Goal: Task Accomplishment & Management: Use online tool/utility

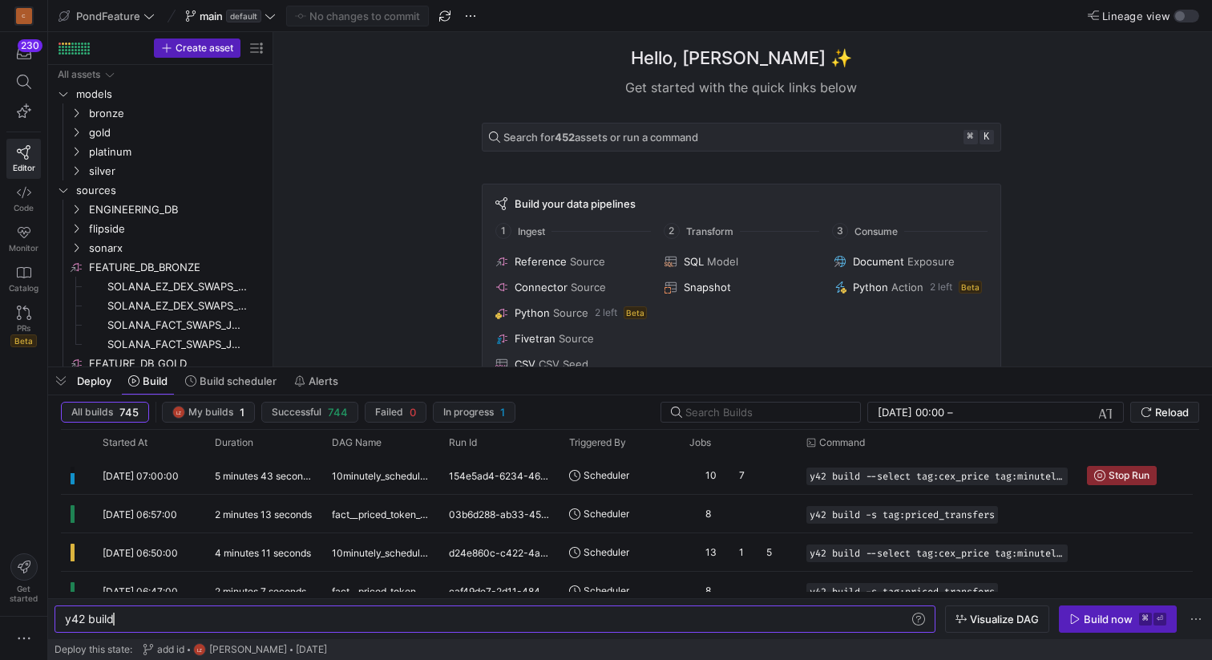
scroll to position [0, 48]
click at [66, 381] on span "button" at bounding box center [61, 380] width 26 height 27
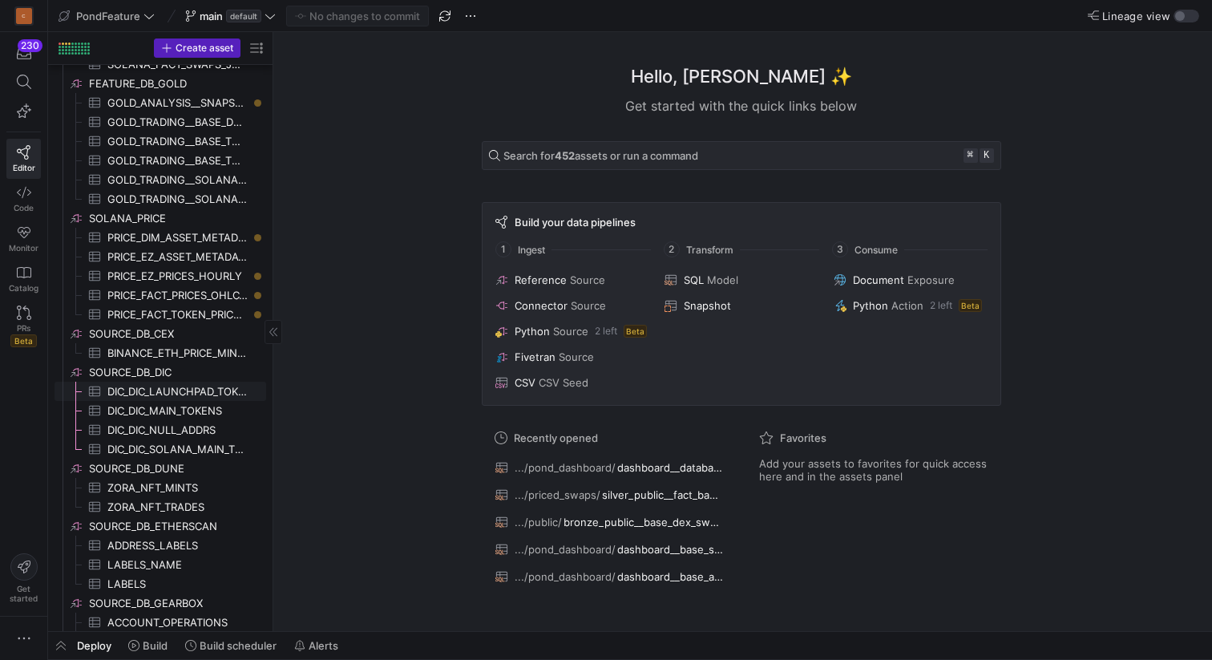
click at [186, 383] on span "DIC_DIC_LAUNCHPAD_TOKENS​​​​​​​​​" at bounding box center [177, 391] width 140 height 18
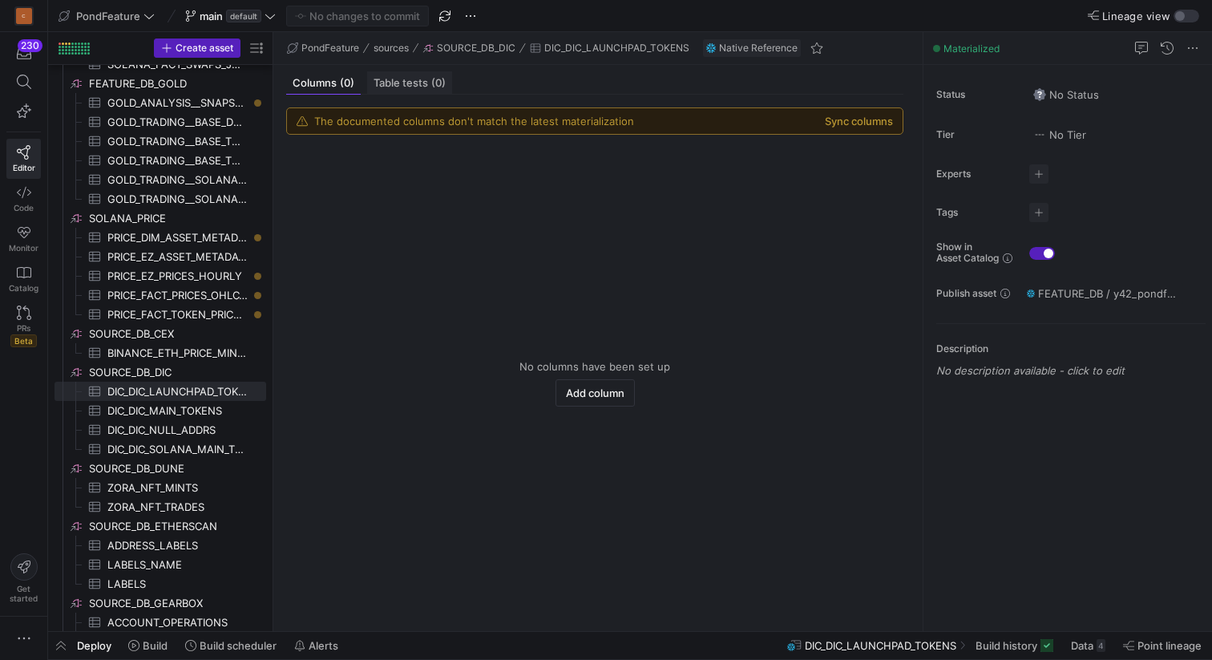
click at [390, 85] on span "Table tests (0)" at bounding box center [410, 83] width 72 height 10
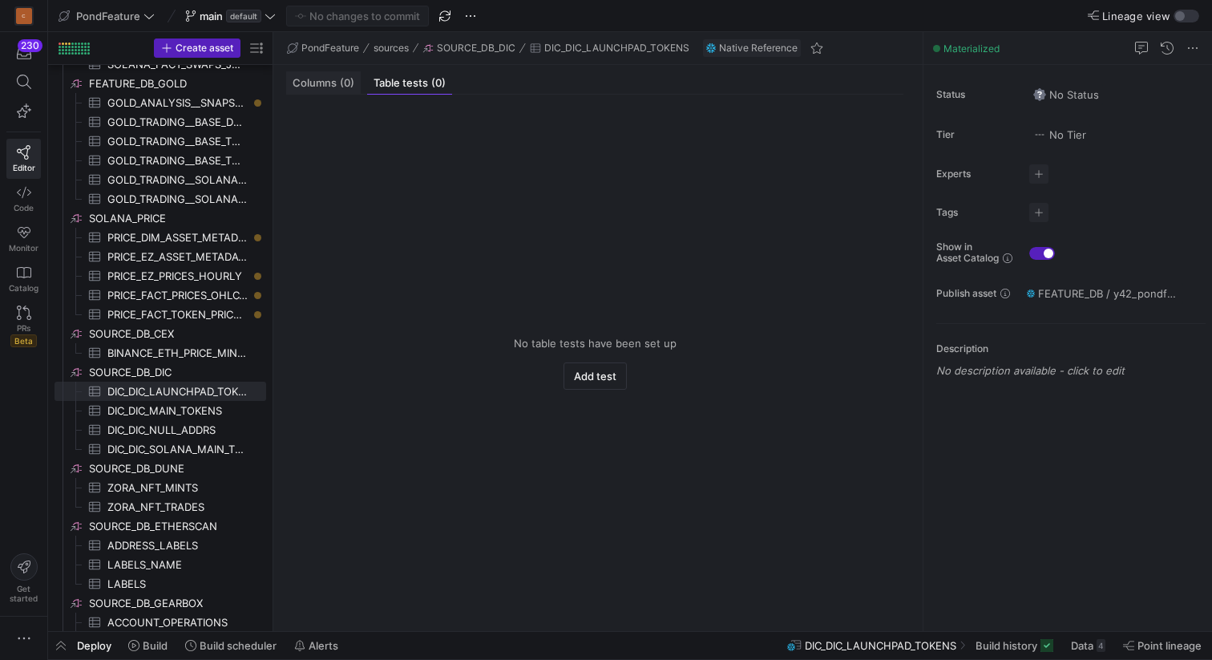
click at [331, 83] on span "Columns (0)" at bounding box center [324, 83] width 62 height 10
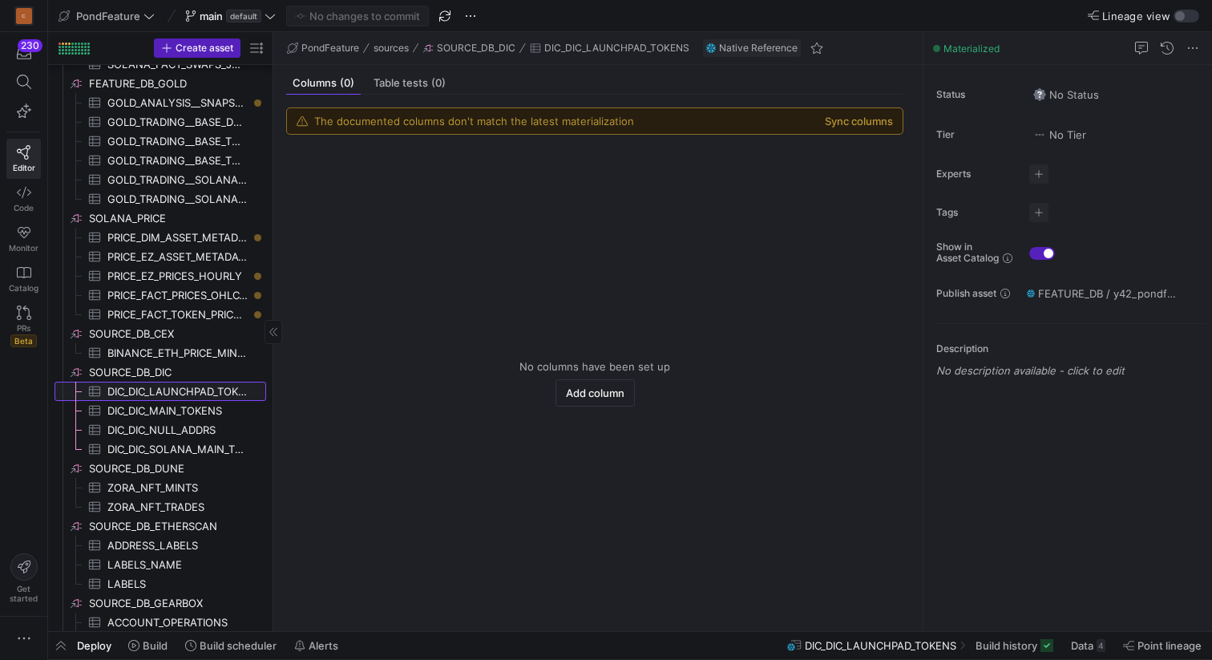
click at [191, 390] on span "DIC_DIC_LAUNCHPAD_TOKENS​​​​​​​​​" at bounding box center [177, 391] width 140 height 18
click at [607, 47] on span "DIC_DIC_LAUNCHPAD_TOKENS" at bounding box center [616, 47] width 145 height 11
drag, startPoint x: 695, startPoint y: 45, endPoint x: 568, endPoint y: 43, distance: 127.5
click at [568, 43] on div "PondFeature sources SOURCE_DB_DIC DIC_DIC_LAUNCHPAD_TOKENS Native Reference" at bounding box center [597, 48] width 649 height 33
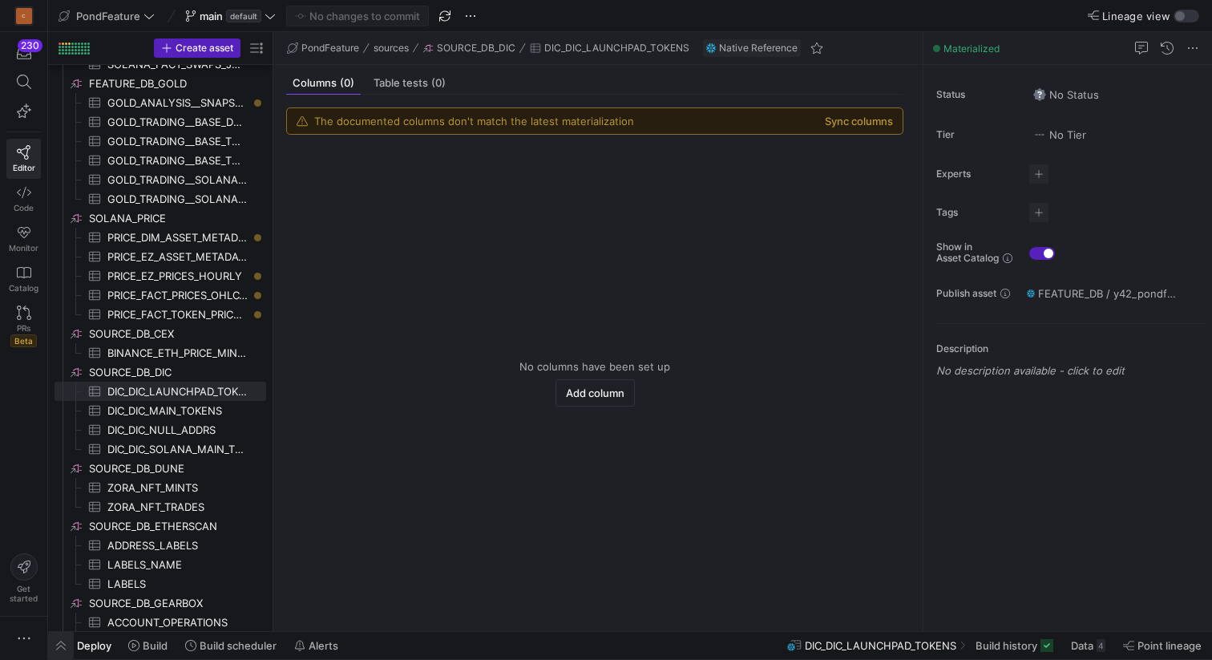
click at [61, 646] on span "button" at bounding box center [61, 645] width 26 height 27
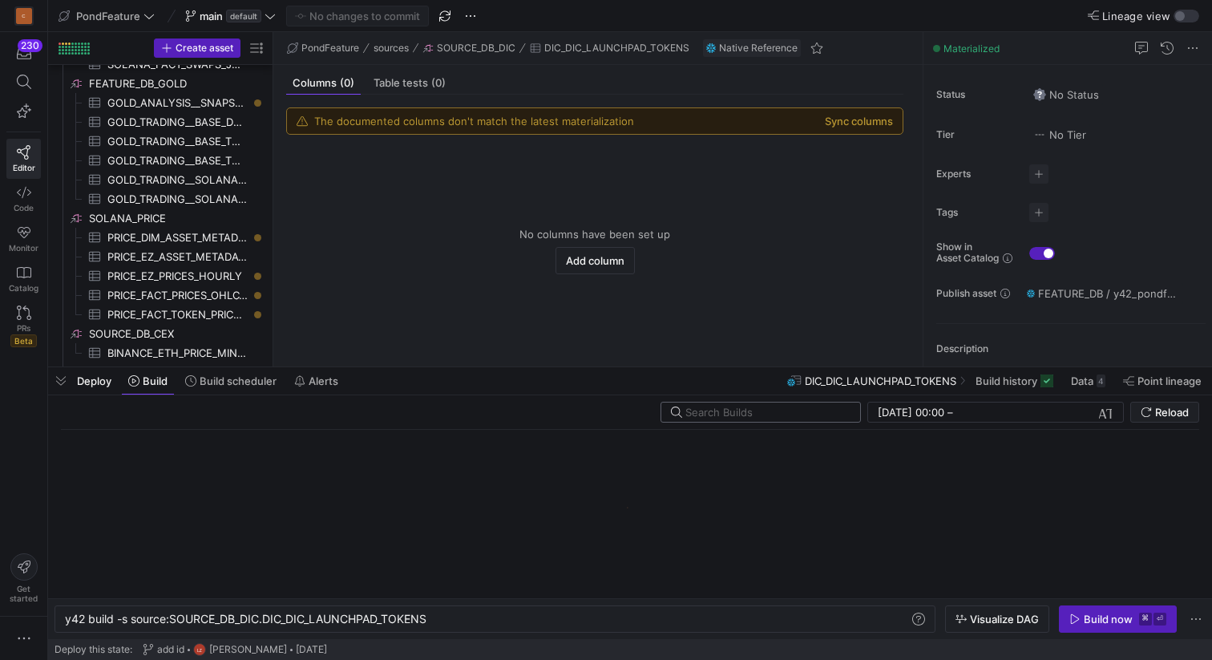
click at [722, 412] on input "text" at bounding box center [766, 412] width 162 height 13
type input "dic_dic_launchpad"
click button at bounding box center [843, 412] width 16 height 16
click at [729, 414] on input "text" at bounding box center [766, 412] width 162 height 13
type input "l"
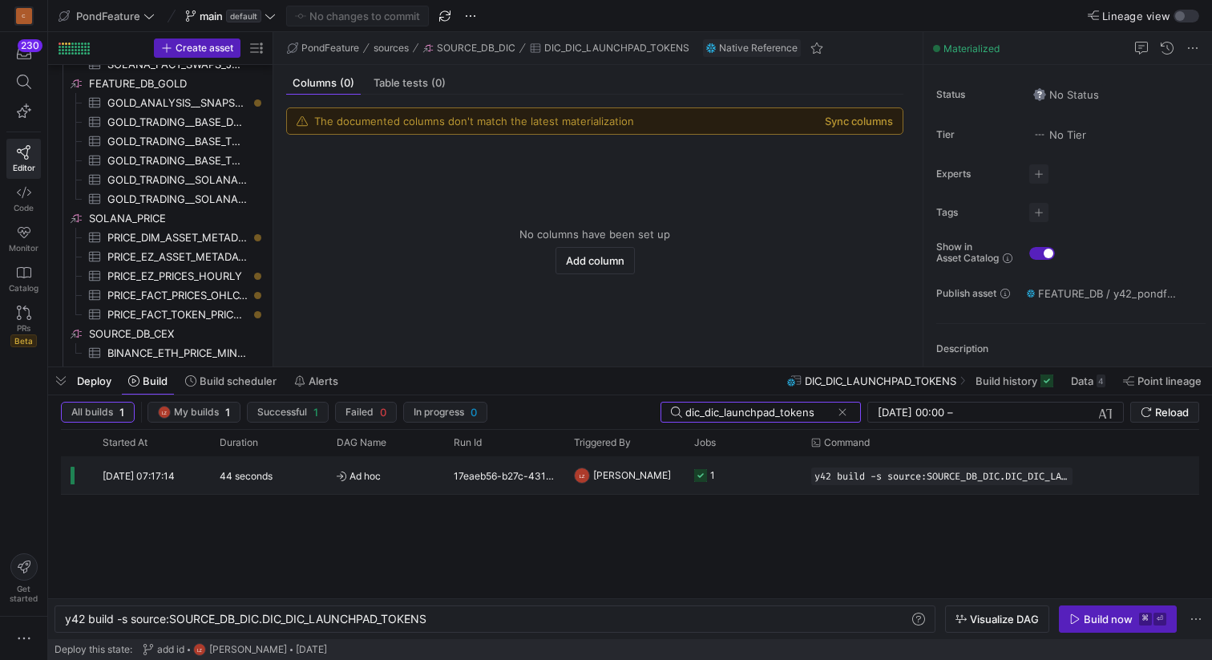
type input "dic_dic_launchpad_tokens"
click at [472, 475] on div "17eaeb56-b27c-431f-b4ea-41f6f38bf54c" at bounding box center [504, 475] width 120 height 38
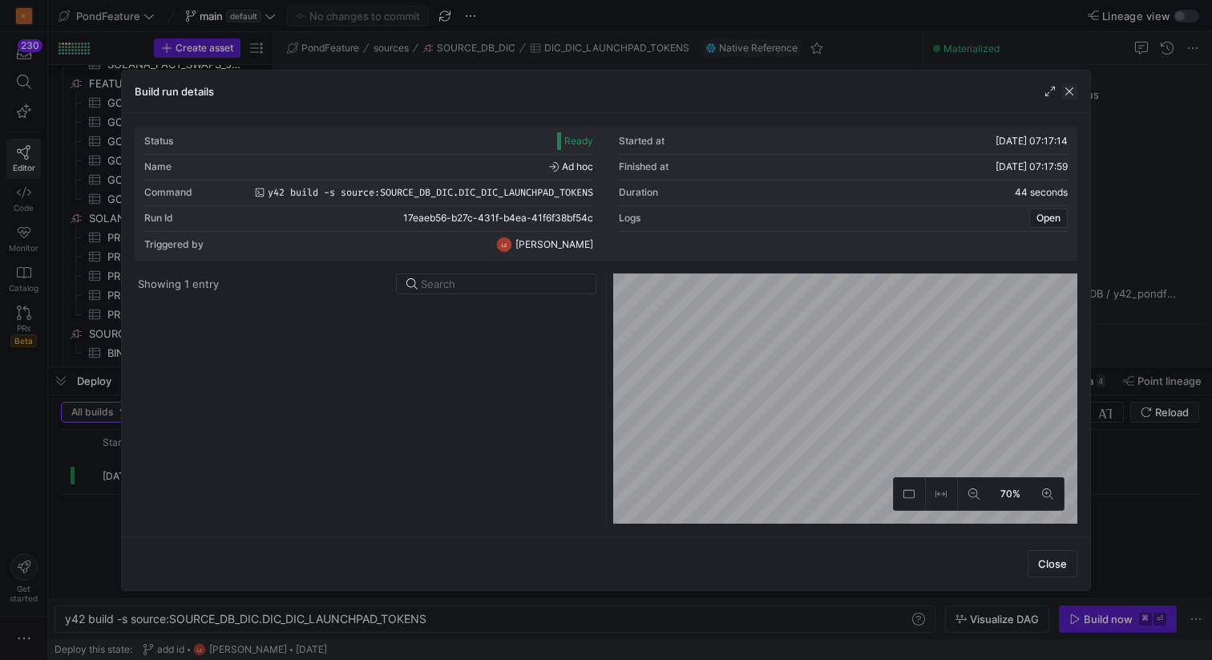
click at [1067, 91] on span "button" at bounding box center [1069, 91] width 16 height 16
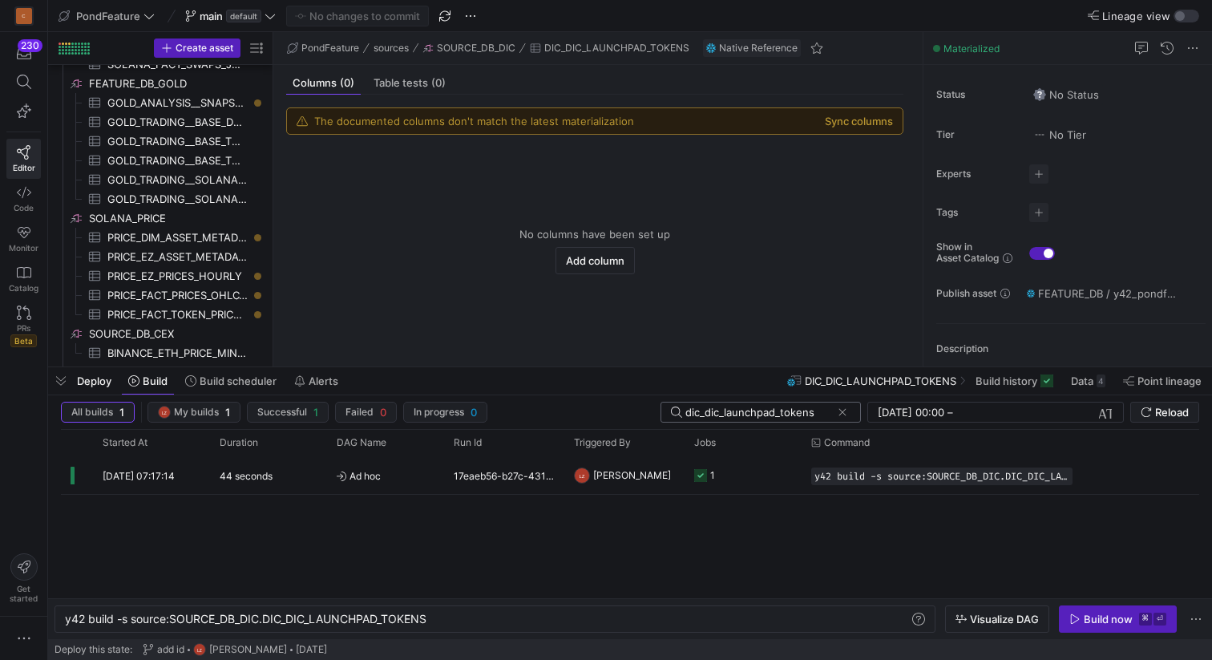
click at [766, 406] on input "dic_dic_launchpad_tokens" at bounding box center [758, 412] width 146 height 13
click at [789, 412] on input "dic_dic_launchpad_tokens" at bounding box center [758, 412] width 146 height 13
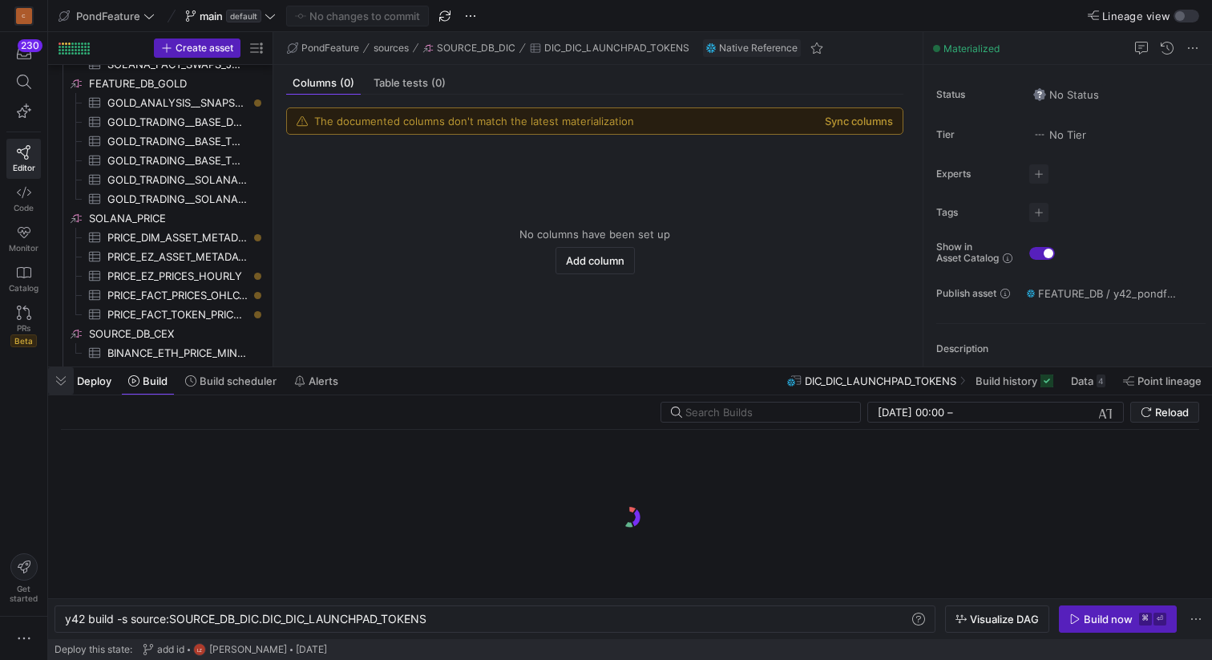
click at [59, 387] on span "button" at bounding box center [61, 380] width 26 height 27
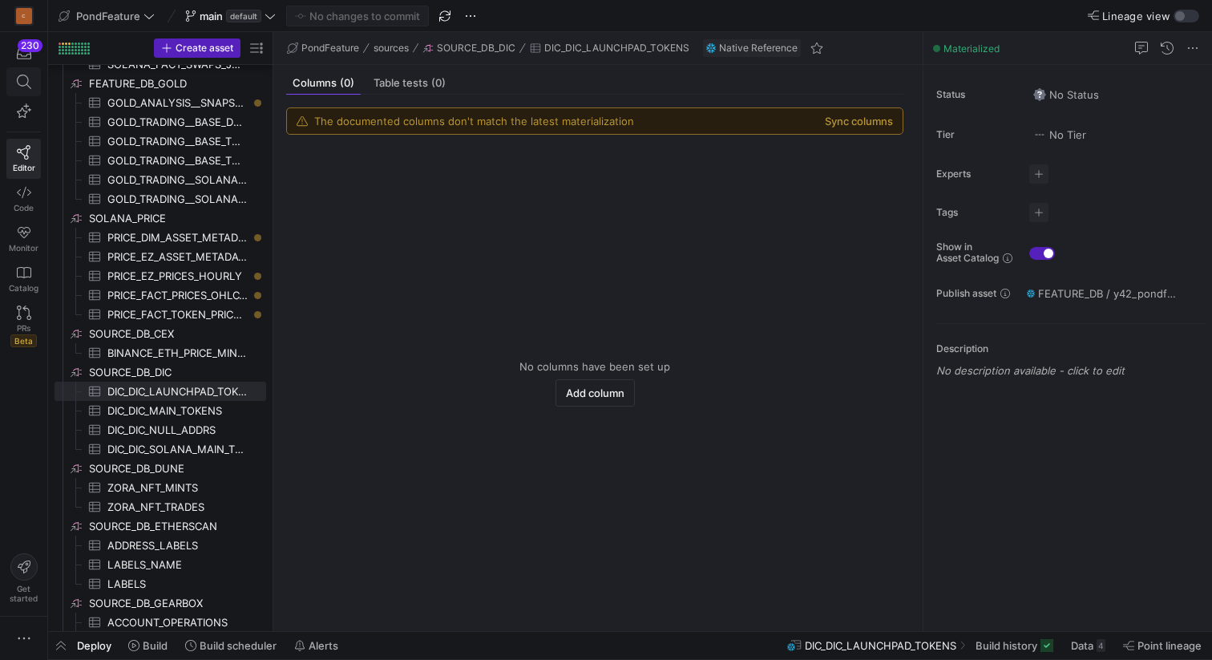
click at [20, 82] on icon at bounding box center [24, 82] width 14 height 14
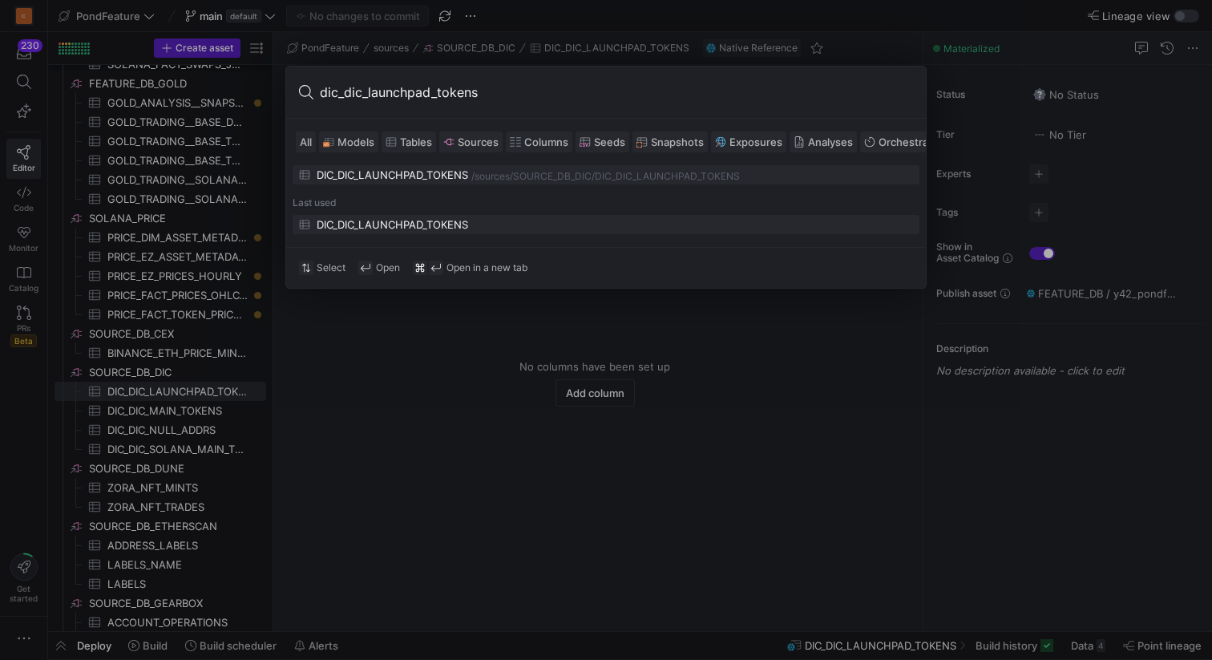
drag, startPoint x: 345, startPoint y: 91, endPoint x: 308, endPoint y: 90, distance: 36.9
click at [308, 90] on div "dic_dic_launchpad_tokens" at bounding box center [606, 93] width 640 height 52
click at [493, 88] on input "dic_launchpad_tokens" at bounding box center [616, 92] width 593 height 26
type input "dic_launchpad_tokens"
click at [352, 145] on span "Models" at bounding box center [356, 141] width 37 height 13
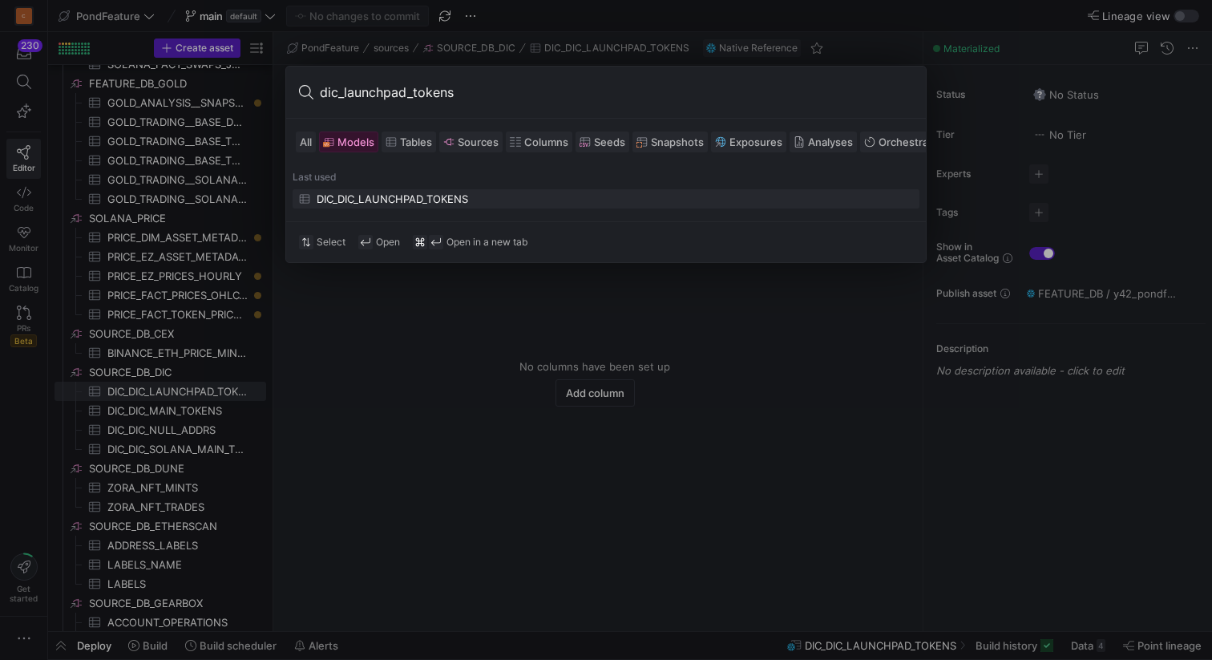
click at [300, 144] on span "All" at bounding box center [306, 141] width 12 height 13
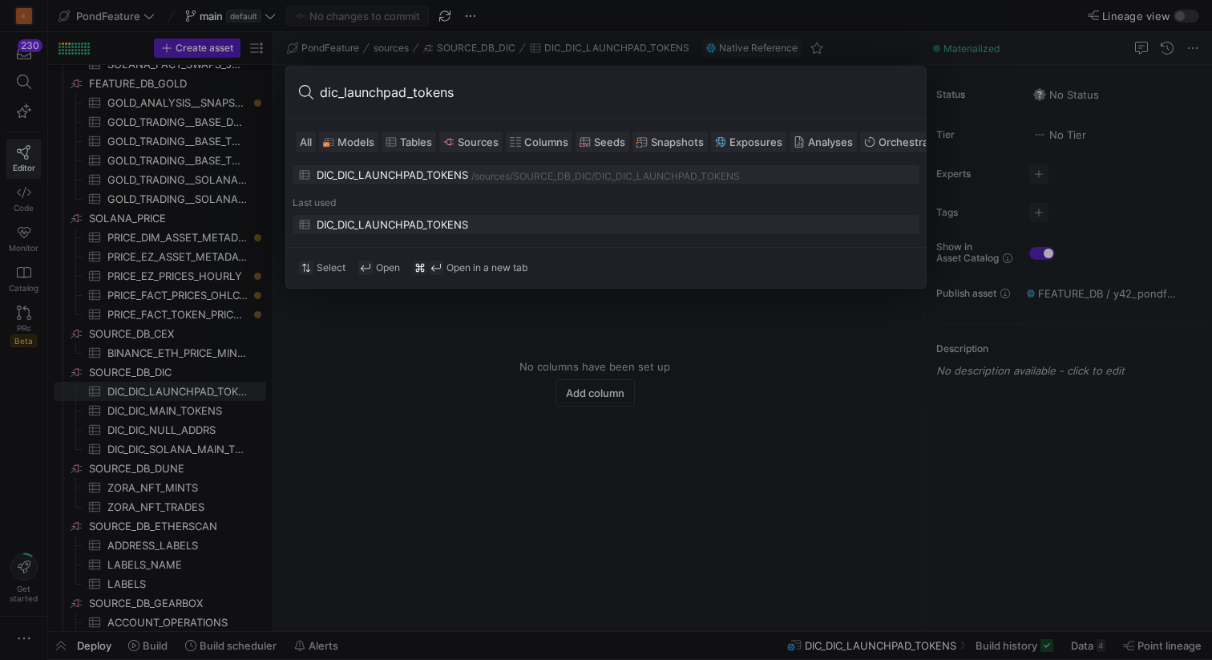
click at [358, 226] on div "DIC_DIC_LAUNCHPAD_TOKENS" at bounding box center [393, 224] width 152 height 13
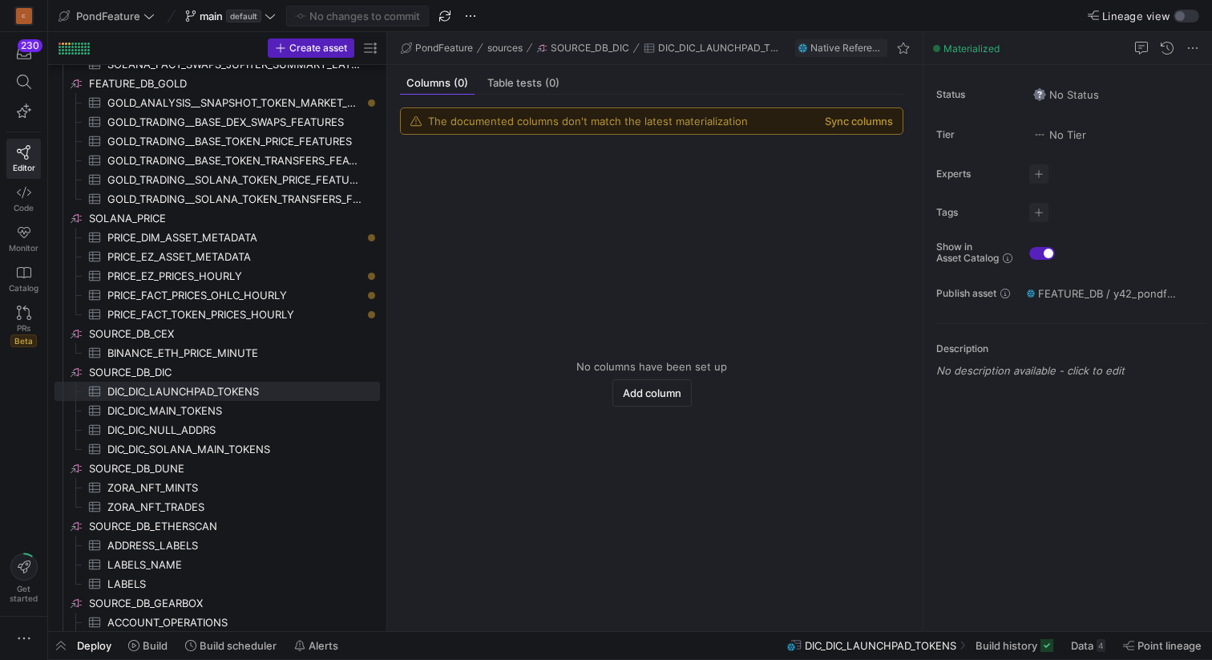
drag, startPoint x: 273, startPoint y: 365, endPoint x: 387, endPoint y: 362, distance: 113.9
click at [387, 362] on as-split "Create asset Drag here to set row groups Drag here to set column labels Group 1…" at bounding box center [630, 331] width 1164 height 599
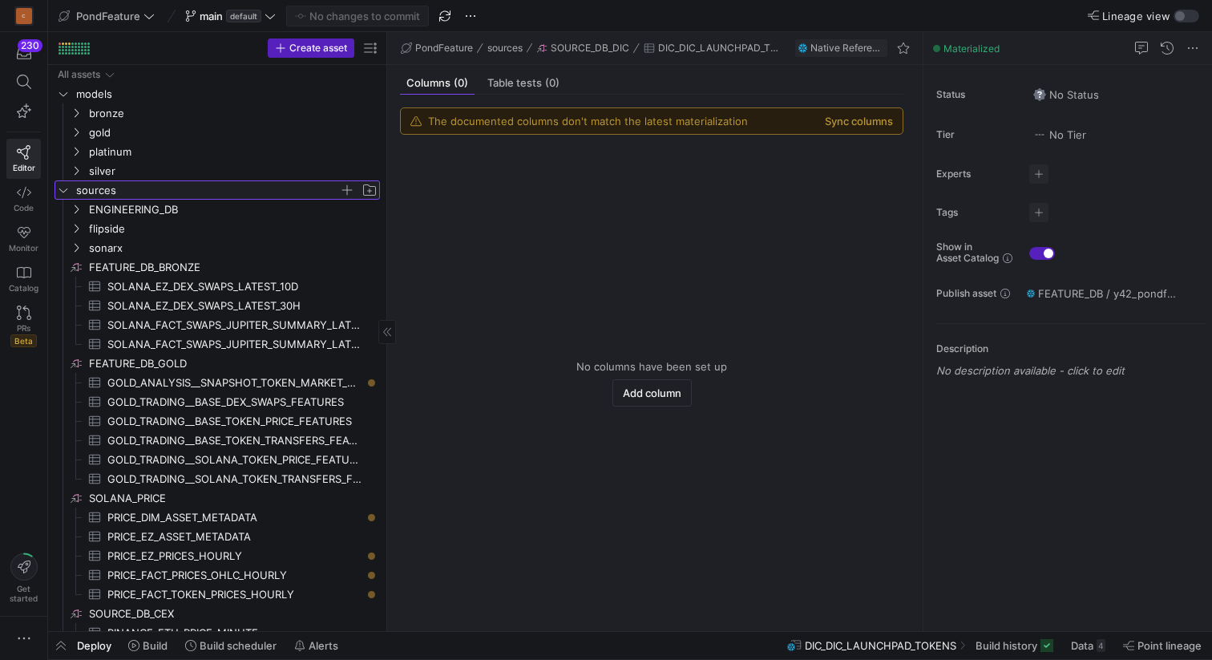
click at [71, 188] on span "sources" at bounding box center [217, 190] width 324 height 18
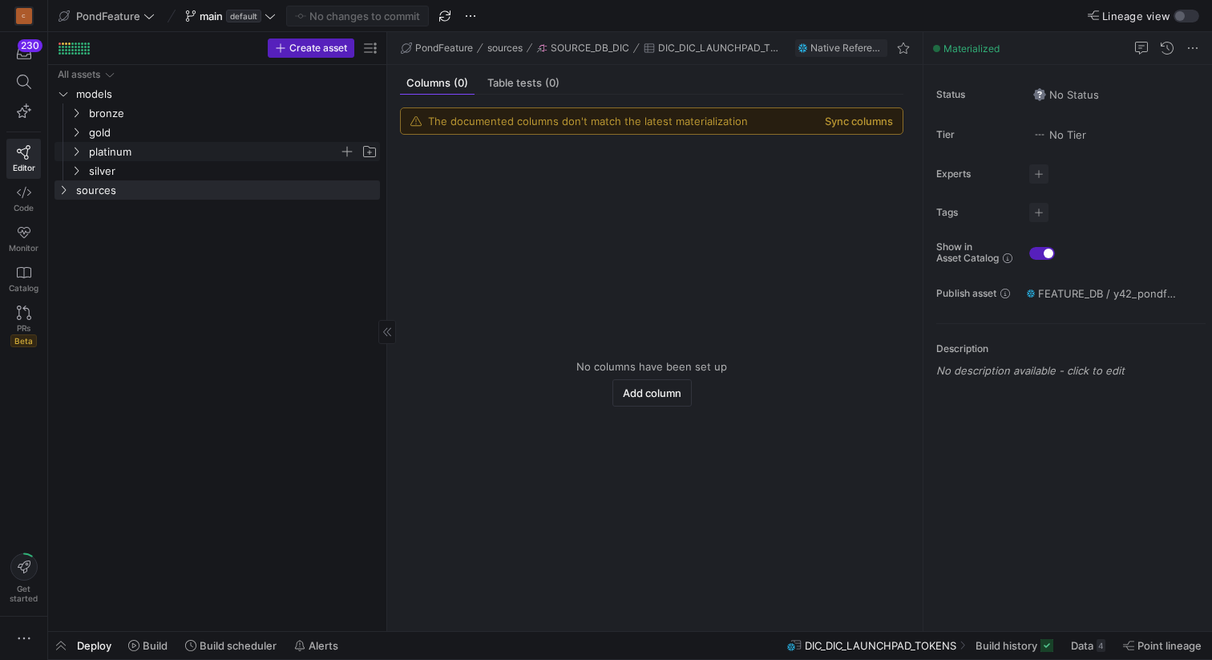
click at [72, 152] on icon "Press SPACE to select this row." at bounding box center [76, 152] width 11 height 10
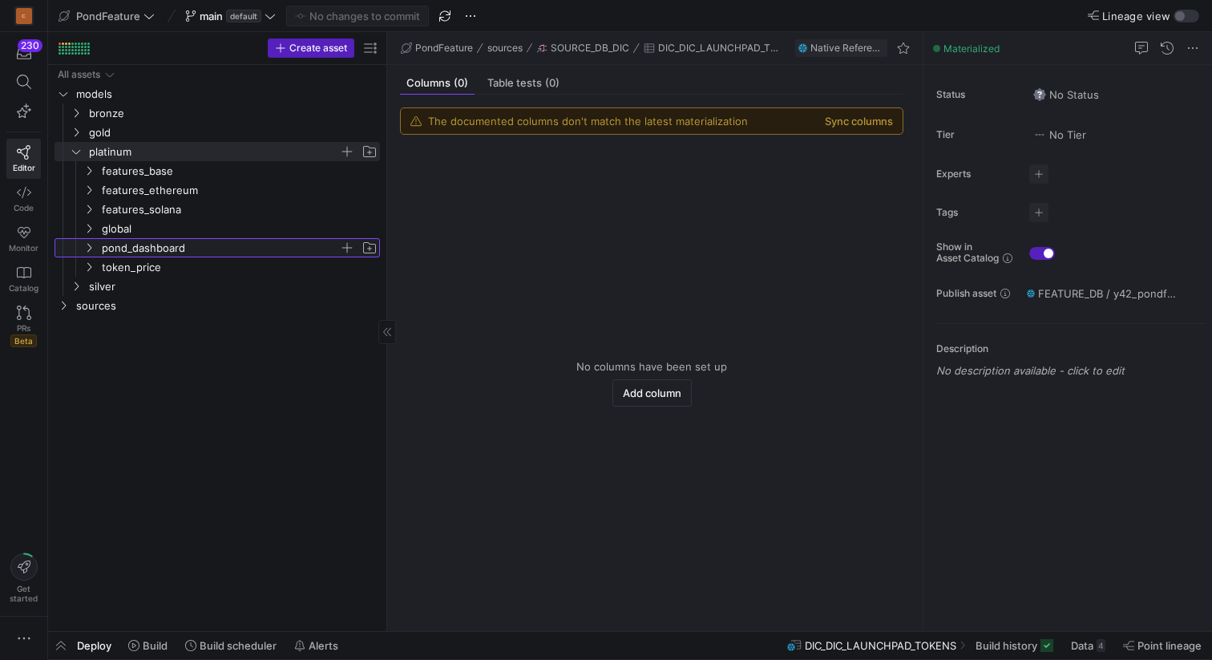
click at [107, 243] on span "pond_dashboard" at bounding box center [220, 248] width 237 height 18
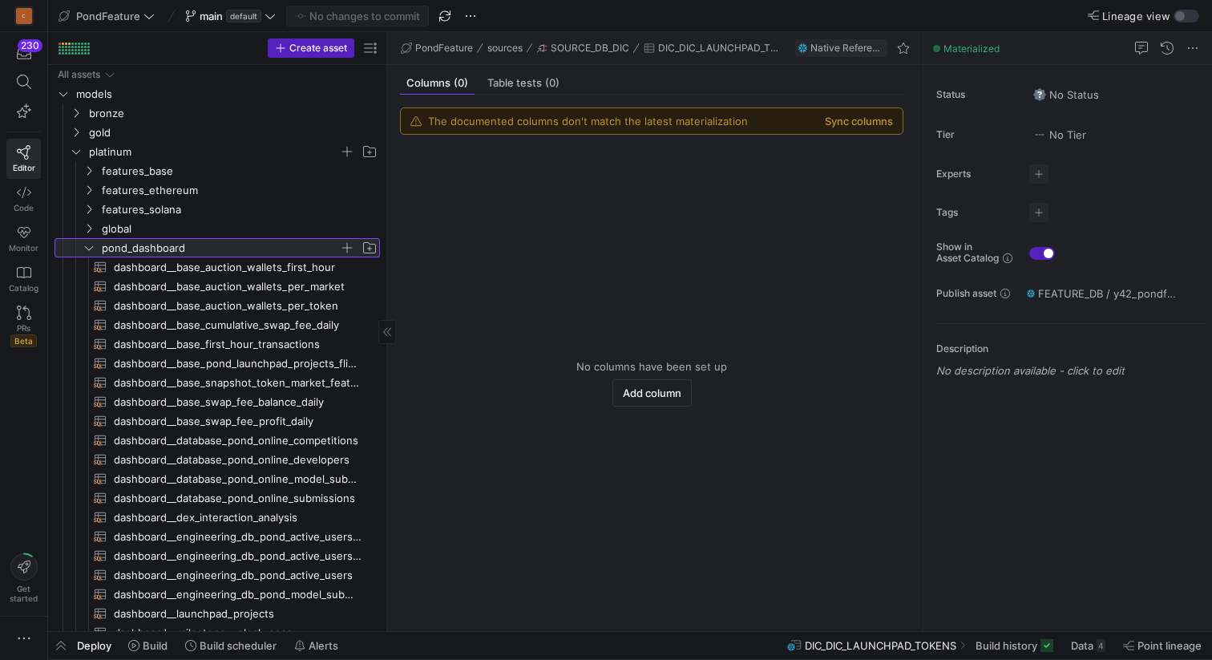
click at [93, 246] on icon at bounding box center [88, 248] width 11 height 10
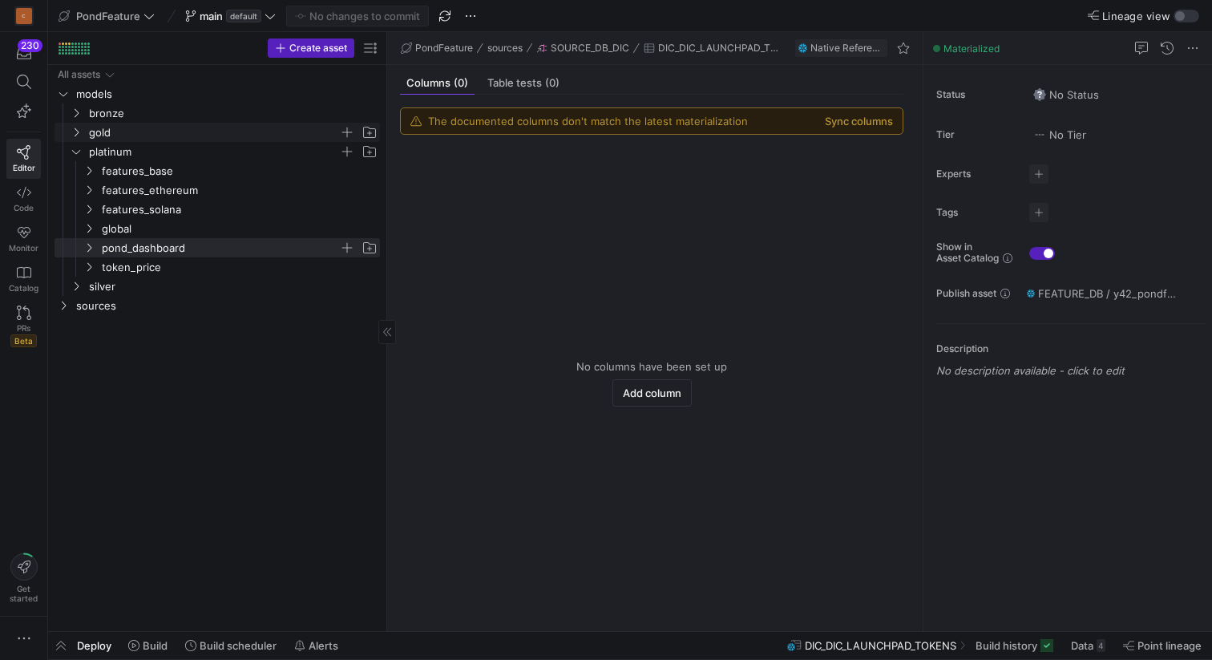
click at [79, 131] on icon "Press SPACE to select this row." at bounding box center [76, 132] width 11 height 10
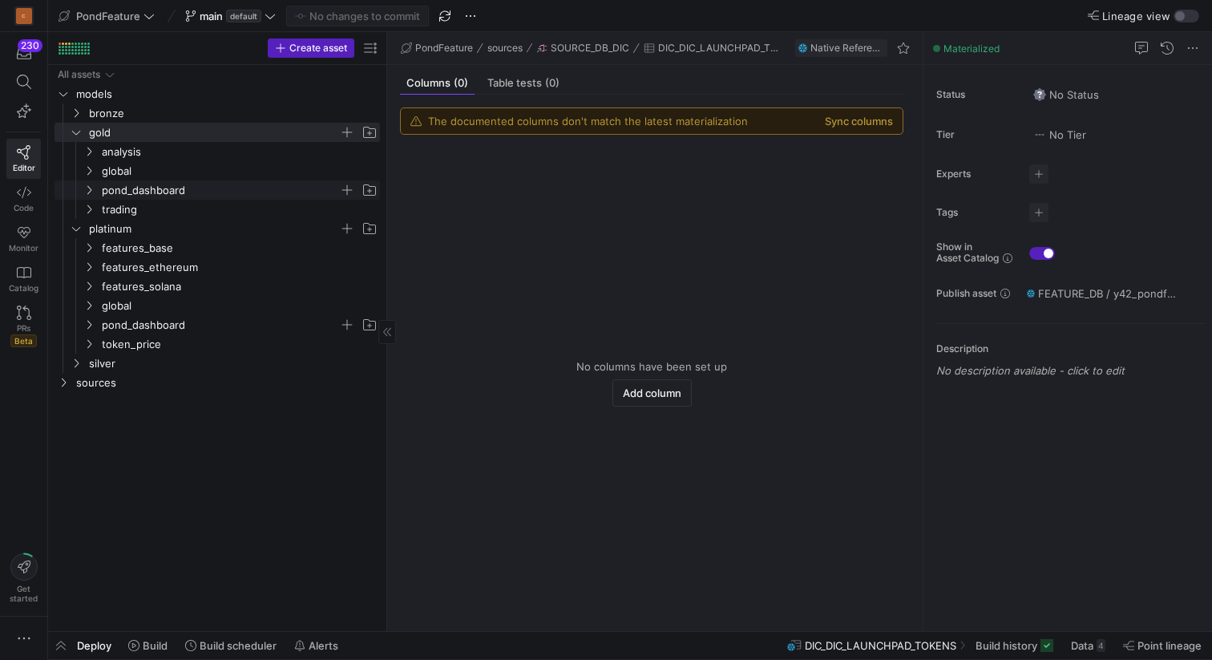
click at [95, 192] on y42-icon "Press SPACE to select this row." at bounding box center [89, 190] width 13 height 13
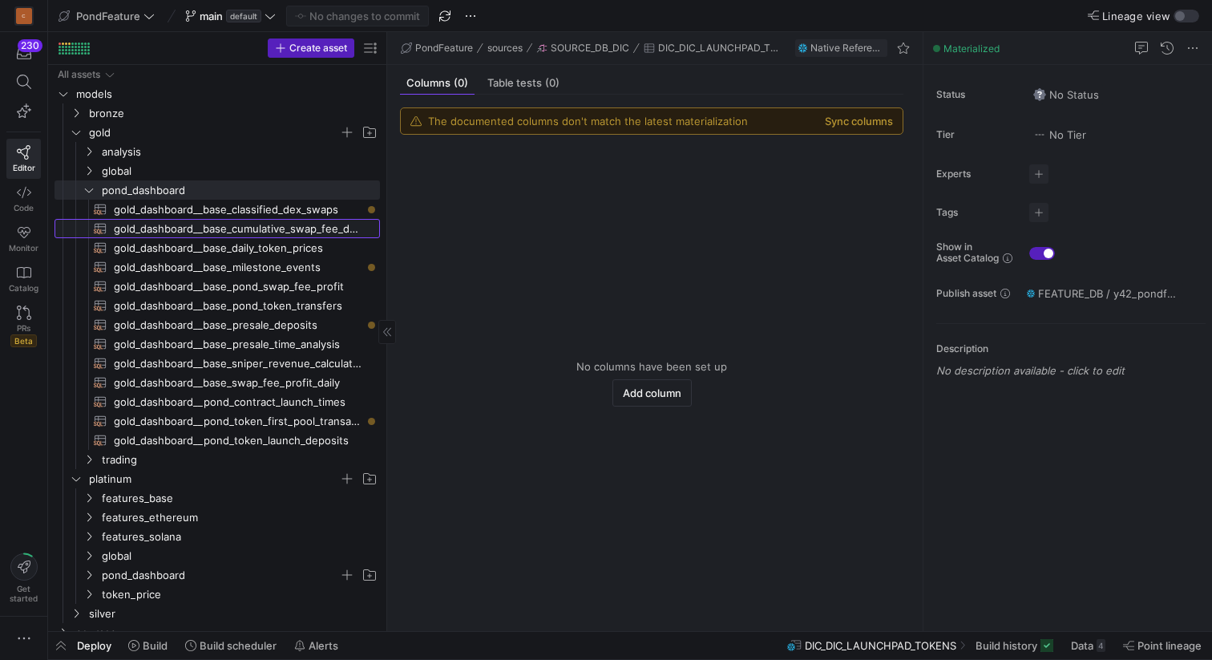
click at [282, 224] on span "gold_dashboard__base_cumulative_swap_fee_daily​​​​​​​​​​" at bounding box center [238, 229] width 248 height 18
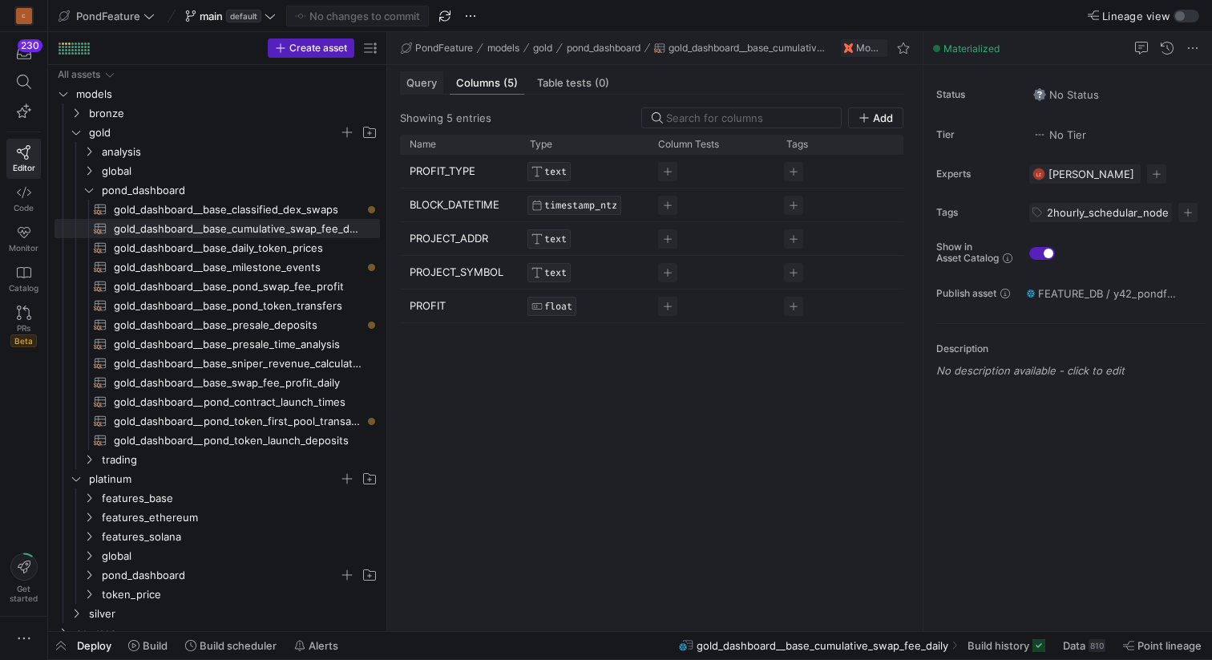
click at [417, 87] on span "Query" at bounding box center [421, 83] width 30 height 10
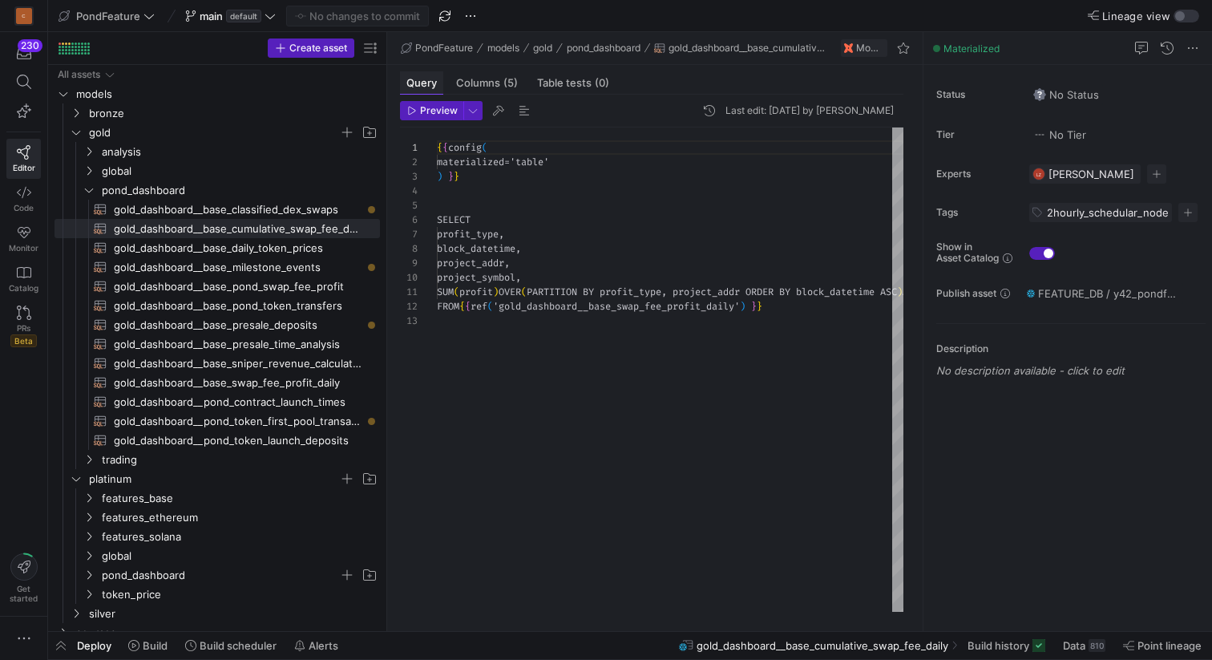
scroll to position [144, 0]
click at [289, 245] on span "gold_dashboard__base_daily_token_prices​​​​​​​​​​" at bounding box center [238, 248] width 248 height 18
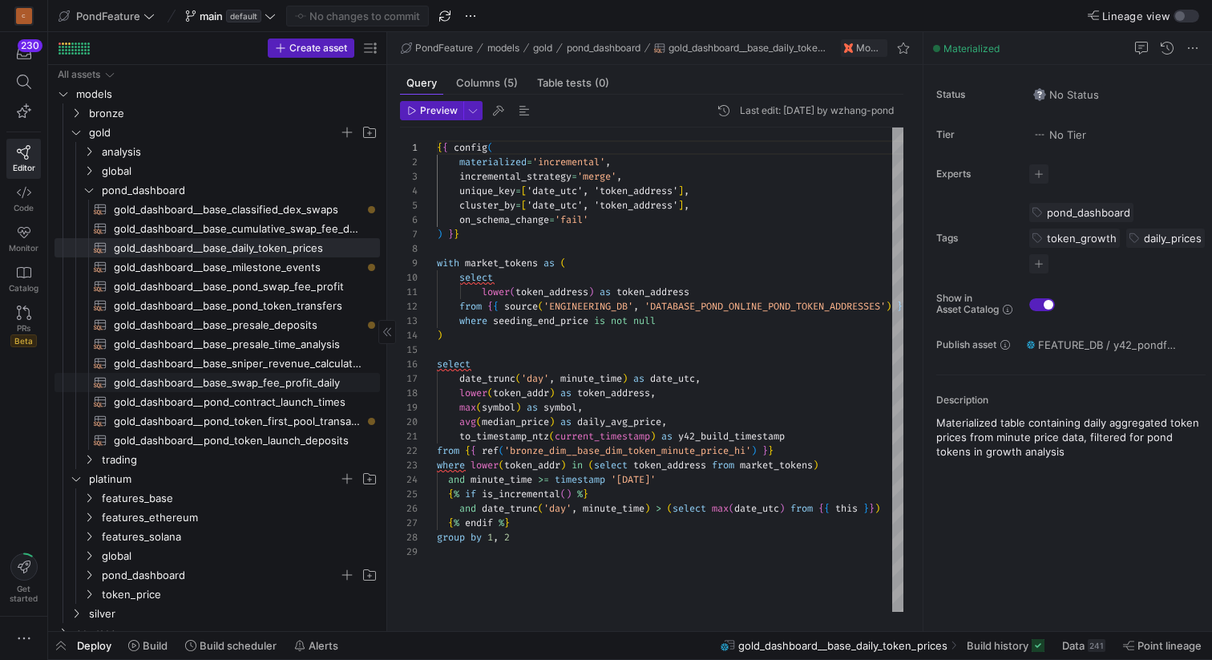
click at [286, 378] on span "gold_dashboard__base_swap_fee_profit_daily​​​​​​​​​​" at bounding box center [238, 383] width 248 height 18
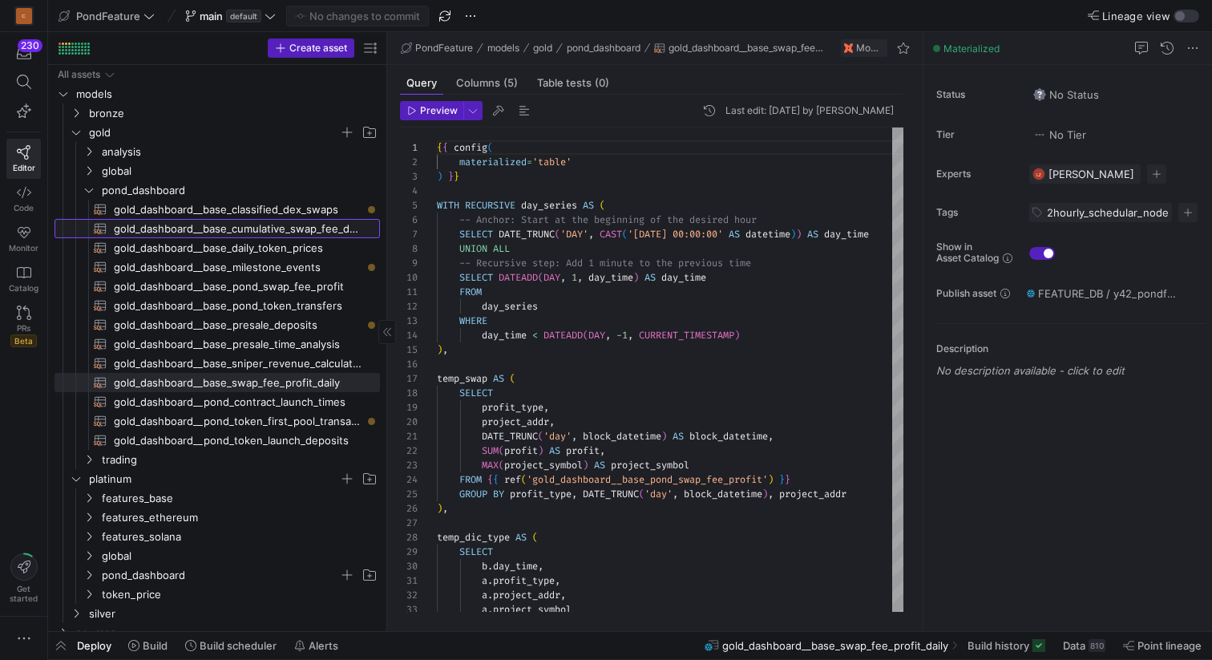
click at [295, 228] on span "gold_dashboard__base_cumulative_swap_fee_daily​​​​​​​​​​" at bounding box center [238, 229] width 248 height 18
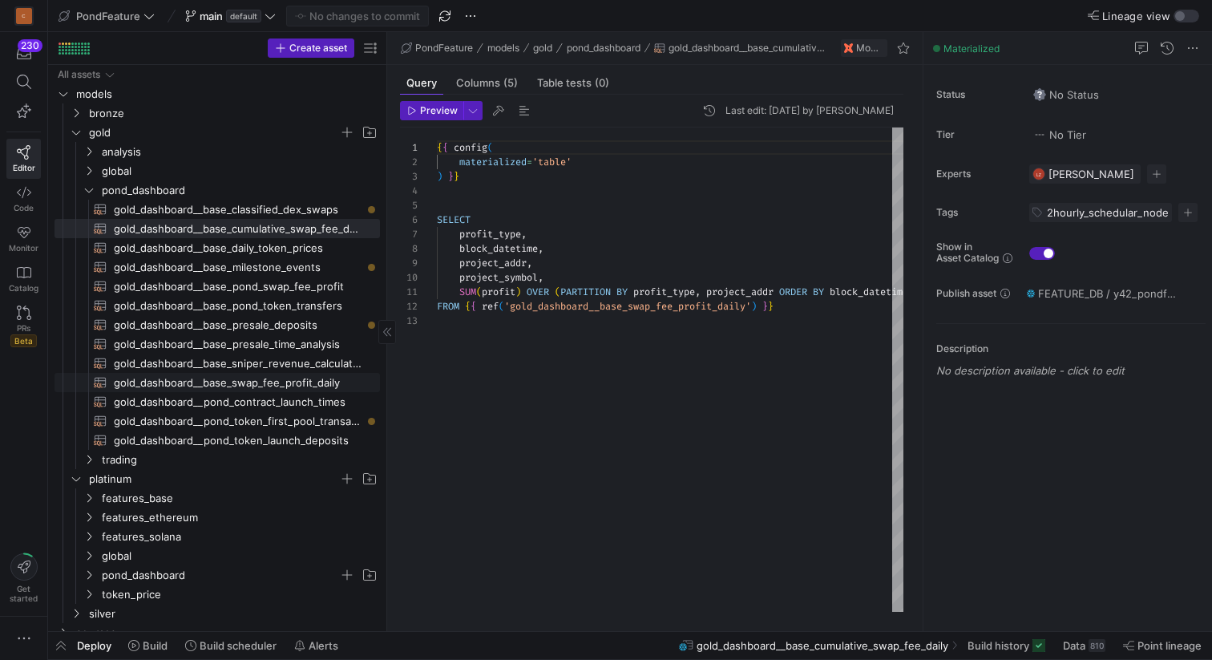
click at [297, 388] on span "gold_dashboard__base_swap_fee_profit_daily​​​​​​​​​​" at bounding box center [238, 383] width 248 height 18
type textarea "{{ config( materialized='table' ) }} WITH RECURSIVE day_series AS ( -- Anchor: …"
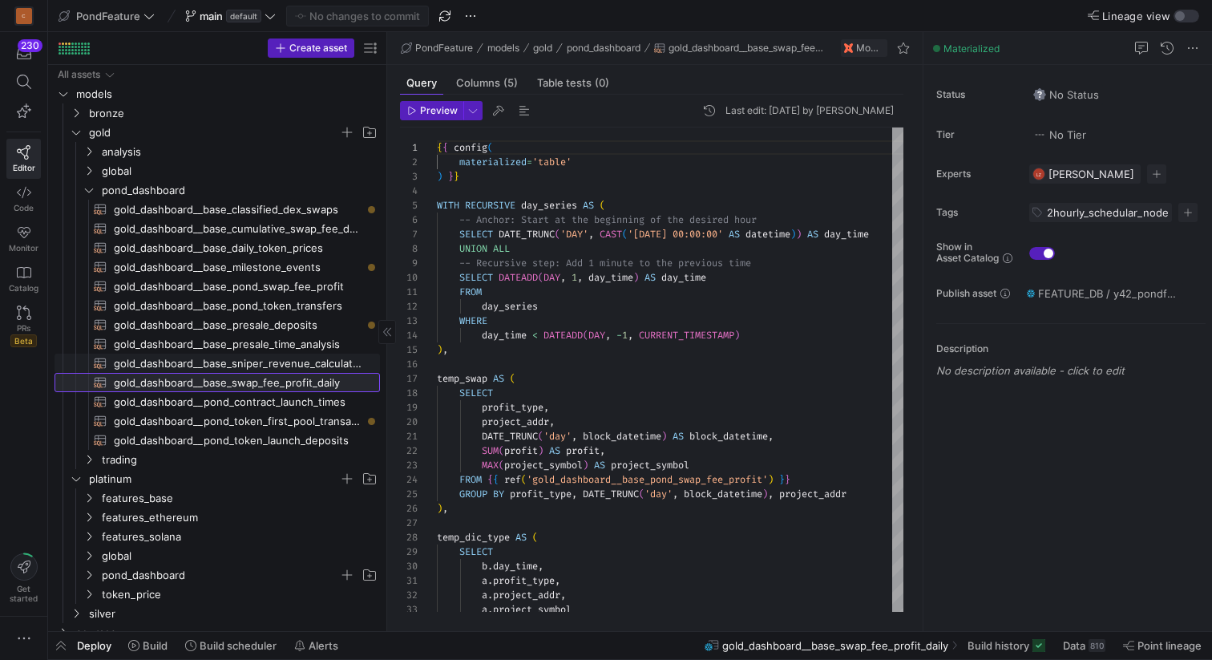
scroll to position [11, 0]
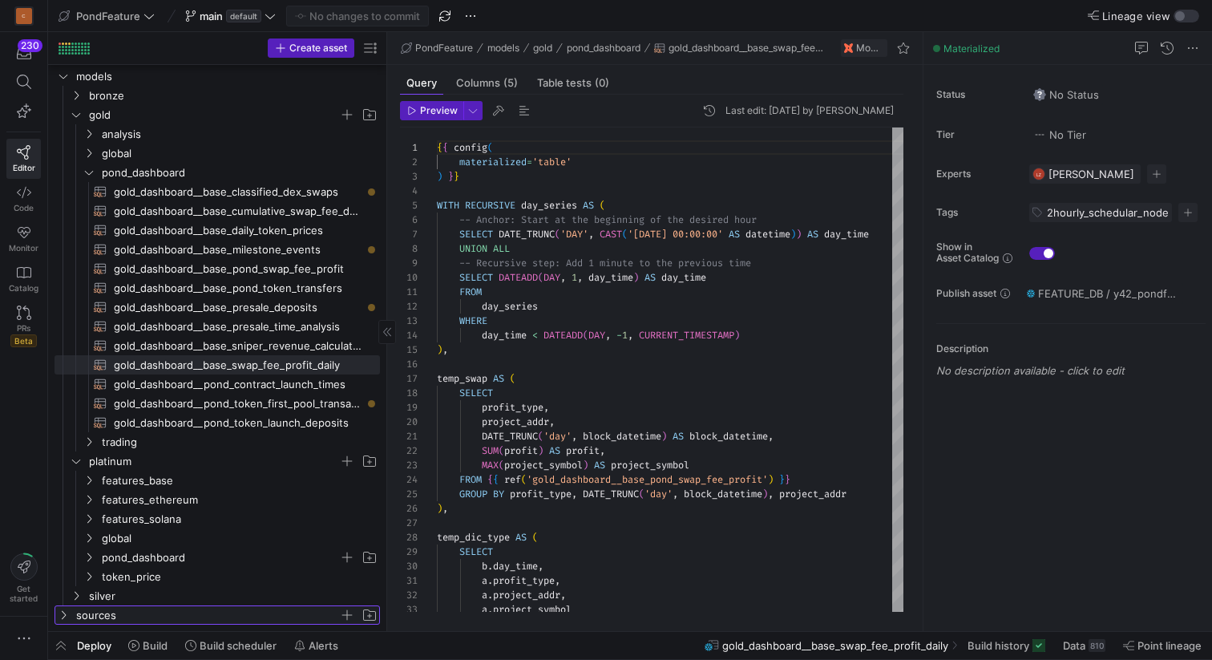
click at [60, 617] on icon "Press SPACE to select this row." at bounding box center [63, 615] width 11 height 10
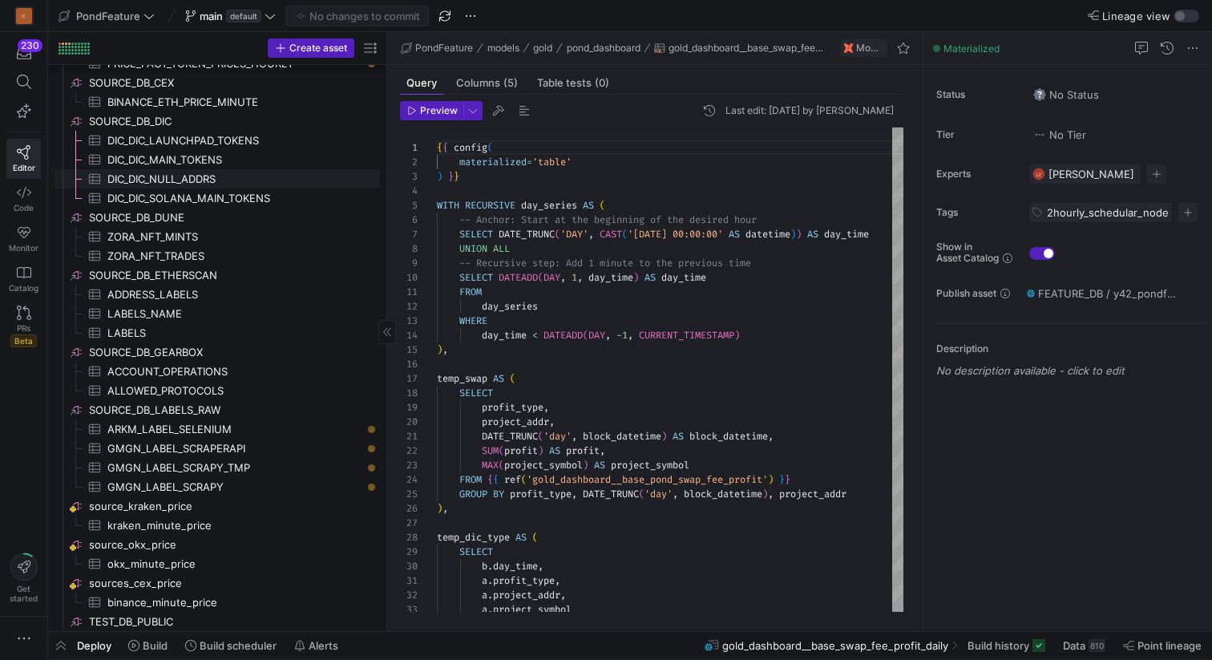
scroll to position [971, 0]
click at [230, 141] on span "DIC_DIC_LAUNCHPAD_TOKENS​​​​​​​​​" at bounding box center [234, 143] width 254 height 18
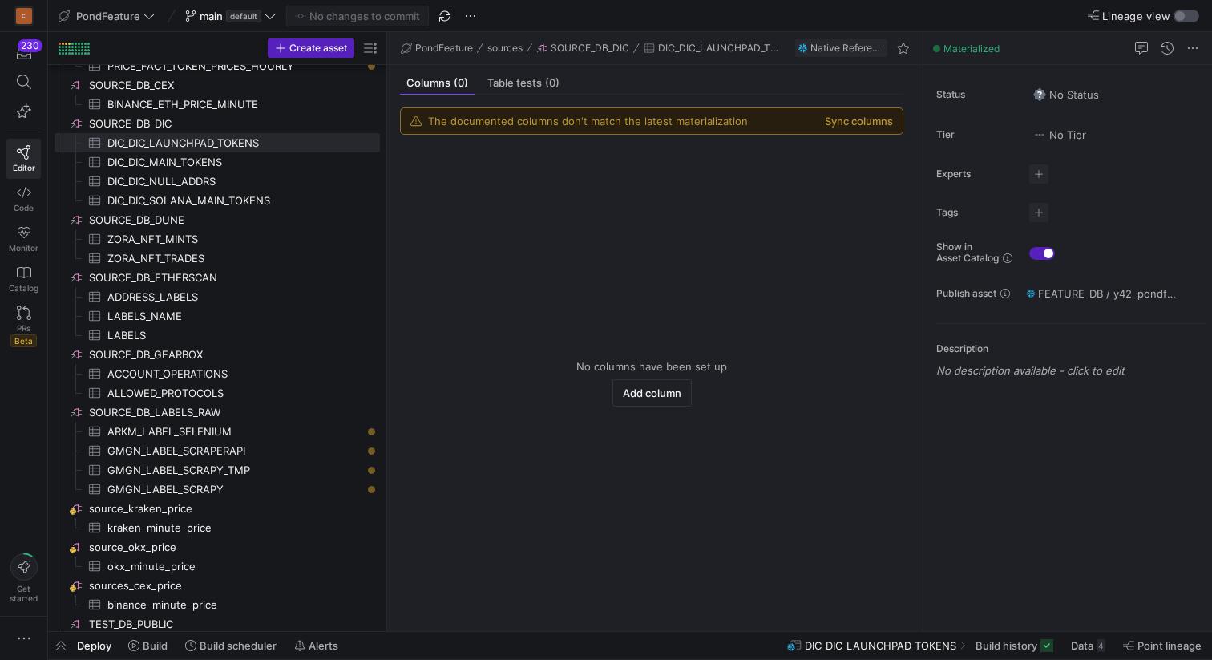
click at [1187, 15] on div "button" at bounding box center [1187, 16] width 26 height 13
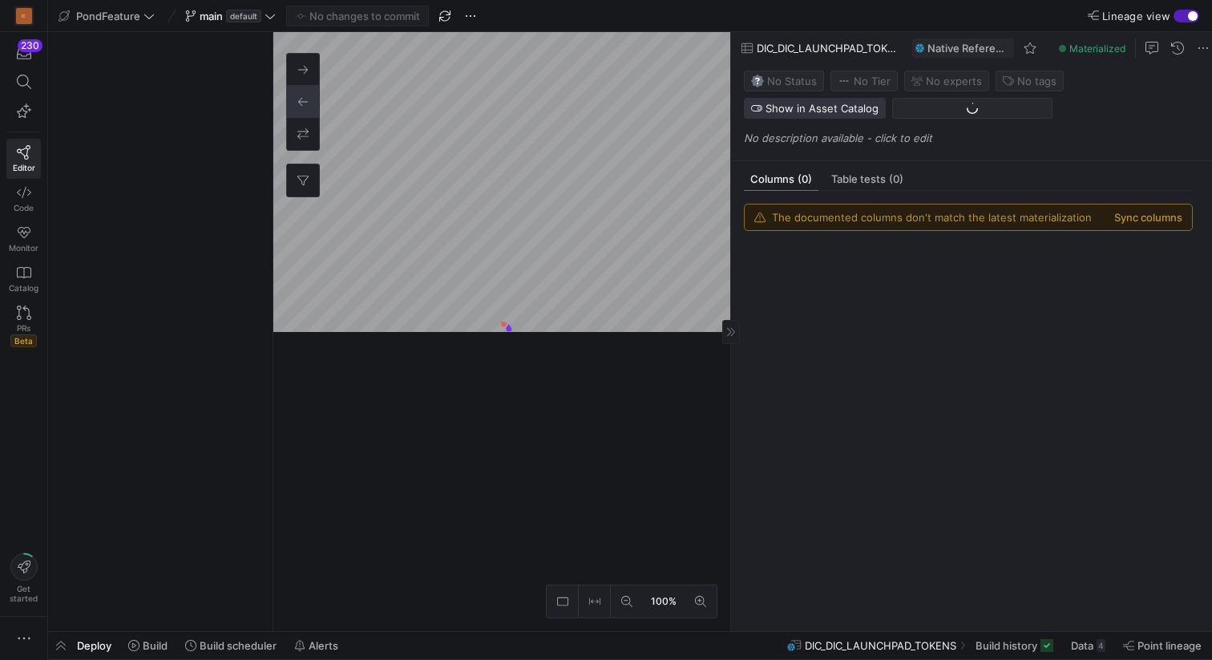
scroll to position [50, 0]
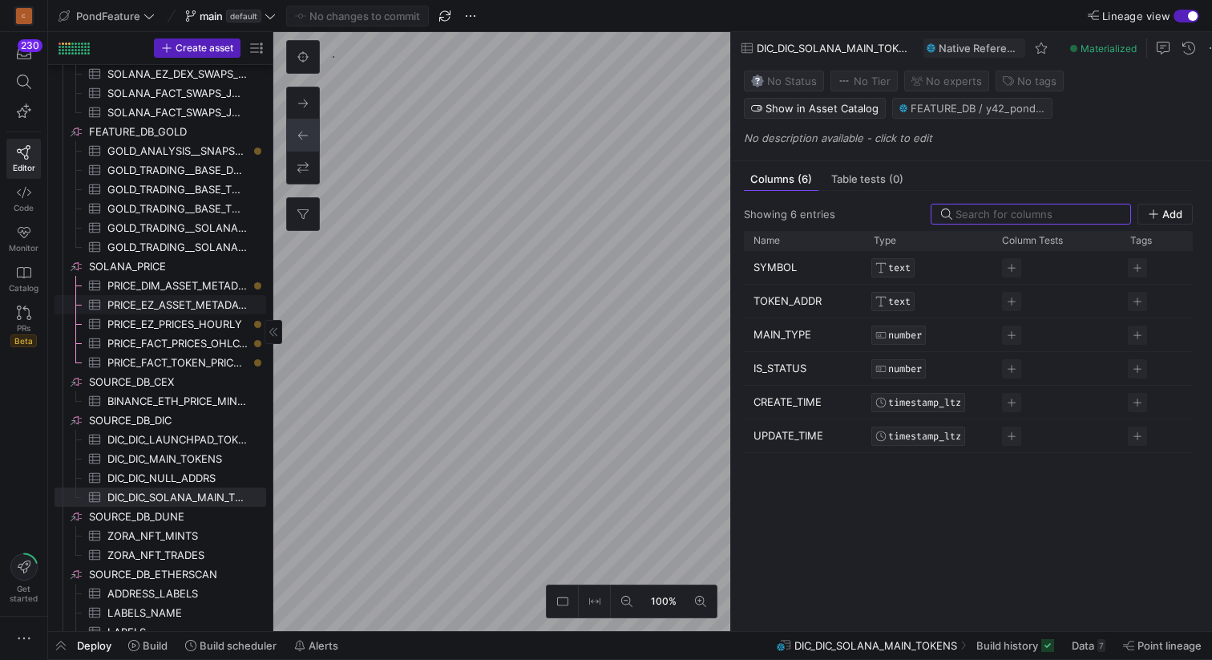
scroll to position [278, 0]
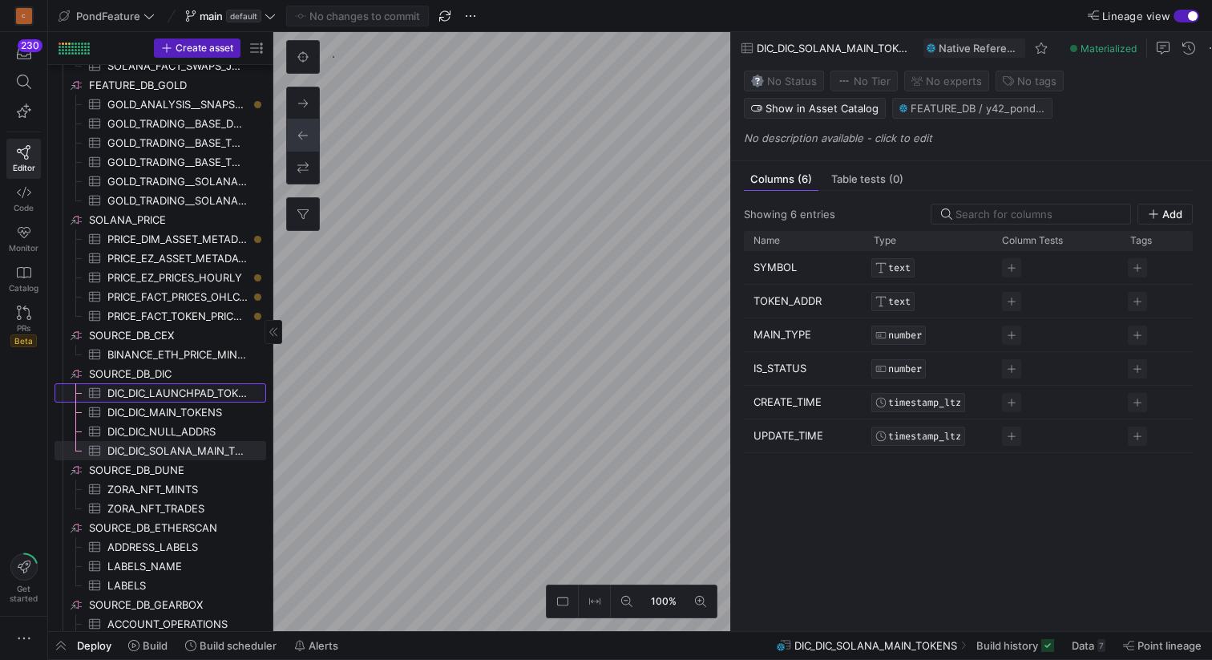
click at [179, 397] on span "DIC_DIC_LAUNCHPAD_TOKENS​​​​​​​​​" at bounding box center [177, 393] width 140 height 18
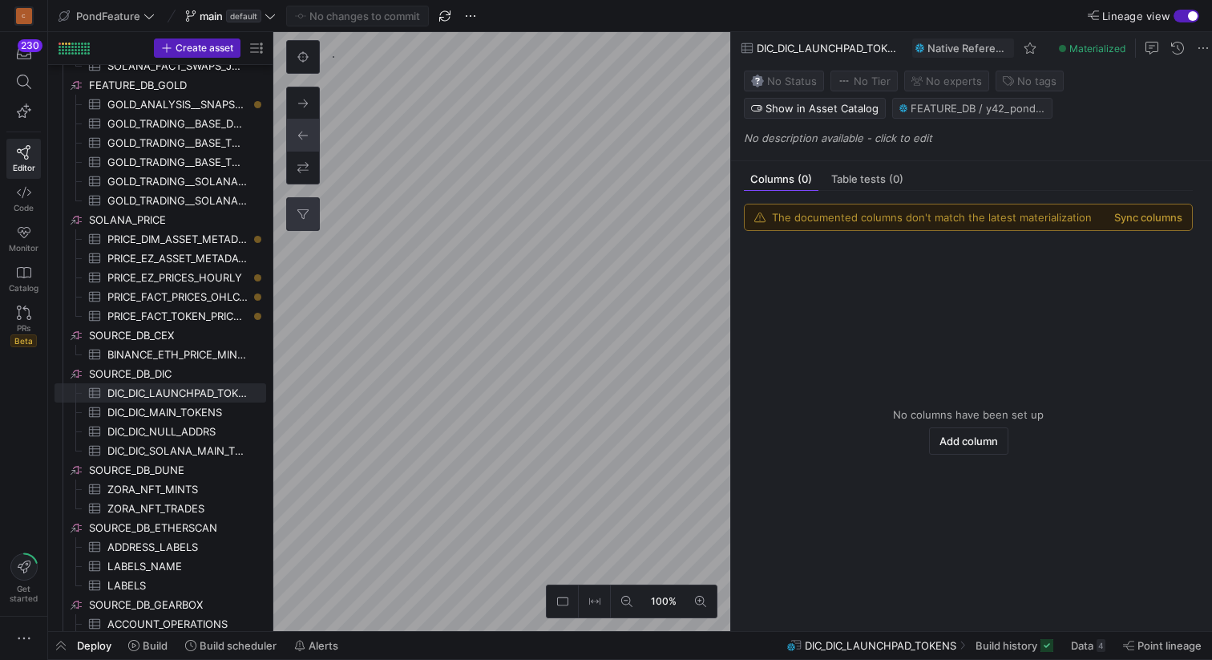
click at [308, 207] on button "0" at bounding box center [303, 214] width 32 height 32
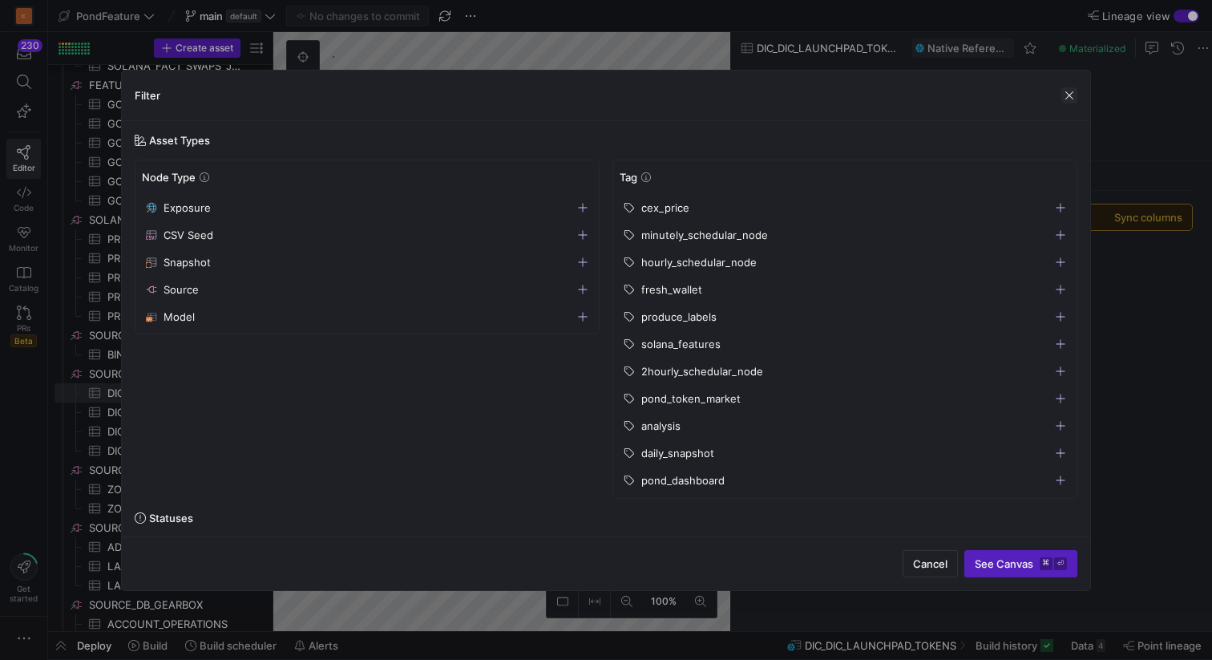
click at [1065, 95] on span "button" at bounding box center [1069, 95] width 16 height 16
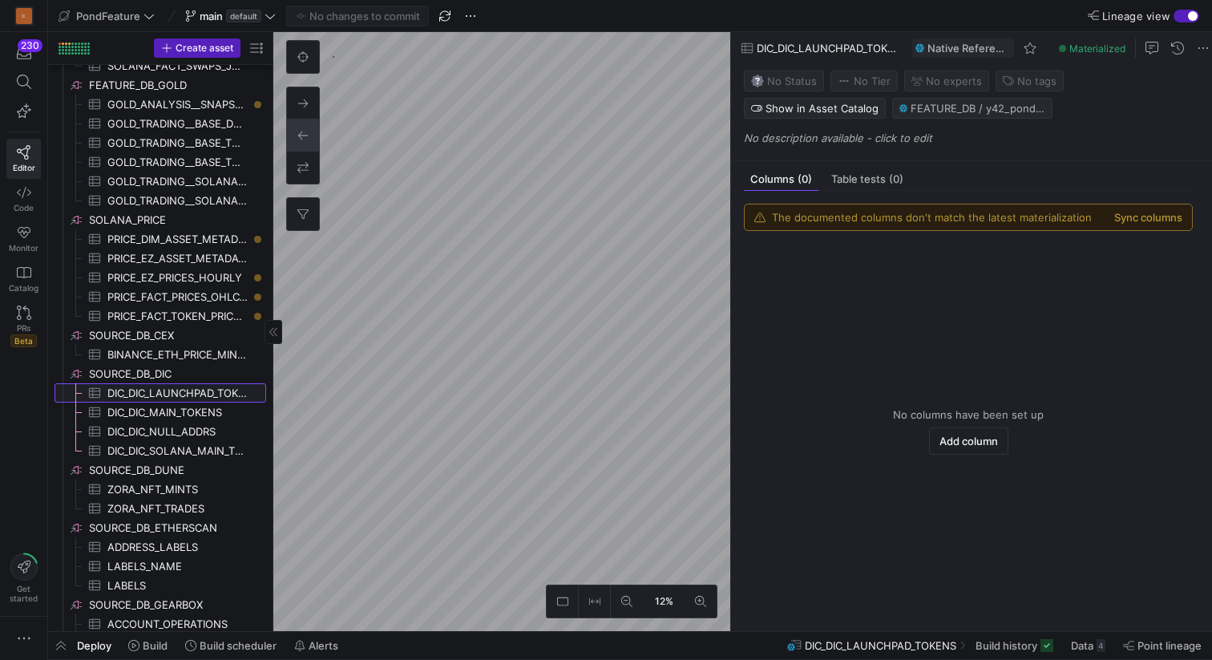
click at [180, 394] on span "DIC_DIC_LAUNCHPAD_TOKENS​​​​​​​​​" at bounding box center [177, 393] width 140 height 18
click at [851, 170] on div "FEATURE_DB / y42_pondfeature_main / SOURCE__SOURCE_DB_DIC__DIC_DIC_LAUNCHPAD_TO…" at bounding box center [824, 159] width 160 height 64
copy div "SOURCE__SOURCE_DB_DIC__DIC_DIC_LAUNCHPAD_TOKENS"
click at [342, 18] on div "No changes to commit" at bounding box center [357, 16] width 143 height 21
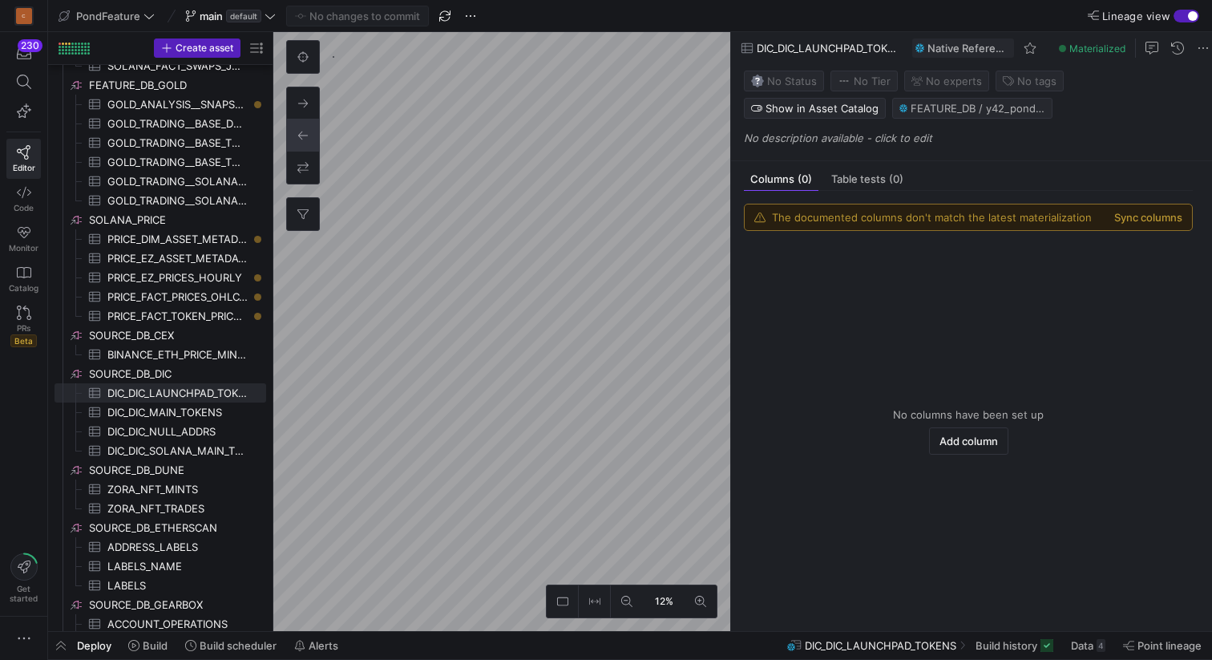
click at [322, 14] on div "No changes to commit" at bounding box center [357, 16] width 143 height 21
click at [22, 87] on icon at bounding box center [24, 82] width 14 height 14
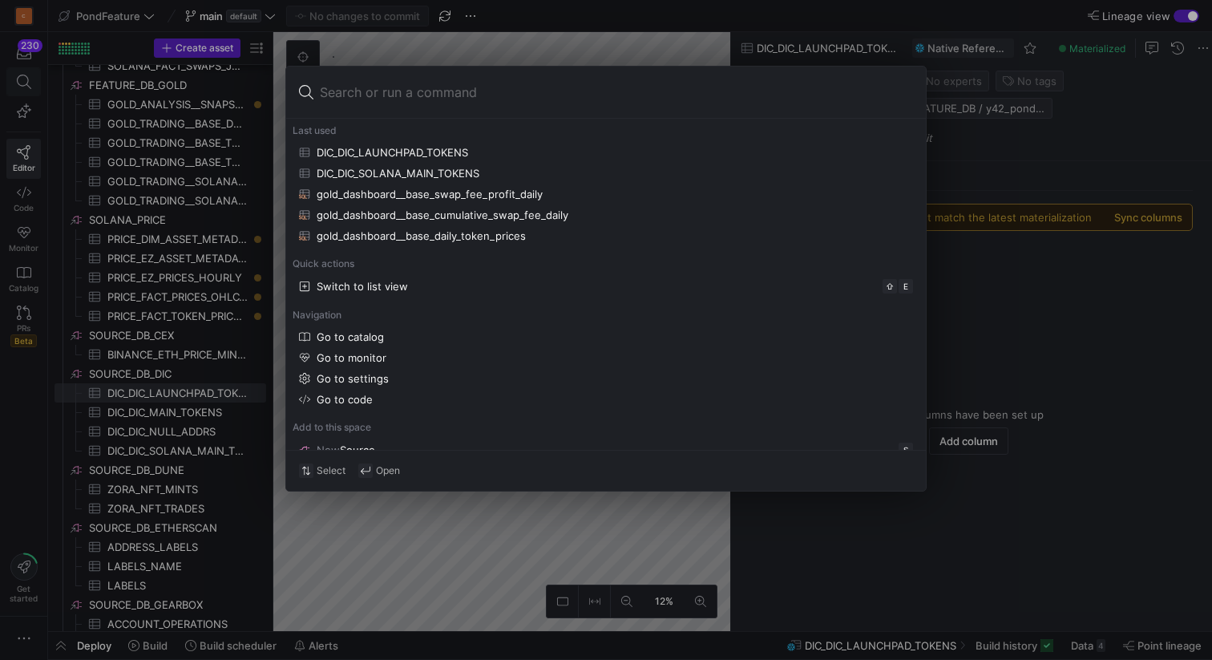
click at [22, 87] on div at bounding box center [606, 330] width 1212 height 660
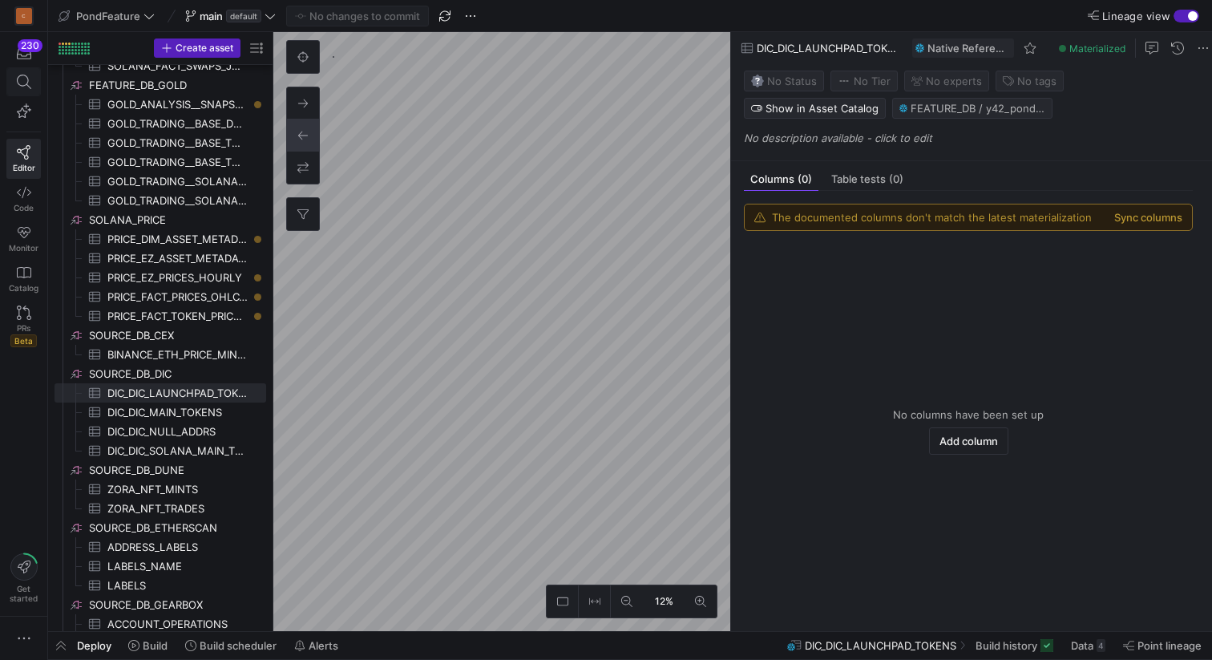
click at [22, 86] on icon at bounding box center [24, 82] width 14 height 14
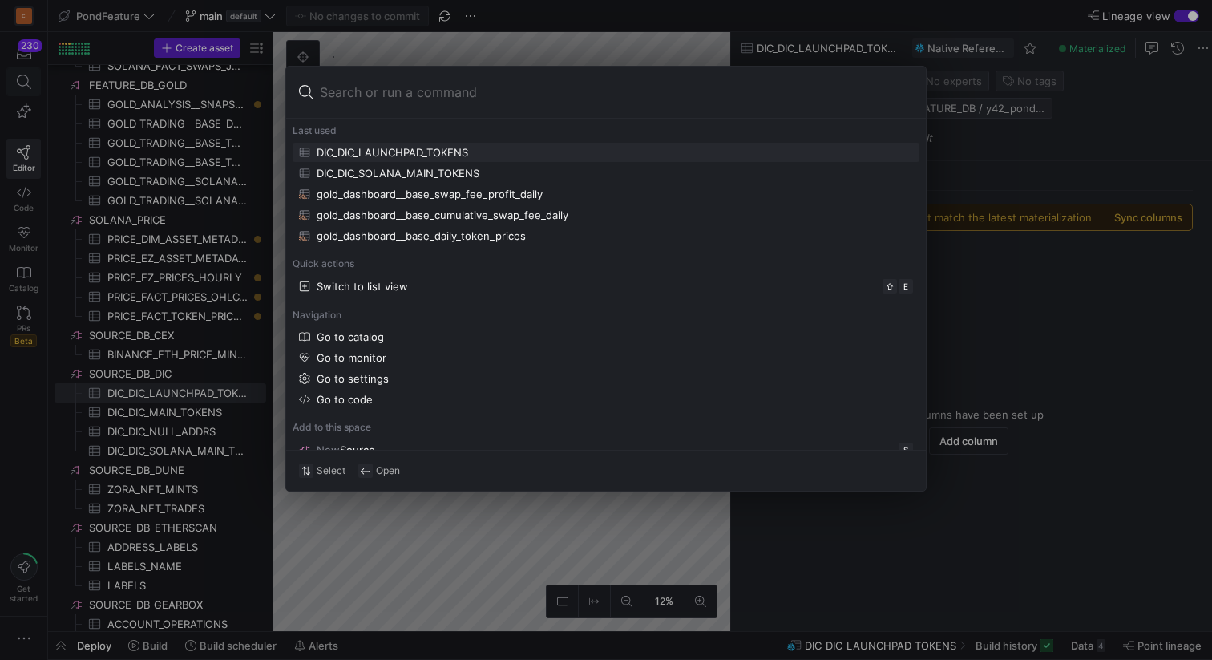
type input "SOURCE__SOURCE_DB_DIC__DIC_DIC_LAUNCHPAD_TOKENS"
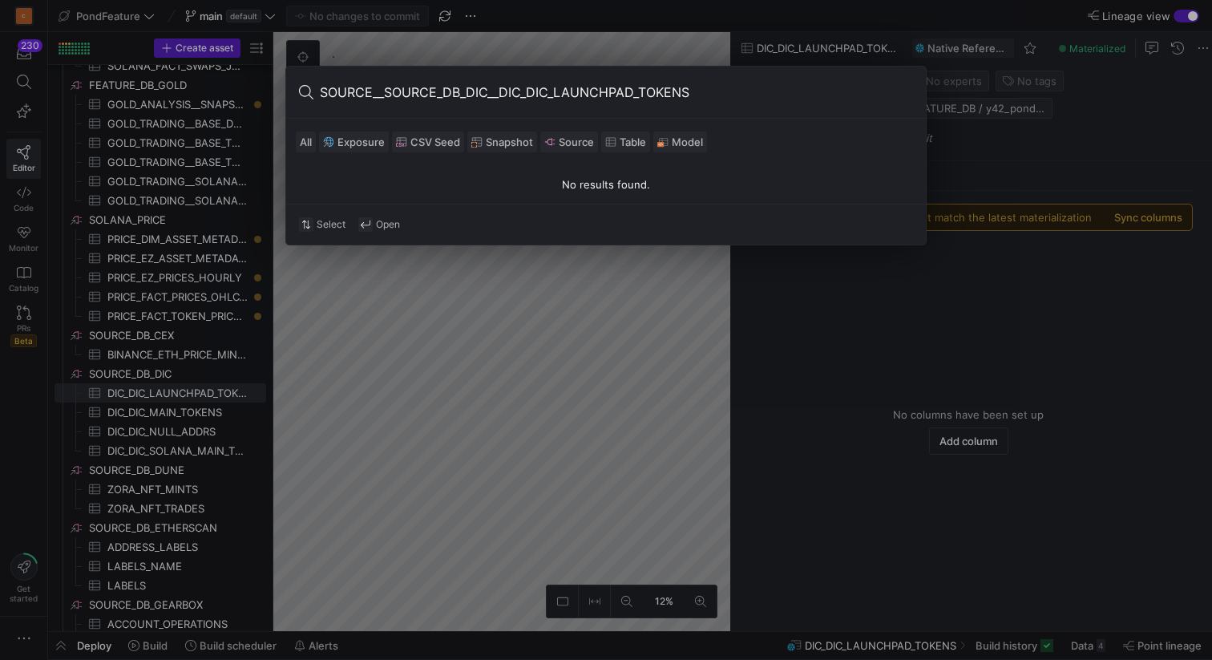
click at [650, 83] on input "SOURCE__SOURCE_DB_DIC__DIC_DIC_LAUNCHPAD_TOKENS" at bounding box center [616, 92] width 593 height 26
click at [697, 89] on input "SOURCE__SOURCE_DB_DIC__DIC_DIC_LAUNCHPAD_TOKENS" at bounding box center [616, 92] width 593 height 26
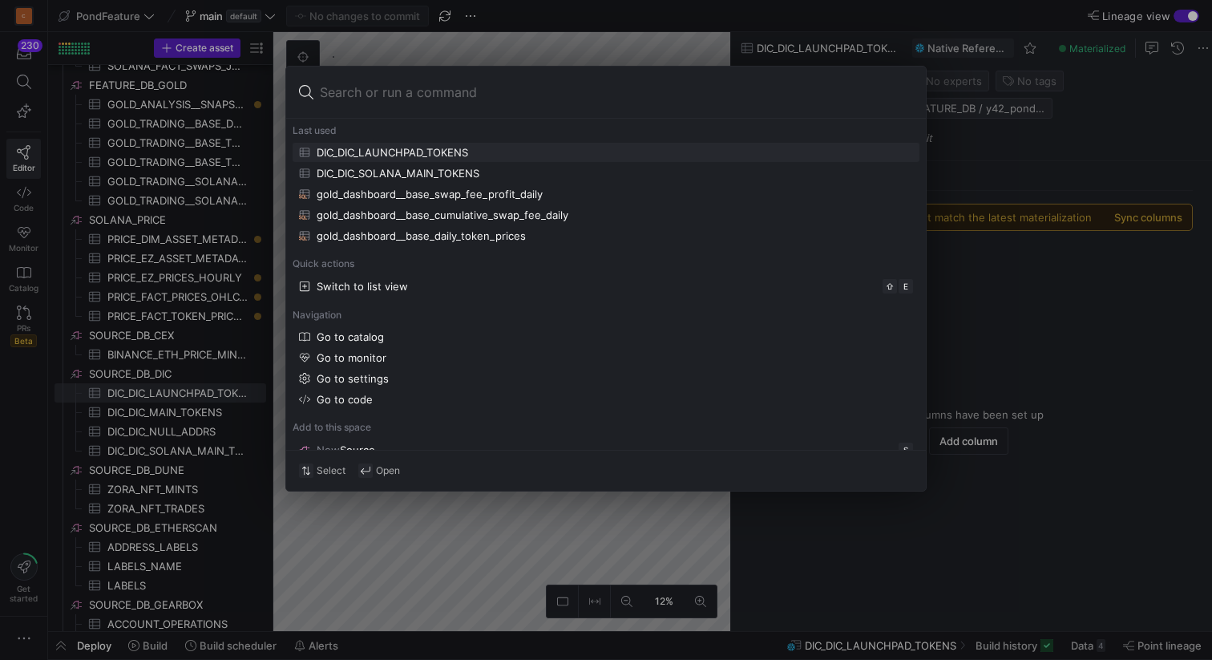
click at [977, 140] on div at bounding box center [606, 330] width 1212 height 660
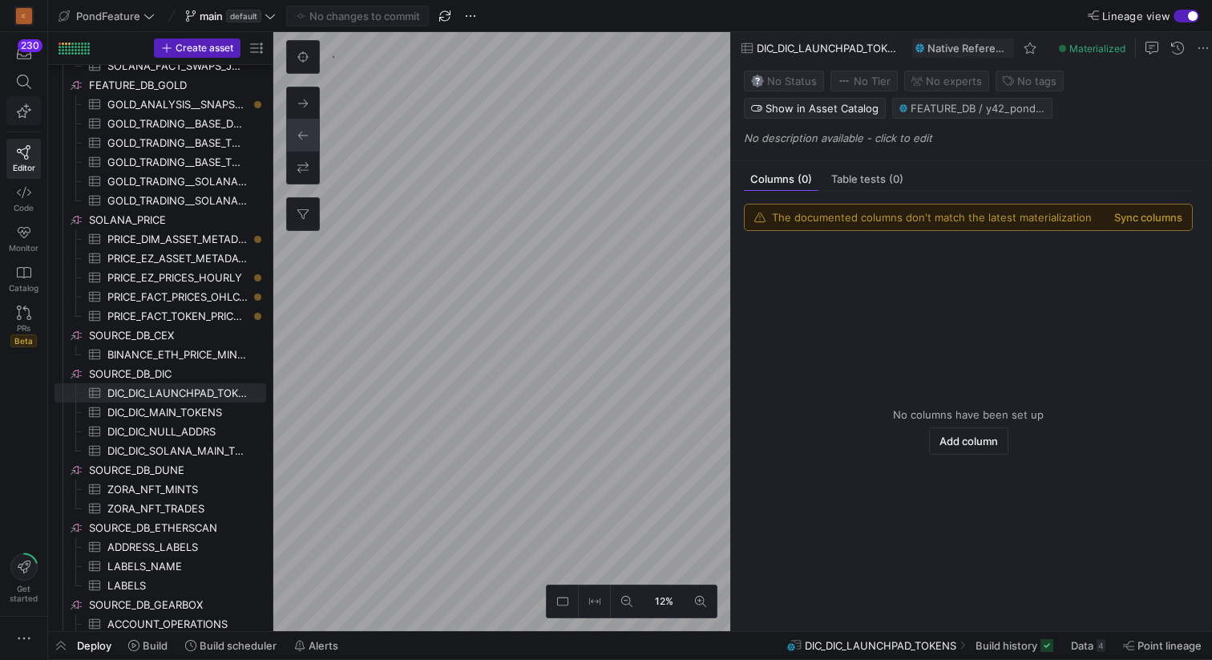
click at [25, 107] on icon "button" at bounding box center [24, 110] width 14 height 14
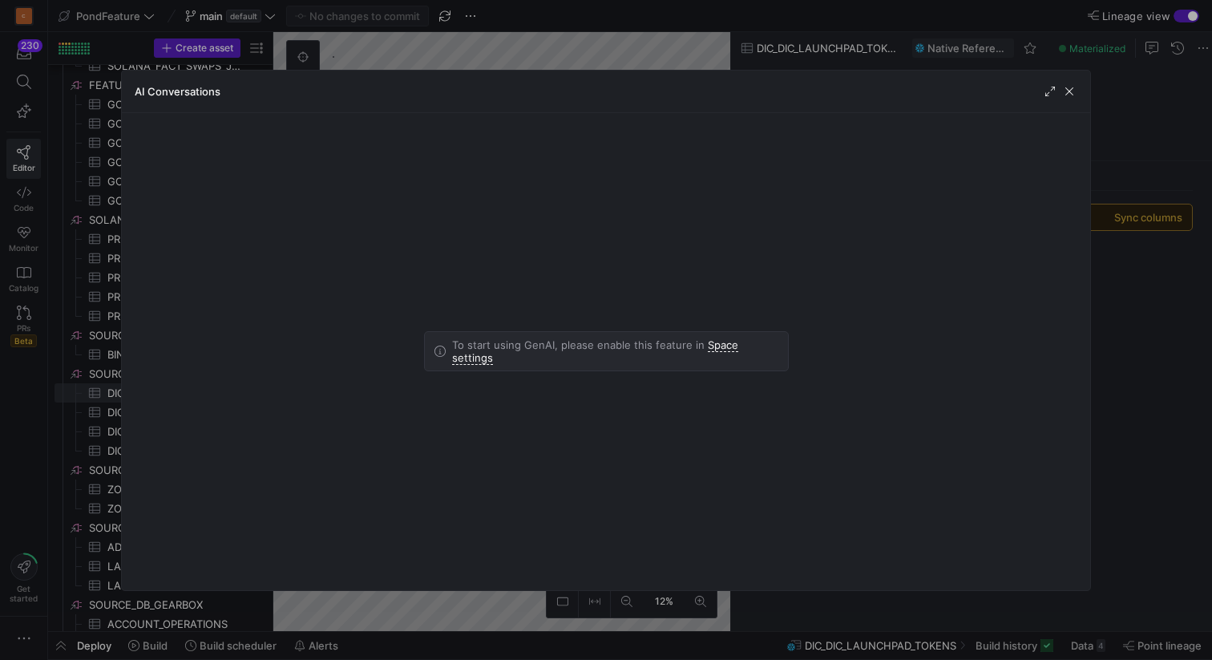
click at [605, 35] on div at bounding box center [606, 330] width 1212 height 660
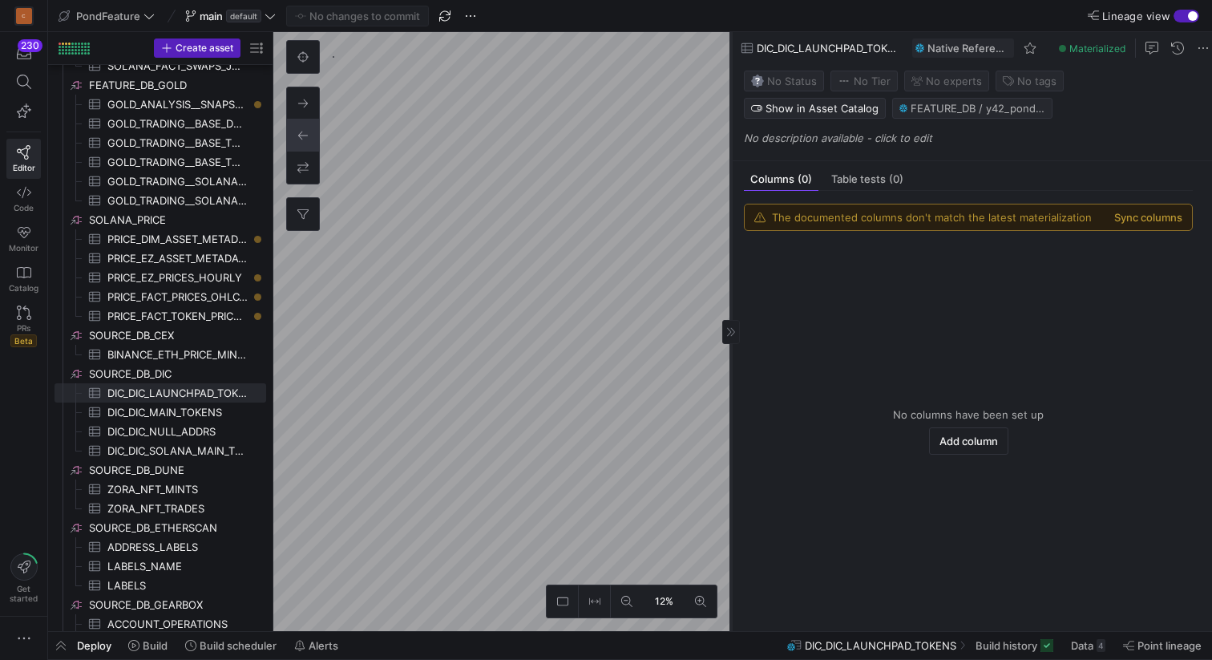
click at [730, 330] on icon at bounding box center [731, 331] width 8 height 9
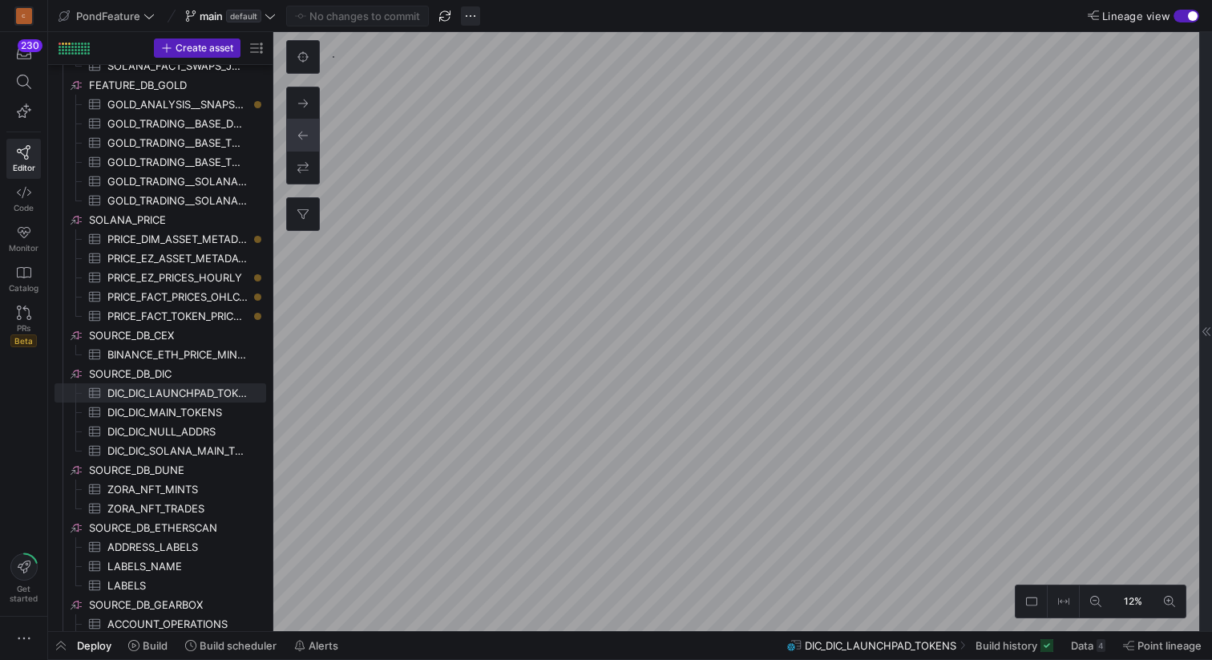
click at [469, 15] on span "button" at bounding box center [470, 15] width 19 height 19
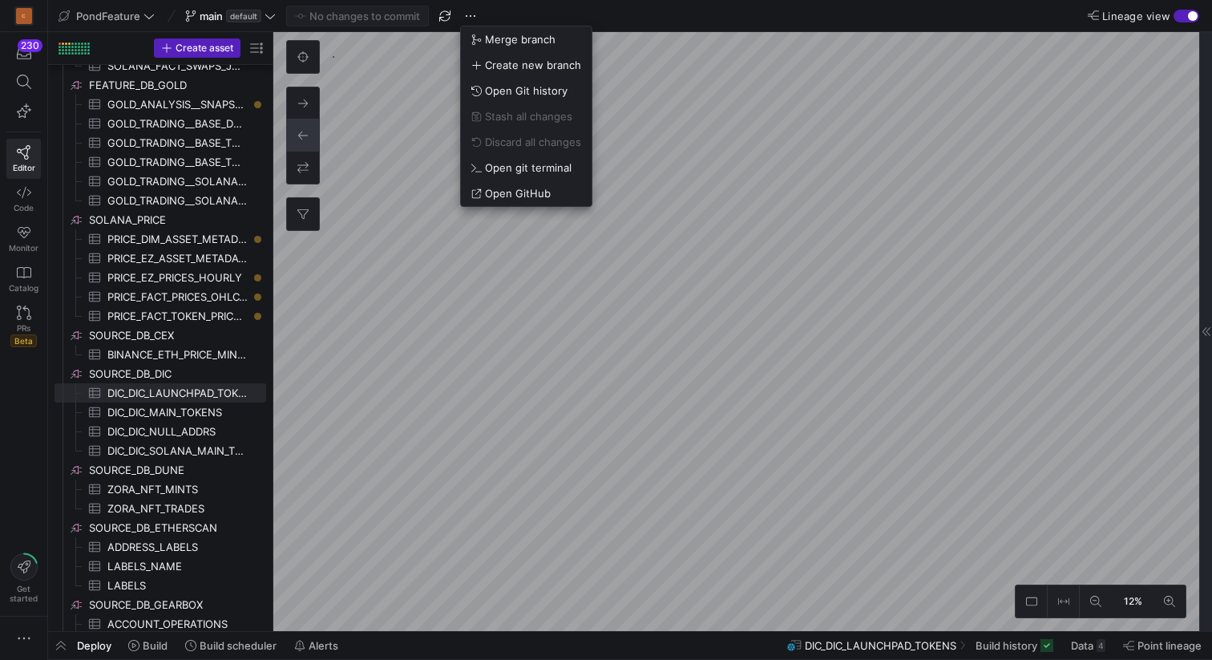
click at [371, 18] on div at bounding box center [606, 330] width 1212 height 660
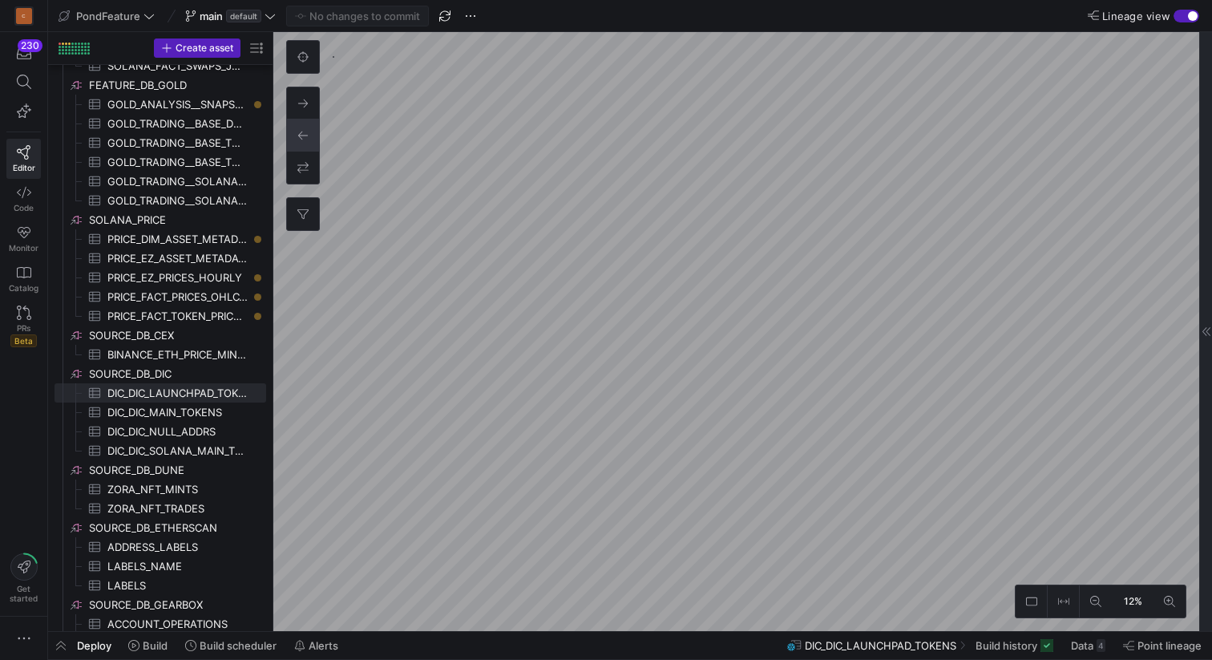
click at [365, 14] on div "No changes to commit" at bounding box center [357, 16] width 143 height 21
click at [26, 77] on icon at bounding box center [24, 82] width 14 height 14
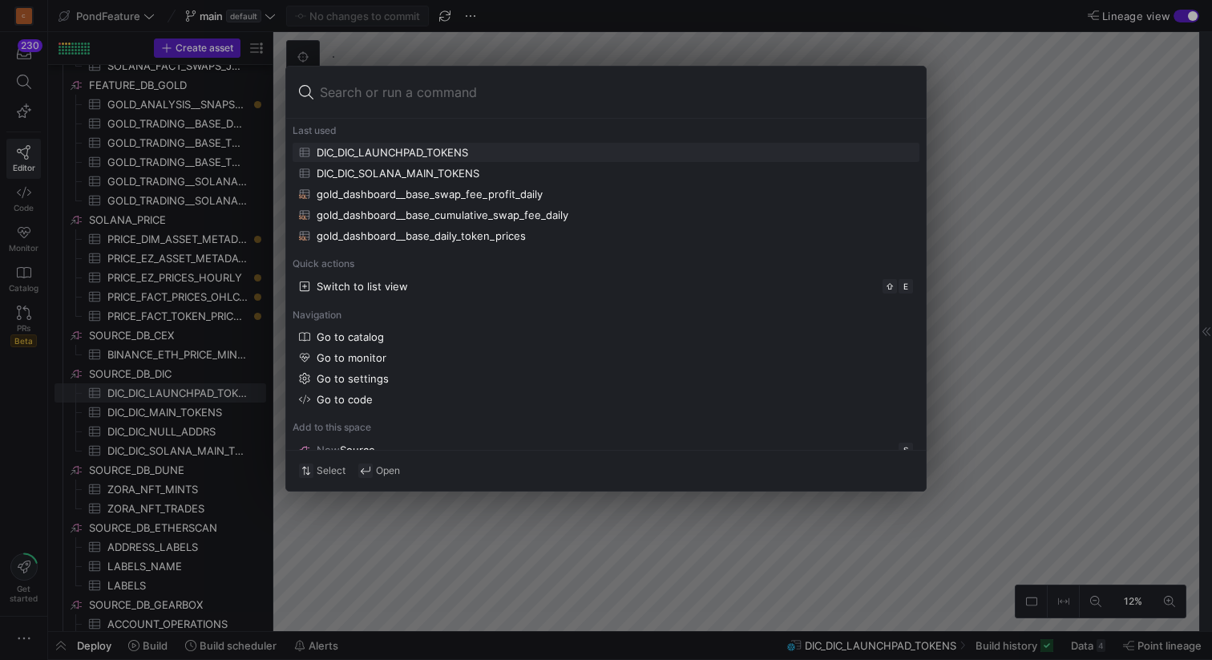
type input "SOURCE__SOURCE_DB_DIC__DIC_DIC_LAUNCHPAD_TOKENS"
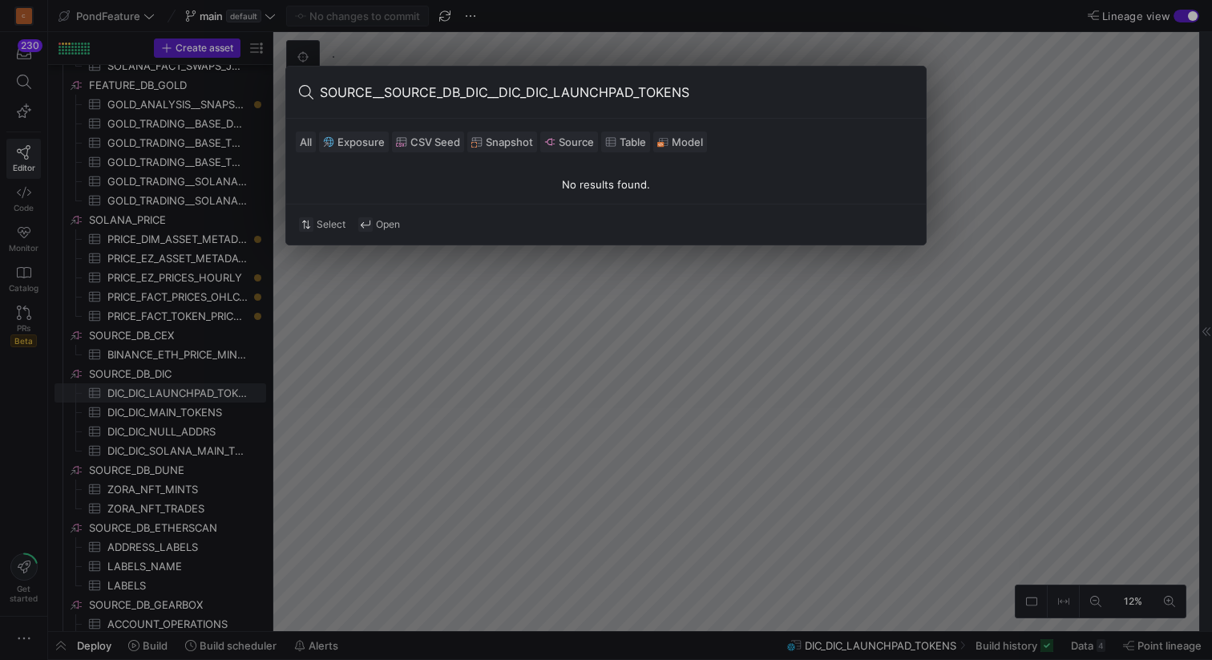
click at [418, 91] on input "SOURCE__SOURCE_DB_DIC__DIC_DIC_LAUNCHPAD_TOKENS" at bounding box center [616, 92] width 593 height 26
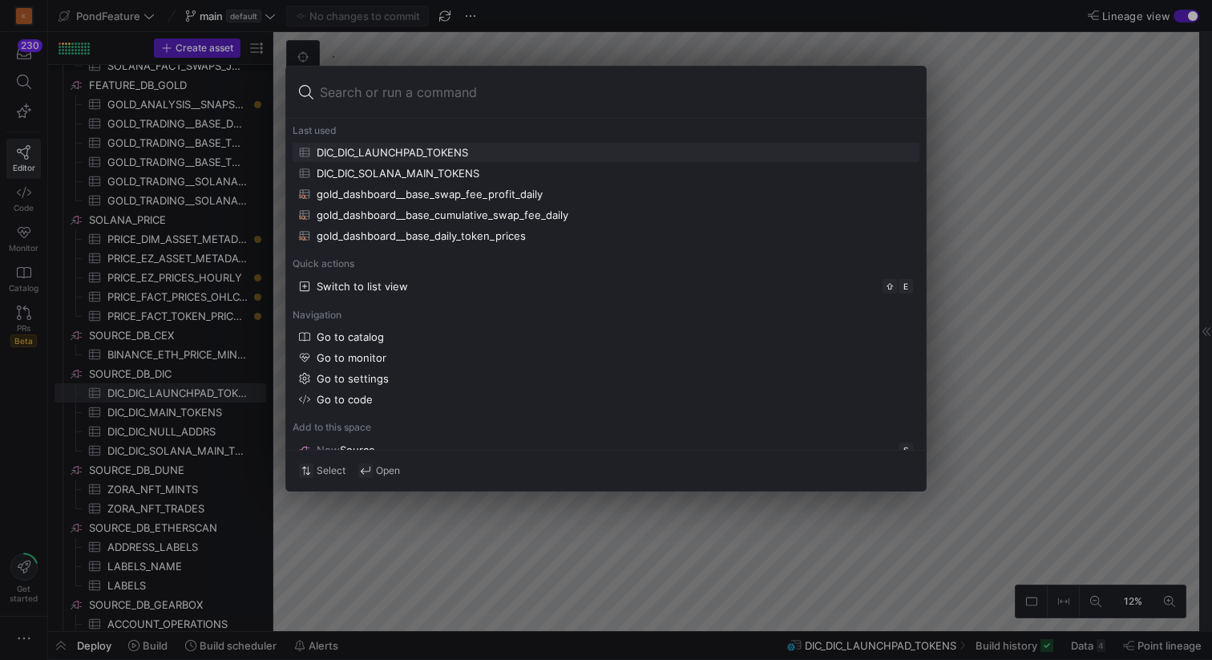
click at [617, 42] on div at bounding box center [606, 330] width 1212 height 660
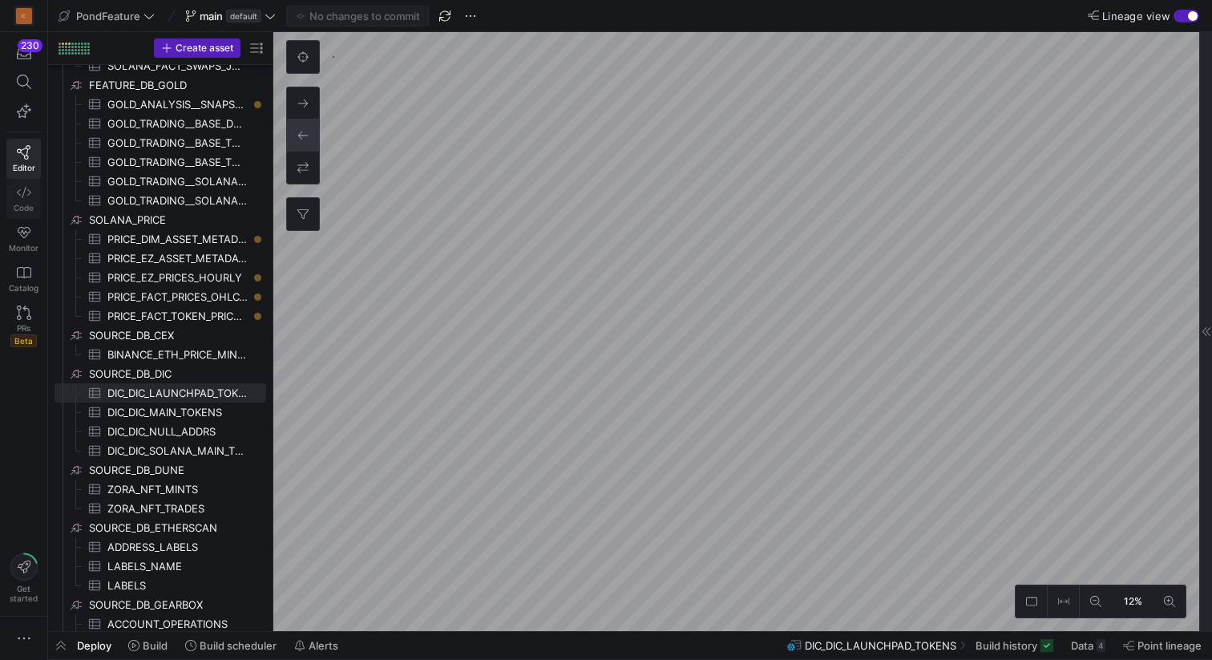
click at [24, 195] on icon at bounding box center [24, 192] width 14 height 14
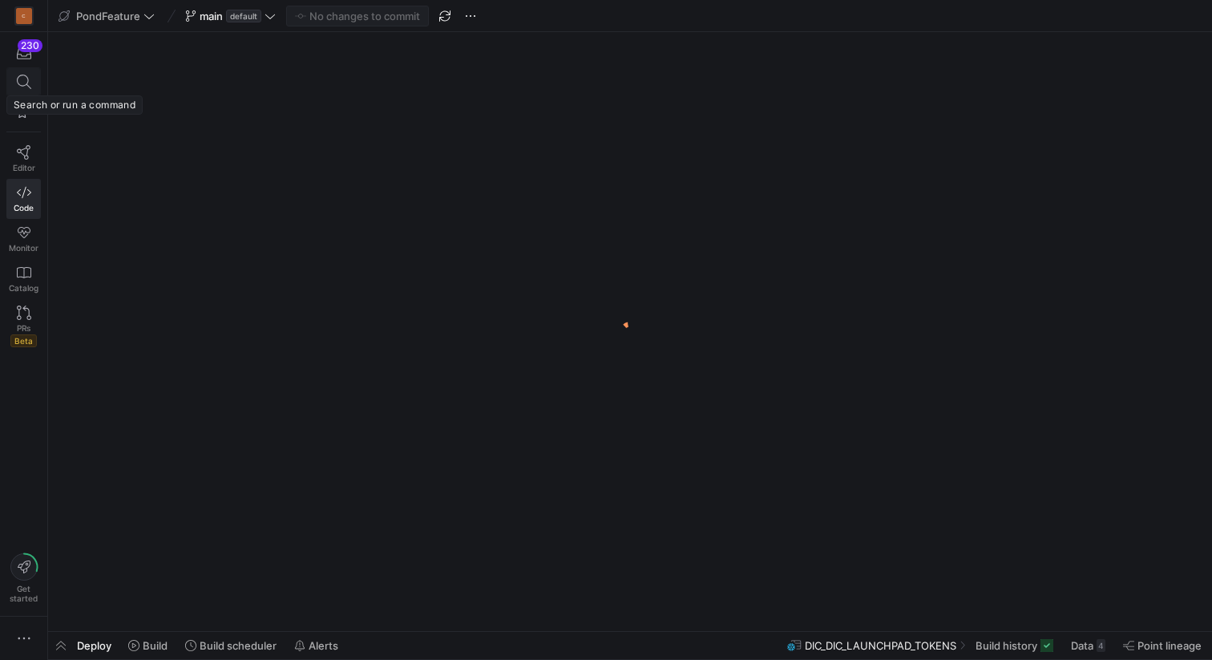
click at [25, 87] on icon at bounding box center [24, 82] width 14 height 14
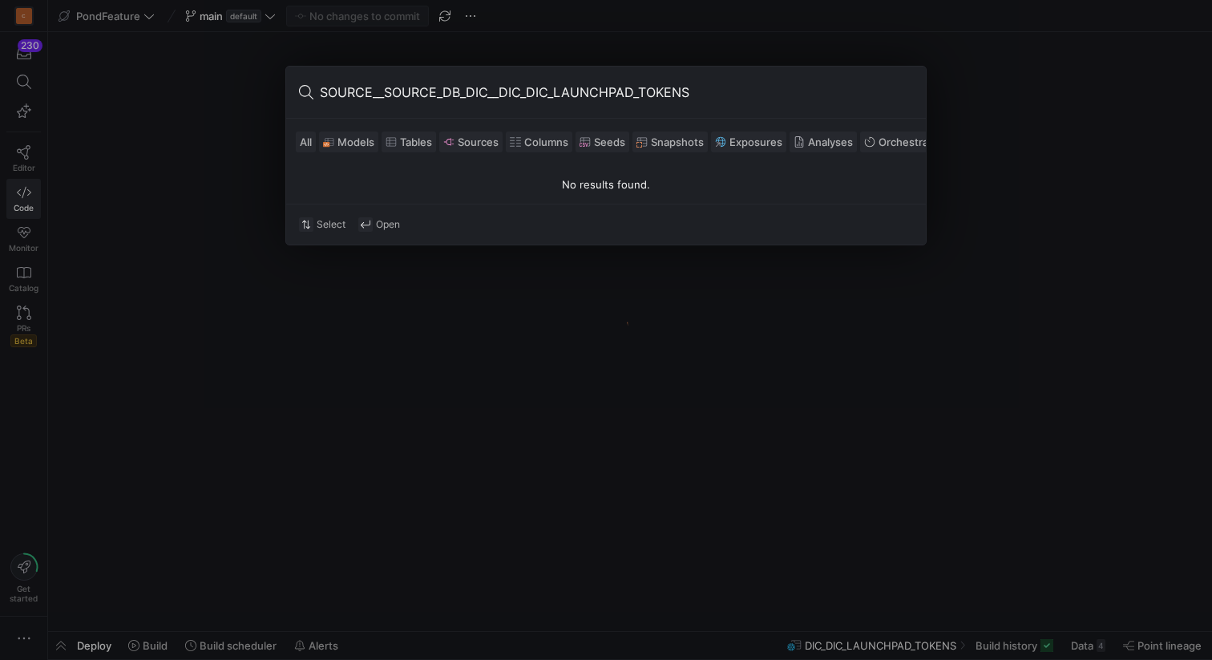
scroll to position [0, 1220]
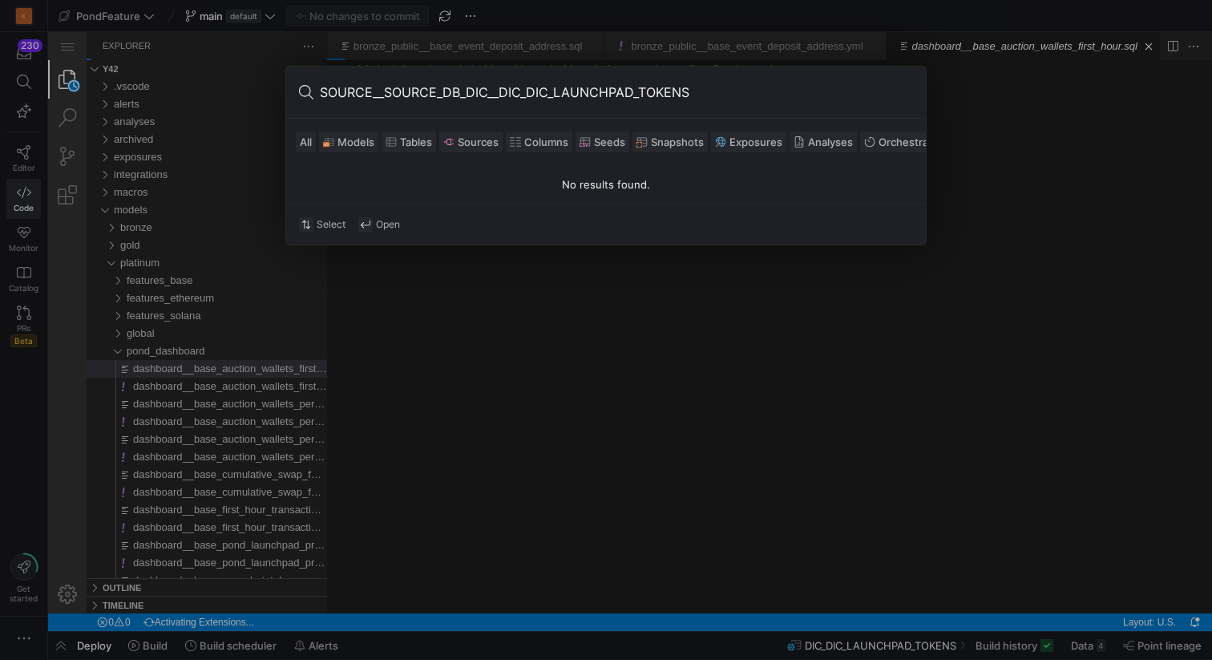
type input "SOURCE__SOURCE_DB_DIC__DIC_DIC_LAUNCHPAD_TOKENS"
click at [145, 649] on div at bounding box center [606, 330] width 1212 height 660
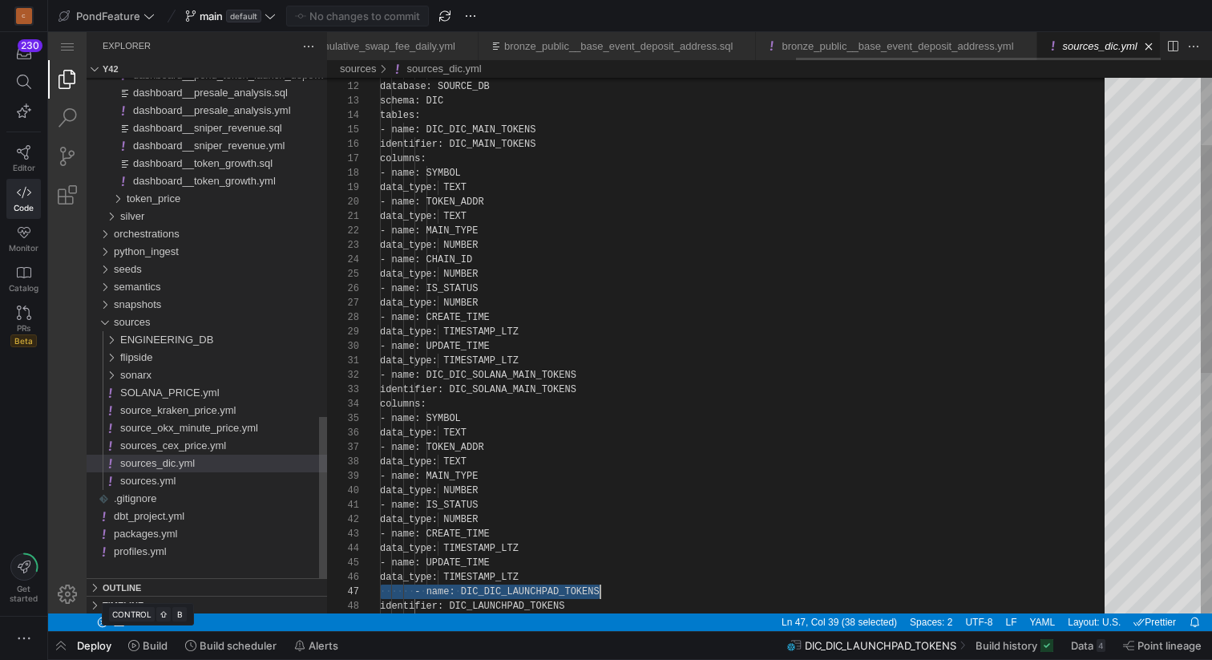
scroll to position [0, 1068]
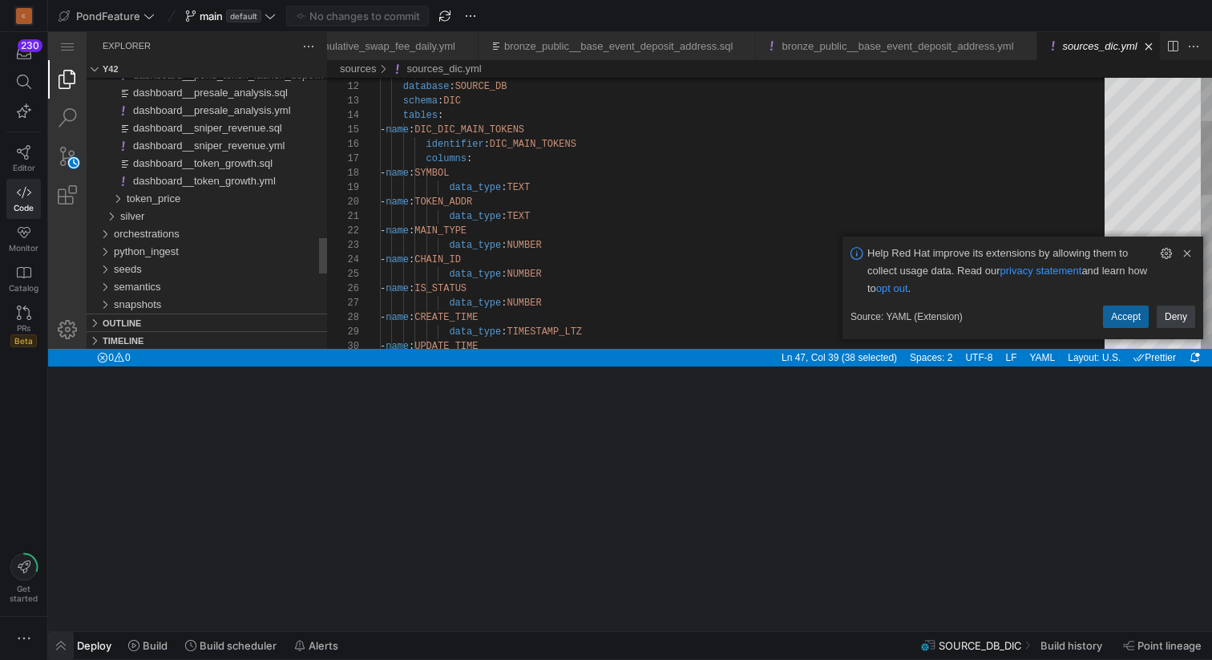
type textarea "version: 2 sources: - name: SOURCE_DB_DIC config: y42: apiVersion: v3 meta: exp…"
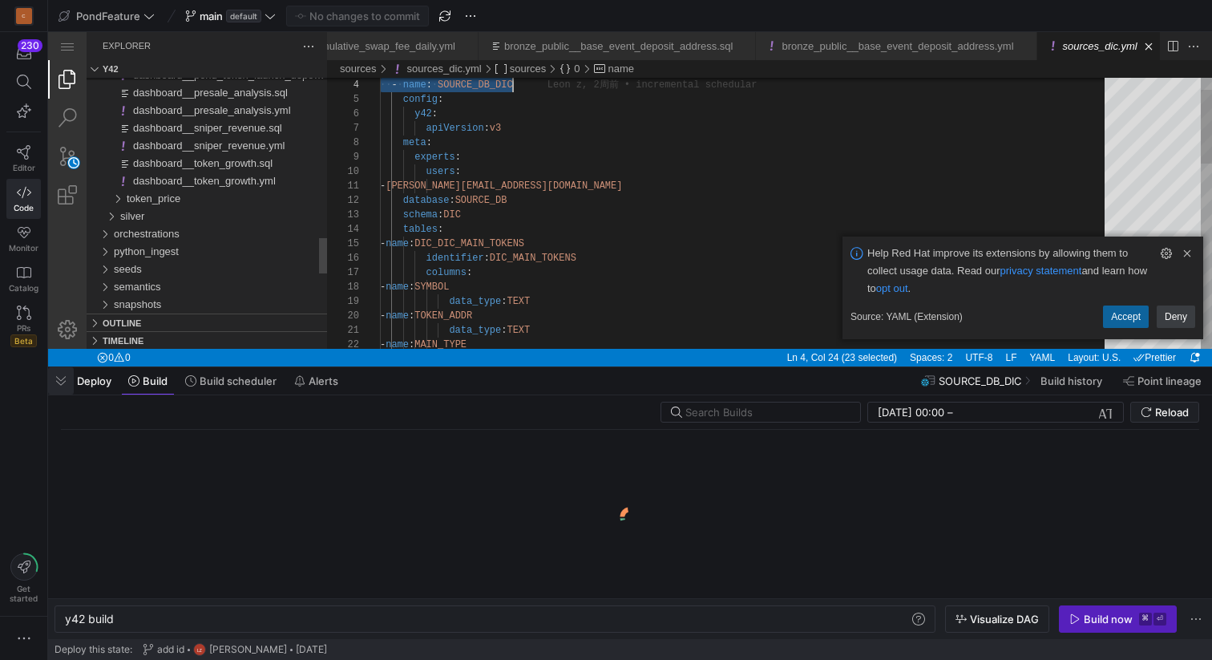
scroll to position [0, 48]
click at [719, 408] on input "text" at bounding box center [766, 412] width 162 height 13
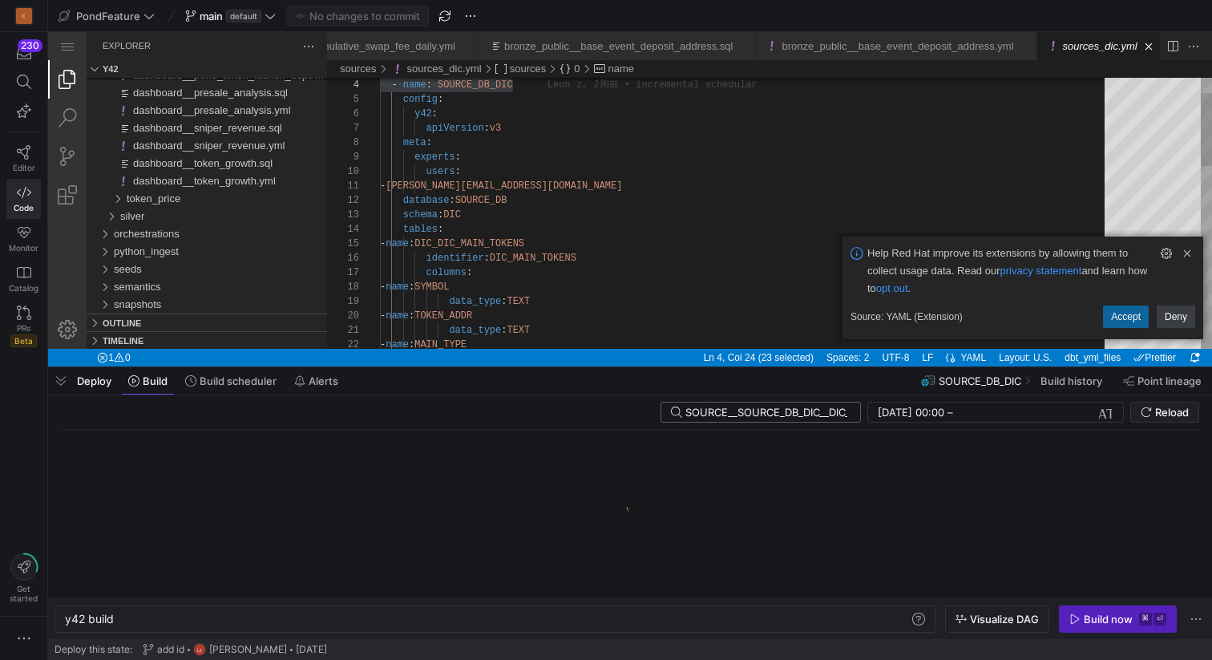
scroll to position [0, 154]
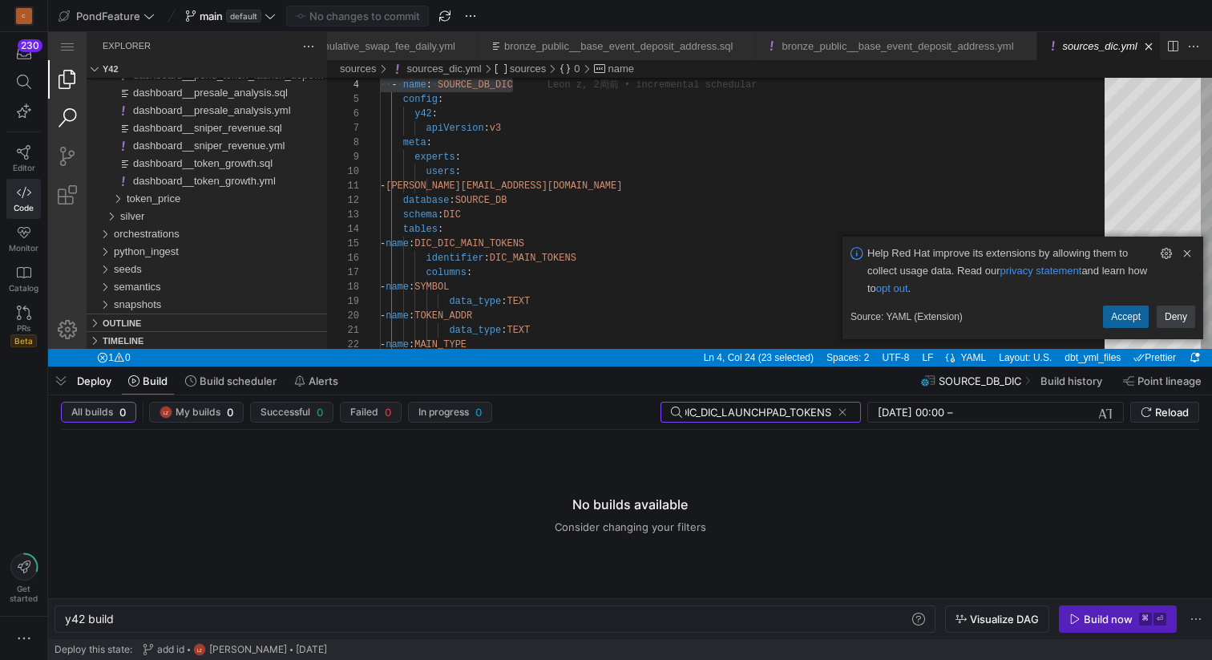
type input "SOURCE__SOURCE_DB_DIC__DIC_DIC_LAUNCHPAD_TOKENS"
click at [66, 117] on link "Search (⇧⌘F)" at bounding box center [67, 118] width 38 height 38
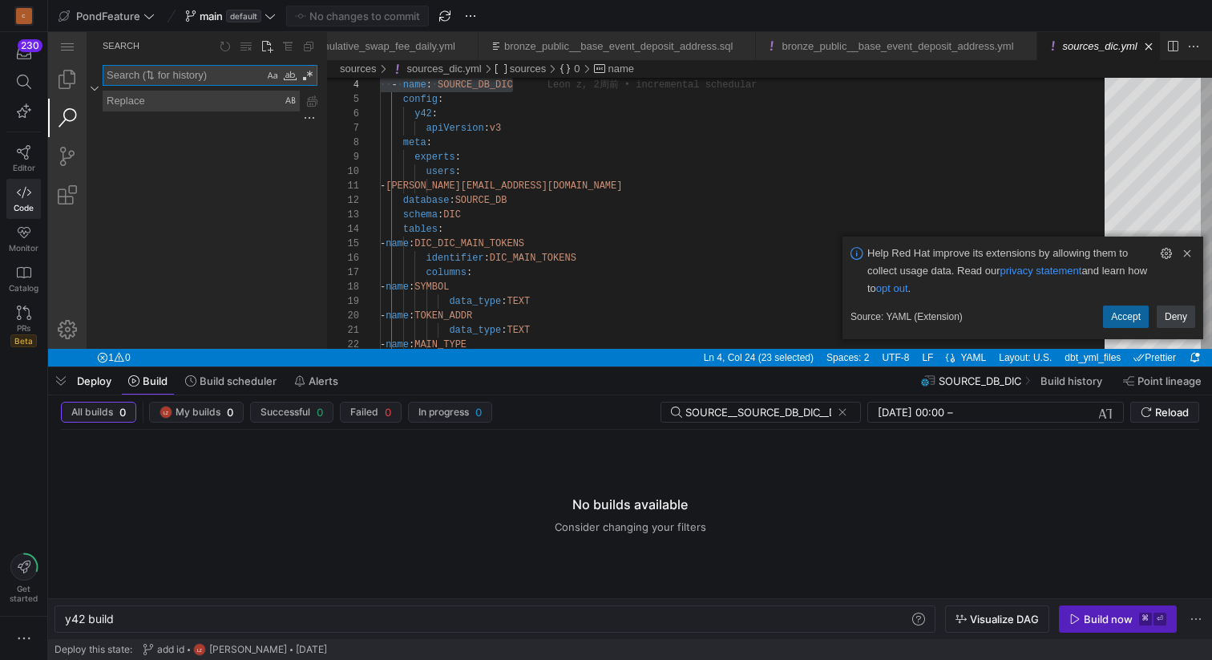
click at [156, 74] on textarea "Search: Type Search Term and press Enter to search" at bounding box center [183, 75] width 160 height 19
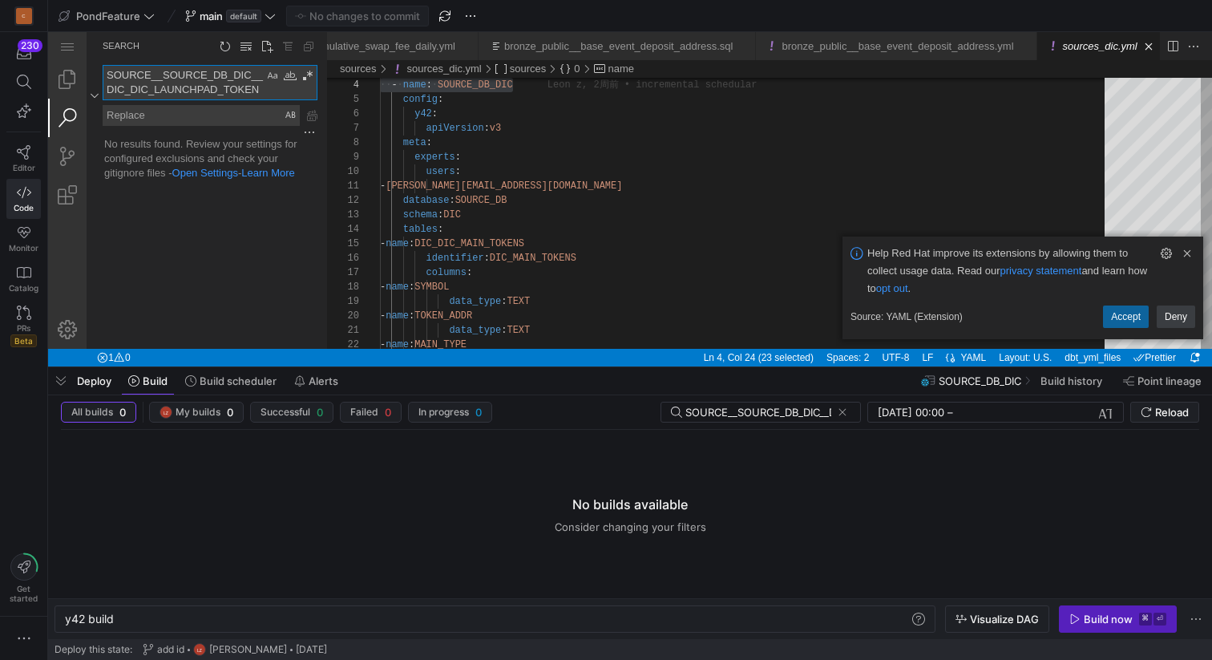
click at [180, 87] on textarea "SOURCE__SOURCE_DB_DIC__DIC_DIC_LAUNCHPAD_TOKENS" at bounding box center [183, 83] width 160 height 34
drag, startPoint x: 128, startPoint y: 89, endPoint x: 103, endPoint y: 73, distance: 29.6
click at [103, 73] on textarea "SOURCE__SOURCE_DB_DIC__DIC_DIC_LAUNCHPAD_TOKENS" at bounding box center [183, 83] width 160 height 34
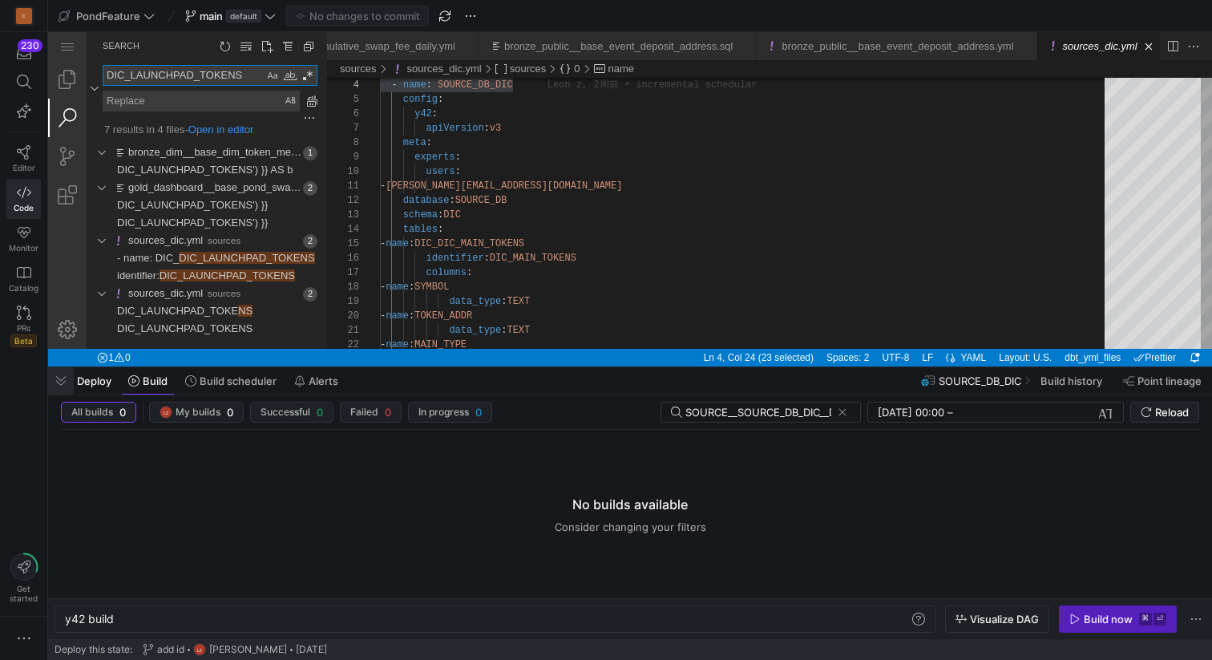
type textarea "DIC_LAUNCHPAD_TOKENS"
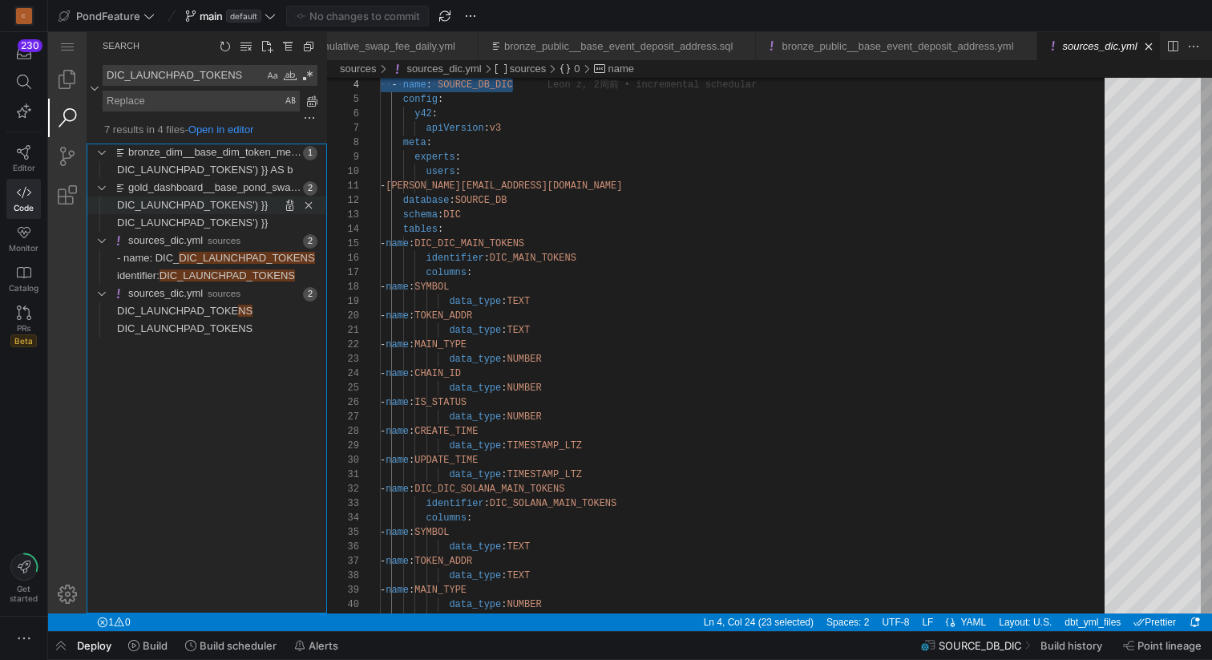
click at [215, 208] on span "DIC_LAUNCHPAD_TOKENS') }}" at bounding box center [192, 205] width 151 height 12
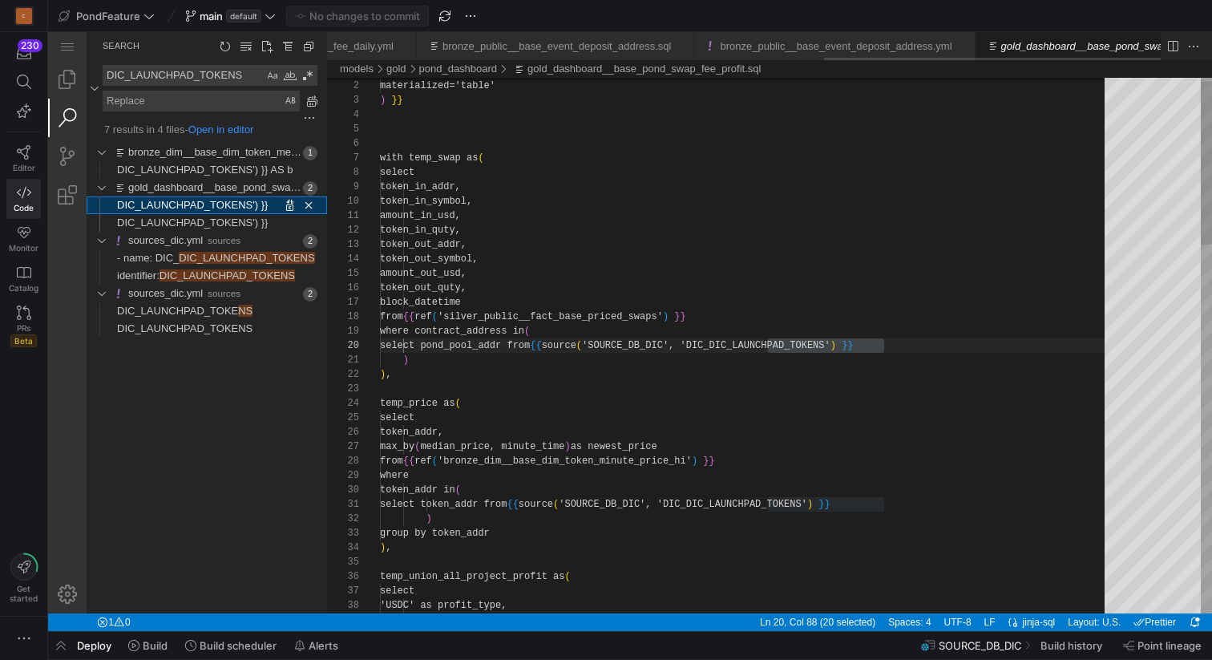
scroll to position [0, 1228]
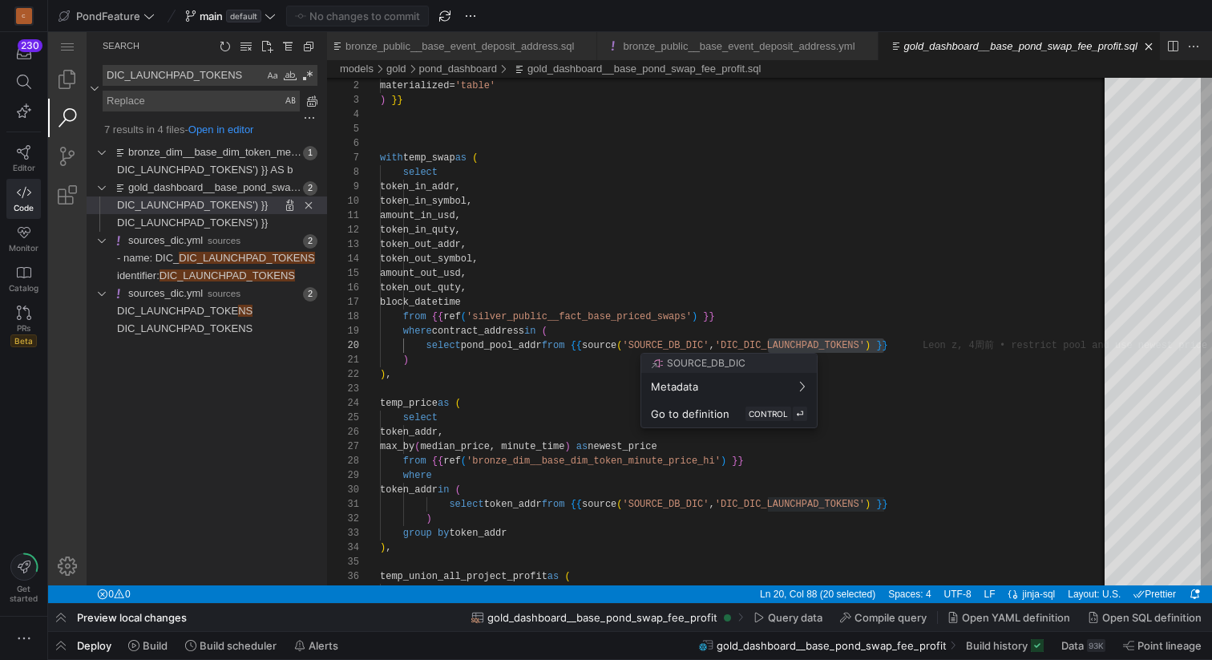
click at [673, 254] on div at bounding box center [606, 330] width 1212 height 660
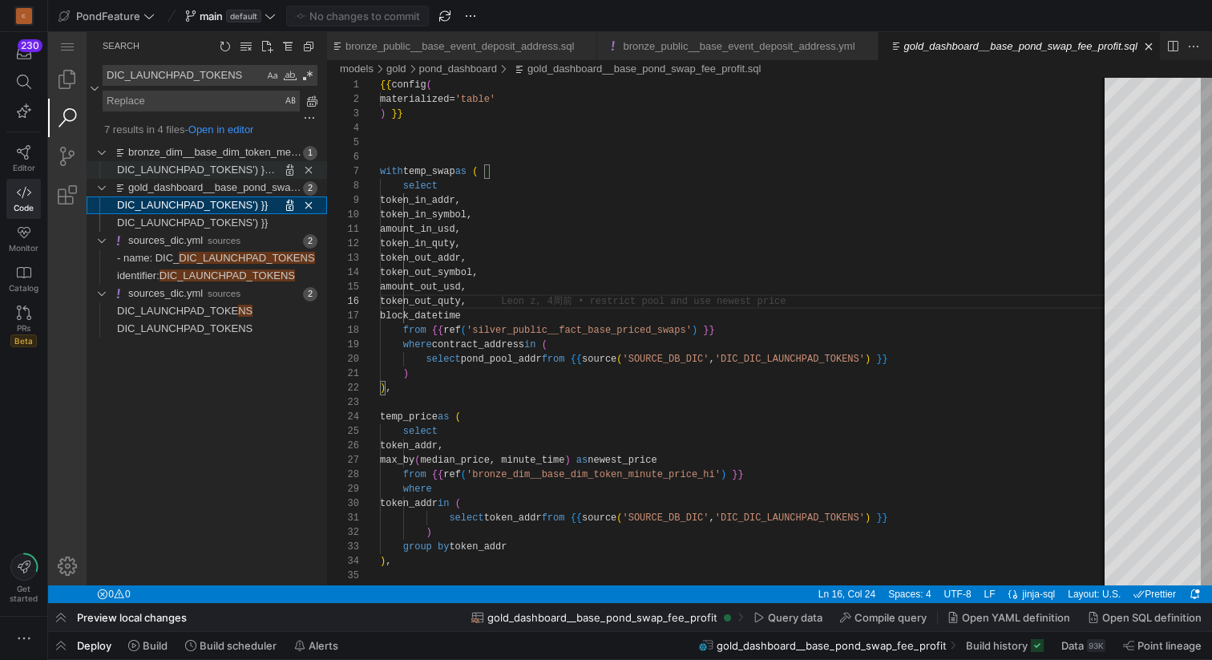
click at [231, 168] on span "DIC_LAUNCHPAD_TOKENS') }} AS b" at bounding box center [205, 170] width 176 height 12
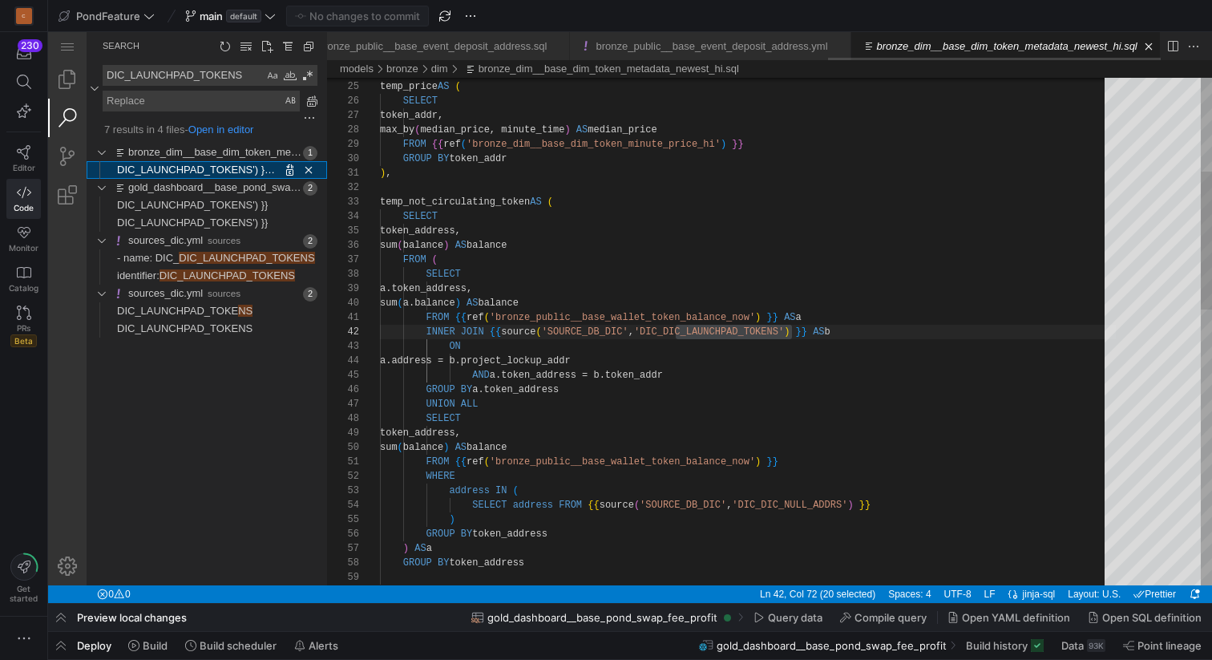
scroll to position [144, 411]
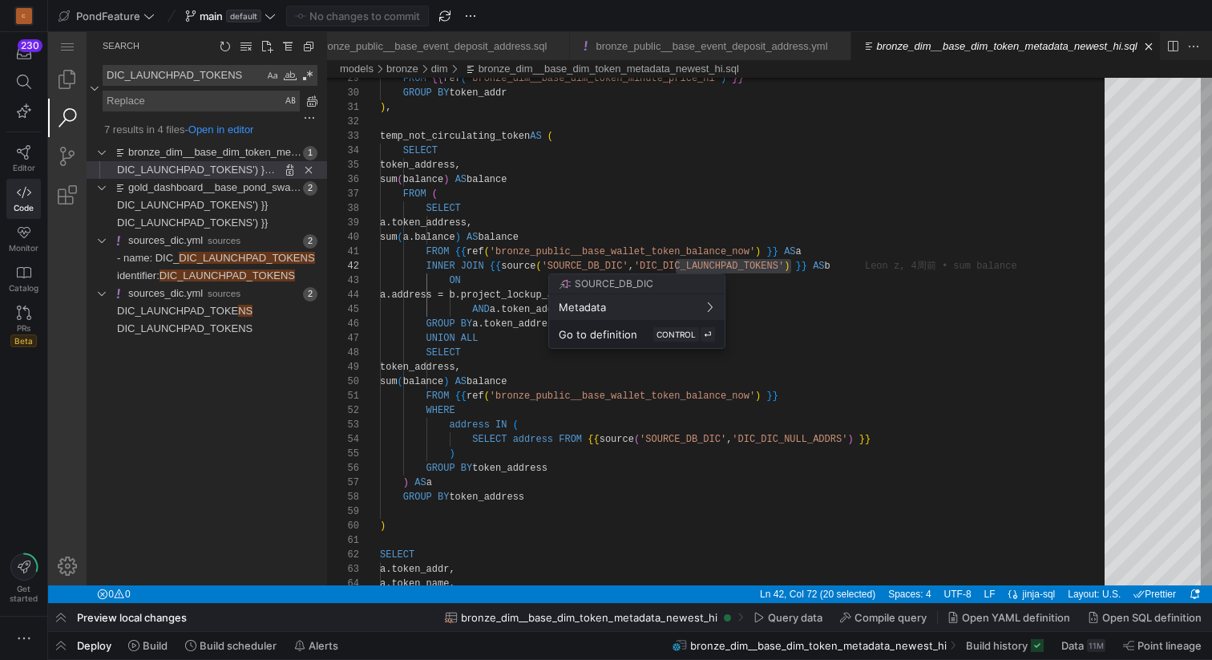
click at [669, 218] on div at bounding box center [606, 330] width 1212 height 660
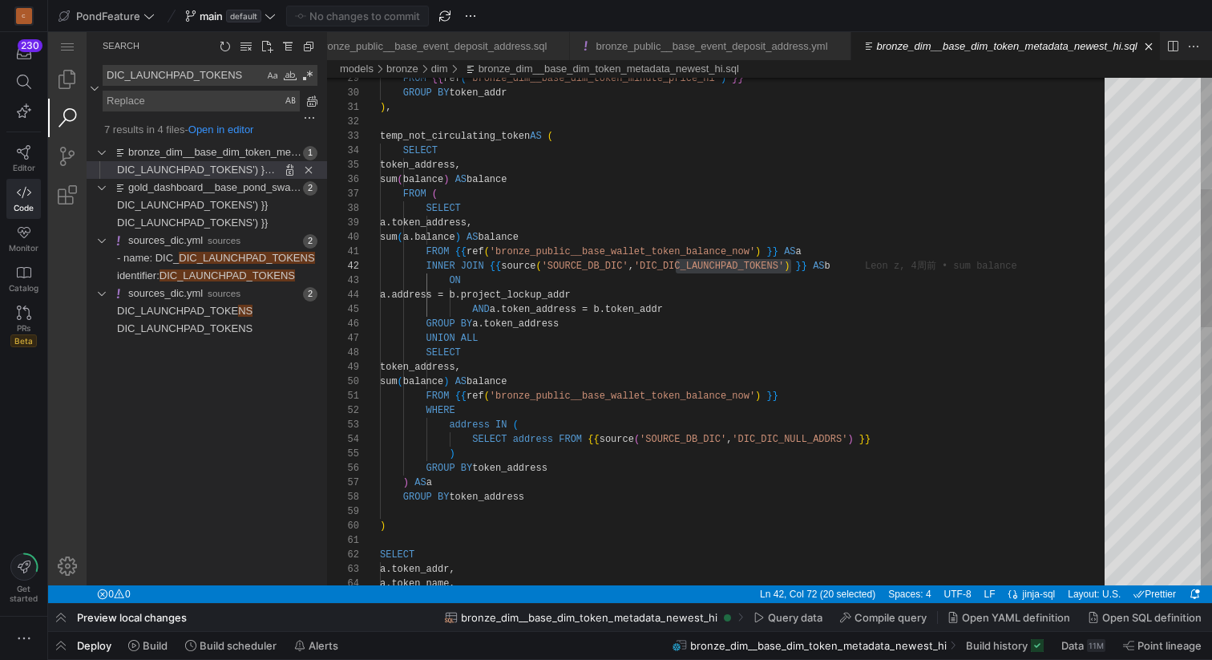
click at [654, 224] on div "sum ( a.balance ) AS balance FROM {{ ref ( 'bronze_public__base_wallet_token_ba…" at bounding box center [748, 599] width 736 height 1864
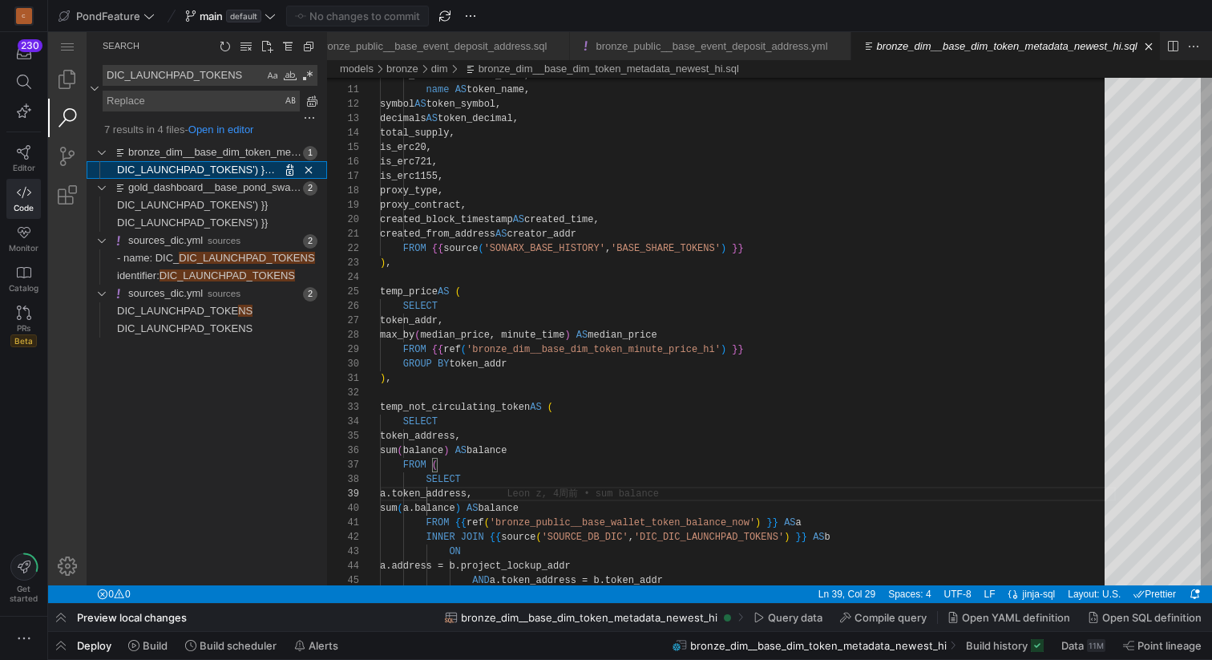
click at [184, 164] on link "DIC_LAUNCHPAD_TOKENS') }} AS b" at bounding box center [197, 170] width 161 height 18
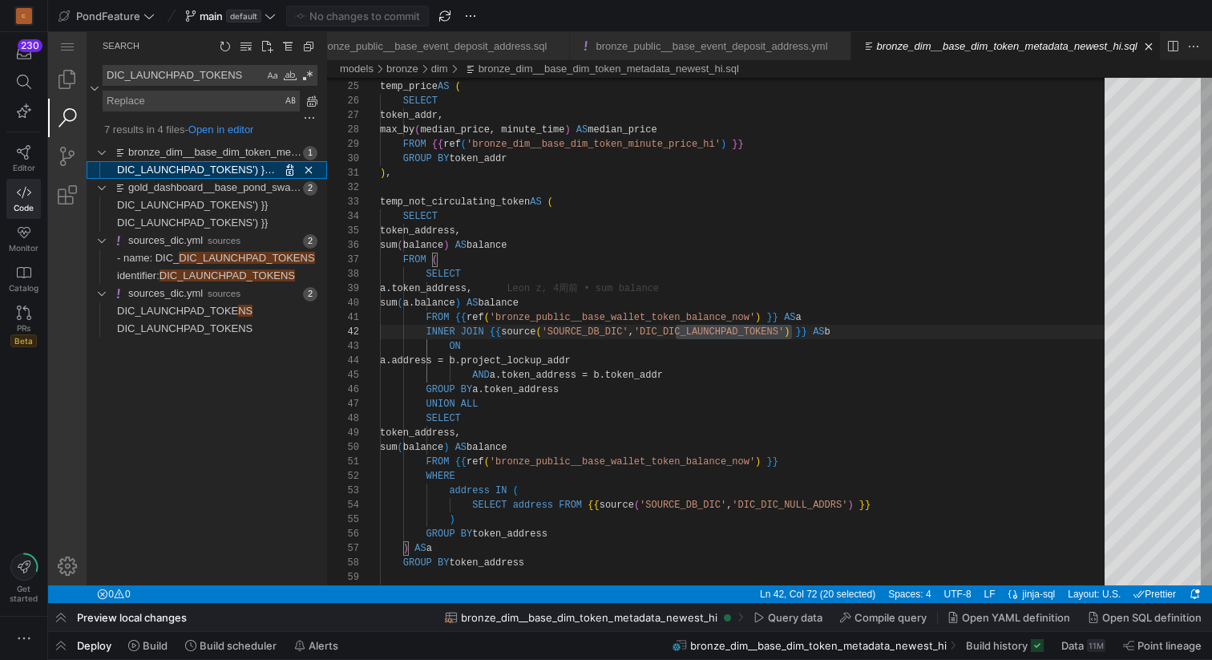
type textarea "FROM {{ ref('bronze_public__base_wallet_token_balance_now') }} AS a INNER JOIN …"
click at [184, 164] on span "DIC_LAUNCHPAD_TOKENS') }} AS b" at bounding box center [205, 170] width 176 height 12
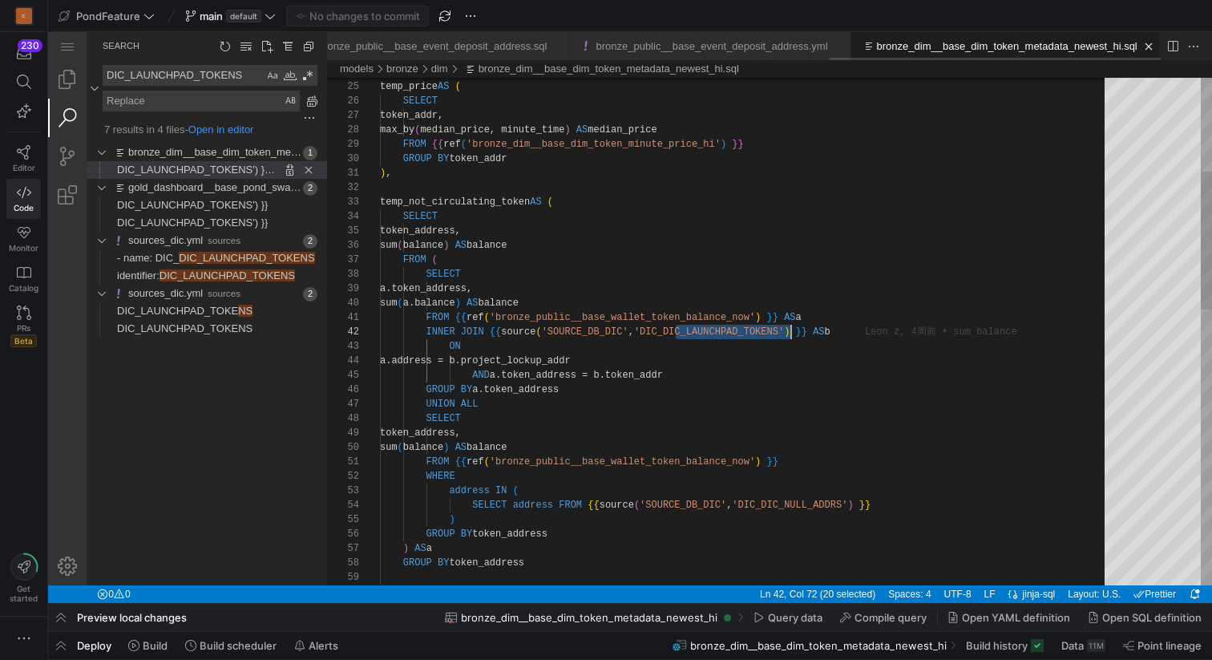
scroll to position [14, 411]
click at [186, 152] on link "bronze_dim__base_dim_token_metadata_newest_hi.sql" at bounding box center [258, 152] width 261 height 12
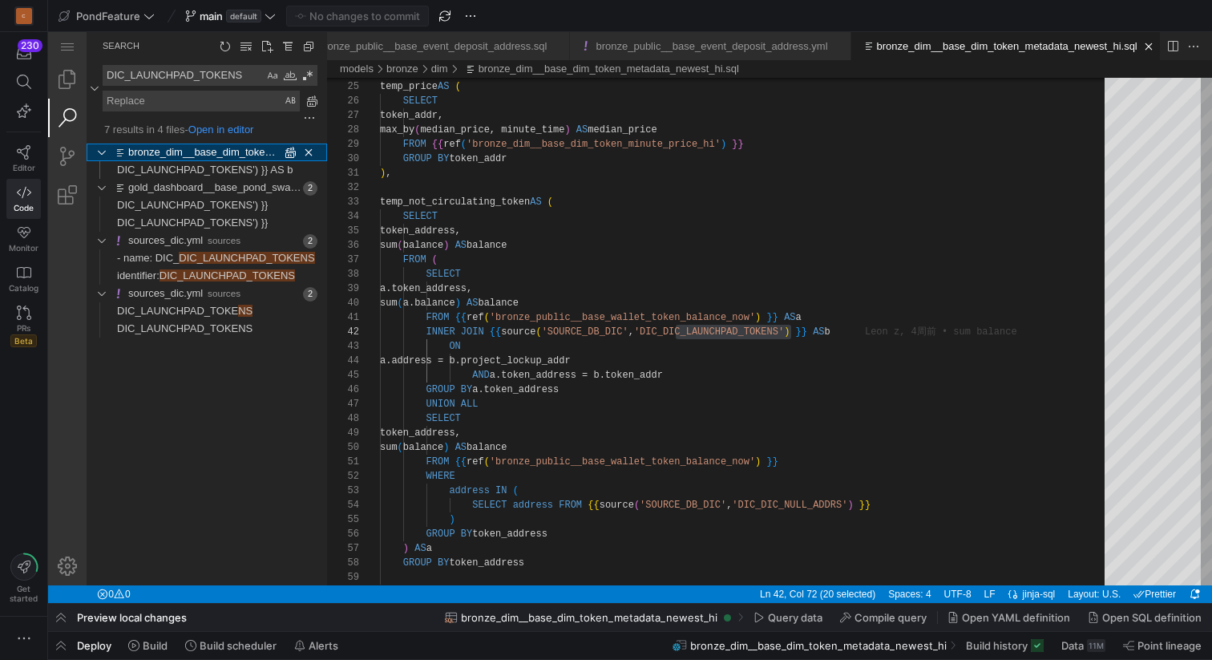
click at [186, 152] on link "bronze_dim__base_dim_token_metadata_newest_hi.sql" at bounding box center [258, 152] width 261 height 12
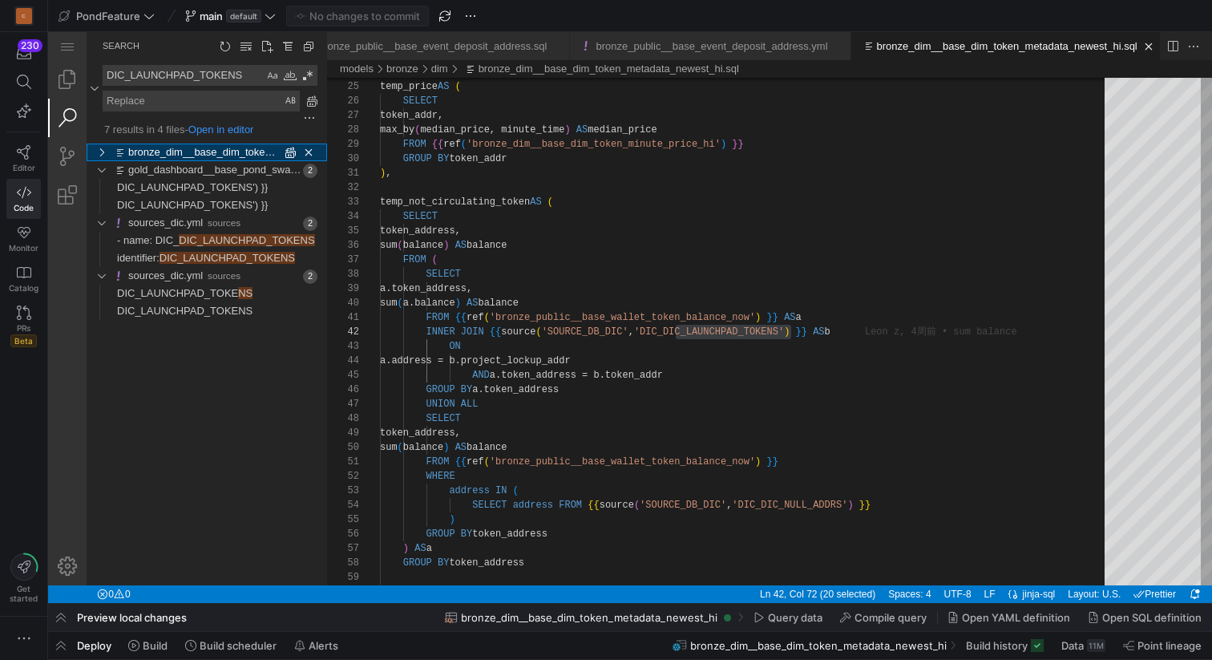
click at [186, 152] on link "bronze_dim__base_dim_token_metadata_newest_hi.sql" at bounding box center [258, 152] width 261 height 12
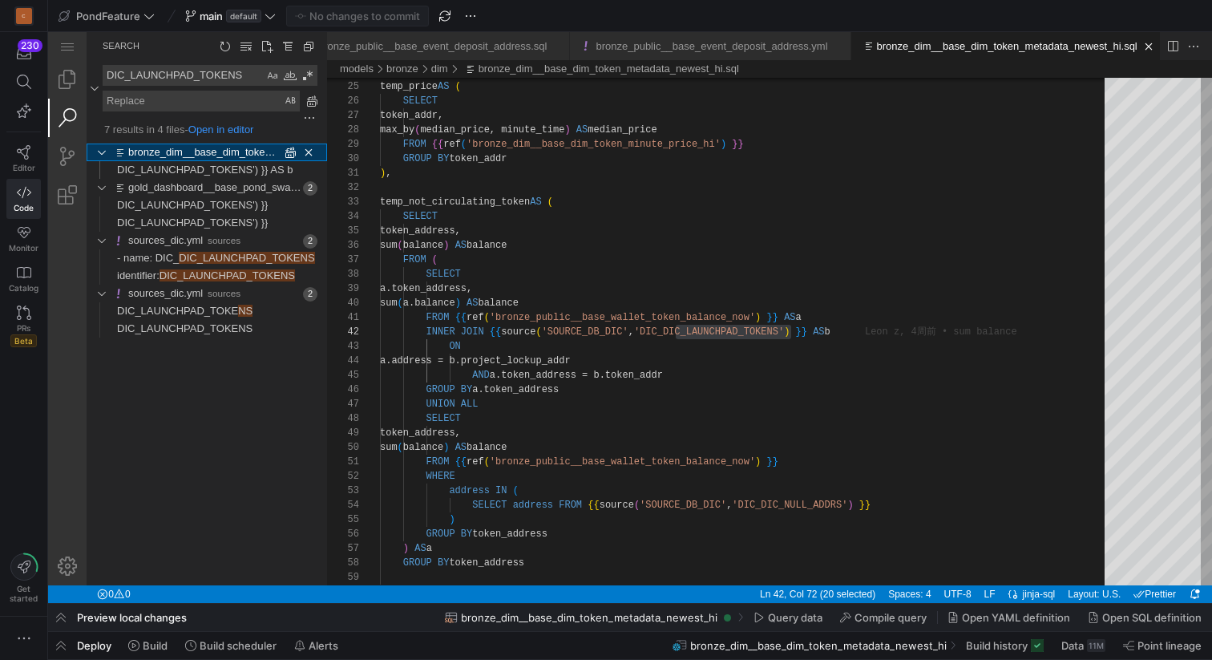
click at [186, 152] on link "bronze_dim__base_dim_token_metadata_newest_hi.sql" at bounding box center [258, 152] width 261 height 12
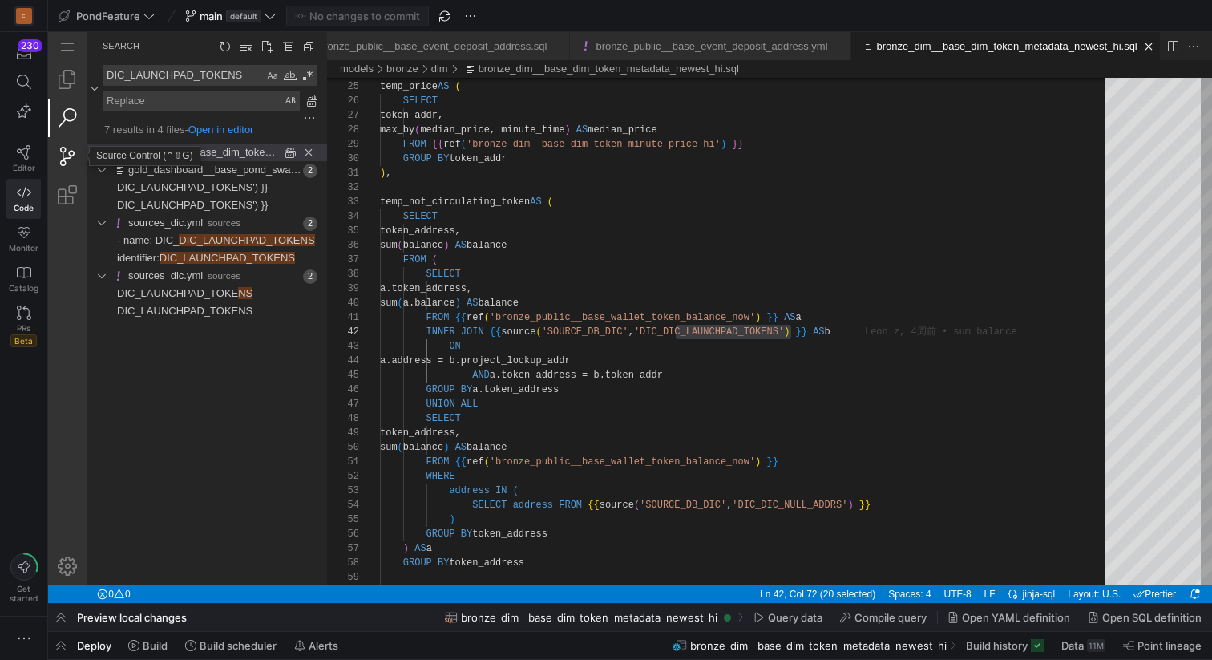
click at [67, 156] on link "Source Control (⌃⇧G)" at bounding box center [67, 156] width 38 height 38
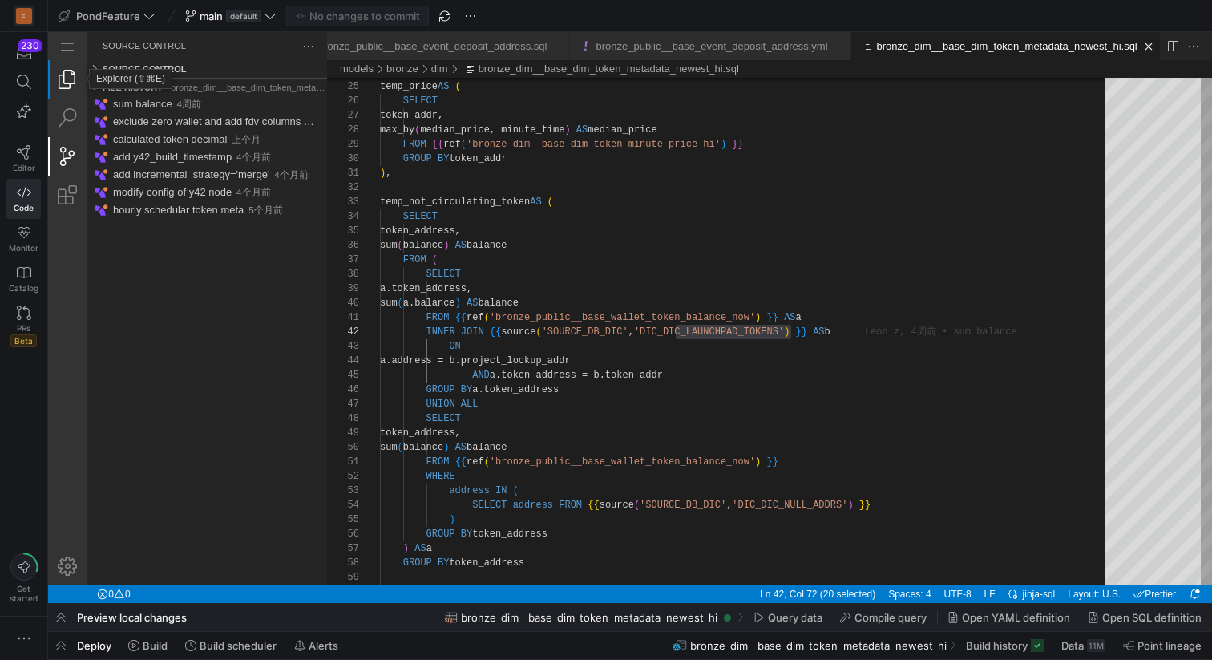
click at [68, 78] on link "Explorer (⇧⌘E)" at bounding box center [67, 79] width 38 height 38
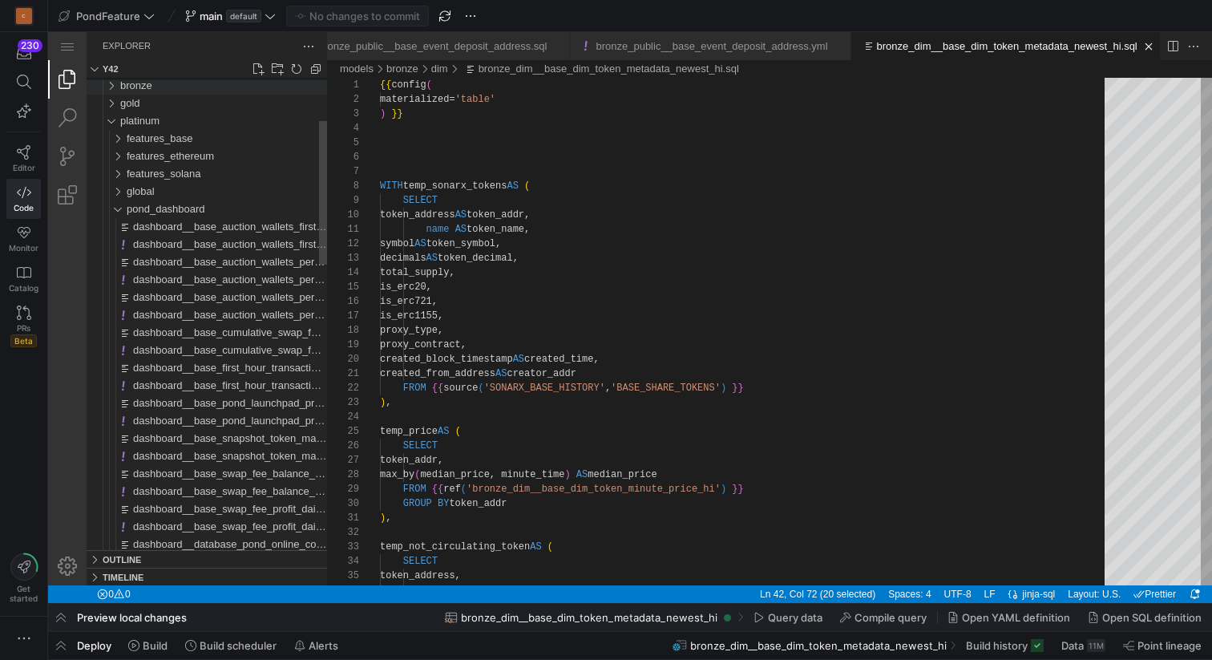
click at [111, 82] on div "bronze" at bounding box center [107, 86] width 30 height 18
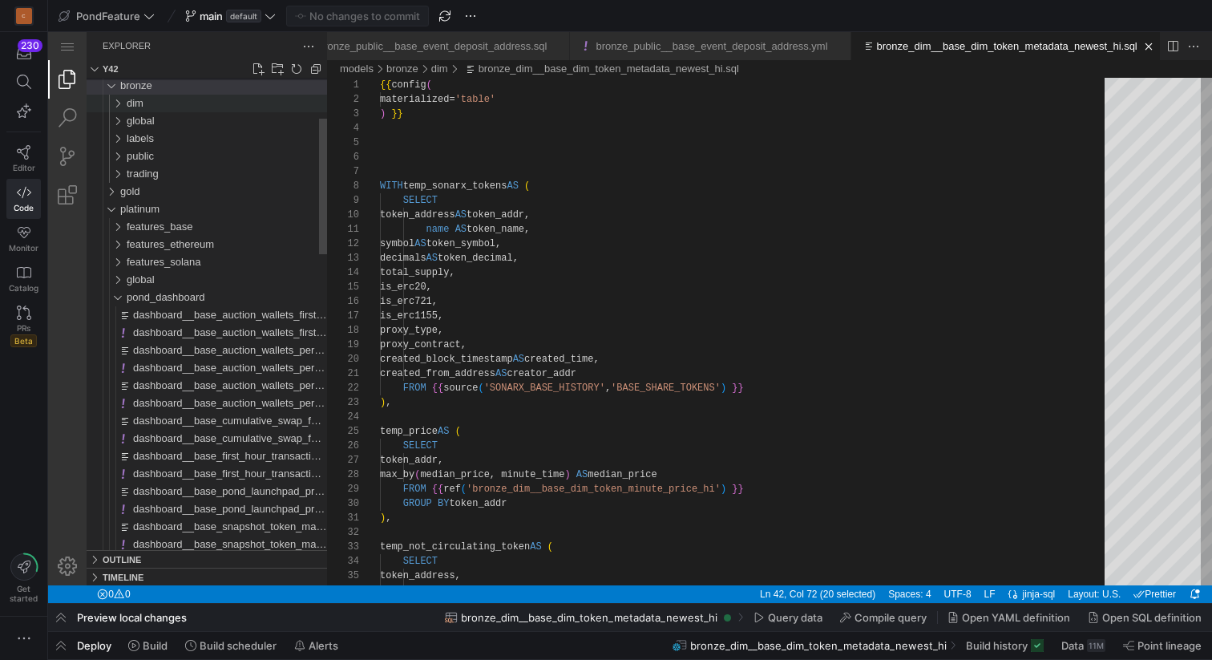
click at [120, 105] on div "dim" at bounding box center [110, 104] width 37 height 18
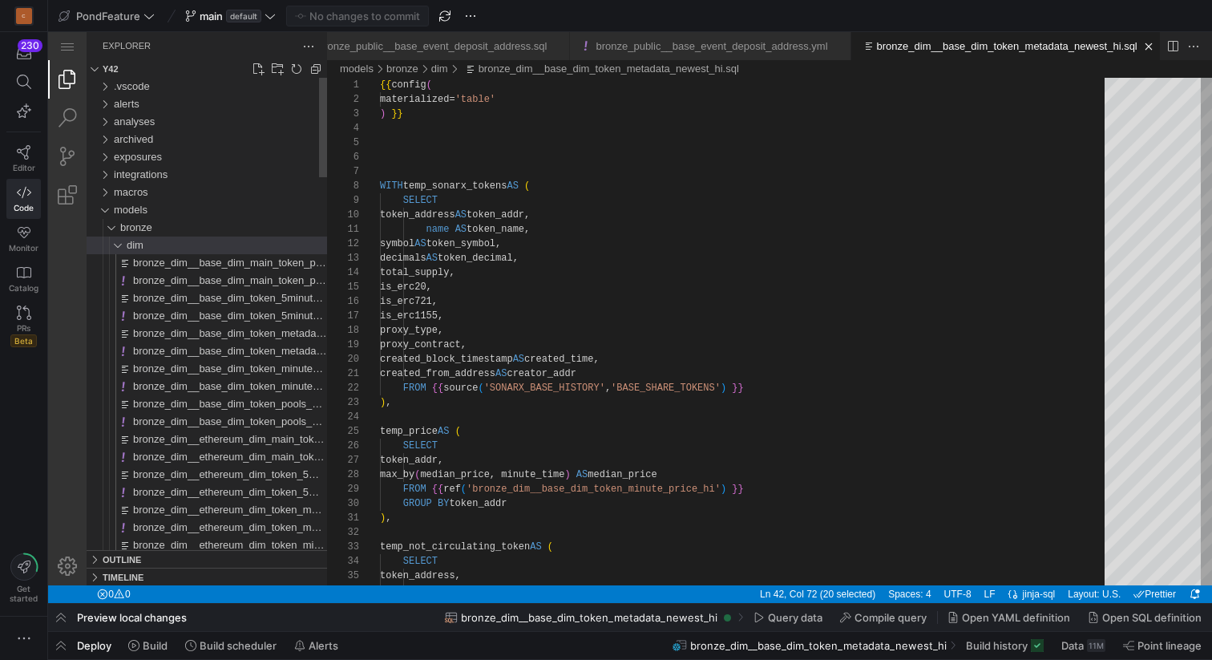
click at [113, 242] on div "dim" at bounding box center [110, 246] width 37 height 18
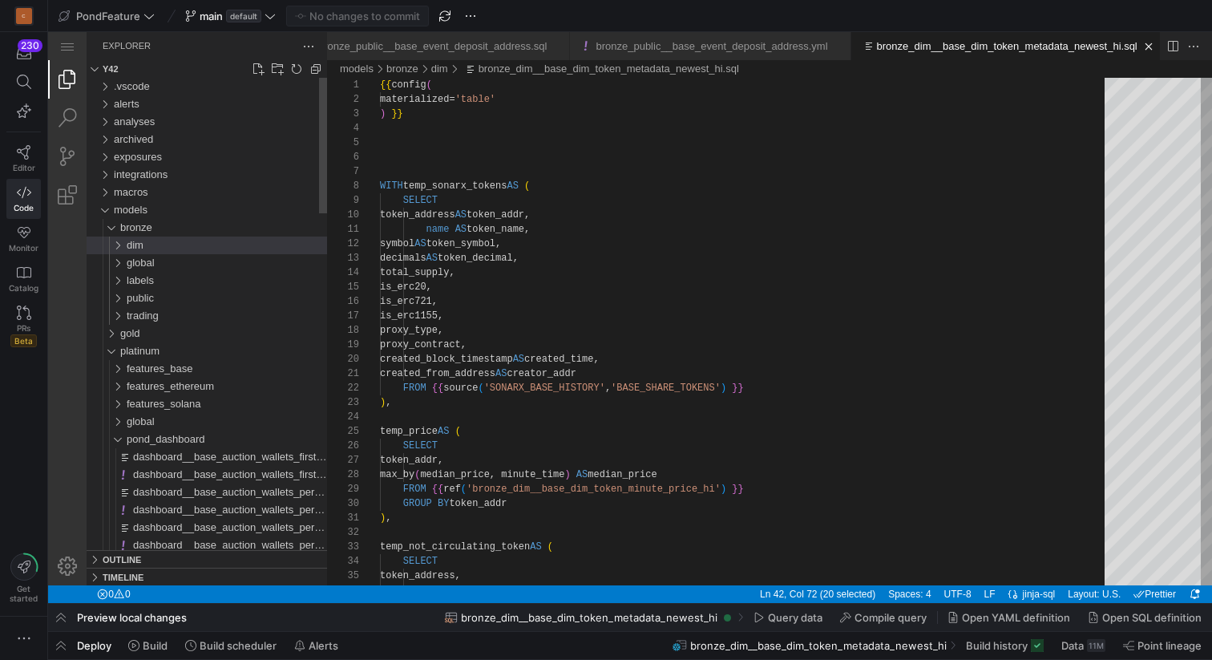
click at [114, 242] on div "dim" at bounding box center [110, 246] width 37 height 18
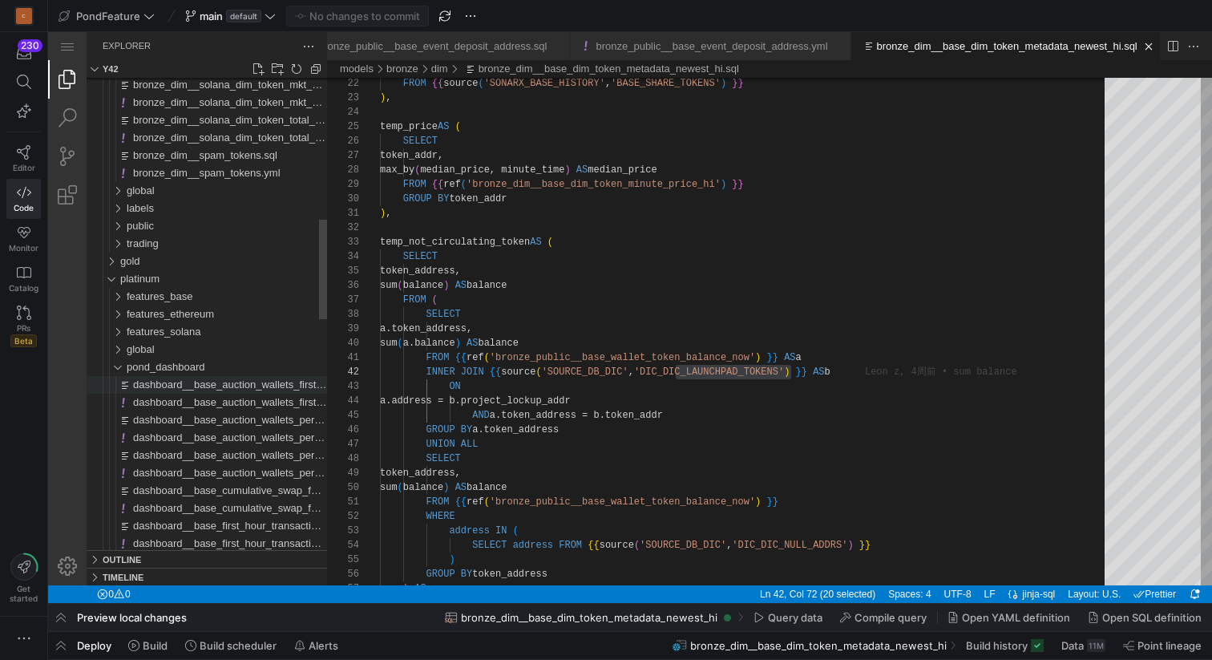
click at [252, 386] on span "dashboard__base_auction_wallets_first_hour.sql" at bounding box center [245, 384] width 225 height 12
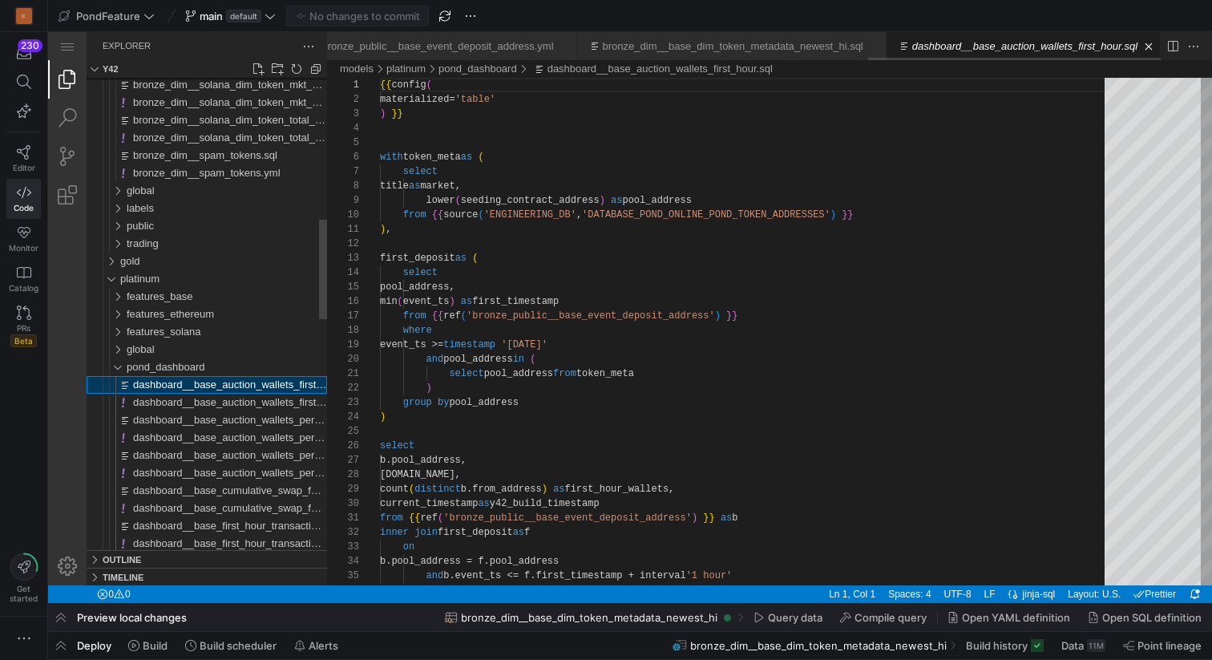
scroll to position [144, 0]
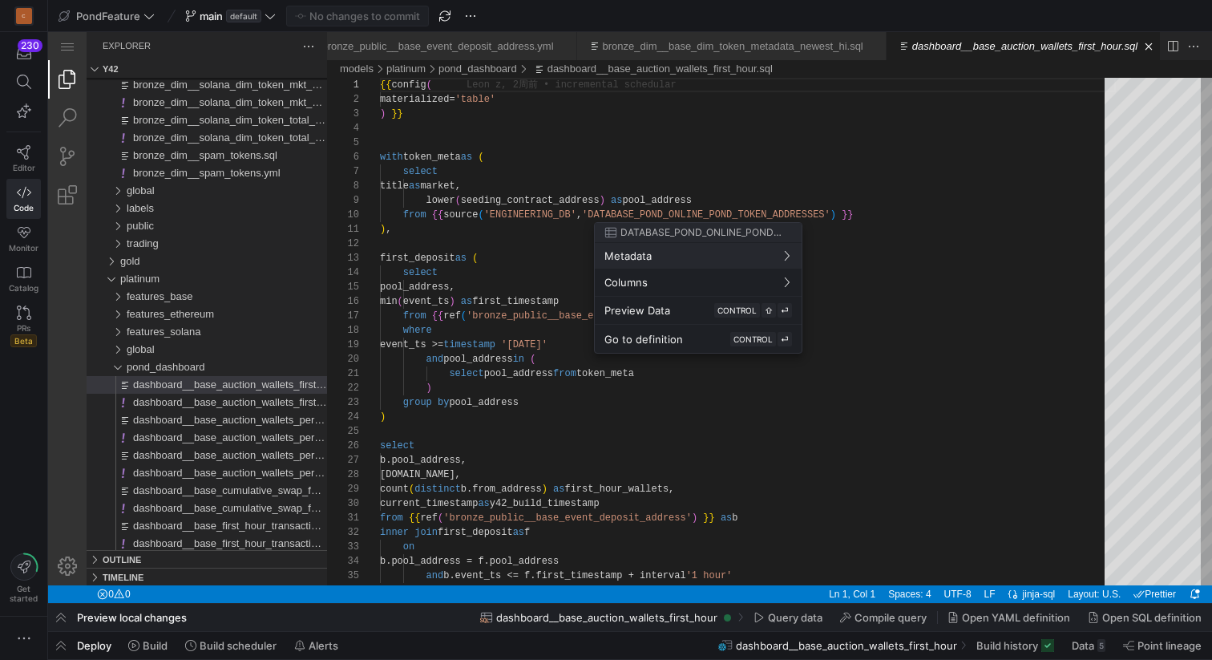
click at [706, 212] on div at bounding box center [606, 330] width 1212 height 660
click at [706, 212] on div "{{ config ( materialized= 'table' ) }} with token_meta as ( select title as mar…" at bounding box center [748, 613] width 736 height 1070
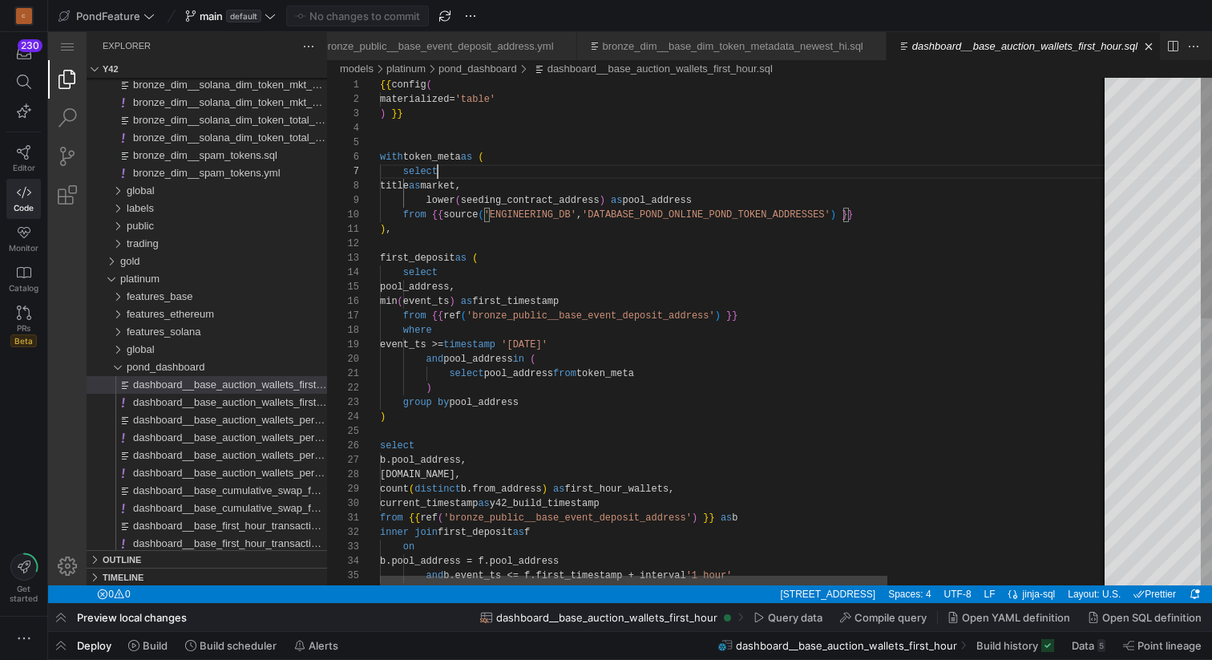
scroll to position [87, 58]
click at [701, 175] on div "{{ config ( materialized= 'table' ) }} with token_meta as ( select title as mar…" at bounding box center [904, 613] width 1049 height 1070
click at [25, 163] on span "Editor" at bounding box center [24, 168] width 22 height 10
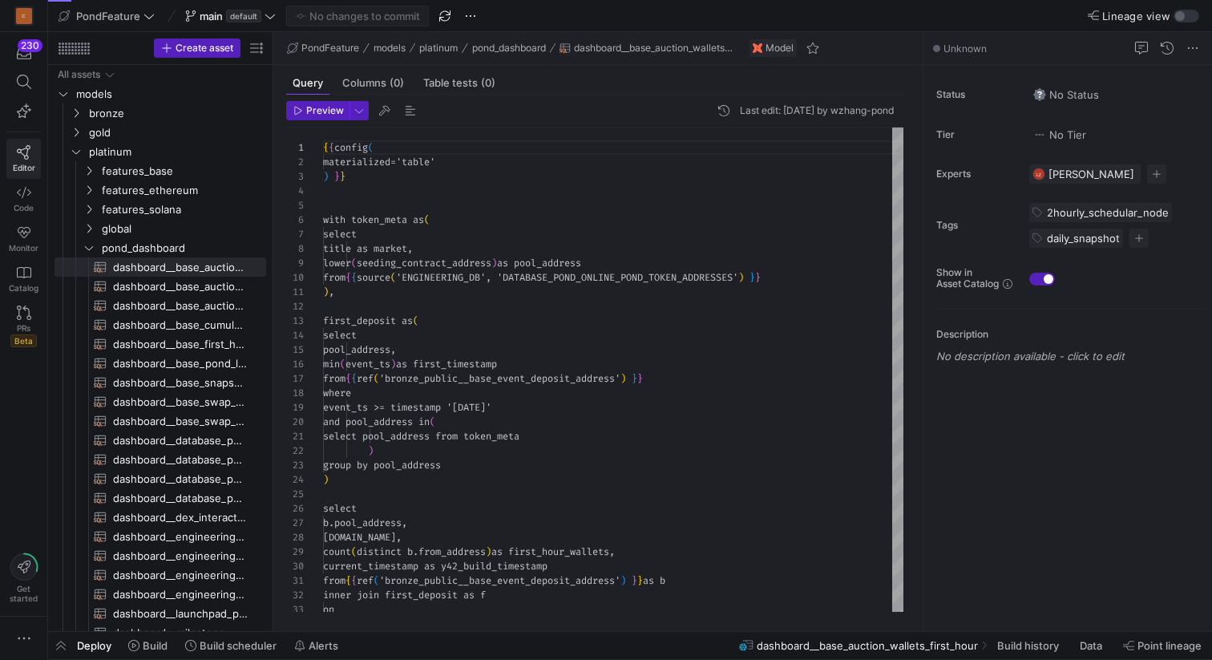
scroll to position [144, 0]
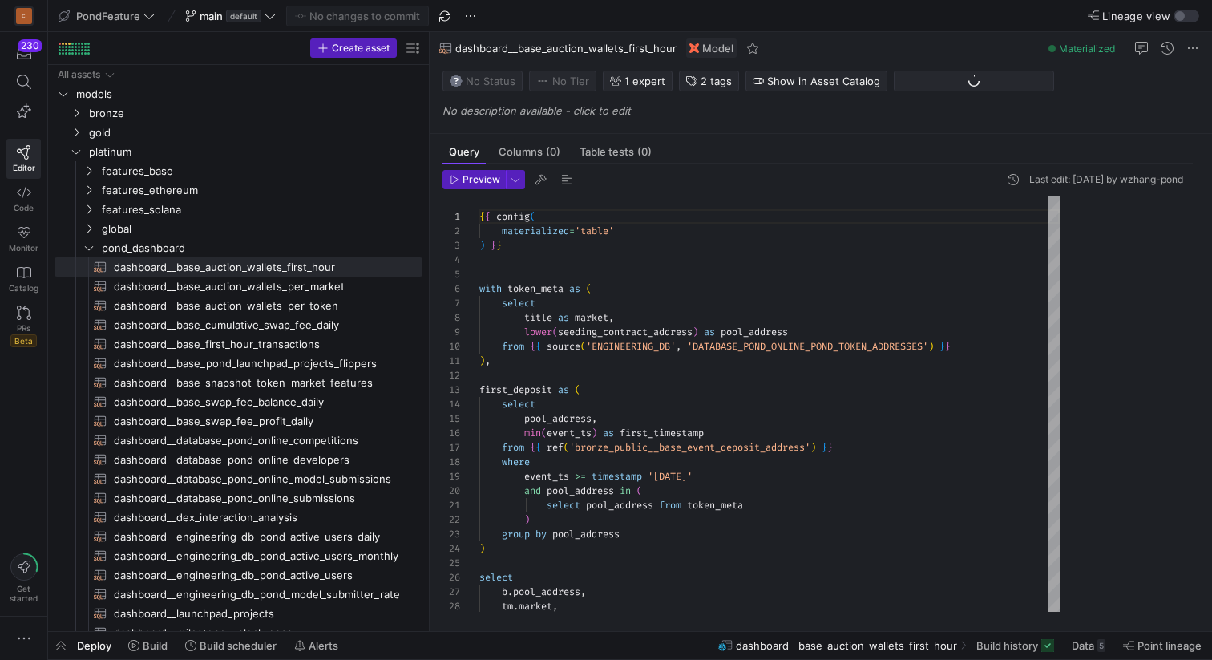
drag, startPoint x: 273, startPoint y: 237, endPoint x: 430, endPoint y: 236, distance: 156.3
click at [430, 236] on as-split "Create asset Drag here to set row groups Drag here to set column labels Group 1…" at bounding box center [630, 331] width 1164 height 599
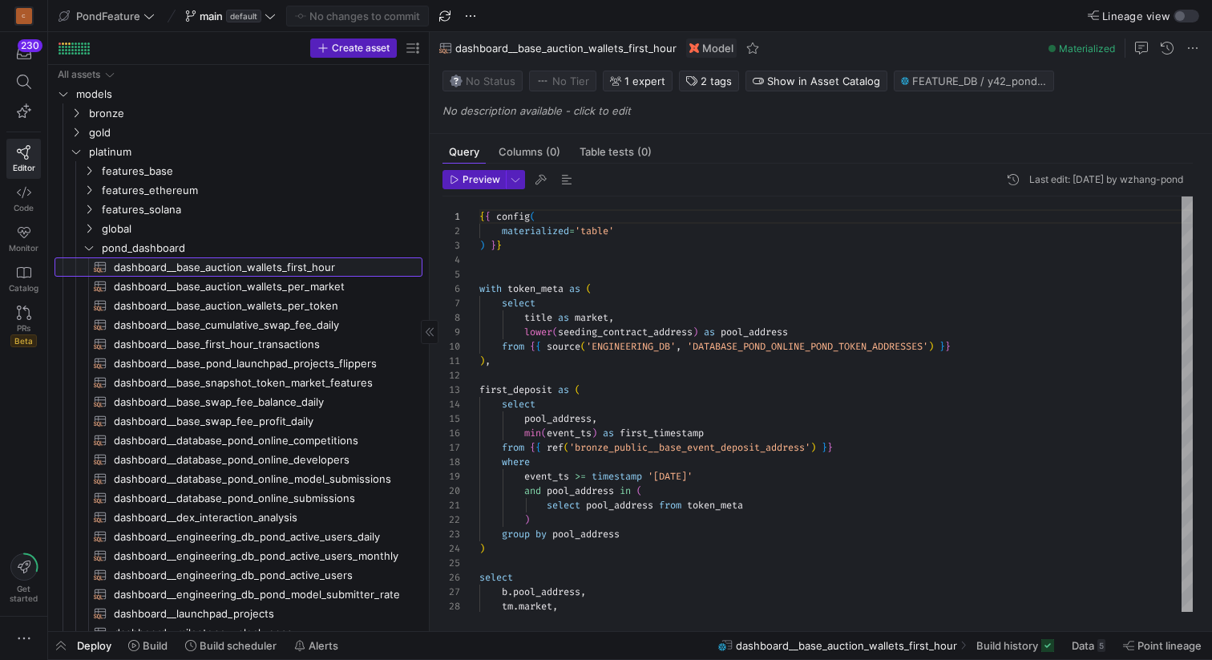
click at [335, 265] on span "dashboard__base_auction_wallets_first_hour​​​​​​​​​​" at bounding box center [259, 267] width 290 height 18
click at [326, 282] on span "dashboard__base_auction_wallets_per_market​​​​​​​​​​" at bounding box center [259, 286] width 290 height 18
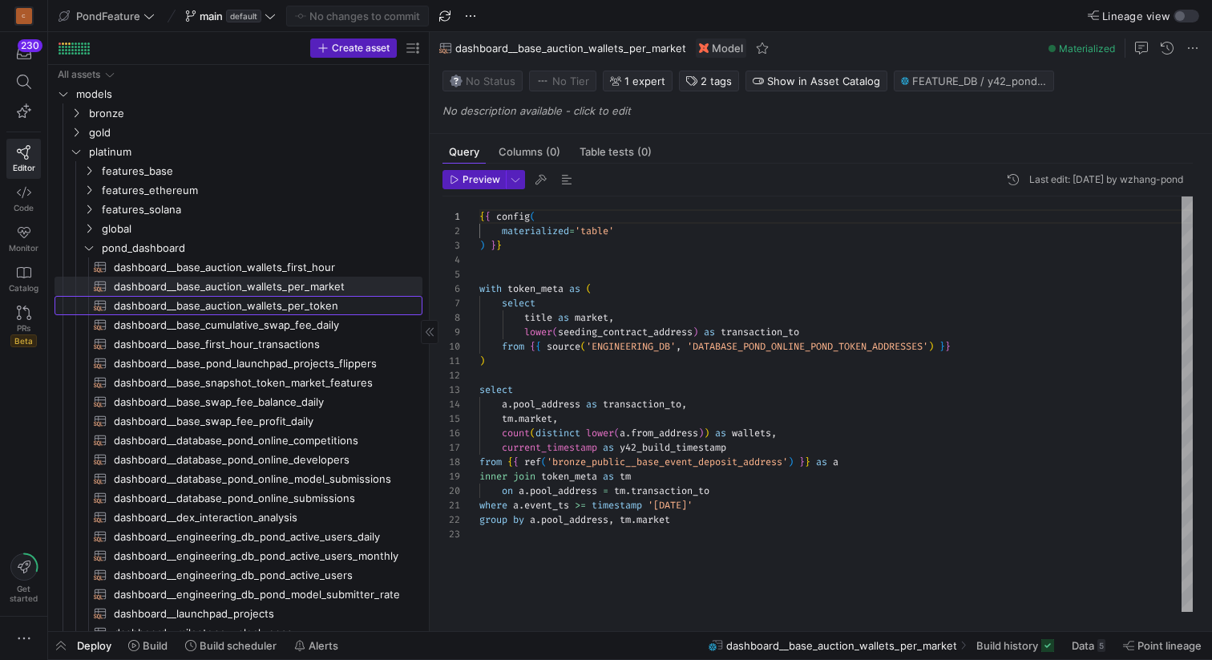
click at [309, 313] on span "dashboard__base_auction_wallets_per_token​​​​​​​​​​" at bounding box center [259, 306] width 290 height 18
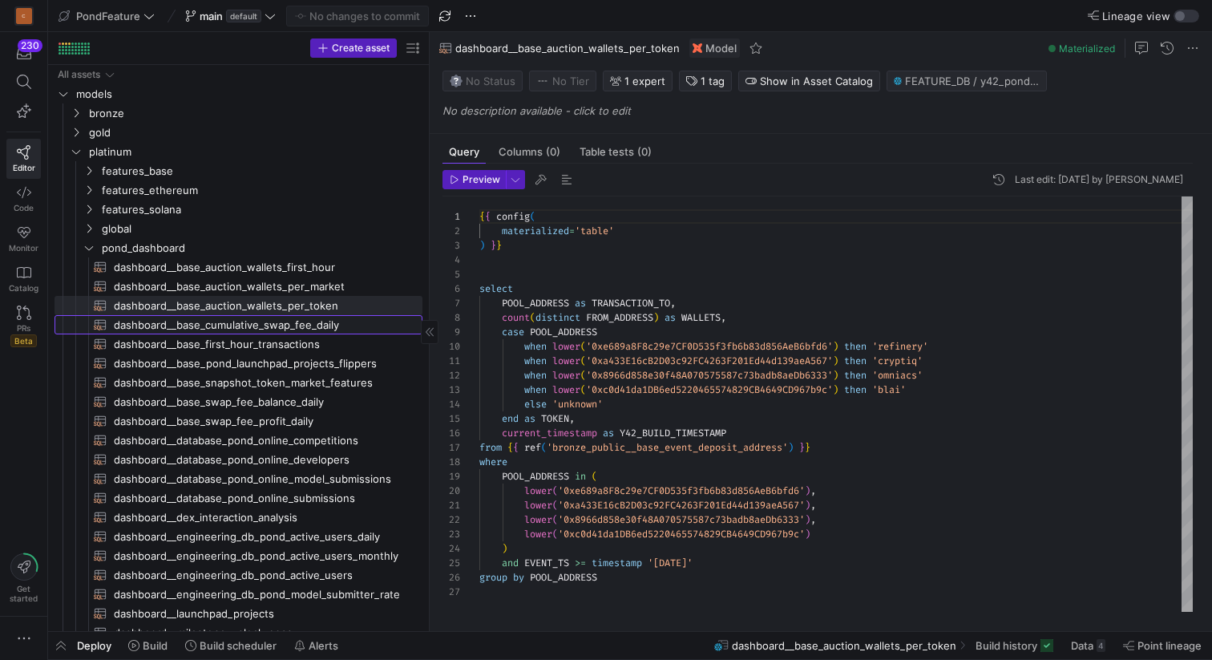
click at [278, 324] on span "dashboard__base_cumulative_swap_fee_daily​​​​​​​​​​" at bounding box center [259, 325] width 290 height 18
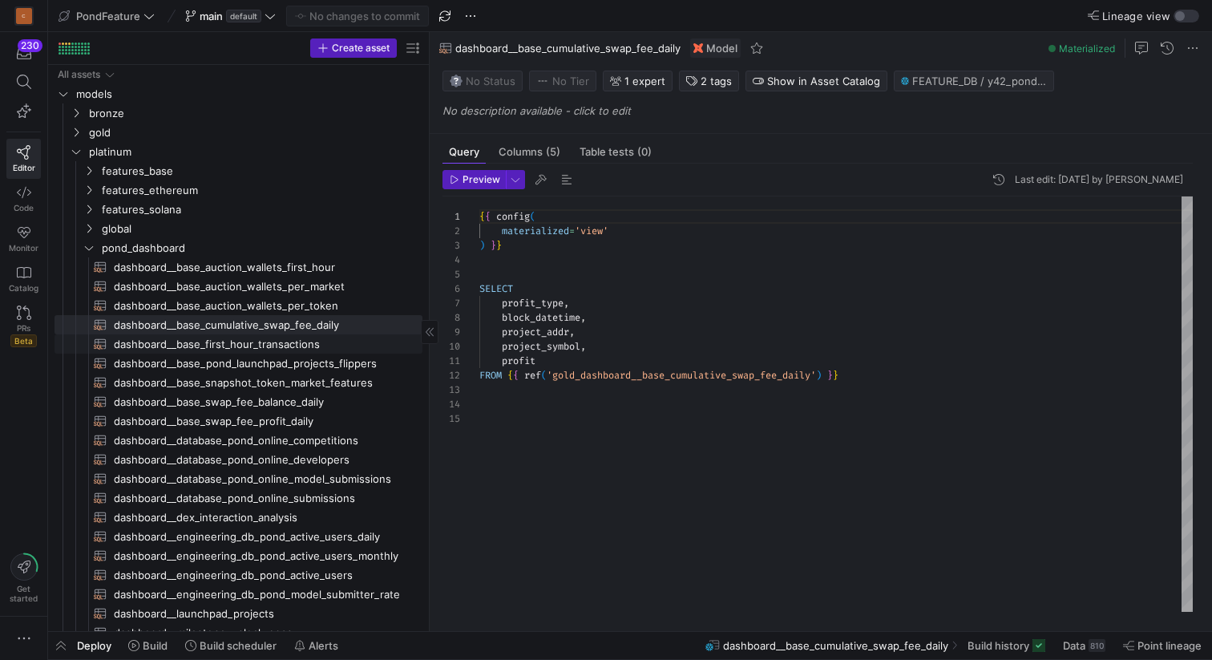
click at [281, 340] on span "dashboard__base_first_hour_transactions​​​​​​​​​​" at bounding box center [259, 344] width 290 height 18
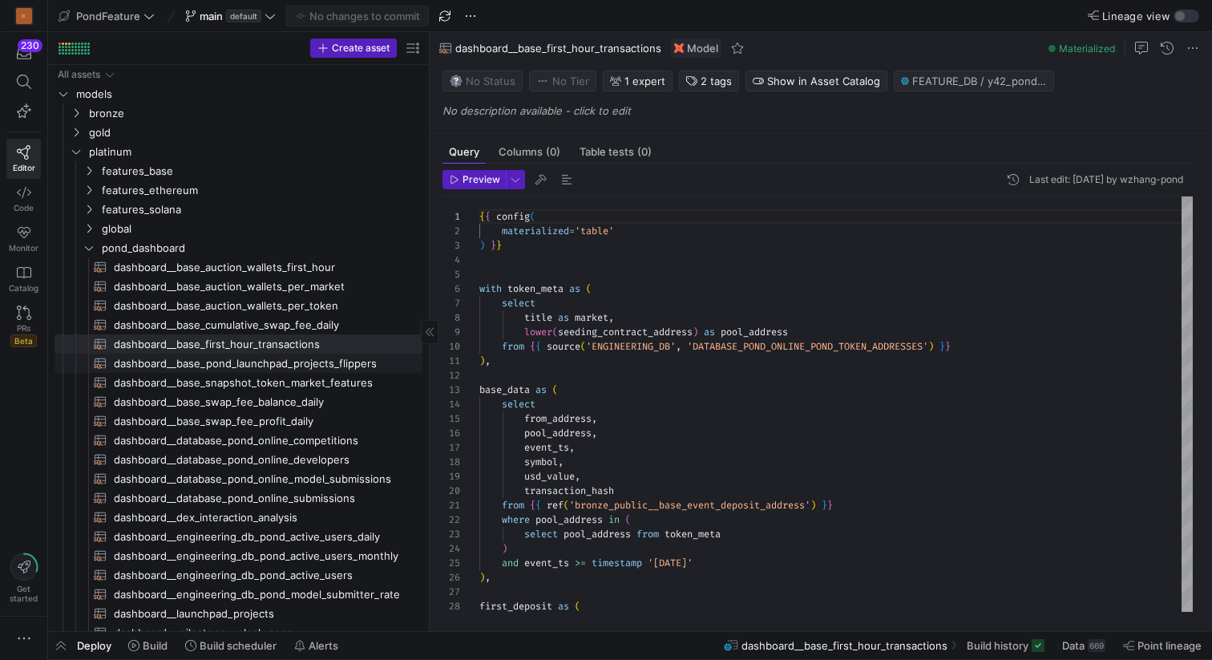
click at [281, 354] on span "dashboard__base_pond_launchpad_projects_flippers​​​​​​​​​​" at bounding box center [259, 363] width 290 height 18
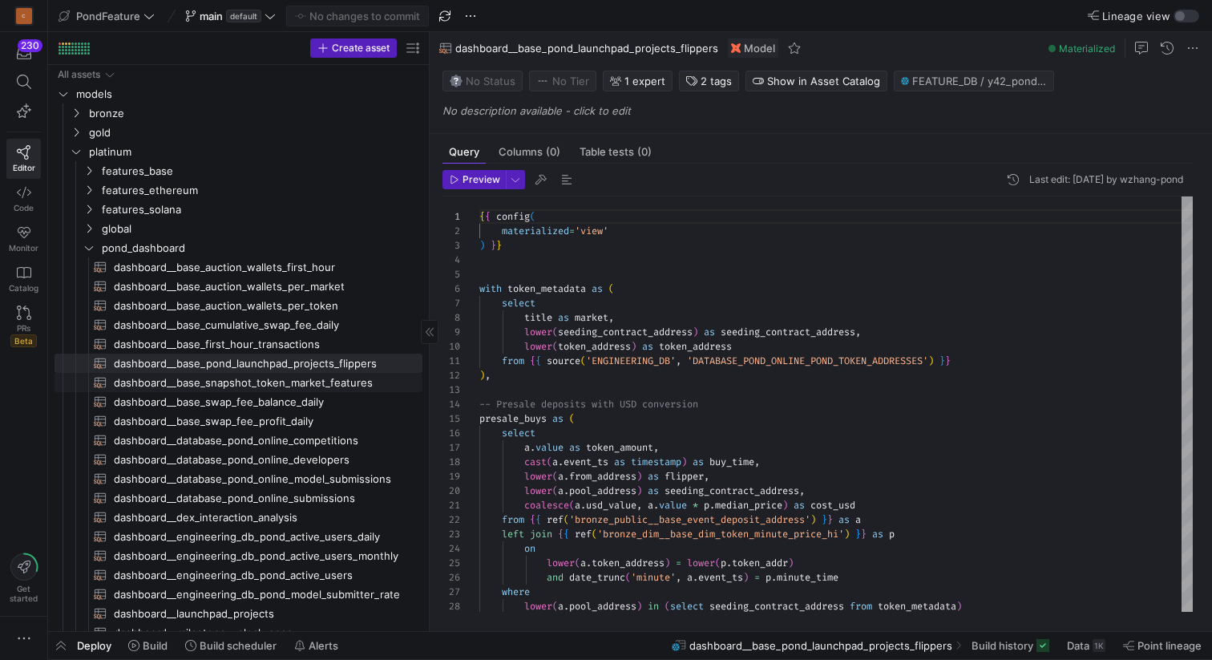
click at [286, 385] on span "dashboard__base_snapshot_token_market_features​​​​​​​​​​" at bounding box center [259, 383] width 290 height 18
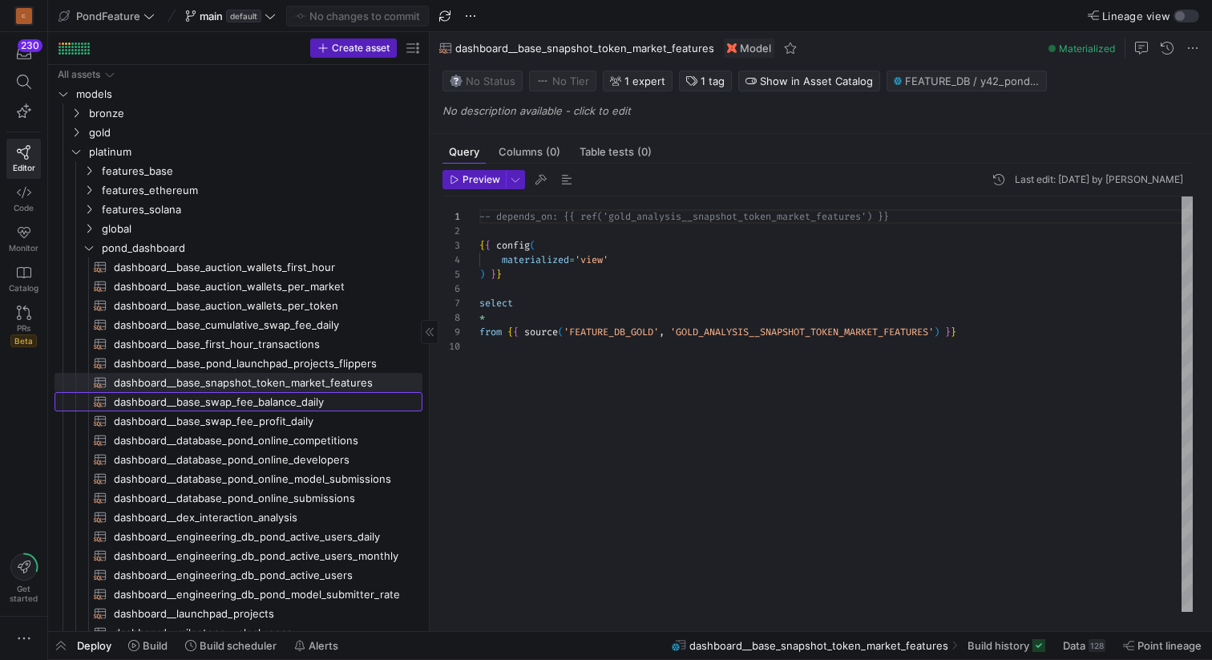
click at [285, 396] on span "dashboard__base_swap_fee_balance_daily​​​​​​​​​​" at bounding box center [259, 402] width 290 height 18
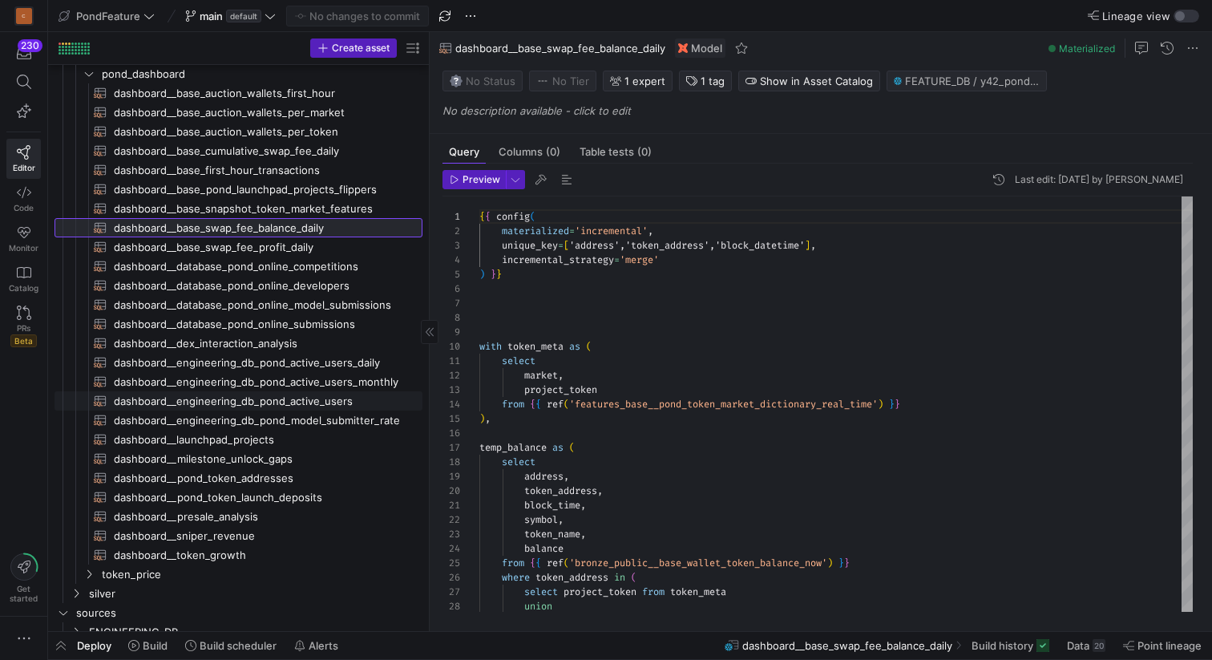
scroll to position [188, 0]
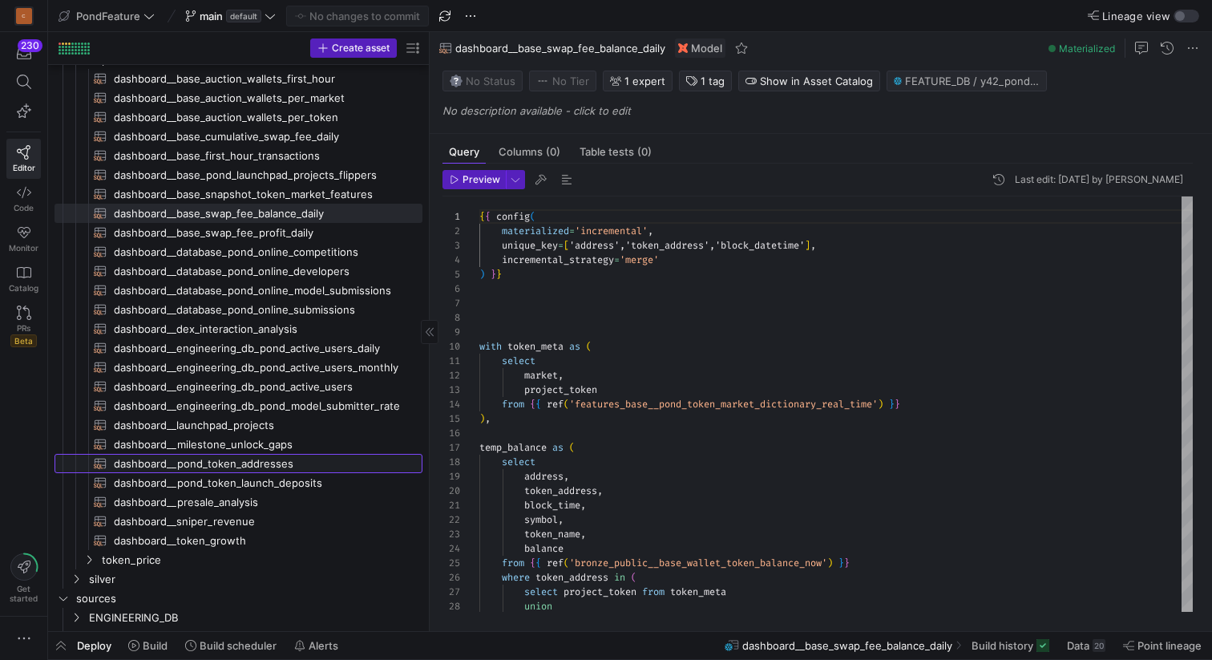
click at [243, 463] on span "dashboard__pond_token_addresses​​​​​​​​​​" at bounding box center [259, 464] width 290 height 18
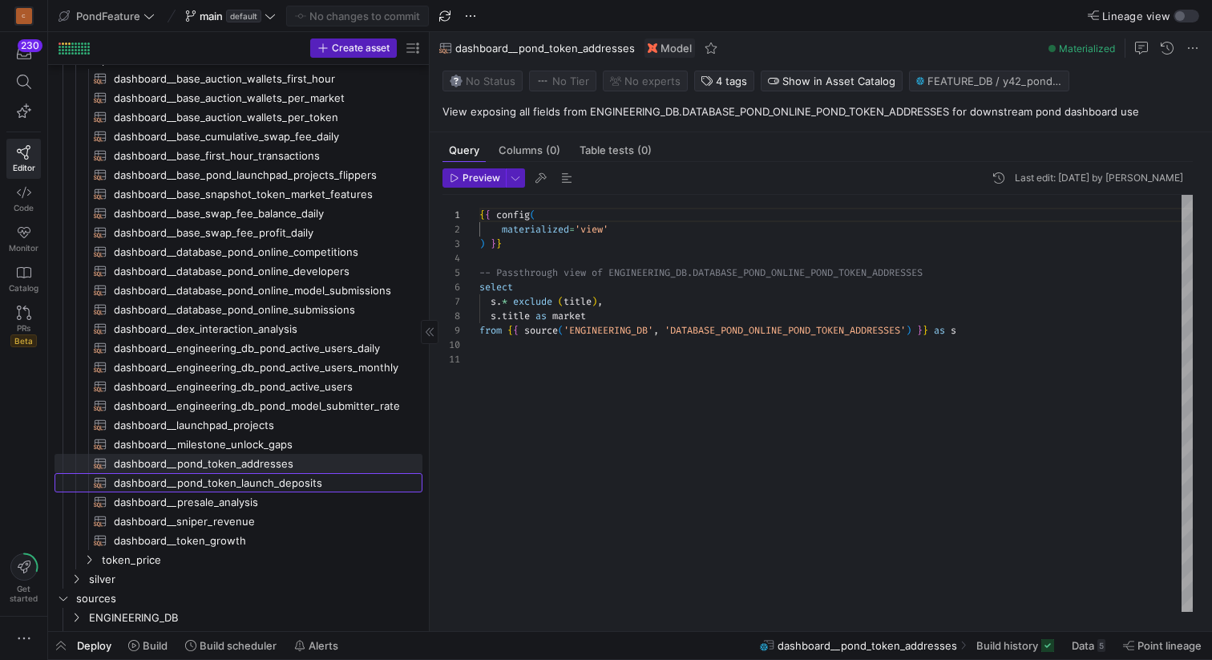
click at [249, 482] on span "dashboard__pond_token_launch_deposits​​​​​​​​​​" at bounding box center [259, 483] width 290 height 18
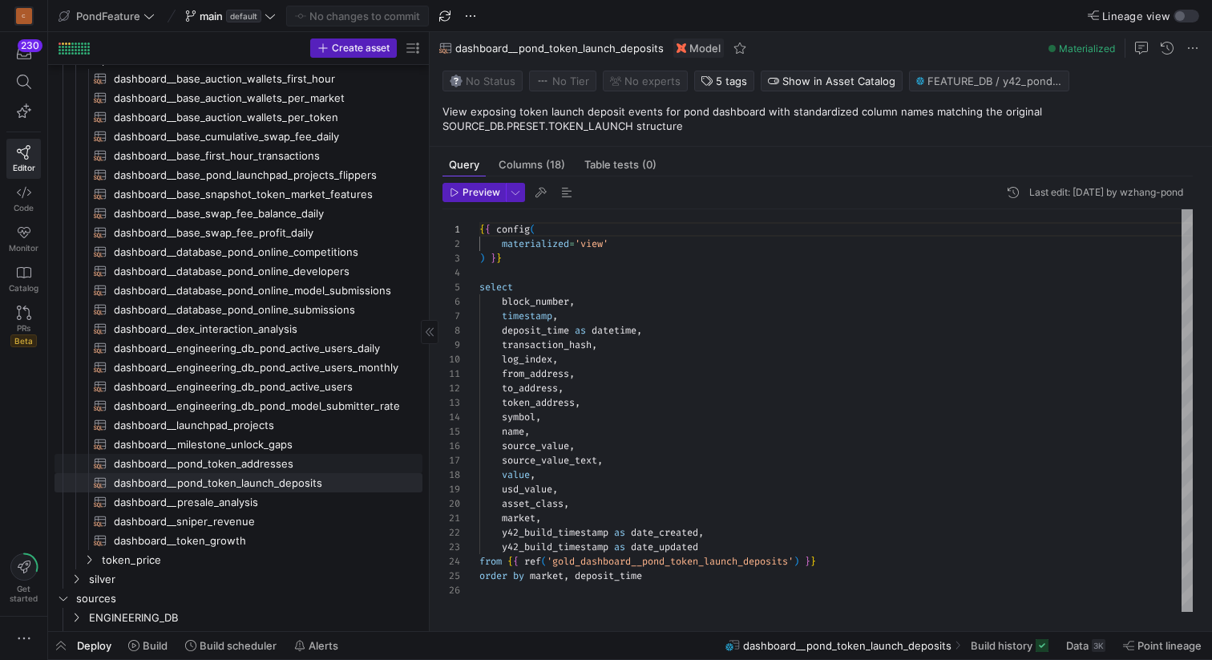
click at [250, 463] on span "dashboard__pond_token_addresses​​​​​​​​​​" at bounding box center [259, 464] width 290 height 18
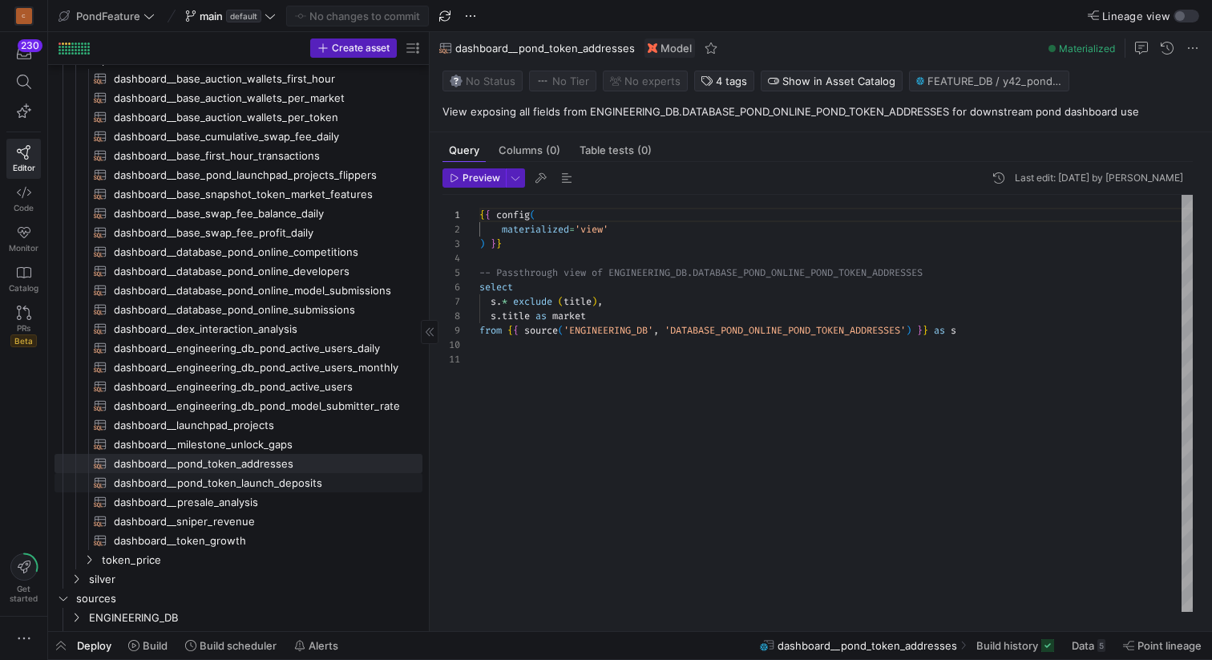
click at [256, 483] on span "dashboard__pond_token_launch_deposits​​​​​​​​​​" at bounding box center [259, 483] width 290 height 18
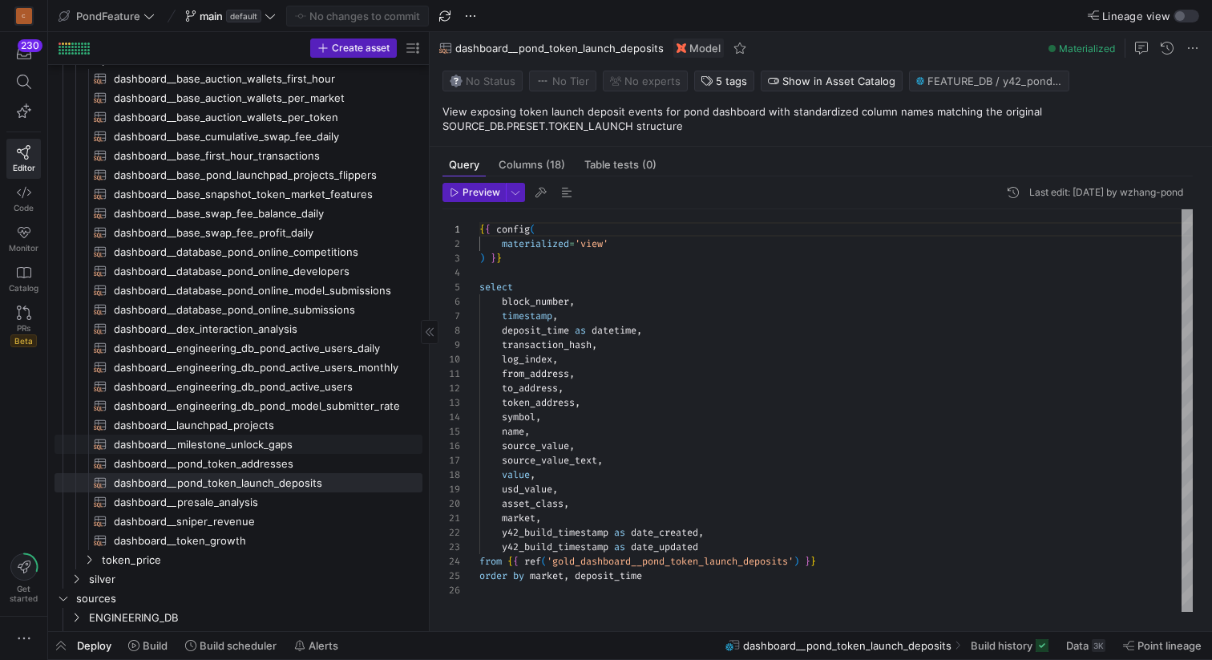
click at [253, 441] on span "dashboard__milestone_unlock_gaps​​​​​​​​​​" at bounding box center [259, 444] width 290 height 18
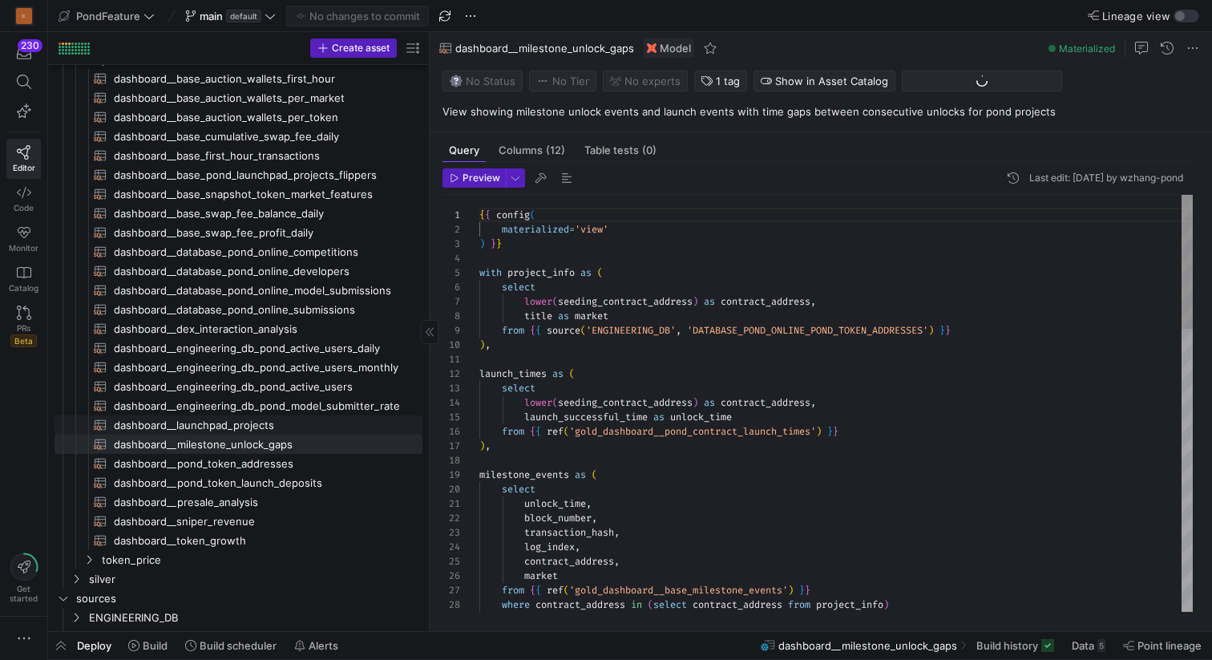
click at [253, 425] on span "dashboard__launchpad_projects​​​​​​​​​​" at bounding box center [259, 425] width 290 height 18
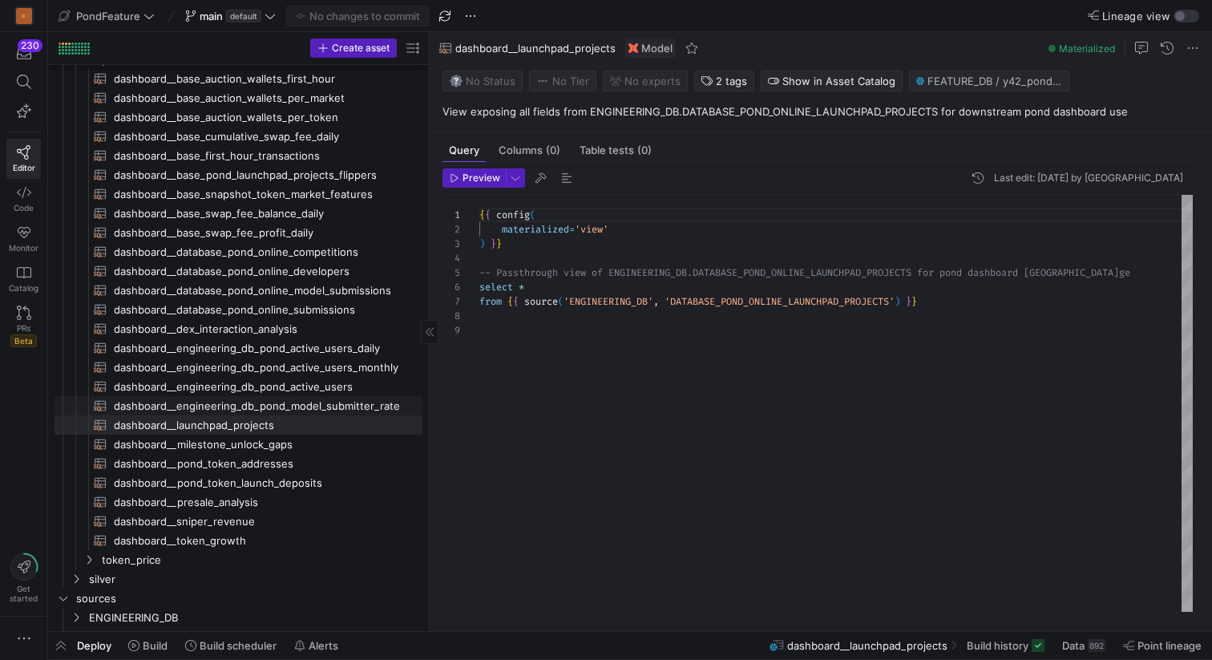
click at [258, 403] on span "dashboard__engineering_db_pond_model_submitter_rate​​​​​​​​​​" at bounding box center [259, 406] width 290 height 18
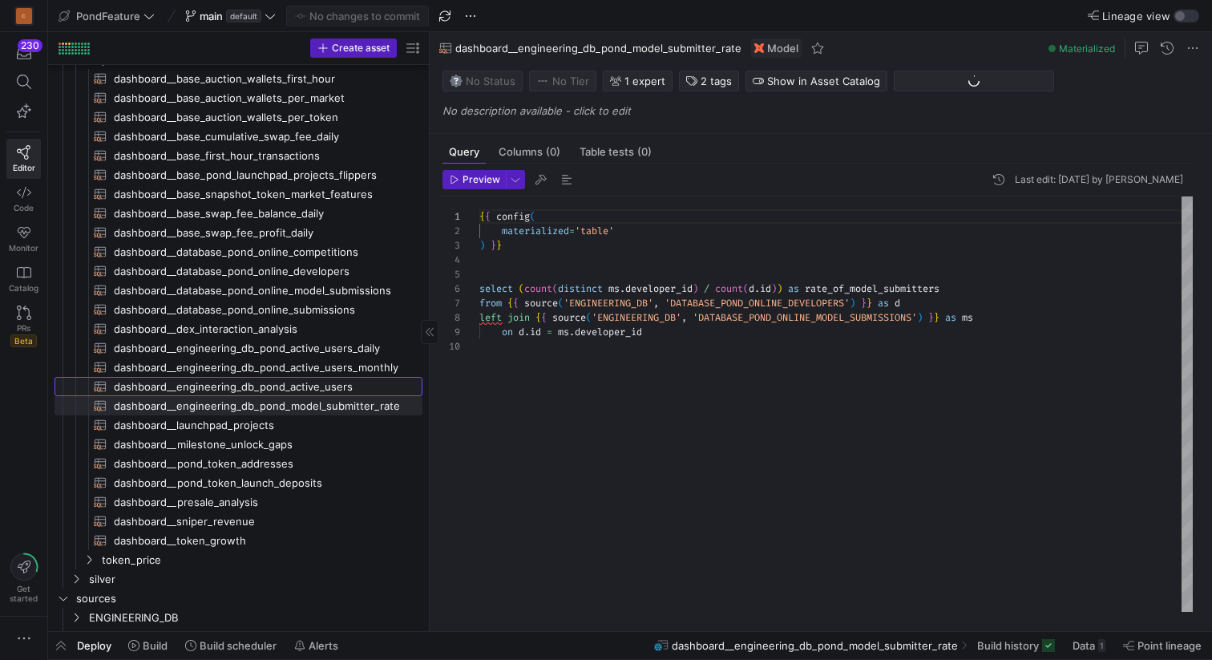
click at [258, 387] on span "dashboard__engineering_db_pond_active_users​​​​​​​​​​" at bounding box center [259, 387] width 290 height 18
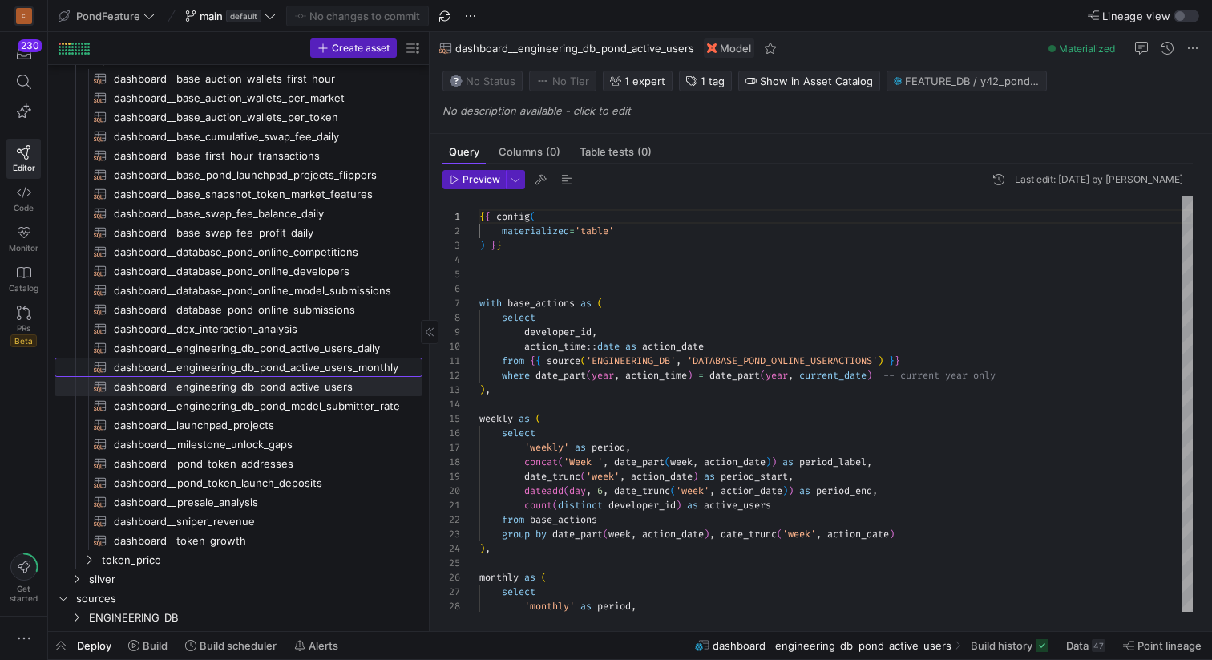
click at [255, 366] on span "dashboard__engineering_db_pond_active_users_monthly​​​​​​​​​​" at bounding box center [259, 367] width 290 height 18
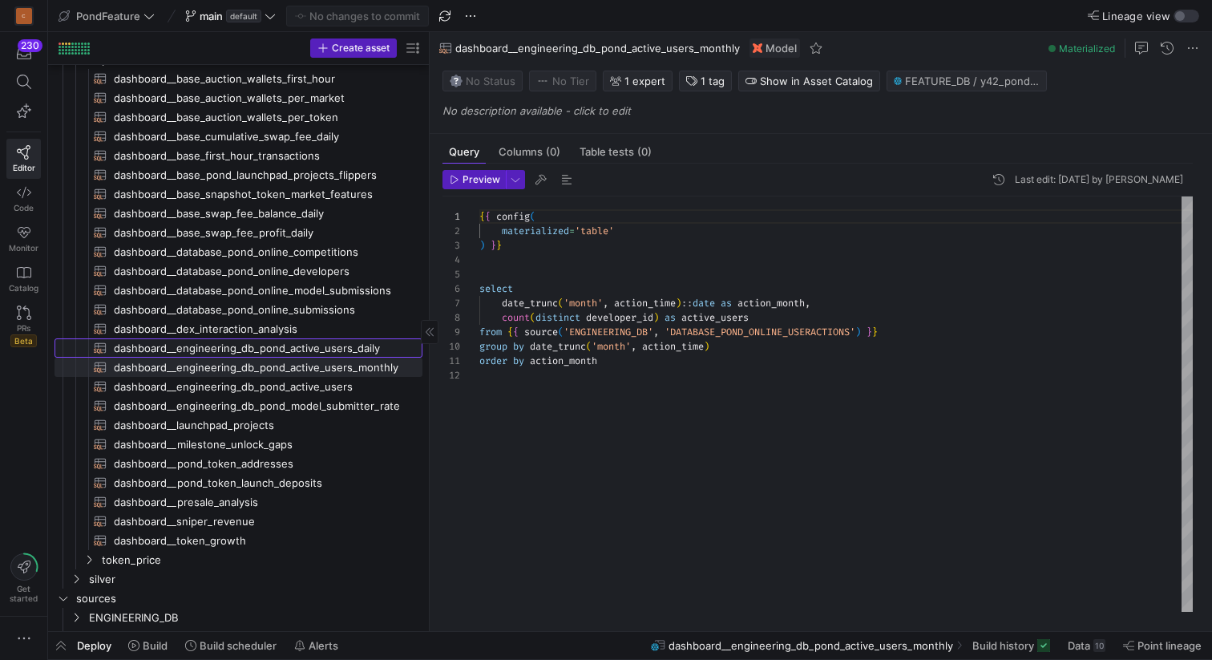
click at [251, 350] on span "dashboard__engineering_db_pond_active_users_daily​​​​​​​​​​" at bounding box center [259, 348] width 290 height 18
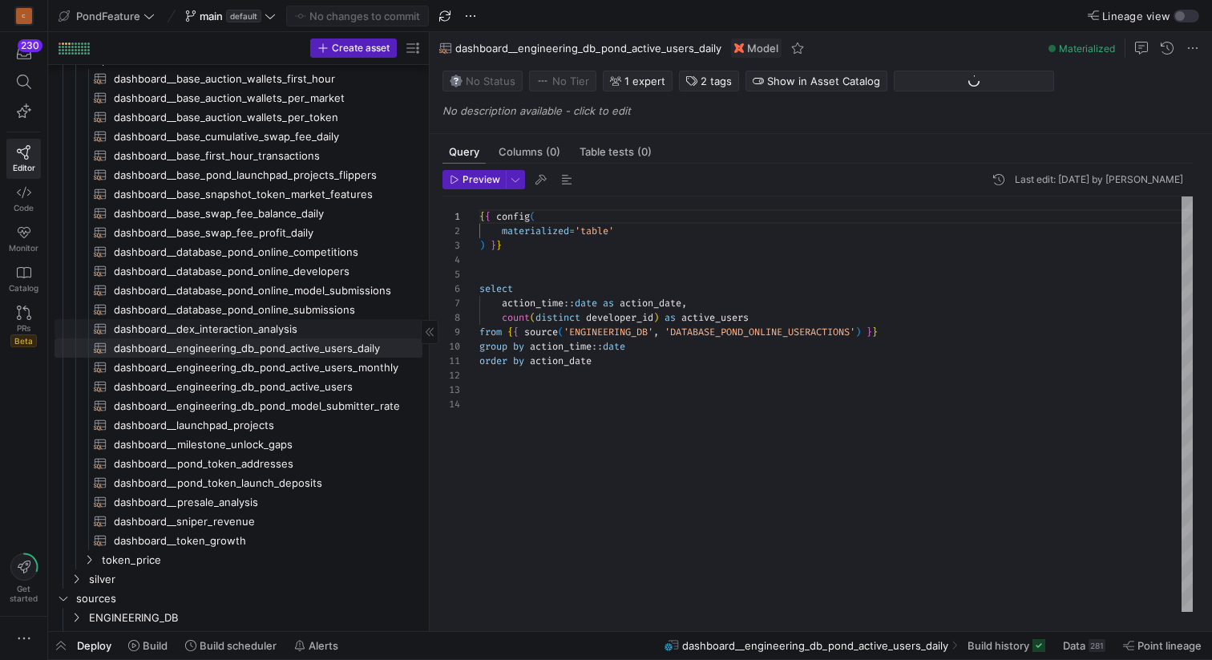
click at [248, 334] on span "dashboard__dex_interaction_analysis​​​​​​​​​​" at bounding box center [259, 329] width 290 height 18
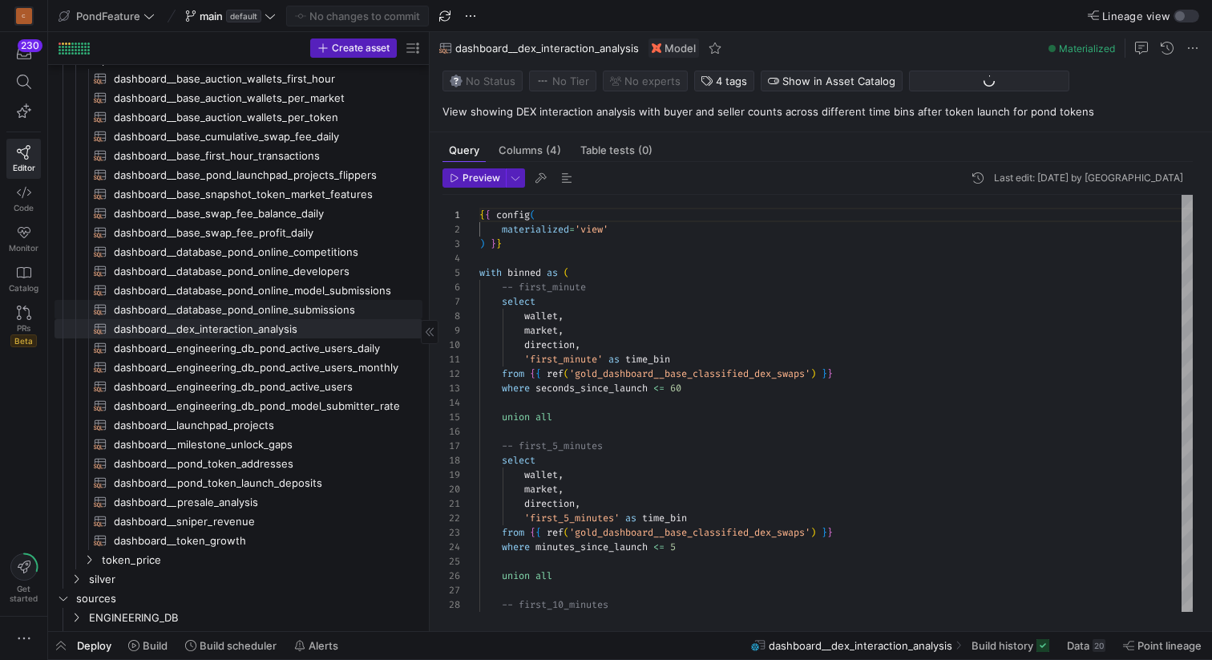
click at [249, 317] on span "dashboard__database_pond_online_submissions​​​​​​​​​​" at bounding box center [259, 310] width 290 height 18
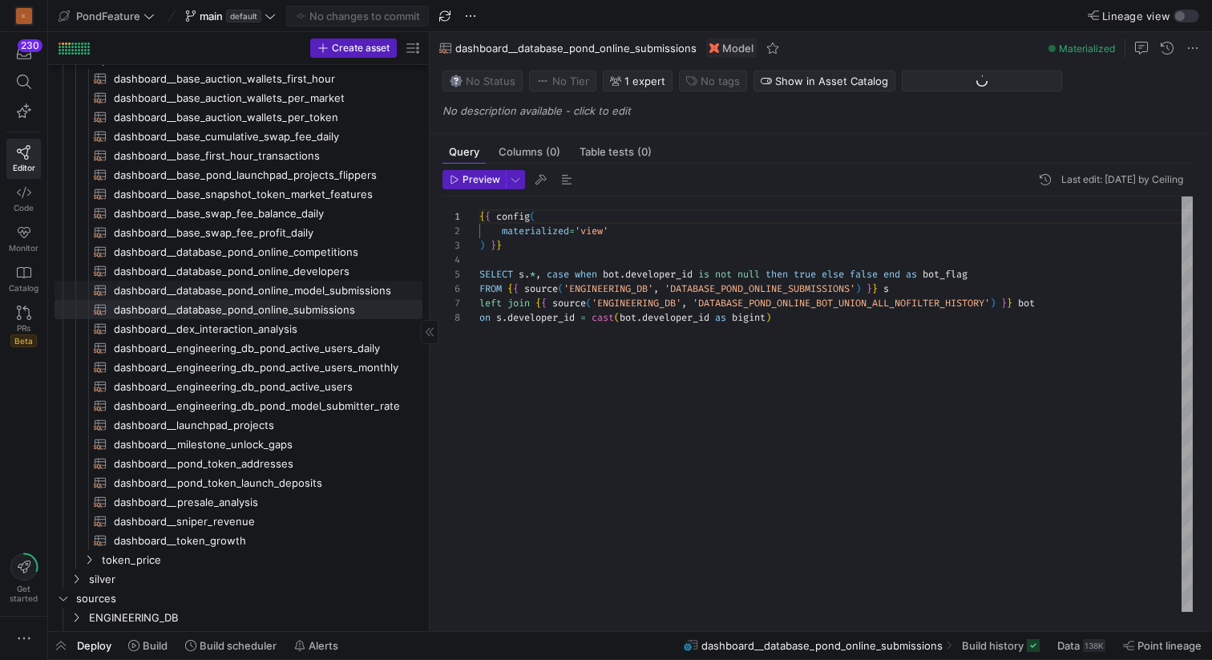
click at [249, 293] on span "dashboard__database_pond_online_model_submissions​​​​​​​​​​" at bounding box center [259, 290] width 290 height 18
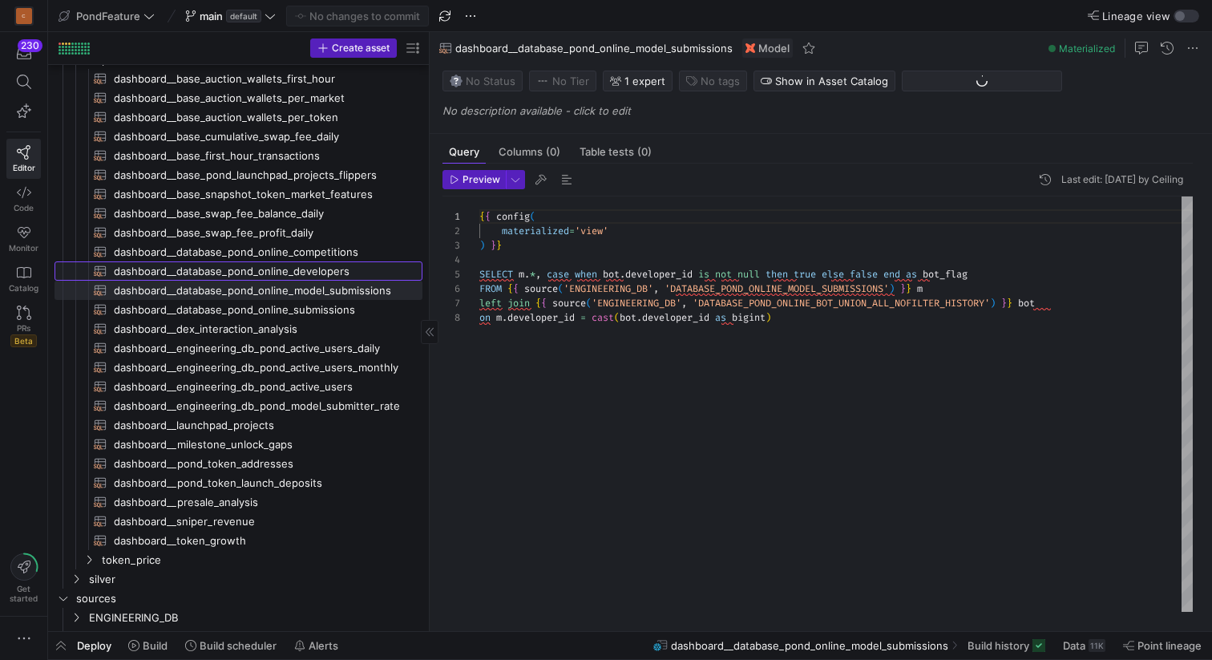
click at [249, 275] on span "dashboard__database_pond_online_developers​​​​​​​​​​" at bounding box center [259, 271] width 290 height 18
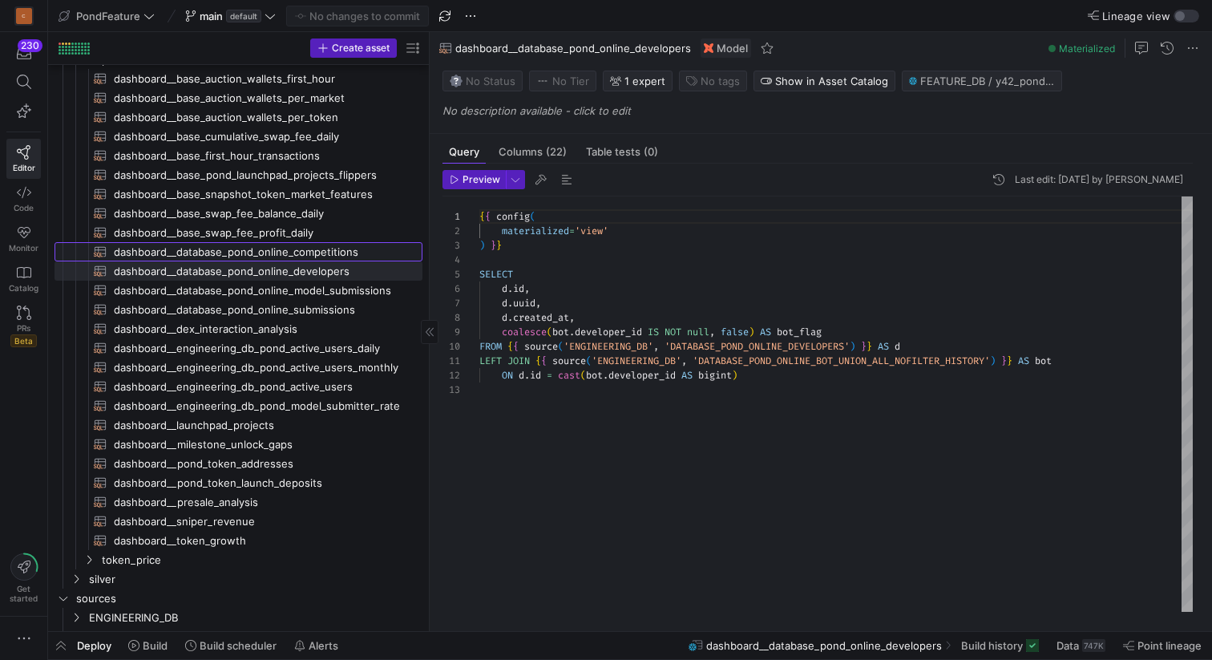
click at [246, 253] on span "dashboard__database_pond_online_competitions​​​​​​​​​​" at bounding box center [259, 252] width 290 height 18
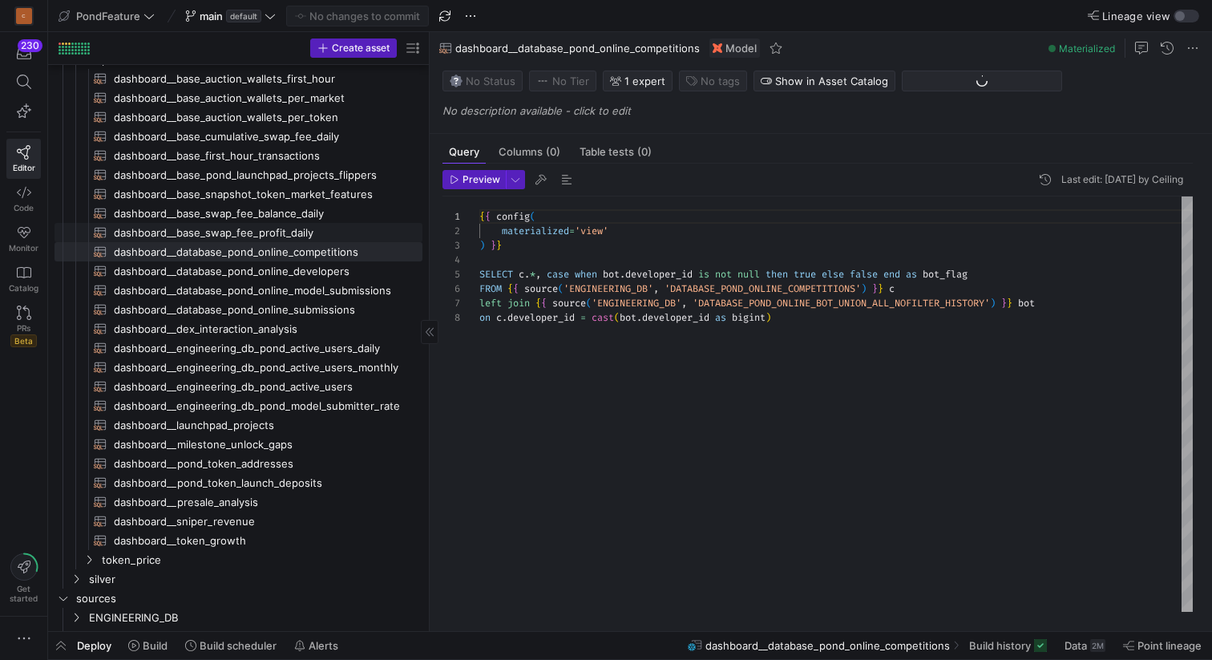
click at [249, 233] on span "dashboard__base_swap_fee_profit_daily​​​​​​​​​​" at bounding box center [259, 233] width 290 height 18
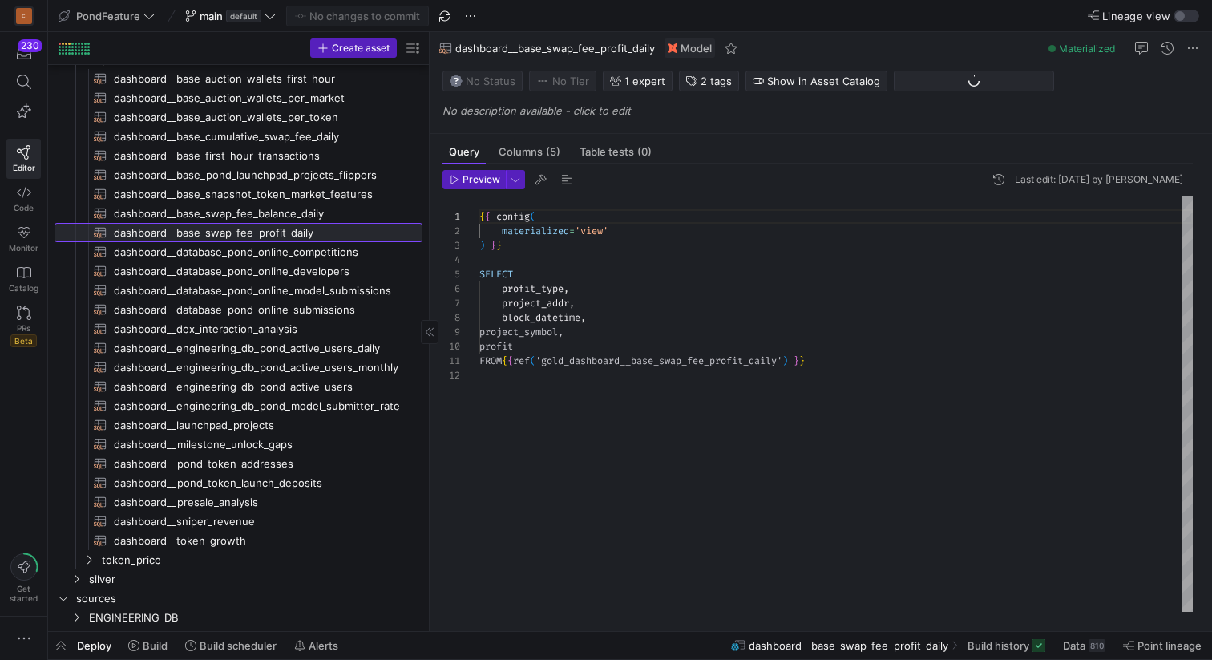
scroll to position [144, 0]
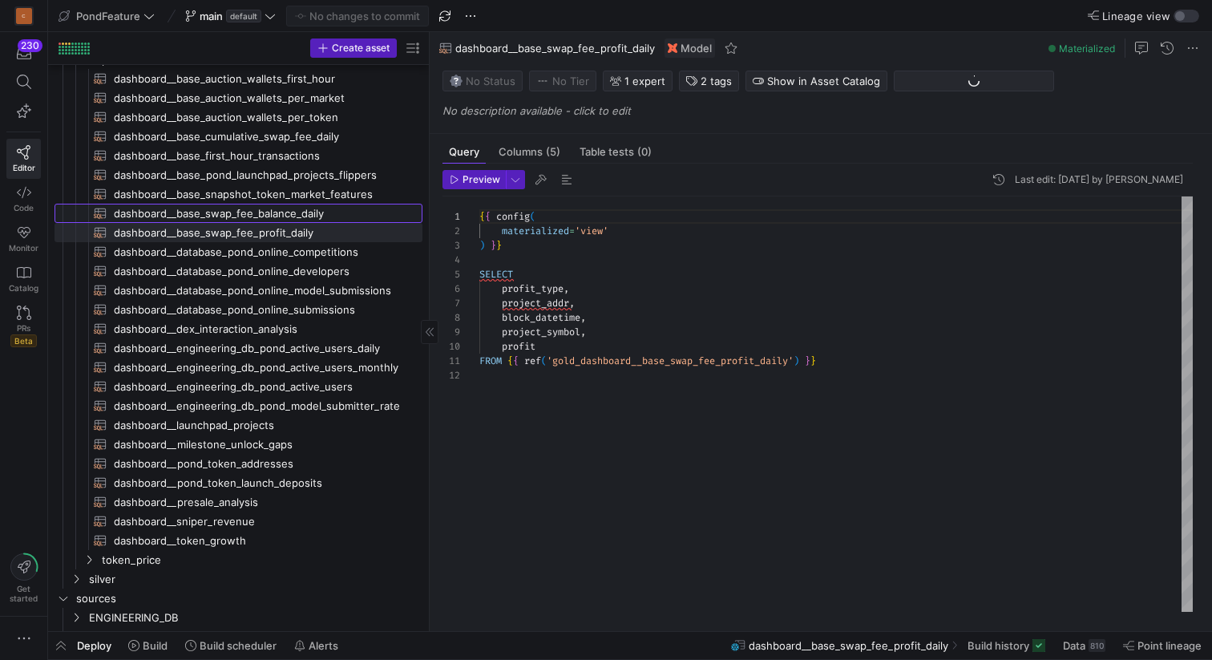
click at [255, 212] on span "dashboard__base_swap_fee_balance_daily​​​​​​​​​​" at bounding box center [259, 213] width 290 height 18
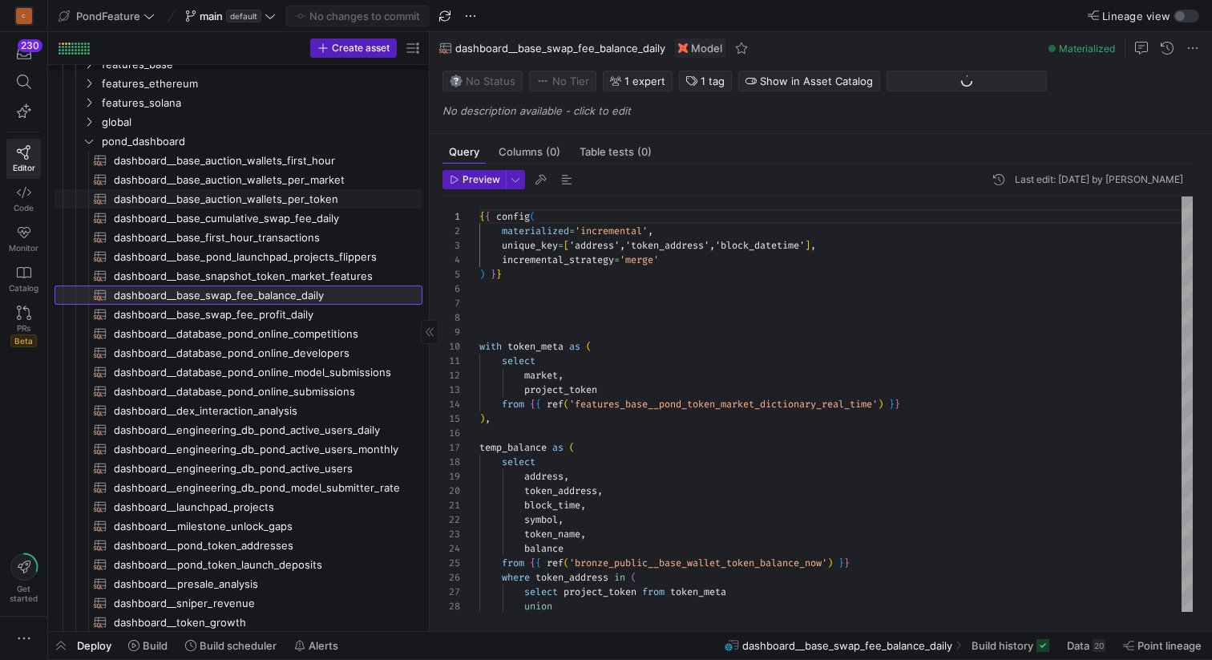
scroll to position [84, 0]
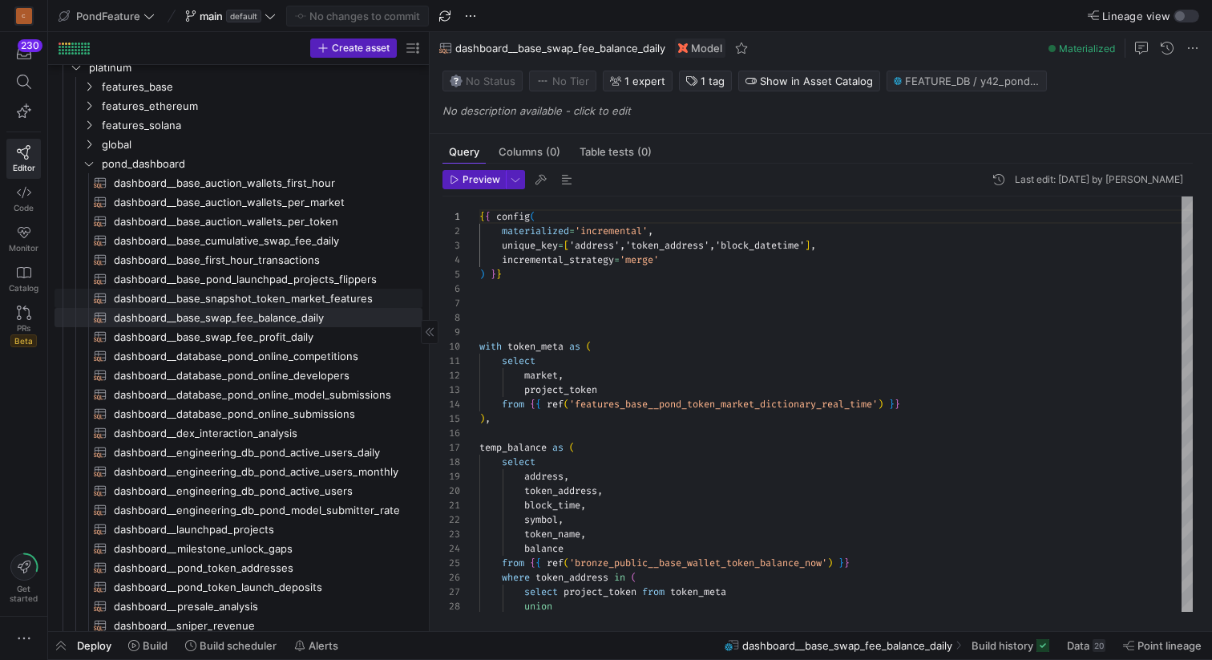
click at [253, 295] on span "dashboard__base_snapshot_token_market_features​​​​​​​​​​" at bounding box center [259, 298] width 290 height 18
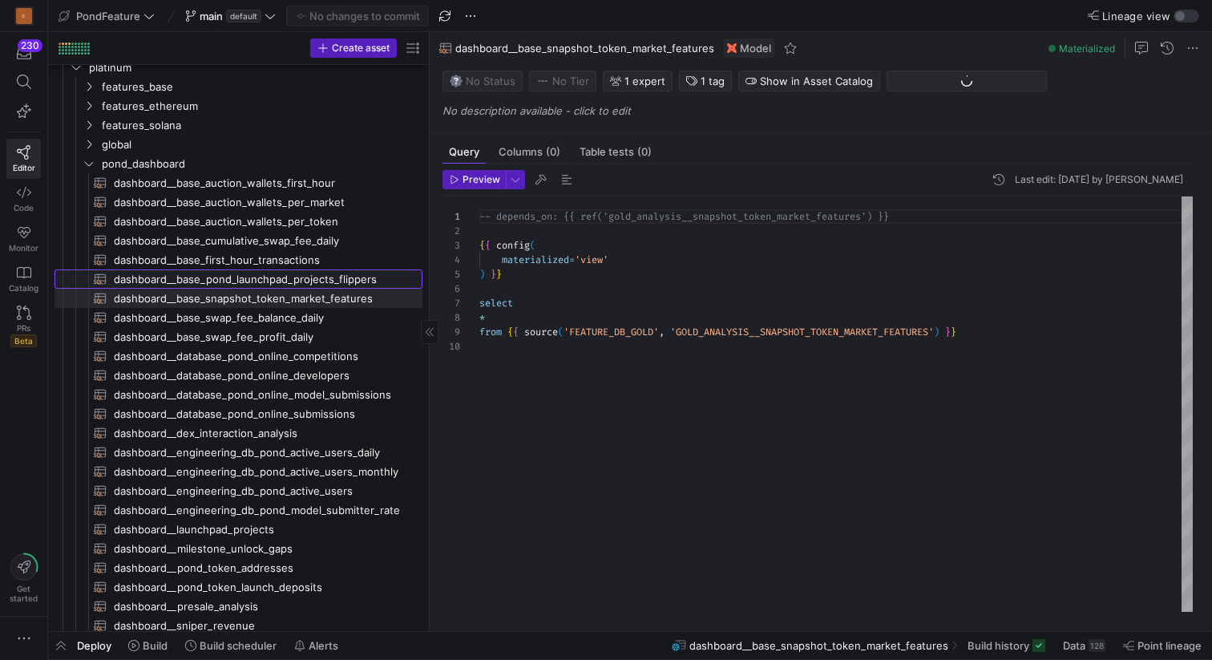
click at [259, 273] on span "dashboard__base_pond_launchpad_projects_flippers​​​​​​​​​​" at bounding box center [259, 279] width 290 height 18
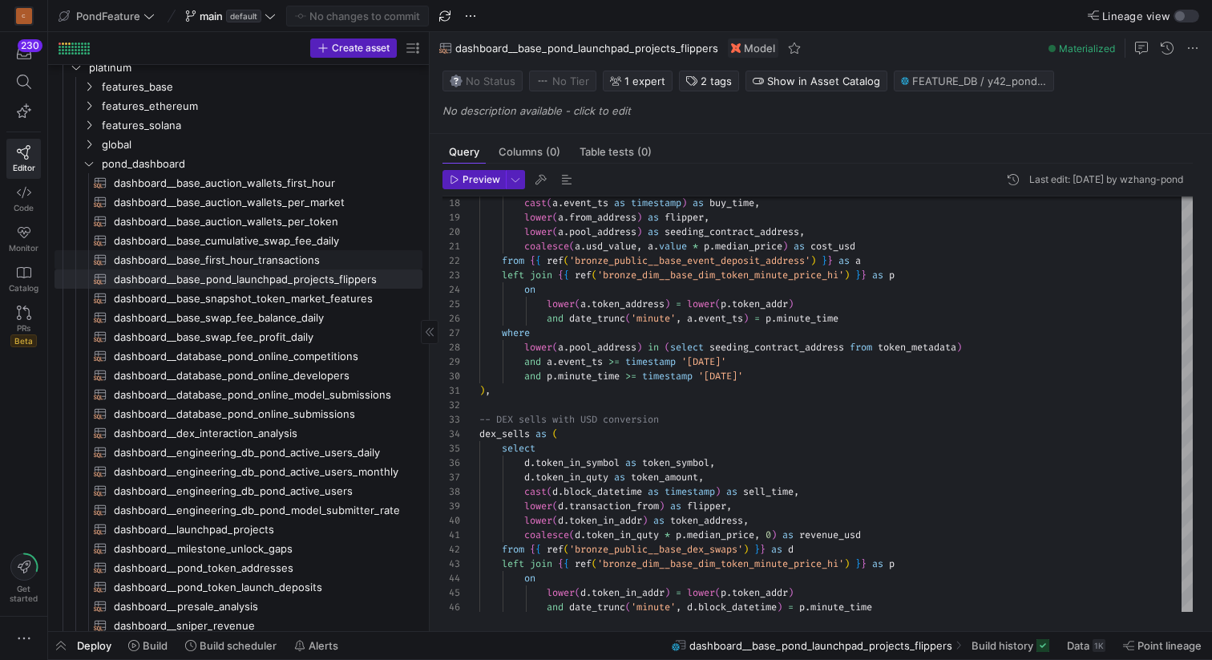
click at [270, 257] on span "dashboard__base_first_hour_transactions​​​​​​​​​​" at bounding box center [259, 260] width 290 height 18
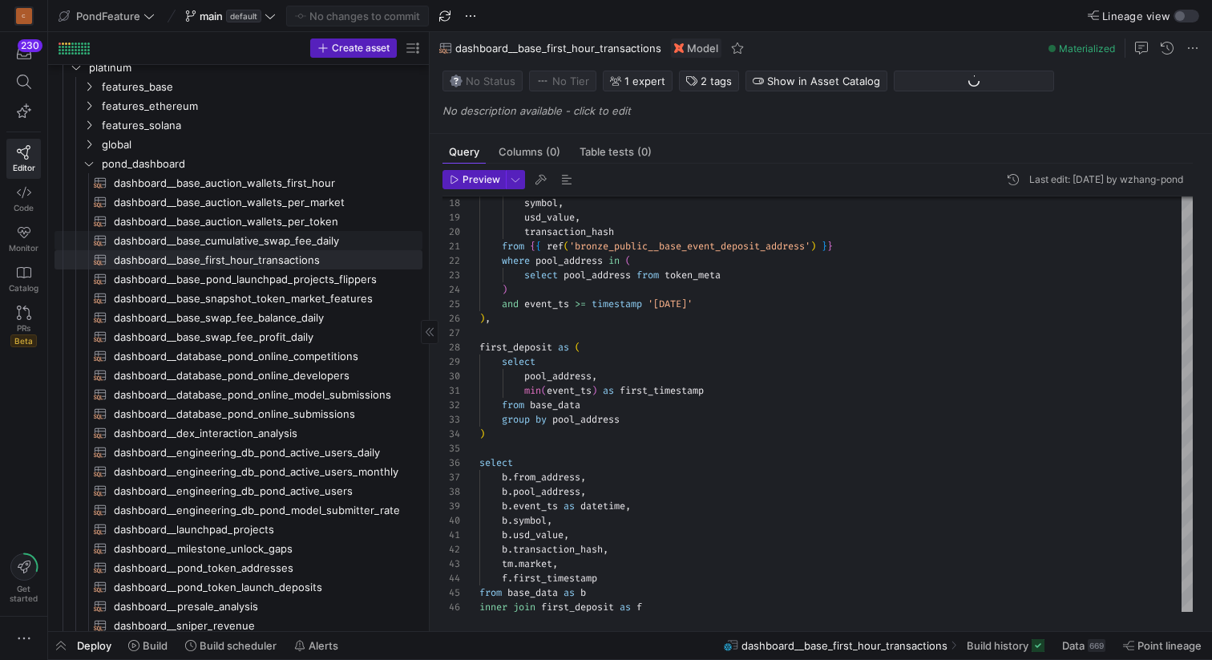
click at [279, 238] on span "dashboard__base_cumulative_swap_fee_daily​​​​​​​​​​" at bounding box center [259, 241] width 290 height 18
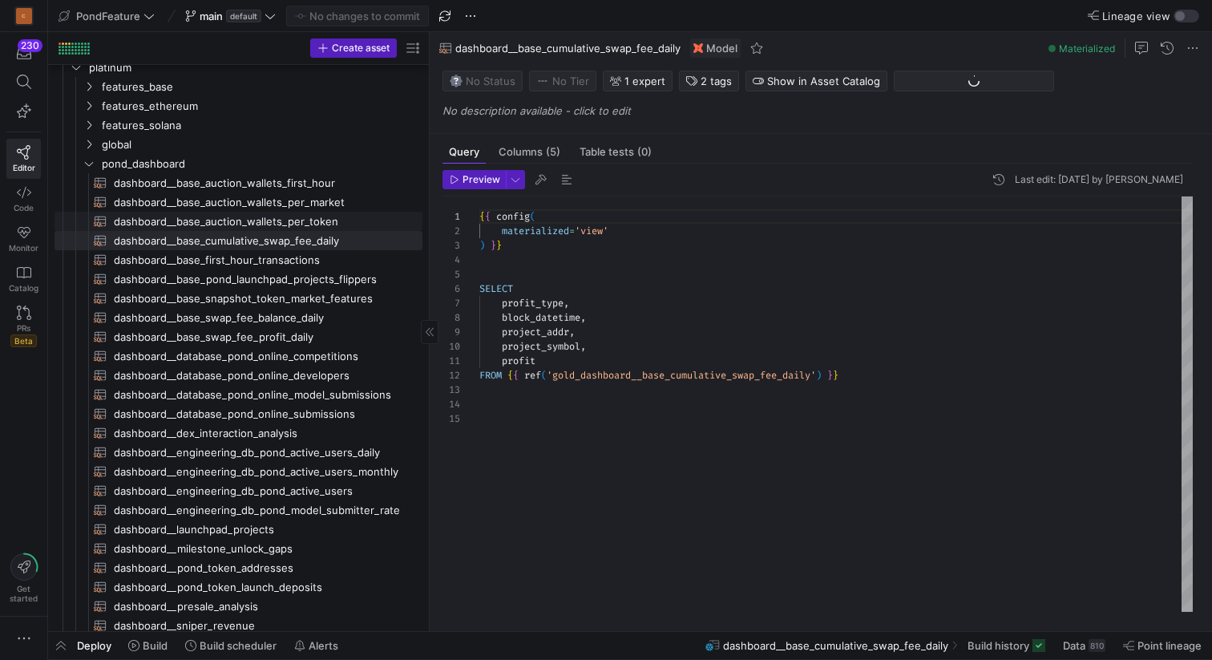
click at [283, 221] on span "dashboard__base_auction_wallets_per_token​​​​​​​​​​" at bounding box center [259, 221] width 290 height 18
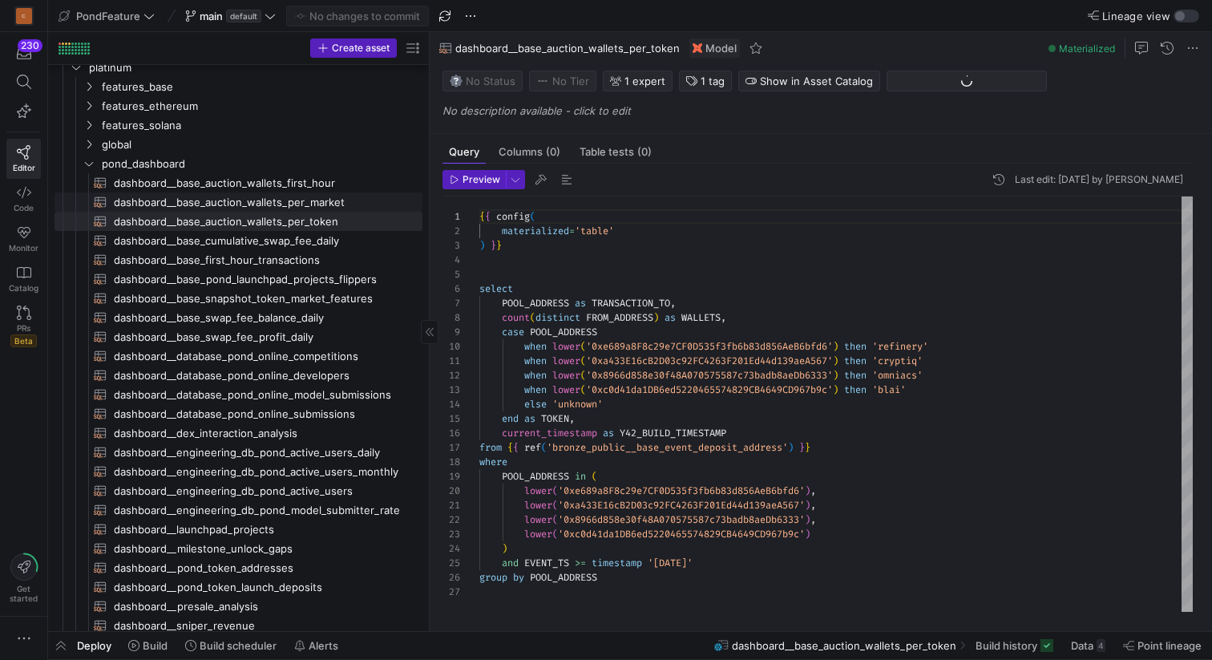
click at [277, 200] on span "dashboard__base_auction_wallets_per_market​​​​​​​​​​" at bounding box center [259, 202] width 290 height 18
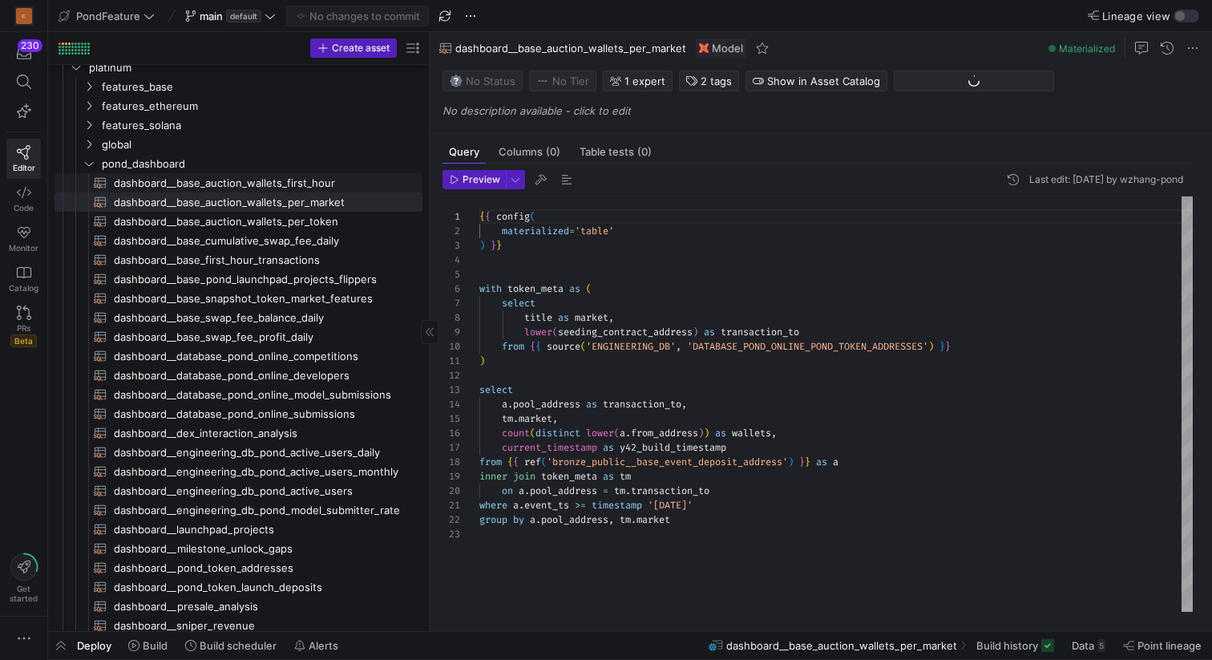
click at [280, 182] on span "dashboard__base_auction_wallets_first_hour​​​​​​​​​​" at bounding box center [259, 183] width 290 height 18
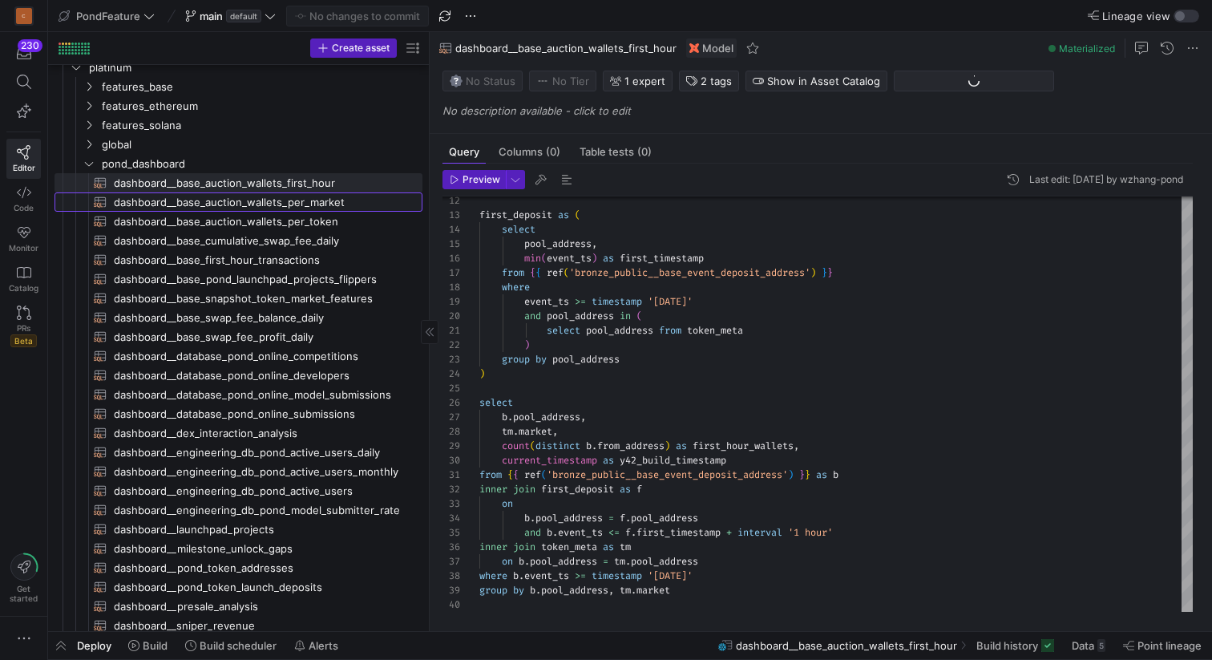
click at [281, 200] on span "dashboard__base_auction_wallets_per_market​​​​​​​​​​" at bounding box center [259, 202] width 290 height 18
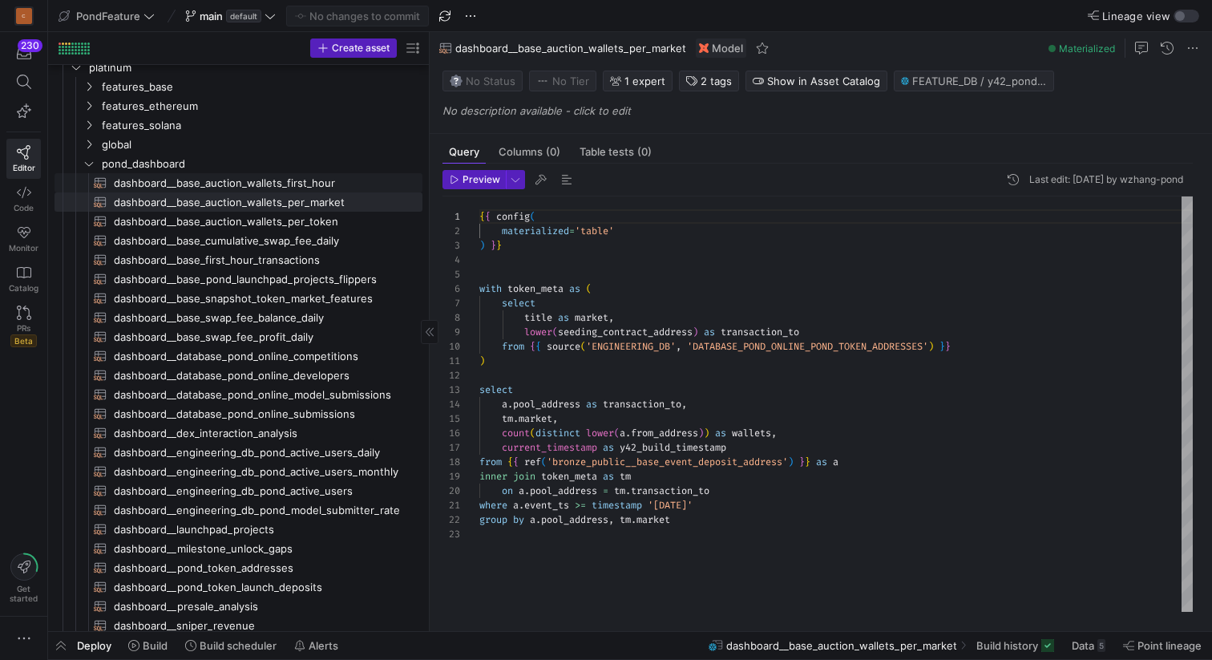
click at [280, 180] on span "dashboard__base_auction_wallets_first_hour​​​​​​​​​​" at bounding box center [259, 183] width 290 height 18
type textarea "{{ config( materialized='table' ) }} with token_meta as ( select title as marke…"
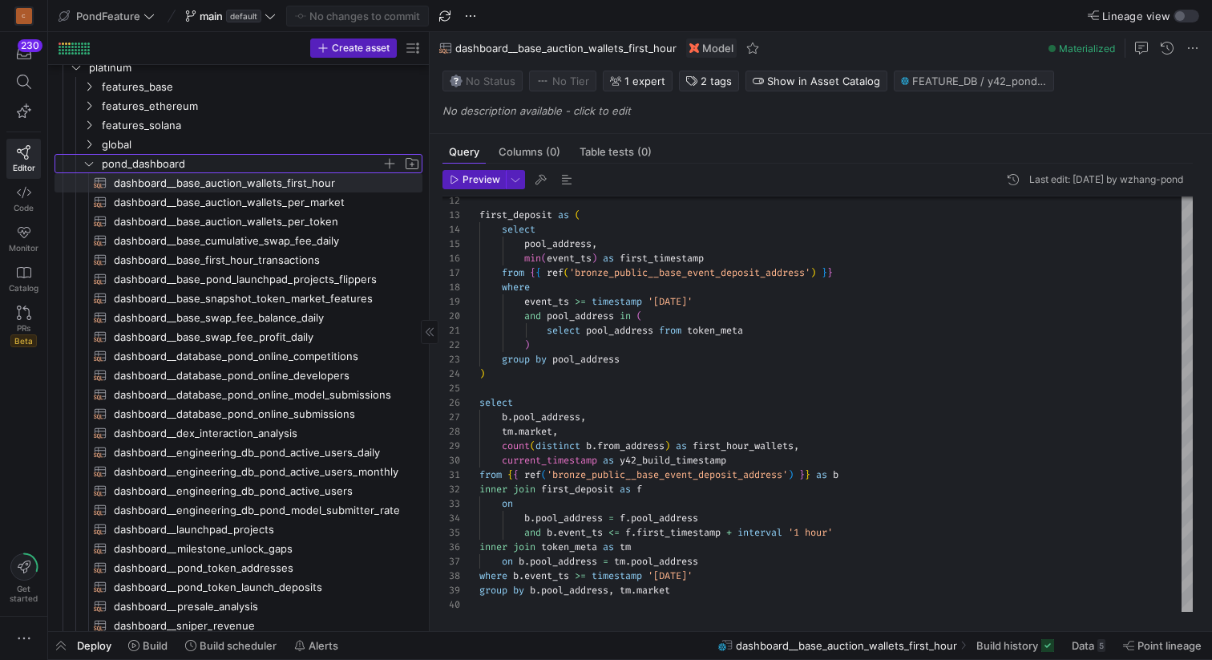
click at [92, 161] on icon "Press SPACE to select this row." at bounding box center [88, 164] width 11 height 10
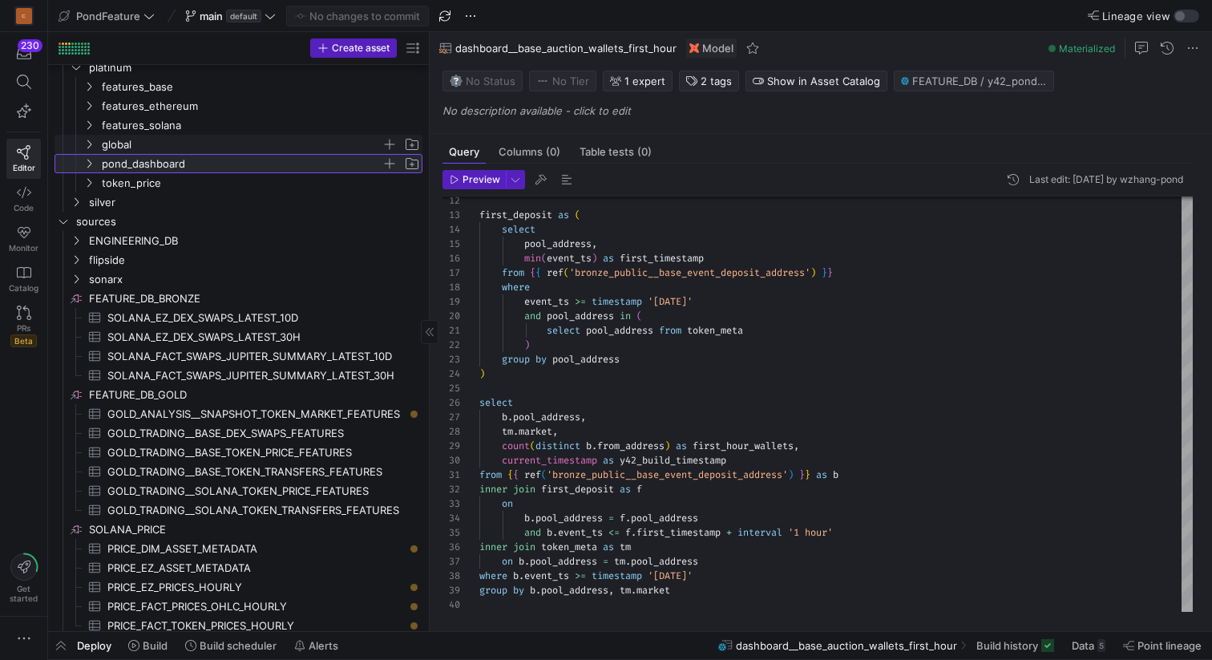
scroll to position [67, 0]
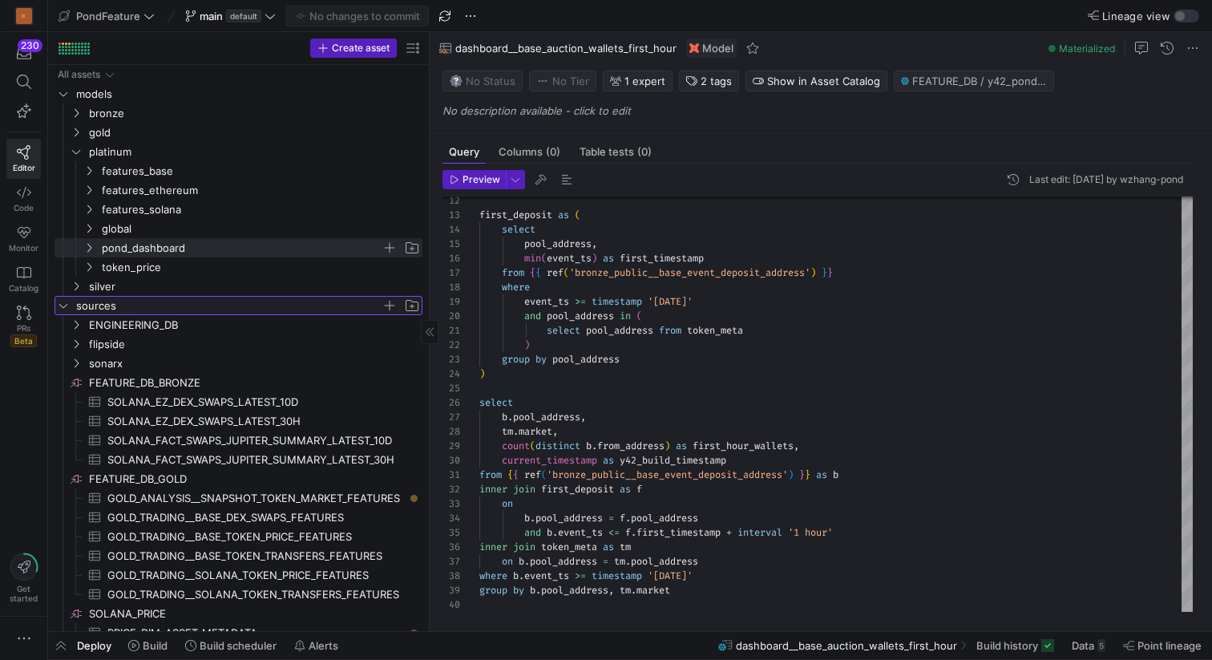
click at [64, 304] on icon "Press SPACE to select this row." at bounding box center [63, 306] width 11 height 10
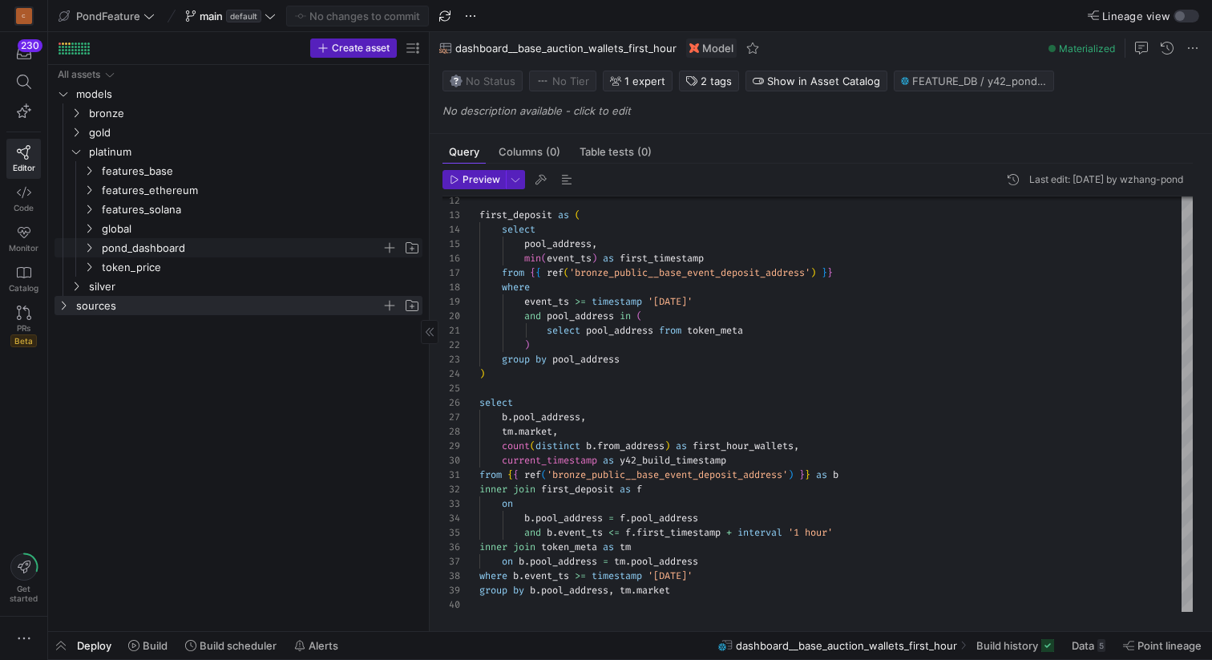
click at [87, 243] on icon "Press SPACE to select this row." at bounding box center [88, 248] width 11 height 10
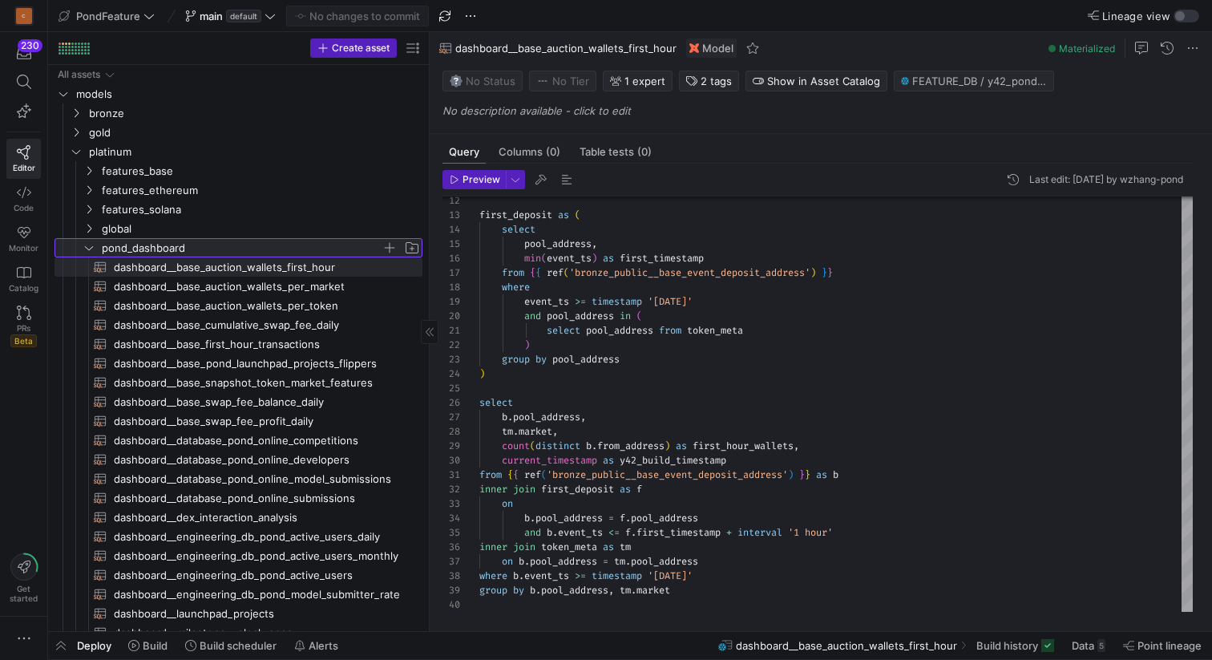
click at [87, 243] on icon at bounding box center [88, 248] width 11 height 10
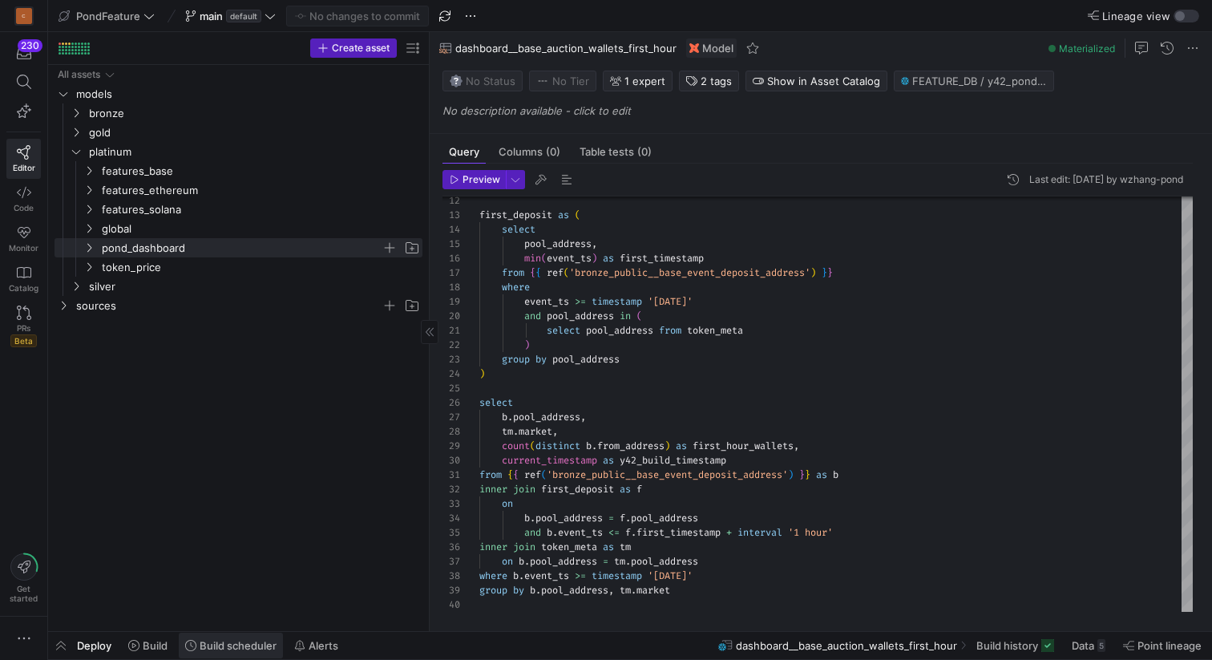
click at [215, 649] on span "Build scheduler" at bounding box center [238, 645] width 77 height 13
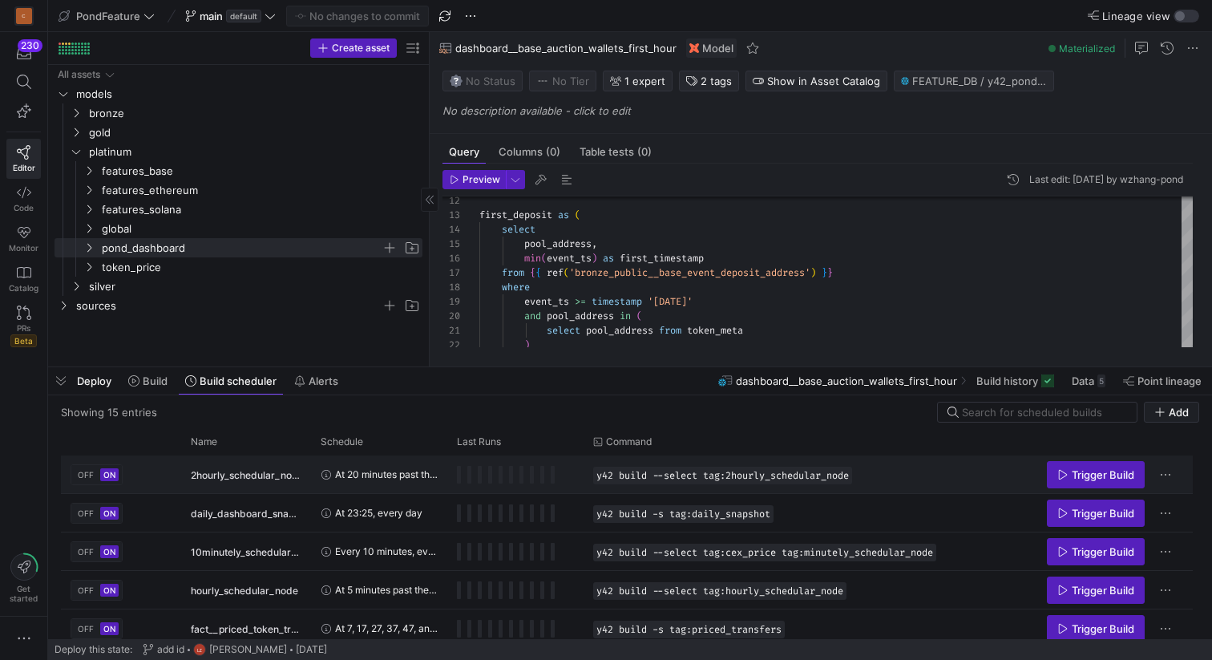
click at [245, 471] on span "2hourly_schedular_node" at bounding box center [246, 475] width 111 height 38
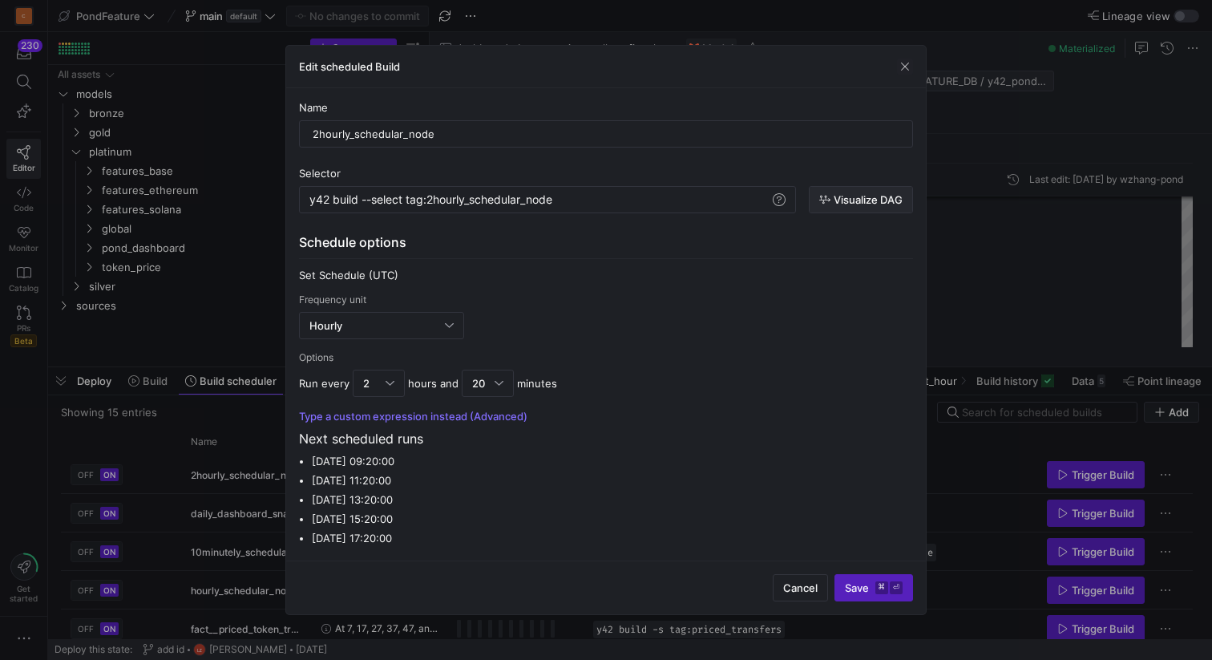
click at [854, 204] on span "Visualize DAG" at bounding box center [868, 199] width 69 height 13
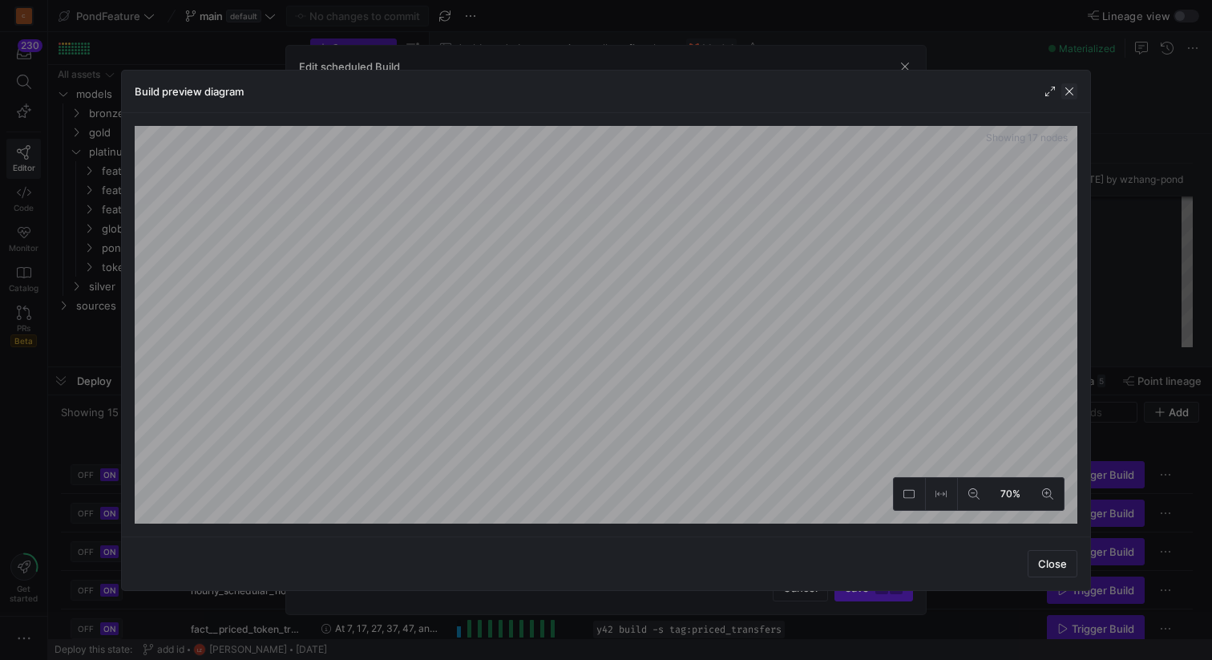
click at [1070, 94] on span "button" at bounding box center [1069, 91] width 16 height 16
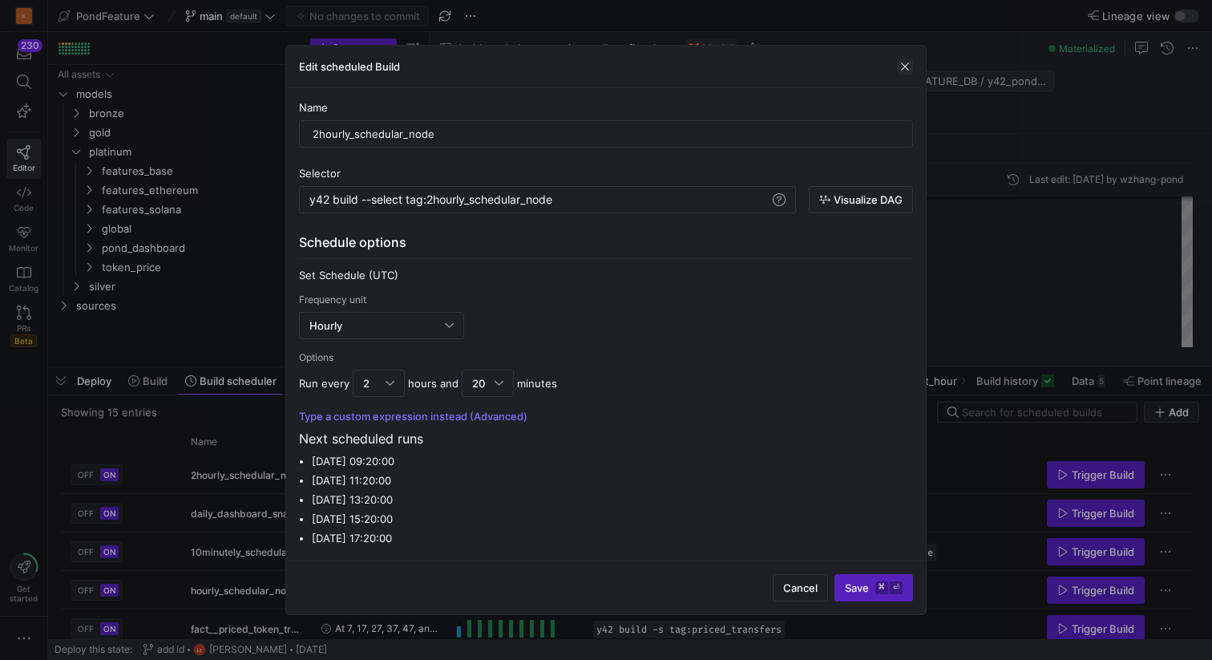
click at [907, 59] on span "button" at bounding box center [905, 67] width 16 height 16
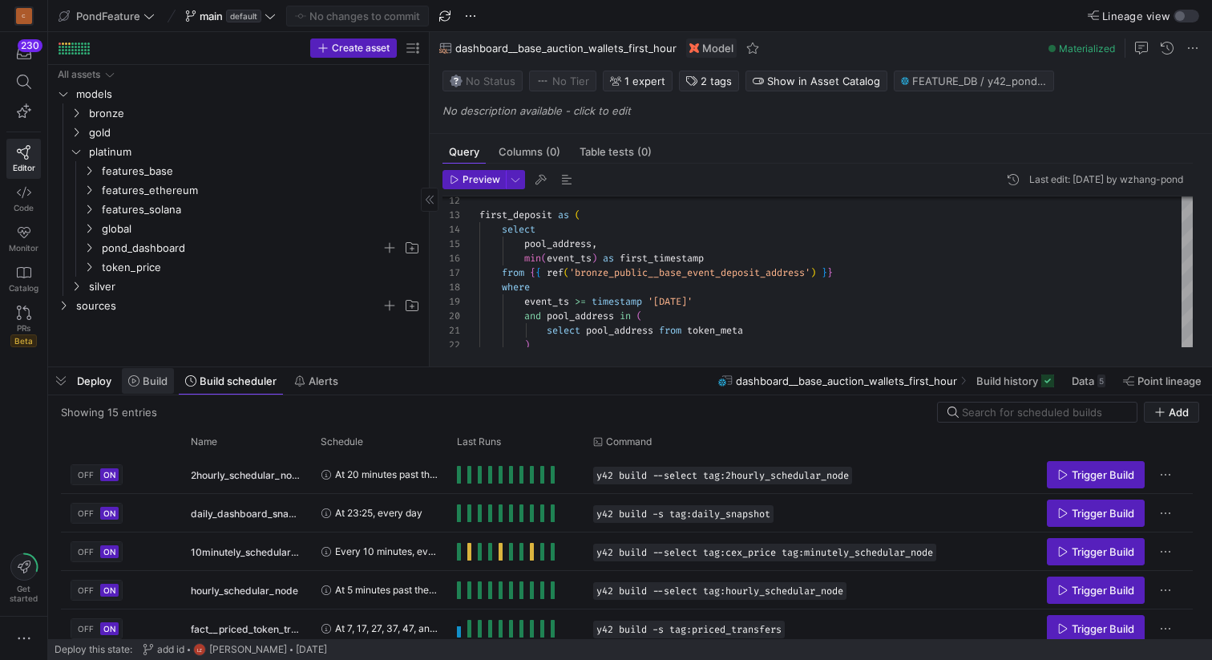
click at [154, 382] on span "Build" at bounding box center [155, 380] width 25 height 13
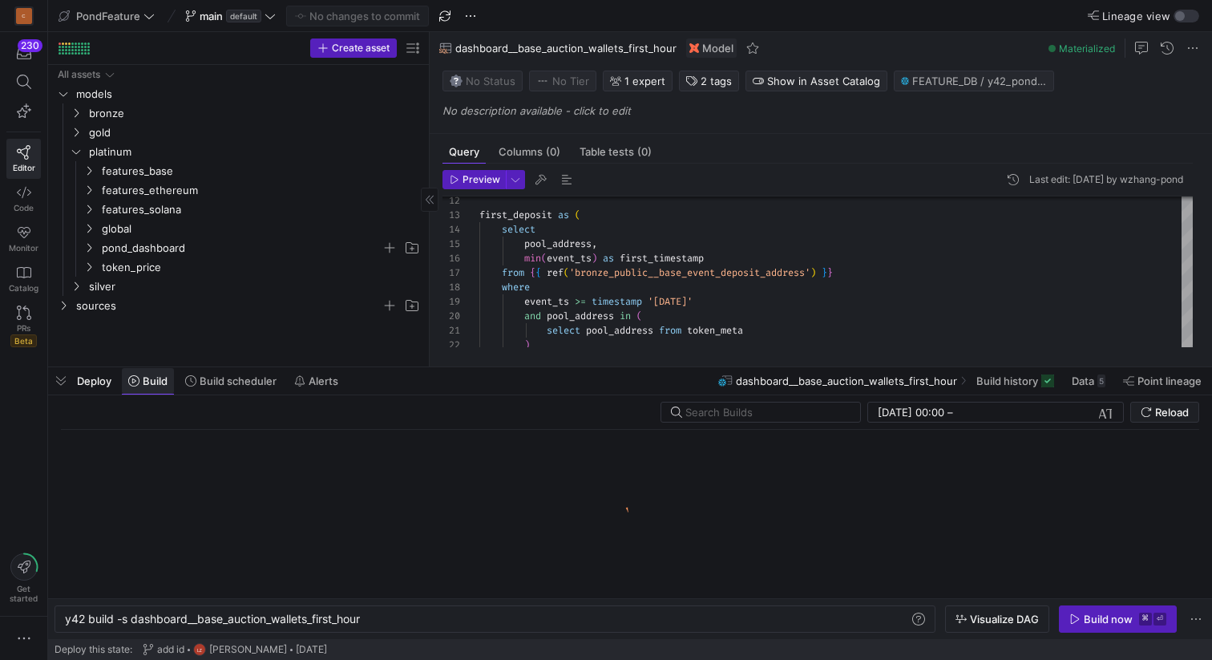
scroll to position [0, 300]
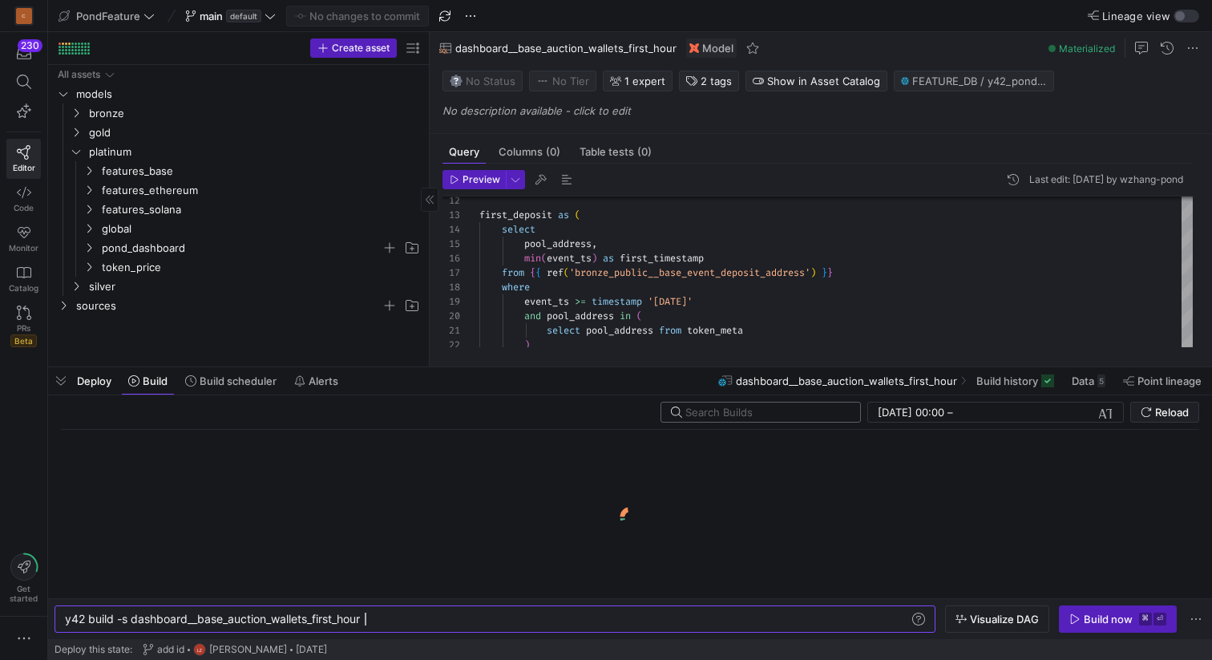
click at [712, 413] on input "text" at bounding box center [766, 412] width 162 height 13
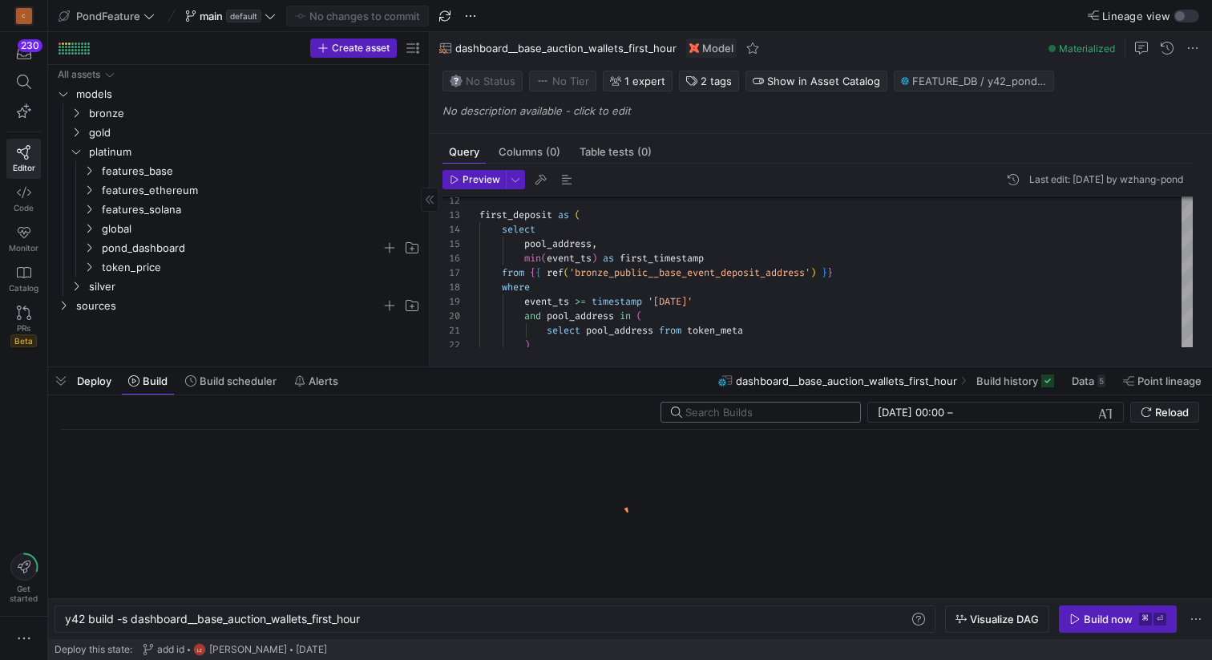
type input "2"
click at [219, 382] on span "Build scheduler" at bounding box center [238, 380] width 77 height 13
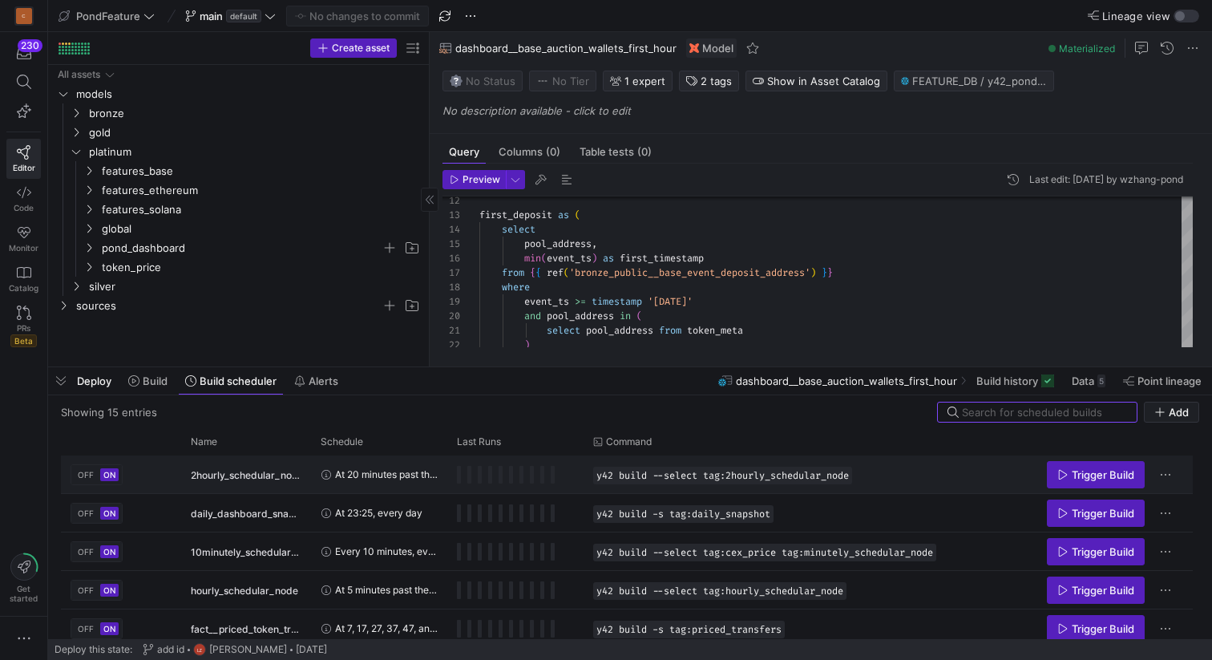
click at [273, 472] on span "2hourly_schedular_node" at bounding box center [246, 475] width 111 height 38
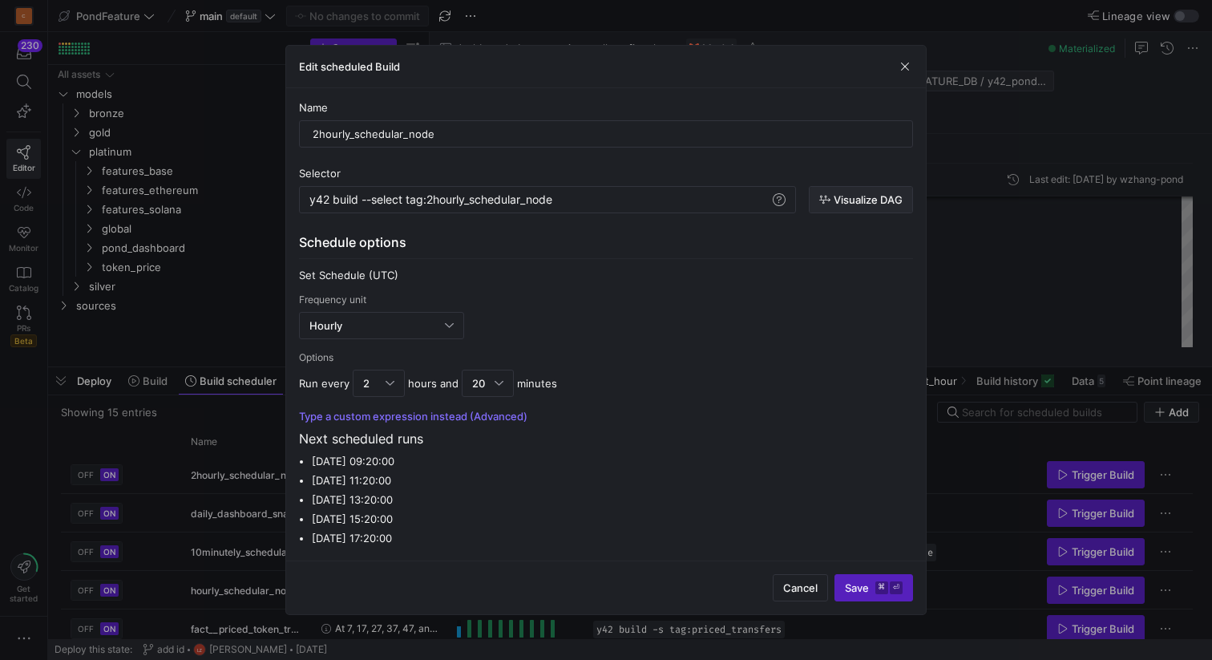
click at [861, 191] on span "button" at bounding box center [861, 200] width 103 height 26
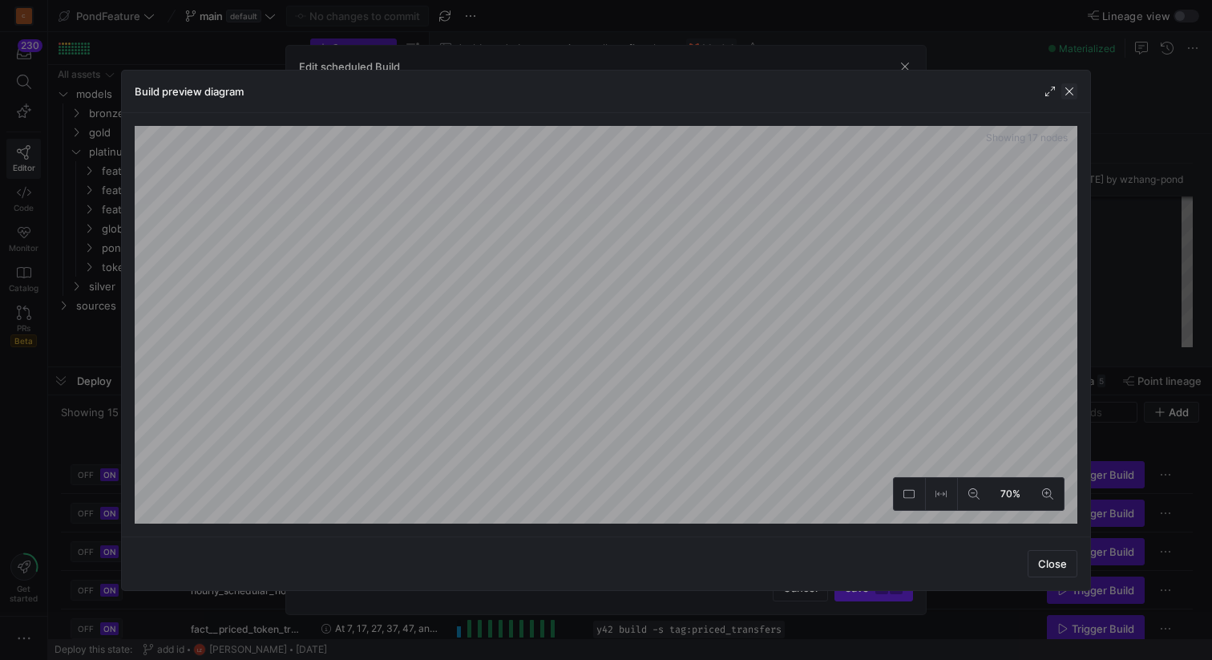
click at [1073, 89] on span "button" at bounding box center [1069, 91] width 16 height 16
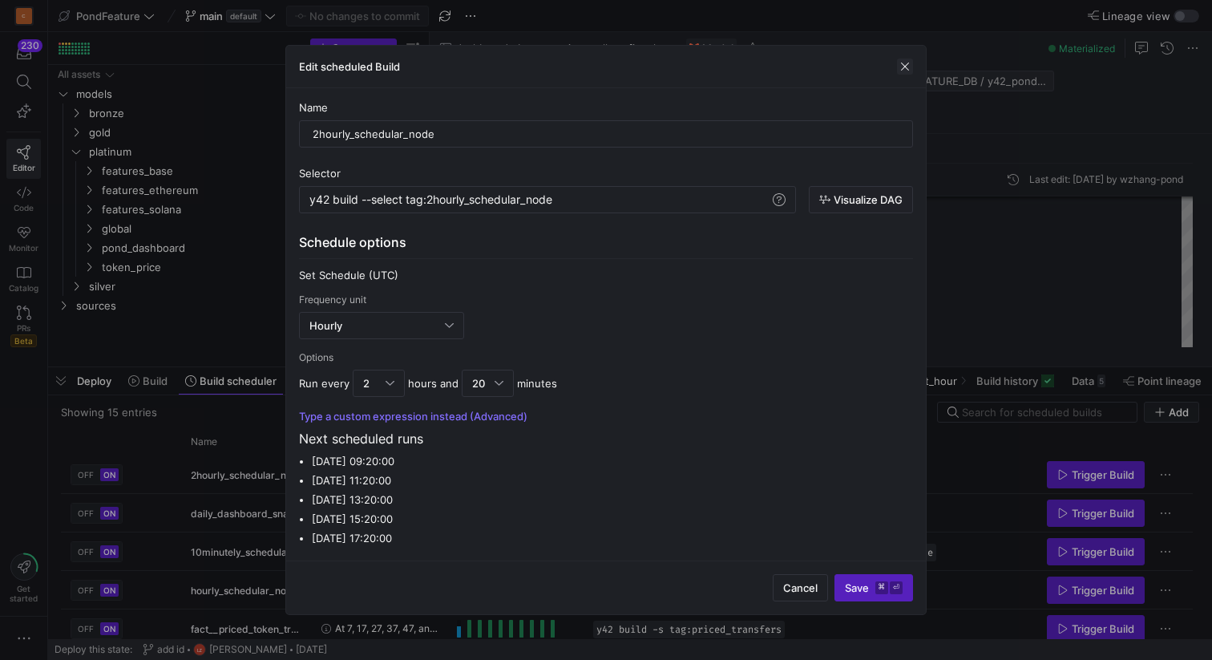
click at [901, 66] on span "button" at bounding box center [905, 67] width 16 height 16
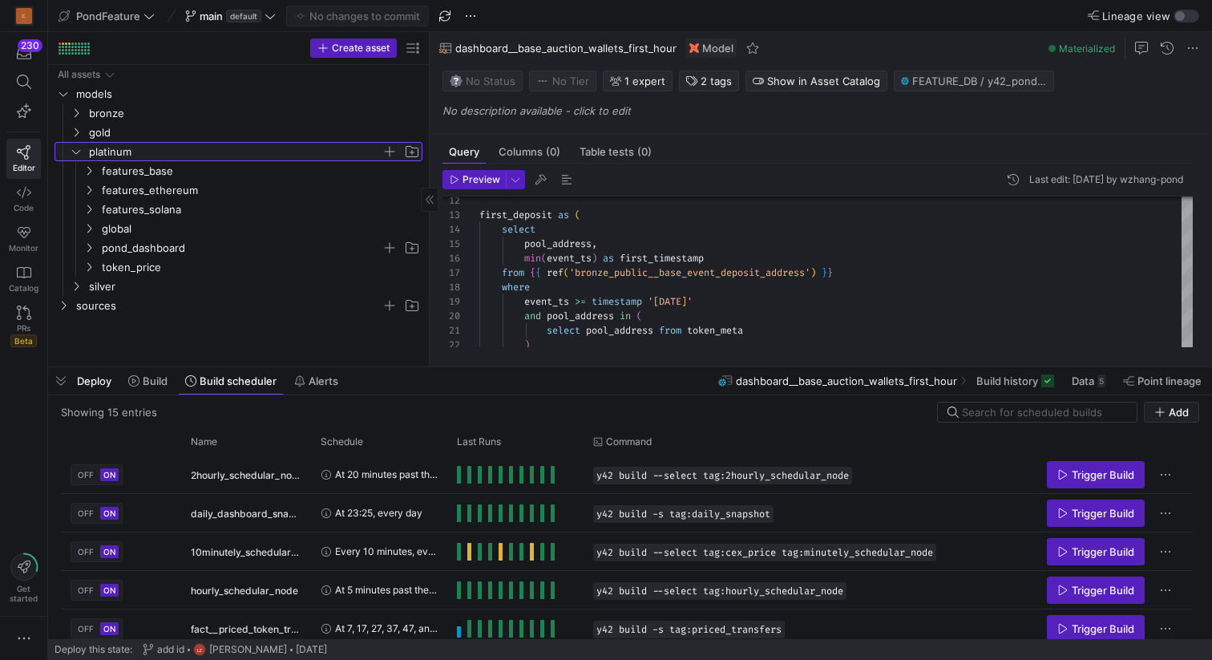
click at [79, 152] on icon "Press SPACE to select this row." at bounding box center [76, 152] width 11 height 10
click at [81, 124] on span "gold" at bounding box center [245, 132] width 354 height 18
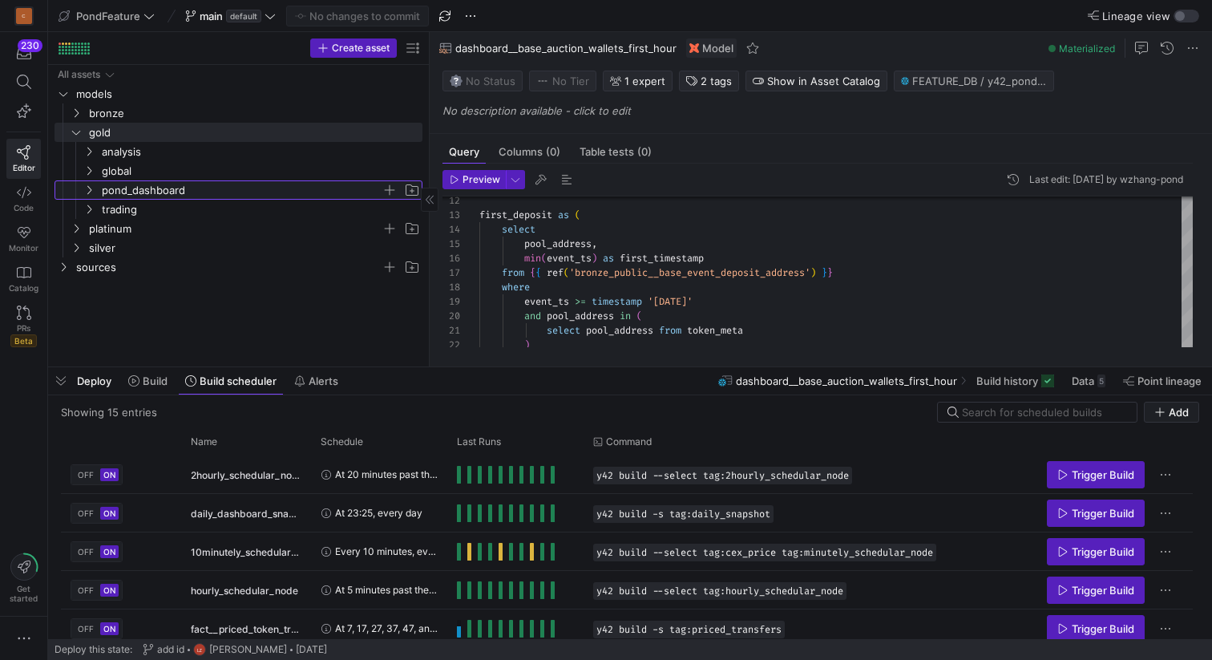
click at [99, 187] on span "pond_dashboard" at bounding box center [251, 190] width 341 height 18
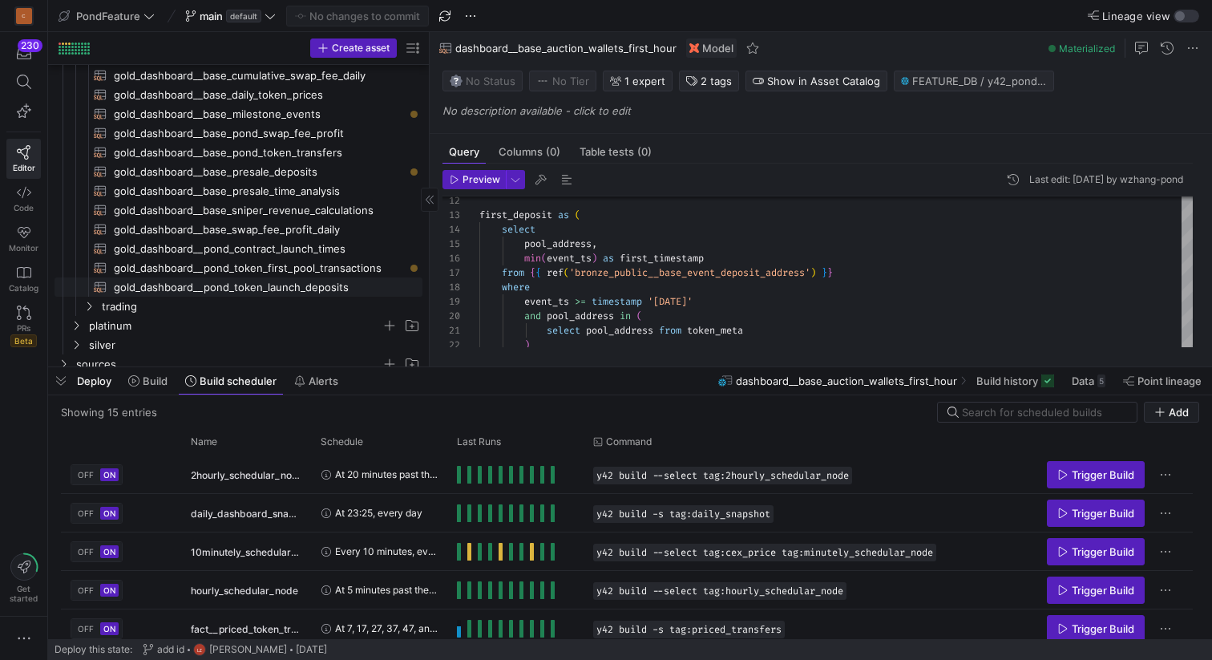
scroll to position [150, 0]
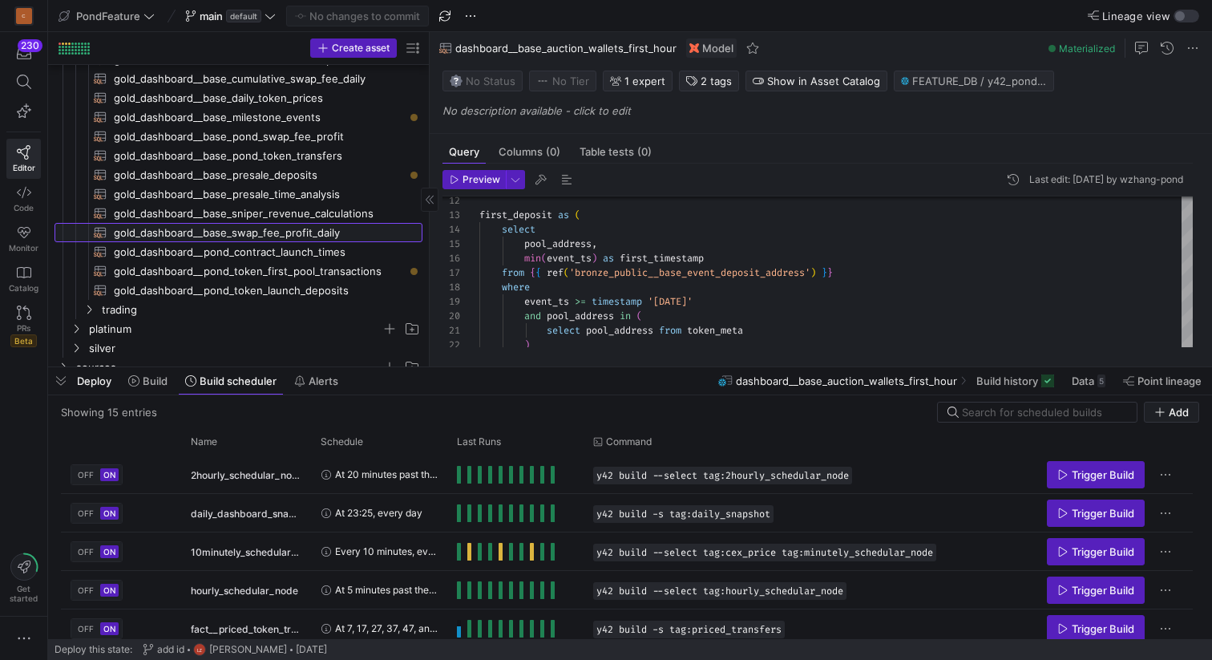
click at [218, 231] on span "gold_dashboard__base_swap_fee_profit_daily​​​​​​​​​​" at bounding box center [259, 233] width 290 height 18
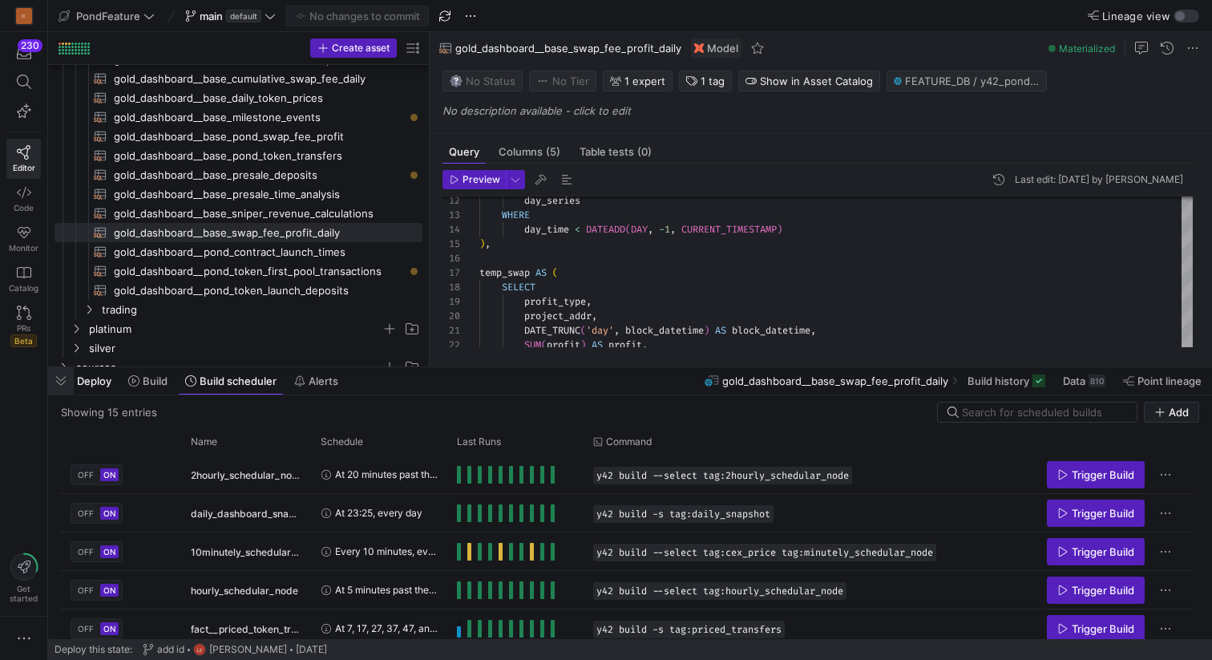
click at [68, 386] on span "button" at bounding box center [61, 380] width 26 height 27
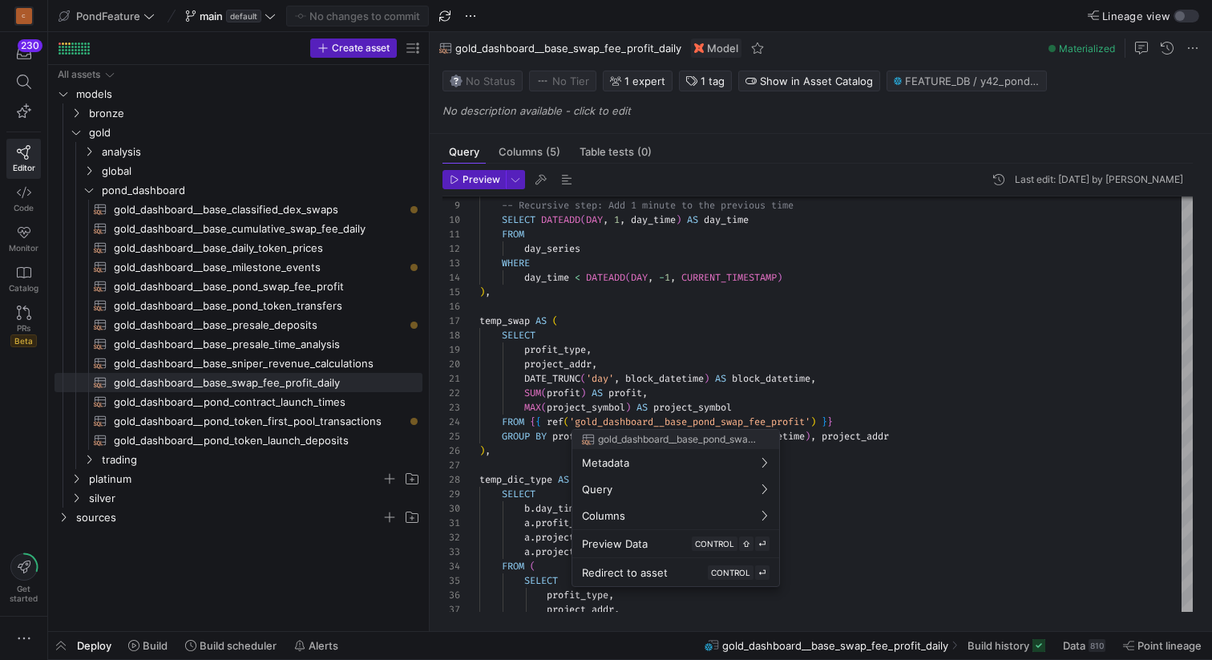
click at [840, 322] on div at bounding box center [606, 330] width 1212 height 660
click at [736, 338] on div at bounding box center [606, 330] width 1212 height 660
click at [742, 418] on div at bounding box center [606, 330] width 1212 height 660
click at [742, 418] on div "day_series WHERE day_time < DATEADD ( DAY , - 1 , CURRENT_TIMESTAMP ) ) , temp_…" at bounding box center [836, 502] width 714 height 864
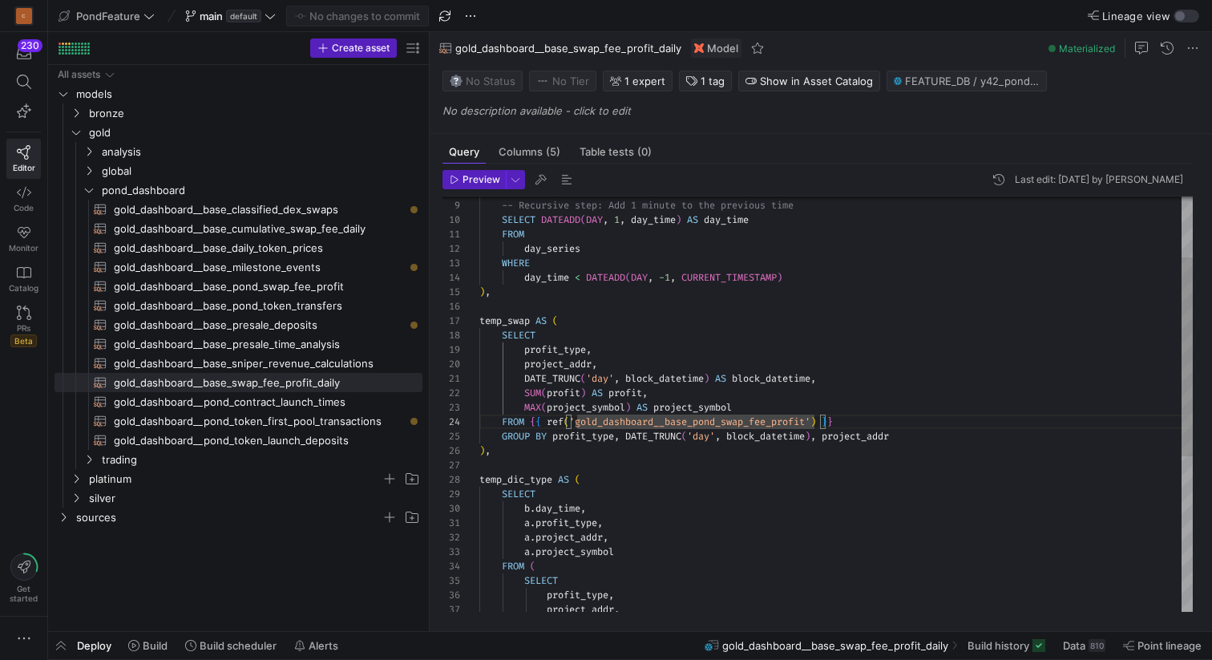
click at [742, 418] on div "day_series WHERE day_time < DATEADD ( DAY , - 1 , CURRENT_TIMESTAMP ) ) , temp_…" at bounding box center [836, 502] width 714 height 864
click at [4, 421] on div "C 230 Editor Code Monitor Catalog PRs Beta Get started" at bounding box center [23, 330] width 47 height 660
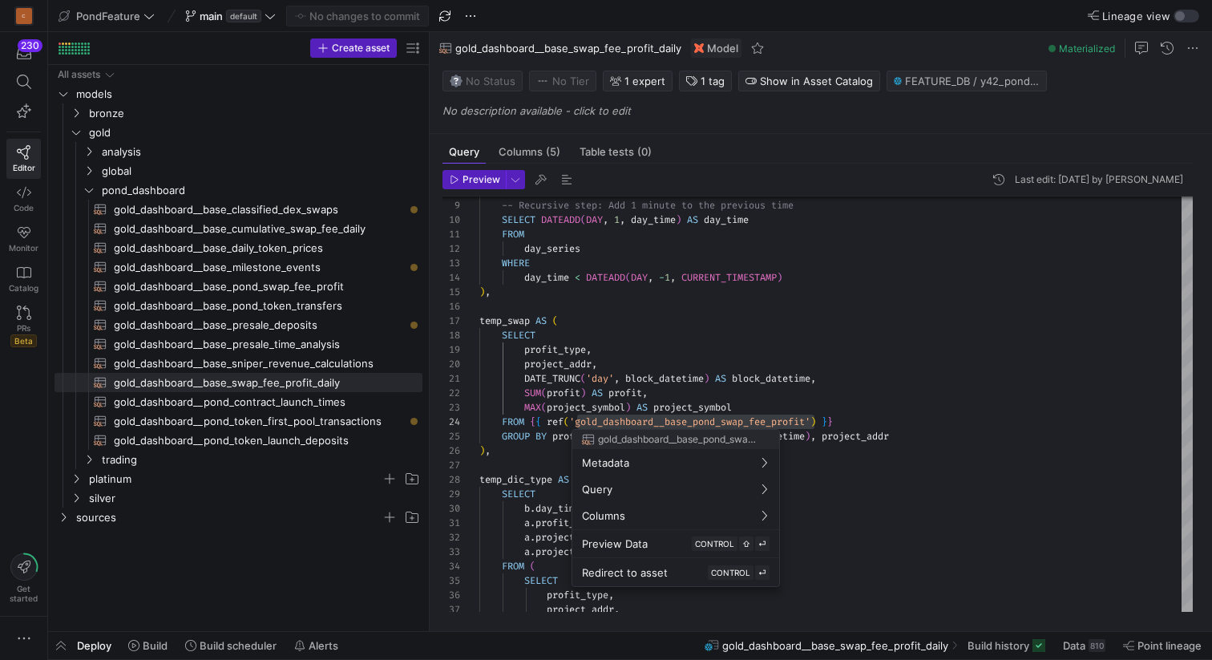
click at [301, 283] on div at bounding box center [606, 330] width 1212 height 660
click at [288, 287] on span "gold_dashboard__base_pond_swap_fee_profit​​​​​​​​​​" at bounding box center [259, 286] width 290 height 18
type textarea "{{ config( materialized='table' ) }} with temp_swap as ( select token_in_addr, …"
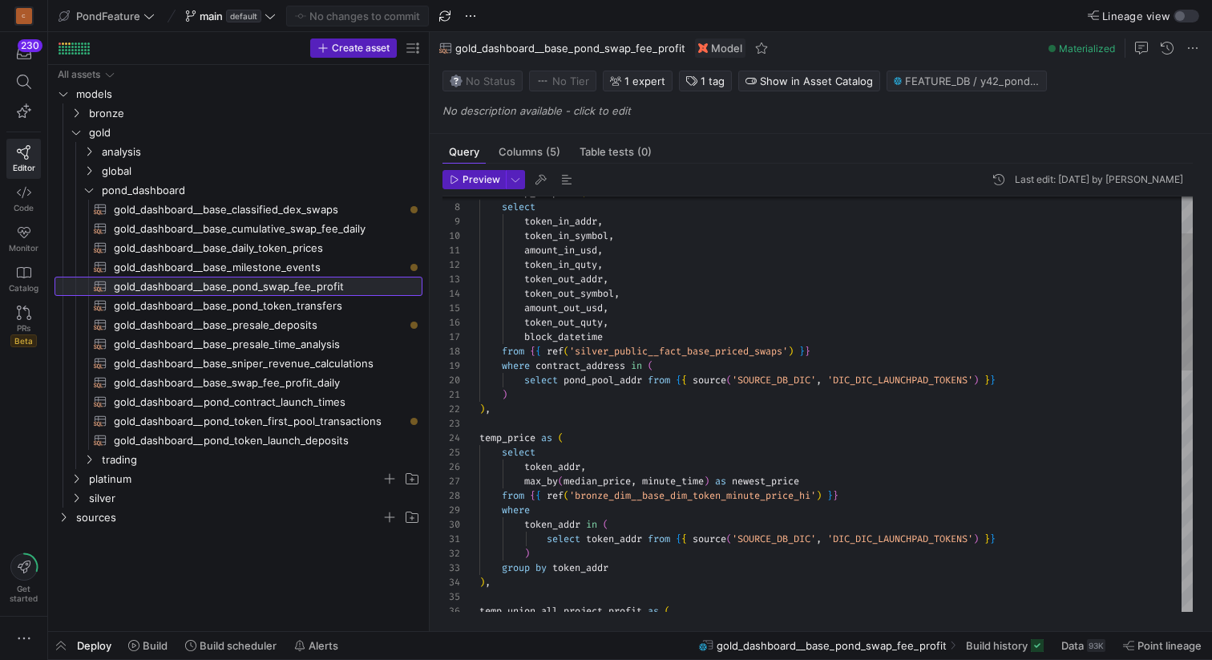
scroll to position [144, 0]
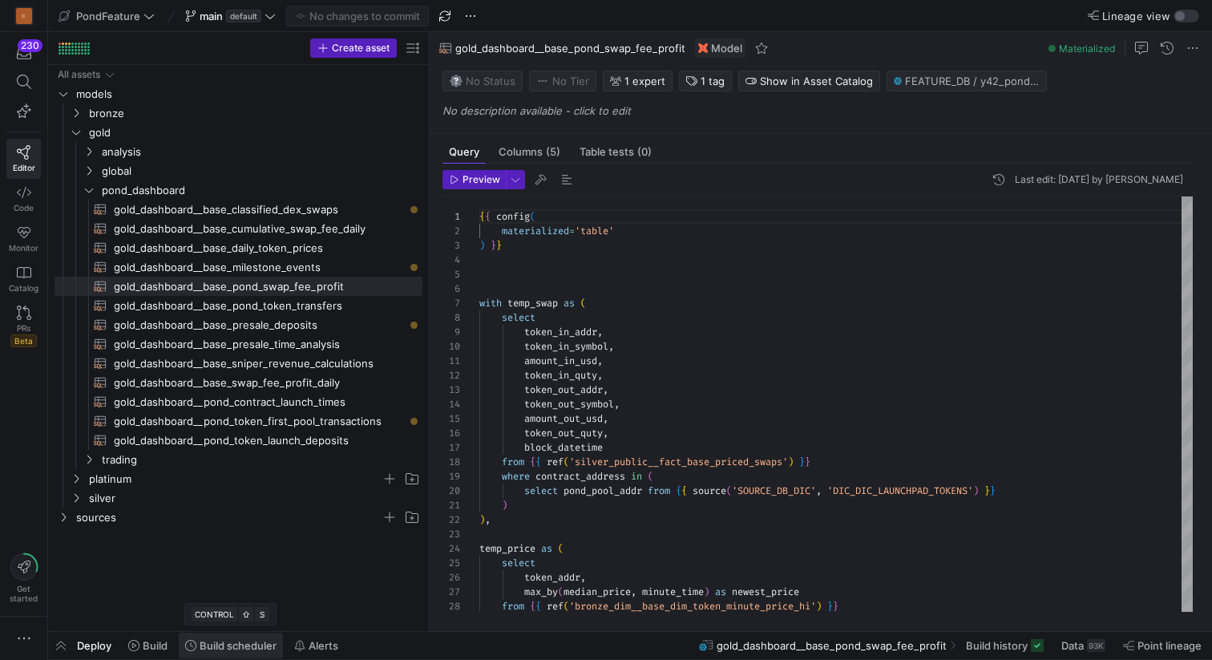
click at [216, 644] on span "Build scheduler" at bounding box center [238, 645] width 77 height 13
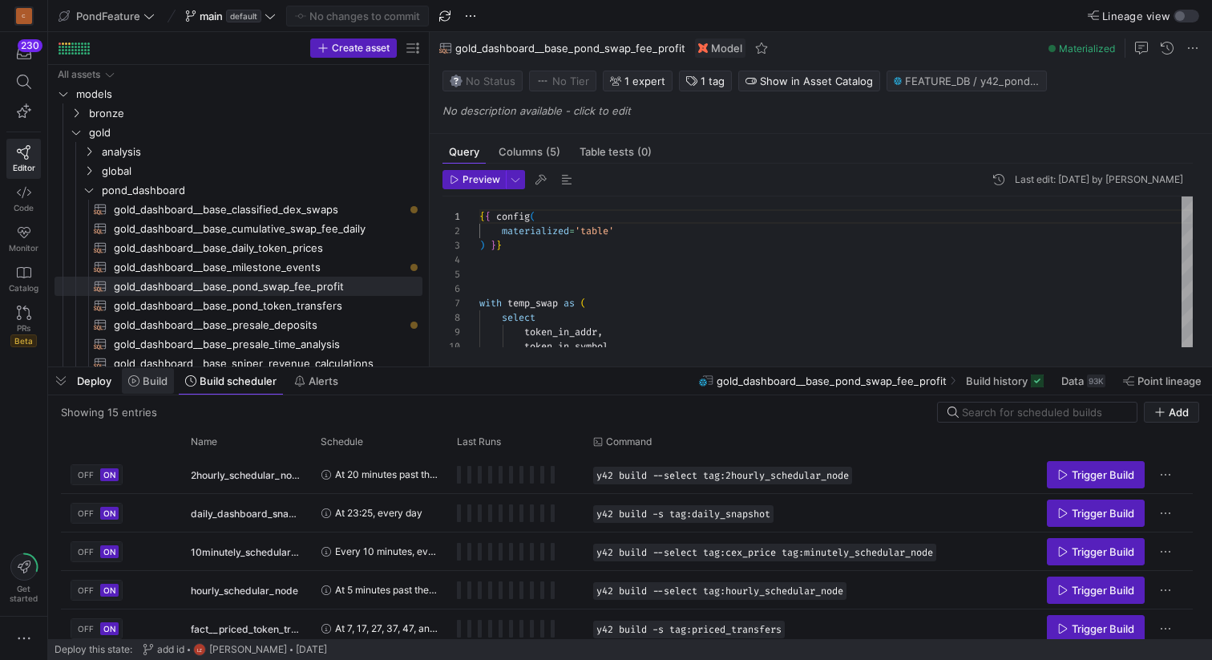
click at [154, 384] on span "Build" at bounding box center [155, 380] width 25 height 13
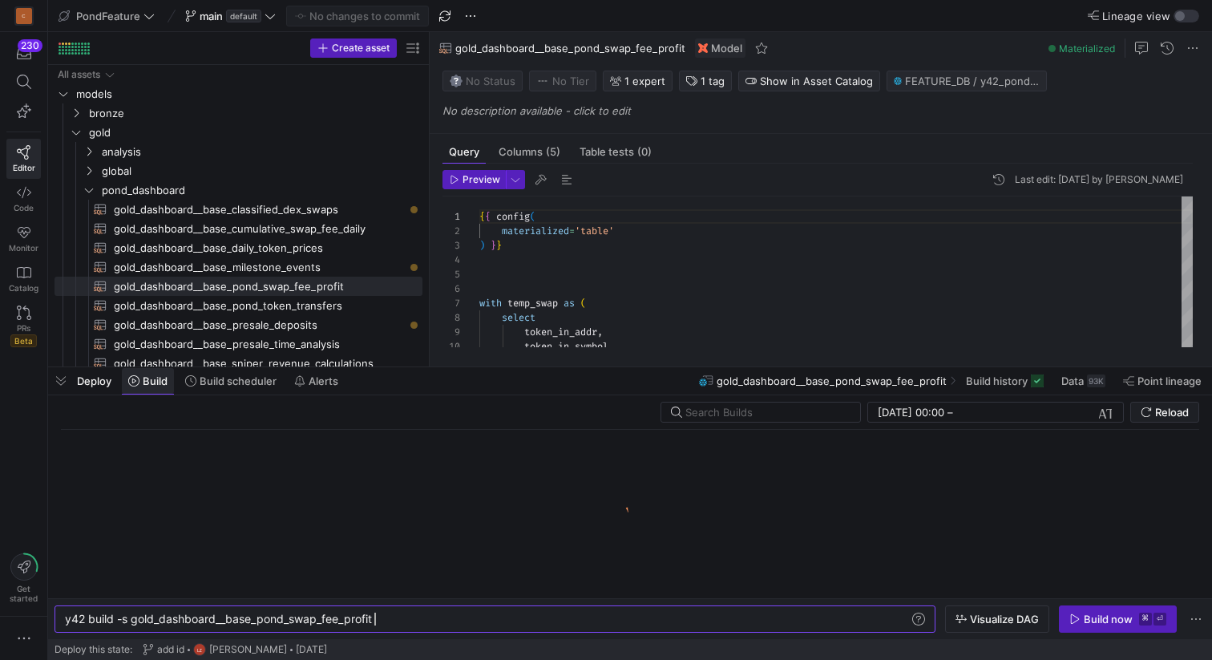
scroll to position [0, 309]
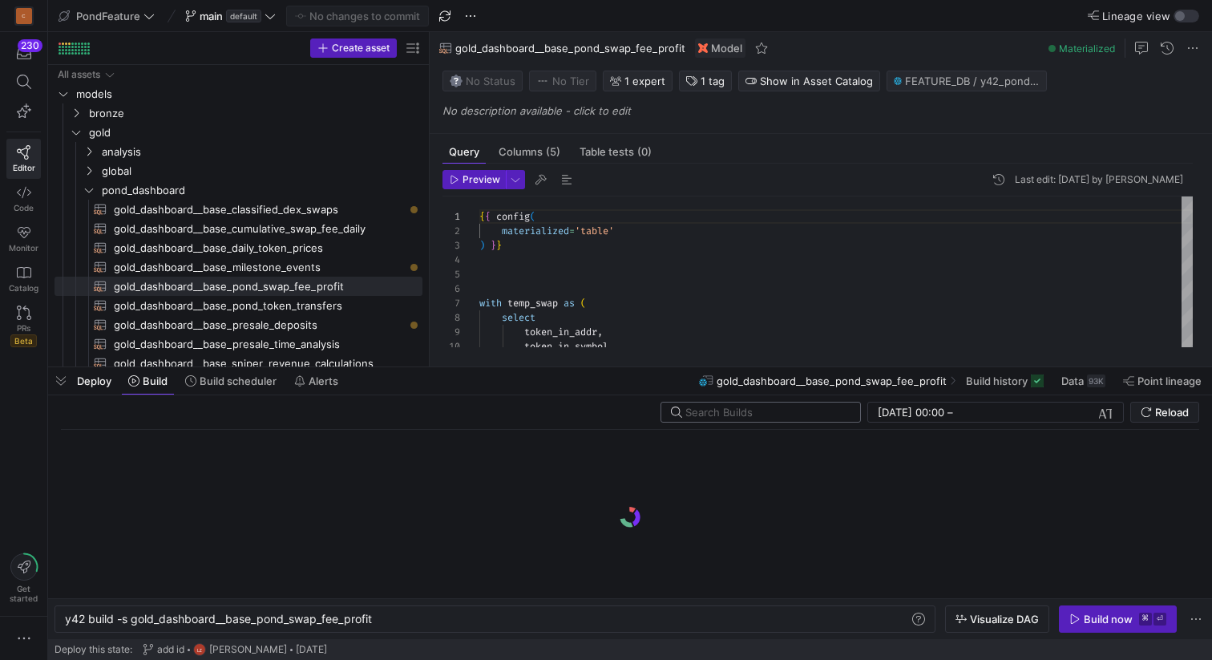
click at [712, 414] on input "text" at bounding box center [766, 412] width 162 height 13
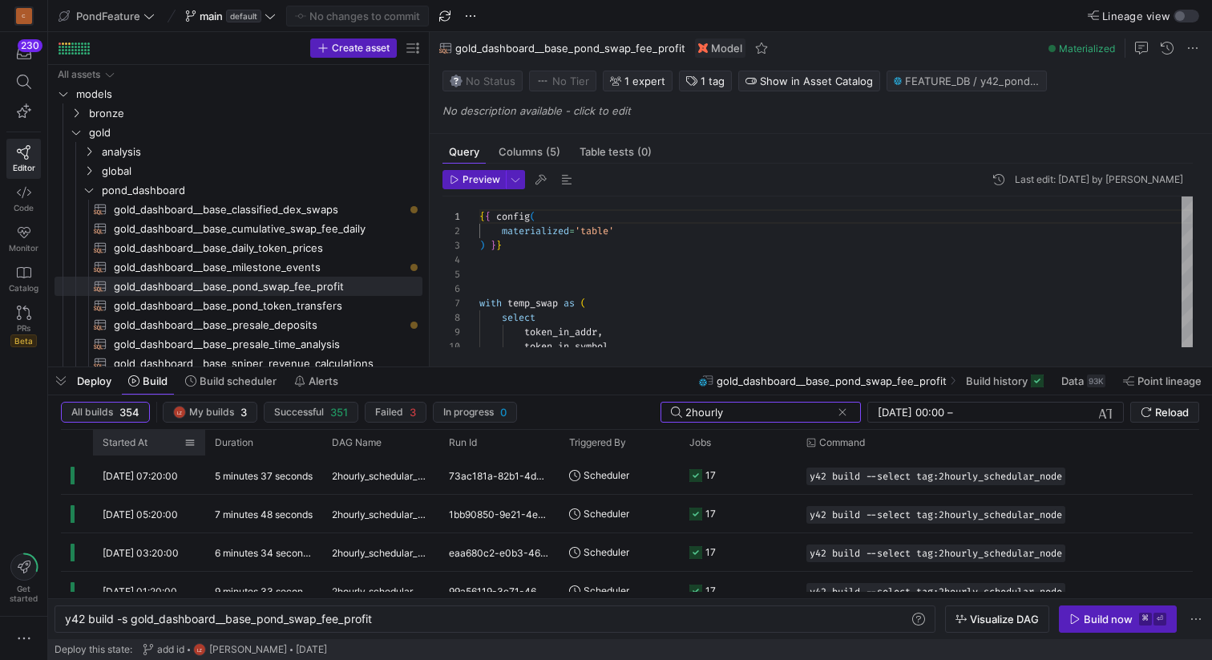
type input "2hourly"
click at [137, 439] on span "Started At" at bounding box center [125, 442] width 45 height 11
click at [233, 382] on span "Build scheduler" at bounding box center [238, 380] width 77 height 13
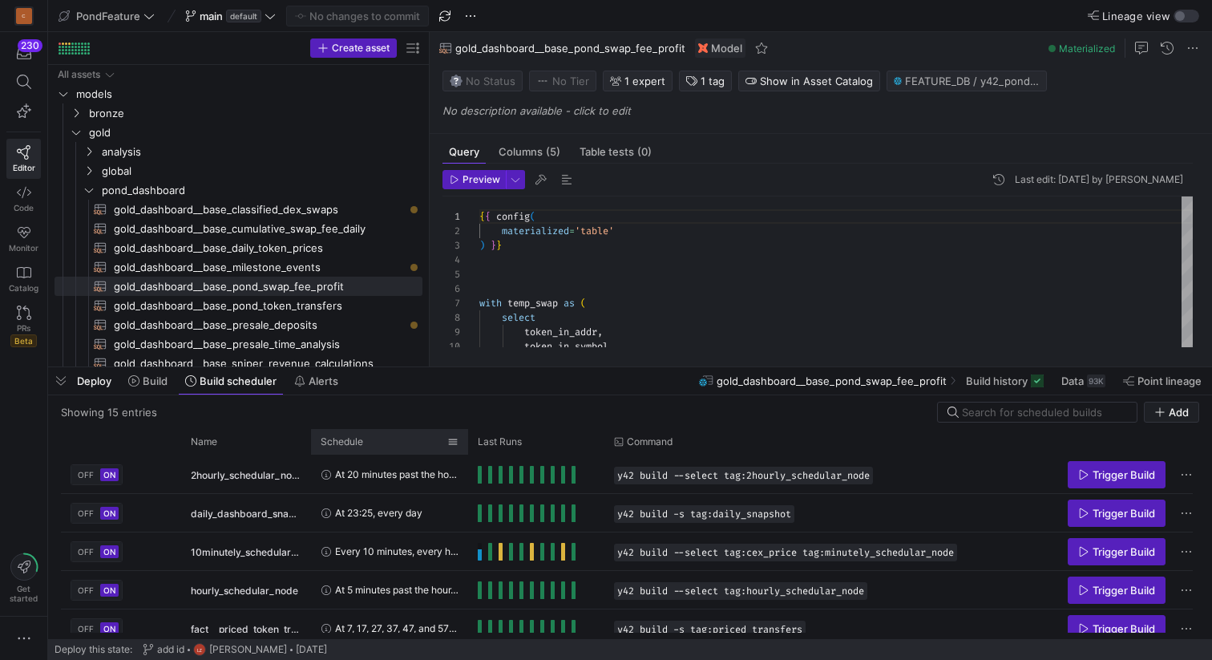
drag, startPoint x: 445, startPoint y: 440, endPoint x: 467, endPoint y: 442, distance: 21.7
click at [467, 442] on div at bounding box center [468, 442] width 6 height 26
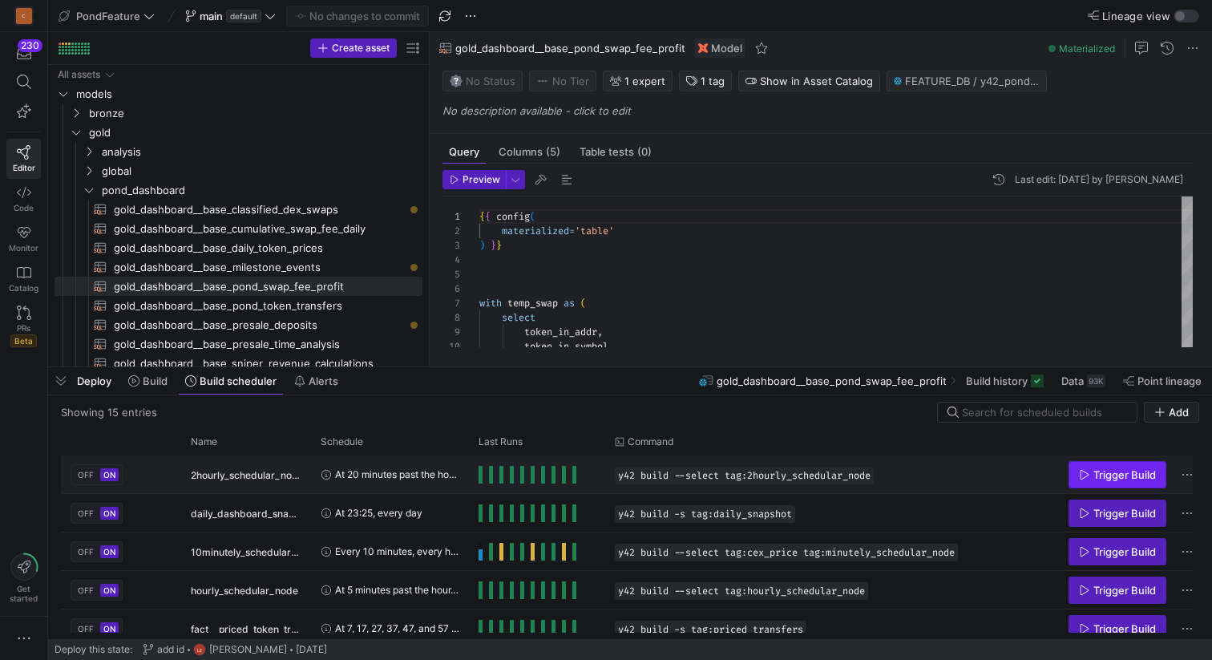
click at [1118, 473] on span "Trigger Build" at bounding box center [1125, 474] width 63 height 13
click at [62, 387] on span "button" at bounding box center [61, 380] width 26 height 27
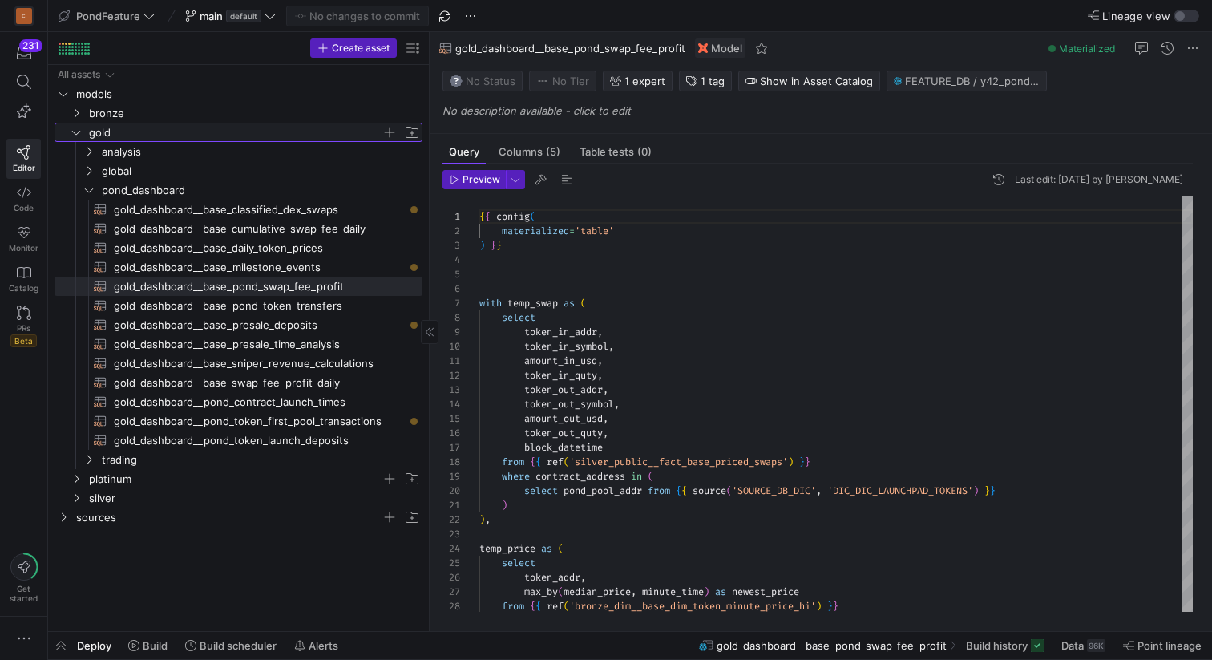
click at [76, 131] on icon "Press SPACE to select this row." at bounding box center [76, 132] width 11 height 10
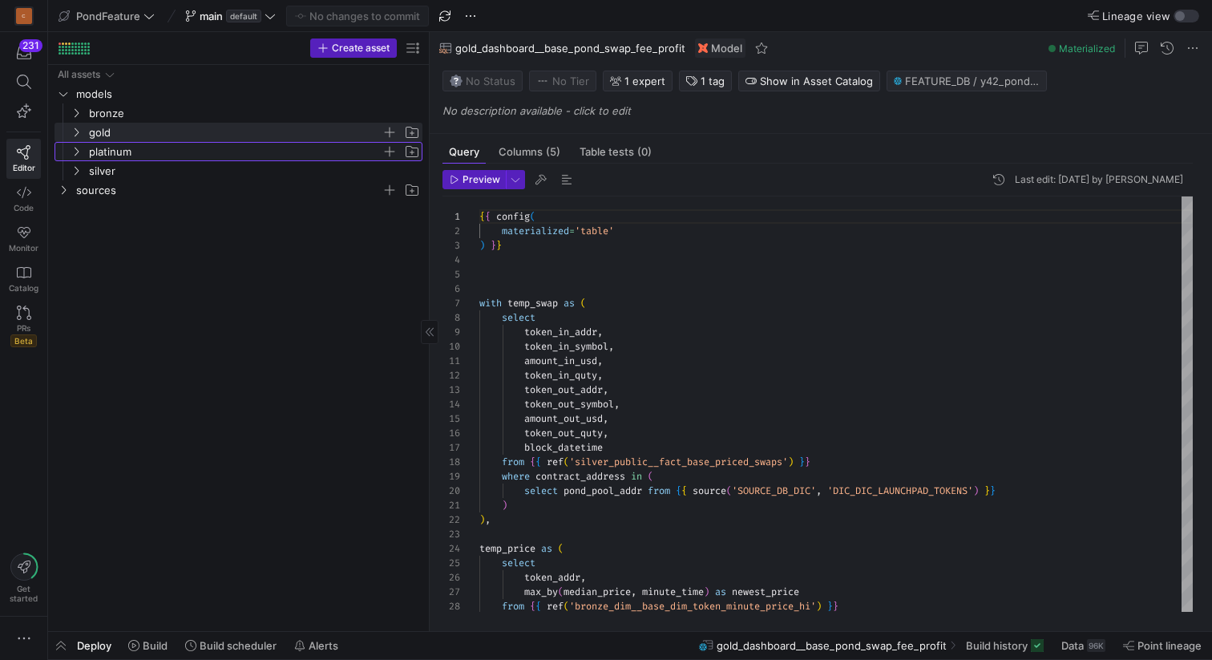
click at [80, 150] on icon "Press SPACE to select this row." at bounding box center [76, 152] width 11 height 10
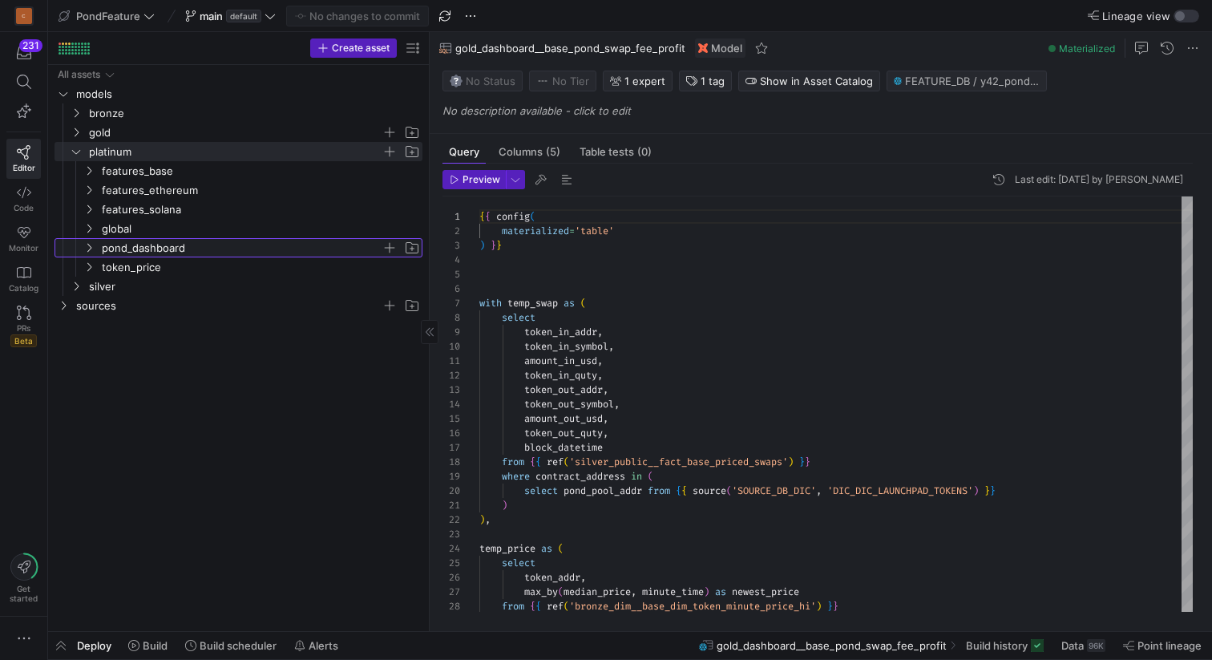
click at [91, 245] on icon "Press SPACE to select this row." at bounding box center [88, 248] width 11 height 10
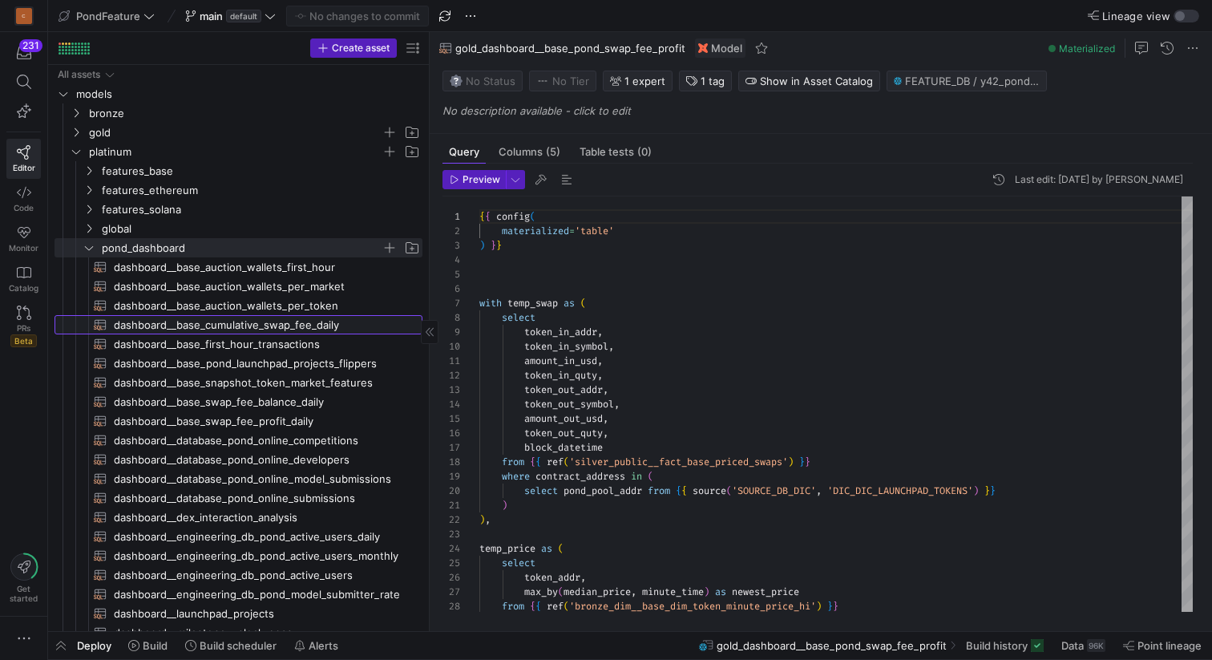
click at [252, 324] on span "dashboard__base_cumulative_swap_fee_daily​​​​​​​​​​" at bounding box center [259, 325] width 290 height 18
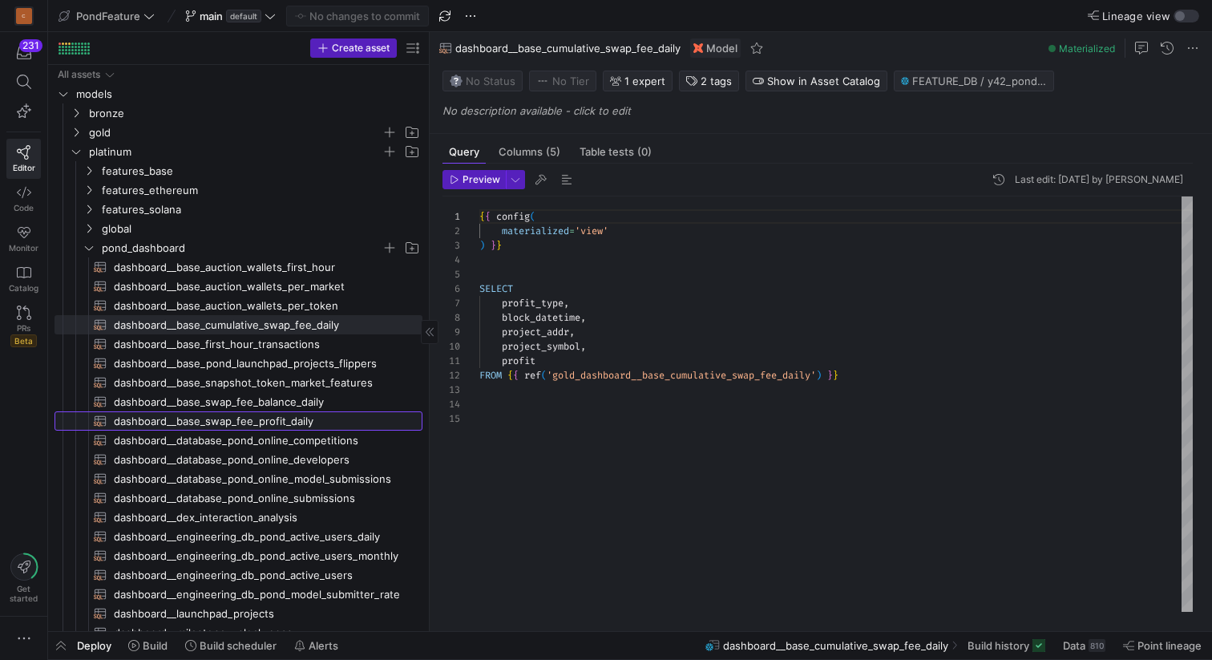
click at [257, 423] on span "dashboard__base_swap_fee_profit_daily​​​​​​​​​​" at bounding box center [259, 421] width 290 height 18
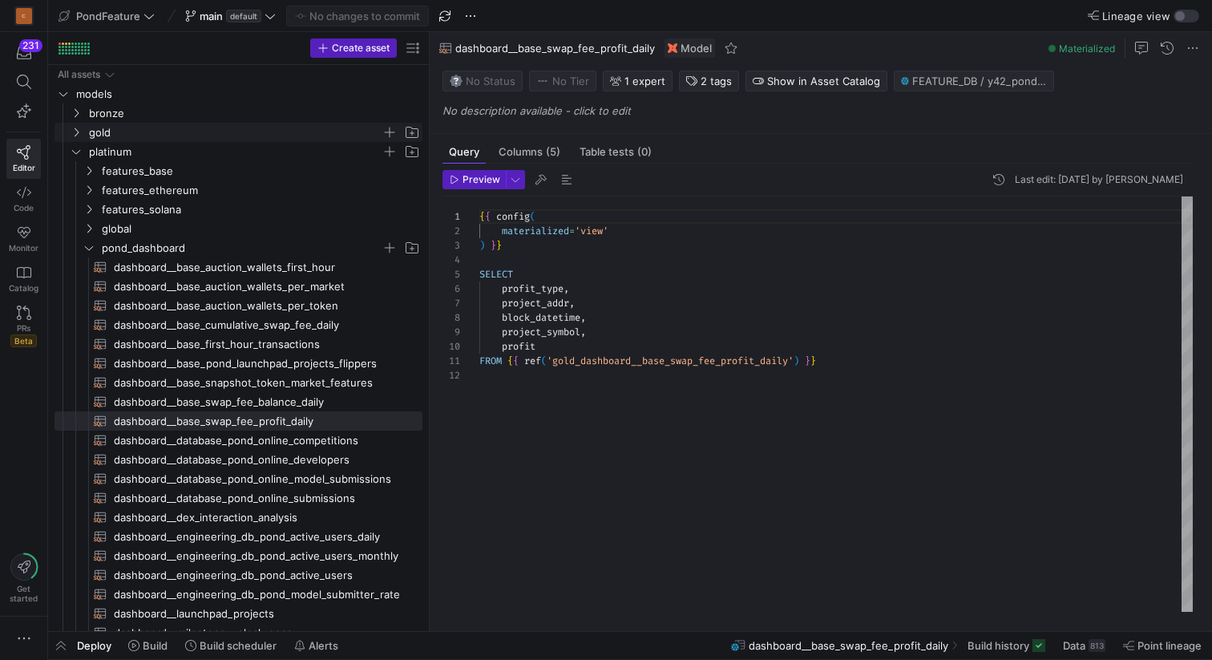
click at [77, 131] on icon "Press SPACE to select this row." at bounding box center [76, 132] width 11 height 10
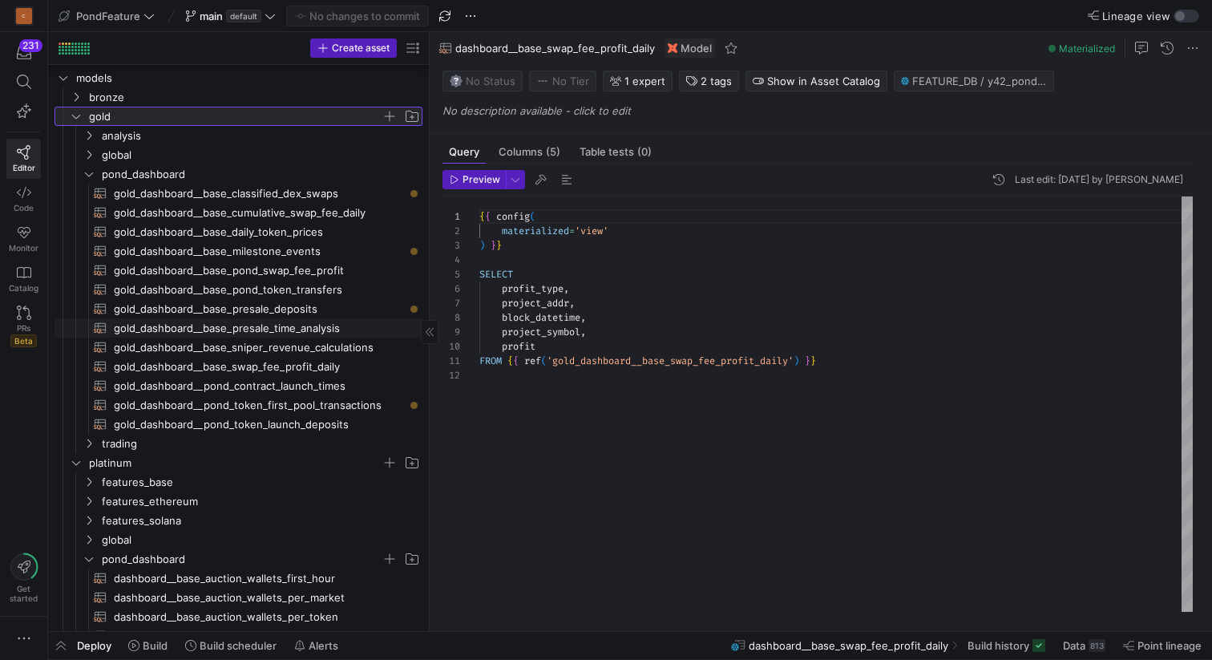
scroll to position [15, 0]
click at [242, 369] on span "gold_dashboard__base_swap_fee_profit_daily​​​​​​​​​​" at bounding box center [259, 367] width 290 height 18
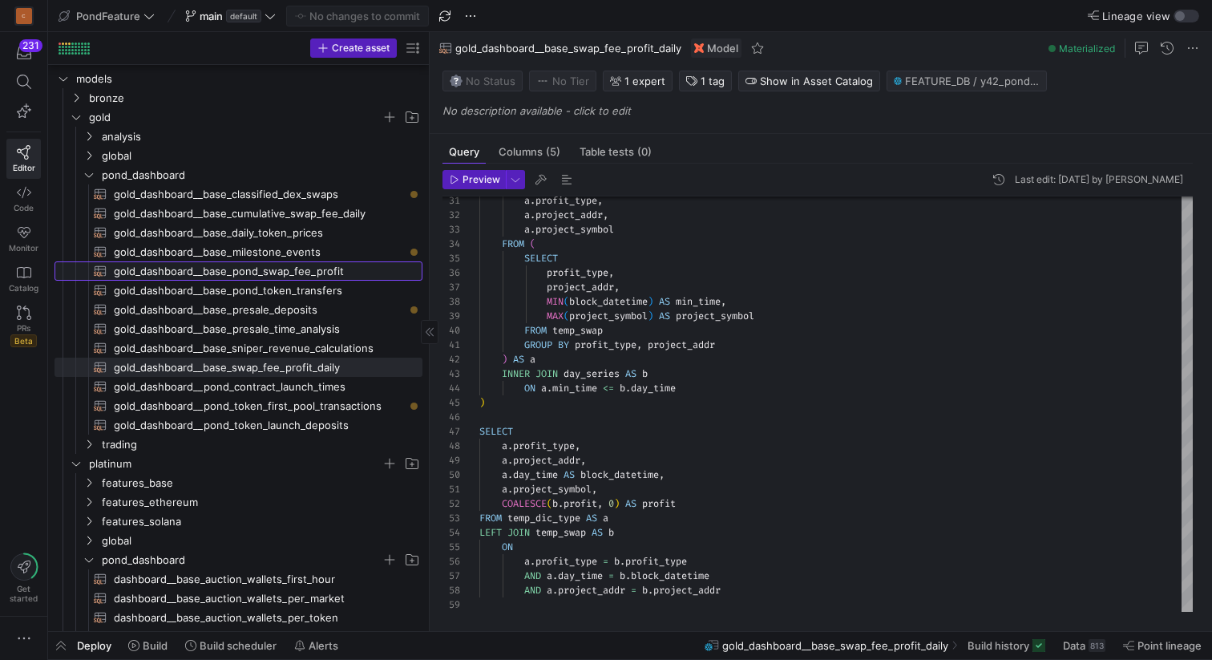
click at [300, 269] on span "gold_dashboard__base_pond_swap_fee_profit​​​​​​​​​​" at bounding box center [259, 271] width 290 height 18
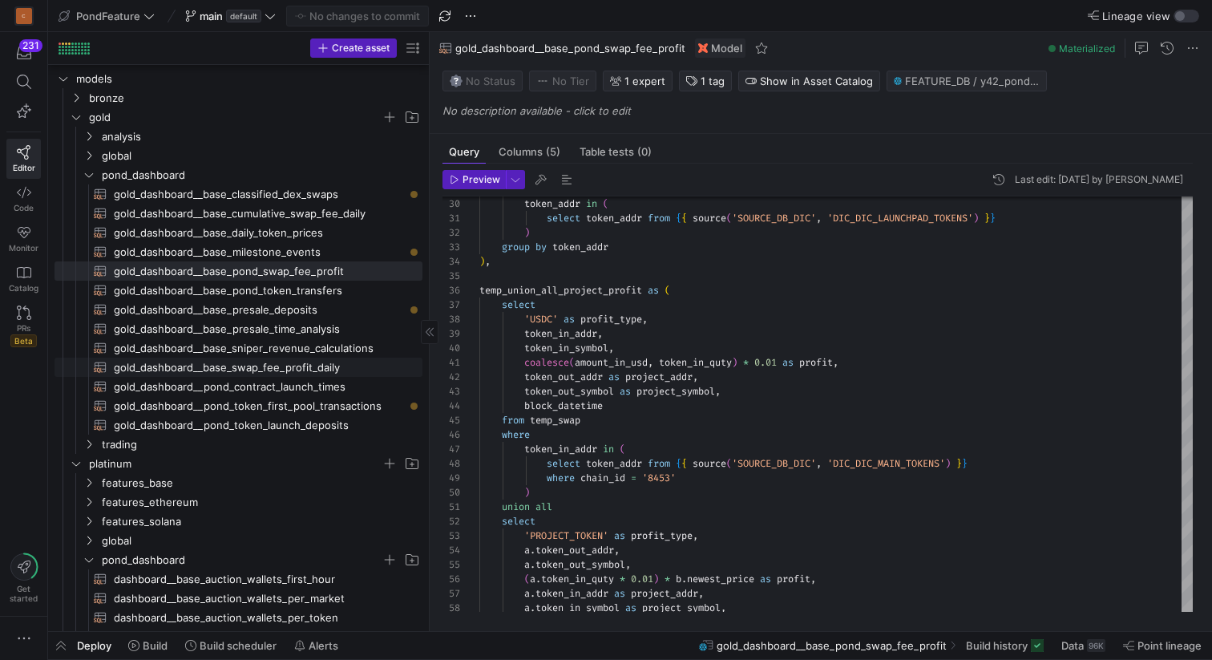
click at [312, 363] on span "gold_dashboard__base_swap_fee_profit_daily​​​​​​​​​​" at bounding box center [259, 367] width 290 height 18
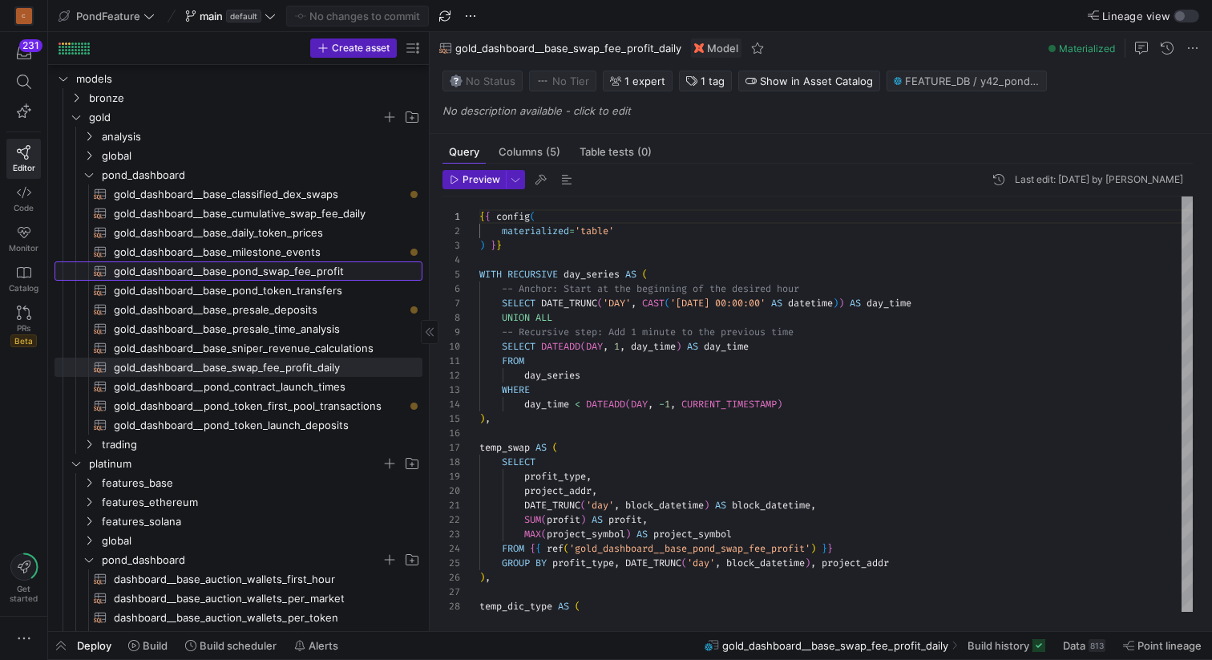
click at [301, 267] on span "gold_dashboard__base_pond_swap_fee_profit​​​​​​​​​​" at bounding box center [259, 271] width 290 height 18
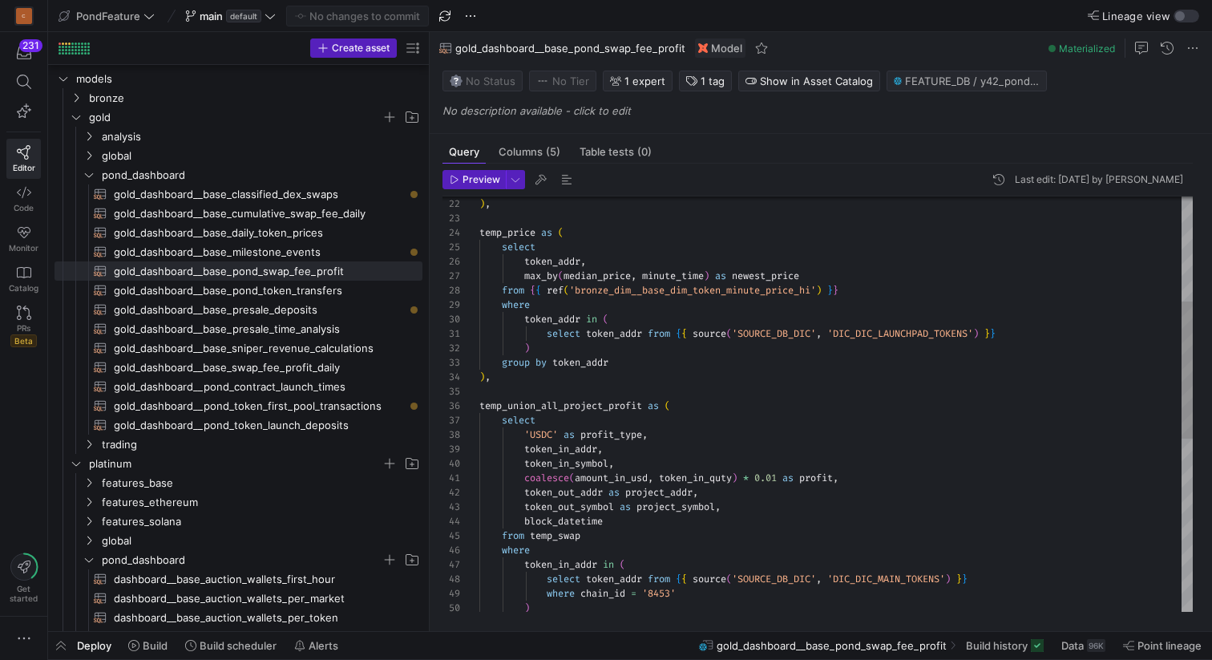
click at [509, 233] on div "from temp_swap block_datetime token_out_symbol as project_symbol , token_out_ad…" at bounding box center [836, 508] width 714 height 1254
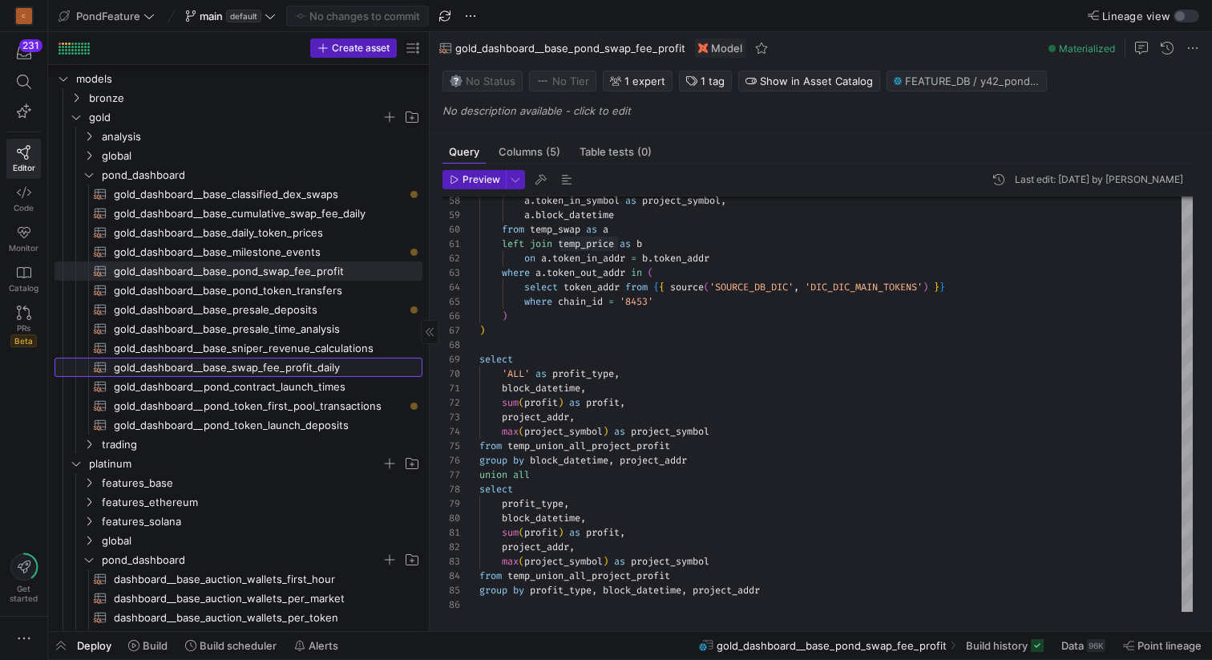
click at [317, 368] on span "gold_dashboard__base_swap_fee_profit_daily​​​​​​​​​​" at bounding box center [259, 367] width 290 height 18
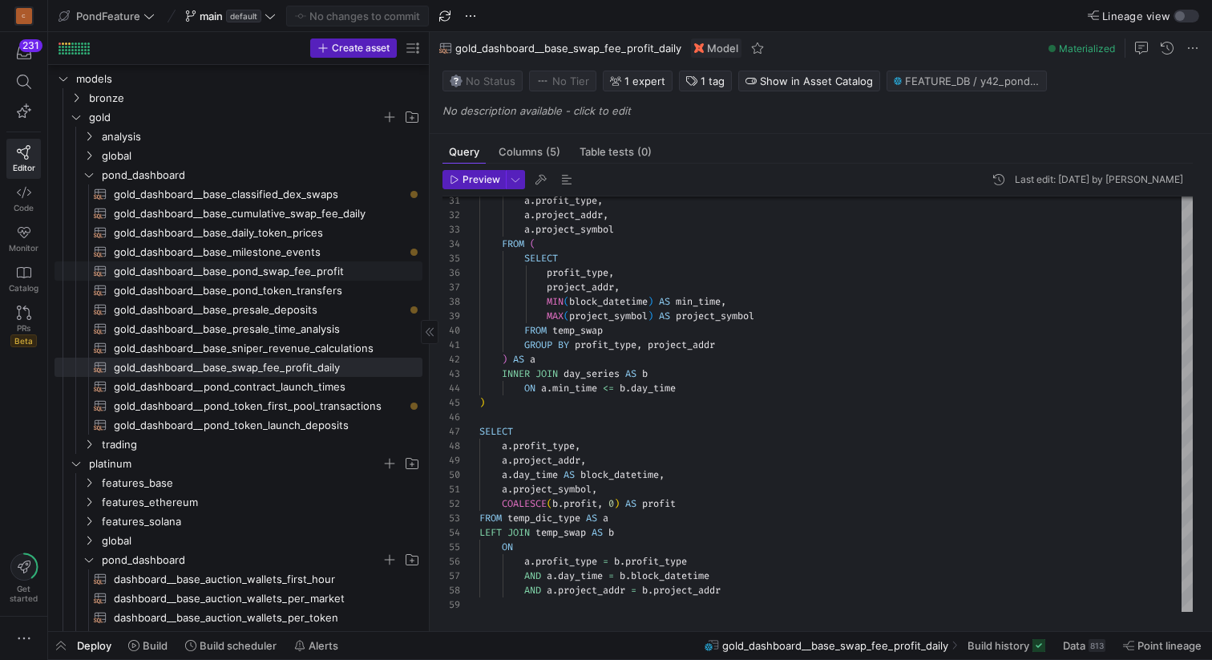
click at [305, 272] on span "gold_dashboard__base_pond_swap_fee_profit​​​​​​​​​​" at bounding box center [259, 271] width 290 height 18
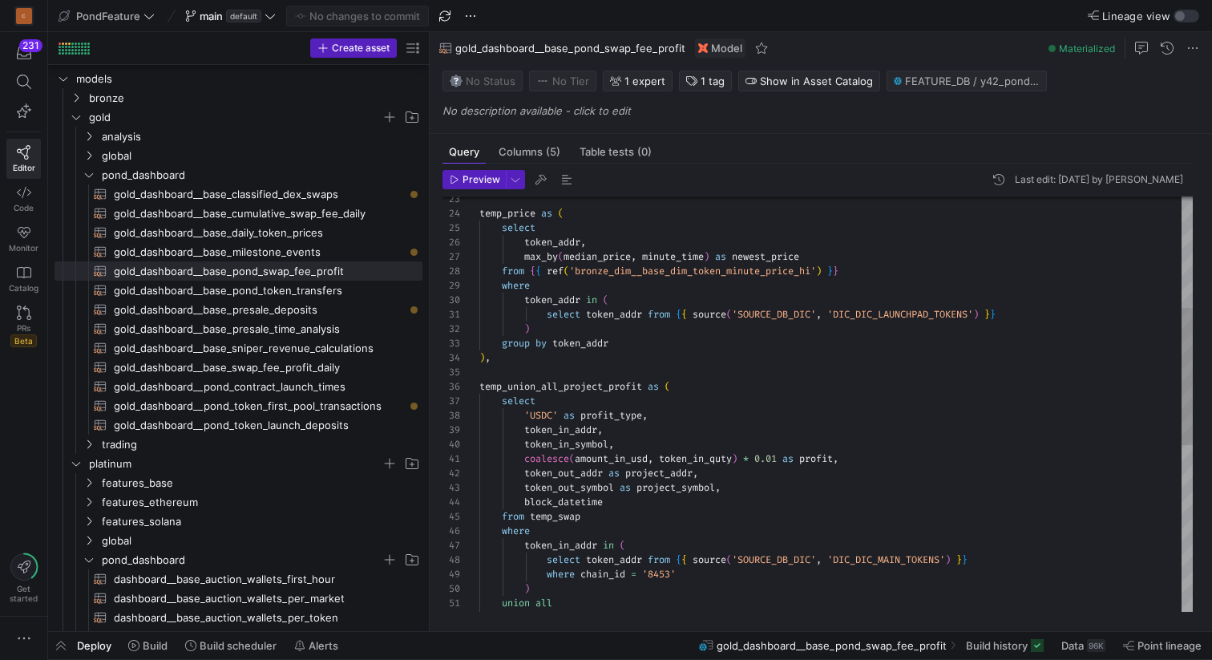
scroll to position [43, 11]
click at [539, 362] on div "token_out_addr as project_addr , coalesce ( amount_in_usd , token_in_quty ) * 0…" at bounding box center [836, 488] width 714 height 1254
click at [829, 260] on div "token_out_addr as project_addr , coalesce ( amount_in_usd , token_in_quty ) * 0…" at bounding box center [836, 488] width 714 height 1254
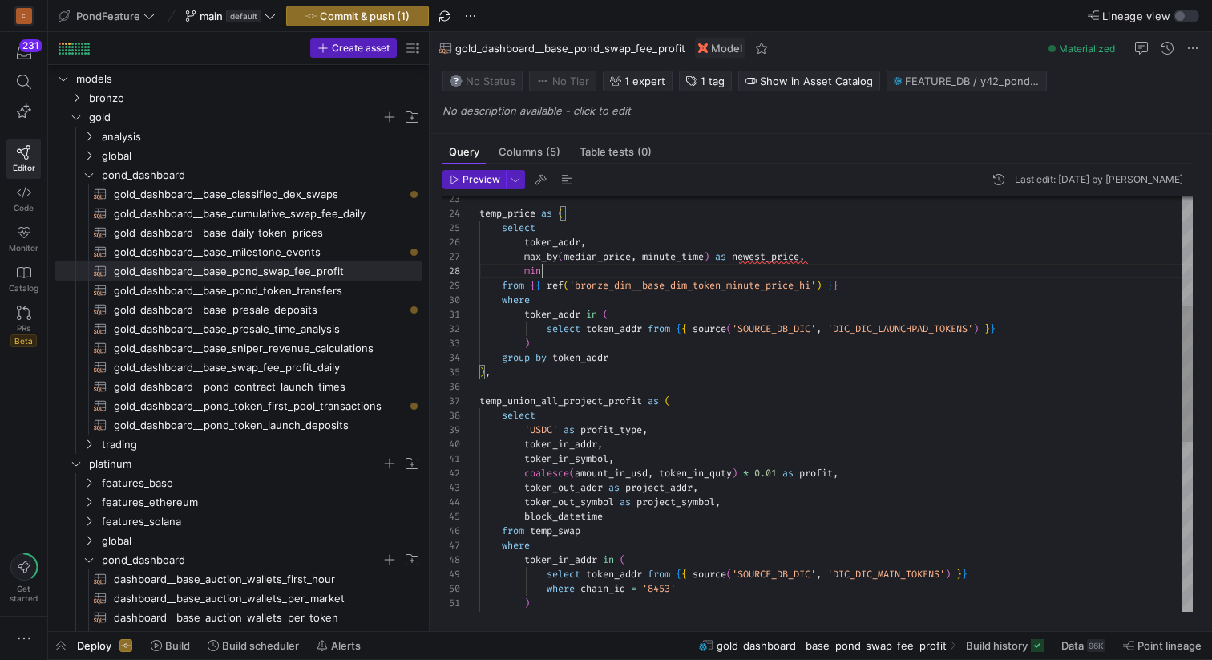
type textarea ") ), temp_price as ( select token_addr, max_by(median_price, minute_time) as ne…"
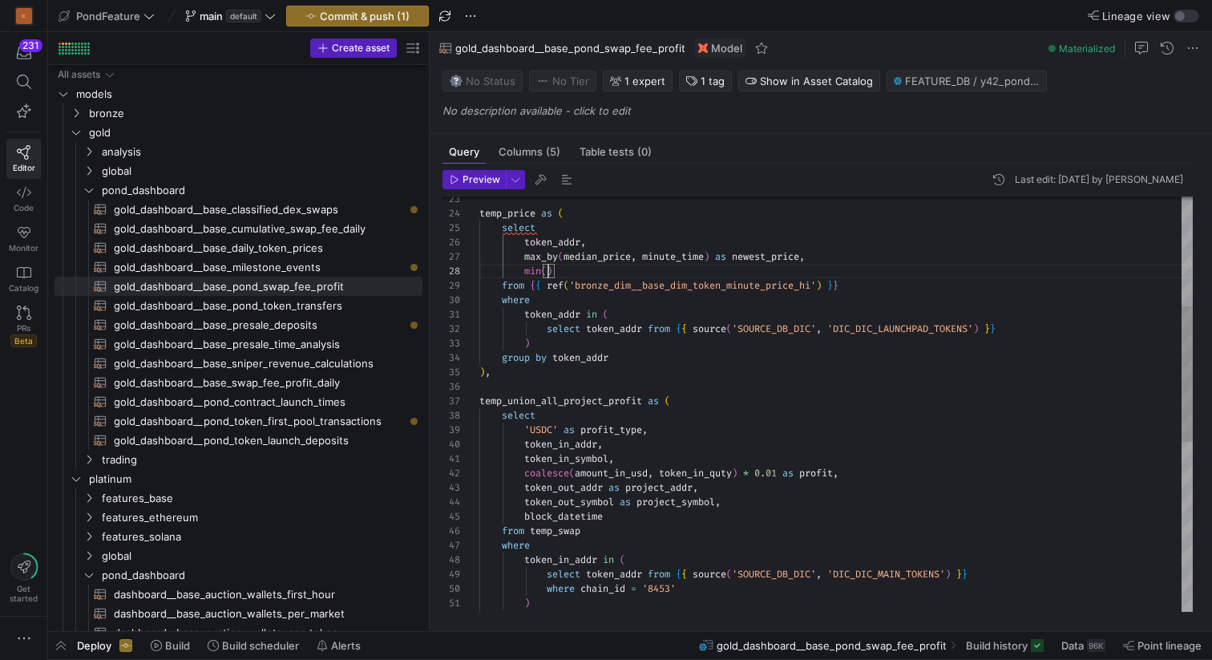
scroll to position [15, 0]
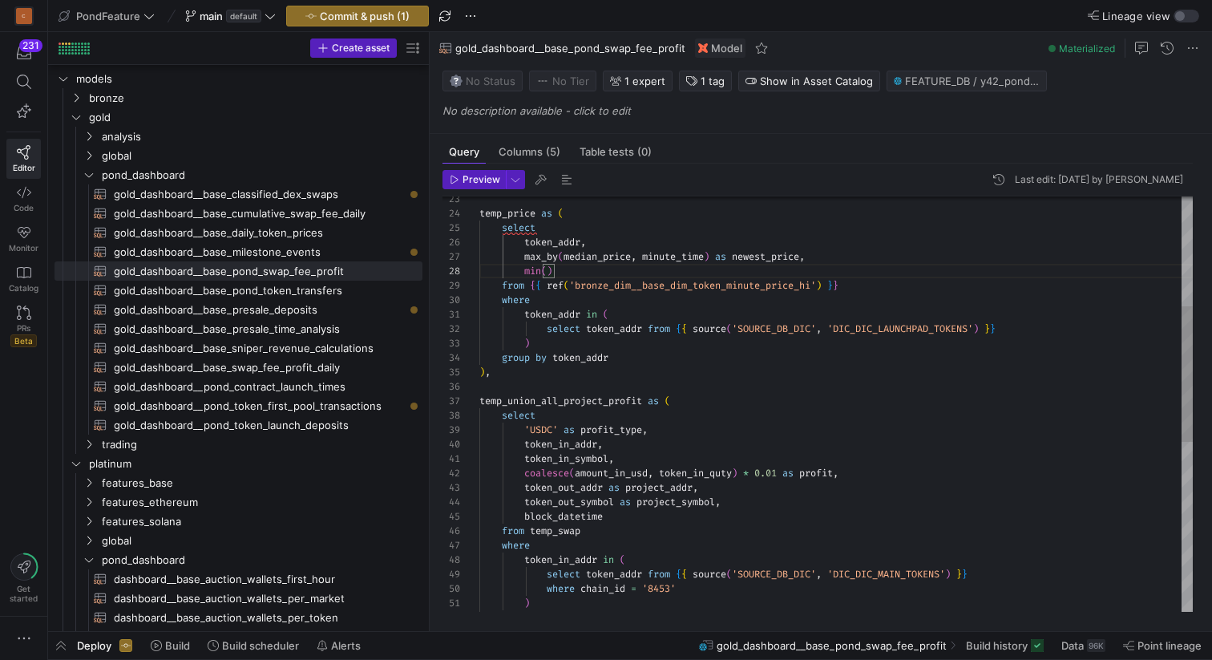
click at [689, 261] on div "token_out_addr as project_addr , coalesce ( amount_in_usd , token_in_quty ) * 0…" at bounding box center [836, 495] width 714 height 1268
click at [548, 269] on div "token_out_addr as project_addr , coalesce ( amount_in_usd , token_in_quty ) * 0…" at bounding box center [836, 495] width 714 height 1268
click at [648, 269] on div "token_out_addr as project_addr , coalesce ( amount_in_usd , token_in_quty ) * 0…" at bounding box center [836, 495] width 714 height 1268
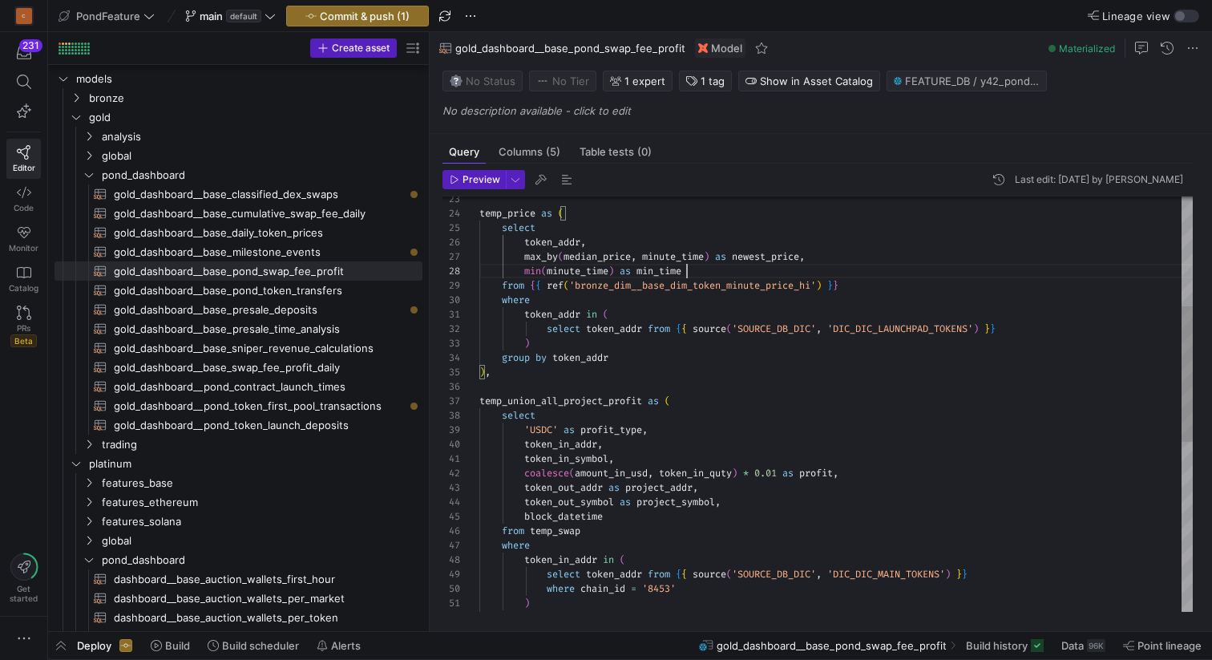
scroll to position [72, 0]
click at [567, 385] on div "token_out_addr as project_addr , coalesce ( amount_in_usd , token_in_quty ) * 0…" at bounding box center [836, 495] width 714 height 1268
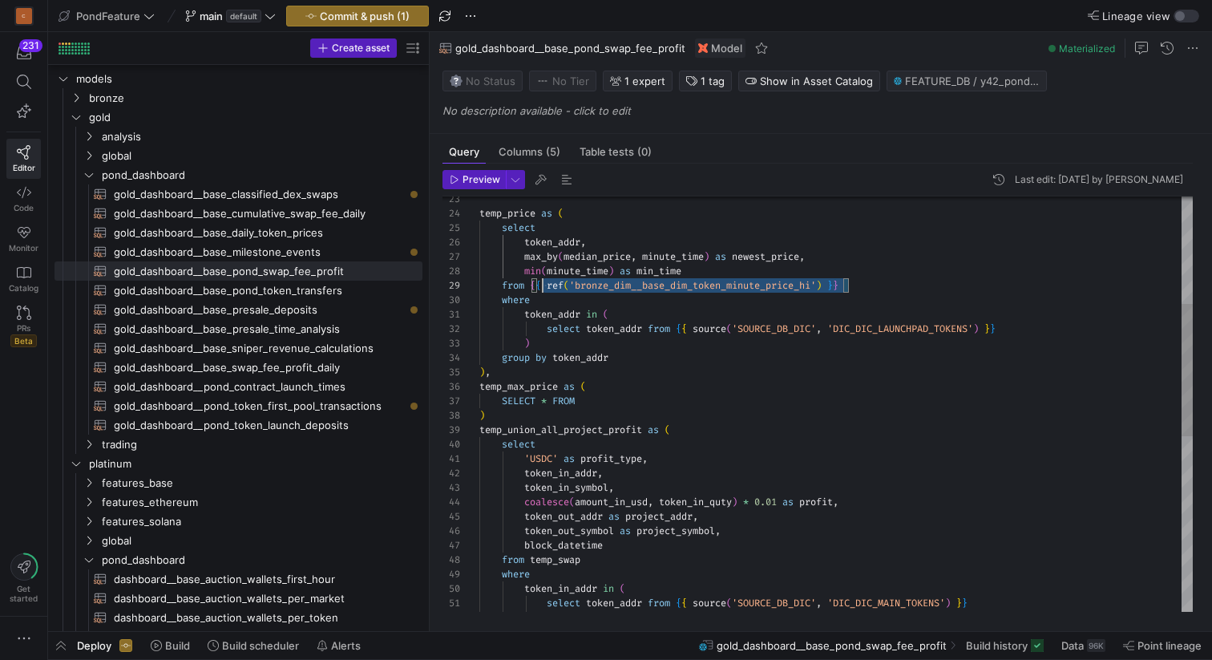
scroll to position [115, 23]
drag, startPoint x: 871, startPoint y: 285, endPoint x: 500, endPoint y: 287, distance: 371.2
click at [500, 287] on div "token_out_addr as project_addr , coalesce ( amount_in_usd , token_in_quty ) * 0…" at bounding box center [836, 509] width 714 height 1297
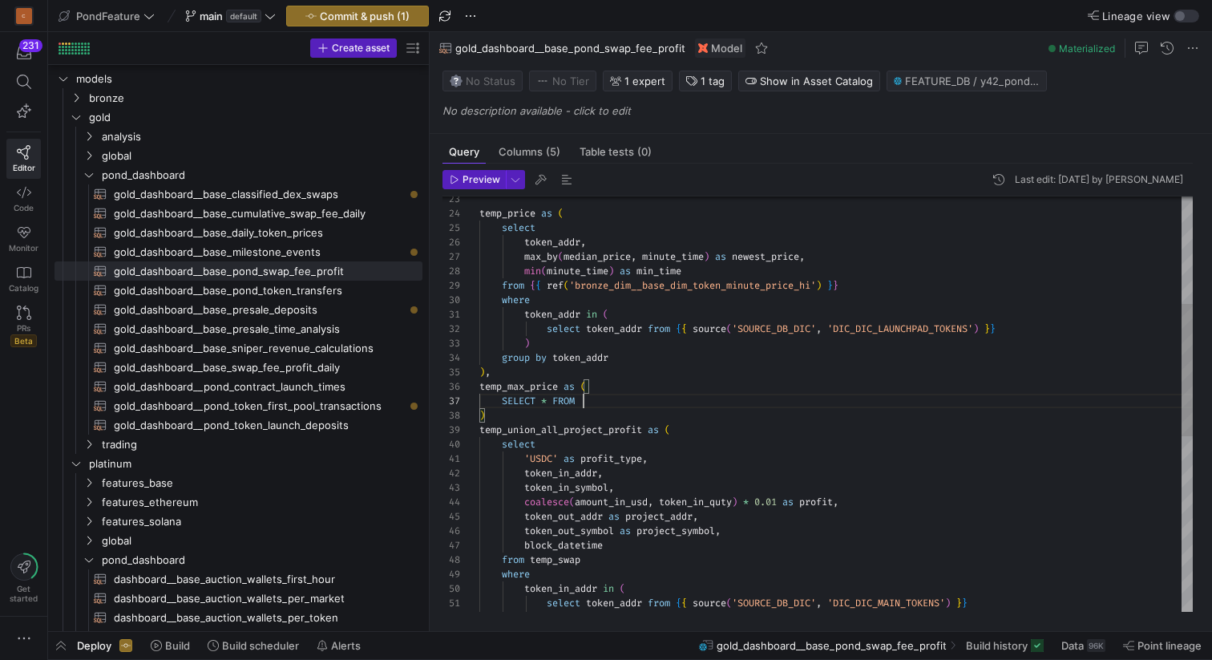
click at [608, 399] on div "token_out_addr as project_addr , coalesce ( amount_in_usd , token_in_quty ) * 0…" at bounding box center [836, 509] width 714 height 1297
click at [588, 403] on div "token_out_addr as project_addr , coalesce ( amount_in_usd , token_in_quty ) * 0…" at bounding box center [836, 509] width 714 height 1297
click at [912, 401] on div "token_out_addr as project_addr , coalesce ( amount_in_usd , token_in_quty ) * 0…" at bounding box center [836, 509] width 714 height 1297
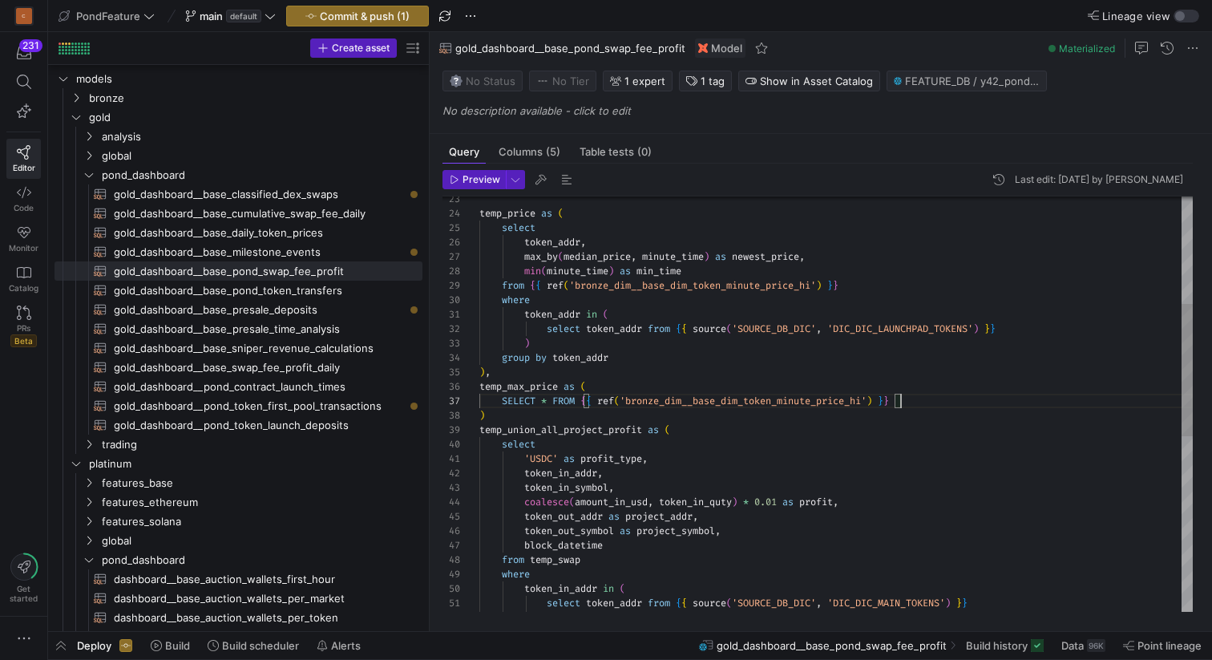
click at [935, 398] on div "token_out_addr as project_addr , coalesce ( amount_in_usd , token_in_quty ) * 0…" at bounding box center [836, 509] width 714 height 1297
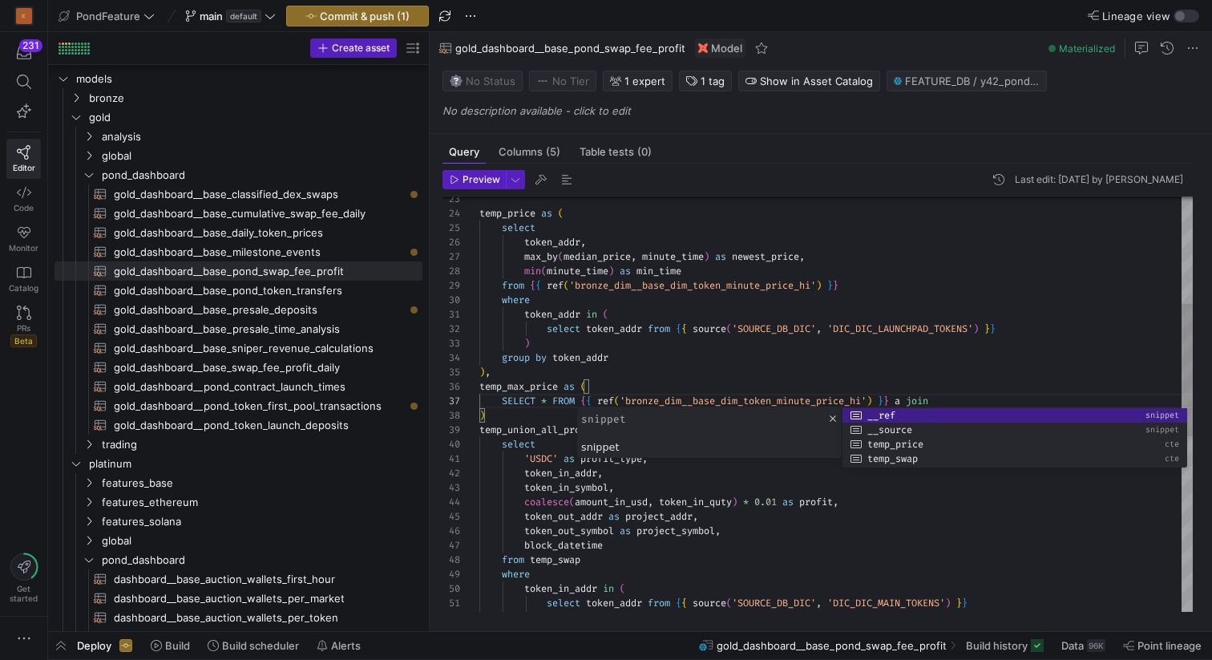
scroll to position [72, 110]
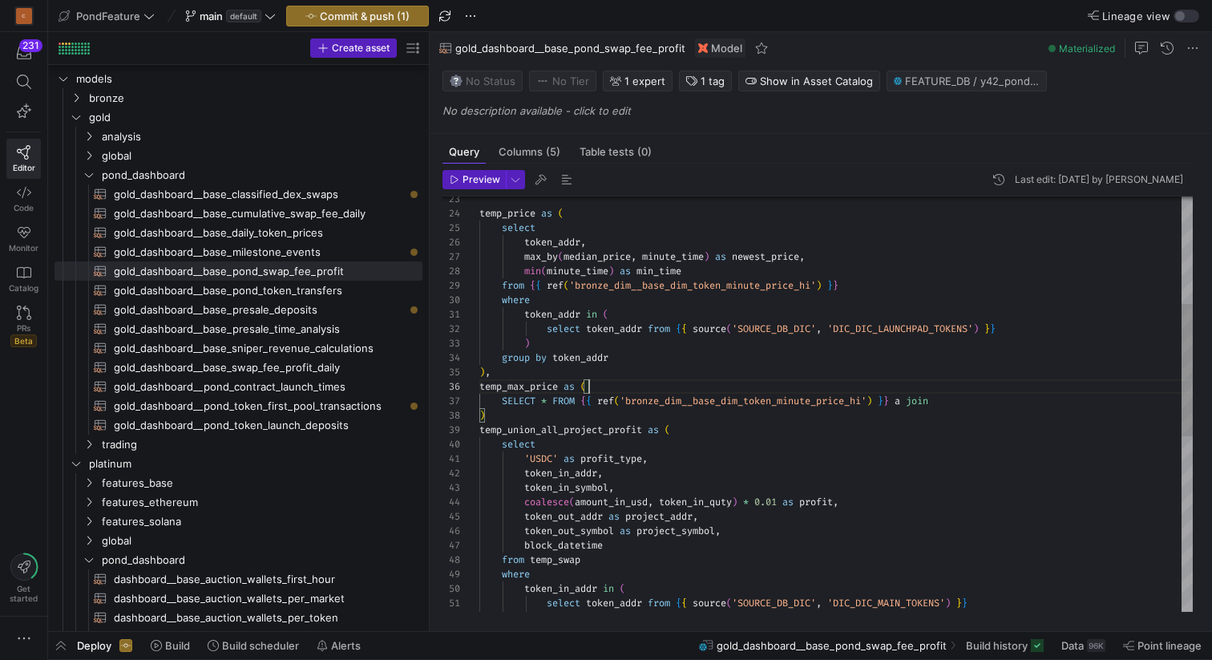
click at [916, 393] on div "token_out_addr as project_addr , coalesce ( amount_in_usd , token_in_quty ) * 0…" at bounding box center [836, 509] width 714 height 1297
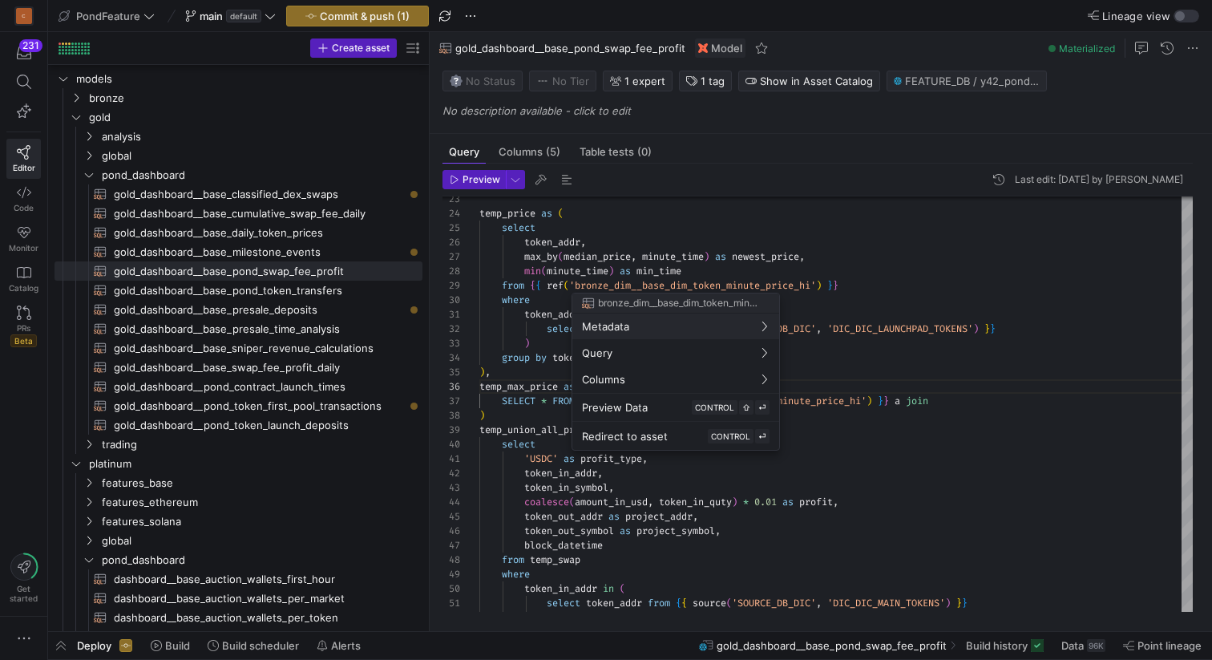
click at [517, 208] on div at bounding box center [606, 330] width 1212 height 660
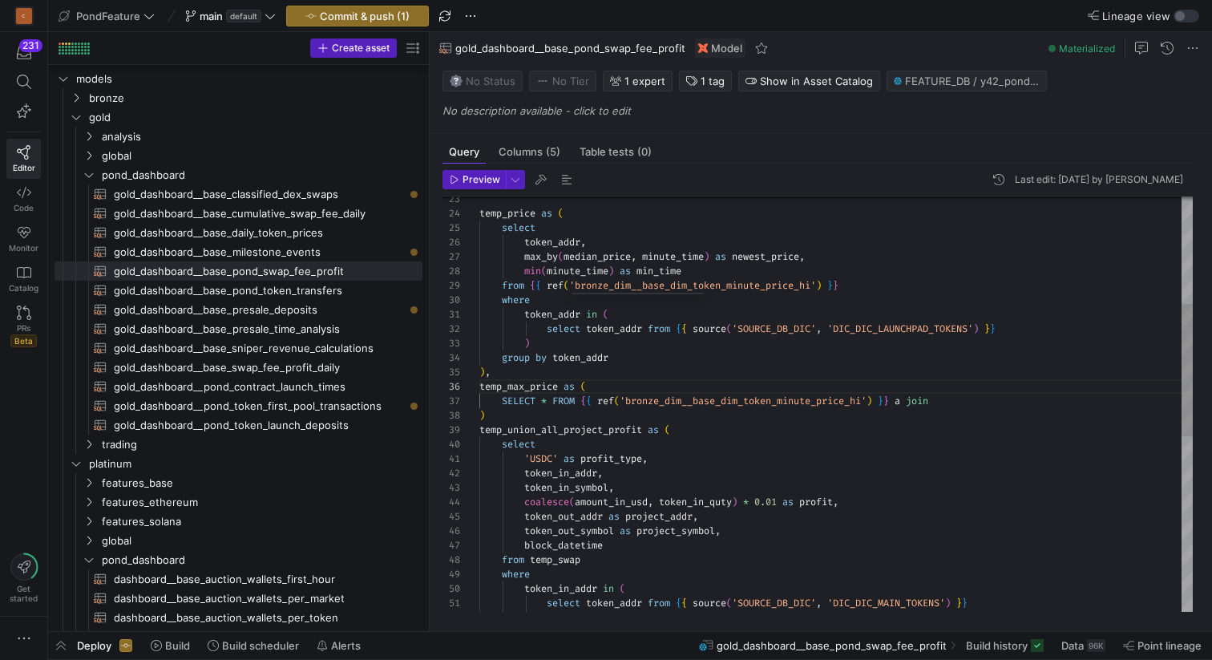
click at [517, 208] on div "token_out_addr as project_addr , coalesce ( amount_in_usd , token_in_quty ) * 0…" at bounding box center [836, 509] width 714 height 1297
click at [959, 402] on div "token_out_addr as project_addr , coalesce ( amount_in_usd , token_in_quty ) * 0…" at bounding box center [836, 509] width 714 height 1297
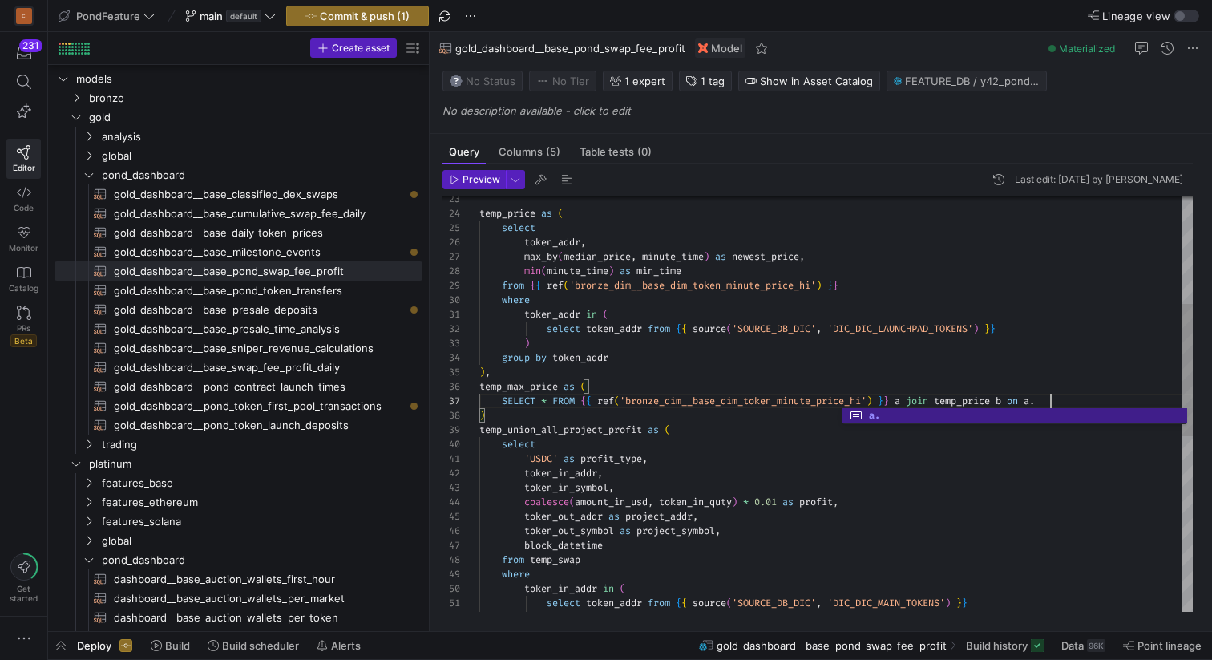
scroll to position [87, 571]
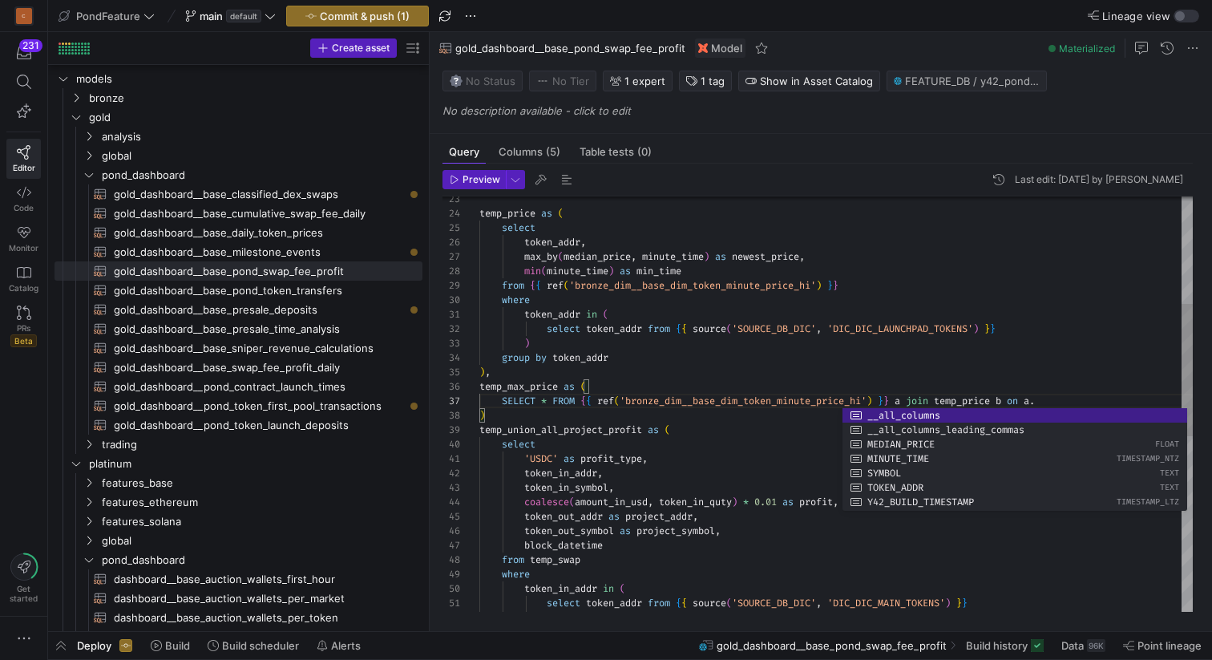
click at [561, 243] on div "token_out_addr as project_addr , coalesce ( amount_in_usd , token_in_quty ) * 0…" at bounding box center [836, 509] width 714 height 1297
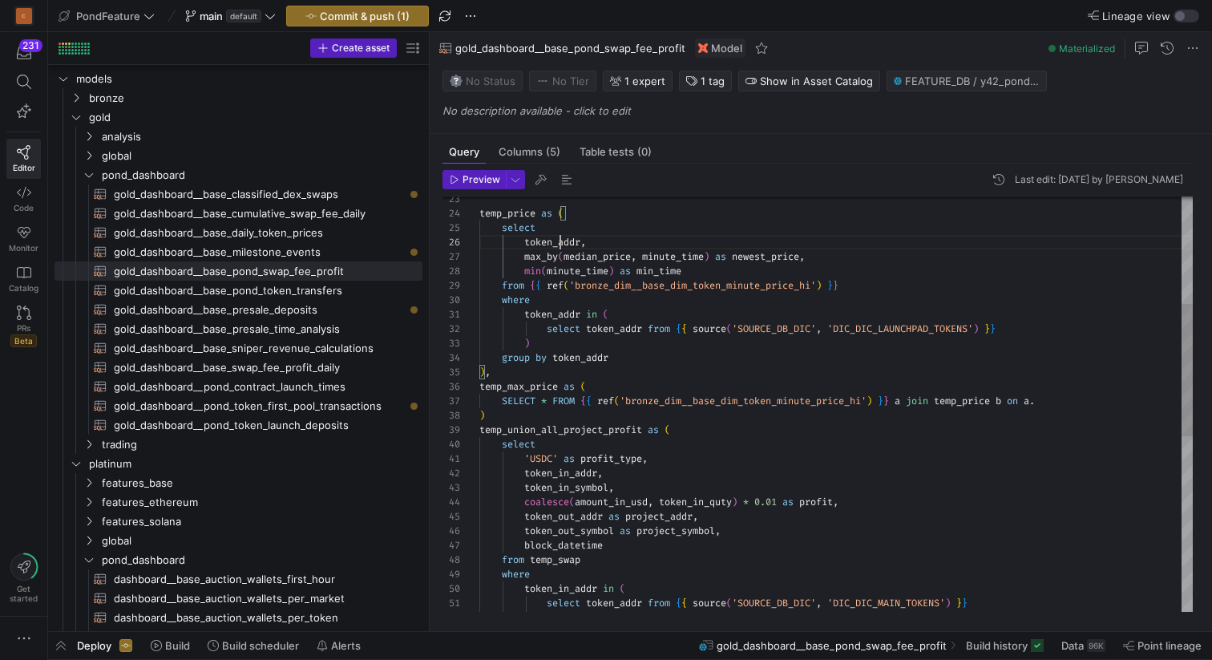
scroll to position [72, 104]
click at [561, 243] on div "token_out_addr as project_addr , coalesce ( amount_in_usd , token_in_quty ) * 0…" at bounding box center [836, 509] width 714 height 1297
click at [1053, 400] on div "token_out_addr as project_addr , coalesce ( amount_in_usd , token_in_quty ) * 0…" at bounding box center [836, 509] width 714 height 1297
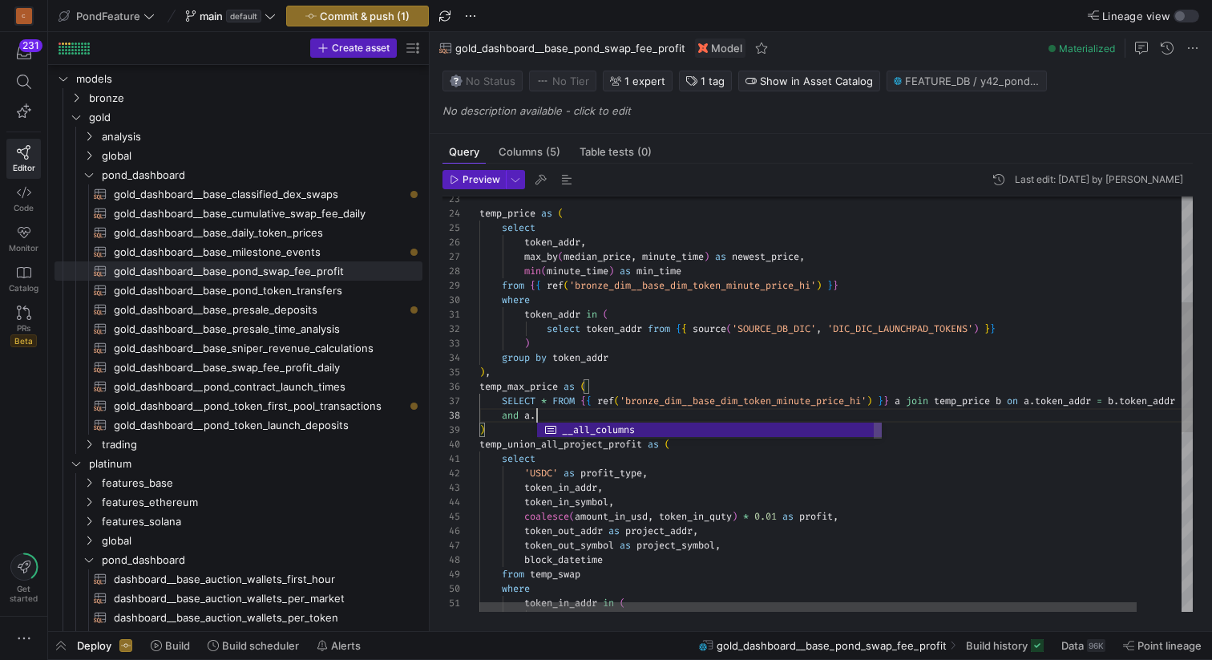
scroll to position [101, 58]
click at [680, 262] on div "token_out_addr as project_addr , coalesce ( amount_in_usd , token_in_quty ) * 0…" at bounding box center [860, 521] width 762 height 1321
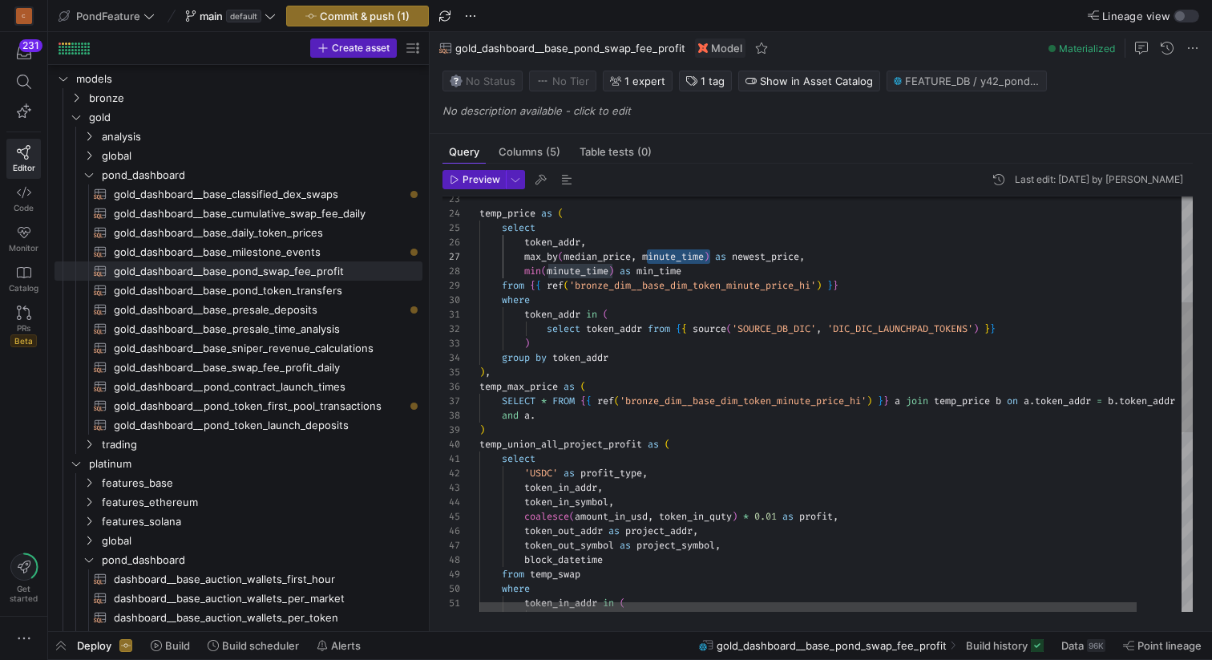
click at [568, 419] on div "token_out_addr as project_addr , coalesce ( amount_in_usd , token_in_quty ) * 0…" at bounding box center [860, 521] width 762 height 1321
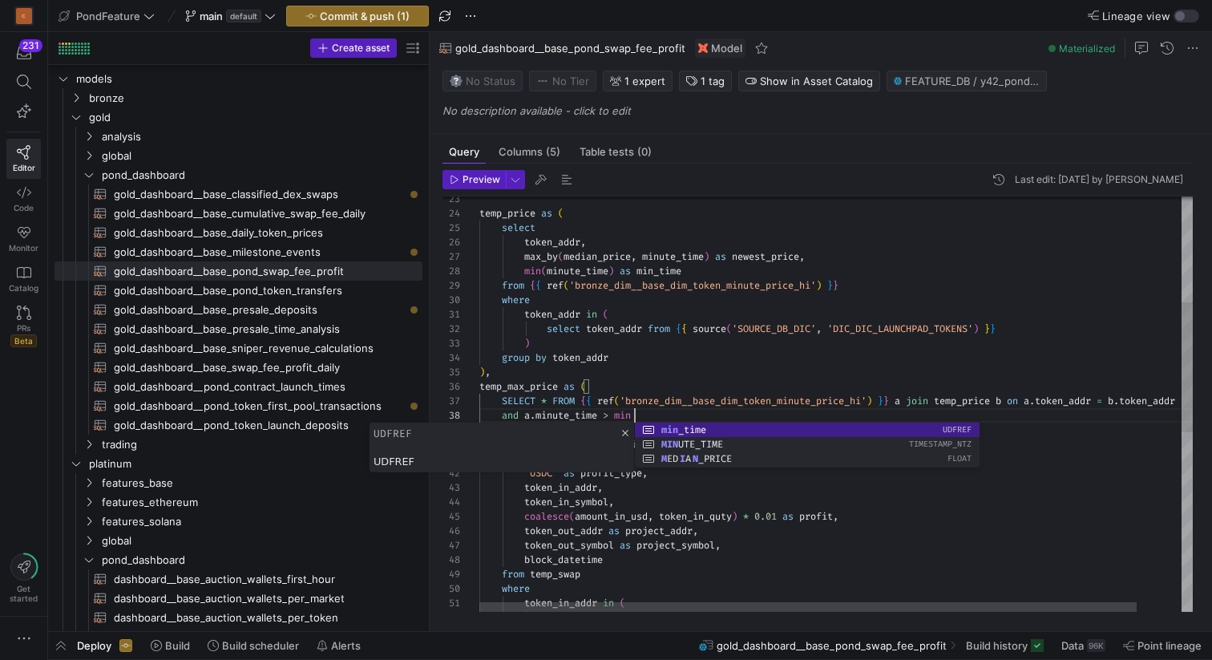
scroll to position [101, 156]
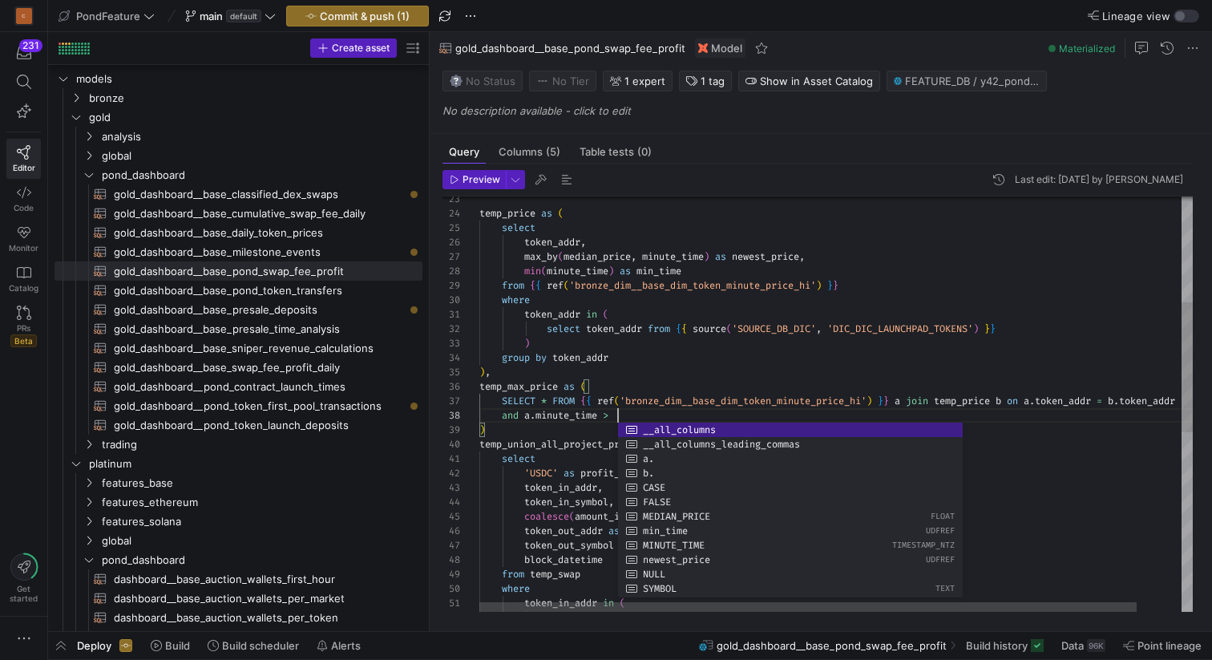
click at [744, 378] on div "token_out_addr as project_addr , coalesce ( amount_in_usd , token_in_quty ) * 0…" at bounding box center [860, 521] width 762 height 1321
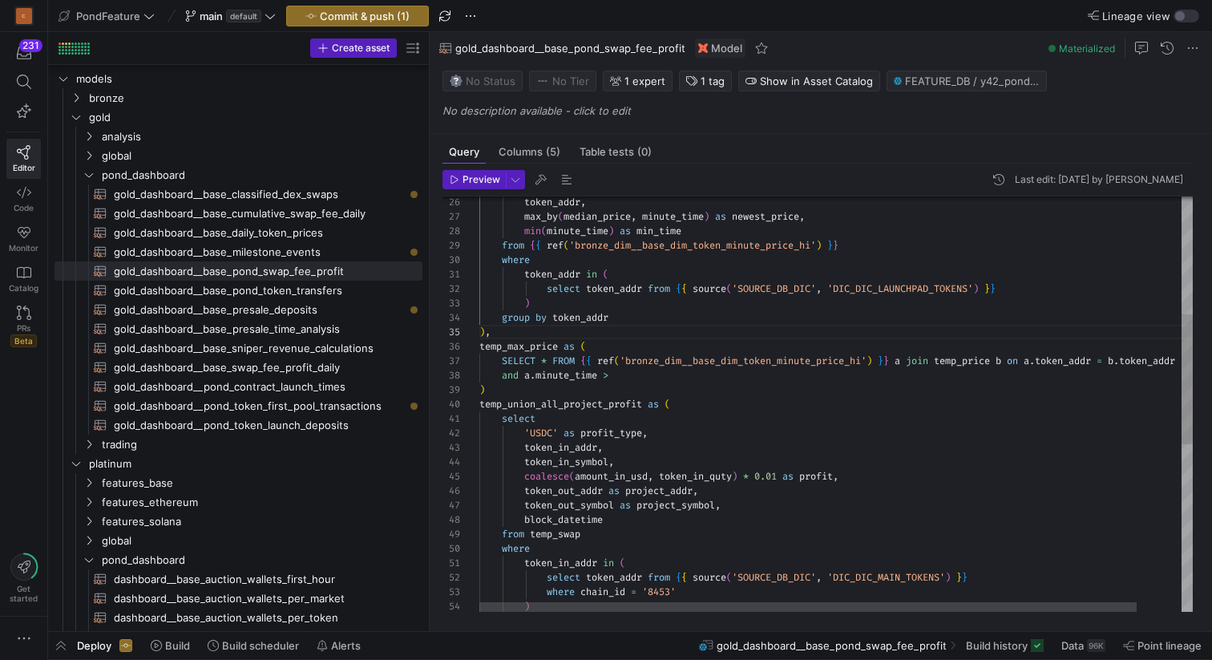
click at [639, 374] on div "min ( minute_time ) as min_time max_by ( median_price , minute_time ) as newest…" at bounding box center [860, 481] width 762 height 1321
click at [706, 374] on div "min ( minute_time ) as min_time max_by ( median_price , minute_time ) as newest…" at bounding box center [860, 481] width 762 height 1321
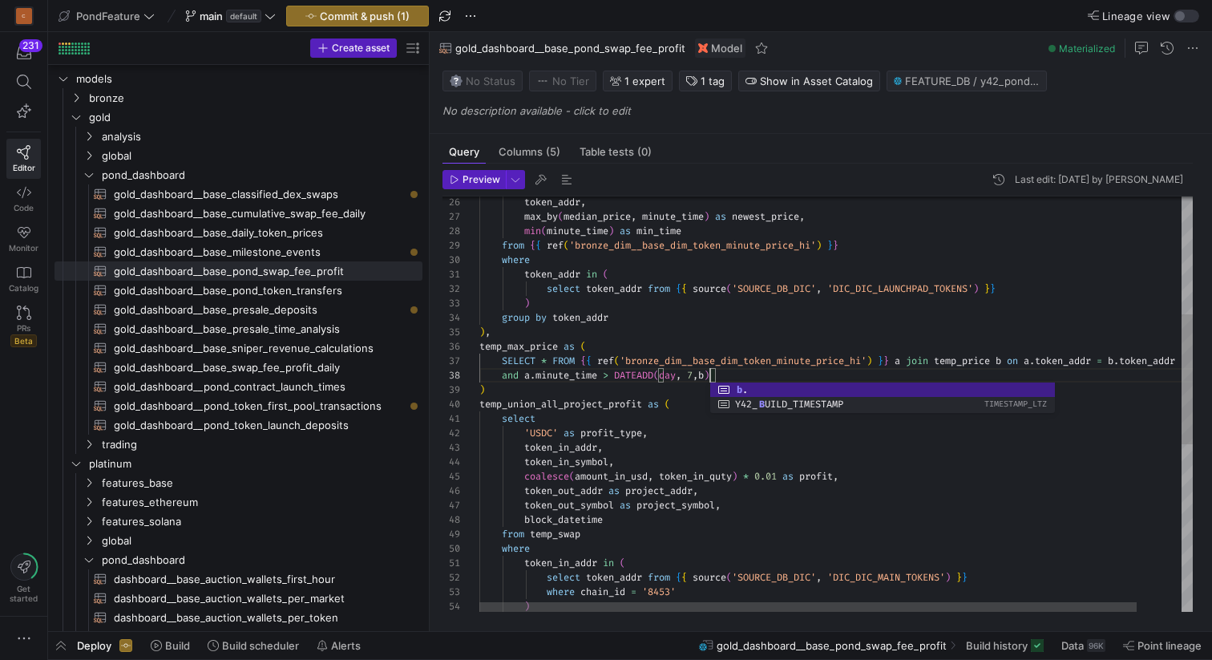
scroll to position [101, 237]
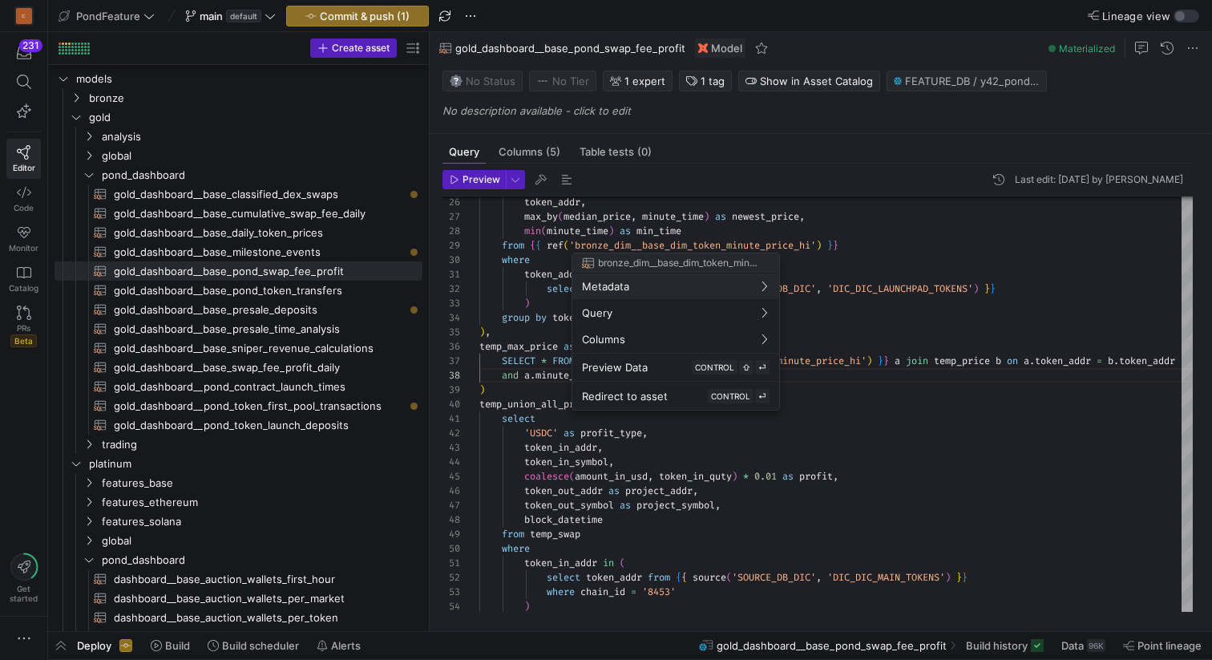
click at [668, 229] on div at bounding box center [606, 330] width 1212 height 660
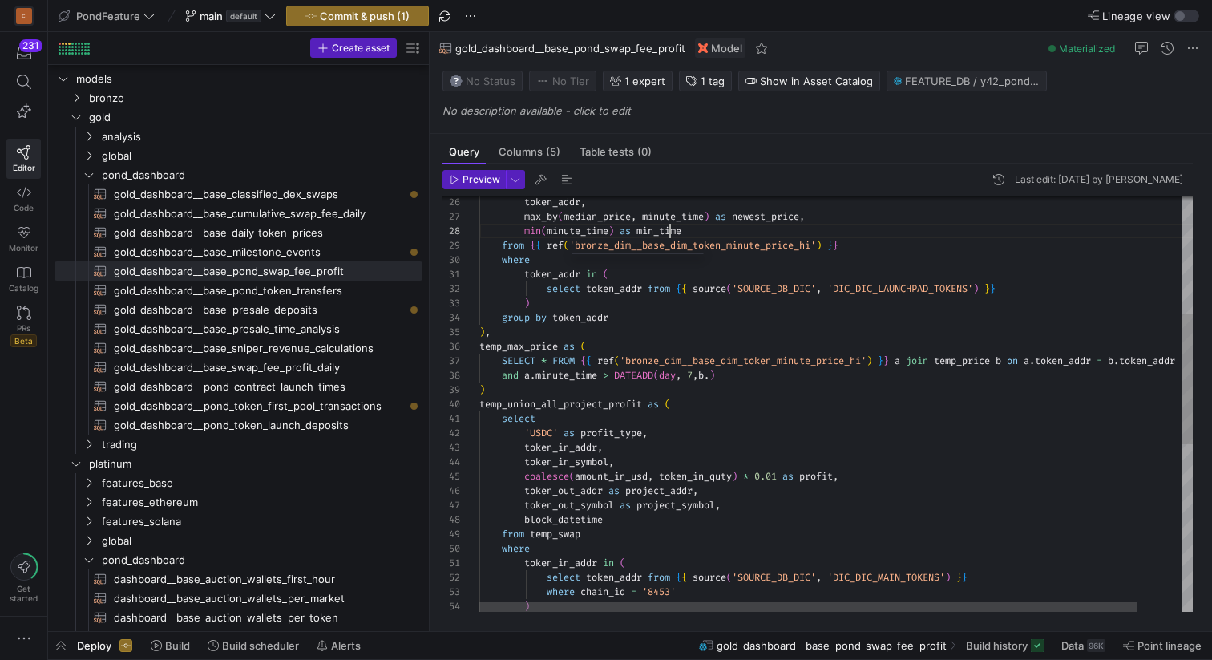
click at [668, 229] on div "min ( minute_time ) as min_time max_by ( median_price , minute_time ) as newest…" at bounding box center [860, 481] width 762 height 1321
click at [716, 372] on div "min ( minute_time ) as min_time max_by ( median_price , minute_time ) as newest…" at bounding box center [860, 481] width 762 height 1321
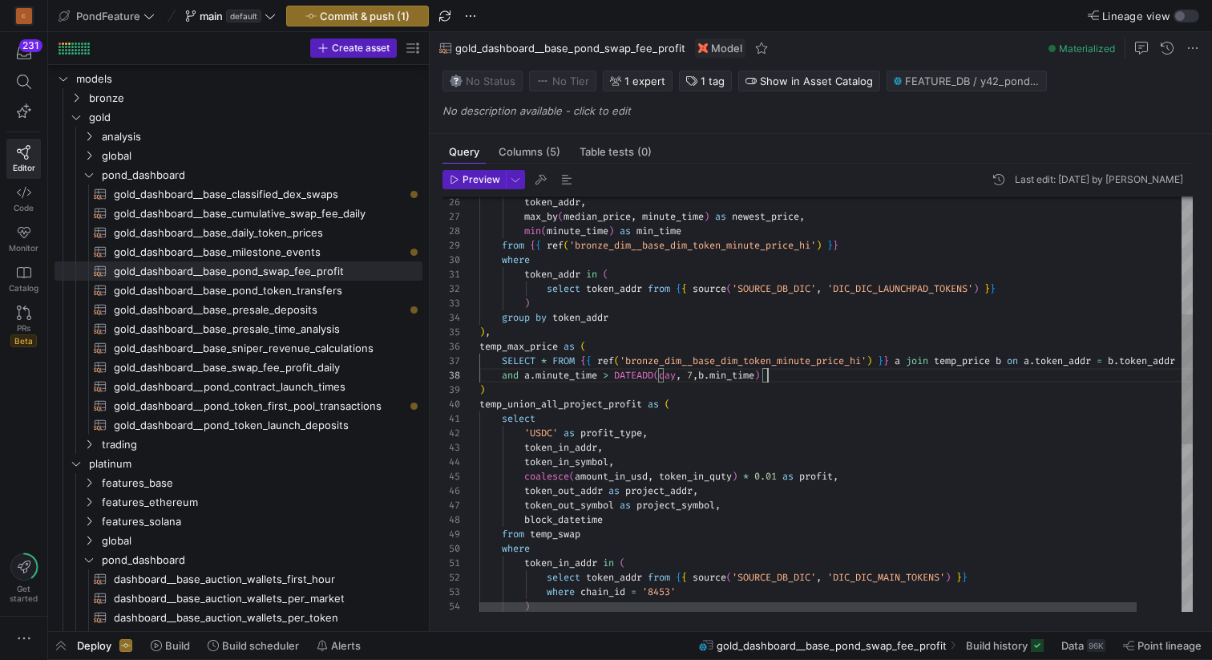
scroll to position [101, 289]
click at [782, 374] on div "min ( minute_time ) as min_time max_by ( median_price , minute_time ) as newest…" at bounding box center [860, 481] width 762 height 1321
click at [613, 370] on div "min ( minute_time ) as min_time max_by ( median_price , minute_time ) as newest…" at bounding box center [860, 481] width 762 height 1321
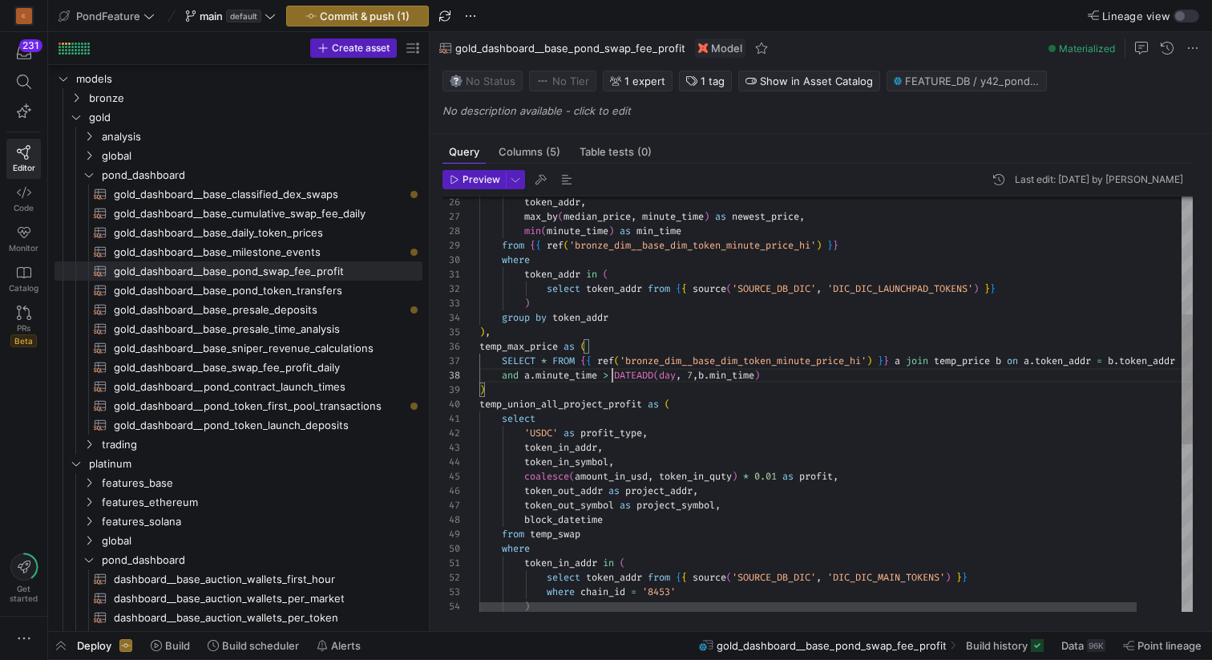
click at [777, 379] on div "min ( minute_time ) as min_time max_by ( median_price , minute_time ) as newest…" at bounding box center [860, 481] width 762 height 1321
click at [615, 370] on div "min ( minute_time ) as min_time max_by ( median_price , minute_time ) as newest…" at bounding box center [860, 481] width 762 height 1321
click at [802, 378] on div "min ( minute_time ) as min_time max_by ( median_price , minute_time ) as newest…" at bounding box center [860, 481] width 762 height 1321
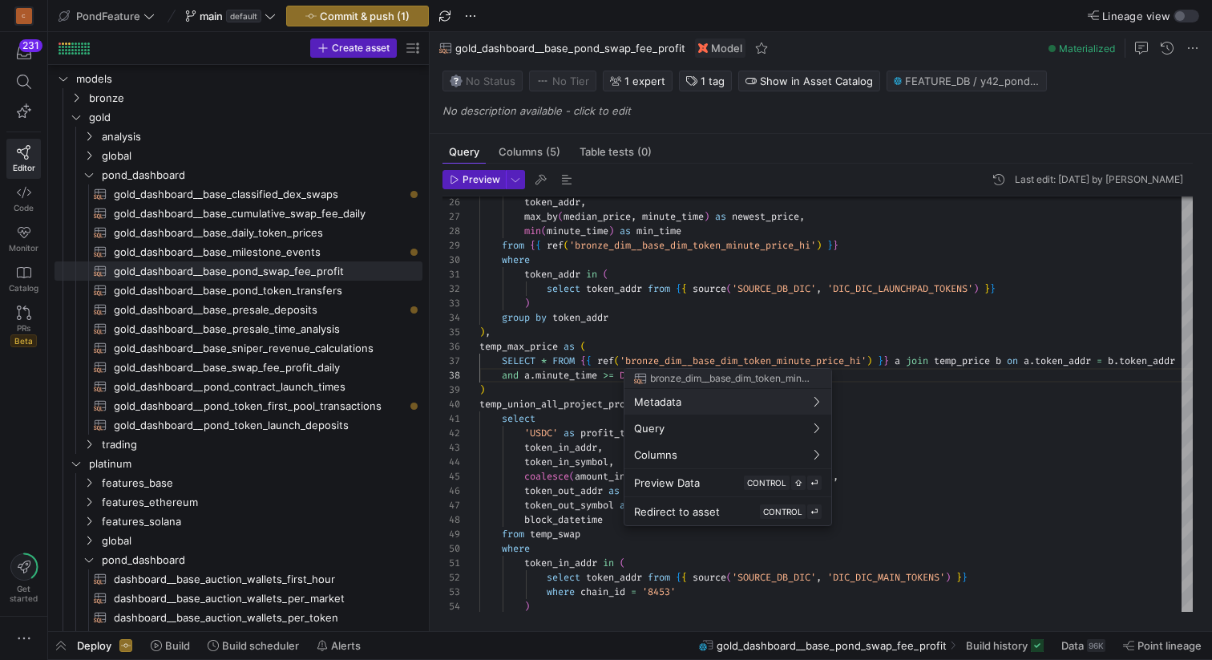
click at [729, 346] on div at bounding box center [606, 330] width 1212 height 660
click at [710, 367] on div at bounding box center [606, 330] width 1212 height 660
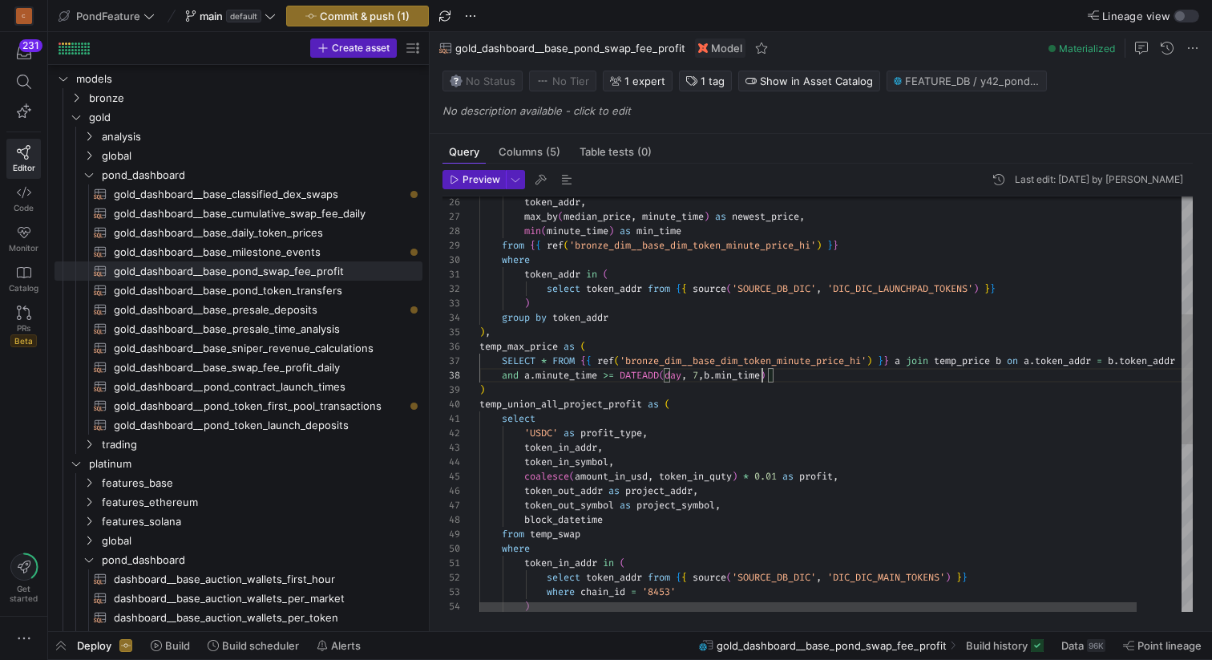
scroll to position [101, 283]
click at [765, 382] on div "min ( minute_time ) as min_time max_by ( median_price , minute_time ) as newest…" at bounding box center [860, 481] width 762 height 1321
click at [718, 378] on div "min ( minute_time ) as min_time max_by ( median_price , minute_time ) as newest…" at bounding box center [860, 481] width 762 height 1321
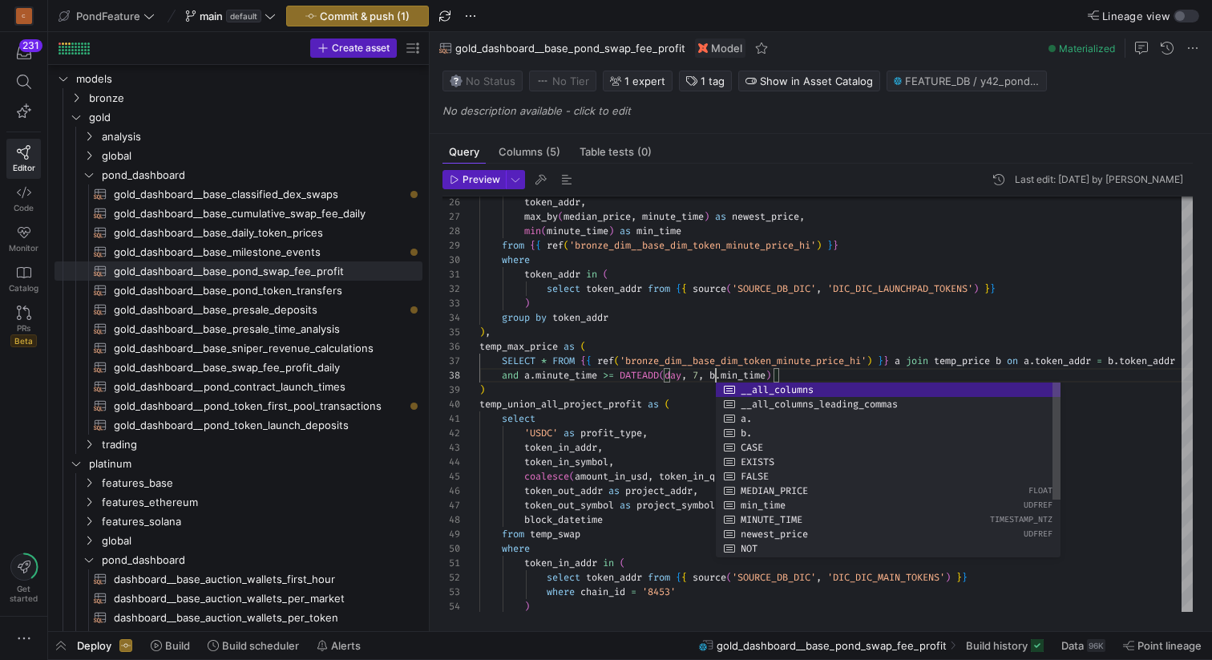
scroll to position [101, 335]
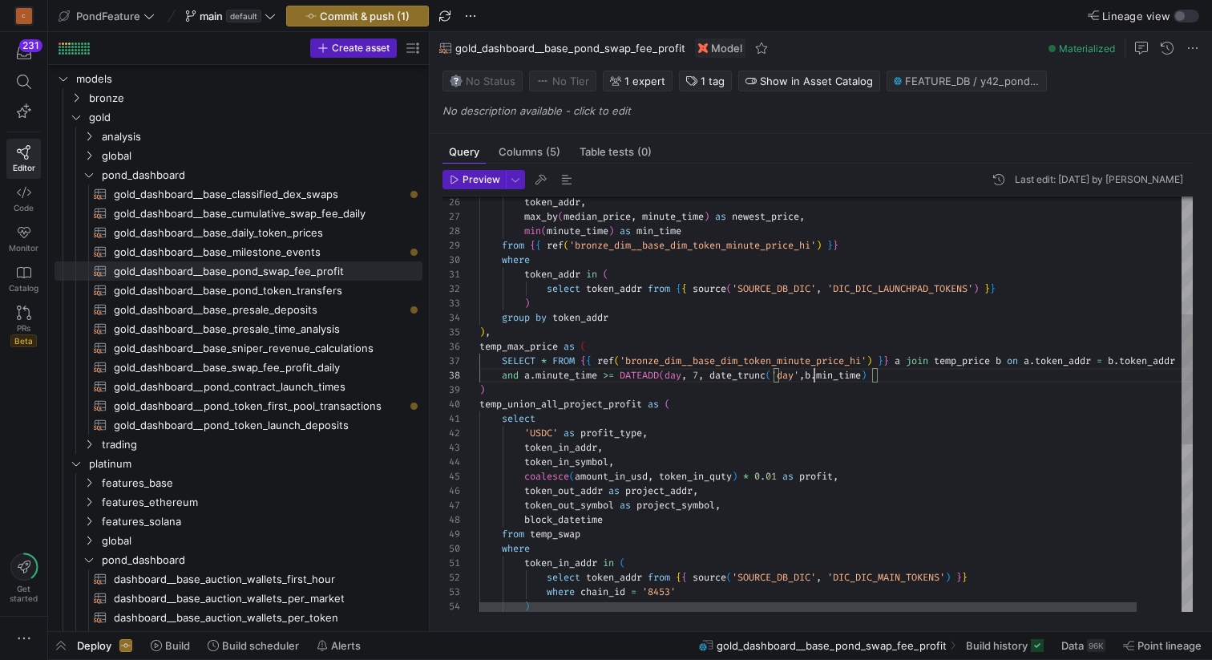
click at [874, 376] on div "min ( minute_time ) as min_time max_by ( median_price , minute_time ) as newest…" at bounding box center [860, 481] width 762 height 1321
click at [793, 374] on div "min ( minute_time ) as min_time max_by ( median_price , minute_time ) as newest…" at bounding box center [860, 481] width 762 height 1321
click at [843, 373] on div "min ( minute_time ) as min_time max_by ( median_price , minute_time ) as newest…" at bounding box center [860, 481] width 762 height 1321
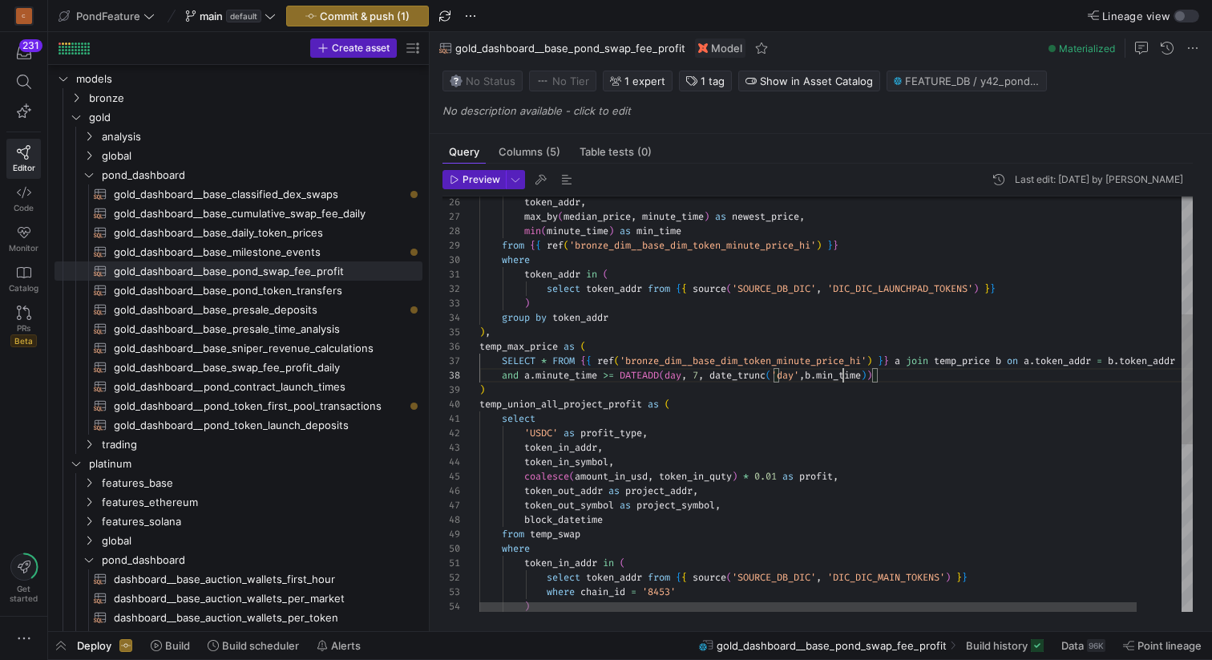
scroll to position [101, 393]
click at [843, 373] on div "min ( minute_time ) as min_time max_by ( median_price , minute_time ) as newest…" at bounding box center [860, 481] width 762 height 1321
click at [912, 378] on div "min ( minute_time ) as min_time max_by ( median_price , minute_time ) as newest…" at bounding box center [860, 481] width 762 height 1321
click at [544, 358] on div "min ( minute_time ) as min_time max_by ( median_price , minute_time ) as newest…" at bounding box center [860, 481] width 762 height 1321
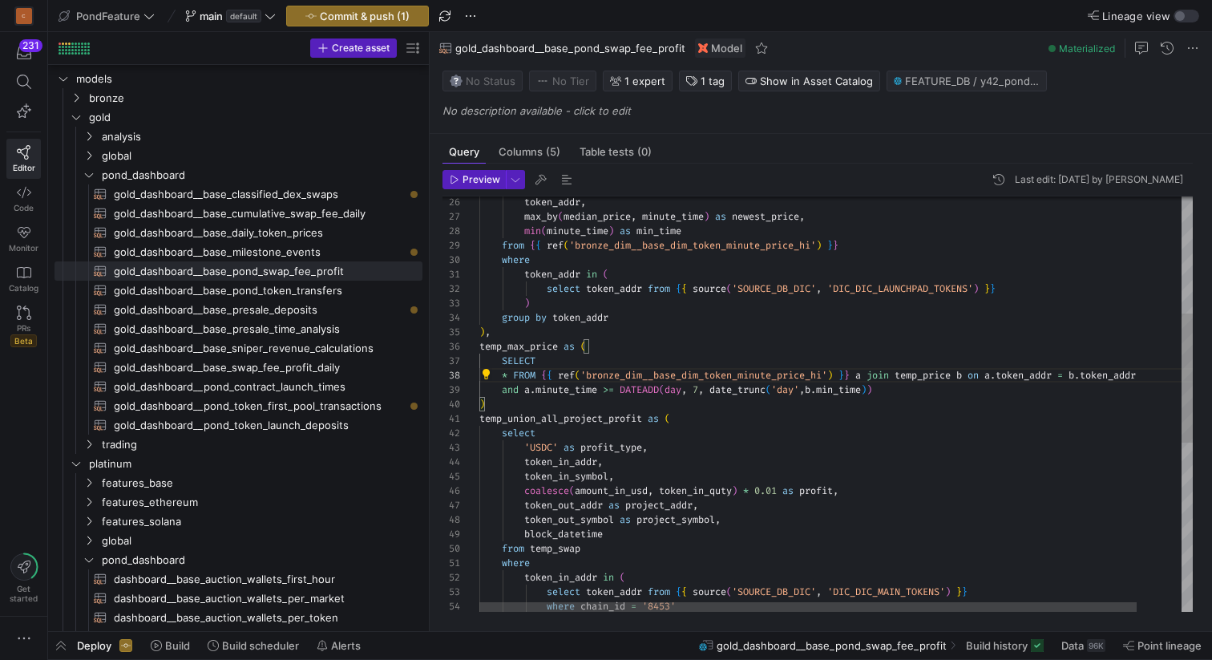
click at [514, 374] on div "min ( minute_time ) as min_time max_by ( median_price , minute_time ) as newest…" at bounding box center [860, 489] width 762 height 1336
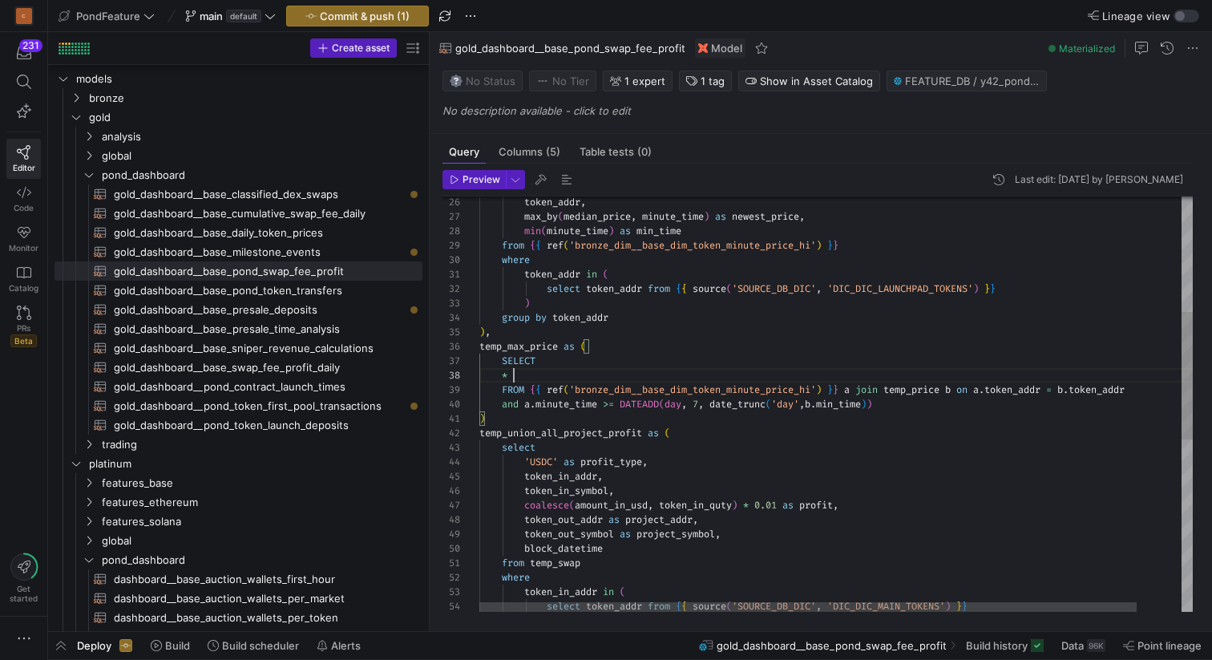
scroll to position [101, 34]
click at [529, 374] on div "min ( minute_time ) as min_time max_by ( median_price , minute_time ) as newest…" at bounding box center [860, 496] width 762 height 1350
click at [896, 406] on div "min ( minute_time ) as min_time max_by ( median_price , minute_time ) as newest…" at bounding box center [860, 496] width 762 height 1350
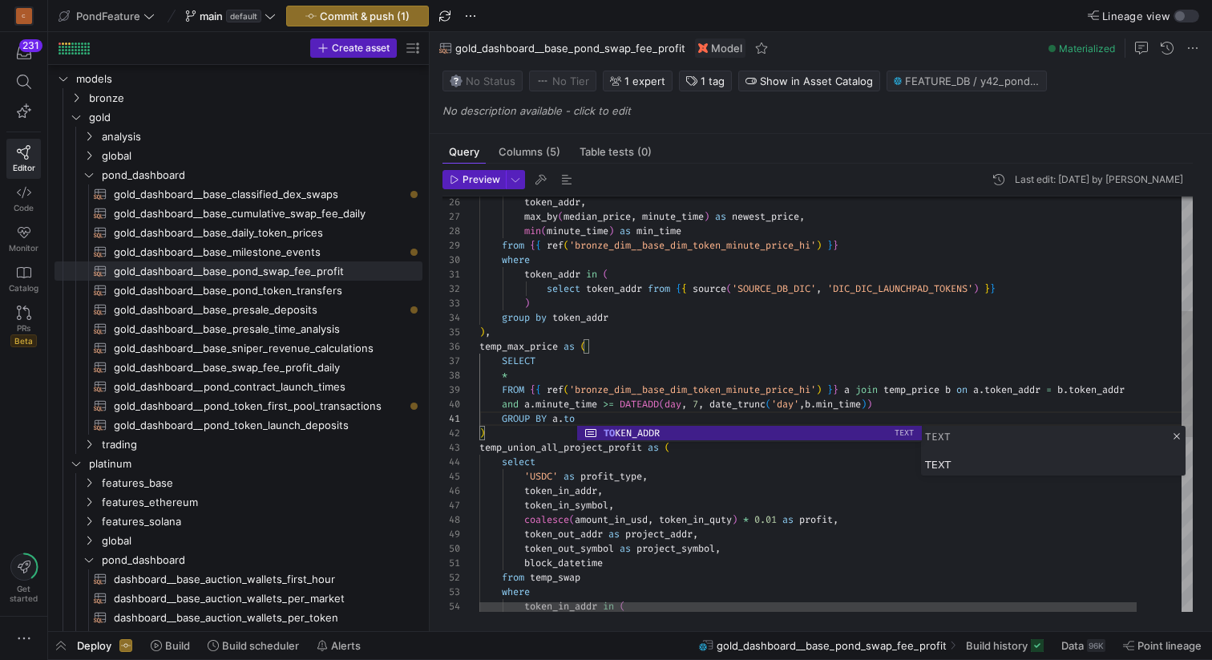
scroll to position [0, 144]
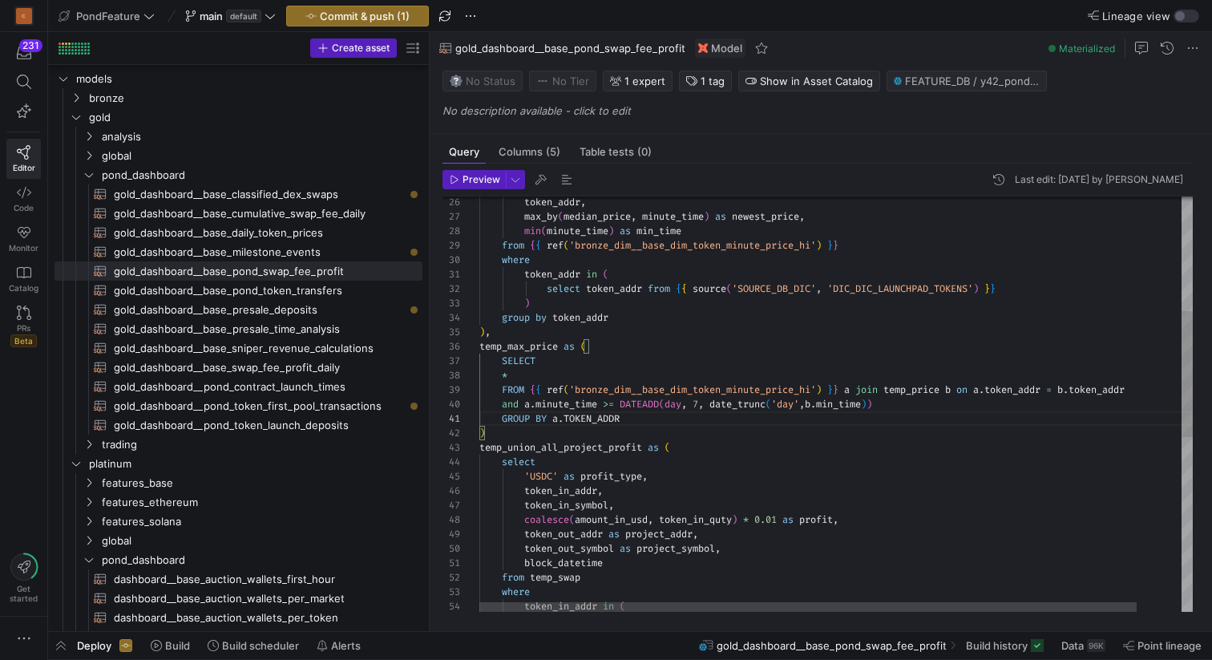
click at [596, 371] on div "min ( minute_time ) as min_time max_by ( median_price , minute_time ) as newest…" at bounding box center [860, 503] width 762 height 1365
click at [647, 419] on div "min ( minute_time ) as min_time max_by ( median_price , minute_time ) as newest…" at bounding box center [860, 503] width 762 height 1365
drag, startPoint x: 878, startPoint y: 404, endPoint x: 718, endPoint y: 406, distance: 159.6
click at [718, 406] on div "min ( minute_time ) as min_time max_by ( median_price , minute_time ) as newest…" at bounding box center [860, 503] width 762 height 1365
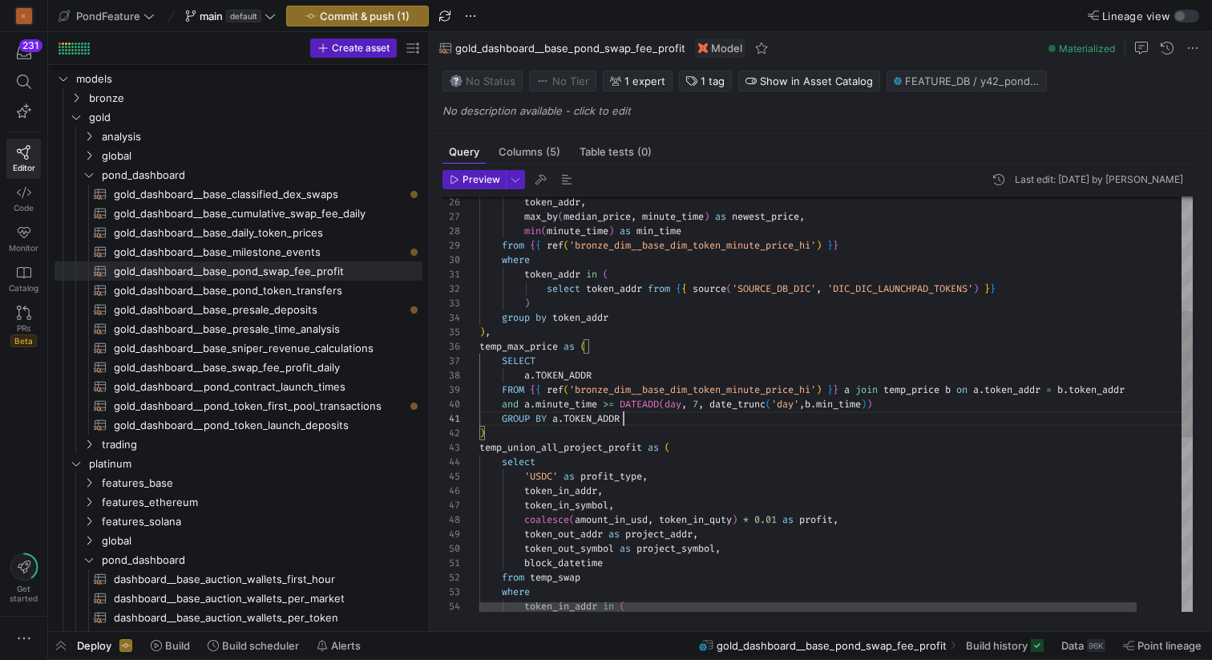
click at [649, 419] on div "min ( minute_time ) as min_time max_by ( median_price , minute_time ) as newest…" at bounding box center [860, 503] width 762 height 1365
click at [751, 419] on div "min ( minute_time ) as min_time max_by ( median_price , minute_time ) as newest…" at bounding box center [860, 503] width 762 height 1365
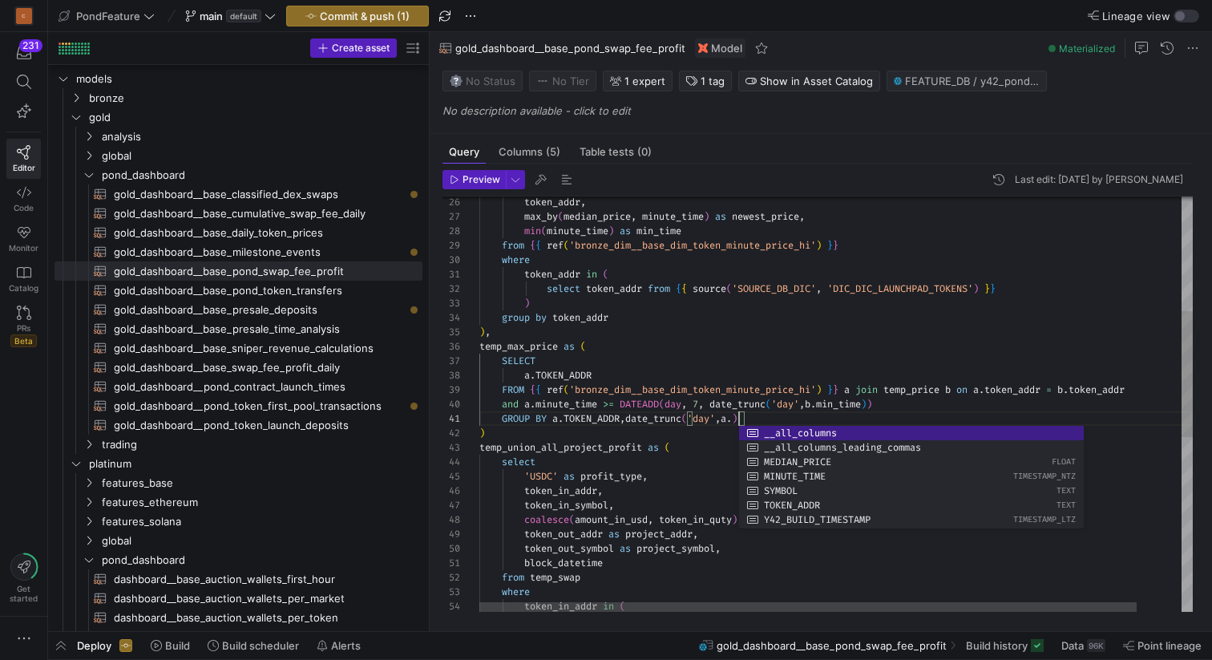
scroll to position [0, 260]
click at [679, 216] on div "min ( minute_time ) as min_time max_by ( median_price , minute_time ) as newest…" at bounding box center [860, 503] width 762 height 1365
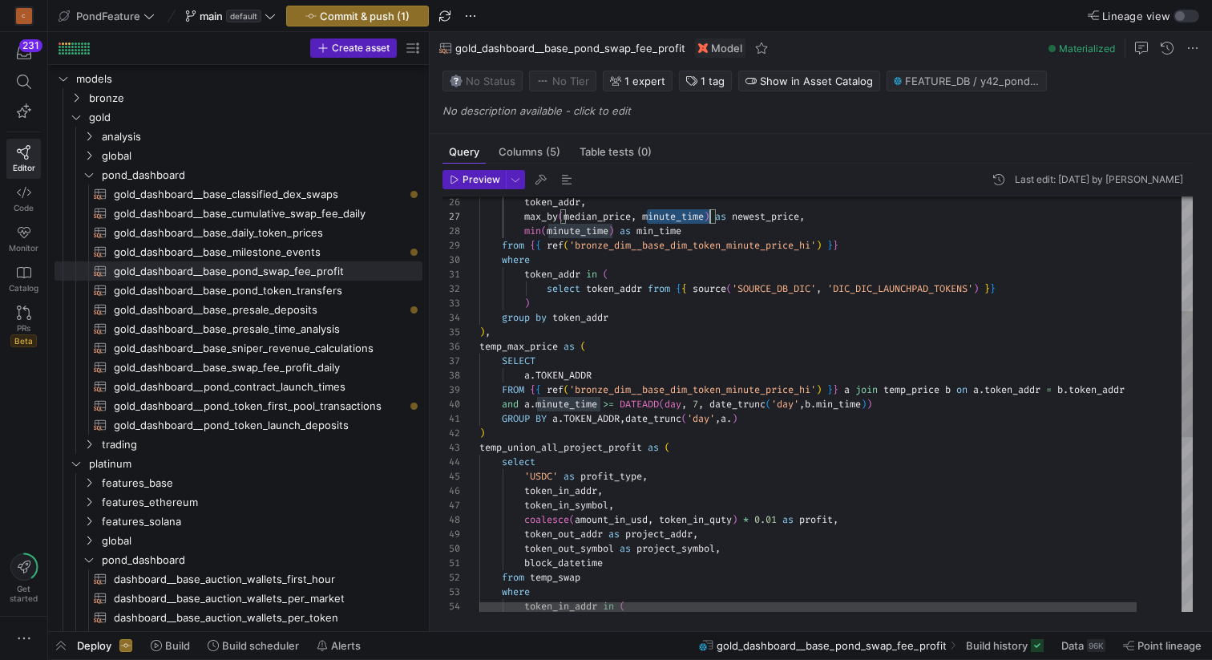
scroll to position [87, 231]
click at [679, 216] on div "min ( minute_time ) as min_time max_by ( median_price , minute_time ) as newest…" at bounding box center [860, 503] width 762 height 1365
click at [740, 414] on div "min ( minute_time ) as min_time max_by ( median_price , minute_time ) as newest…" at bounding box center [860, 503] width 762 height 1365
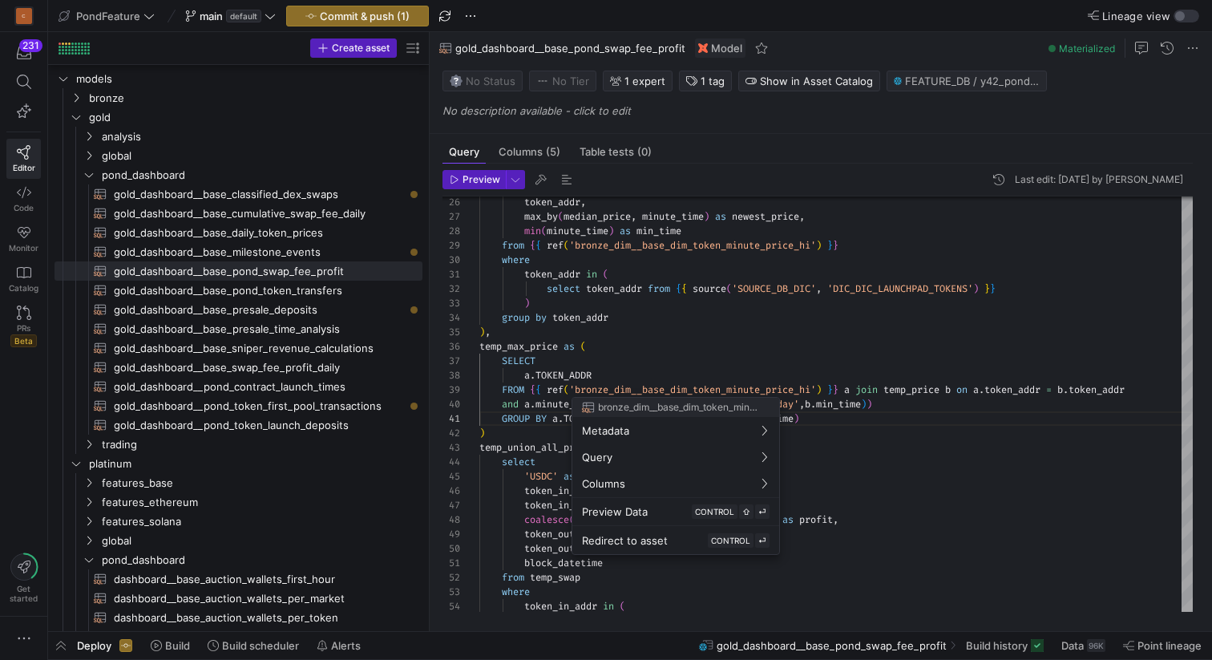
click at [680, 368] on div at bounding box center [606, 330] width 1212 height 660
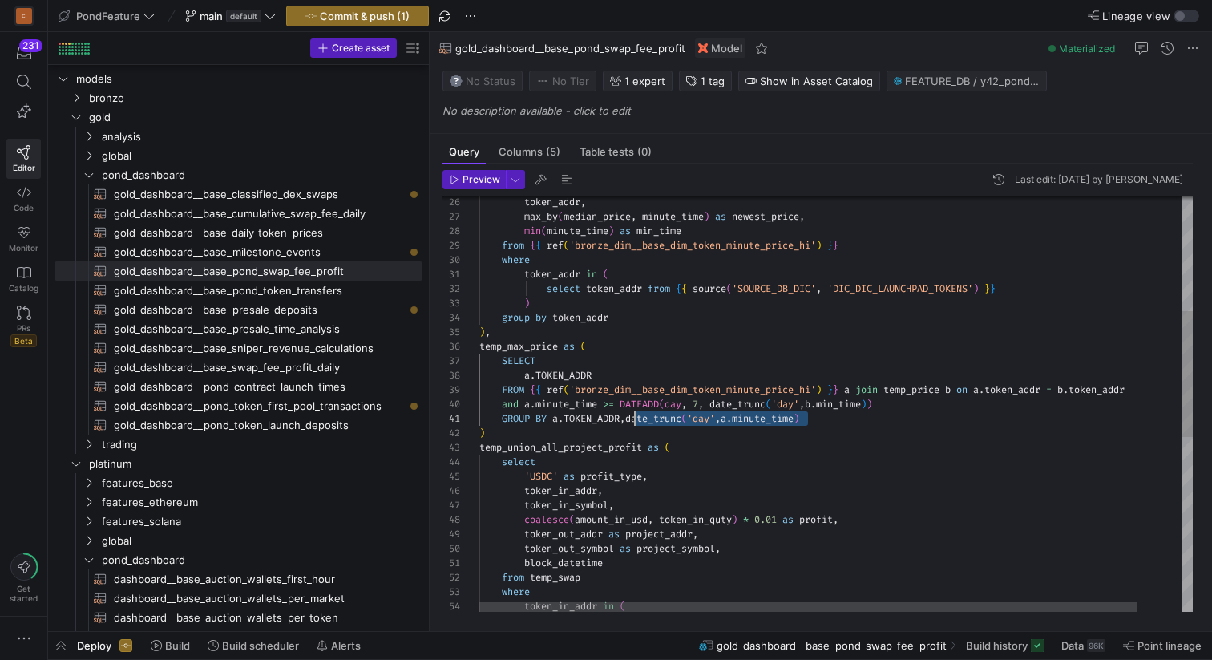
scroll to position [0, 150]
drag, startPoint x: 826, startPoint y: 415, endPoint x: 630, endPoint y: 418, distance: 195.6
click at [630, 418] on div "min ( minute_time ) as min_time max_by ( median_price , minute_time ) as newest…" at bounding box center [860, 503] width 762 height 1365
click at [601, 372] on div "min ( minute_time ) as min_time max_by ( median_price , minute_time ) as newest…" at bounding box center [860, 503] width 762 height 1365
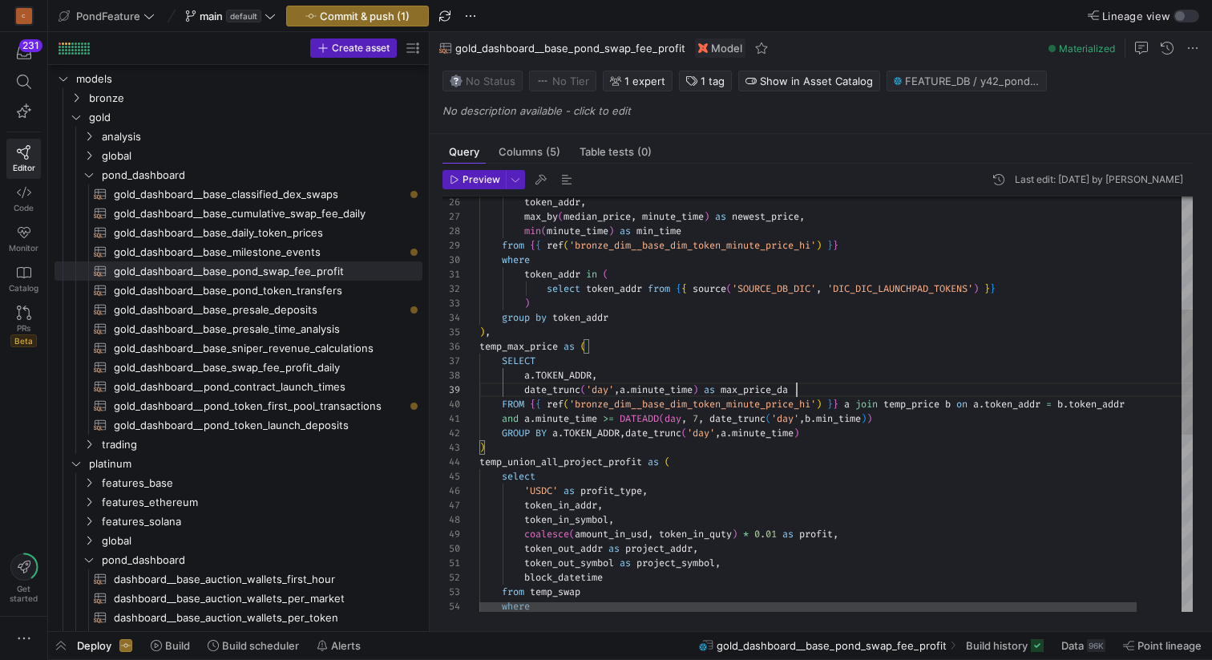
scroll to position [115, 323]
click at [682, 388] on div "min ( minute_time ) as min_time max_by ( median_price , minute_time ) as newest…" at bounding box center [860, 510] width 762 height 1379
click at [752, 387] on div "min ( minute_time ) as min_time max_by ( median_price , minute_time ) as newest…" at bounding box center [860, 510] width 762 height 1379
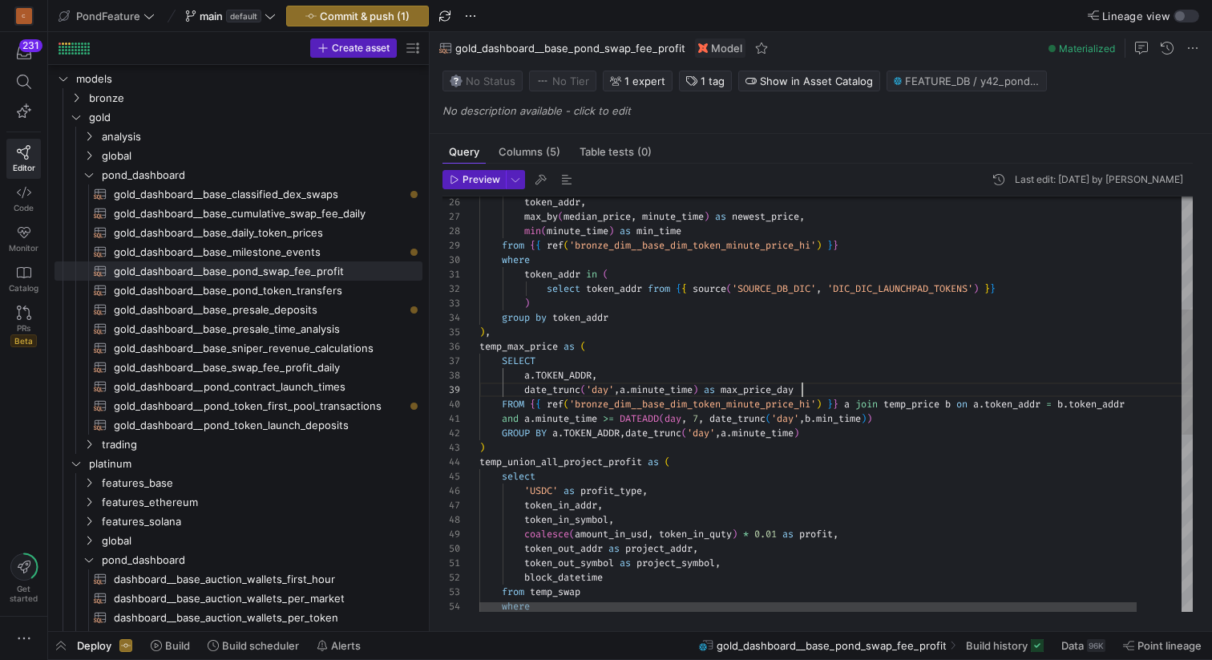
click at [814, 388] on div "min ( minute_time ) as min_time max_by ( median_price , minute_time ) as newest…" at bounding box center [860, 510] width 762 height 1379
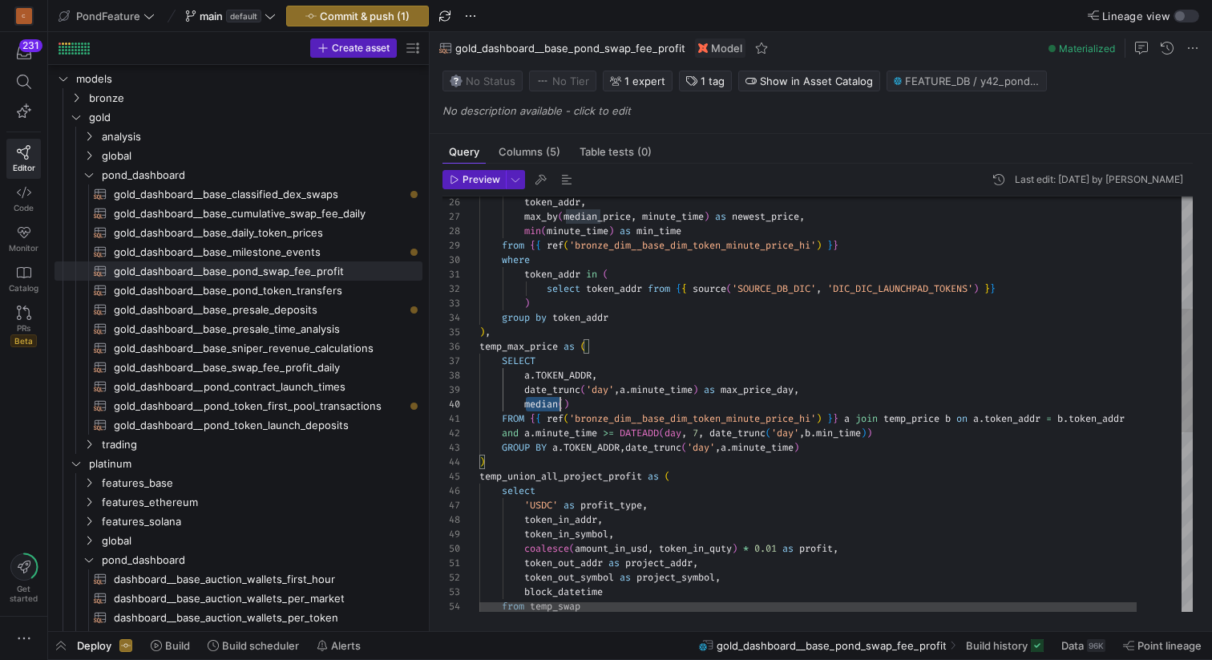
scroll to position [130, 81]
click at [540, 403] on div "min ( minute_time ) as min_time max_by ( median_price , minute_time ) as newest…" at bounding box center [860, 517] width 762 height 1393
click at [565, 402] on div "min ( minute_time ) as min_time max_by ( median_price , minute_time ) as newest…" at bounding box center [860, 517] width 762 height 1393
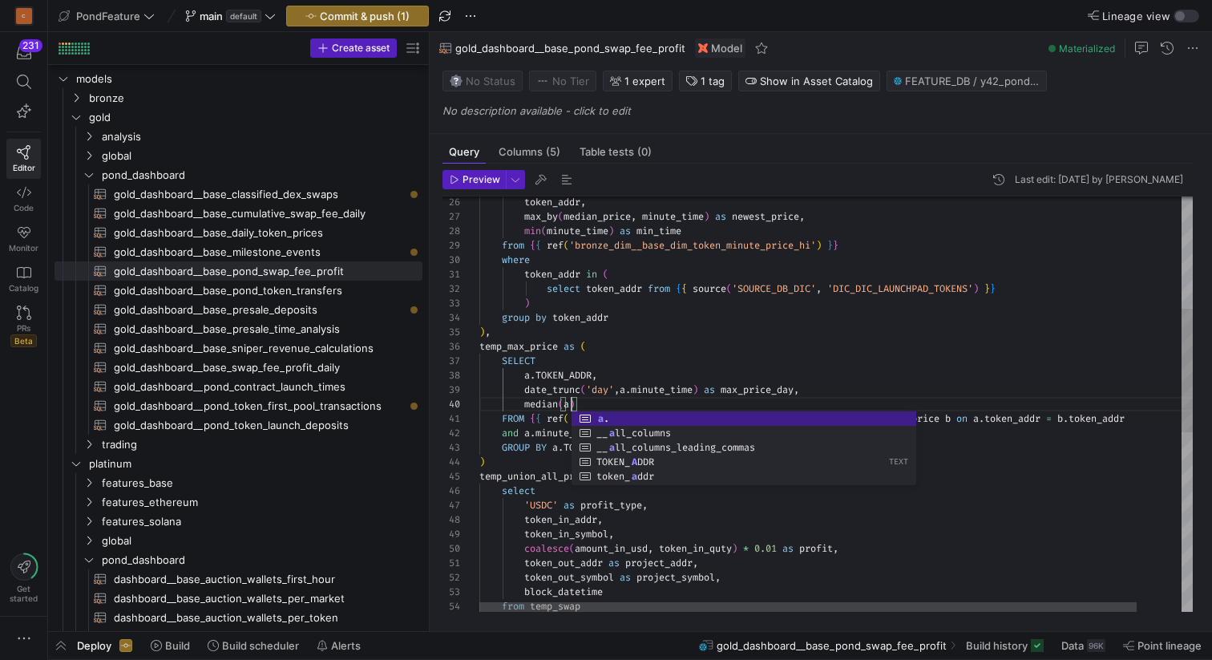
scroll to position [130, 98]
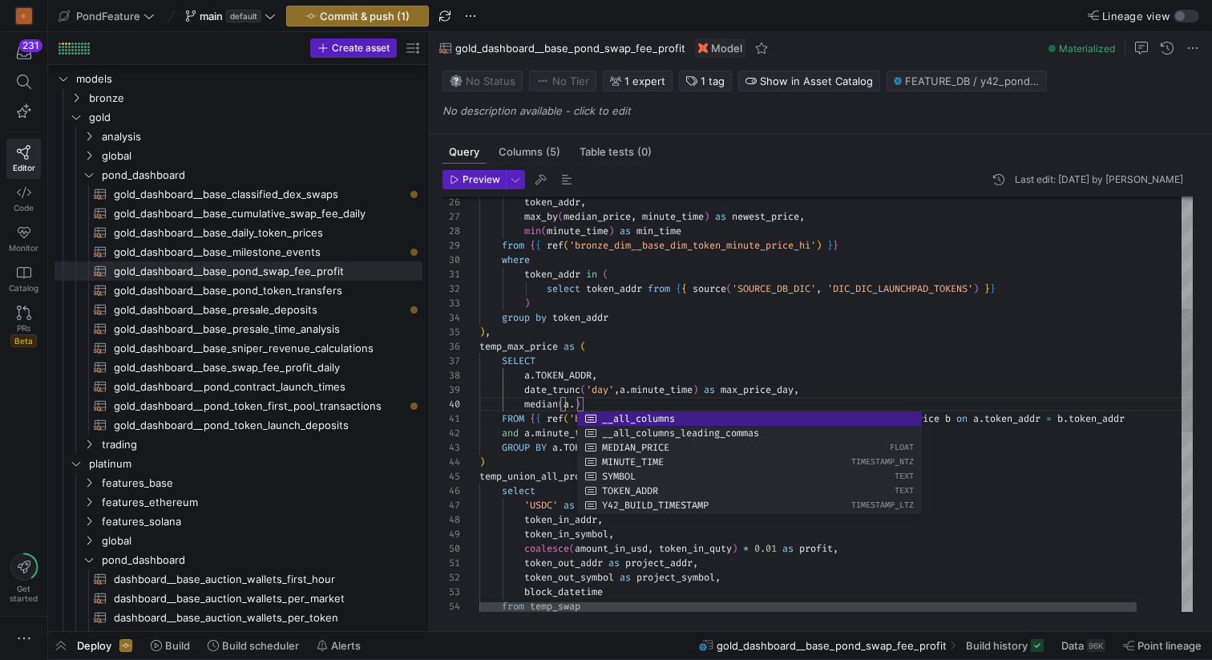
click at [611, 213] on div "min ( minute_time ) as min_time max_by ( median_price , minute_time ) as newest…" at bounding box center [860, 517] width 762 height 1393
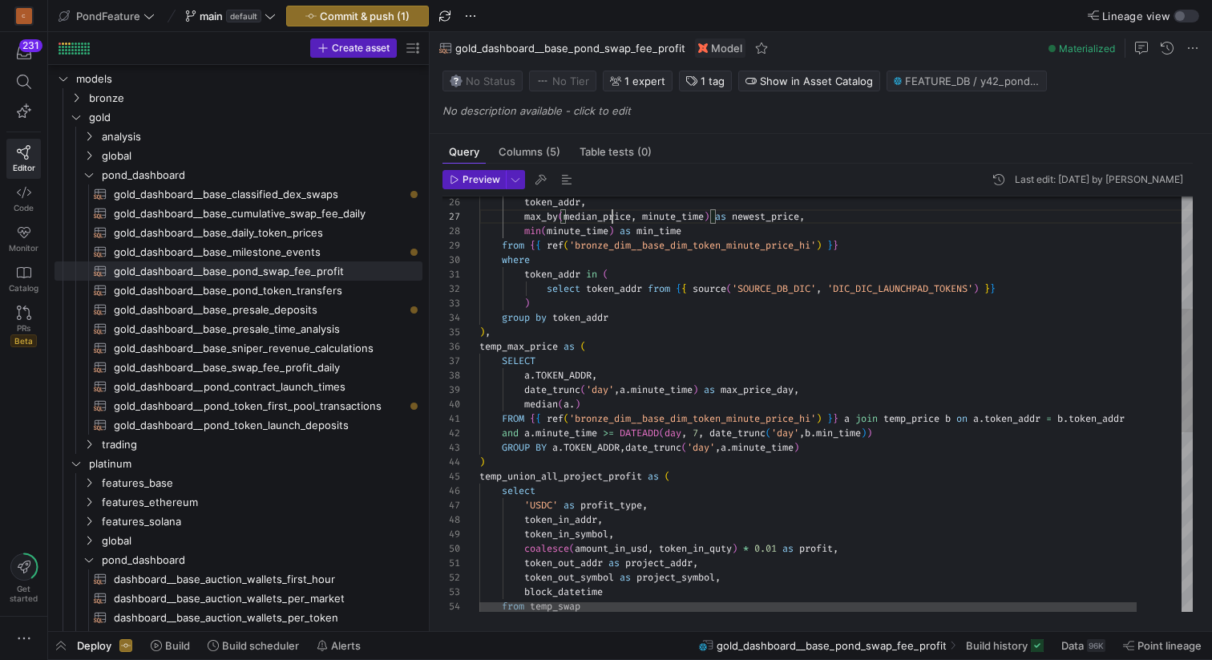
scroll to position [87, 156]
click at [611, 213] on div "min ( minute_time ) as min_time max_by ( median_price , minute_time ) as newest…" at bounding box center [860, 517] width 762 height 1393
click at [577, 404] on div "min ( minute_time ) as min_time max_by ( median_price , minute_time ) as newest…" at bounding box center [860, 517] width 762 height 1393
click at [671, 405] on div "min ( minute_time ) as min_time max_by ( median_price , minute_time ) as newest…" at bounding box center [860, 517] width 762 height 1393
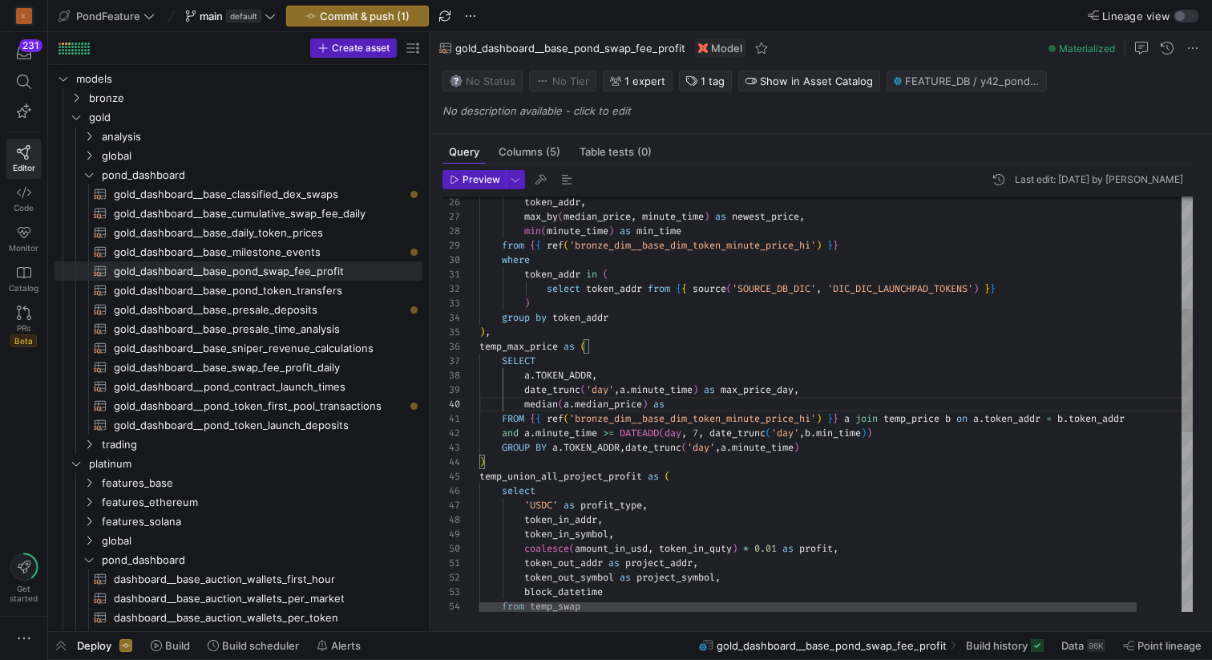
click at [747, 391] on div "min ( minute_time ) as min_time max_by ( median_price , minute_time ) as newest…" at bounding box center [860, 517] width 762 height 1393
click at [701, 407] on div "min ( minute_time ) as min_time max_by ( median_price , minute_time ) as newest…" at bounding box center [860, 517] width 762 height 1393
click at [544, 402] on div "min ( minute_time ) as min_time max_by ( median_price , minute_time ) as newest…" at bounding box center [860, 517] width 762 height 1393
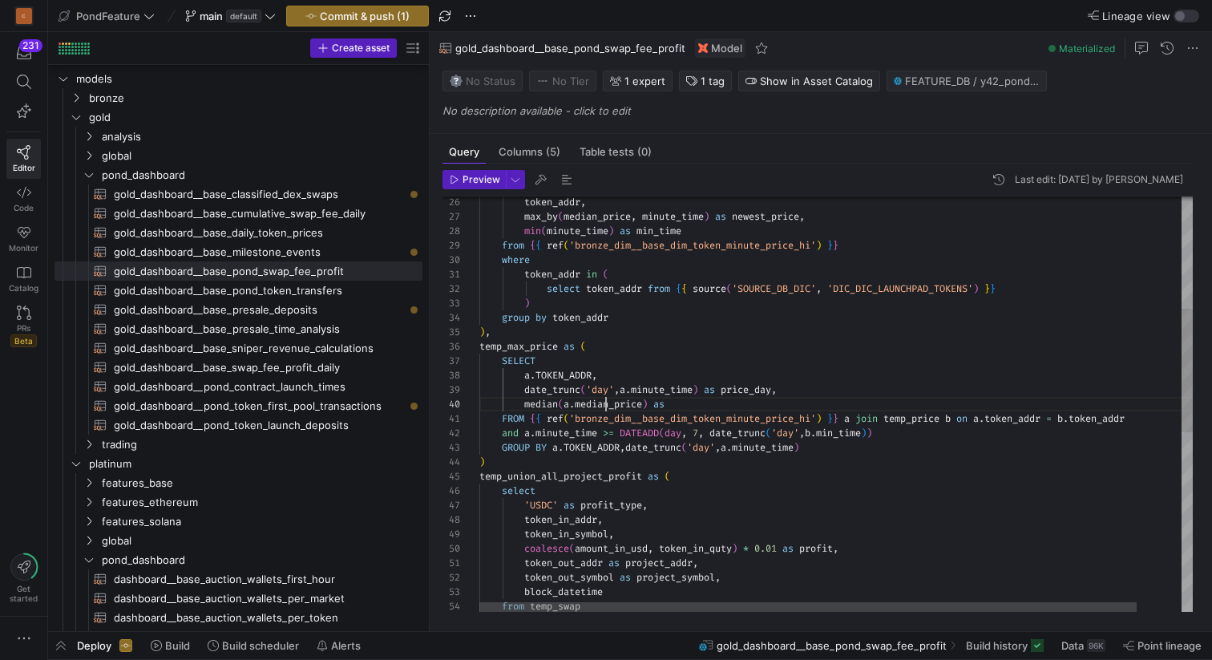
click at [605, 406] on div "min ( minute_time ) as min_time max_by ( median_price , minute_time ) as newest…" at bounding box center [860, 517] width 762 height 1393
click at [708, 403] on div "min ( minute_time ) as min_time max_by ( median_price , minute_time ) as newest…" at bounding box center [860, 517] width 762 height 1393
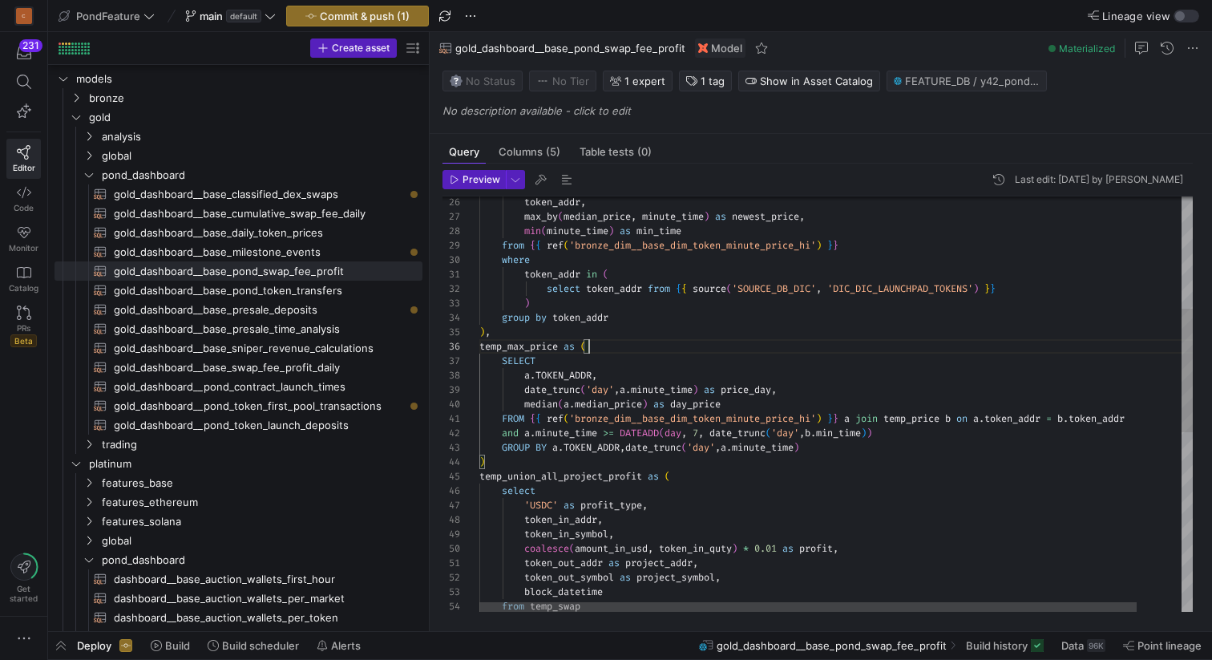
click at [614, 351] on div "min ( minute_time ) as min_time max_by ( median_price , minute_time ) as newest…" at bounding box center [860, 517] width 762 height 1393
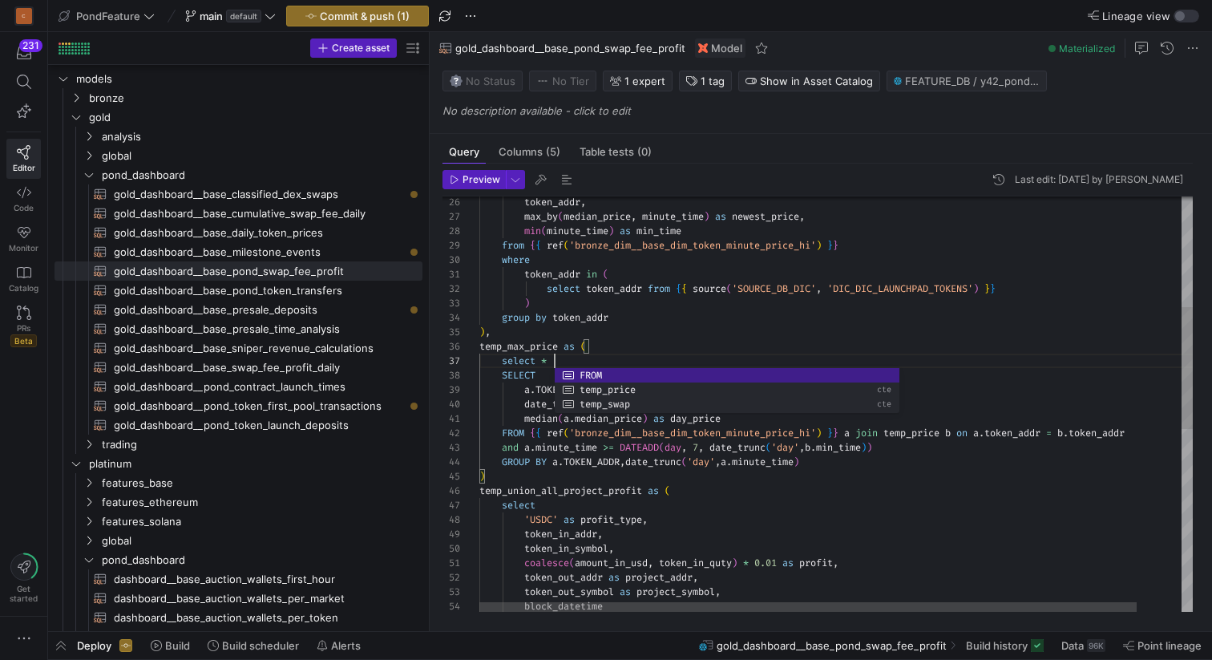
scroll to position [87, 75]
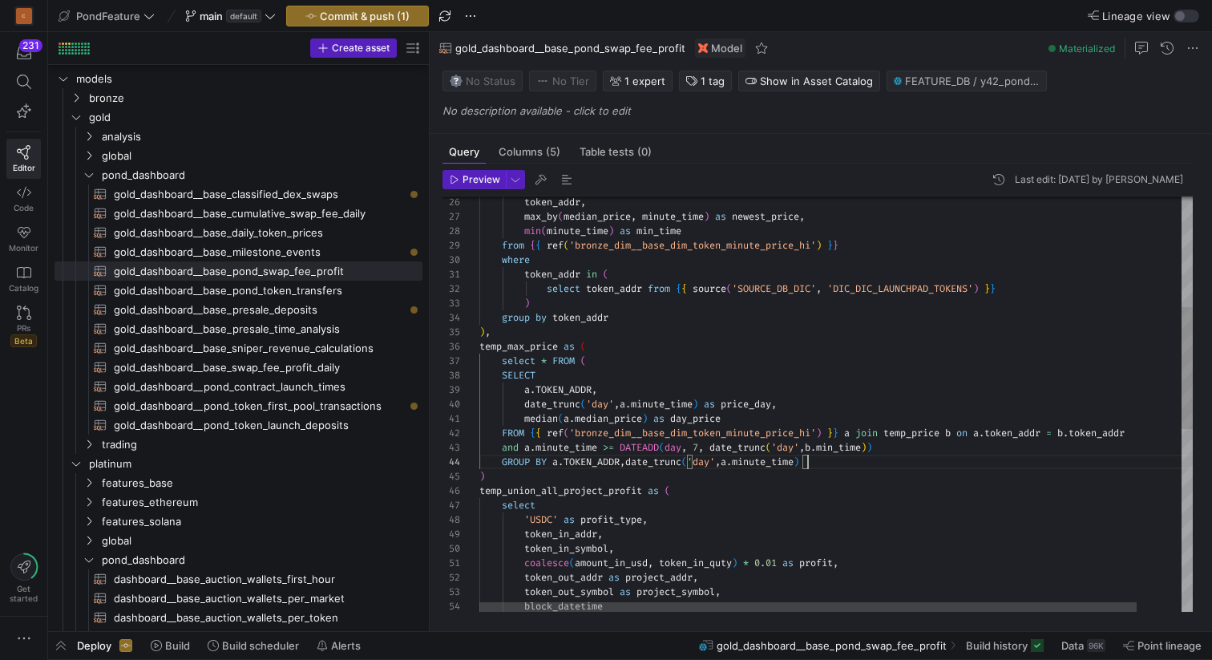
click at [833, 463] on div "min ( minute_time ) as min_time max_by ( median_price , minute_time ) as newest…" at bounding box center [860, 525] width 762 height 1408
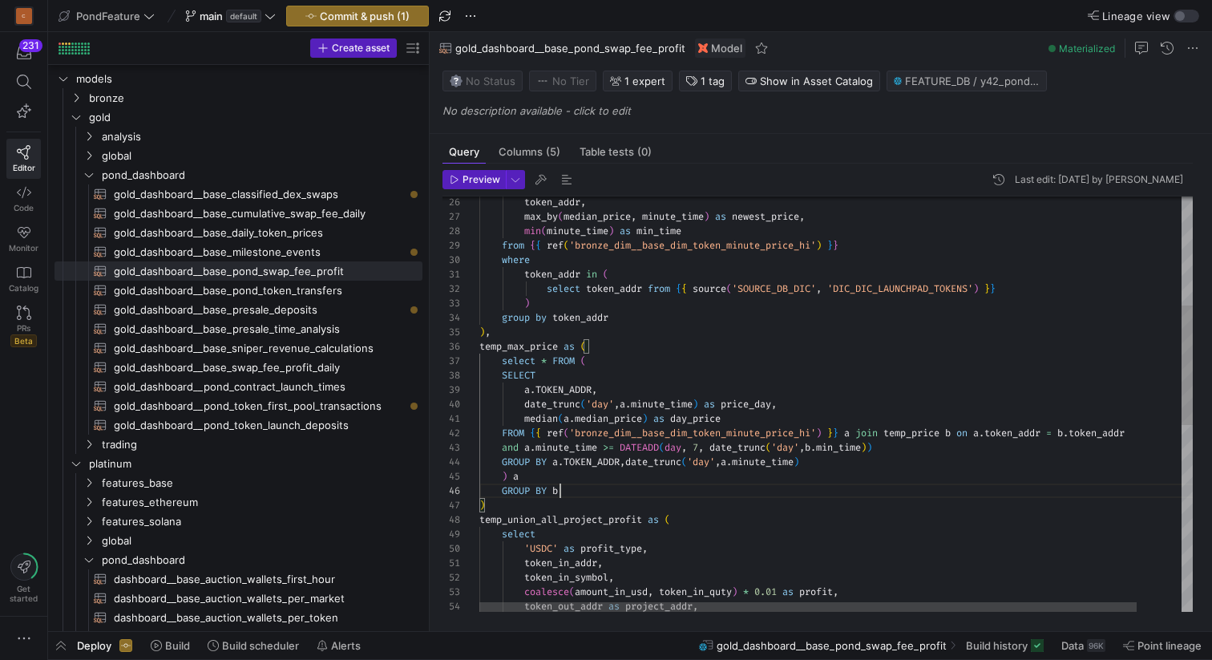
scroll to position [72, 75]
click at [572, 388] on div "min ( minute_time ) as min_time max_by ( median_price , minute_time ) as newest…" at bounding box center [860, 539] width 762 height 1437
click at [550, 357] on div "min ( minute_time ) as min_time max_by ( median_price , minute_time ) as newest…" at bounding box center [860, 539] width 762 height 1437
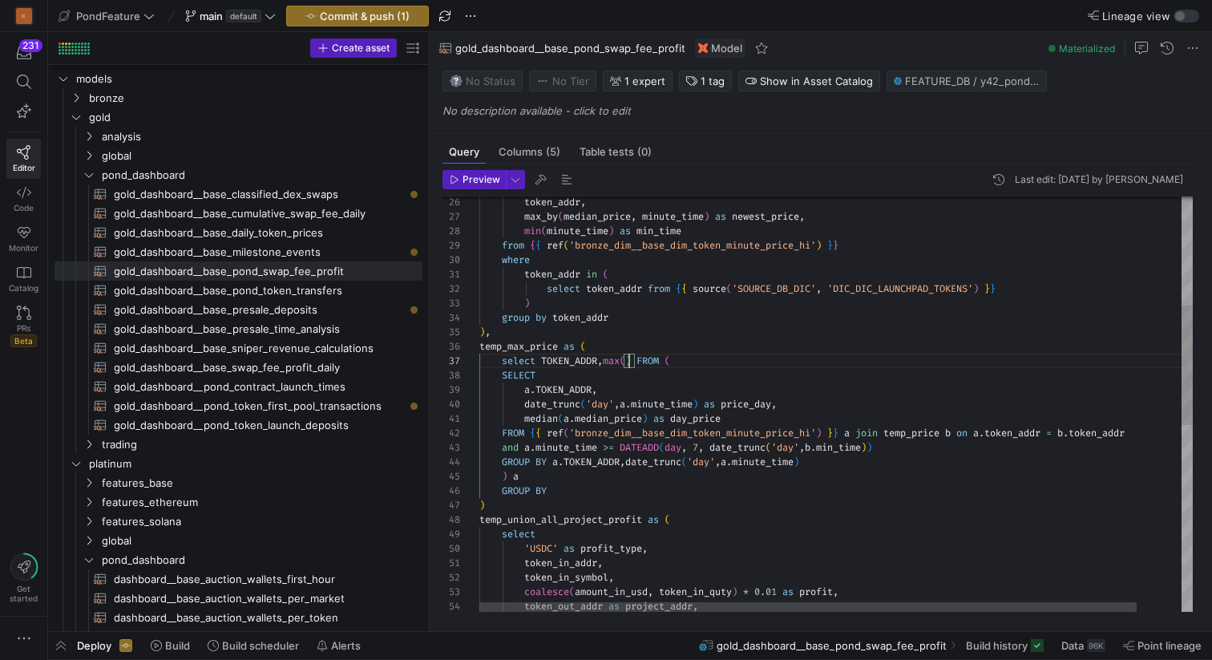
click at [702, 419] on div "min ( minute_time ) as min_time max_by ( median_price , minute_time ) as newest…" at bounding box center [860, 539] width 762 height 1437
click at [628, 357] on div "min ( minute_time ) as min_time max_by ( median_price , minute_time ) as newest…" at bounding box center [860, 539] width 762 height 1437
click at [689, 355] on div "min ( minute_time ) as min_time max_by ( median_price , minute_time ) as newest…" at bounding box center [860, 539] width 762 height 1437
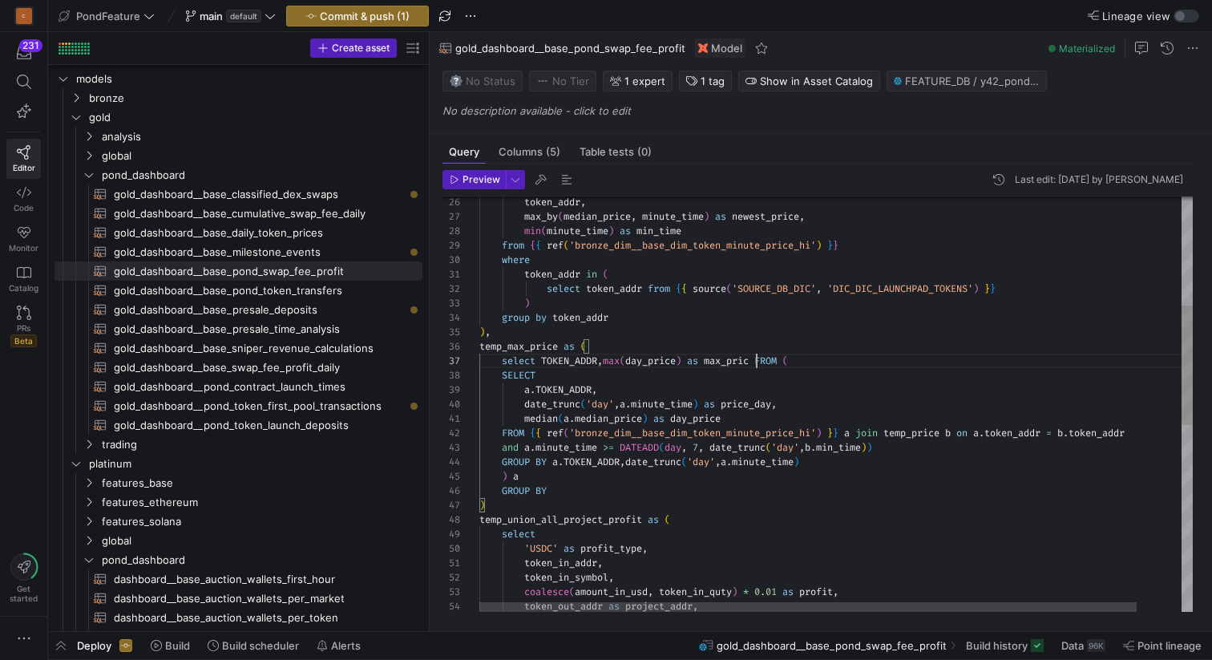
scroll to position [87, 283]
click at [541, 502] on div "min ( minute_time ) as min_time max_by ( median_price , minute_time ) as newest…" at bounding box center [860, 539] width 762 height 1437
click at [579, 358] on div "min ( minute_time ) as min_time max_by ( median_price , minute_time ) as newest…" at bounding box center [860, 539] width 762 height 1437
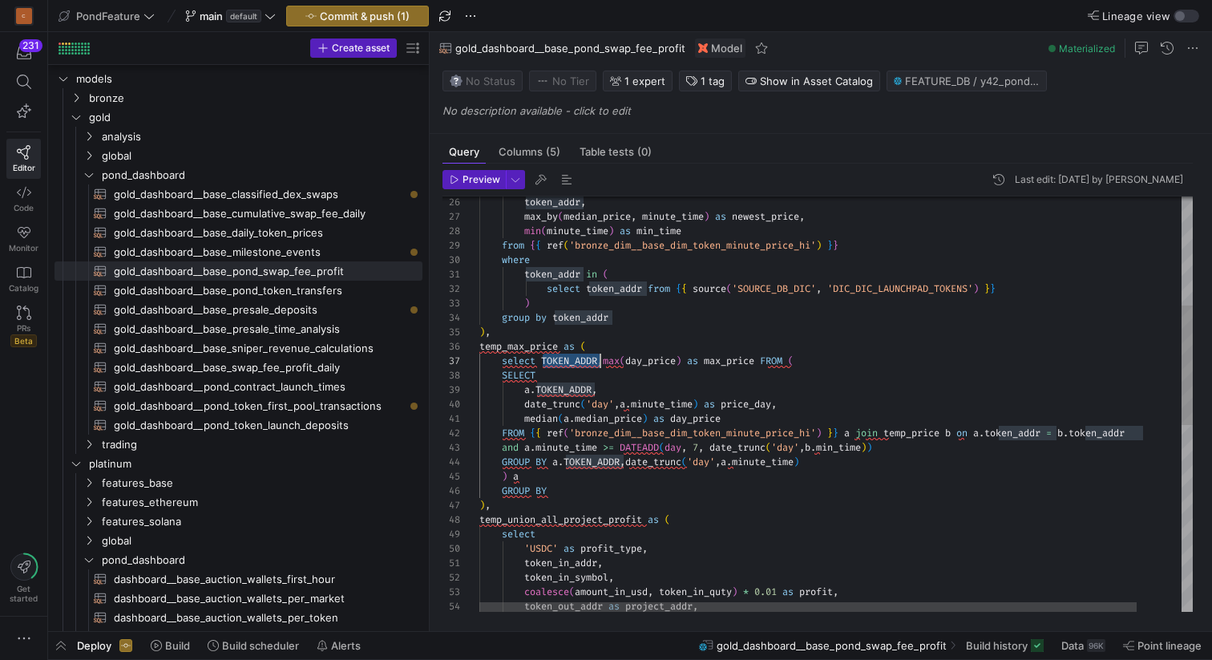
scroll to position [87, 121]
click at [579, 358] on div "min ( minute_time ) as min_time max_by ( median_price , minute_time ) as newest…" at bounding box center [860, 539] width 762 height 1437
click at [575, 495] on div "min ( minute_time ) as min_time max_by ( median_price , minute_time ) as newest…" at bounding box center [860, 539] width 762 height 1437
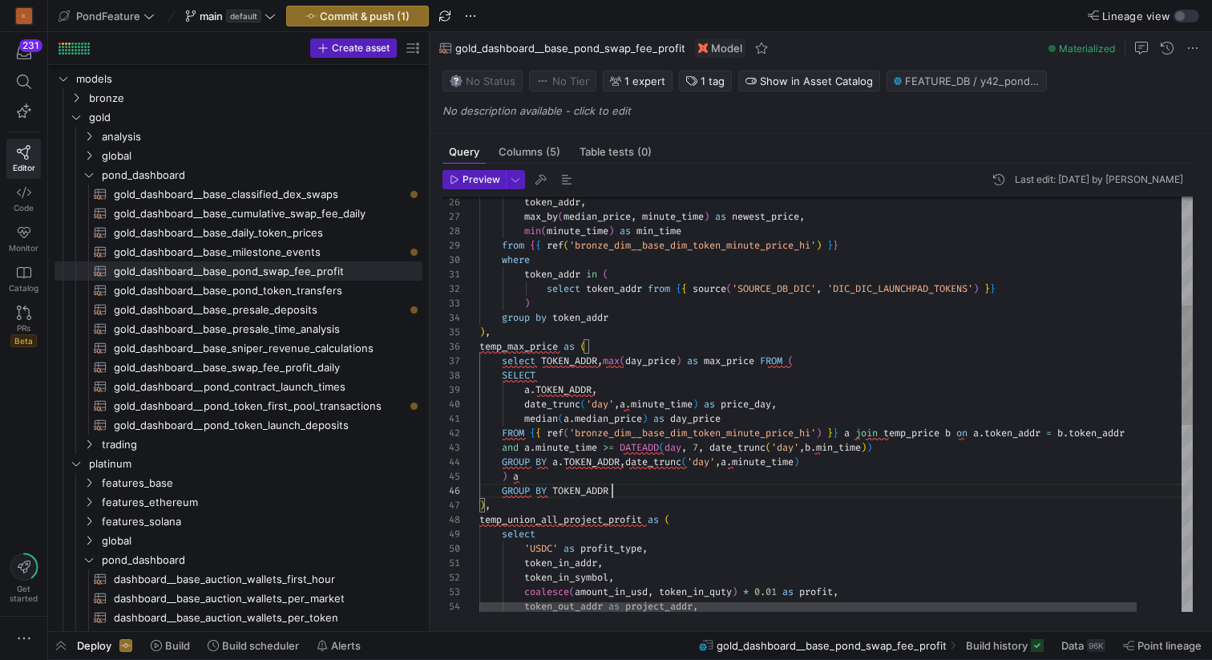
scroll to position [72, 133]
click at [655, 491] on div "min ( minute_time ) as min_time max_by ( median_price , minute_time ) as newest…" at bounding box center [860, 539] width 762 height 1437
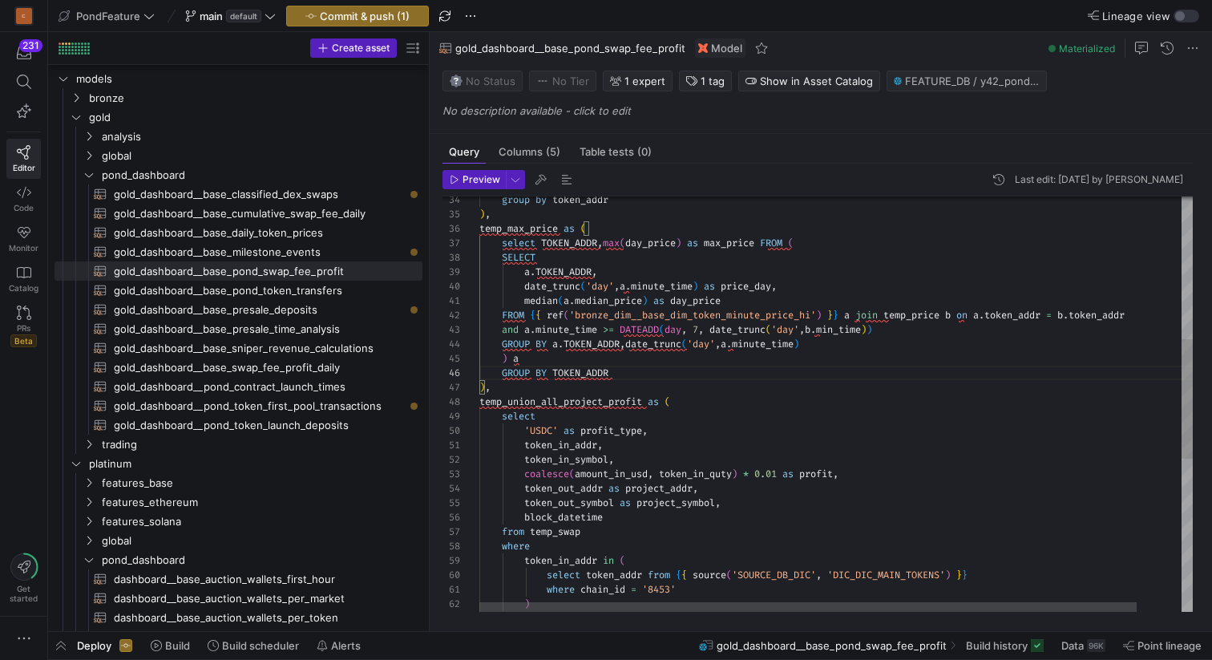
click at [589, 368] on div "group by token_addr ) , temp_max_price as ( SELECT and a . minute_time >= DATEA…" at bounding box center [860, 421] width 762 height 1437
click at [647, 368] on div "group by token_addr ) , temp_max_price as ( SELECT and a . minute_time >= DATEA…" at bounding box center [860, 421] width 762 height 1437
click at [524, 232] on div "group by token_addr ) , temp_max_price as ( SELECT and a . minute_time >= DATEA…" at bounding box center [860, 421] width 762 height 1437
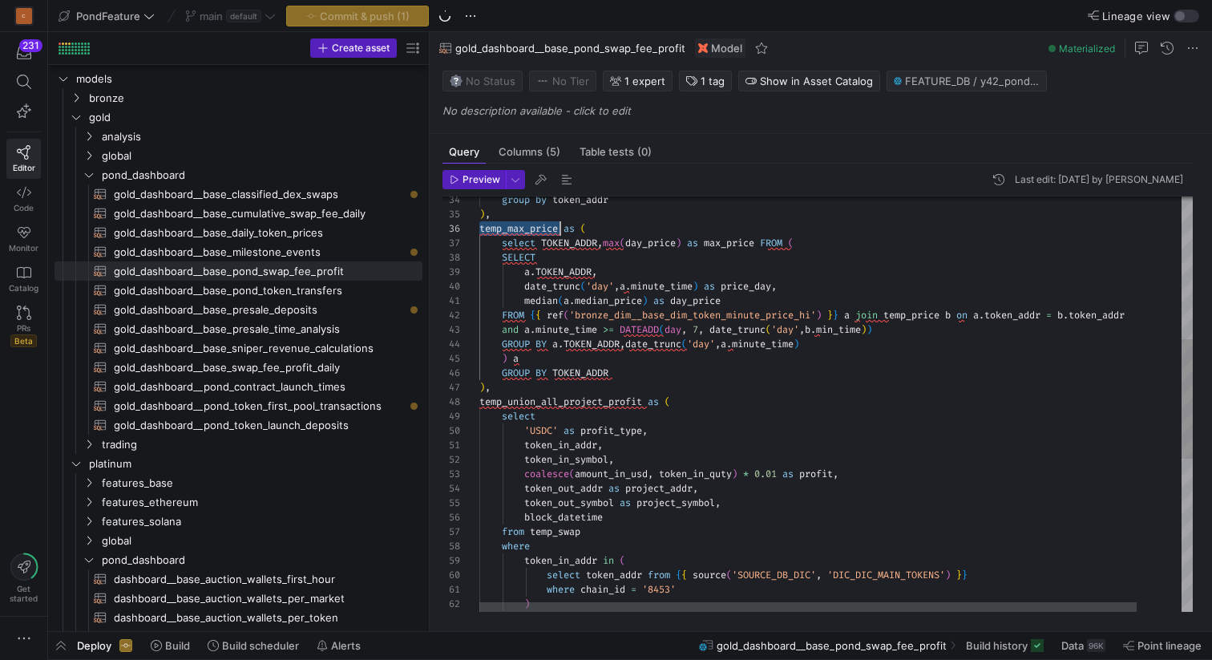
click at [564, 245] on div "group by token_addr ) , temp_max_price as ( SELECT and a . minute_time >= DATEA…" at bounding box center [860, 421] width 762 height 1437
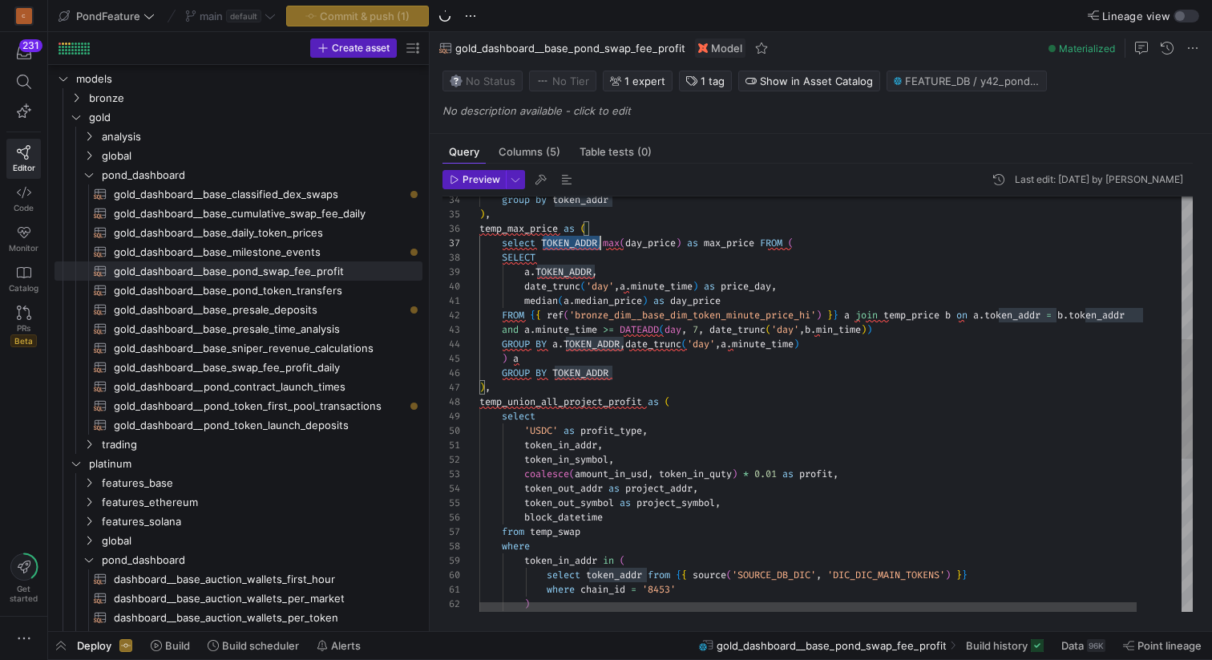
click at [564, 245] on div "group by token_addr ) , temp_max_price as ( SELECT and a . minute_time >= DATEA…" at bounding box center [860, 421] width 762 height 1437
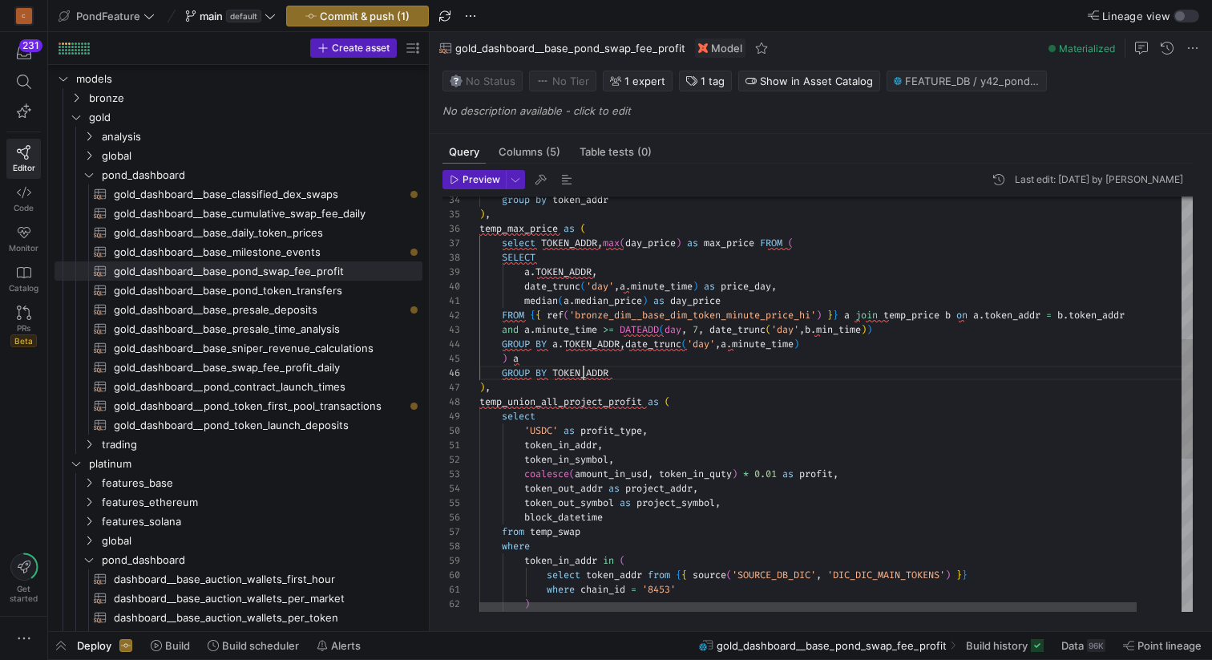
click at [584, 371] on div "group by token_addr ) , temp_max_price as ( SELECT and a . minute_time >= DATEA…" at bounding box center [860, 421] width 762 height 1437
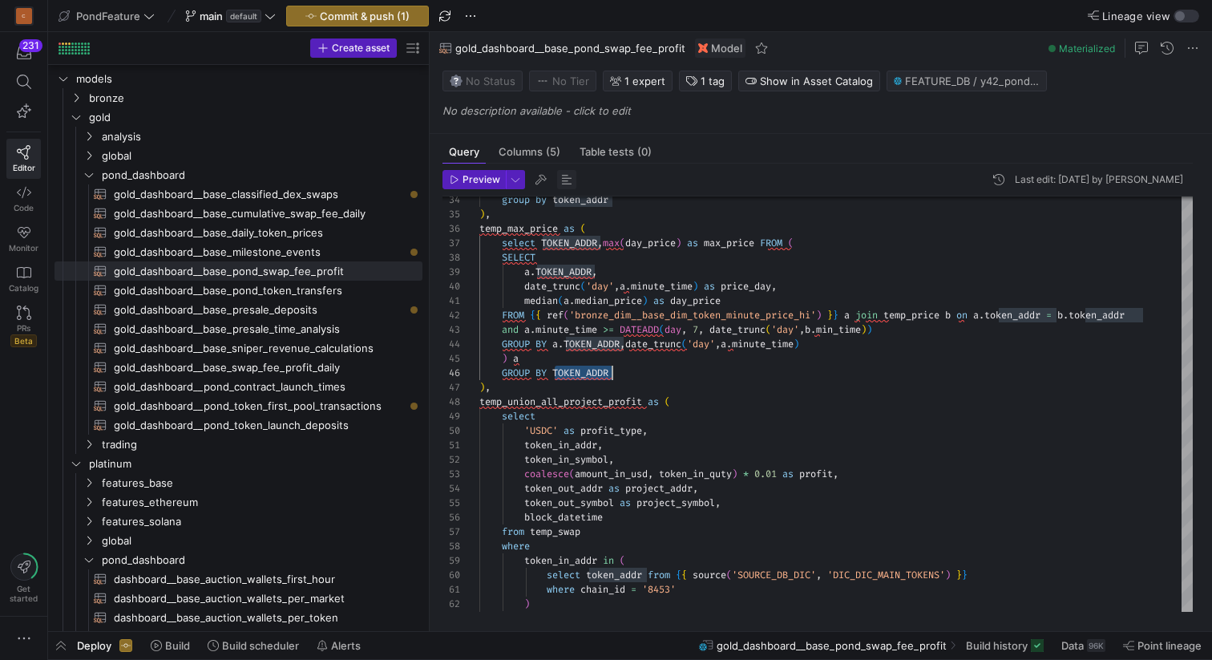
click at [569, 174] on span "button" at bounding box center [566, 179] width 19 height 19
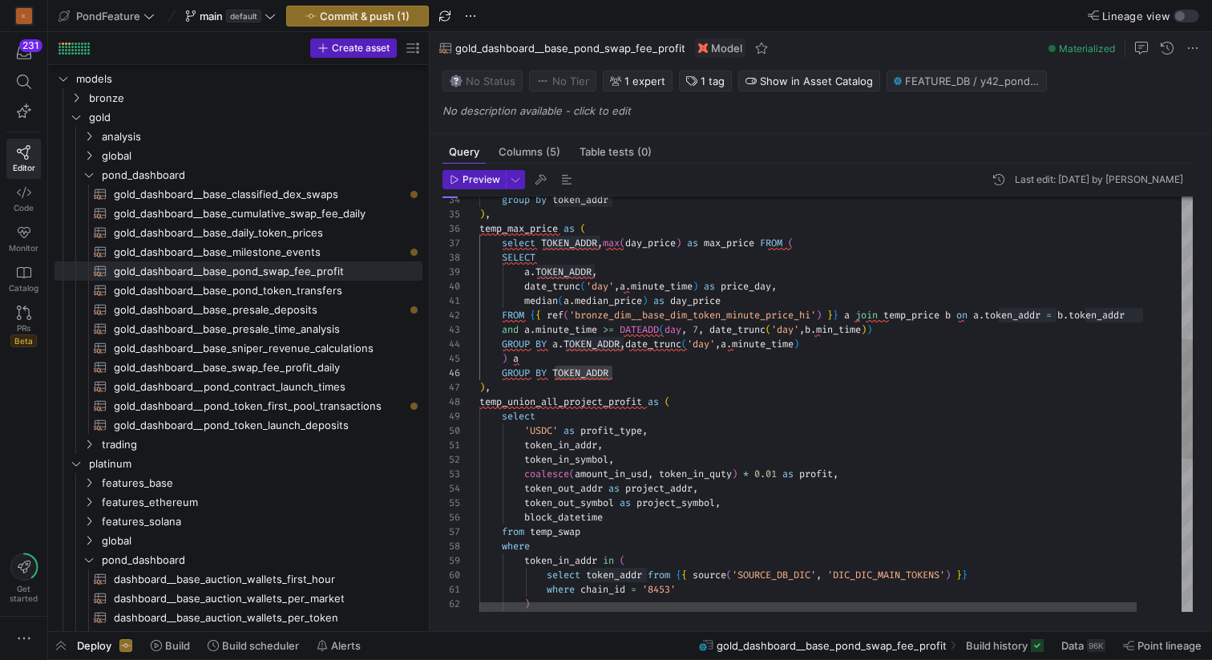
scroll to position [144, 456]
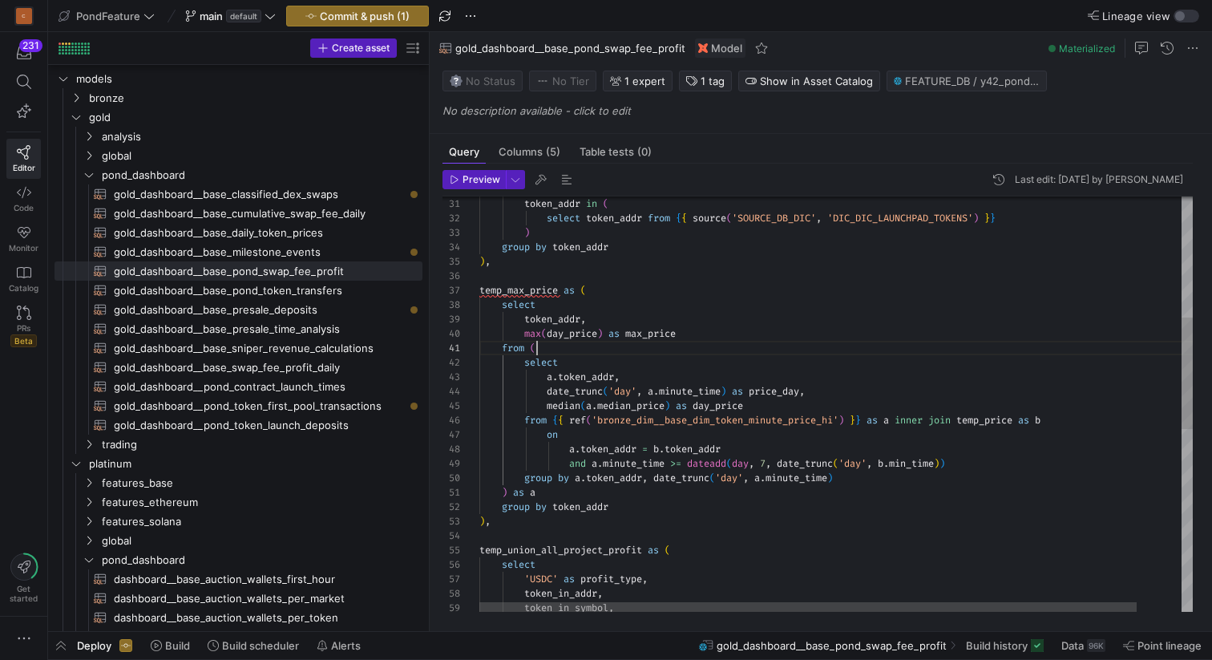
click at [552, 352] on div "a . token_addr , on a . token_addr = b . token_addr and a . minute_time >= date…" at bounding box center [860, 520] width 762 height 1538
click at [509, 288] on div "a . token_addr , on a . token_addr = b . token_addr and a . minute_time >= date…" at bounding box center [860, 520] width 762 height 1538
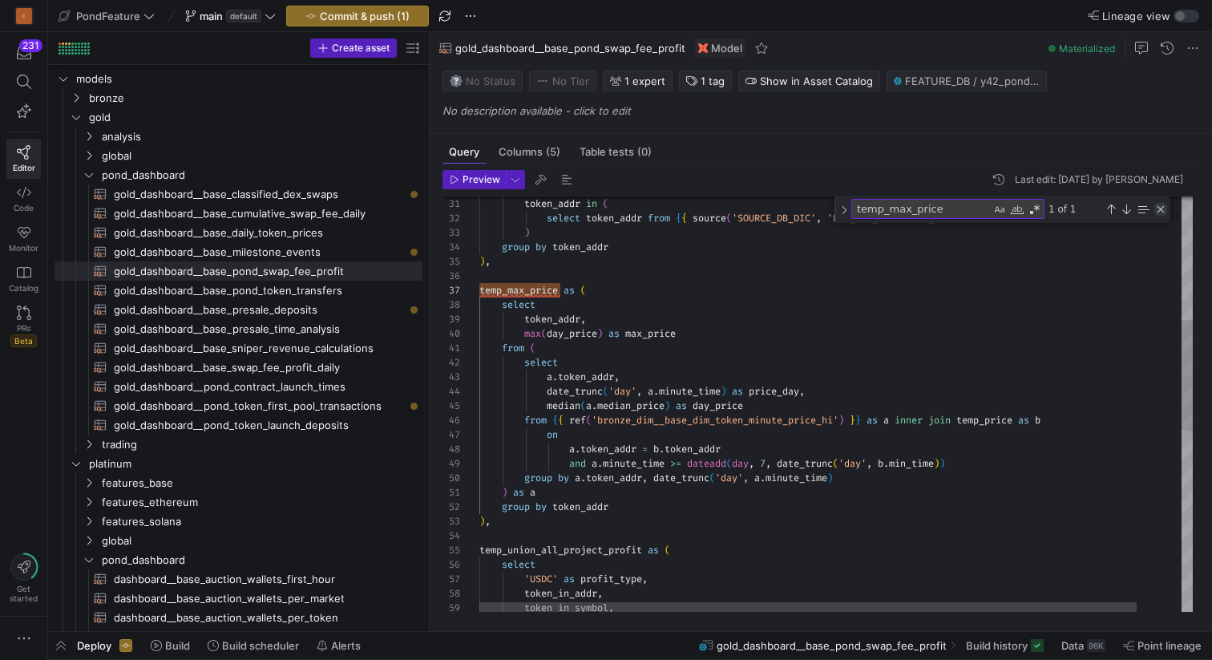
click at [1157, 211] on div "Close (Escape)" at bounding box center [1160, 209] width 13 height 13
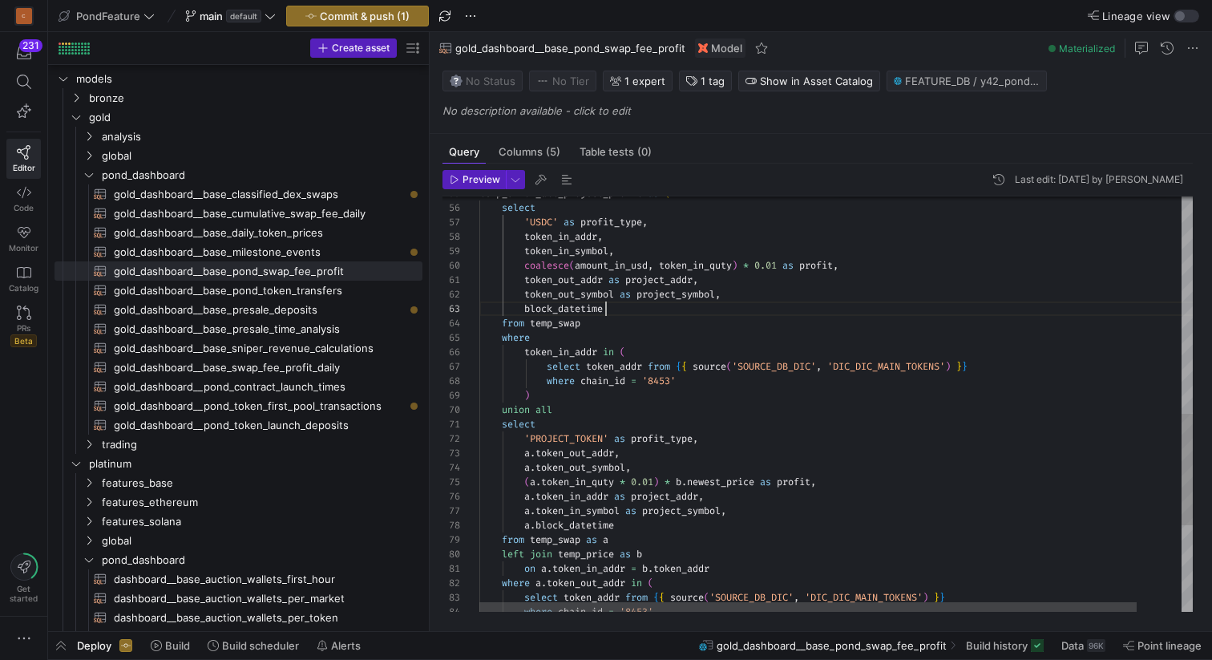
scroll to position [29, 127]
click at [661, 309] on div "a . token_in_symbol as project_symbol , a . block_datetime from temp_swap as a …" at bounding box center [860, 163] width 762 height 1538
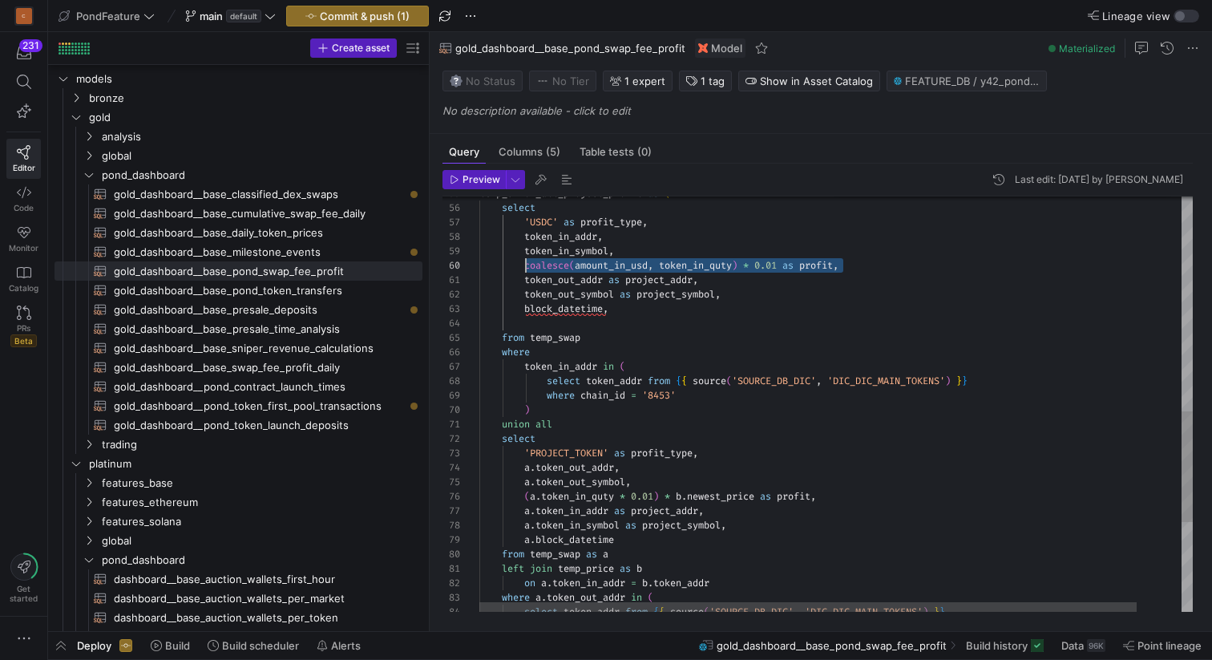
scroll to position [130, 47]
drag, startPoint x: 844, startPoint y: 265, endPoint x: 526, endPoint y: 264, distance: 318.3
click at [526, 264] on div "a . token_in_symbol as project_symbol , a . block_datetime from temp_swap as a …" at bounding box center [860, 170] width 762 height 1552
click at [580, 323] on div "a . token_in_symbol as project_symbol , a . block_datetime from temp_swap as a …" at bounding box center [860, 170] width 762 height 1552
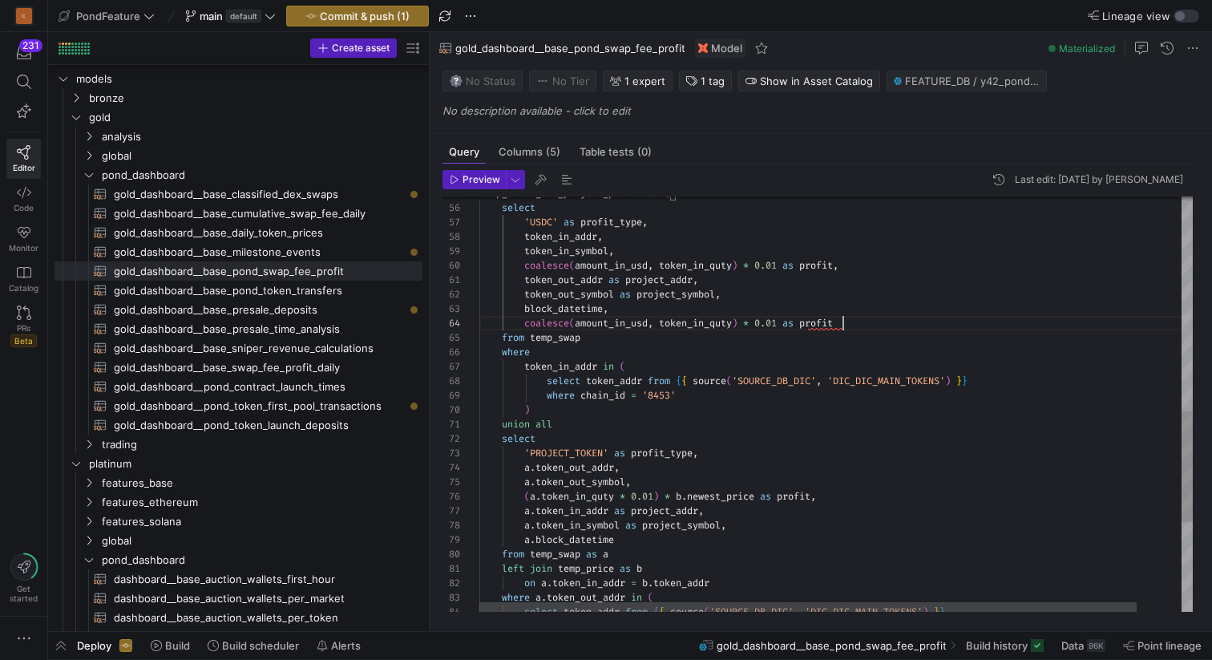
click at [807, 321] on div "a . token_in_symbol as project_symbol , a . block_datetime from temp_swap as a …" at bounding box center [860, 170] width 762 height 1552
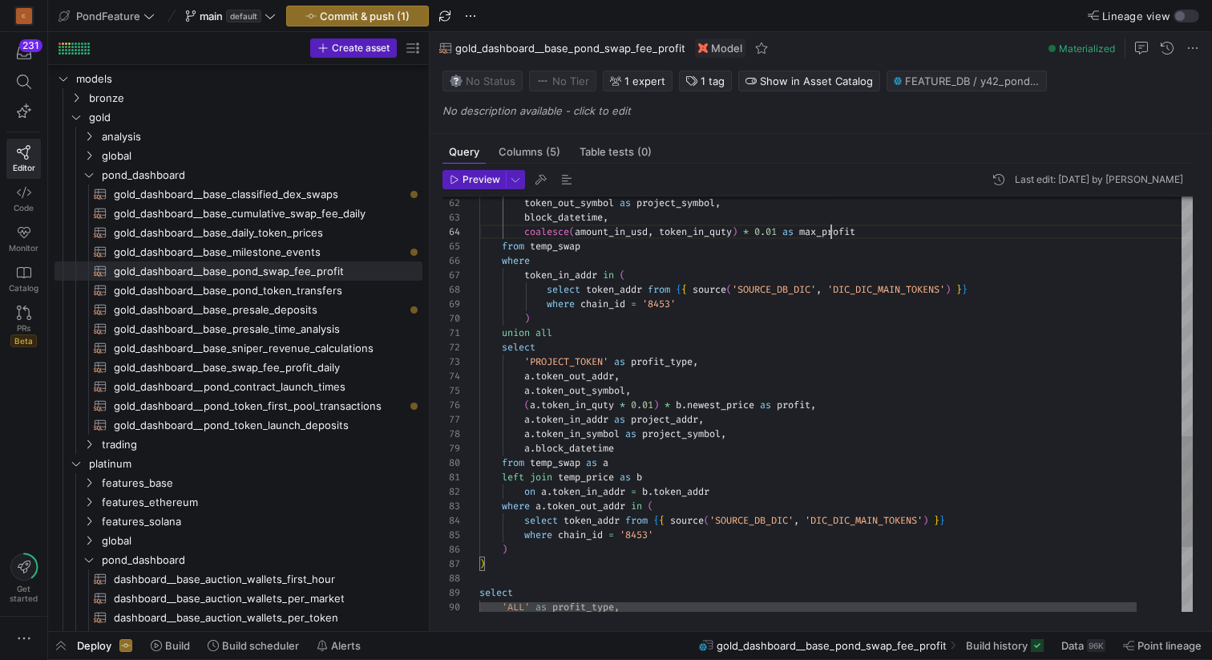
click at [746, 493] on div "a . token_in_symbol as project_symbol , a . block_datetime from temp_swap as a …" at bounding box center [860, 78] width 762 height 1552
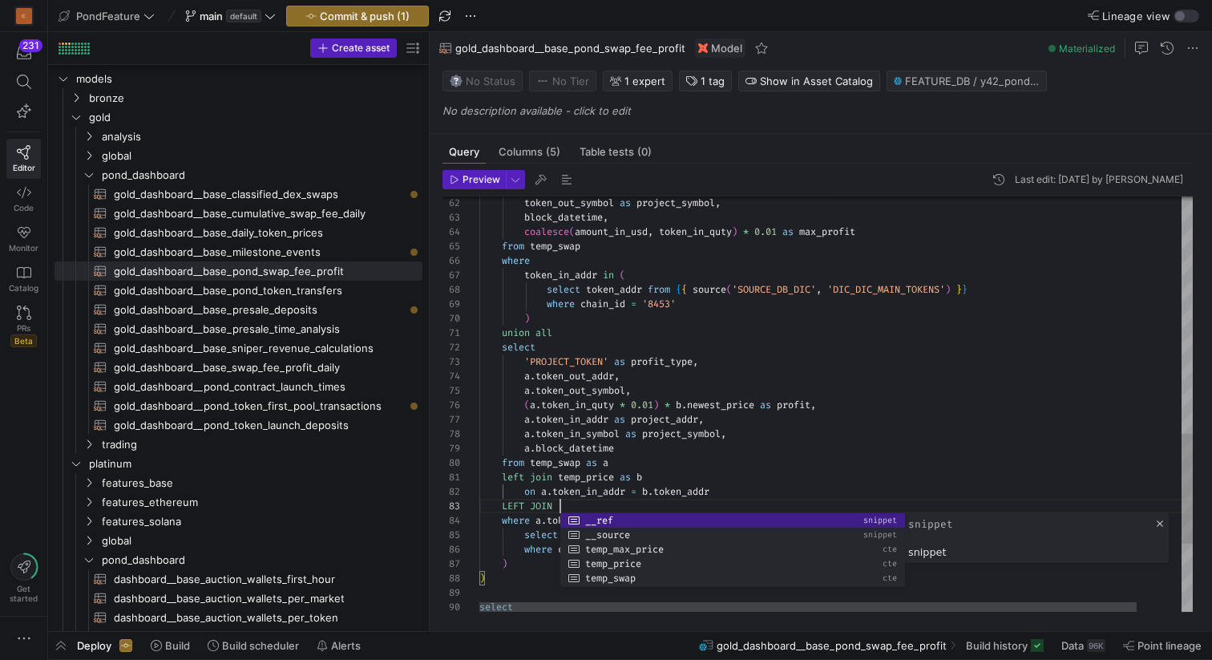
scroll to position [29, 398]
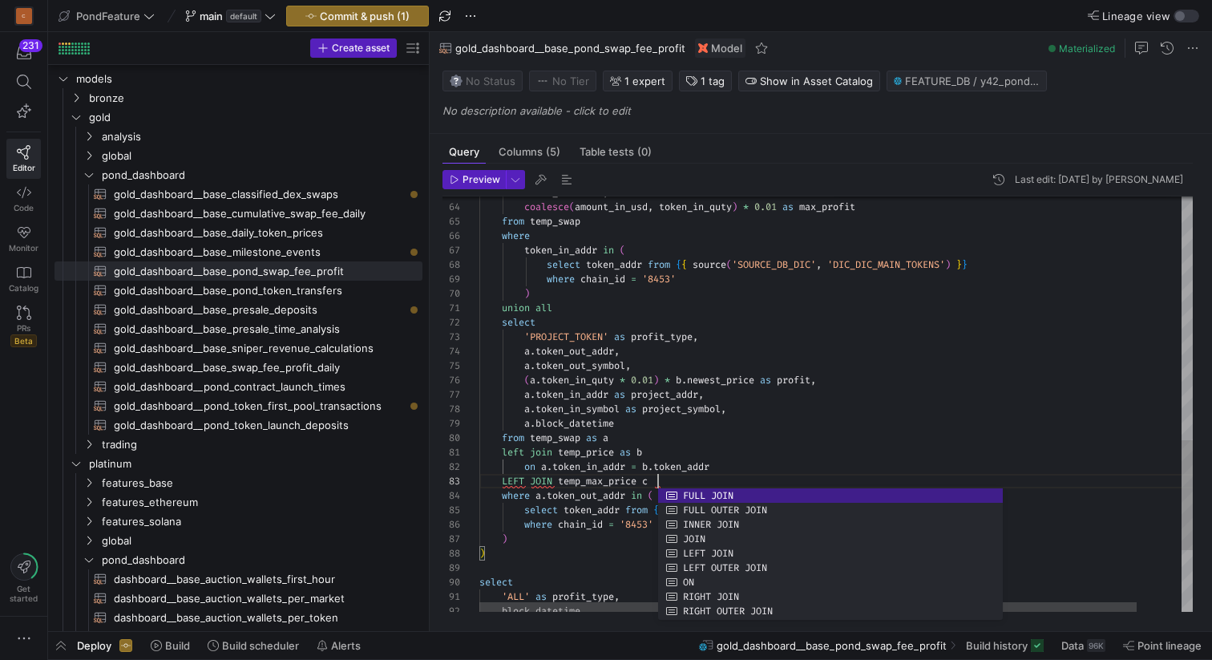
scroll to position [29, 179]
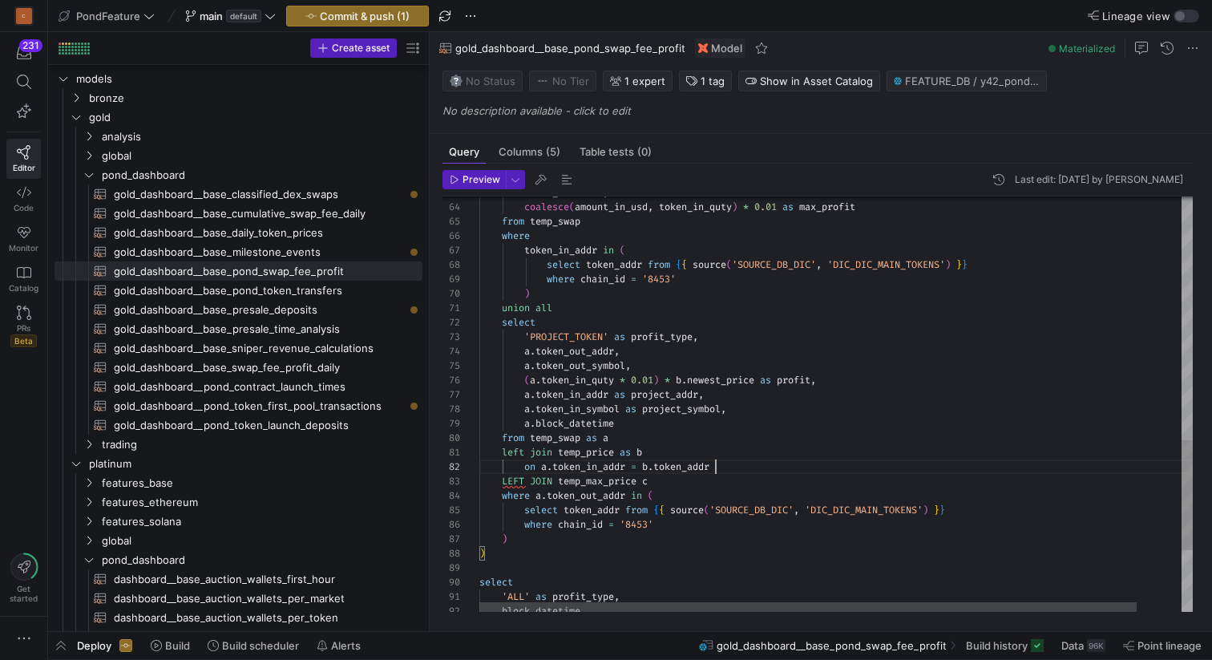
click at [738, 469] on div "block_datetime , coalesce ( amount_in_usd , token_in_quty ) * 0.01 as max_profi…" at bounding box center [860, 61] width 762 height 1567
click at [726, 479] on div "block_datetime , coalesce ( amount_in_usd , token_in_quty ) * 0.01 as max_profi…" at bounding box center [860, 61] width 762 height 1567
drag, startPoint x: 727, startPoint y: 466, endPoint x: 524, endPoint y: 467, distance: 202.8
click at [524, 467] on div "block_datetime , coalesce ( amount_in_usd , token_in_quty ) * 0.01 as max_profi…" at bounding box center [860, 61] width 762 height 1567
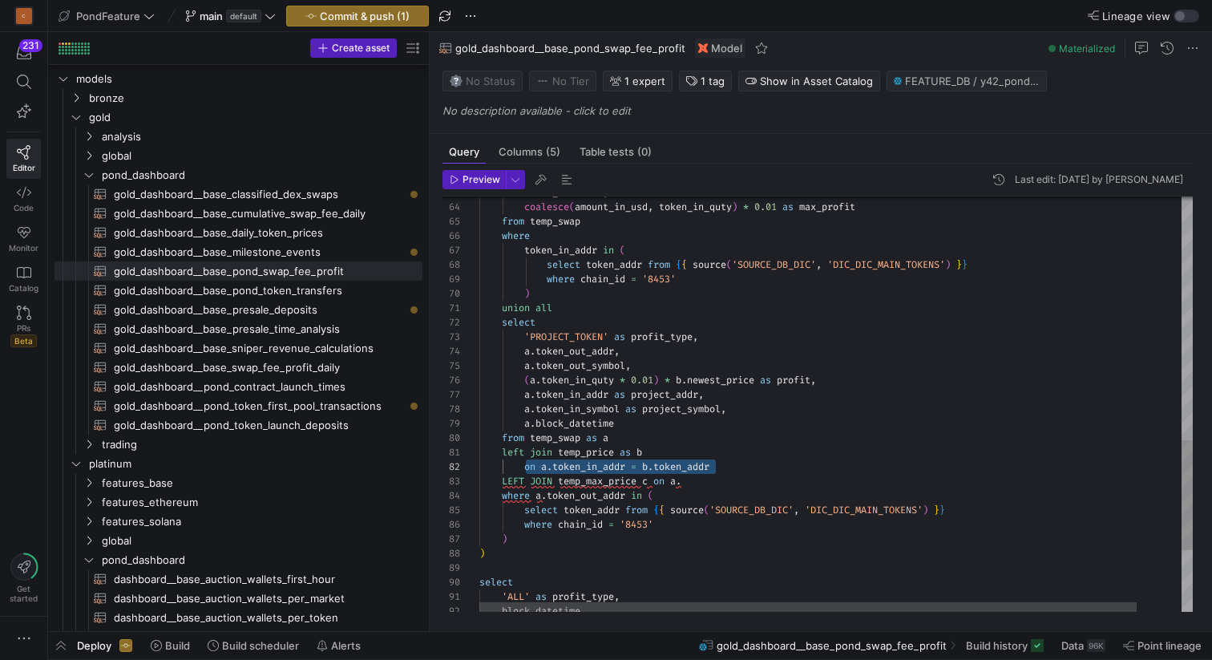
click at [702, 477] on div "block_datetime , coalesce ( amount_in_usd , token_in_quty ) * 0.01 as max_profi…" at bounding box center [860, 61] width 762 height 1567
click at [677, 475] on div "block_datetime , coalesce ( amount_in_usd , token_in_quty ) * 0.01 as max_profi…" at bounding box center [860, 61] width 762 height 1567
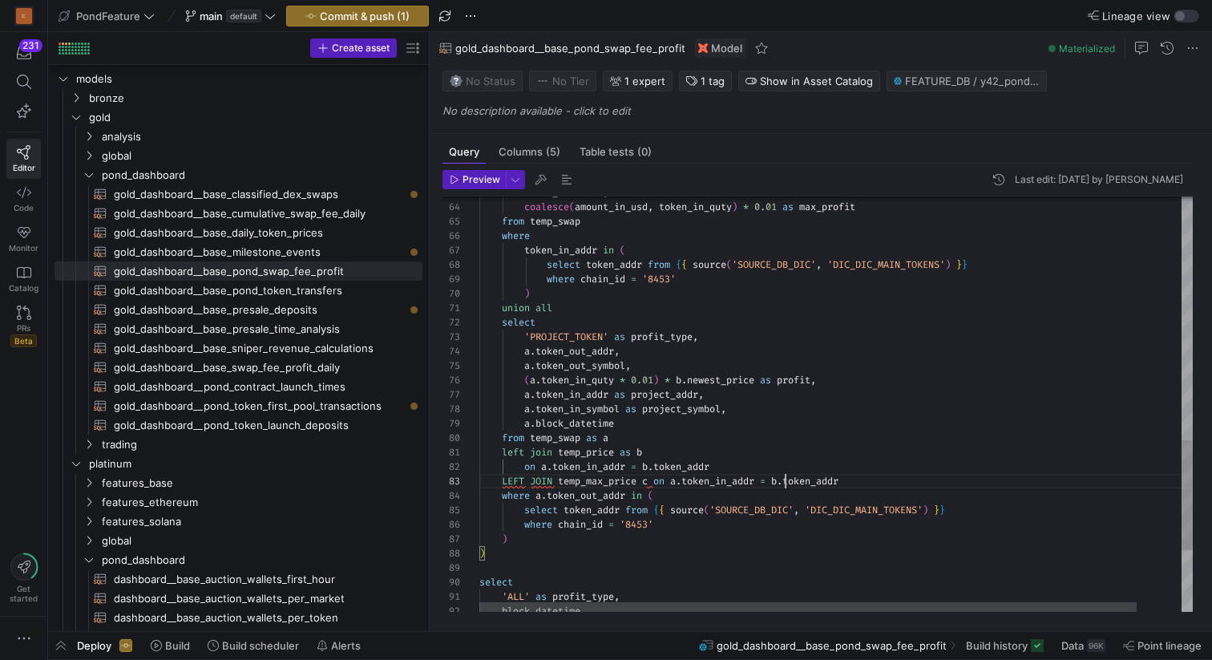
click at [787, 478] on div "block_datetime , coalesce ( amount_in_usd , token_in_quty ) * 0.01 as max_profi…" at bounding box center [860, 61] width 762 height 1567
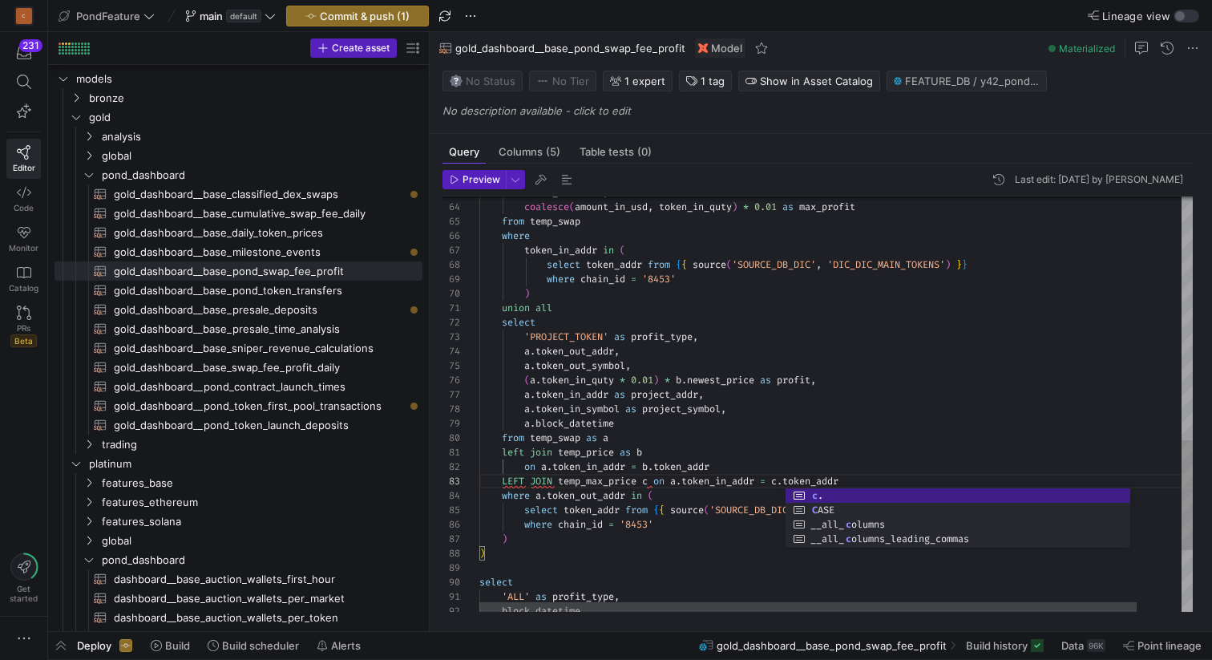
click at [850, 459] on div "block_datetime , coalesce ( amount_in_usd , token_in_quty ) * 0.01 as max_profi…" at bounding box center [860, 61] width 762 height 1567
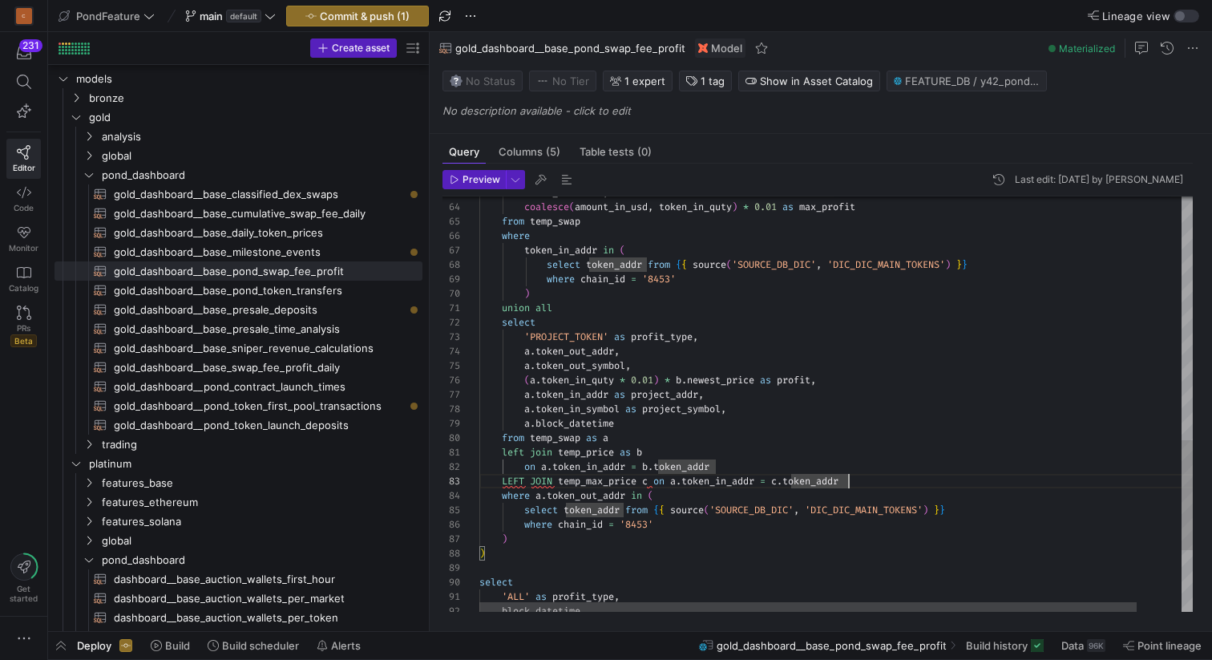
scroll to position [29, 370]
click at [850, 485] on div "block_datetime , coalesce ( amount_in_usd , token_in_quty ) * 0.01 as max_profi…" at bounding box center [860, 61] width 762 height 1567
click at [709, 429] on div "block_datetime , coalesce ( amount_in_usd , token_in_quty ) * 0.01 as max_profi…" at bounding box center [860, 61] width 762 height 1567
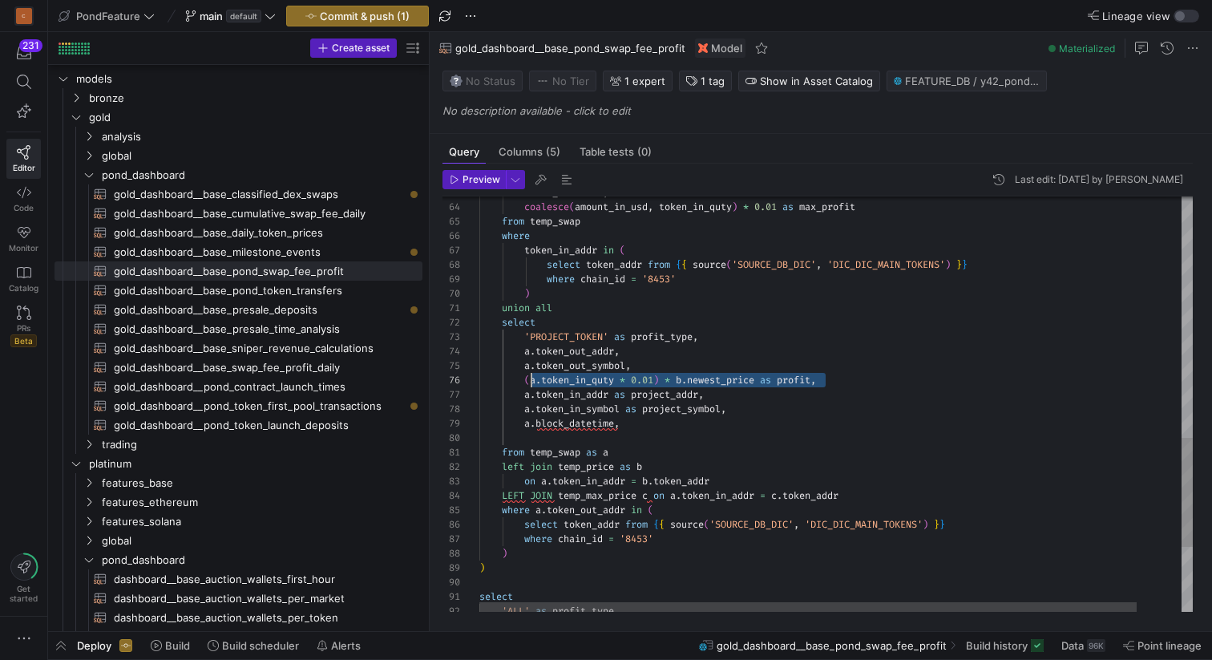
scroll to position [72, 47]
drag, startPoint x: 823, startPoint y: 376, endPoint x: 524, endPoint y: 379, distance: 299.9
click at [524, 379] on div "block_datetime , coalesce ( amount_in_usd , token_in_quty ) * 0.01 as max_profi…" at bounding box center [860, 68] width 762 height 1581
click at [561, 440] on div "block_datetime , coalesce ( amount_in_usd , token_in_quty ) * 0.01 as max_profi…" at bounding box center [860, 68] width 762 height 1581
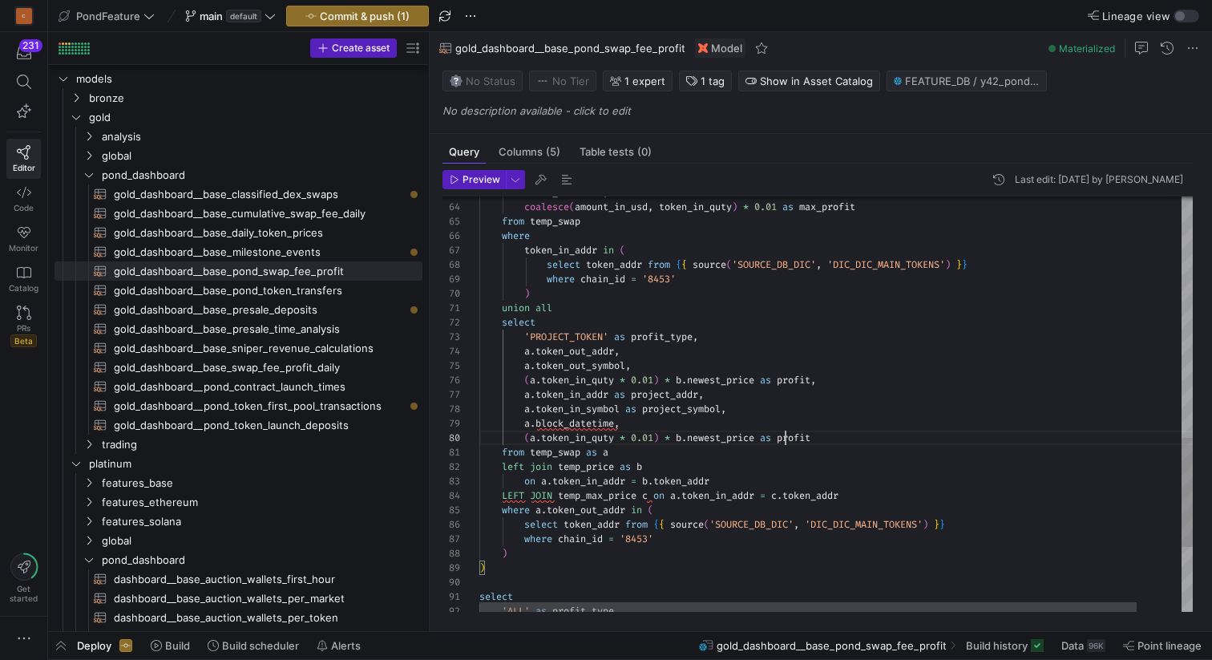
click at [786, 433] on div "block_datetime , coalesce ( amount_in_usd , token_in_quty ) * 0.01 as max_profi…" at bounding box center [860, 68] width 762 height 1581
click at [689, 436] on div "block_datetime , coalesce ( amount_in_usd , token_in_quty ) * 0.01 as max_profi…" at bounding box center [860, 68] width 762 height 1581
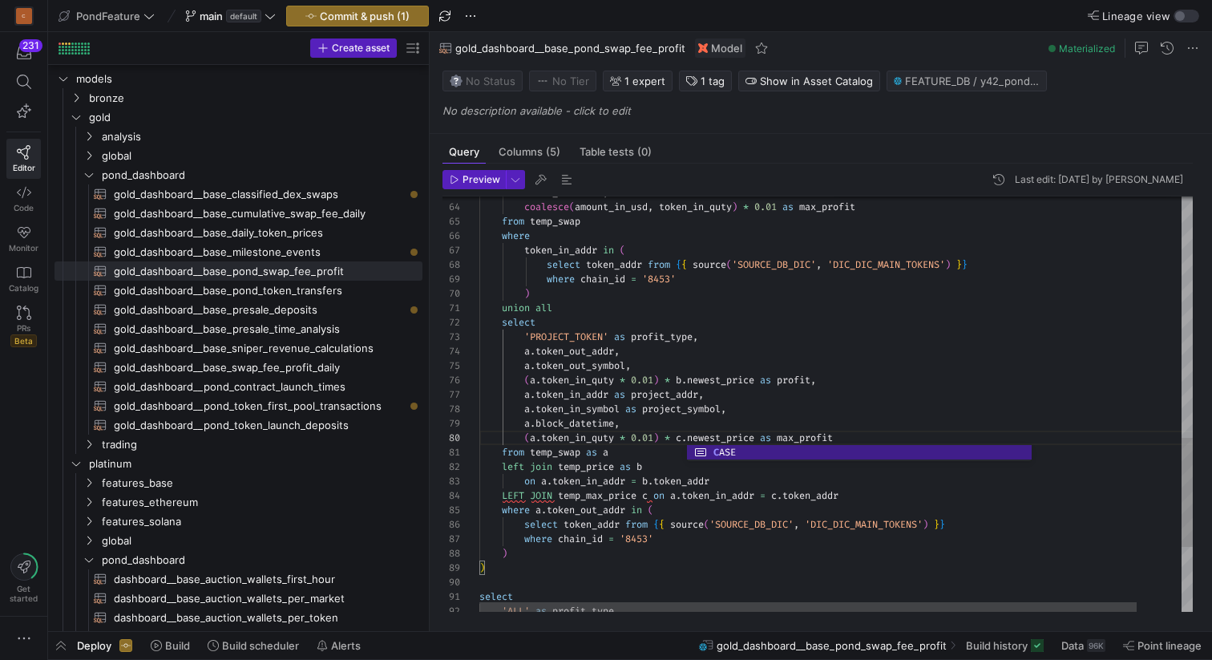
scroll to position [115, 144]
click at [725, 426] on div "block_datetime , coalesce ( amount_in_usd , token_in_quty ) * 0.01 as max_profi…" at bounding box center [860, 68] width 762 height 1581
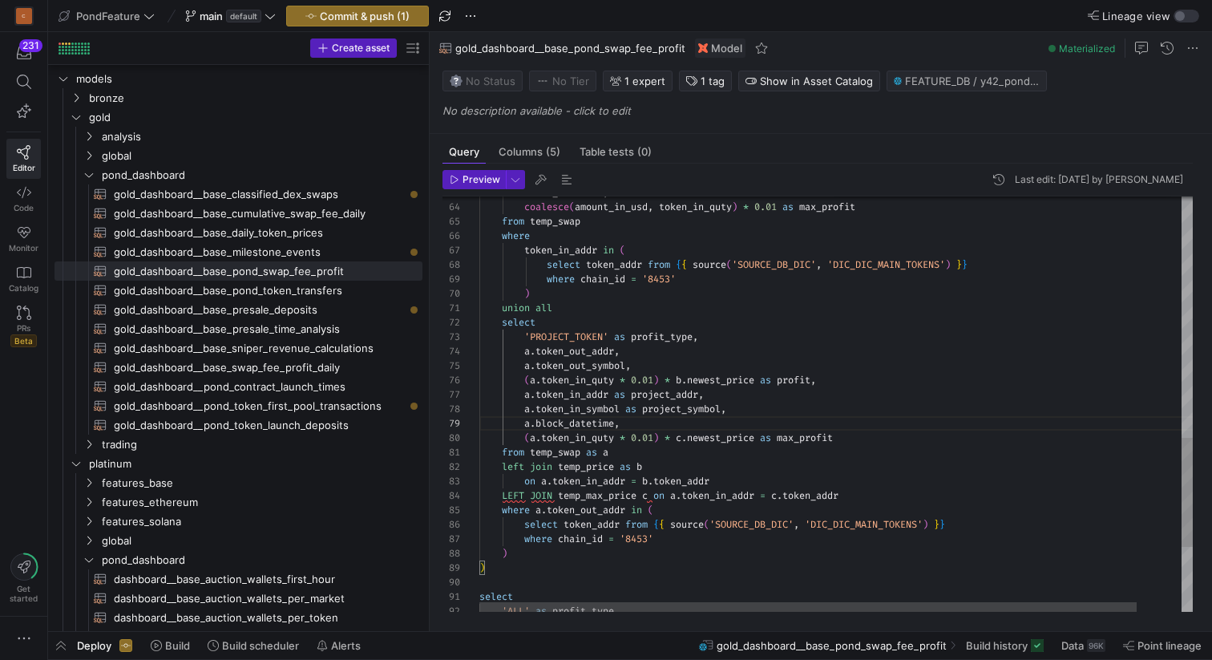
click at [729, 436] on div "block_datetime , coalesce ( amount_in_usd , token_in_quty ) * 0.01 as max_profi…" at bounding box center [860, 68] width 762 height 1581
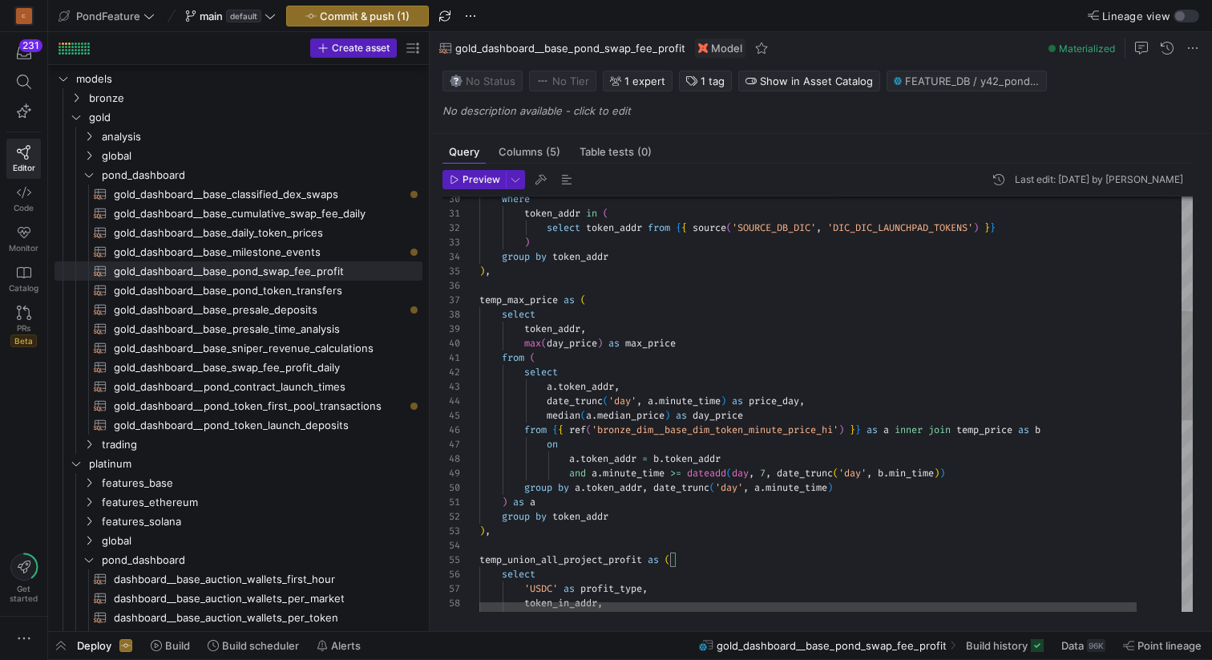
click at [647, 348] on div ") , group by token_addr ) as a group by a . token_addr , date_trunc ( 'day' , a…" at bounding box center [860, 550] width 762 height 1581
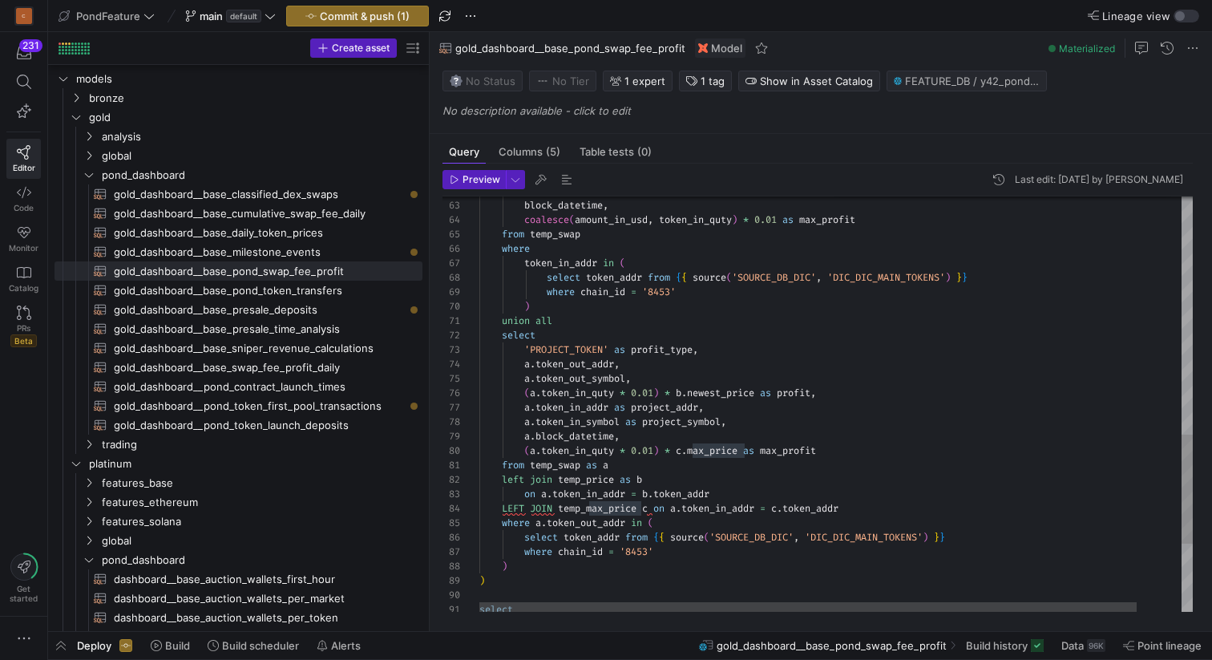
click at [718, 446] on div "token_out_symbol as project_symbol , block_datetime , coalesce ( amount_in_usd …" at bounding box center [860, 80] width 762 height 1581
click at [846, 450] on div "token_out_symbol as project_symbol , block_datetime , coalesce ( amount_in_usd …" at bounding box center [860, 80] width 762 height 1581
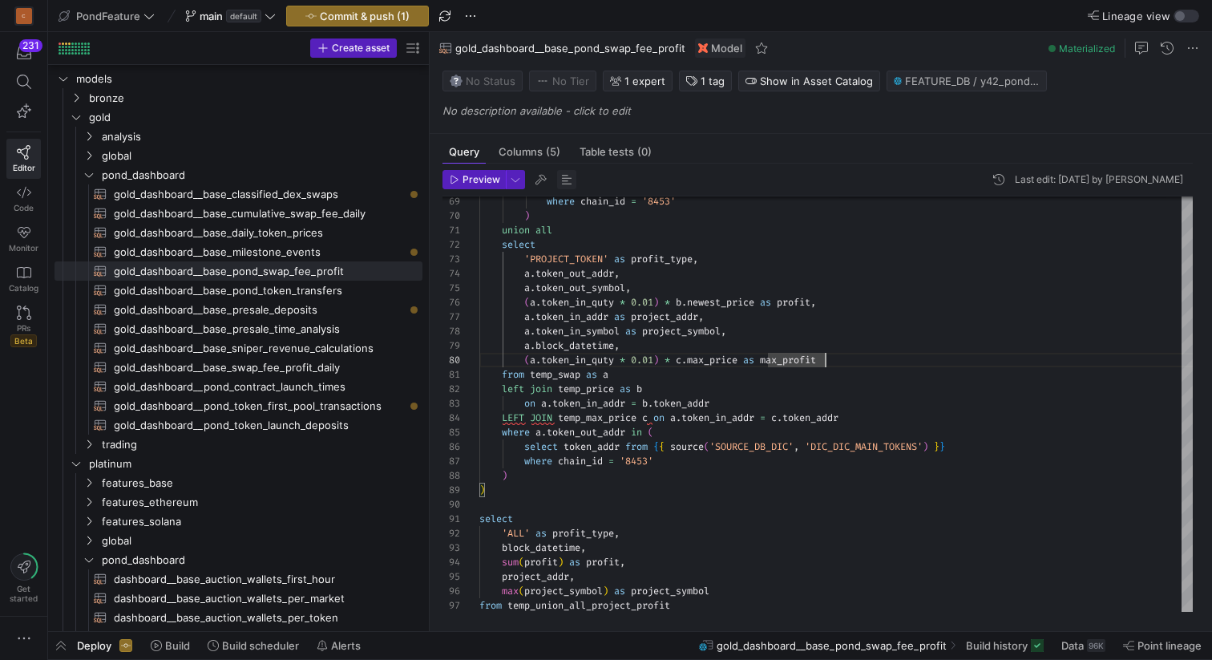
click at [564, 183] on span "button" at bounding box center [566, 179] width 19 height 19
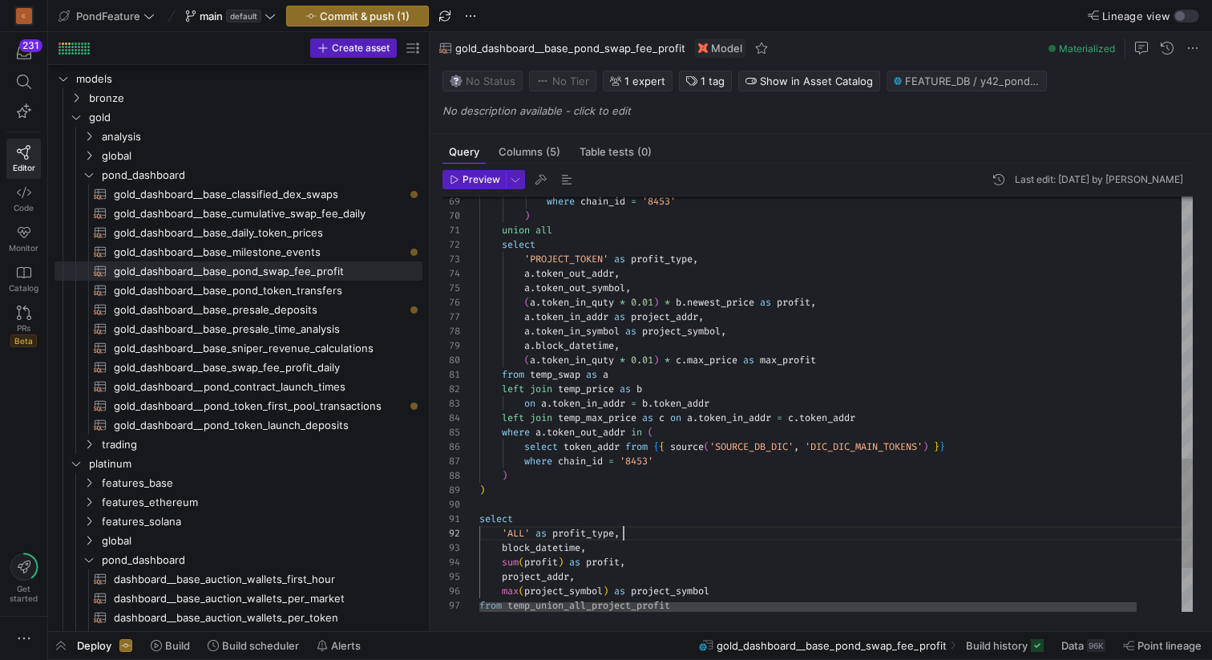
scroll to position [14, 144]
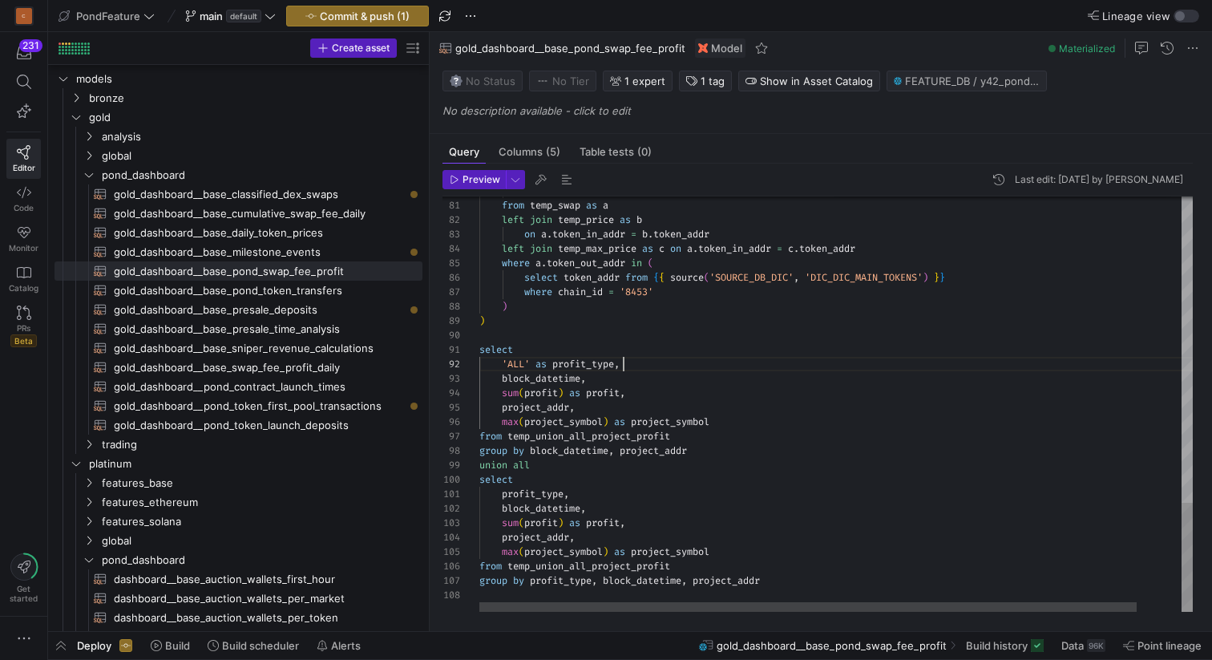
scroll to position [72, 236]
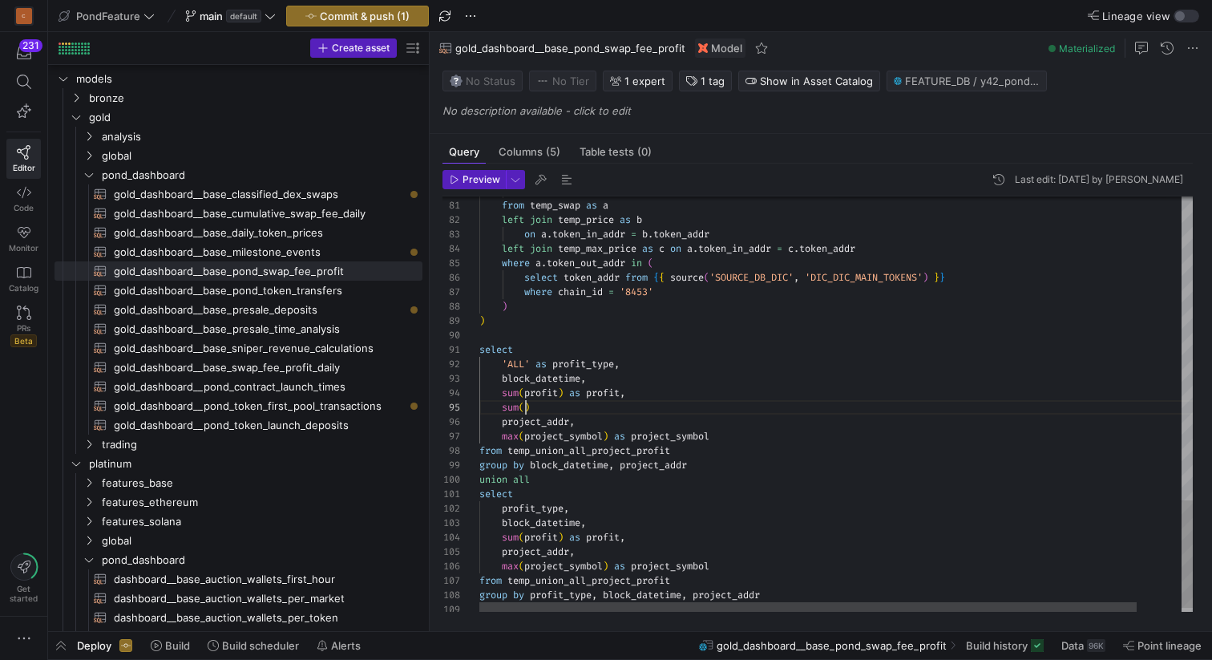
scroll to position [58, 47]
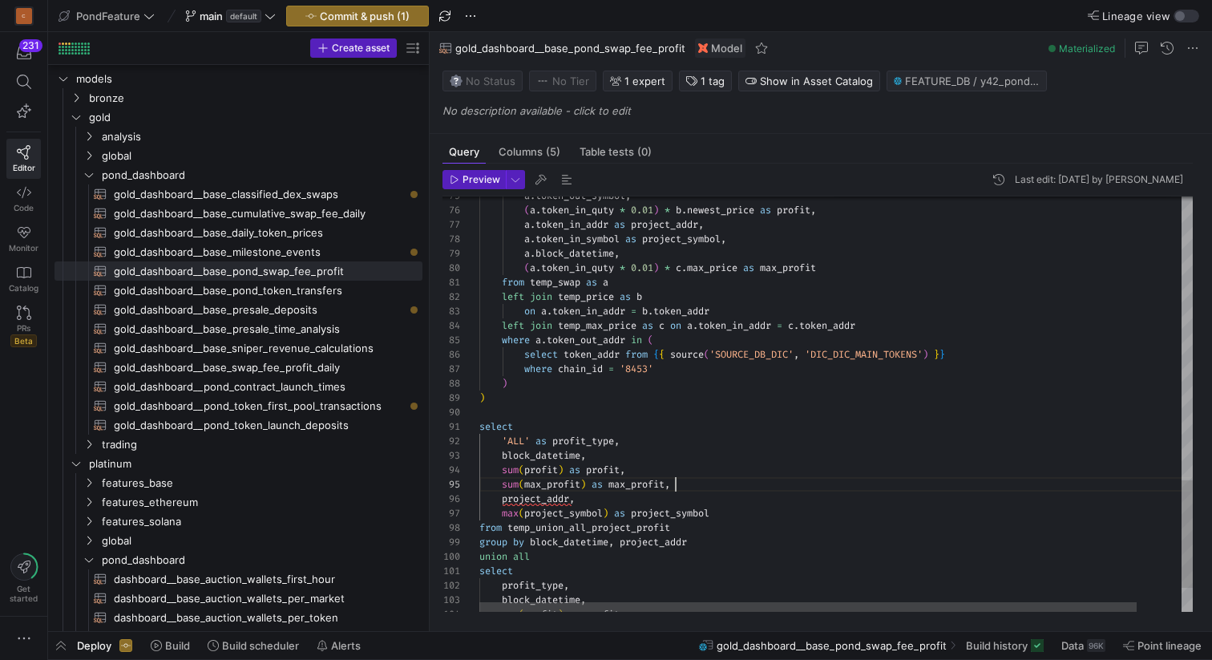
scroll to position [58, 196]
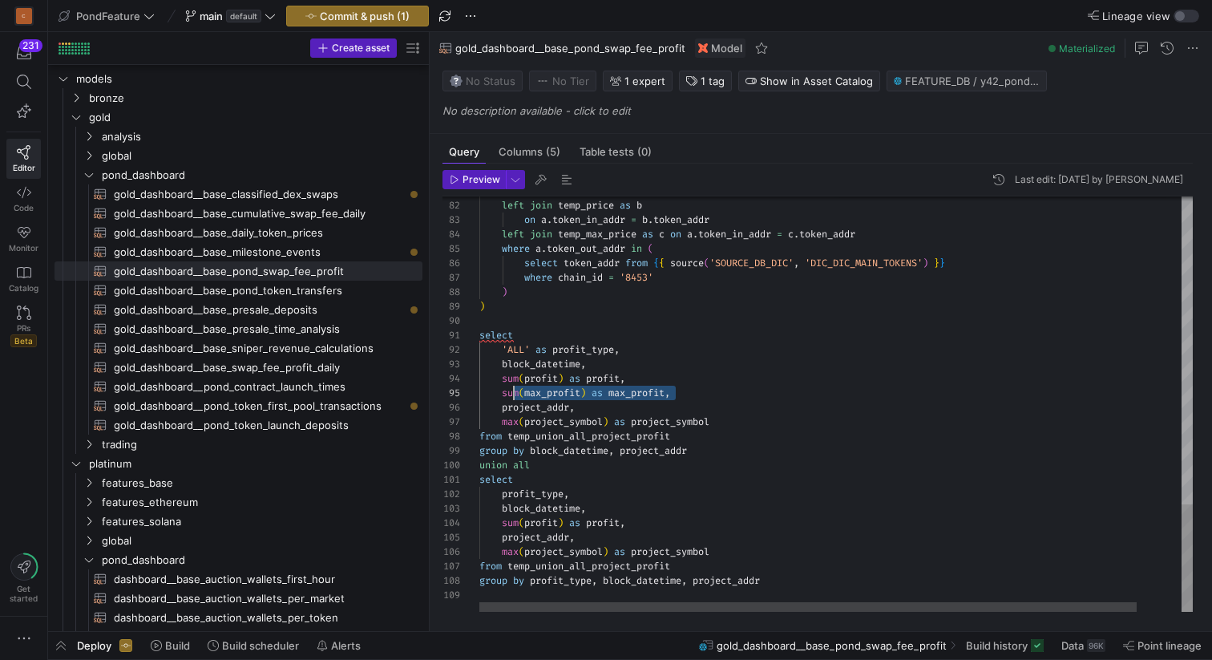
scroll to position [58, 23]
drag, startPoint x: 735, startPoint y: 394, endPoint x: 502, endPoint y: 391, distance: 233.3
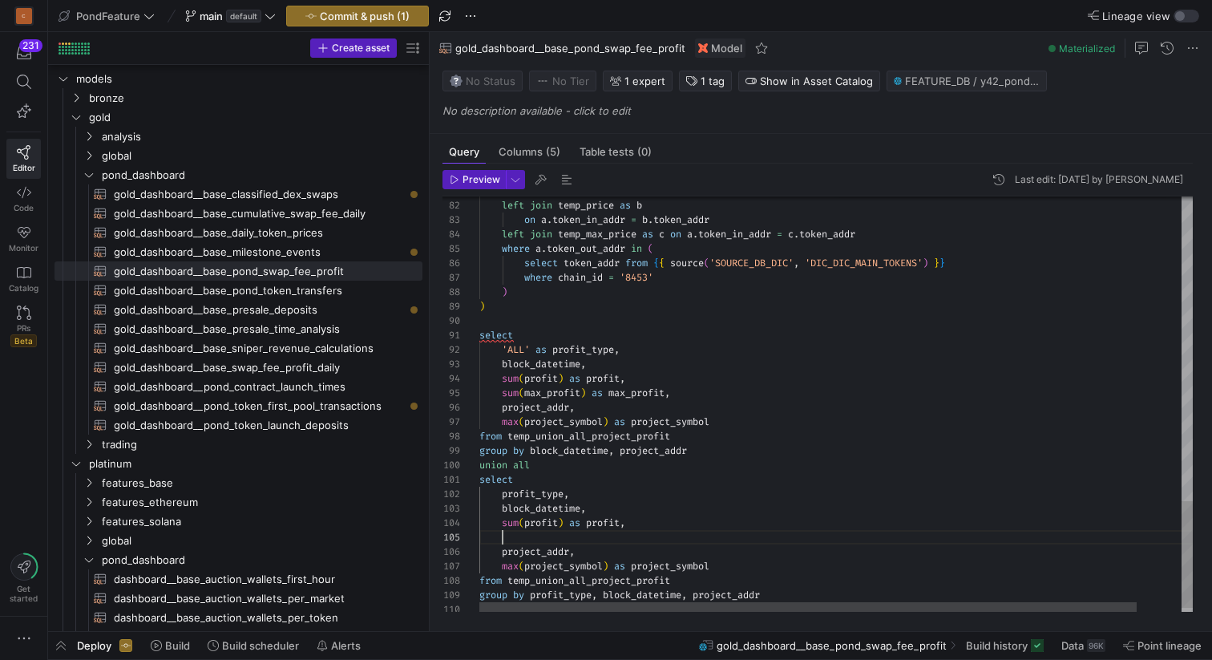
scroll to position [58, 196]
drag, startPoint x: 591, startPoint y: 534, endPoint x: 503, endPoint y: 534, distance: 87.4
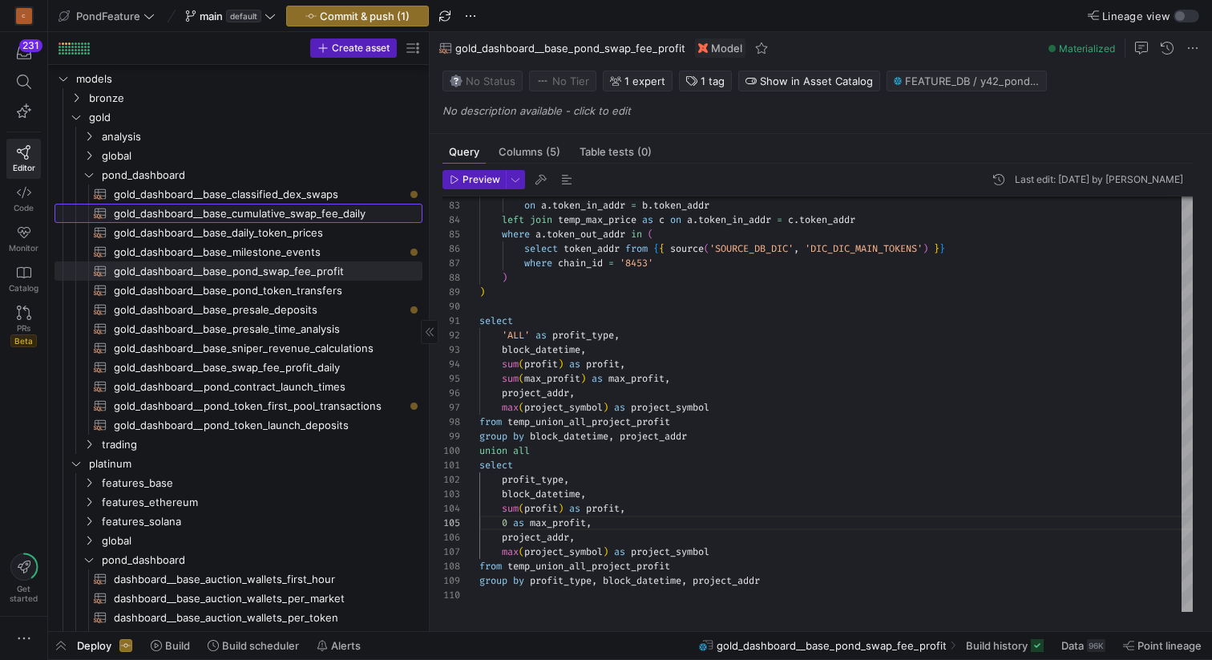
click at [325, 205] on span "gold_dashboard__base_cumulative_swap_fee_daily​​​​​​​​​​" at bounding box center [259, 213] width 290 height 18
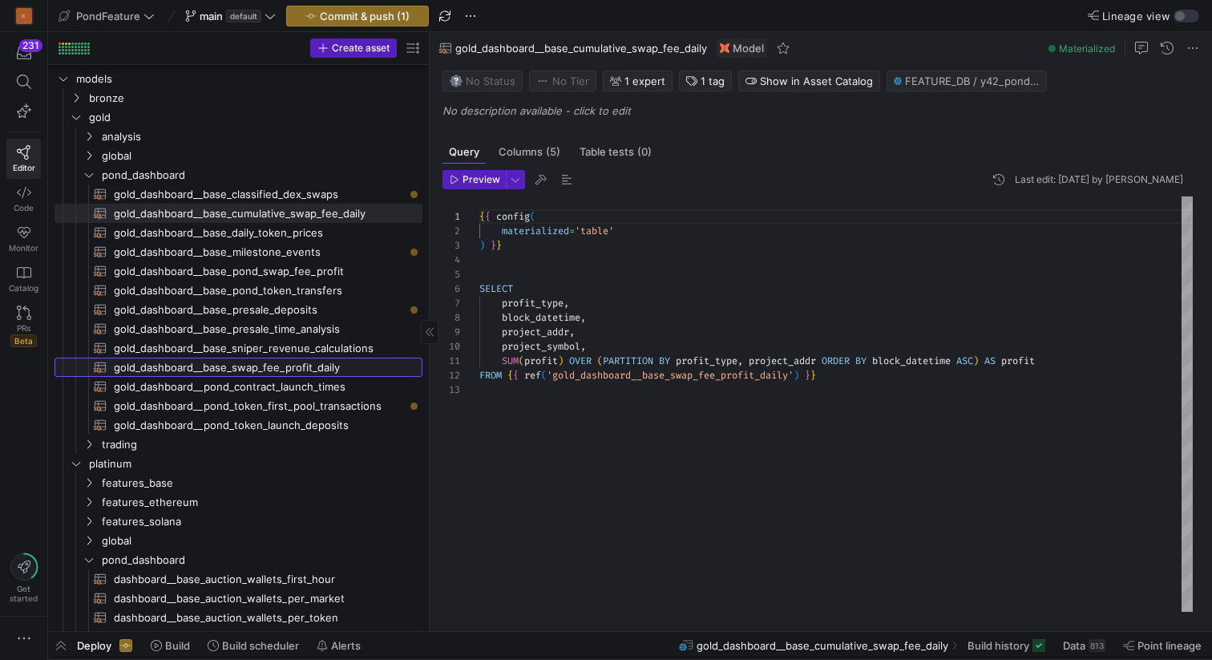
click at [281, 369] on span "gold_dashboard__base_swap_fee_profit_daily​​​​​​​​​​" at bounding box center [259, 367] width 290 height 18
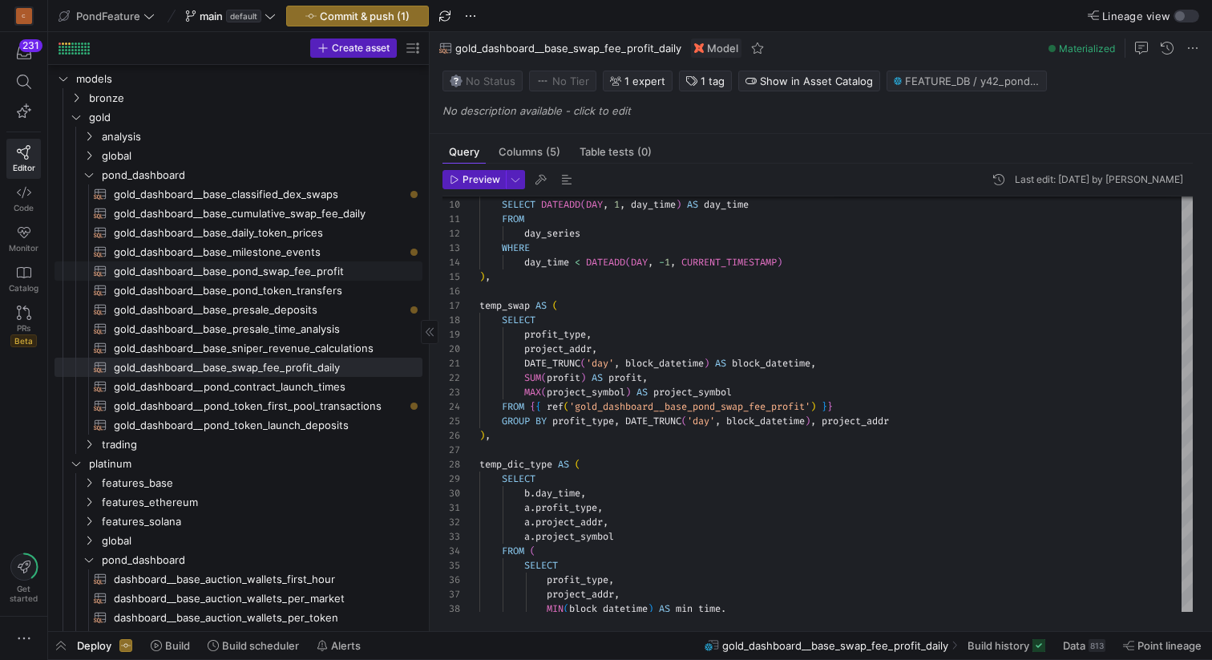
click at [323, 271] on span "gold_dashboard__base_pond_swap_fee_profit​​​​​​​​​​" at bounding box center [259, 271] width 290 height 18
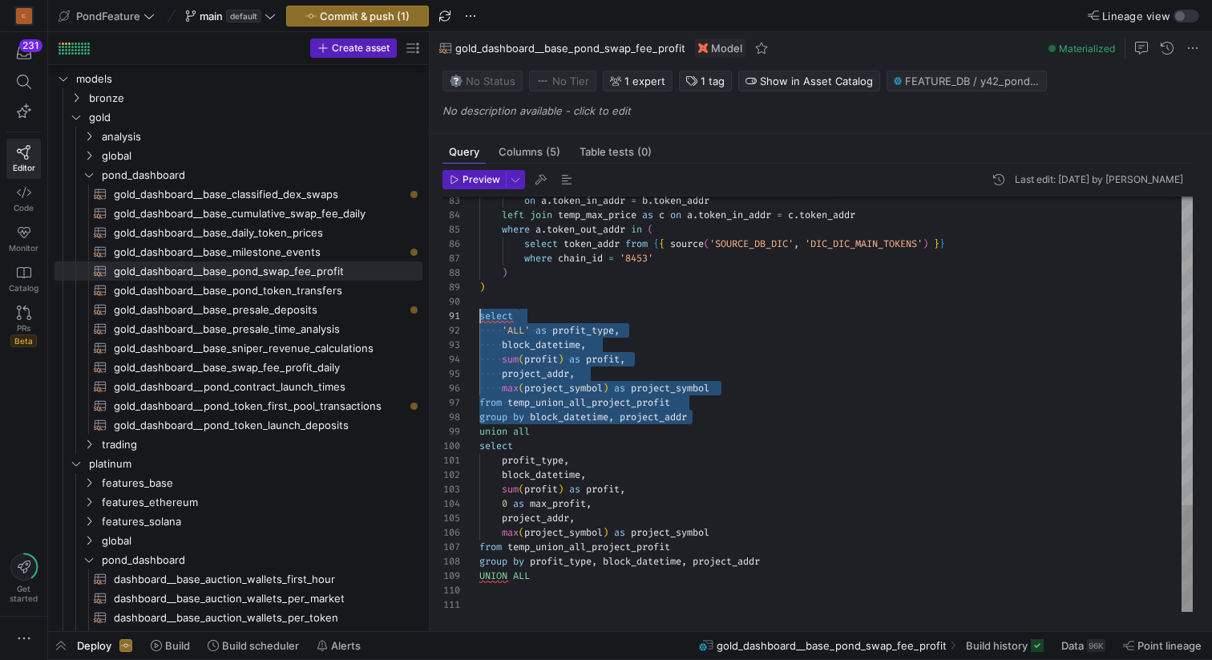
scroll to position [0, 0]
drag, startPoint x: 714, startPoint y: 412, endPoint x: 473, endPoint y: 313, distance: 260.7
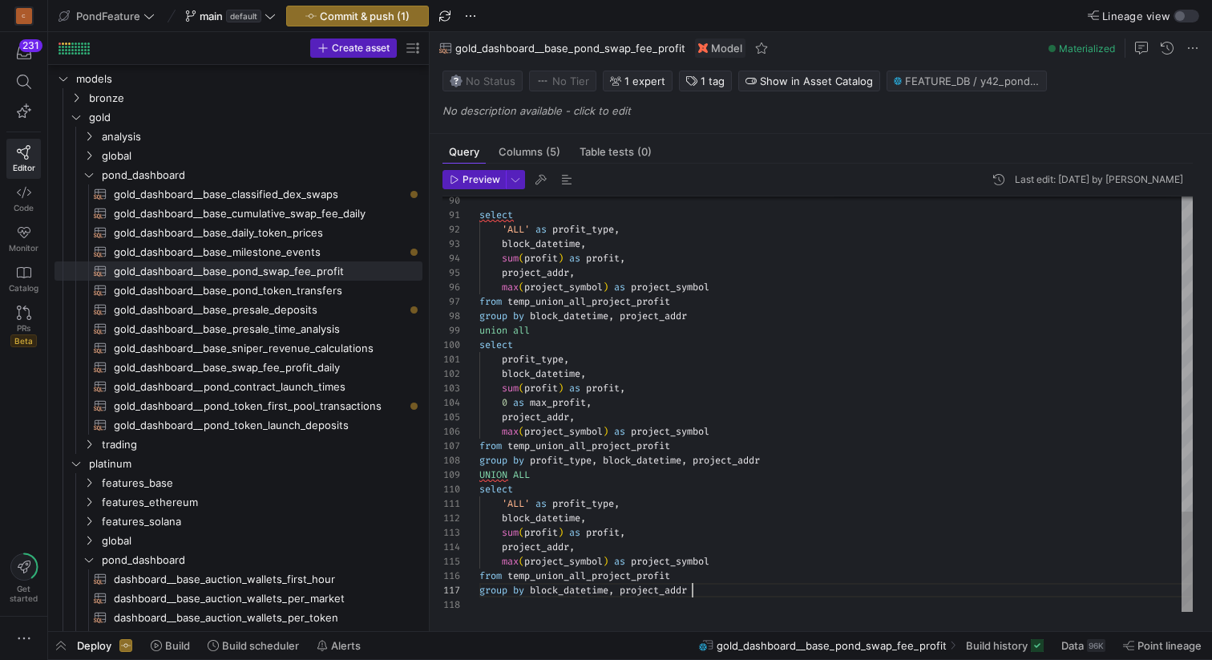
scroll to position [72, 196]
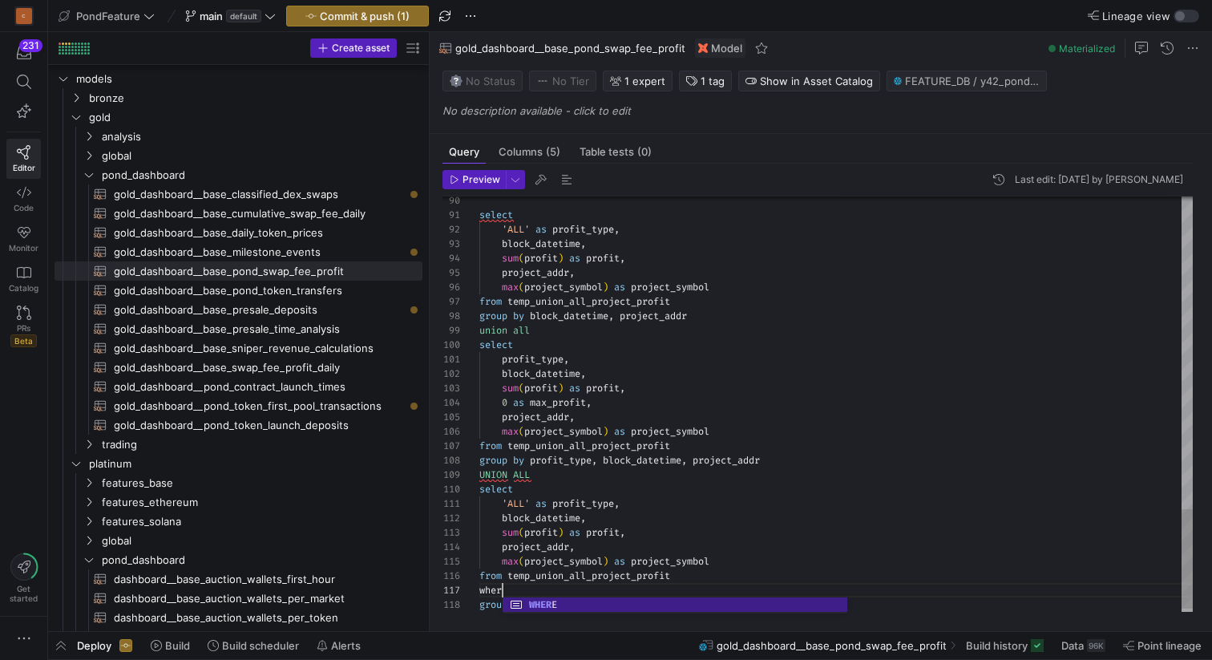
scroll to position [87, 34]
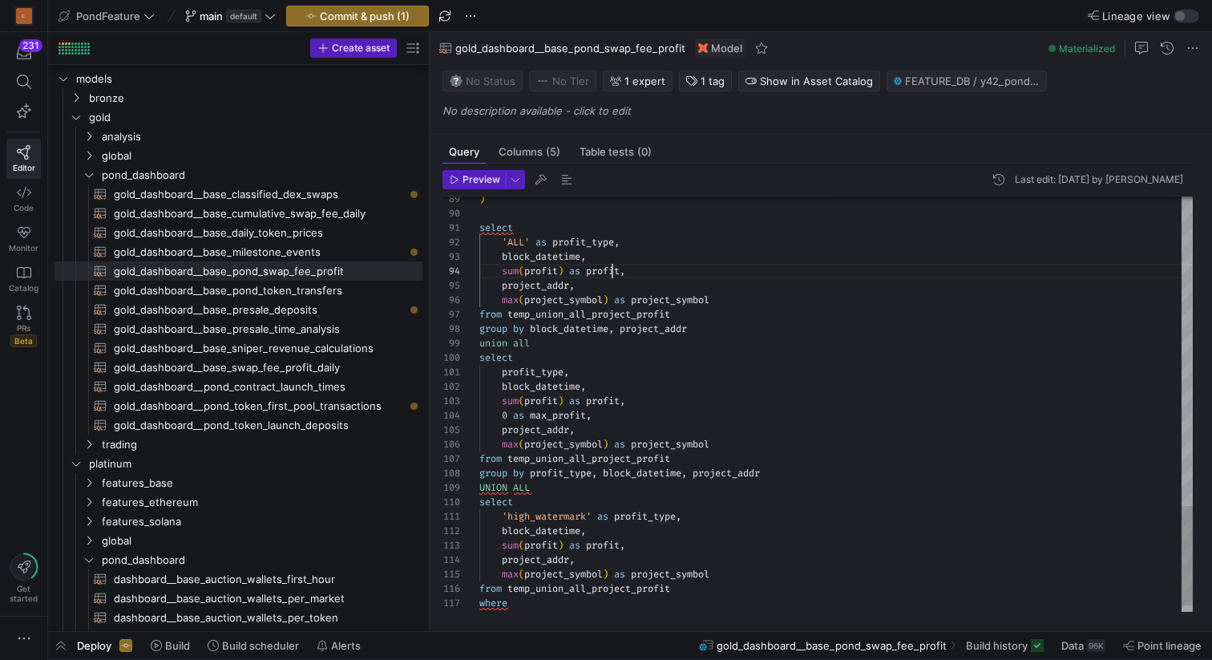
scroll to position [43, 144]
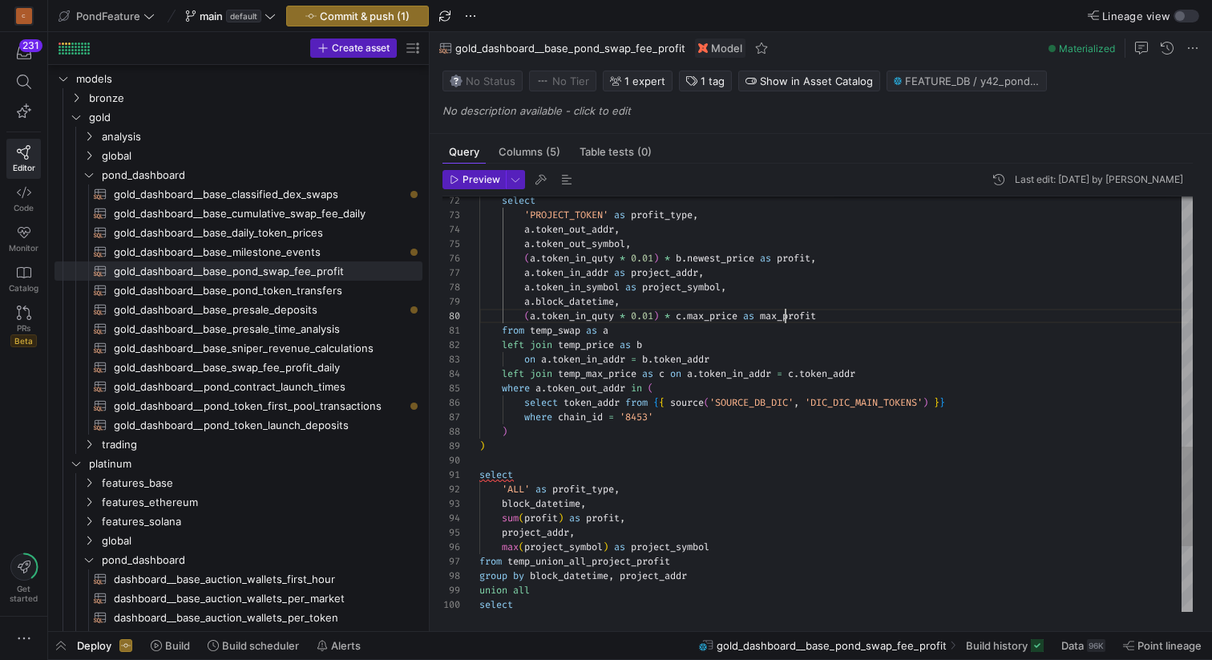
click at [785, 320] on div "select 'ALL' as profit_type , block_datetime , sum ( profit ) as profit , proje…" at bounding box center [836, 21] width 714 height 1730
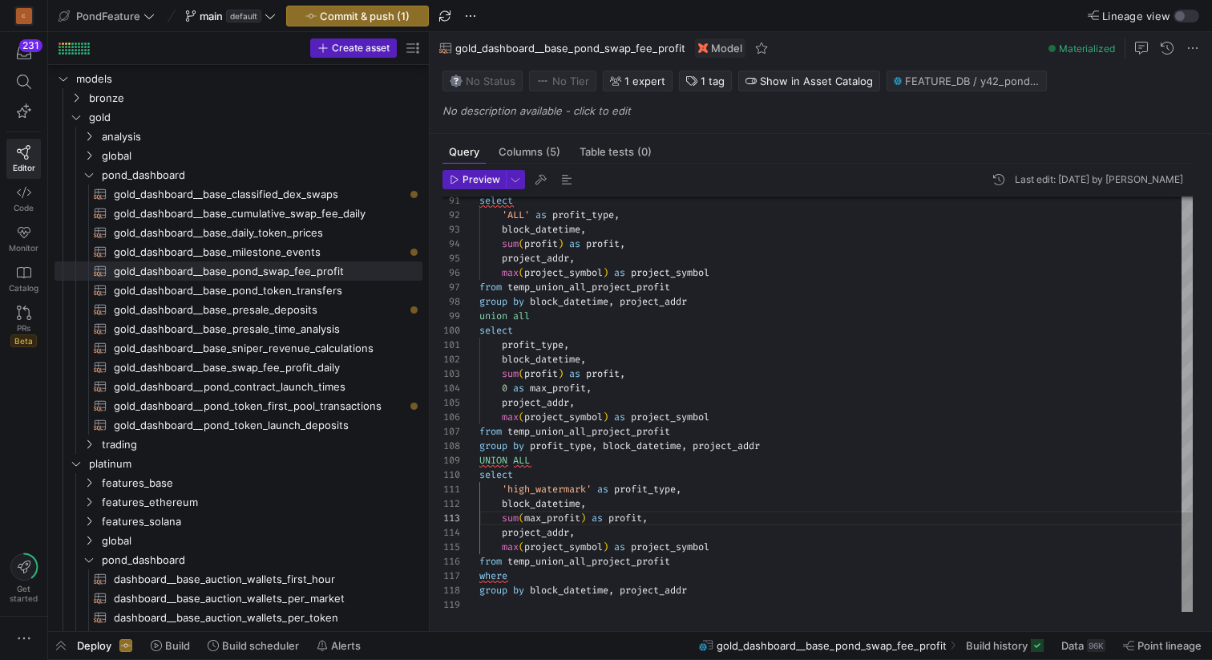
scroll to position [87, 34]
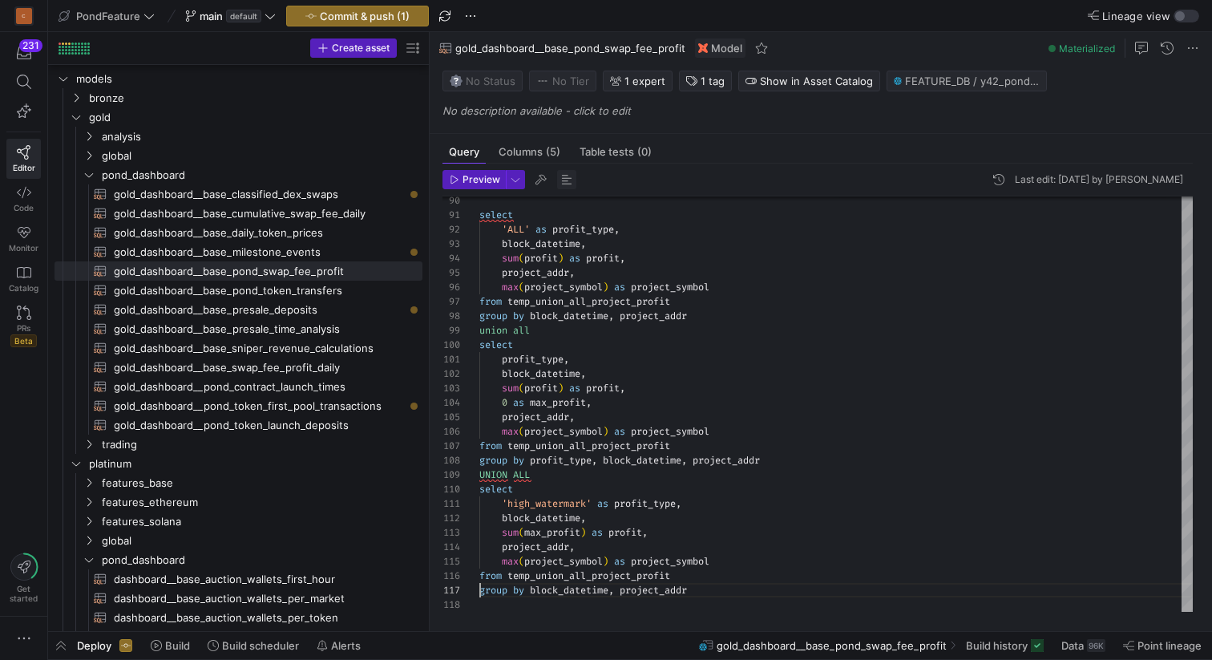
click at [561, 176] on span "button" at bounding box center [566, 179] width 19 height 19
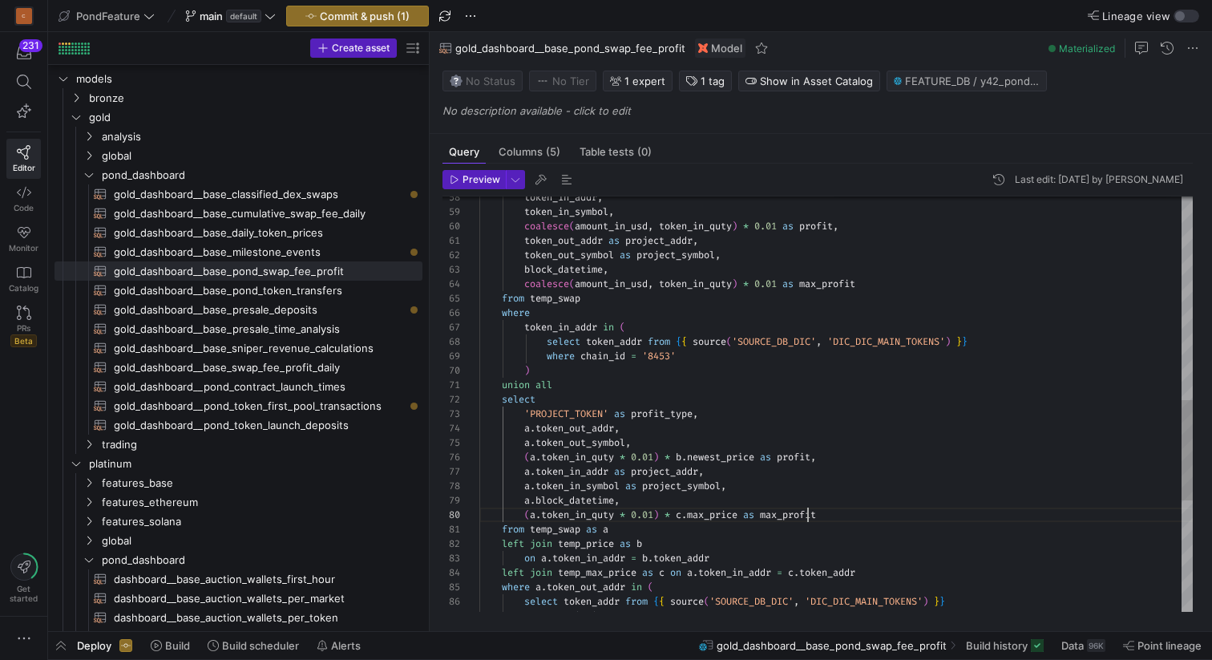
click at [806, 512] on div "'PROJECT_TOKEN' as profit_type , a . token_out_addr , a . token_out_symbol , ( …" at bounding box center [836, 213] width 714 height 1716
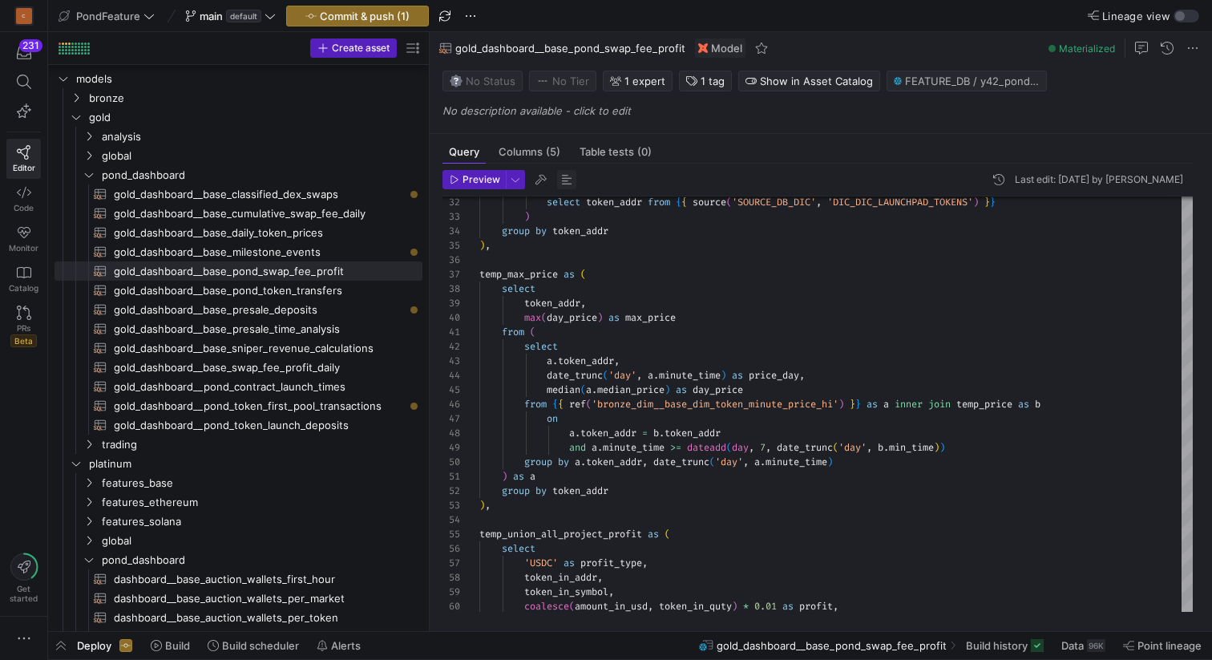
click at [565, 180] on span "button" at bounding box center [566, 179] width 19 height 19
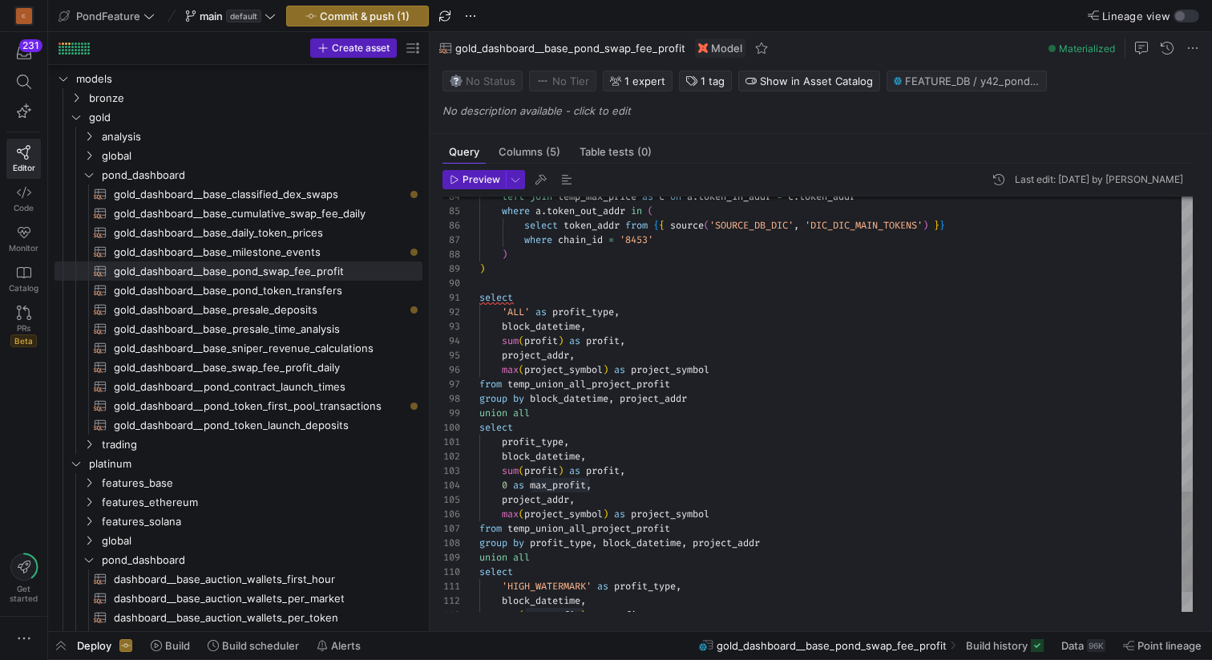
scroll to position [0, 34]
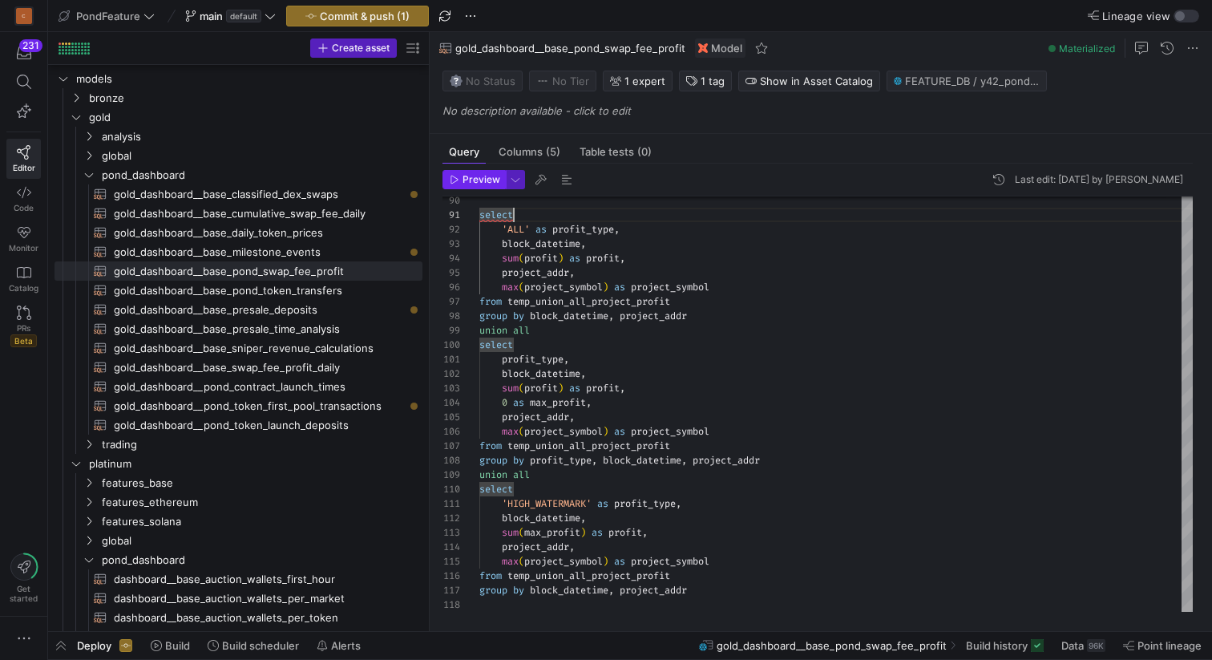
click at [476, 180] on span "Preview" at bounding box center [482, 179] width 38 height 11
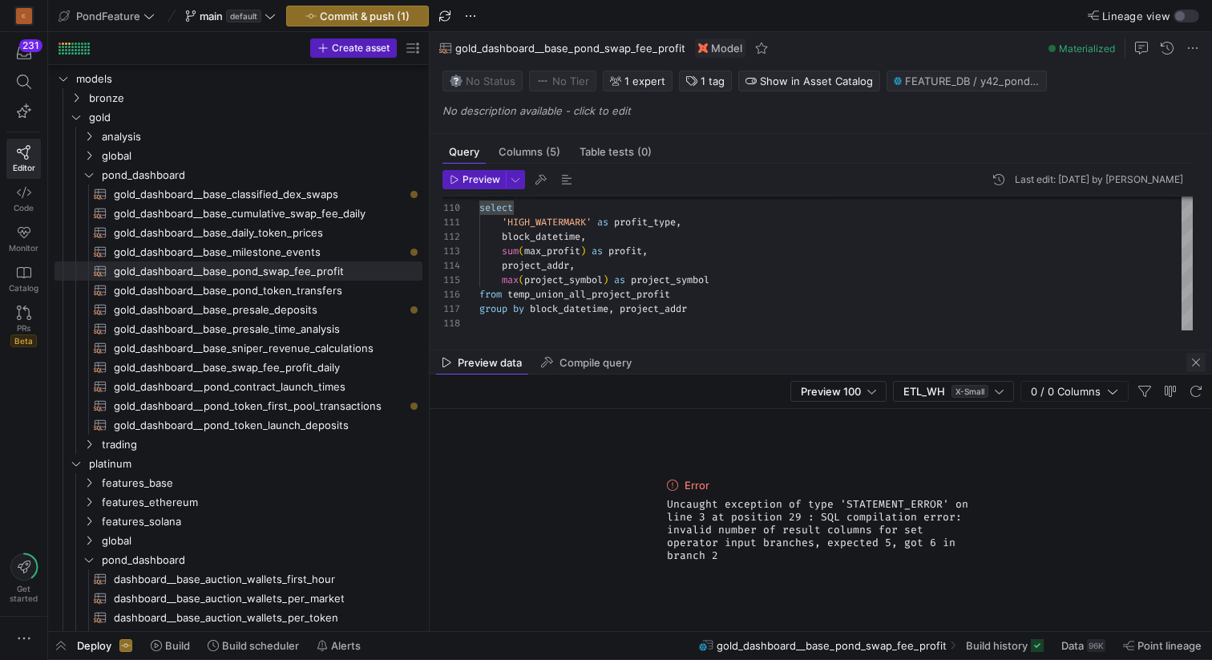
click at [1194, 363] on span "button" at bounding box center [1196, 362] width 19 height 19
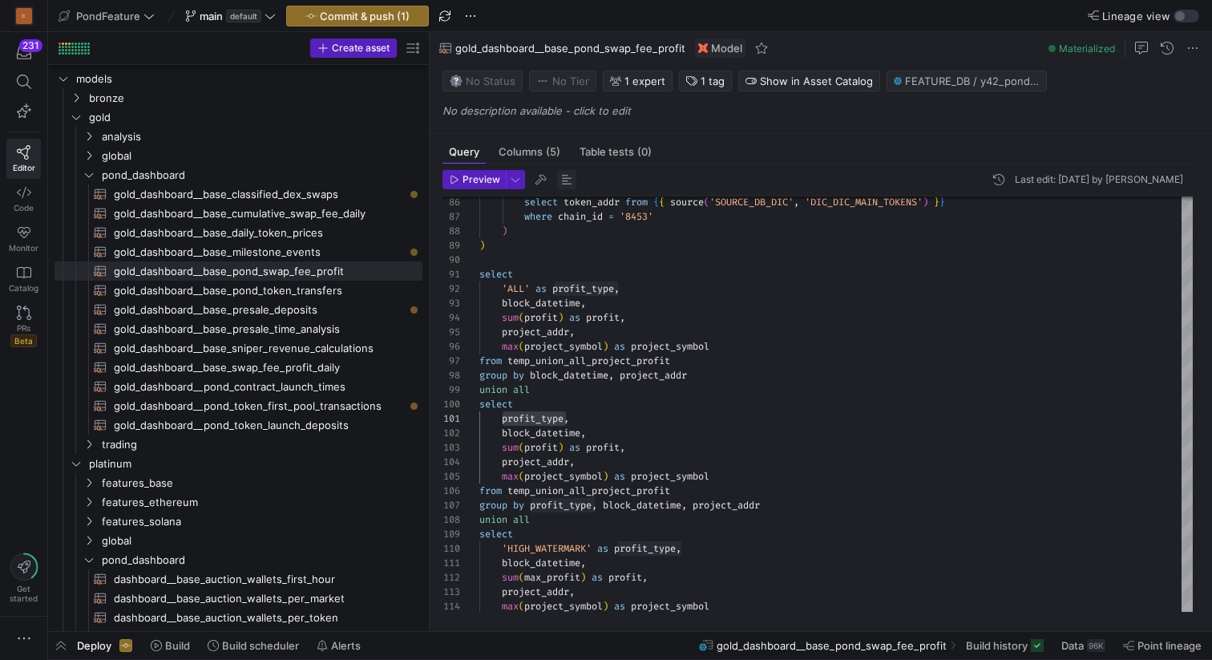
click at [563, 181] on span "button" at bounding box center [566, 179] width 19 height 19
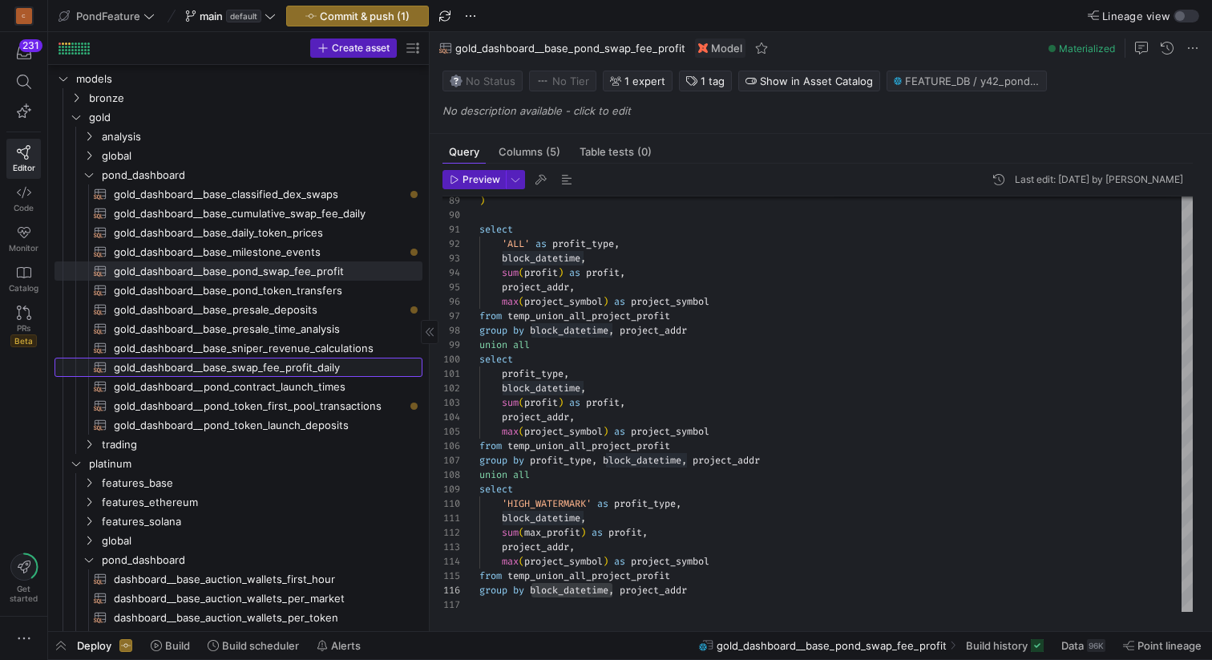
click at [311, 372] on span "gold_dashboard__base_swap_fee_profit_daily​​​​​​​​​​" at bounding box center [259, 367] width 290 height 18
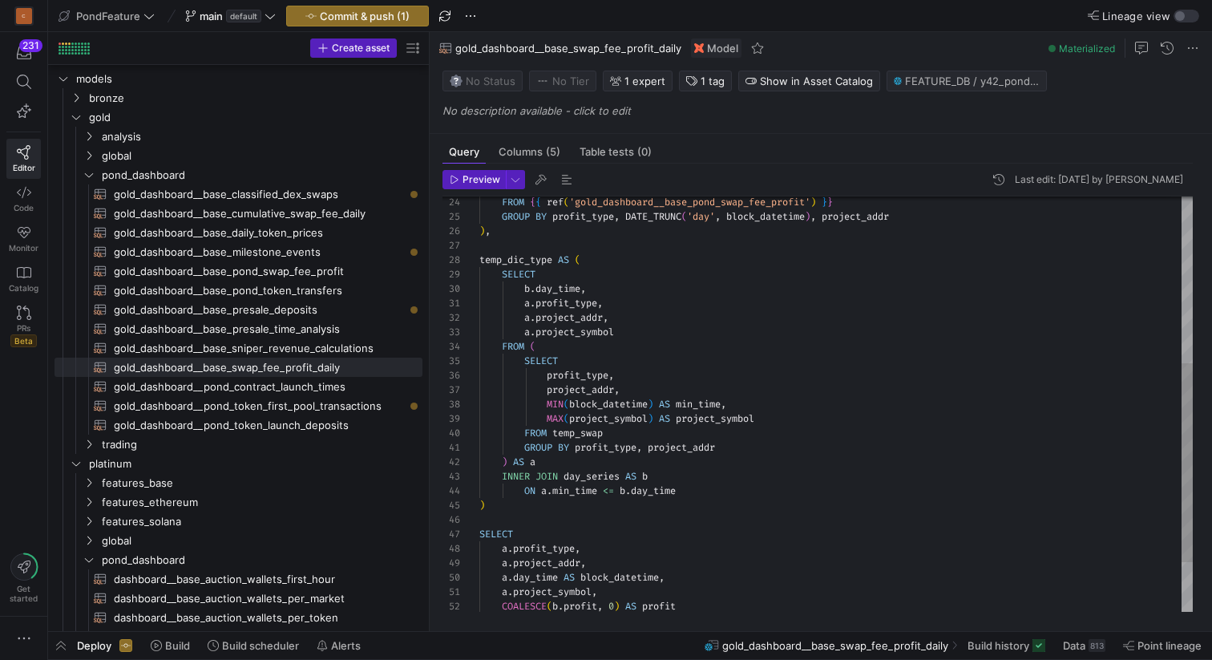
scroll to position [87, 0]
click at [621, 246] on div "temp_dic_type AS ( GROUP BY profit_type , DATE_TRUNC ( 'day' , block_datetime )…" at bounding box center [836, 282] width 714 height 864
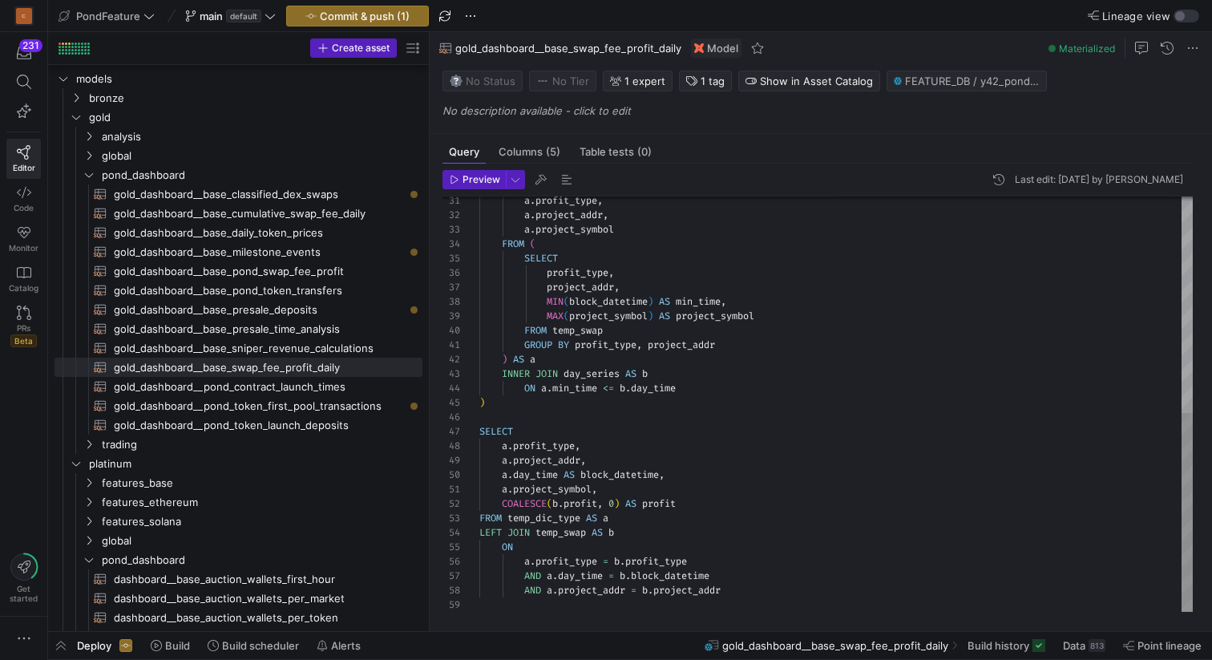
scroll to position [72, 0]
click at [701, 411] on div "a . profit_type , a . project_addr , a . project_symbol FROM ( SELECT profit_ty…" at bounding box center [836, 179] width 714 height 864
click at [319, 269] on span "gold_dashboard__base_pond_swap_fee_profit​​​​​​​​​​" at bounding box center [259, 271] width 290 height 18
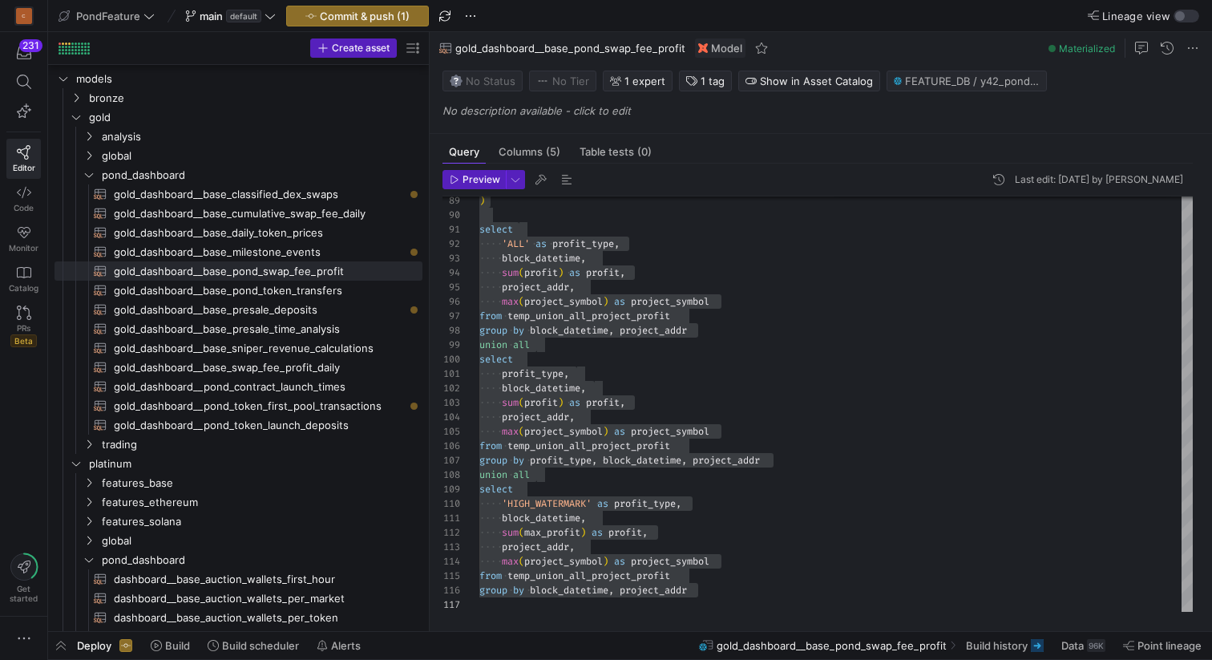
type textarea "profit_type, block_datetime, sum(profit) as profit, project_addr, max(project_s…"
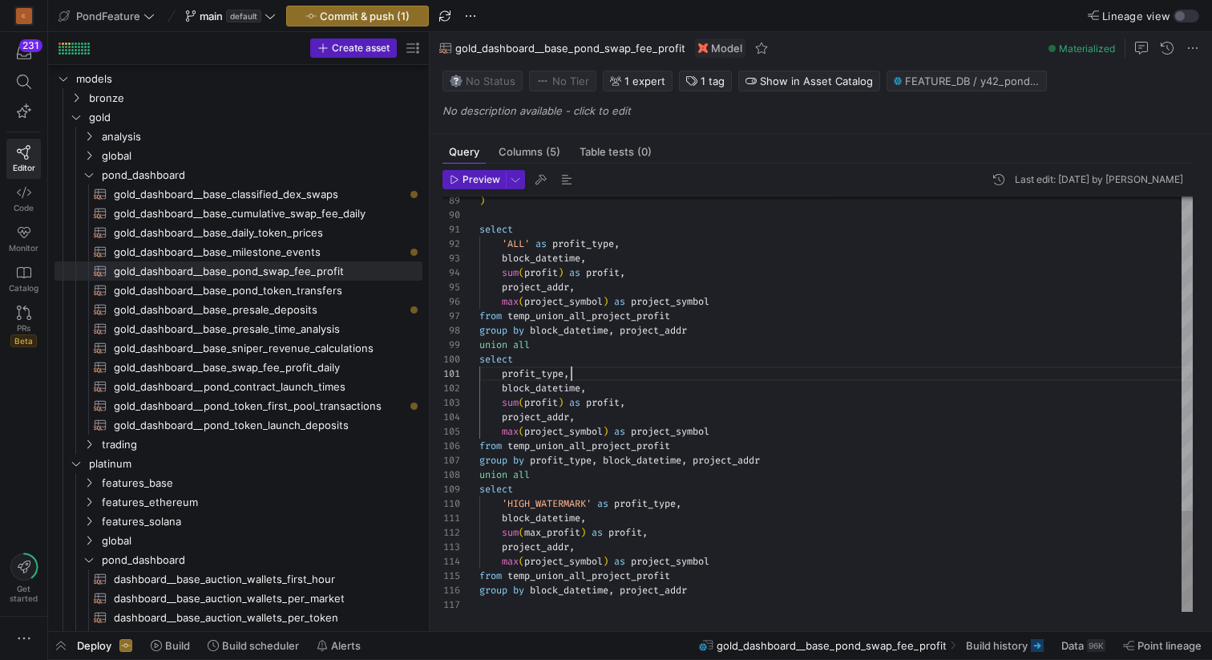
click at [471, 15] on span "button" at bounding box center [470, 15] width 19 height 19
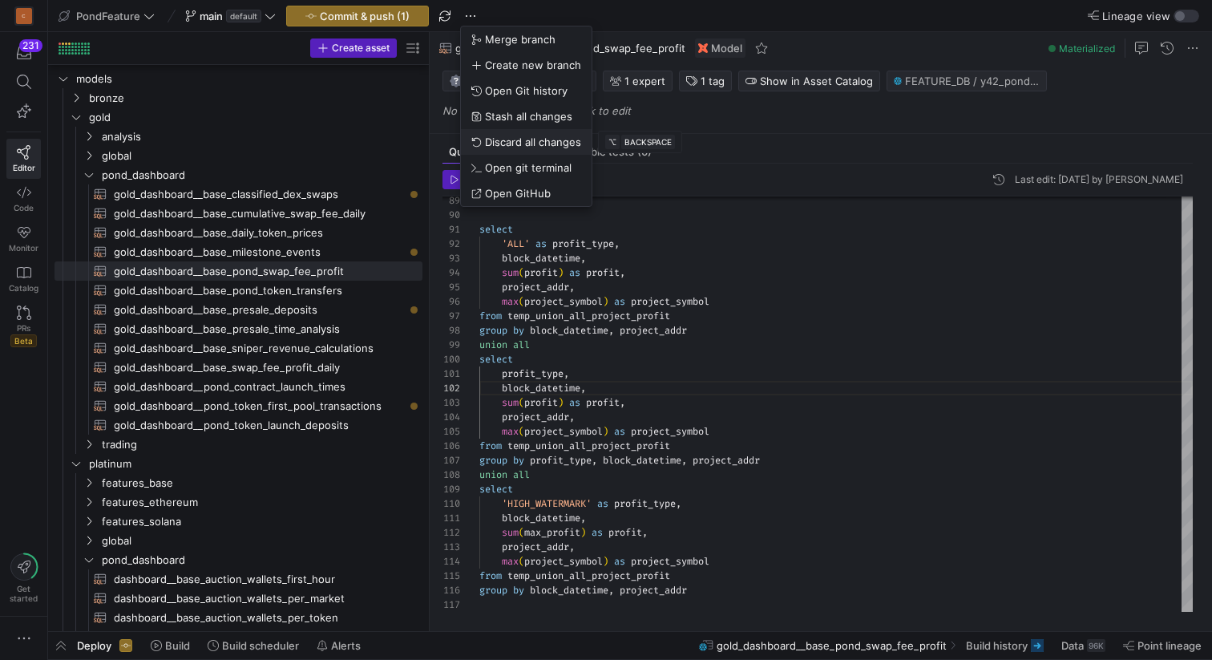
click at [515, 141] on span "Discard all changes" at bounding box center [533, 141] width 96 height 13
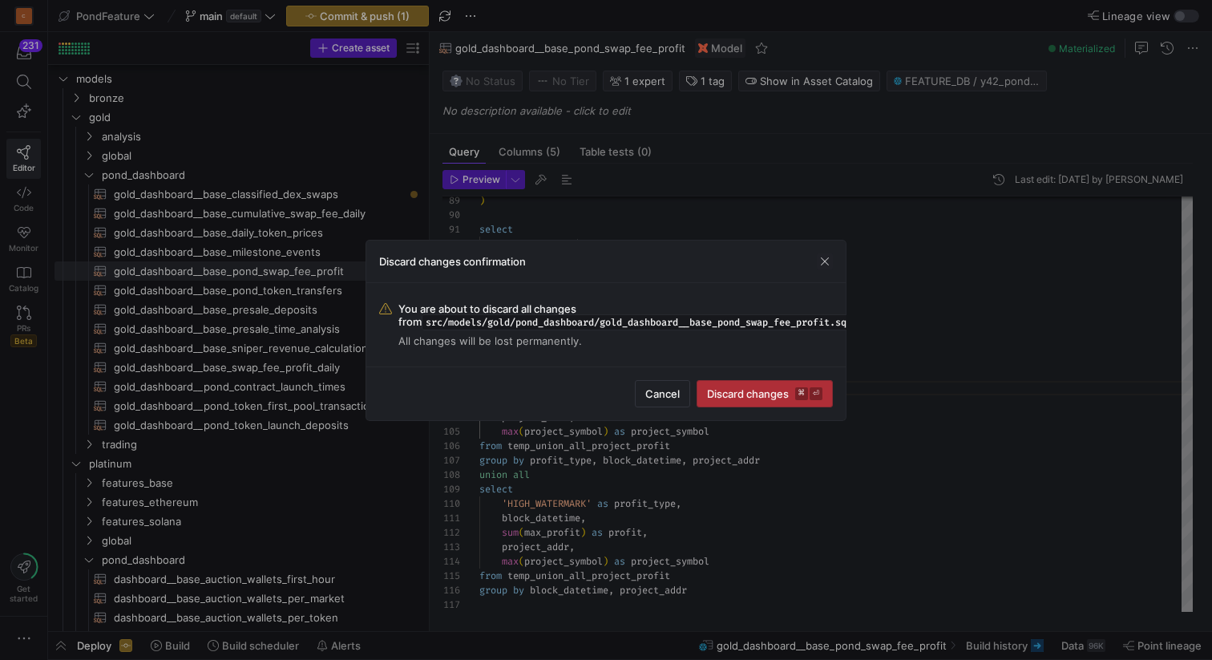
click at [745, 392] on span "Discard changes ⌘ ⏎" at bounding box center [764, 393] width 115 height 13
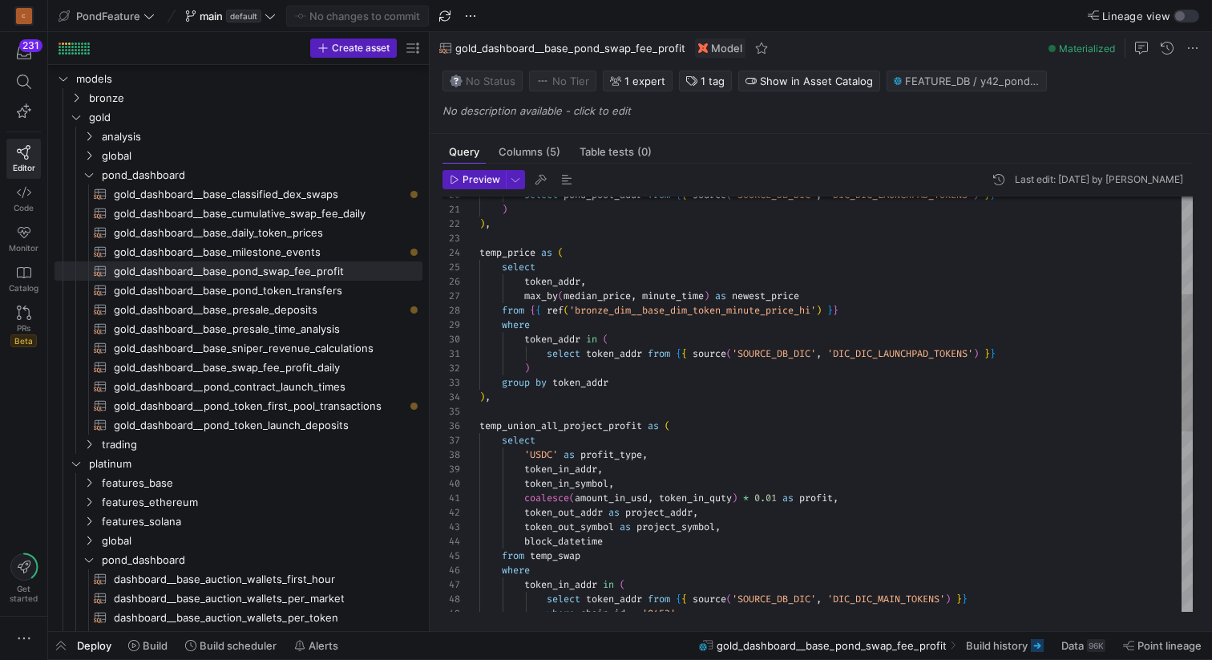
scroll to position [58, 0]
click at [538, 408] on div "coalesce ( amount_in_usd , token_in_quty ) * 0.01 as profit , token_in_symbol ,…" at bounding box center [836, 528] width 714 height 1254
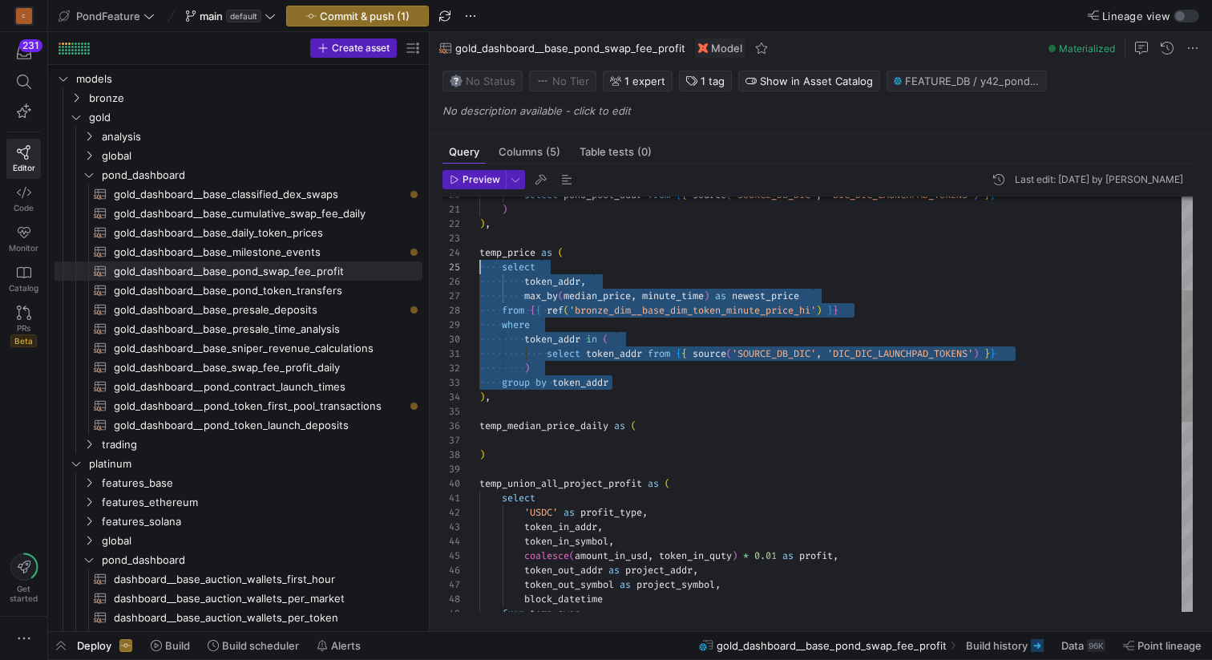
drag, startPoint x: 624, startPoint y: 379, endPoint x: 474, endPoint y: 265, distance: 188.2
click at [479, 265] on div "coalesce ( amount_in_usd , token_in_quty ) * 0.01 as profit , token_in_symbol ,…" at bounding box center [836, 557] width 714 height 1312
click at [542, 441] on div "coalesce ( amount_in_usd , token_in_quty ) * 0.01 as profit , token_in_symbol ,…" at bounding box center [836, 557] width 714 height 1312
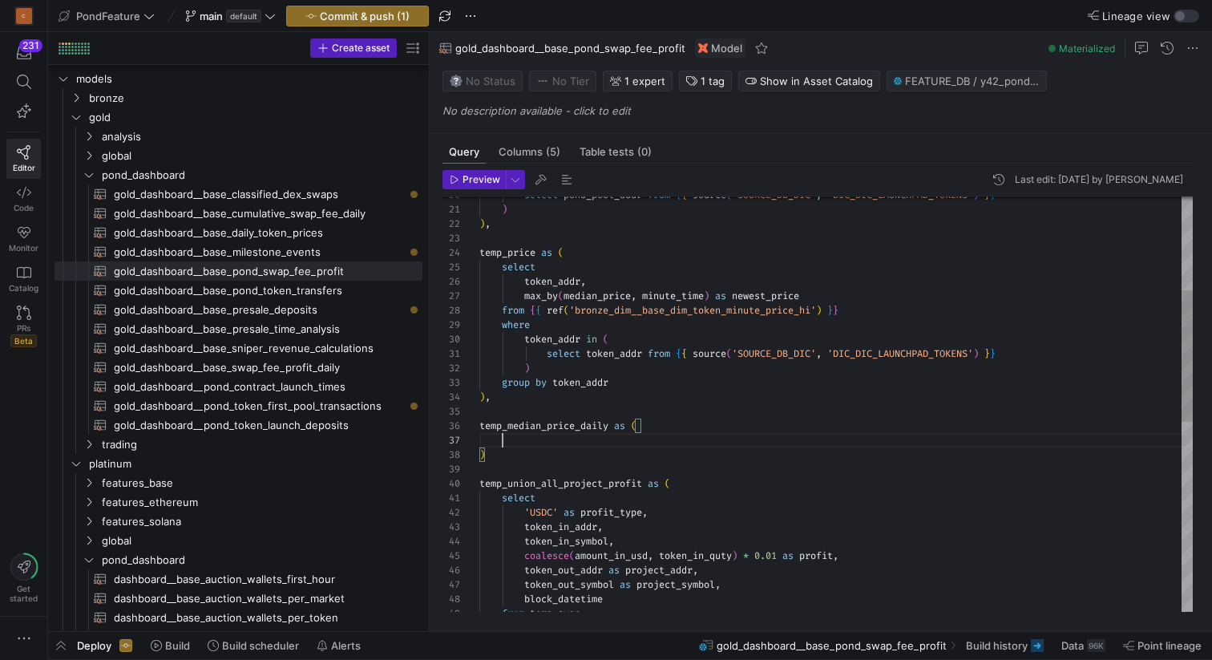
scroll to position [58, 133]
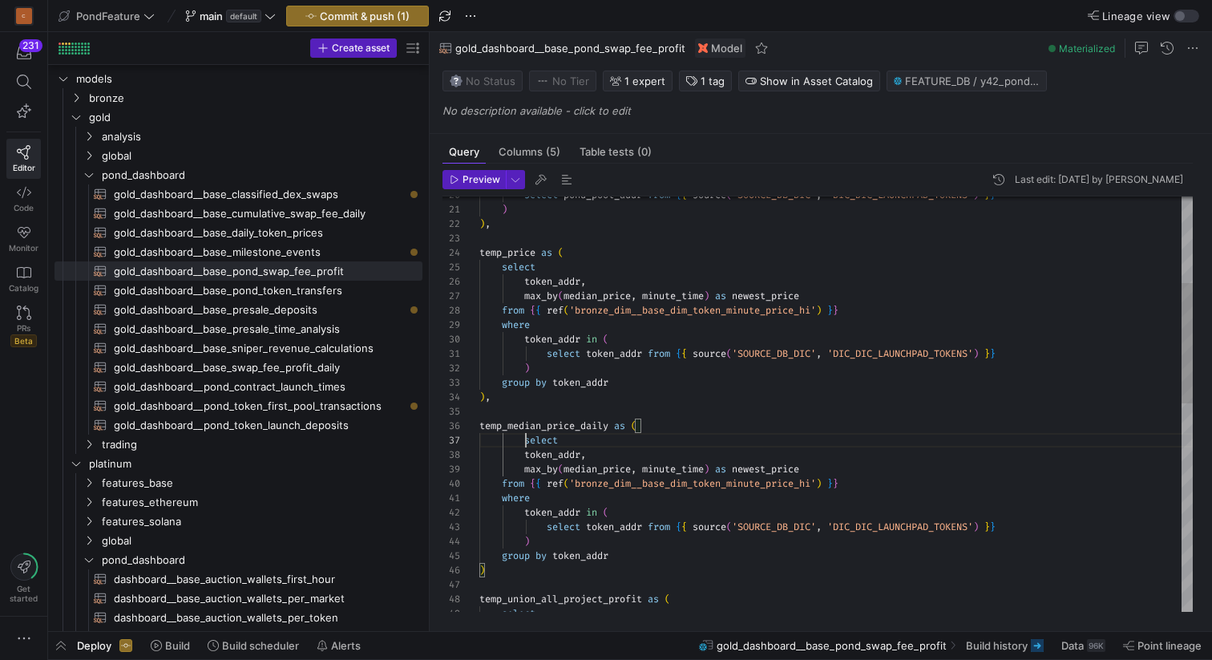
click at [524, 439] on div "select temp_union_all_project_profit as ( ) , group by token_addr ) select toke…" at bounding box center [836, 614] width 714 height 1427
click at [686, 449] on div "select temp_union_all_project_profit as ( ) , group by token_addr ) select toke…" at bounding box center [836, 614] width 714 height 1427
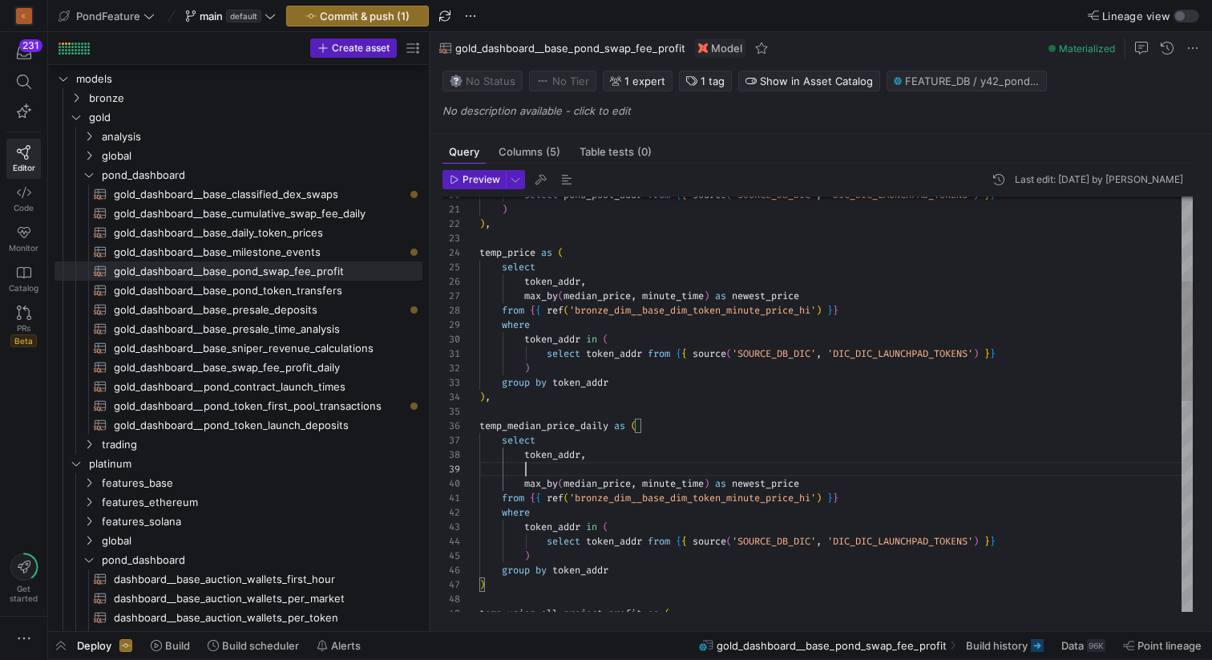
scroll to position [115, 47]
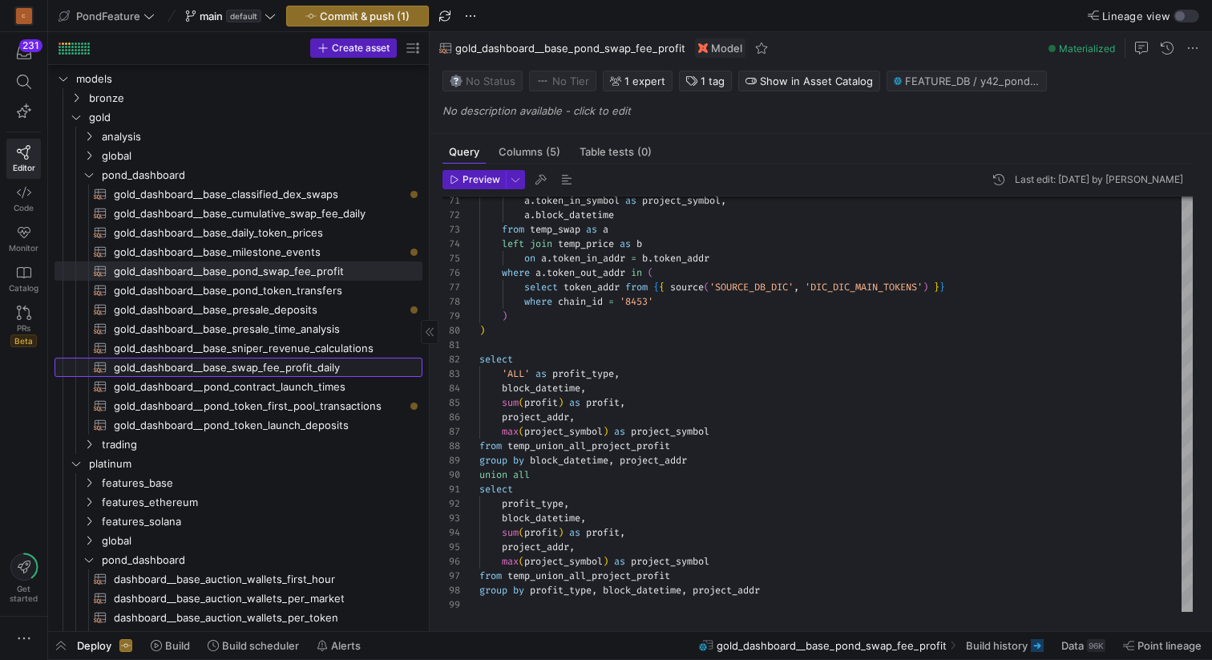
click at [290, 368] on span "gold_dashboard__base_swap_fee_profit_daily​​​​​​​​​​" at bounding box center [259, 367] width 290 height 18
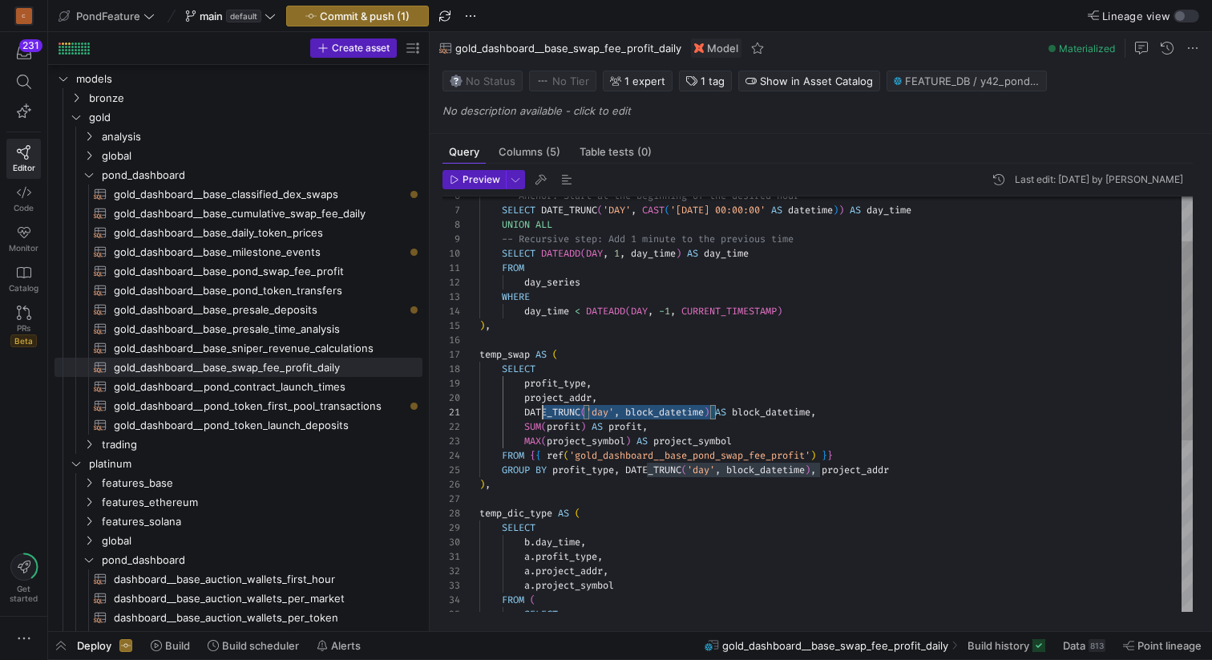
scroll to position [0, 47]
drag, startPoint x: 717, startPoint y: 410, endPoint x: 526, endPoint y: 410, distance: 190.8
click at [526, 410] on div "temp_dic_type AS ( GROUP BY profit_type , DATE_TRUNC ( 'day' , block_datetime )…" at bounding box center [836, 535] width 714 height 864
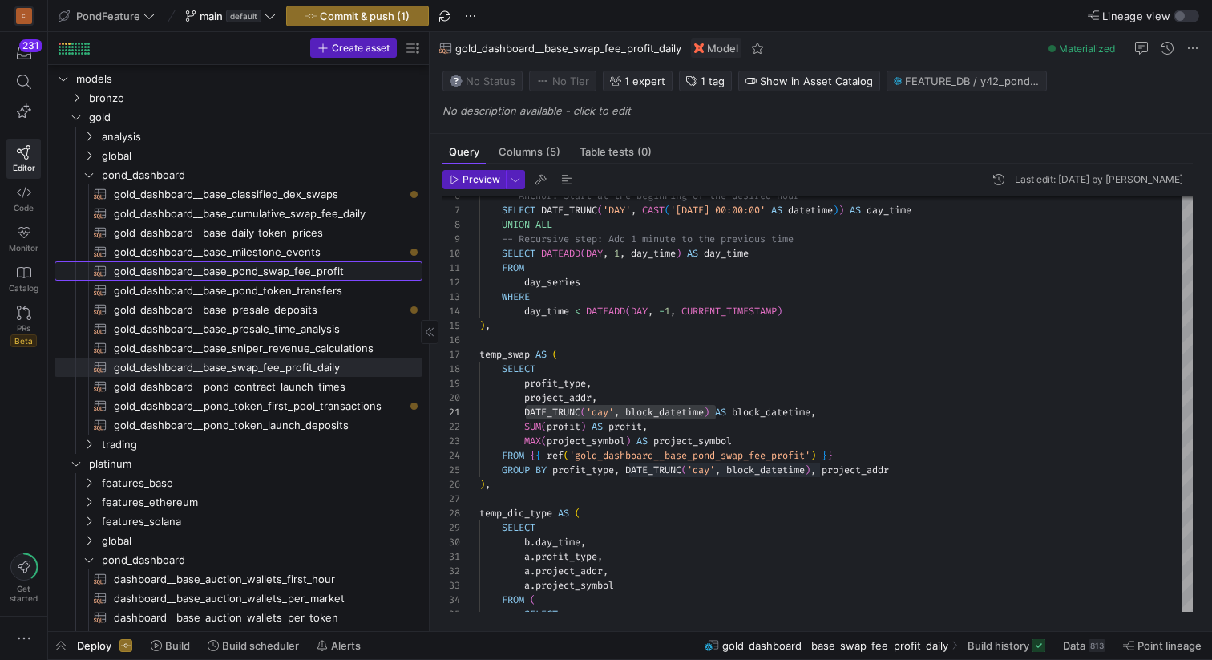
click at [297, 272] on span "gold_dashboard__base_pond_swap_fee_profit​​​​​​​​​​" at bounding box center [259, 271] width 290 height 18
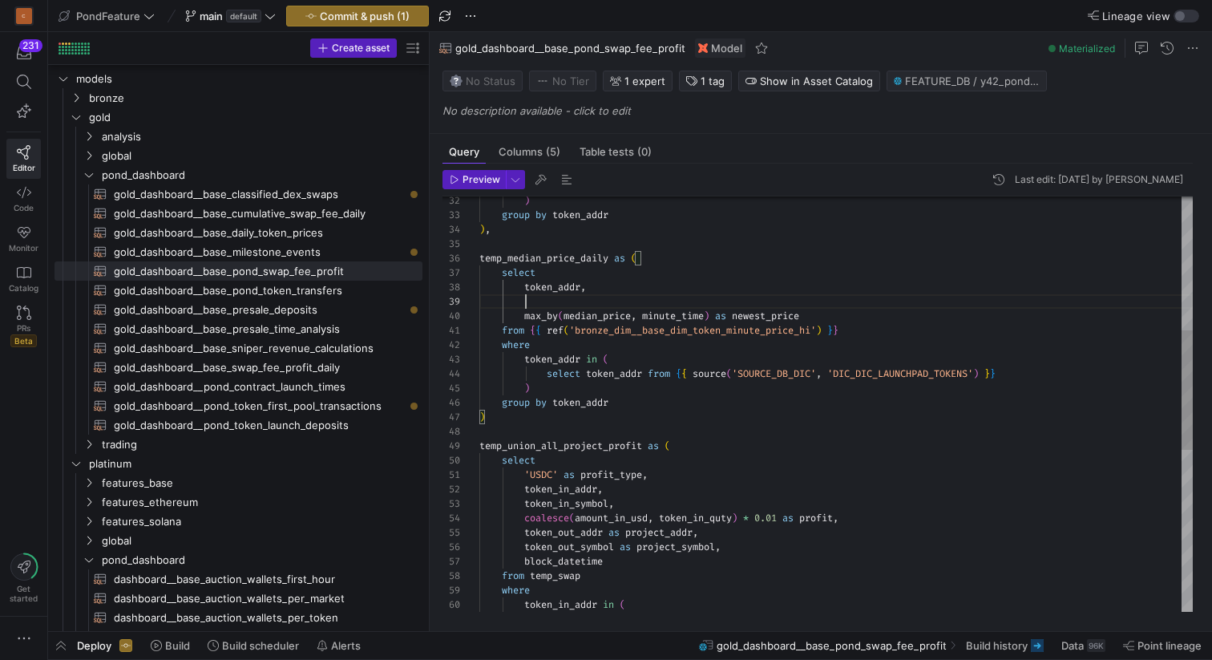
click at [597, 298] on div "token_in_addr in ( block_datetime from temp_swap where token_out_symbol as proj…" at bounding box center [836, 454] width 714 height 1442
drag, startPoint x: 717, startPoint y: 299, endPoint x: 523, endPoint y: 298, distance: 194.0
click at [523, 298] on div "token_in_addr in ( block_datetime from temp_swap where token_out_symbol as proj…" at bounding box center [836, 454] width 714 height 1442
click at [636, 400] on div "token_in_addr in ( block_datetime from temp_swap where token_out_symbol as proj…" at bounding box center [836, 454] width 714 height 1442
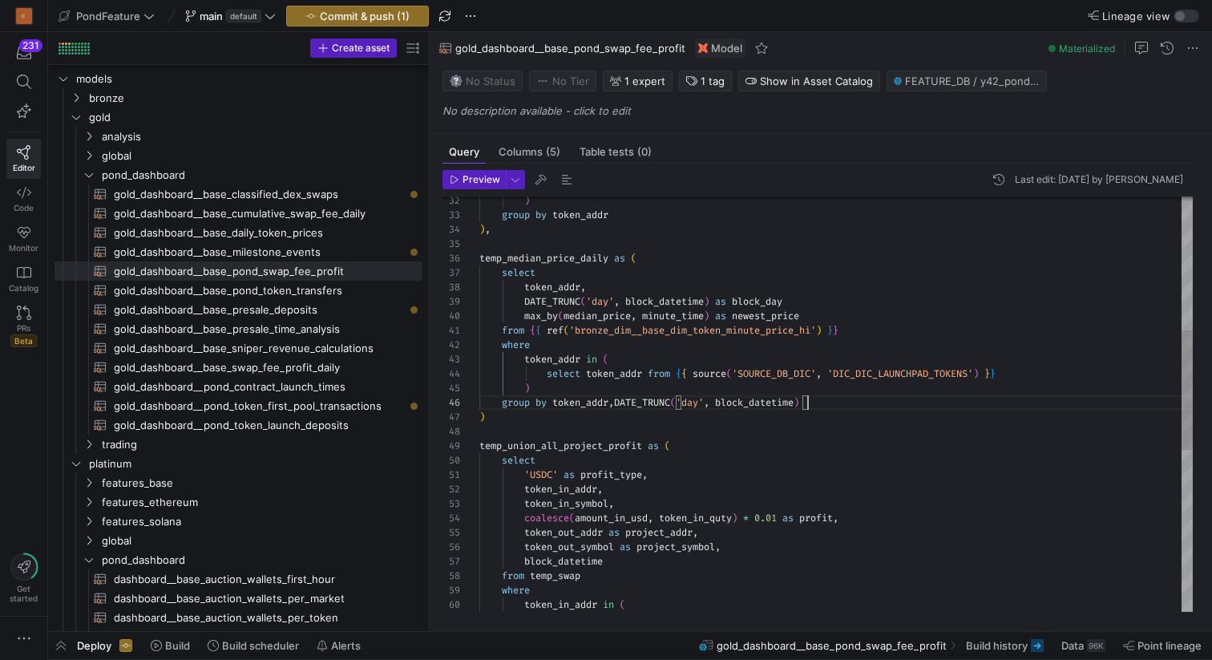
scroll to position [72, 329]
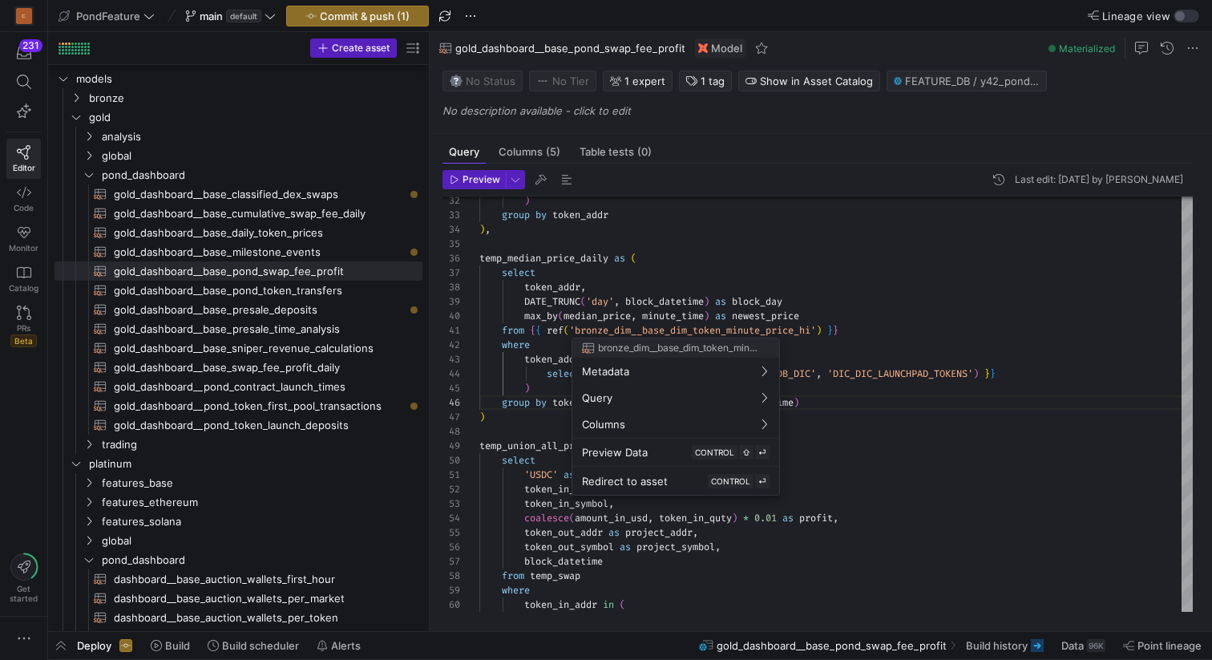
click at [545, 312] on div at bounding box center [606, 330] width 1212 height 660
click at [545, 312] on div "token_in_addr in ( block_datetime from temp_swap where token_out_symbol as proj…" at bounding box center [836, 454] width 714 height 1442
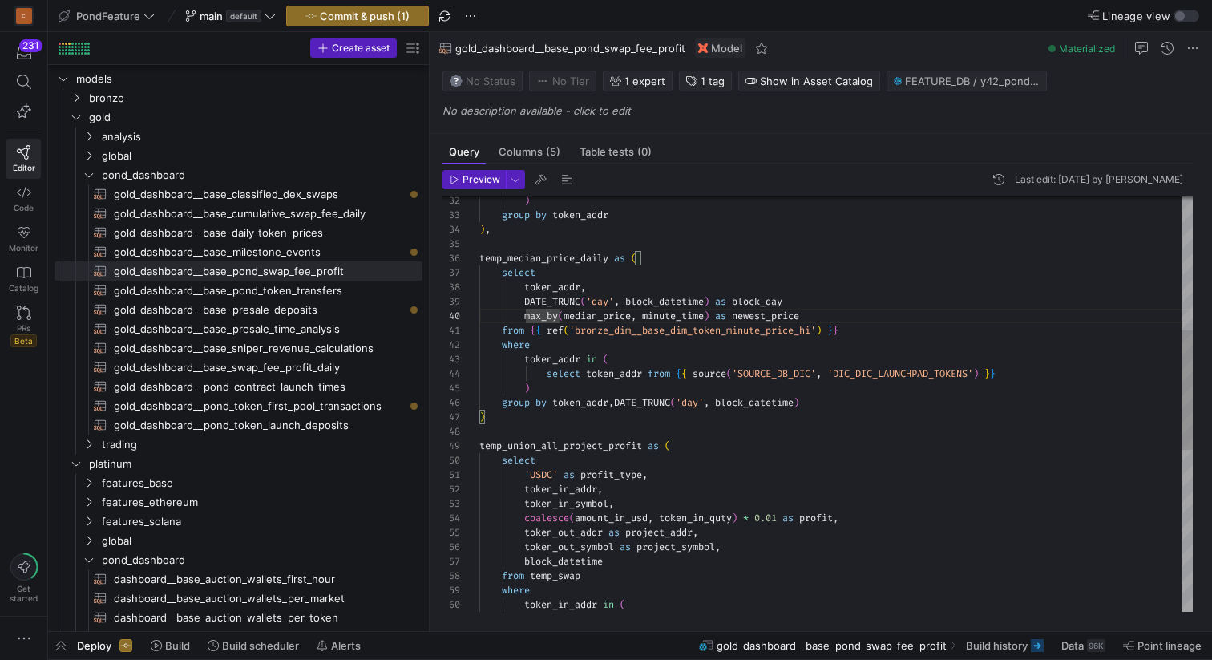
click at [545, 312] on div "token_in_addr in ( block_datetime from temp_swap where token_out_symbol as proj…" at bounding box center [836, 454] width 714 height 1442
drag, startPoint x: 712, startPoint y: 313, endPoint x: 648, endPoint y: 314, distance: 64.1
click at [648, 314] on div "token_in_addr in ( block_datetime from temp_swap where token_out_symbol as proj…" at bounding box center [836, 454] width 714 height 1442
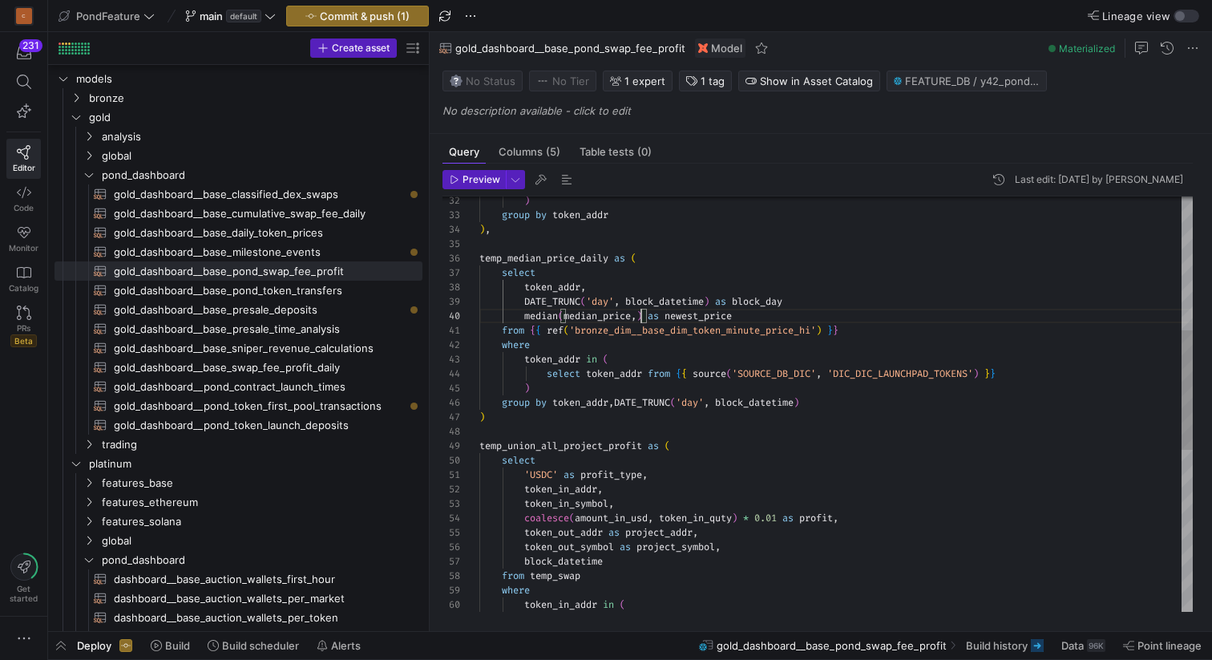
scroll to position [130, 156]
click at [543, 317] on div "token_in_addr in ( block_datetime from temp_swap where token_out_symbol as proj…" at bounding box center [836, 454] width 714 height 1442
click at [700, 313] on div "token_in_addr in ( block_datetime from temp_swap where token_out_symbol as proj…" at bounding box center [836, 454] width 714 height 1442
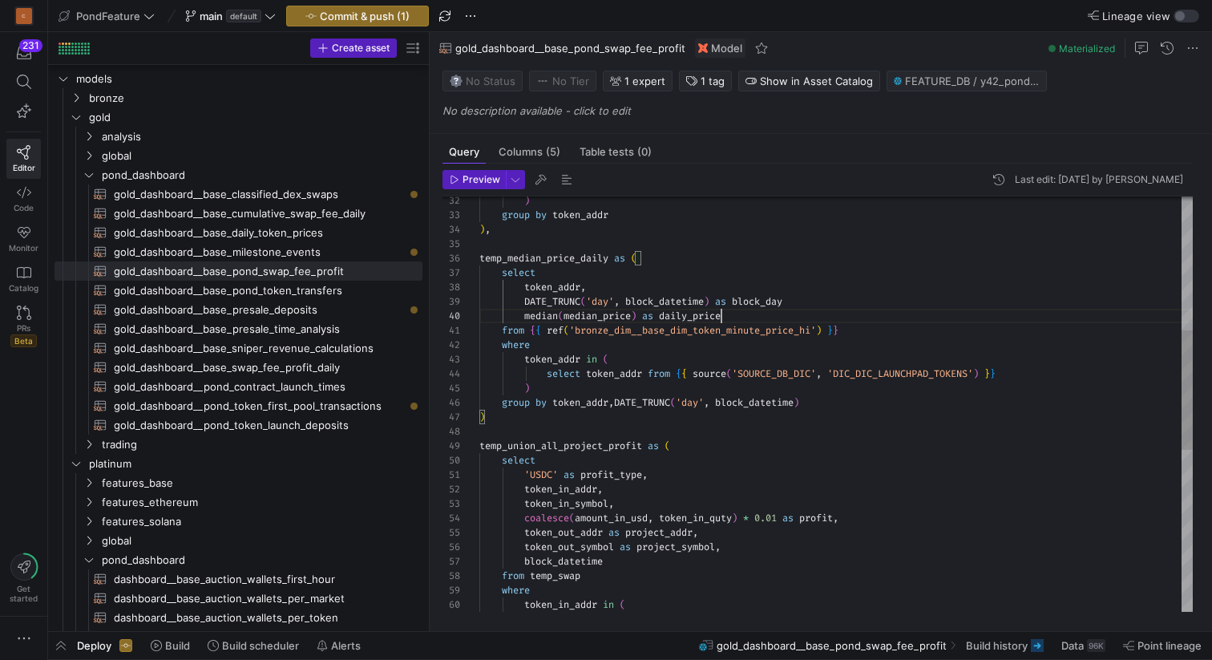
click at [722, 315] on div "token_in_addr in ( block_datetime from temp_swap where token_out_symbol as proj…" at bounding box center [836, 454] width 714 height 1442
click at [762, 306] on div "token_in_addr in ( block_datetime from temp_swap where token_out_symbol as proj…" at bounding box center [836, 454] width 714 height 1442
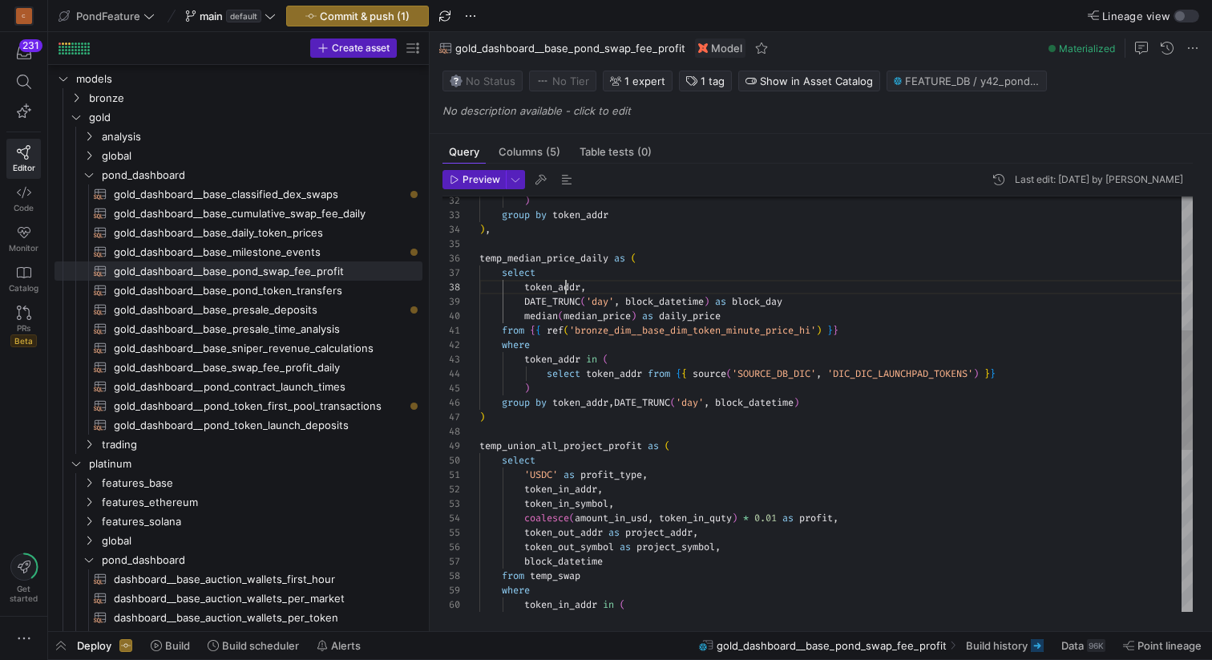
click at [564, 289] on div "token_in_addr in ( block_datetime from temp_swap where token_out_symbol as proj…" at bounding box center [836, 454] width 714 height 1442
click at [757, 297] on div "token_in_addr in ( block_datetime from temp_swap where token_out_symbol as proj…" at bounding box center [836, 454] width 714 height 1442
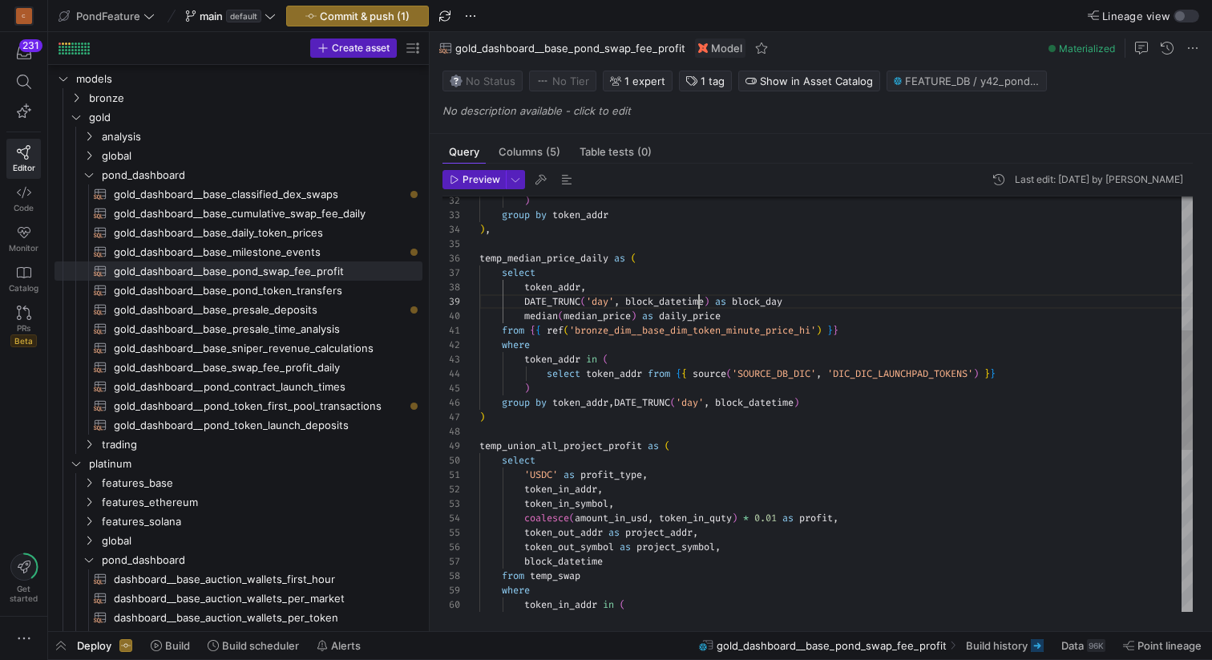
click at [698, 308] on div "token_in_addr in ( block_datetime from temp_swap where token_out_symbol as proj…" at bounding box center [836, 454] width 714 height 1442
click at [693, 314] on div "token_in_addr in ( block_datetime from temp_swap where token_out_symbol as proj…" at bounding box center [836, 454] width 714 height 1442
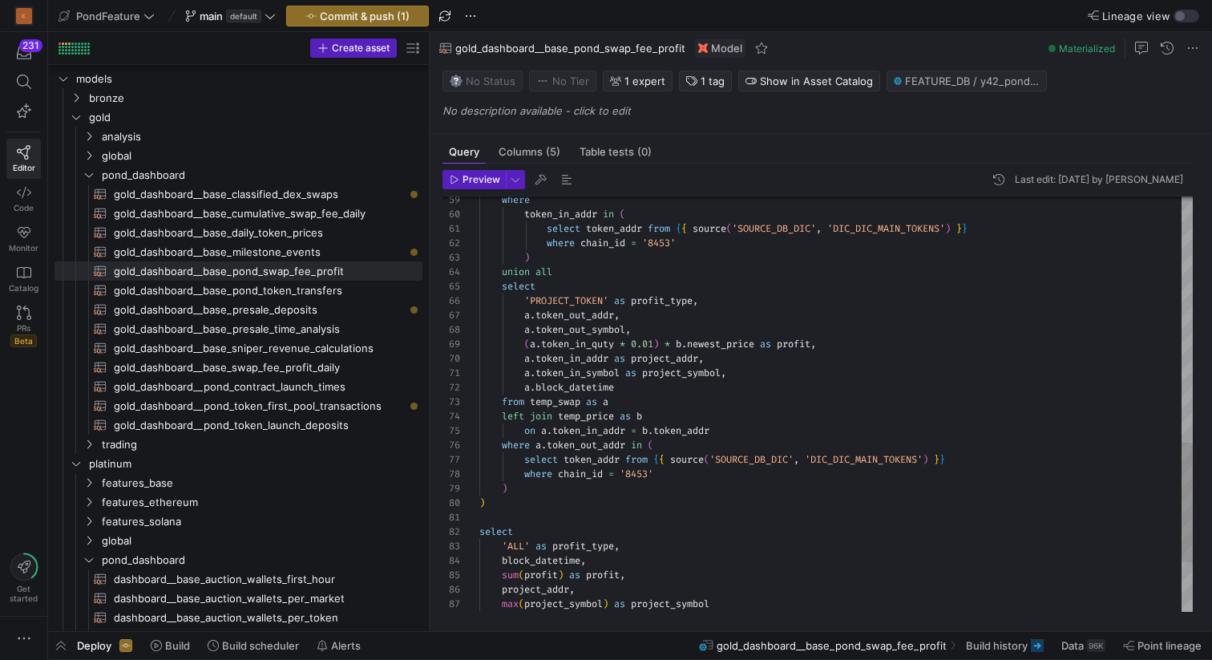
click at [740, 428] on div "select token_addr from { { source ( 'SOURCE_DB_DIC' , 'DIC_DIC_MAIN_TOKENS' ) }…" at bounding box center [836, 64] width 714 height 1442
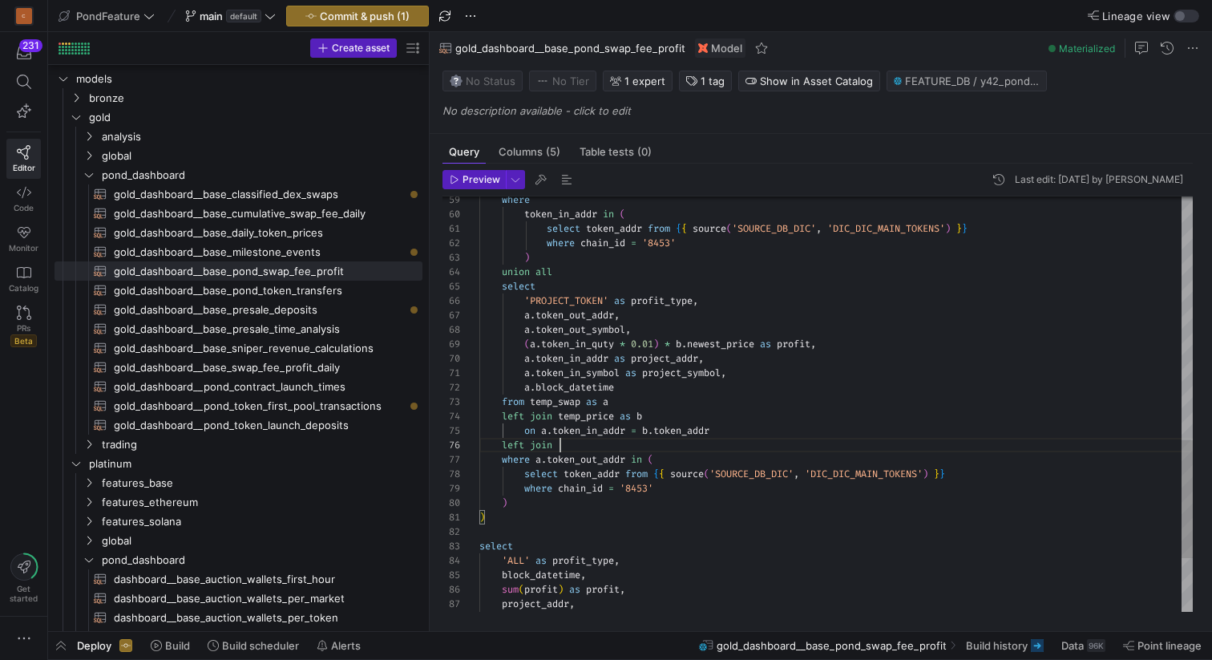
scroll to position [72, 81]
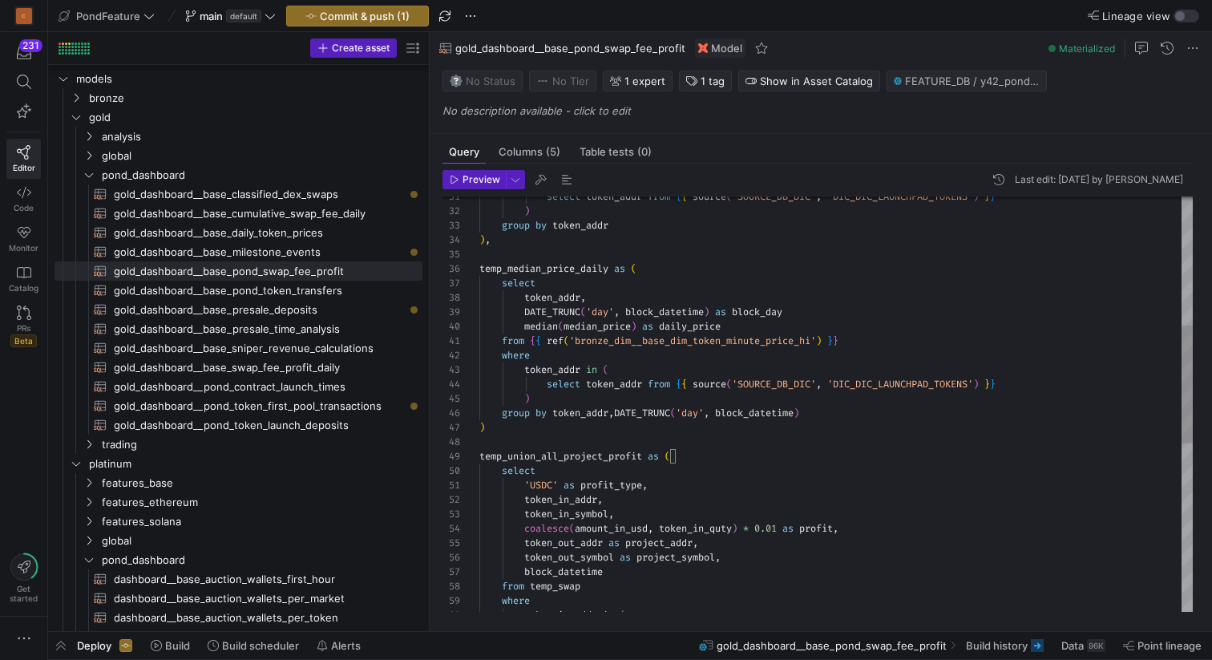
click at [835, 308] on div "token_in_addr in ( where from temp_swap block_datetime token_out_symbol as proj…" at bounding box center [836, 471] width 714 height 1456
click at [533, 271] on div "token_in_addr in ( where from temp_swap block_datetime token_out_symbol as proj…" at bounding box center [836, 471] width 714 height 1456
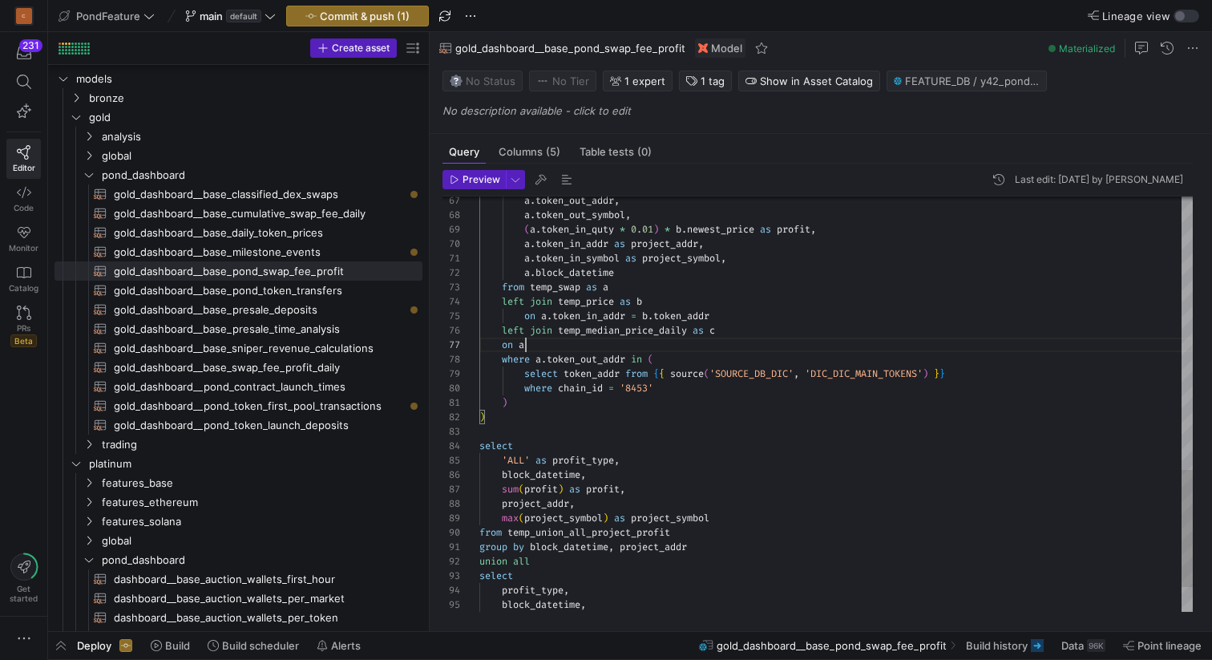
scroll to position [87, 52]
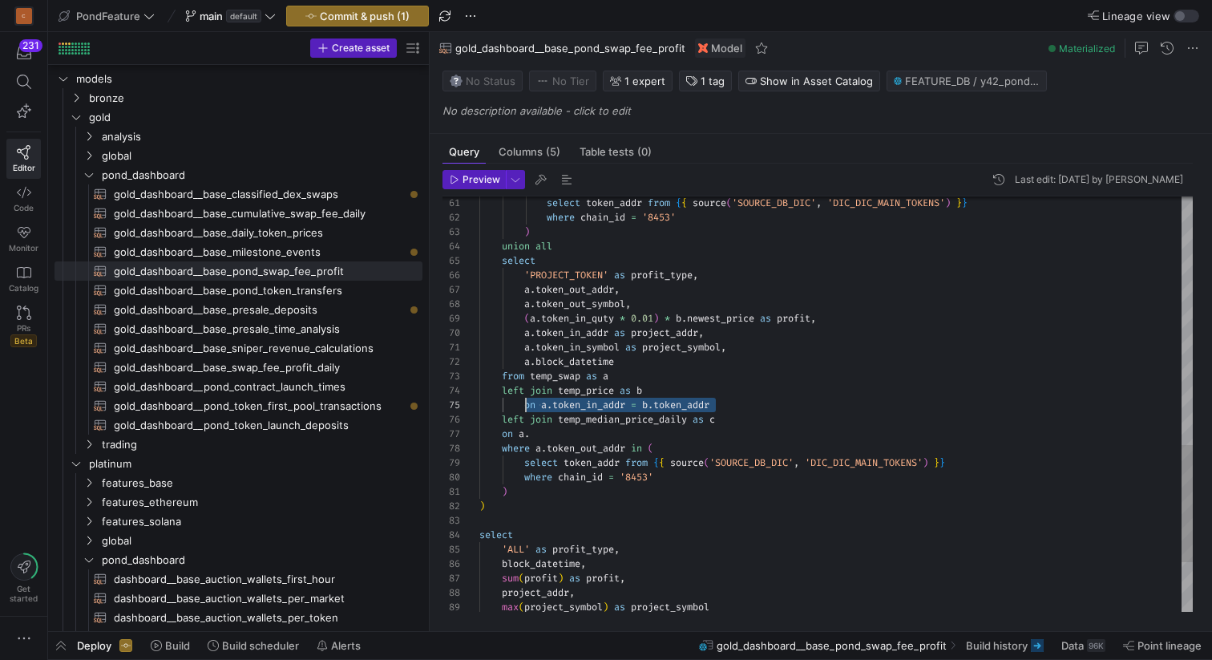
drag, startPoint x: 742, startPoint y: 408, endPoint x: 527, endPoint y: 403, distance: 214.9
click at [527, 403] on div "a . token_out_addr , 'PROJECT_TOKEN' as profit_type , select union all ) where …" at bounding box center [836, 52] width 714 height 1470
drag, startPoint x: 542, startPoint y: 430, endPoint x: 505, endPoint y: 430, distance: 36.9
click at [505, 430] on div "a . token_out_addr , 'PROJECT_TOKEN' as profit_type , select union all ) where …" at bounding box center [836, 52] width 714 height 1470
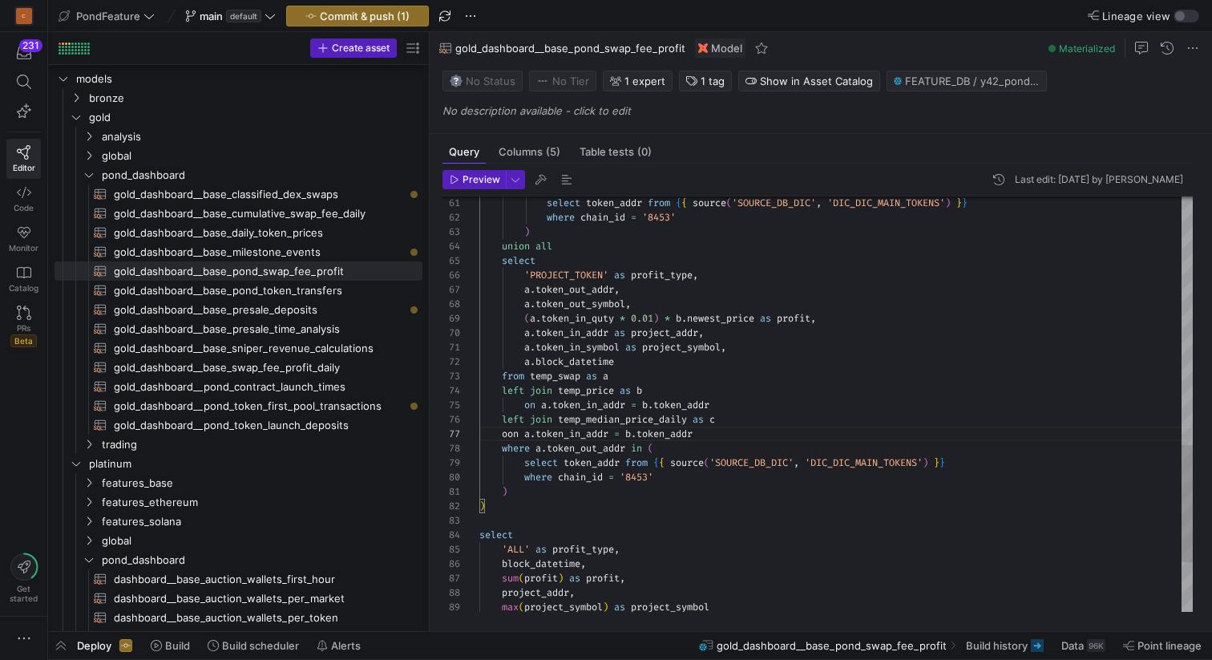
click at [507, 433] on div "a . token_out_addr , 'PROJECT_TOKEN' as profit_type , select union all ) where …" at bounding box center [836, 52] width 714 height 1470
click at [625, 433] on div "a . token_out_addr , 'PROJECT_TOKEN' as profit_type , select union all ) where …" at bounding box center [836, 52] width 714 height 1470
click at [633, 431] on div "a . token_out_addr , 'PROJECT_TOKEN' as profit_type , select union all ) where …" at bounding box center [836, 52] width 714 height 1470
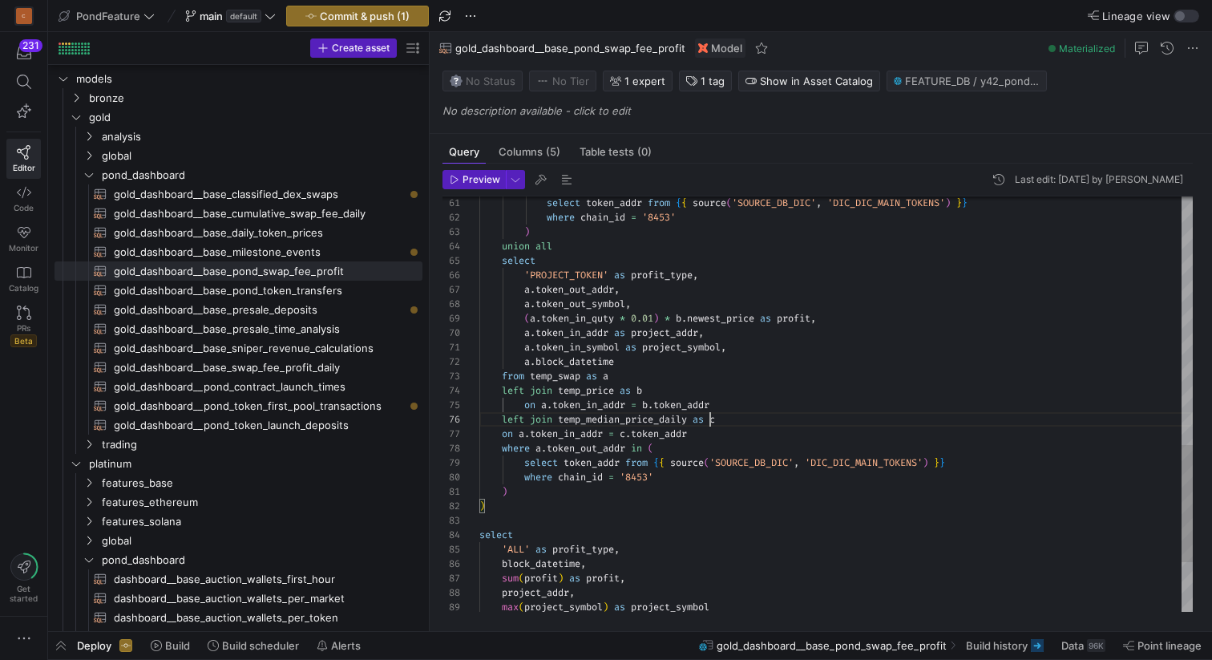
click at [710, 426] on div "a . token_out_addr , 'PROJECT_TOKEN' as profit_type , select union all ) where …" at bounding box center [836, 52] width 714 height 1470
click at [710, 435] on div "a . token_out_addr , 'PROJECT_TOKEN' as profit_type , select union all ) where …" at bounding box center [836, 52] width 714 height 1470
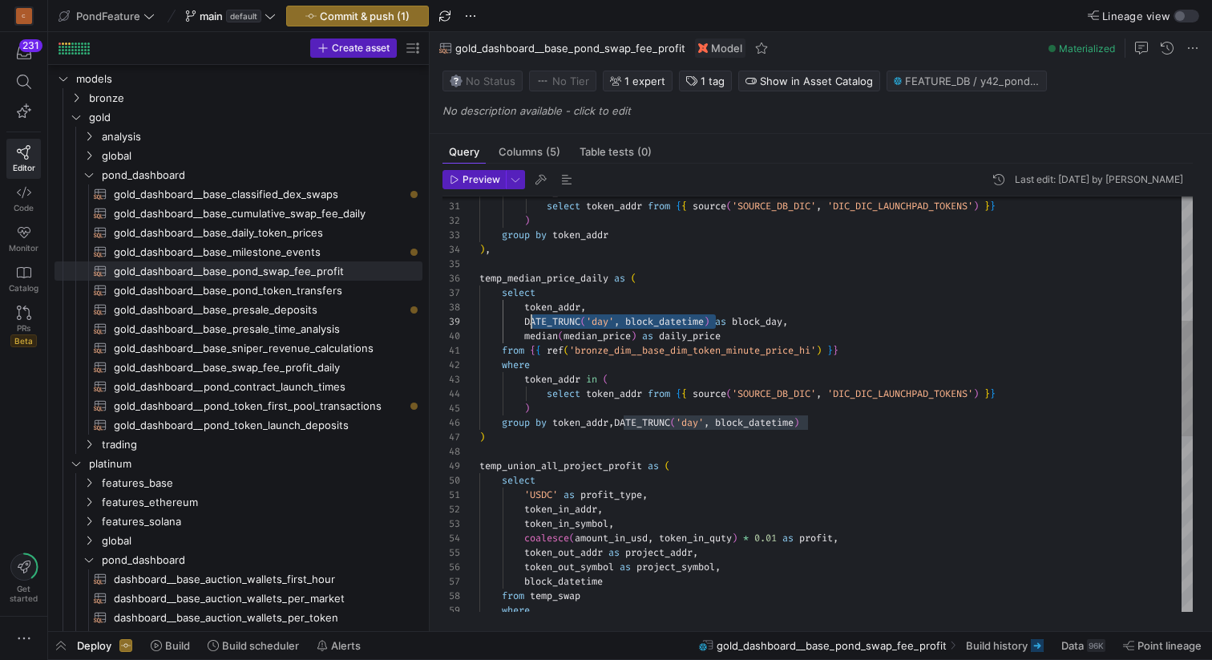
scroll to position [115, 47]
drag, startPoint x: 718, startPoint y: 319, endPoint x: 524, endPoint y: 316, distance: 194.0
click at [524, 316] on div "where from temp_swap block_datetime token_out_symbol as project_symbol , token_…" at bounding box center [836, 495] width 714 height 1485
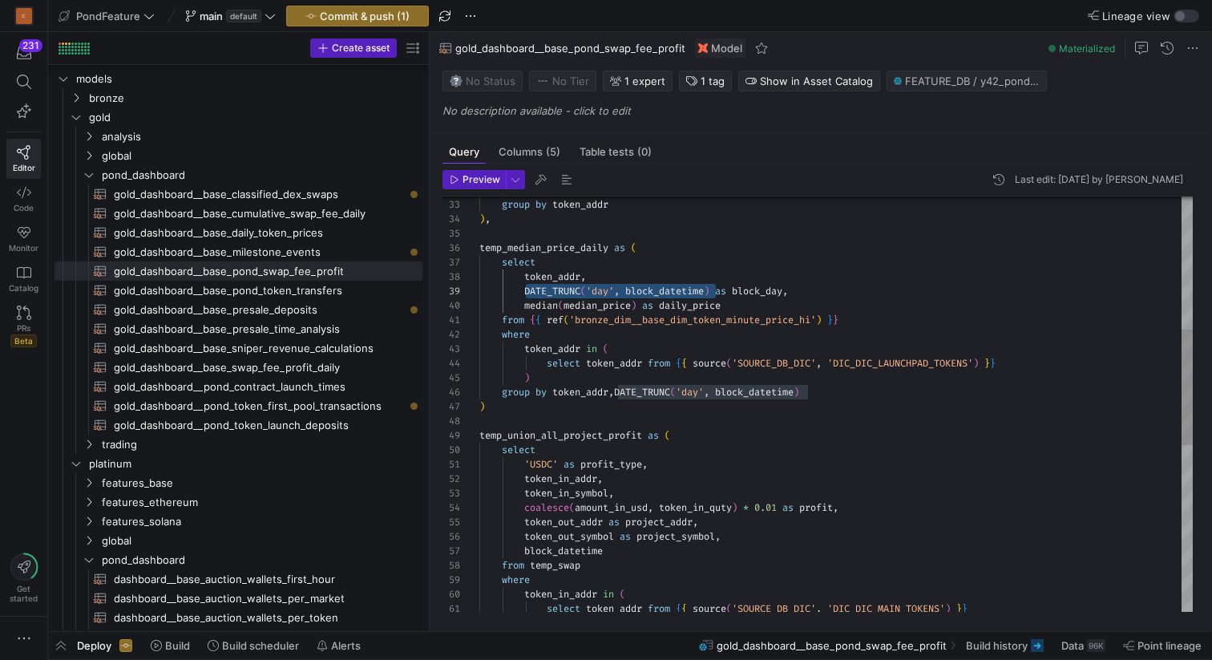
click at [658, 342] on div "where token_in_addr in ( select token_addr from { { source ( 'SOURCE_DB_DIC' , …" at bounding box center [836, 465] width 714 height 1485
drag, startPoint x: 718, startPoint y: 288, endPoint x: 527, endPoint y: 287, distance: 191.6
click at [527, 287] on div "where token_in_addr in ( select token_addr from { { source ( 'SOURCE_DB_DIC' , …" at bounding box center [836, 465] width 714 height 1485
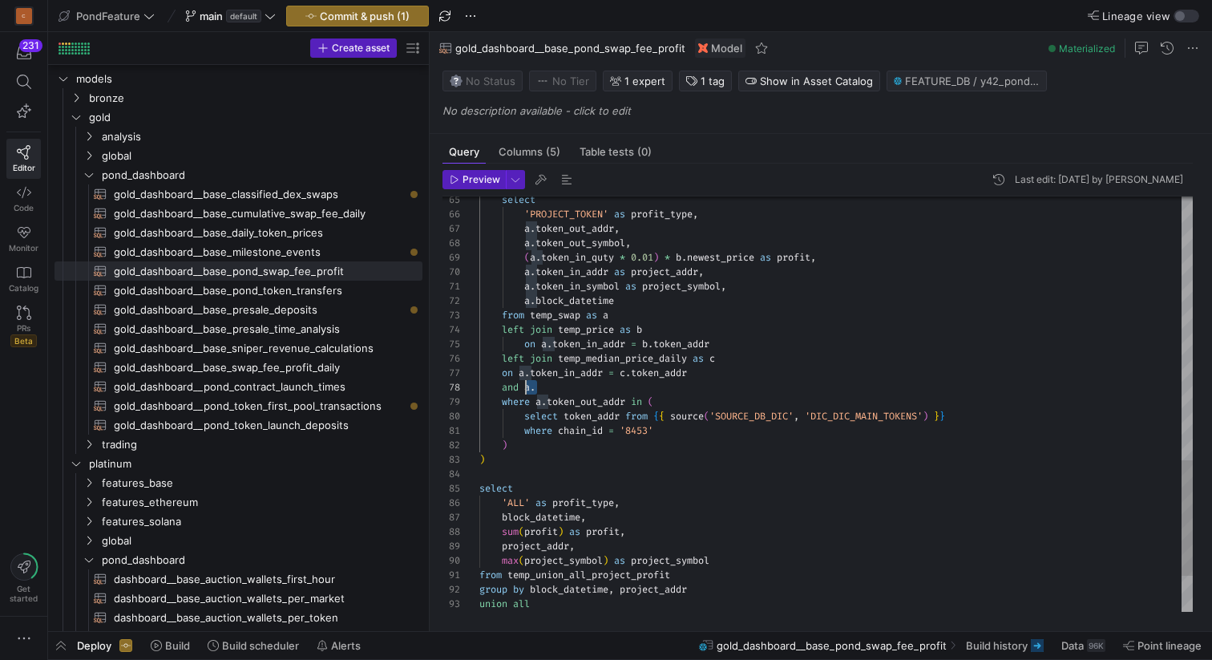
drag, startPoint x: 555, startPoint y: 384, endPoint x: 527, endPoint y: 382, distance: 28.1
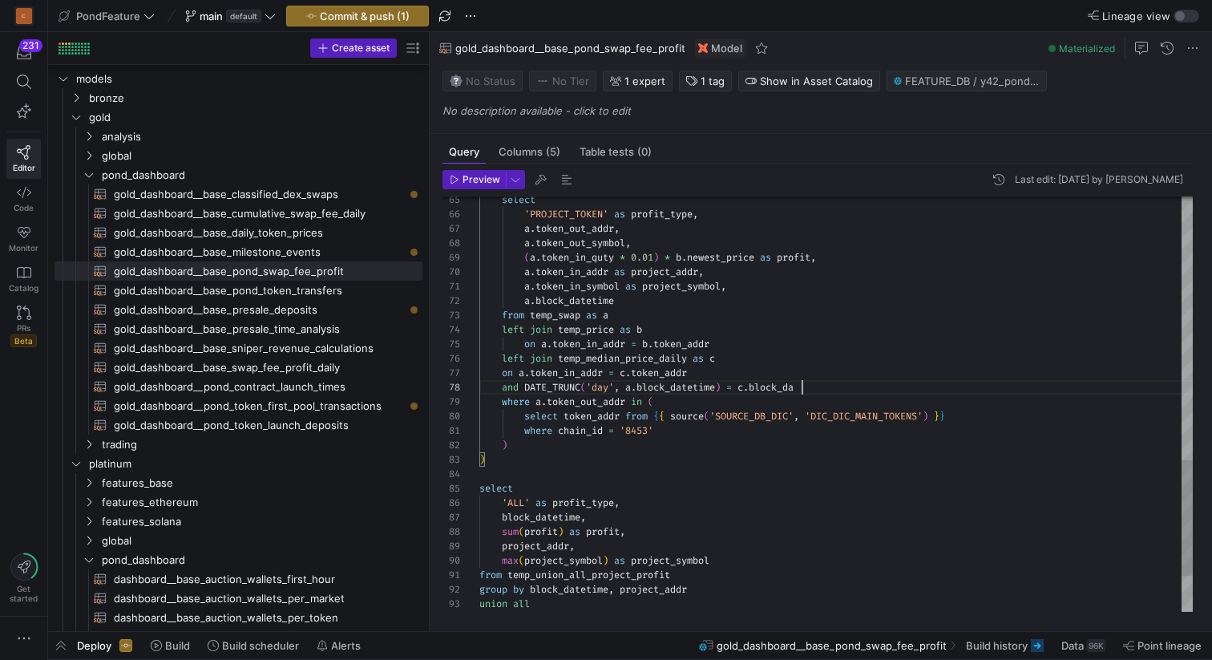
scroll to position [101, 329]
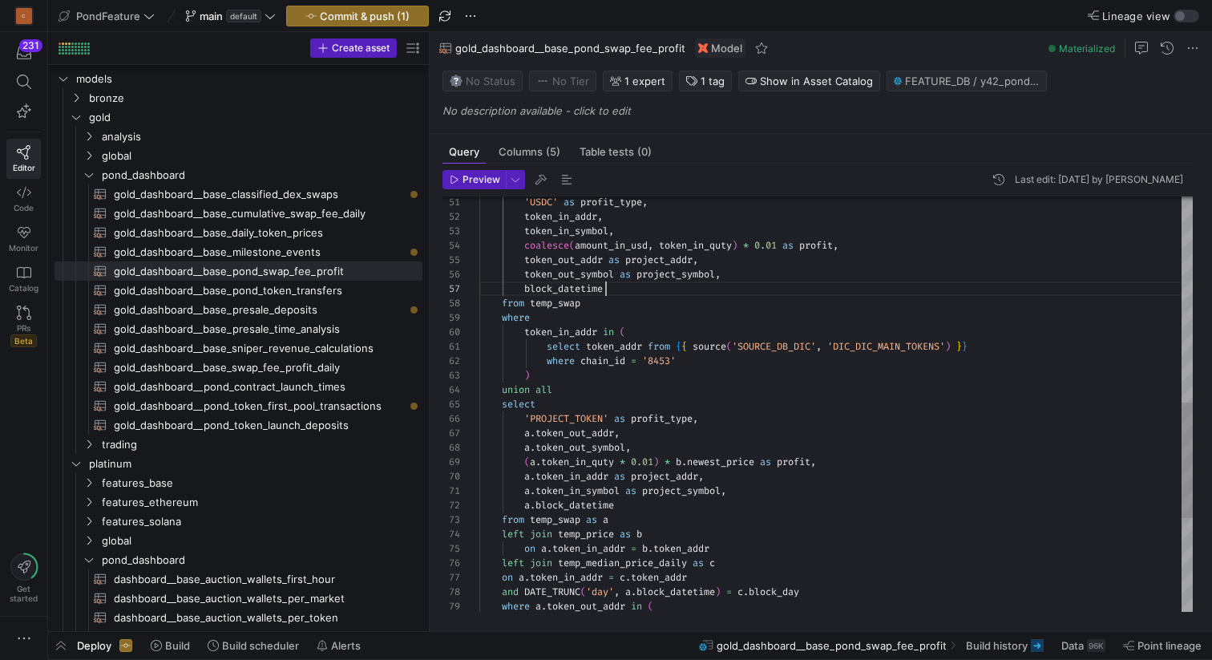
scroll to position [87, 127]
click at [669, 286] on div "left join temp_price as b on a . token_in_addr = b . token_addr left join temp_…" at bounding box center [836, 202] width 714 height 1485
click at [790, 244] on div "left join temp_price as b on a . token_in_addr = b . token_addr left join temp_…" at bounding box center [836, 202] width 714 height 1485
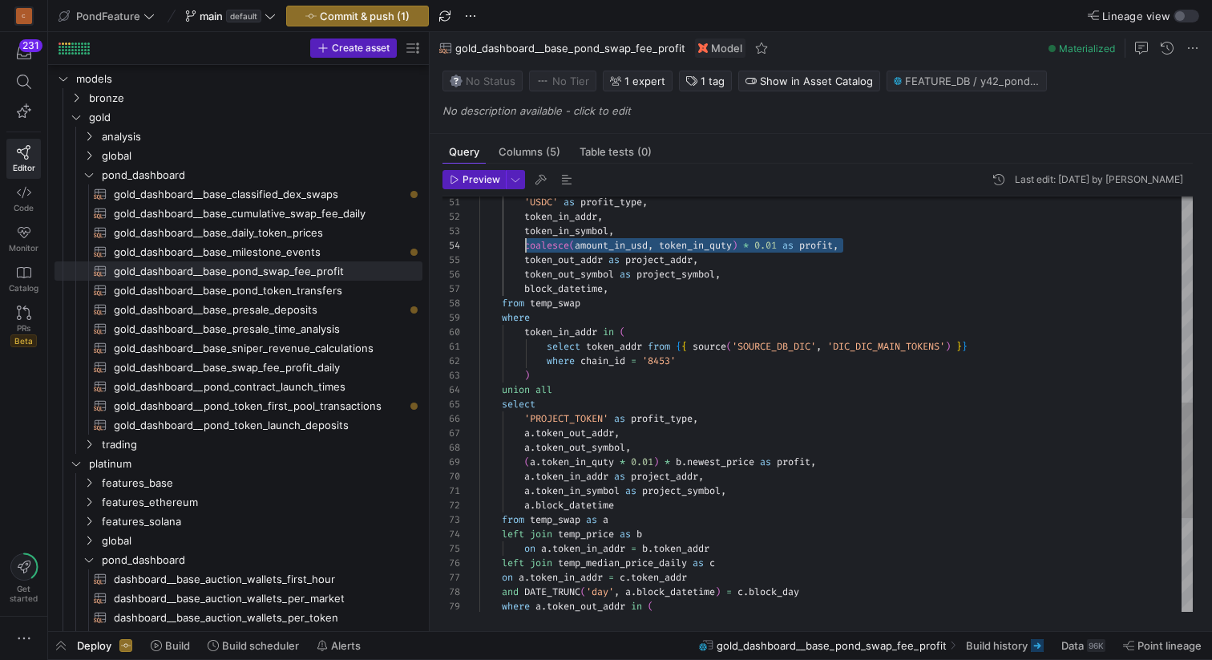
drag, startPoint x: 843, startPoint y: 243, endPoint x: 524, endPoint y: 248, distance: 318.3
click at [524, 248] on div "left join temp_price as b on a . token_in_addr = b . token_addr left join temp_…" at bounding box center [836, 202] width 714 height 1485
click at [632, 293] on div "left join temp_price as b on a . token_in_addr = b . token_addr left join temp_…" at bounding box center [836, 202] width 714 height 1485
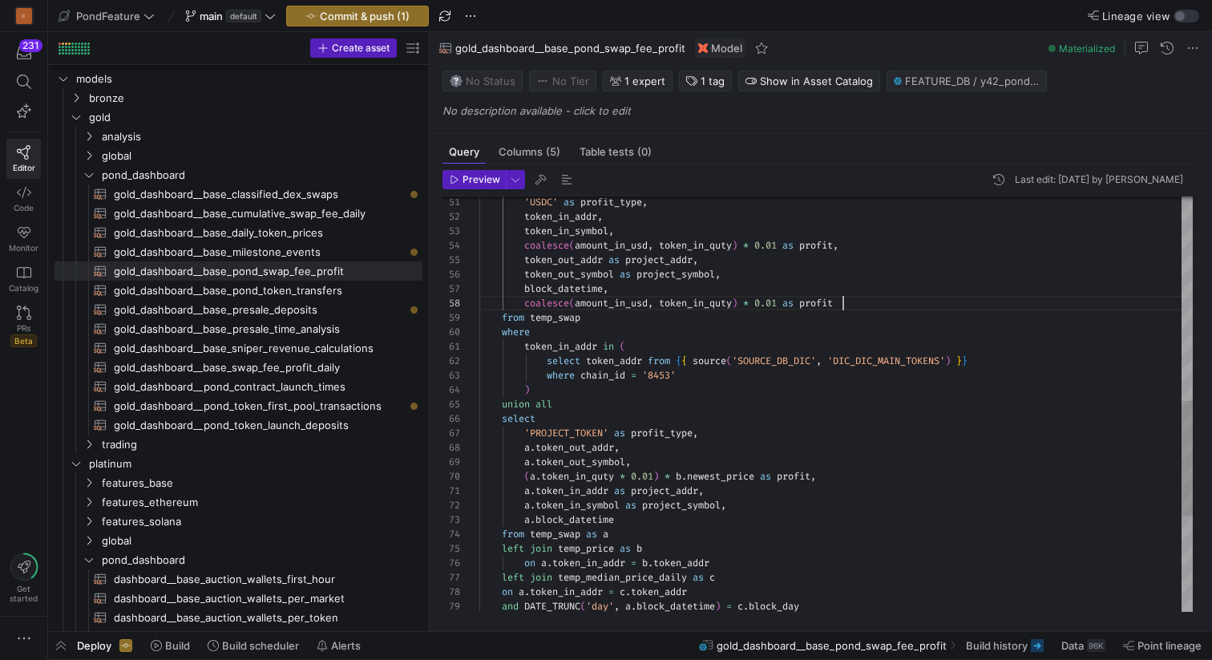
scroll to position [101, 364]
click at [806, 302] on div "left join temp_price as b on a . token_in_addr = b . token_addr left join temp_…" at bounding box center [836, 209] width 714 height 1499
click at [841, 308] on div "left join temp_price as b on a . token_in_addr = b . token_addr left join temp_…" at bounding box center [836, 209] width 714 height 1499
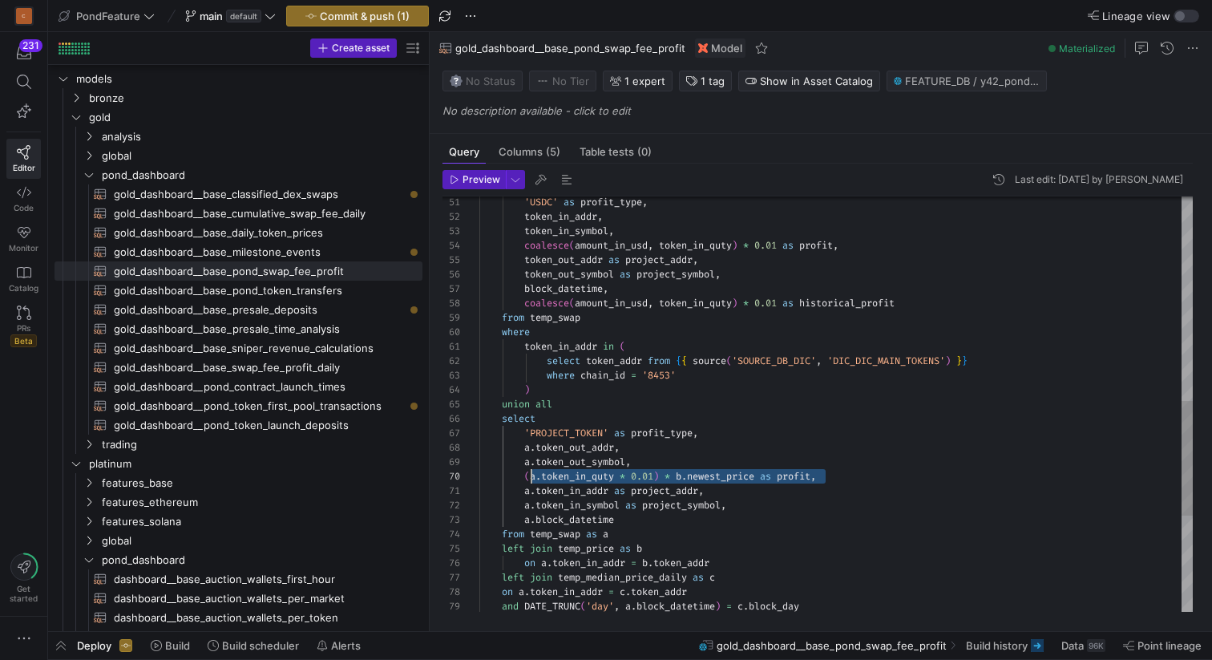
scroll to position [130, 47]
drag, startPoint x: 832, startPoint y: 474, endPoint x: 525, endPoint y: 469, distance: 307.1
click at [525, 469] on div "left join temp_price as b on a . token_in_addr = b . token_addr left join temp_…" at bounding box center [836, 209] width 714 height 1499
click at [633, 516] on div "left join temp_price as b on a . token_in_addr = b . token_addr left join temp_…" at bounding box center [836, 209] width 714 height 1499
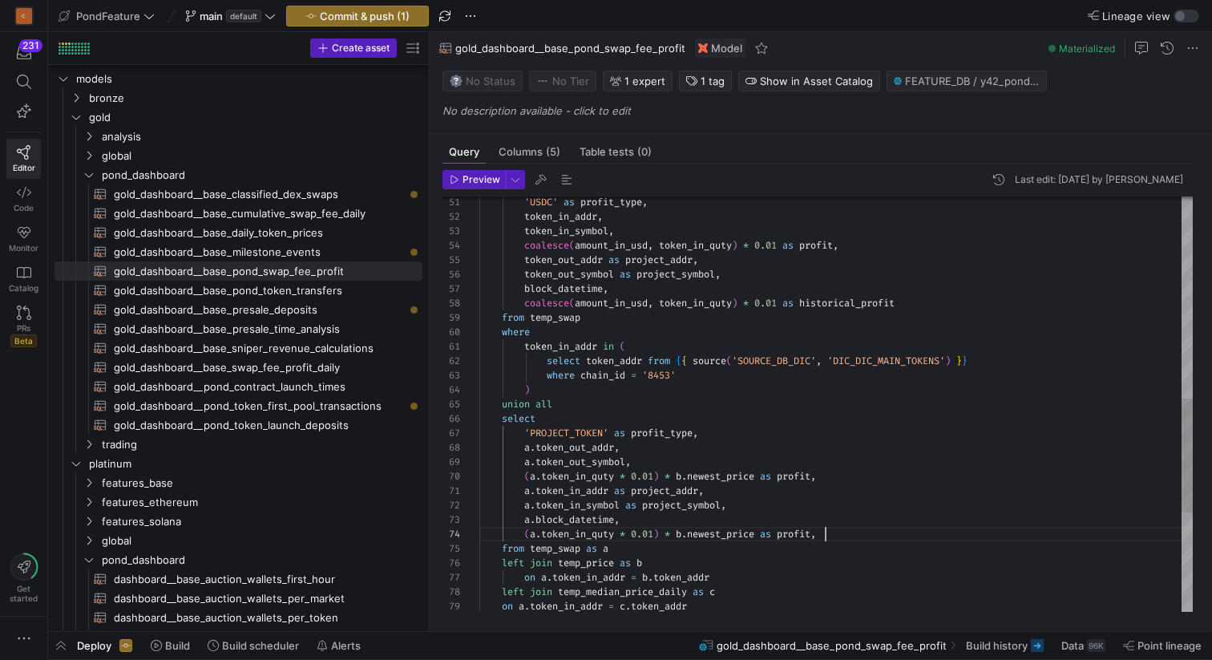
scroll to position [43, 346]
click at [860, 301] on div "left join temp_price as b on a . token_in_addr = b . token_addr left join temp_…" at bounding box center [836, 217] width 714 height 1514
click at [839, 301] on div "left join temp_price as b on a . token_in_addr = b . token_addr left join temp_…" at bounding box center [836, 217] width 714 height 1514
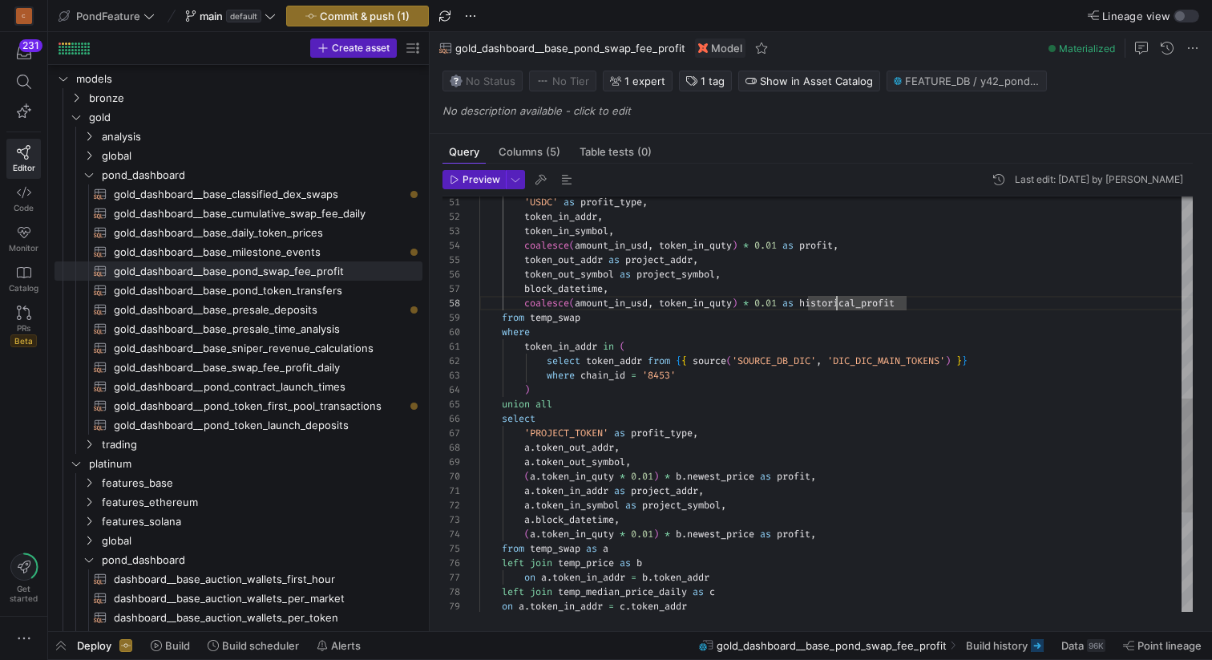
scroll to position [101, 427]
click at [839, 301] on div "left join temp_price as b on a . token_in_addr = b . token_addr left join temp_…" at bounding box center [836, 217] width 714 height 1514
type textarea "a.token_in_addr as project_addr, a.token_in_symbol as project_symbol, a.block_d…"
click at [801, 529] on div "left join temp_price as b on a . token_in_addr = b . token_addr left join temp_…" at bounding box center [836, 217] width 714 height 1514
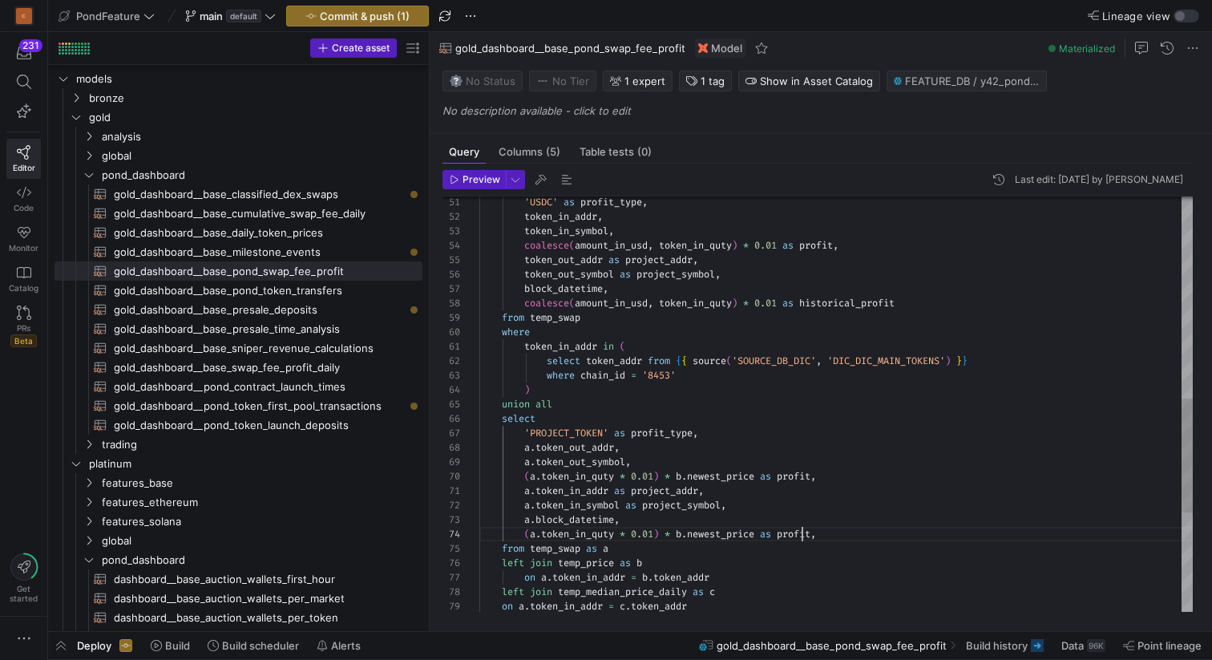
click at [801, 529] on div "left join temp_price as b on a . token_in_addr = b . token_addr left join temp_…" at bounding box center [836, 217] width 714 height 1514
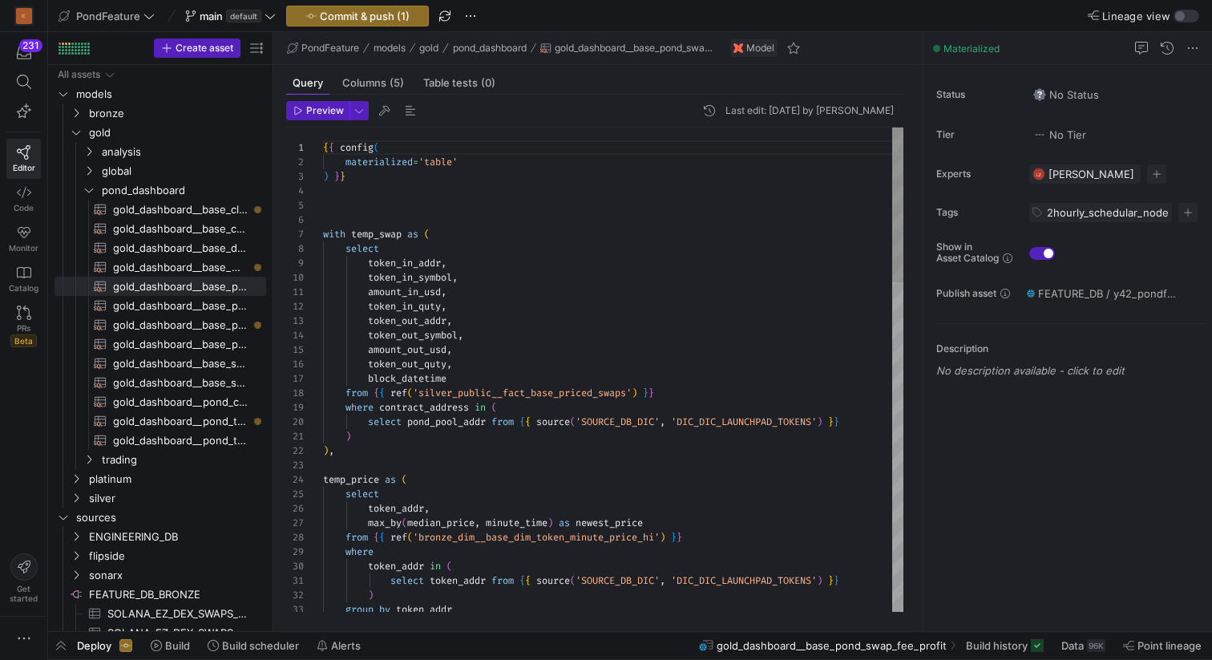
scroll to position [144, 0]
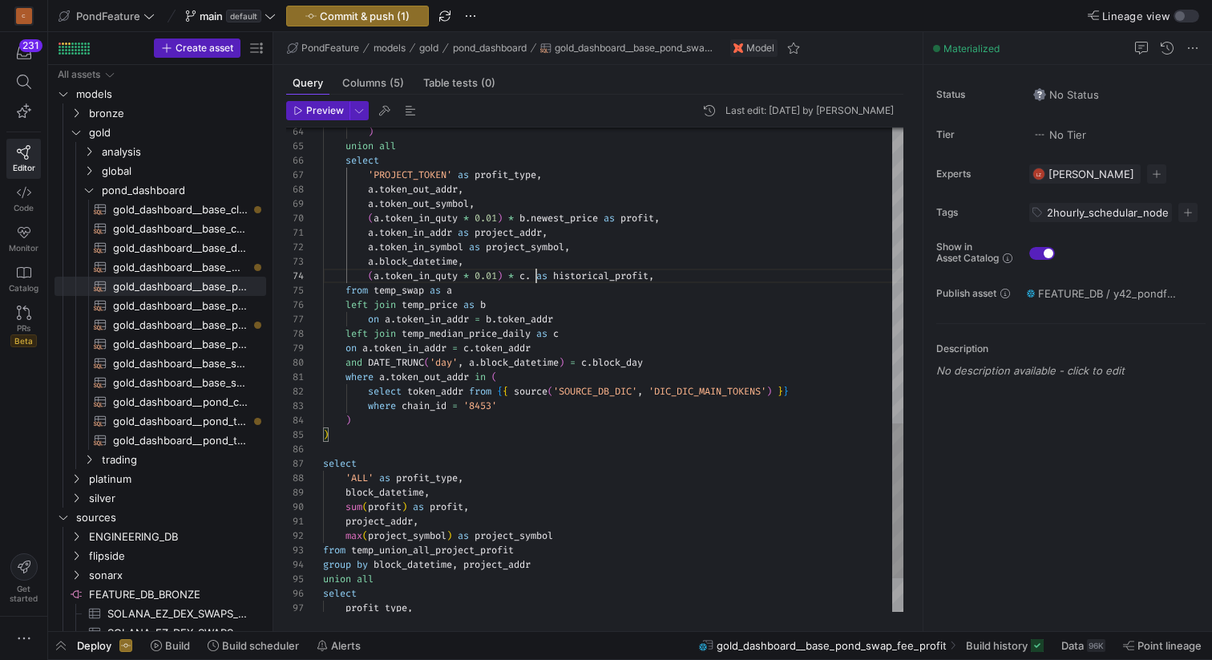
scroll to position [43, 213]
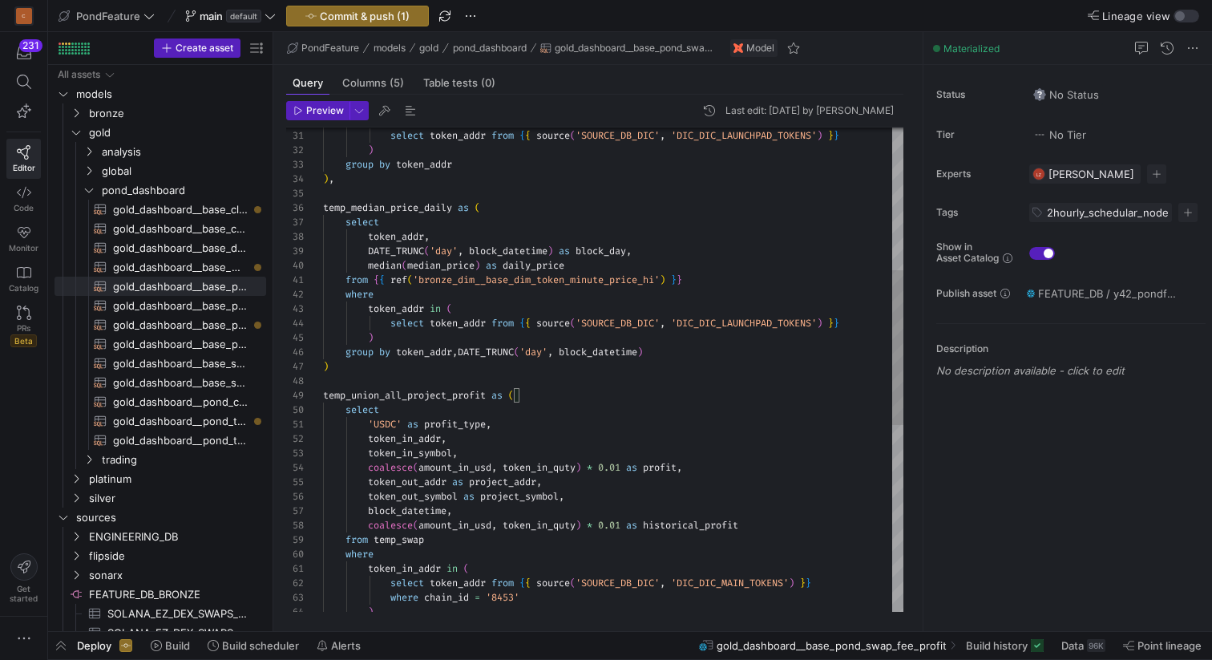
click at [540, 263] on div ") where chain_id = '8453' select token_addr from { { source ( 'SOURCE_DB_DIC' ,…" at bounding box center [613, 440] width 580 height 1514
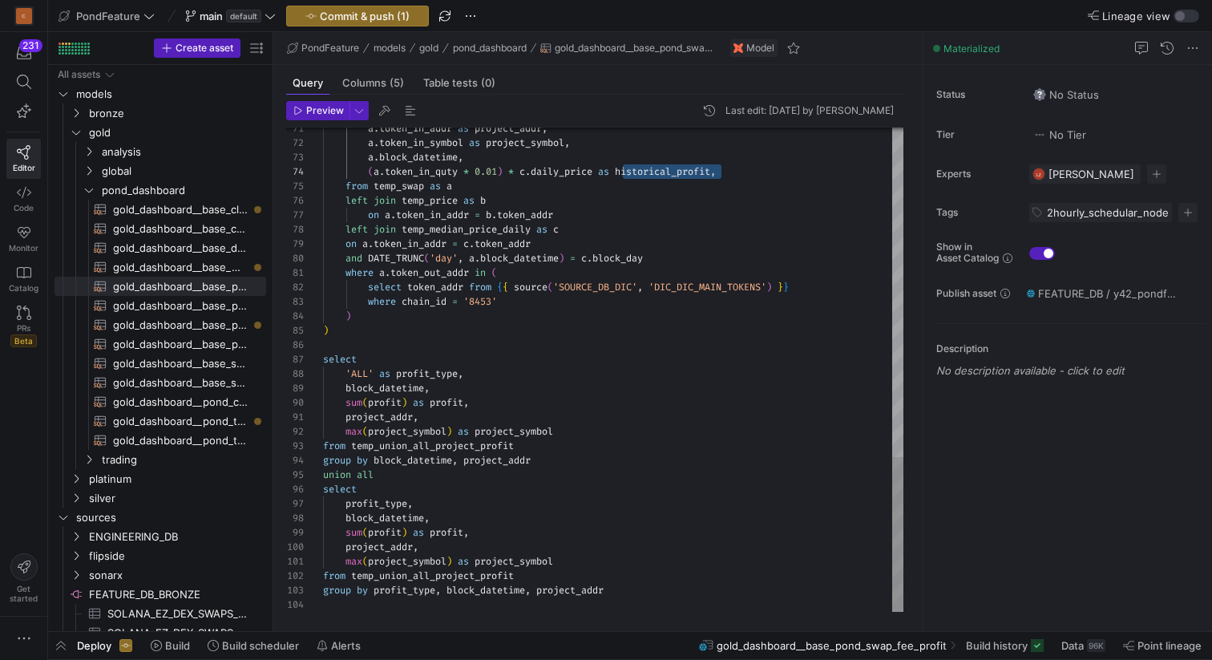
scroll to position [0, 98]
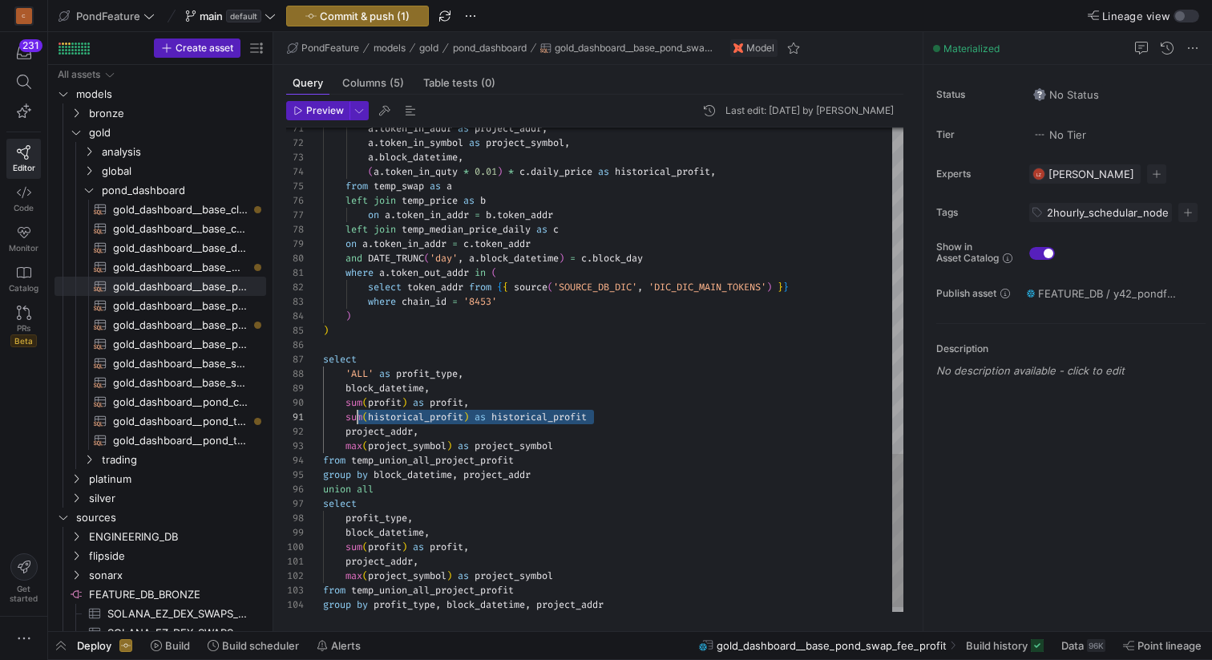
scroll to position [0, 23]
drag, startPoint x: 624, startPoint y: 418, endPoint x: 347, endPoint y: 420, distance: 276.6
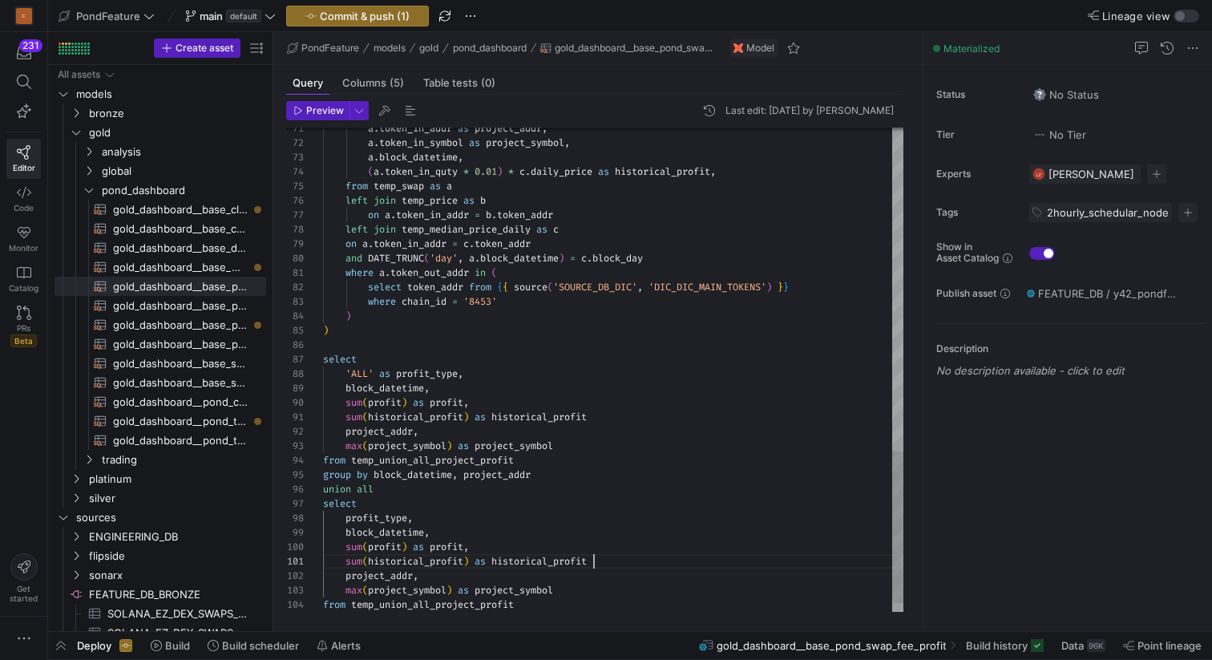
scroll to position [0, 271]
click at [410, 112] on span "button" at bounding box center [410, 110] width 19 height 19
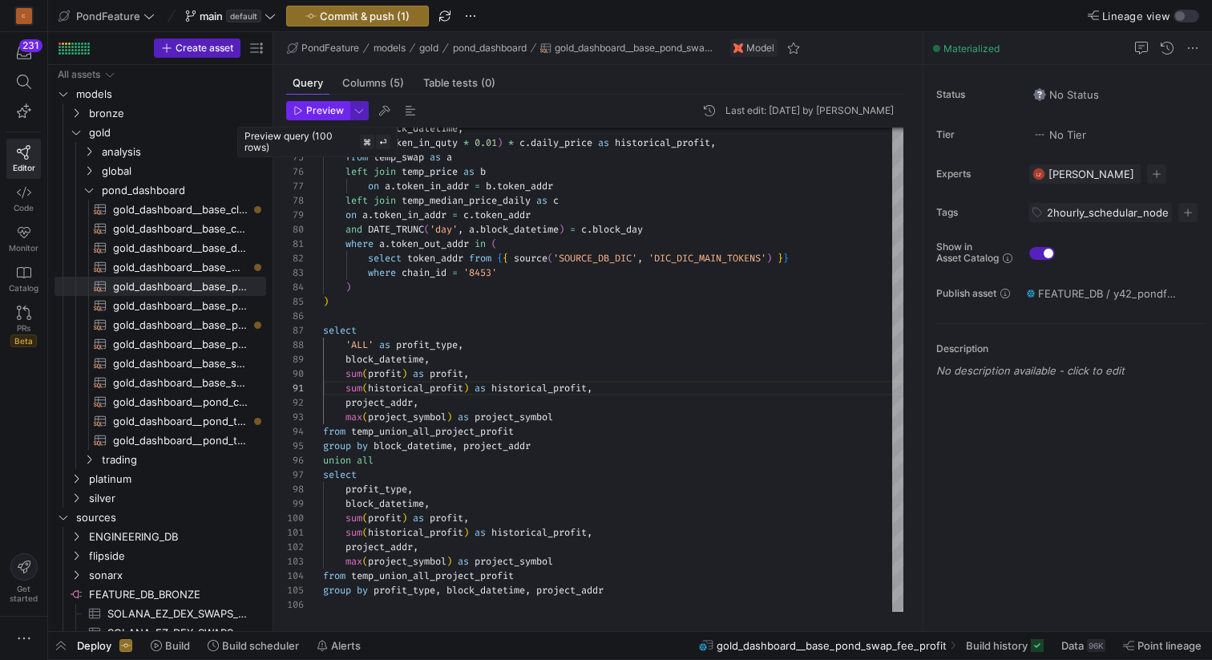
click at [322, 111] on span "Preview" at bounding box center [325, 110] width 38 height 11
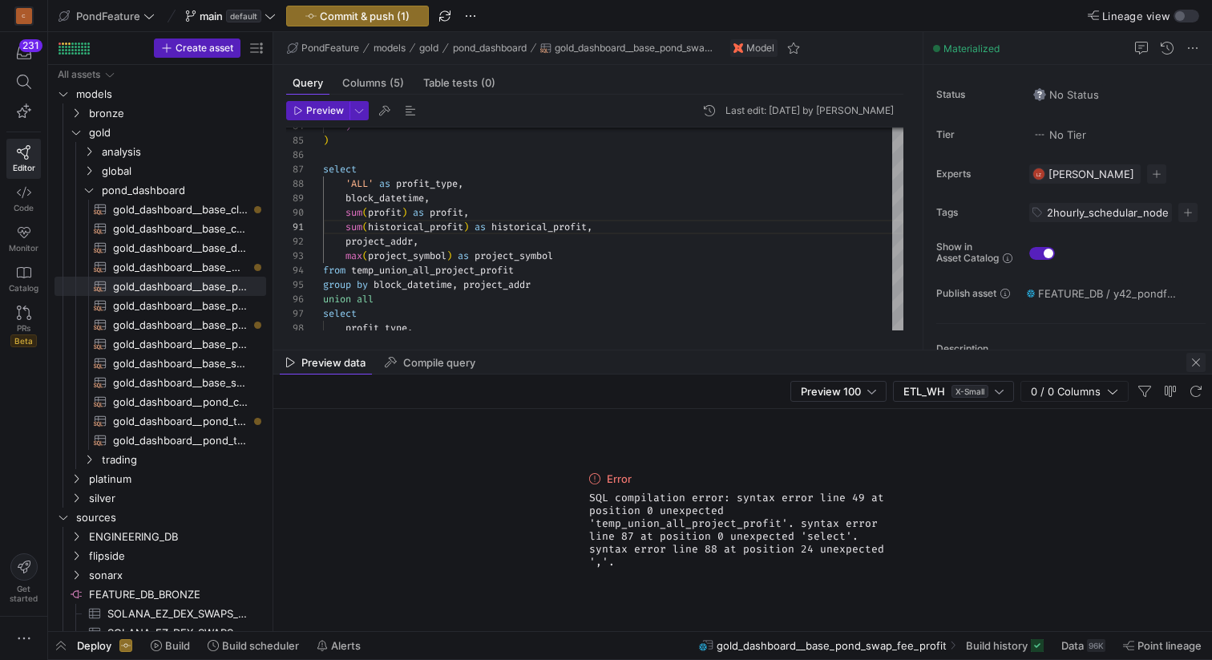
click at [1194, 361] on span "button" at bounding box center [1196, 362] width 19 height 19
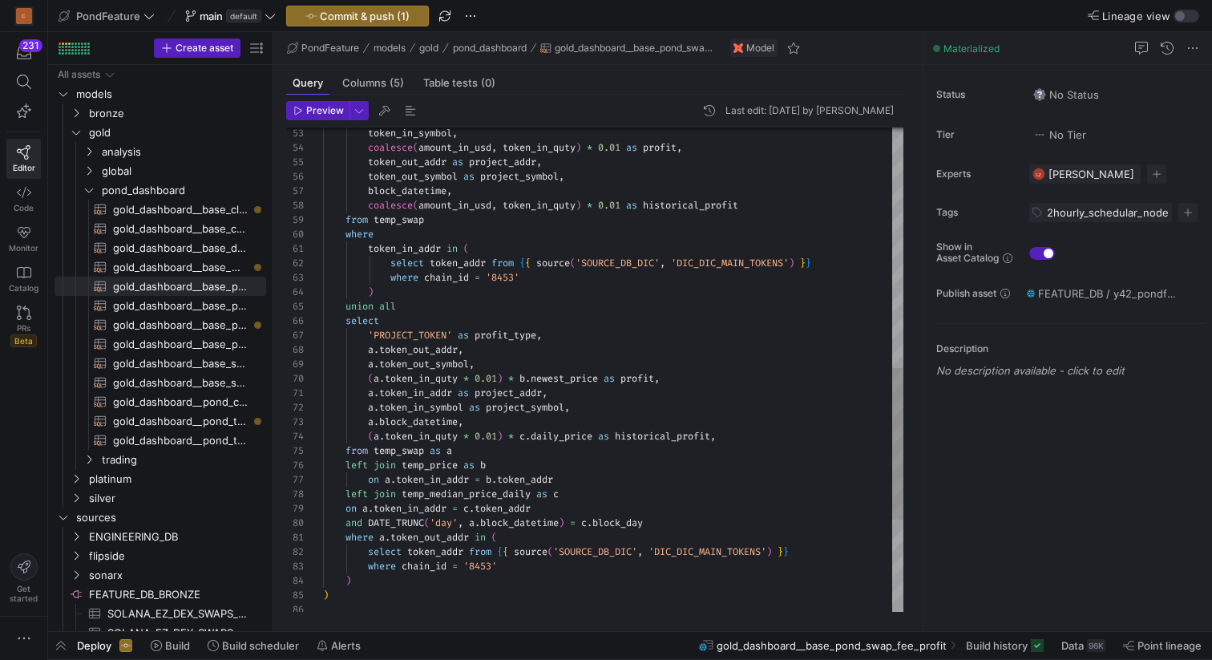
click at [658, 435] on div "a . block_datetime , ( a . token_in_quty * 0.01 ) * c . daily_price as historic…" at bounding box center [613, 134] width 580 height 1543
click at [742, 441] on div "a . block_datetime , ( a . token_in_quty * 0.01 ) * c . daily_price as historic…" at bounding box center [613, 134] width 580 height 1543
click at [712, 437] on div "a . block_datetime , ( a . token_in_quty * 0.01 ) * c . daily_price as historic…" at bounding box center [613, 134] width 580 height 1543
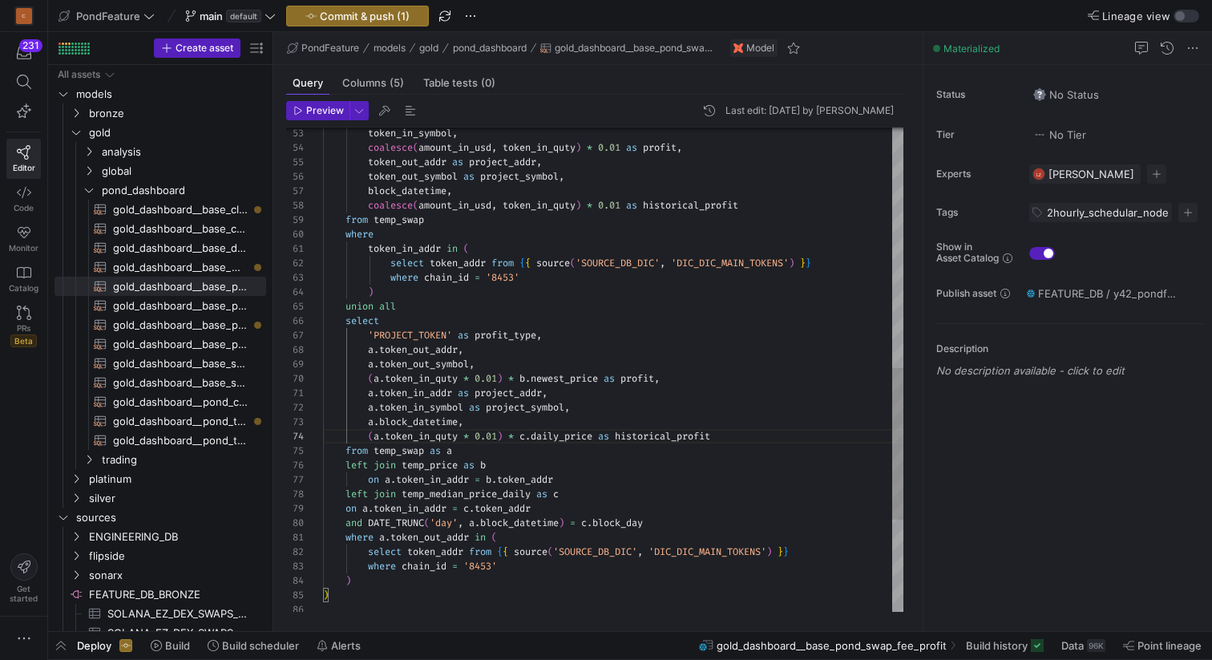
click at [712, 437] on div "a . block_datetime , ( a . token_in_quty * 0.01 ) * c . daily_price as historic…" at bounding box center [613, 134] width 580 height 1543
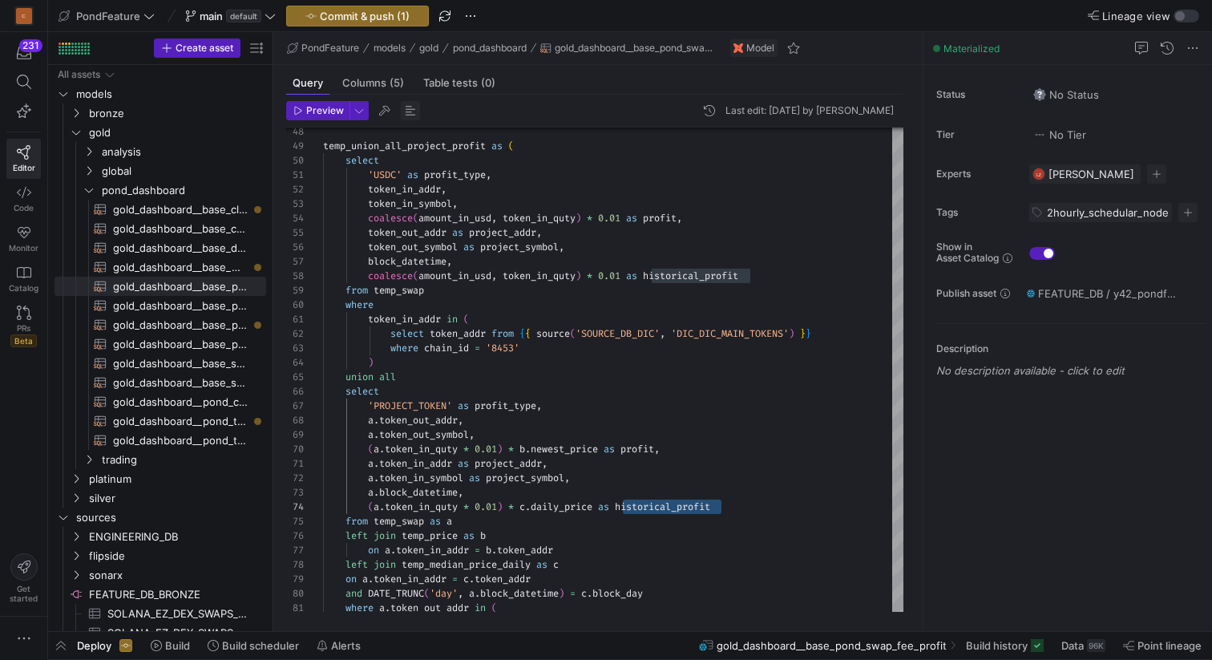
click at [410, 109] on span "button" at bounding box center [410, 110] width 19 height 19
click at [315, 111] on span "Preview" at bounding box center [325, 110] width 38 height 11
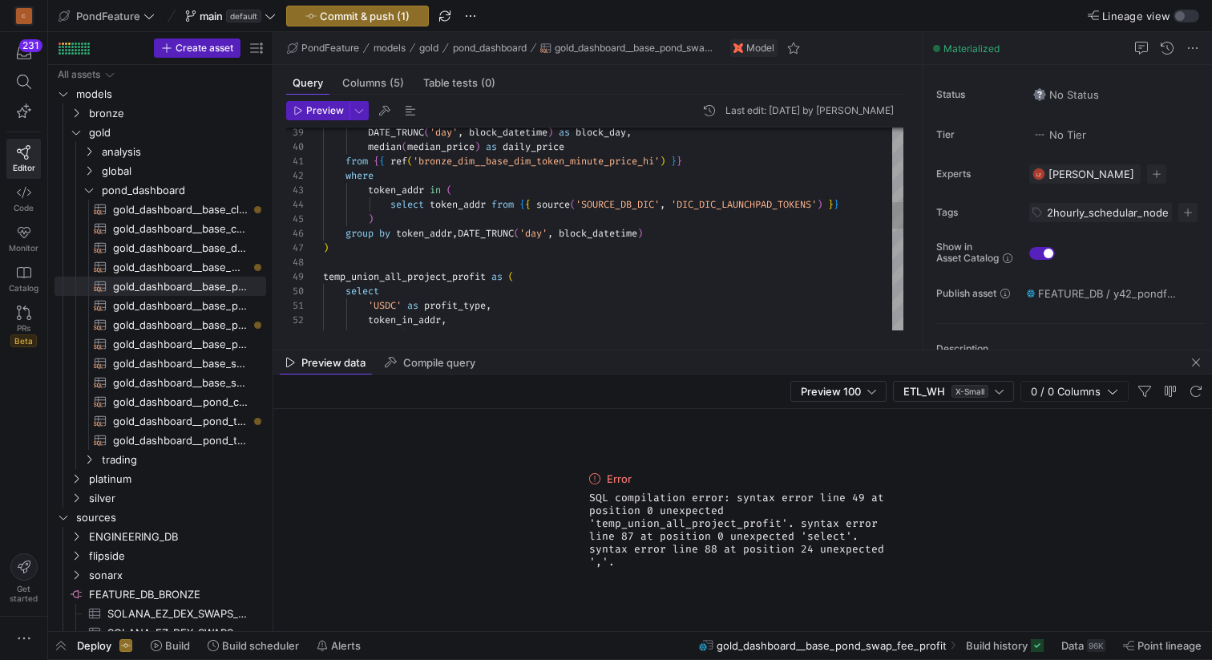
click at [552, 245] on div "token_in_symbol , token_in_addr , 'USDC' as profit_type , select temp_union_all…" at bounding box center [613, 335] width 580 height 1543
click at [317, 109] on span "Preview" at bounding box center [325, 110] width 38 height 11
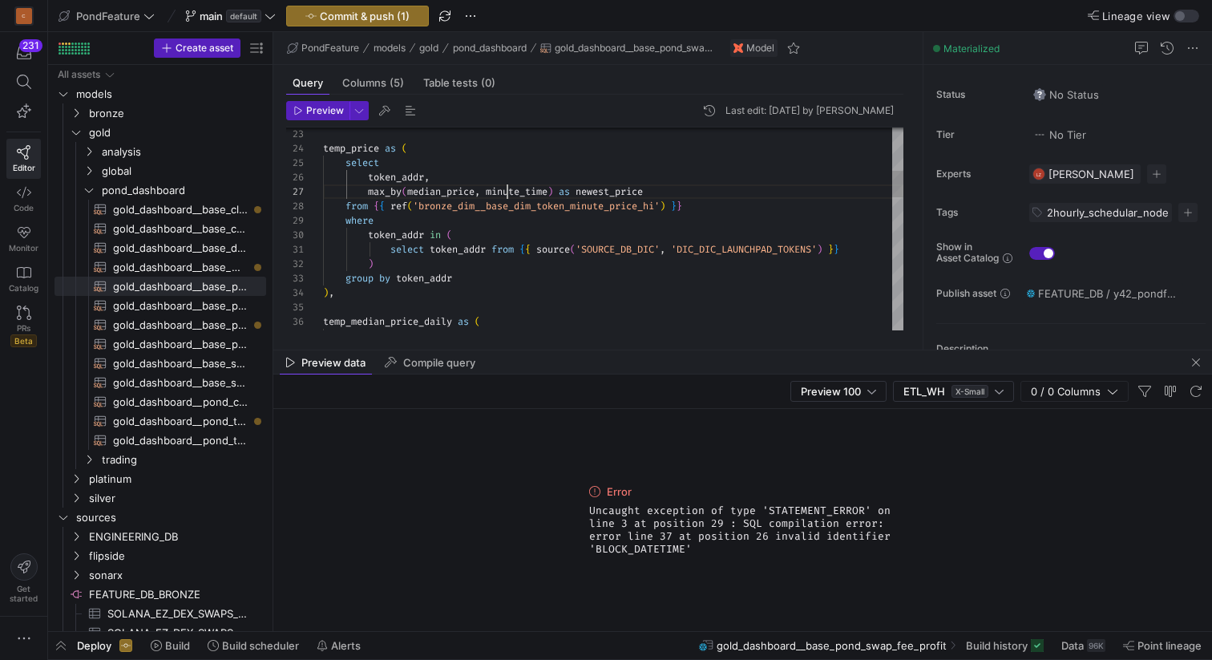
click at [506, 191] on div "select temp_median_price_daily as ( ) , group by token_addr ) select token_addr…" at bounding box center [613, 567] width 580 height 1543
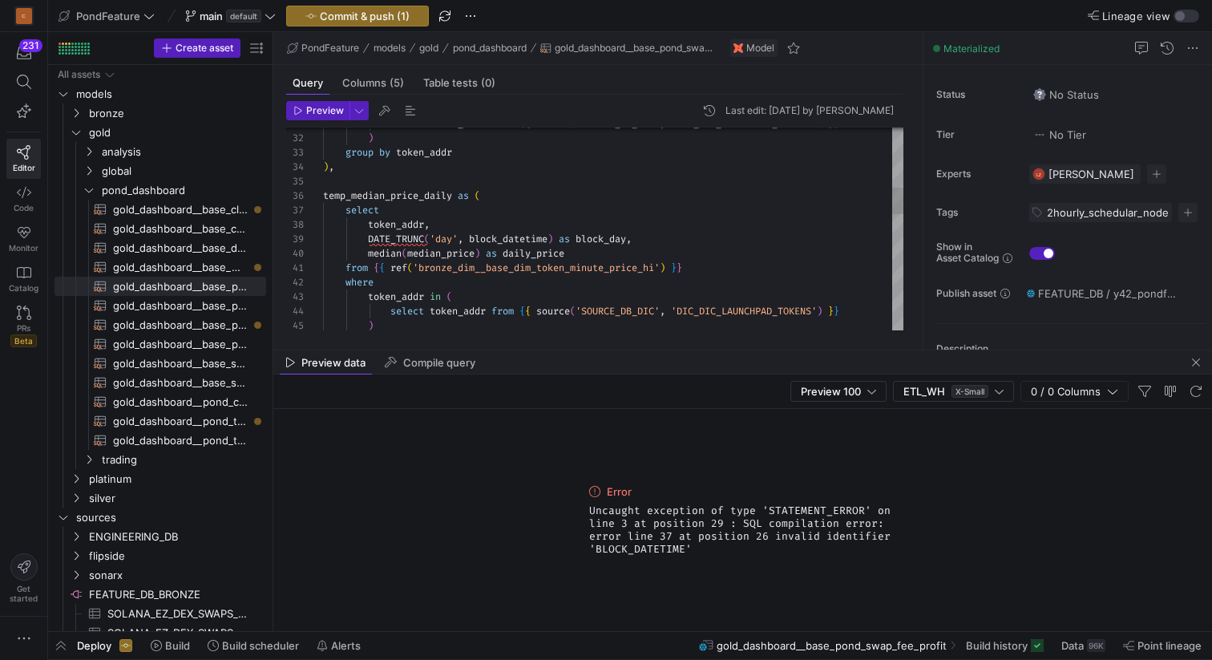
click at [512, 244] on div "select temp_median_price_daily as ( ) , group by token_addr ) select token_addr…" at bounding box center [613, 441] width 580 height 1543
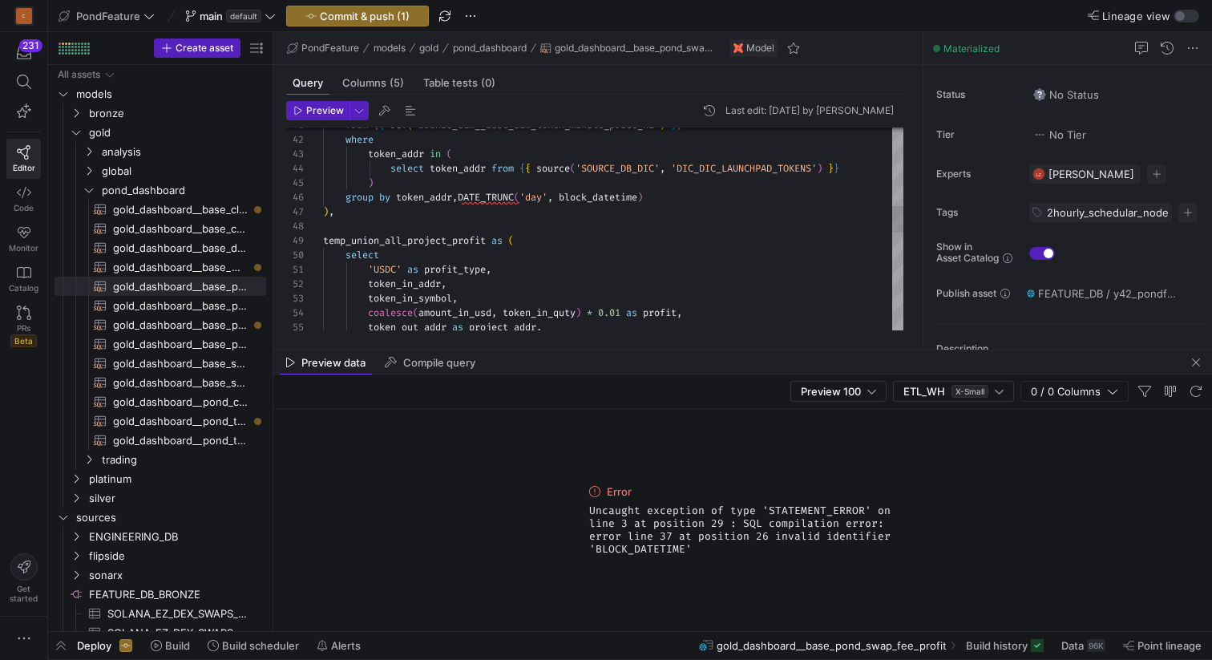
click at [582, 200] on div "from { { ref ( 'bronze_dim__base_dim_token_minute_price_hi' ) } } where token_a…" at bounding box center [613, 299] width 580 height 1543
click at [588, 215] on div "from { { ref ( 'bronze_dim__base_dim_token_minute_price_hi' ) } } where token_a…" at bounding box center [613, 299] width 580 height 1543
click at [406, 107] on span "button" at bounding box center [410, 110] width 19 height 19
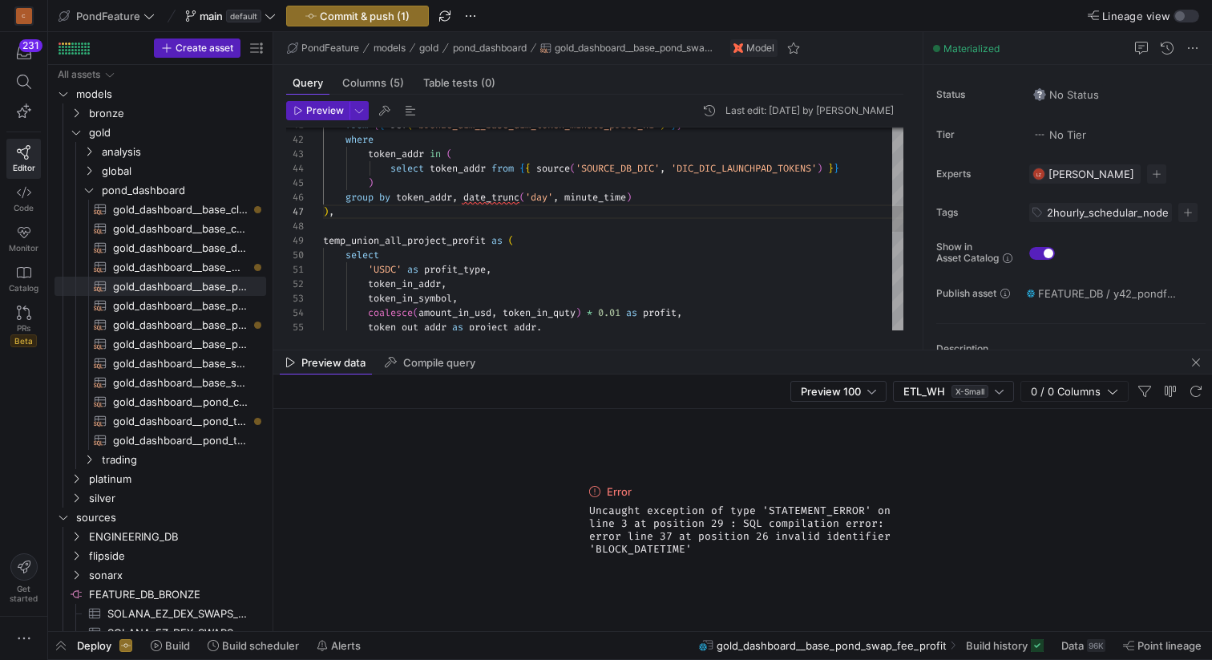
scroll to position [144, 6]
click at [565, 218] on div "from { { ref ( 'bronze_dim__base_dim_token_minute_price_hi' ) } } where token_a…" at bounding box center [613, 306] width 580 height 1557
click at [316, 110] on span "Preview" at bounding box center [325, 110] width 38 height 11
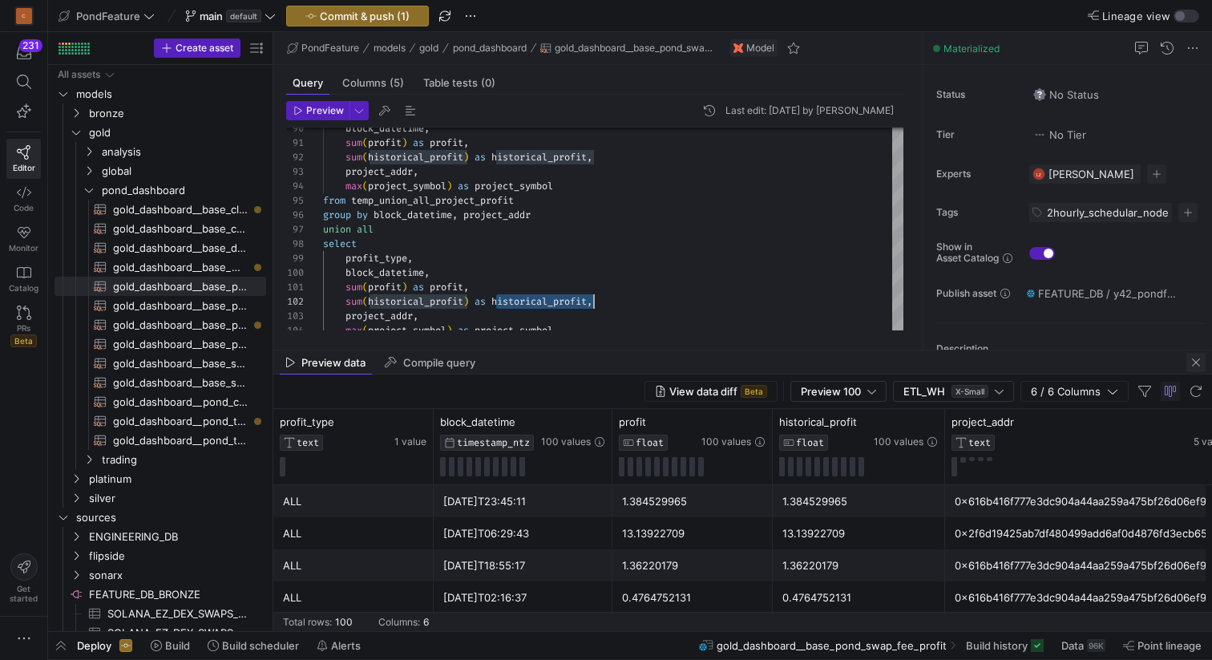
click at [1196, 361] on span "button" at bounding box center [1196, 362] width 19 height 19
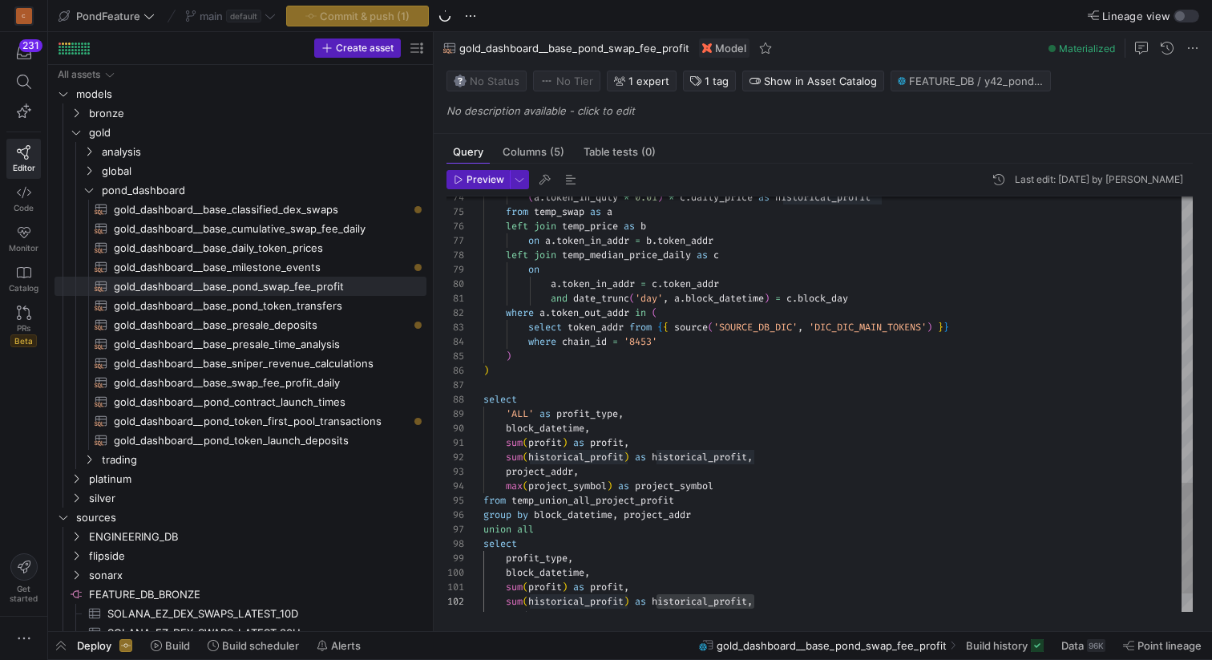
drag, startPoint x: 499, startPoint y: 253, endPoint x: 534, endPoint y: 255, distance: 34.6
click at [534, 255] on as-split "Create asset Drag here to set row groups Drag here to set column labels Group 1…" at bounding box center [630, 331] width 1164 height 599
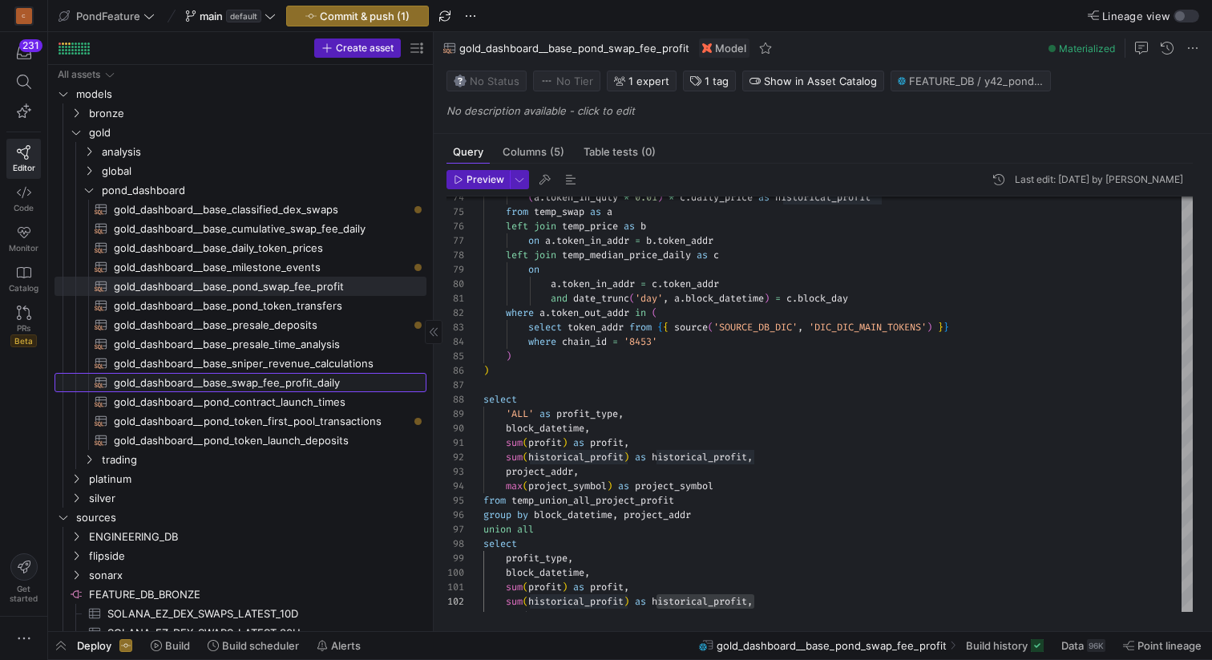
click at [309, 383] on span "gold_dashboard__base_swap_fee_profit_daily​​​​​​​​​​" at bounding box center [261, 383] width 294 height 18
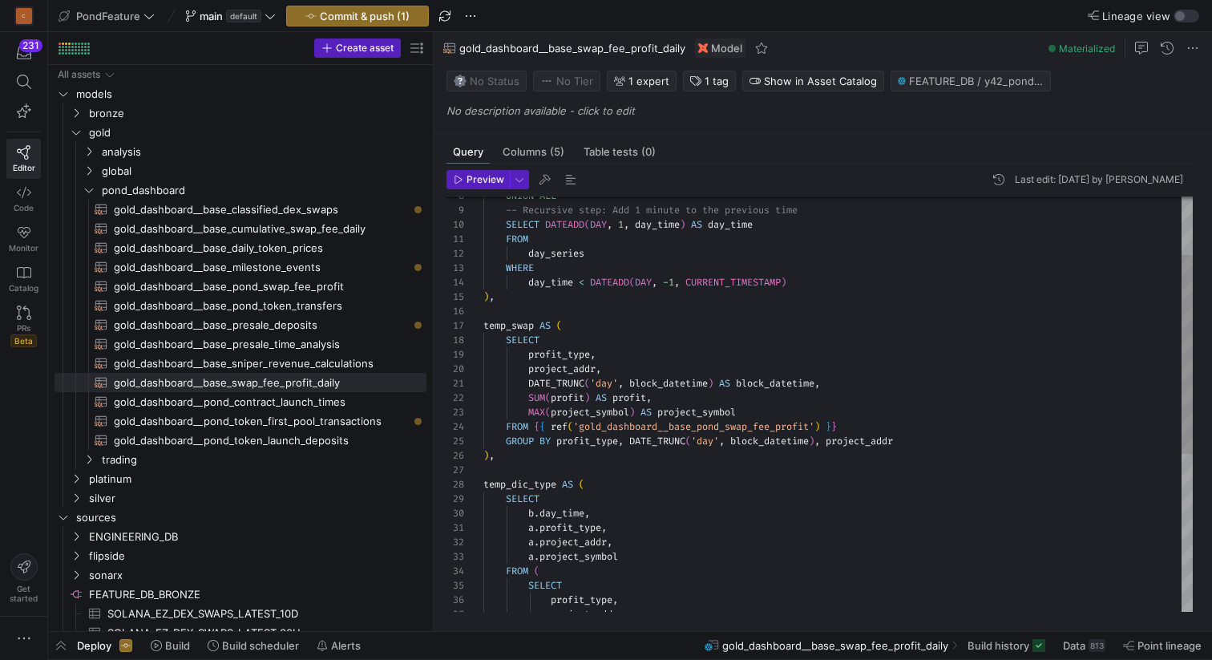
click at [687, 398] on div "temp_dic_type AS ( ) , GROUP BY profit_type , DATE_TRUNC ( 'day' , block_dateti…" at bounding box center [838, 507] width 710 height 864
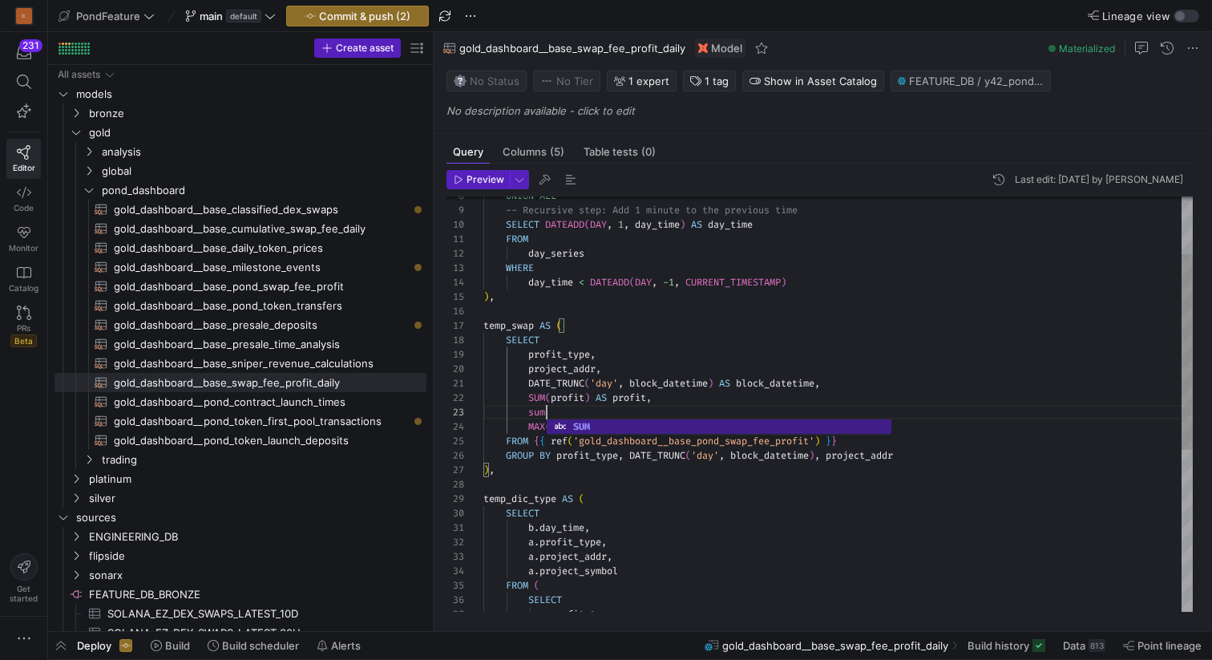
scroll to position [29, 69]
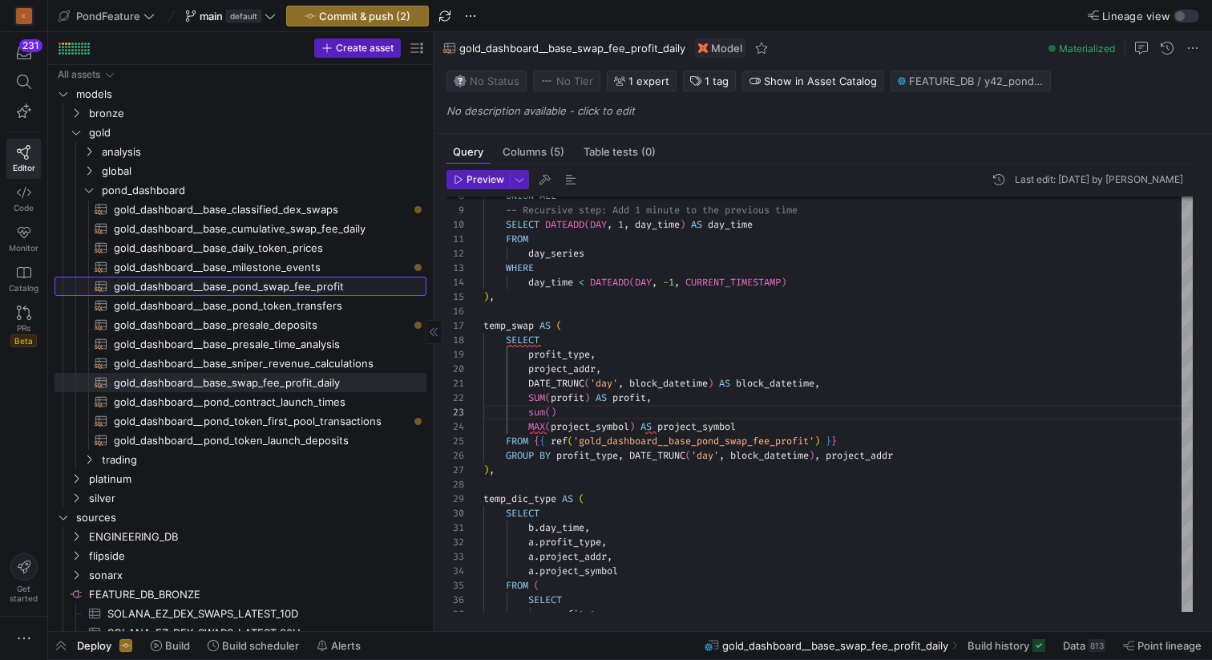
click at [314, 286] on span "gold_dashboard__base_pond_swap_fee_profit​​​​​​​​​​" at bounding box center [261, 286] width 294 height 18
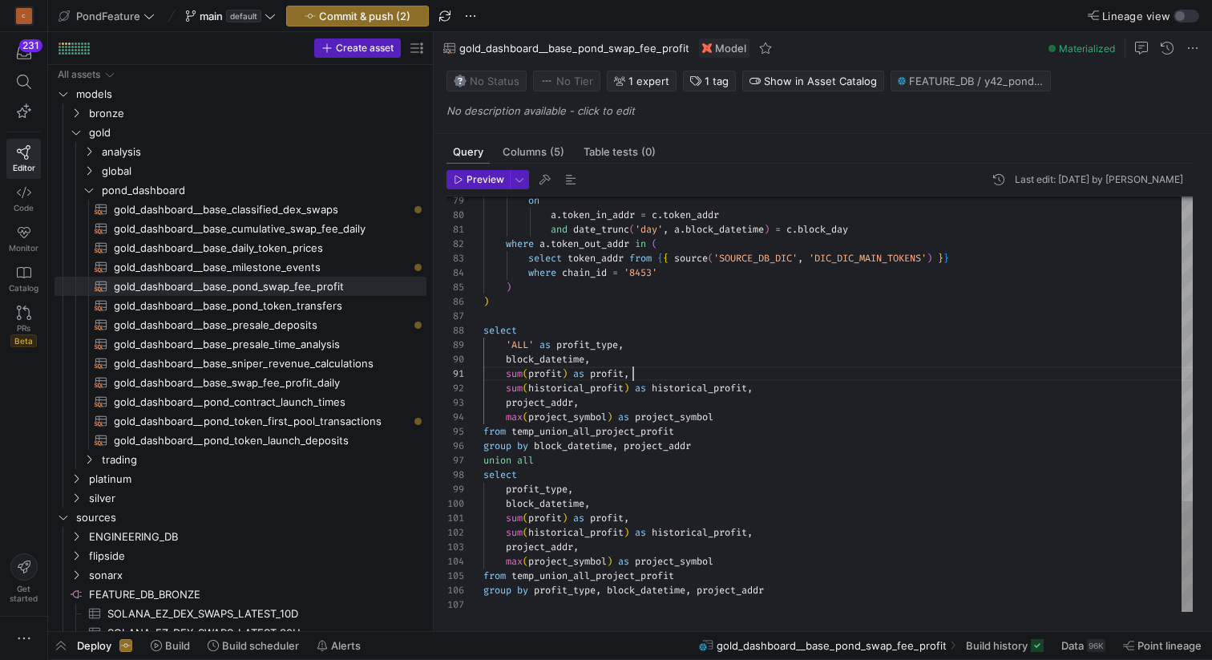
scroll to position [14, 271]
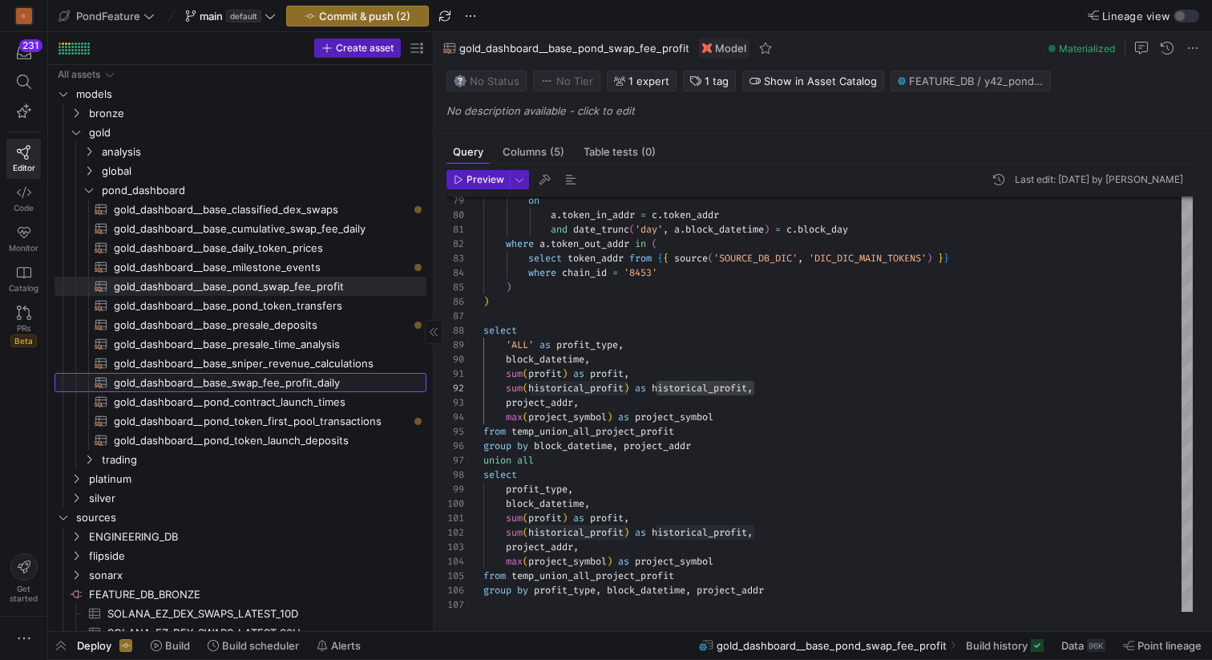
click at [302, 381] on span "gold_dashboard__base_swap_fee_profit_daily​​​​​​​​​​" at bounding box center [261, 383] width 294 height 18
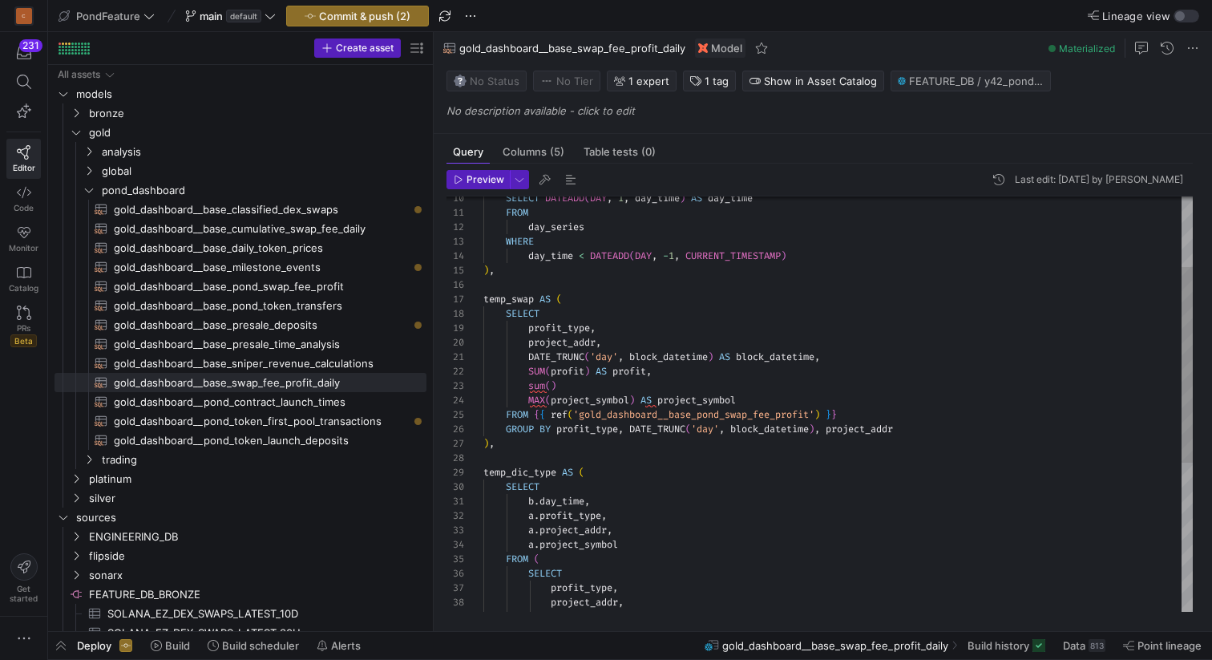
click at [554, 382] on div ") , FROM { { ref ( 'gold_dashboard__base_pond_swap_fee_profit' ) } } GROUP BY p…" at bounding box center [838, 487] width 710 height 879
click at [710, 385] on div ") , FROM { { ref ( 'gold_dashboard__base_pond_swap_fee_profit' ) } } GROUP BY p…" at bounding box center [838, 487] width 710 height 879
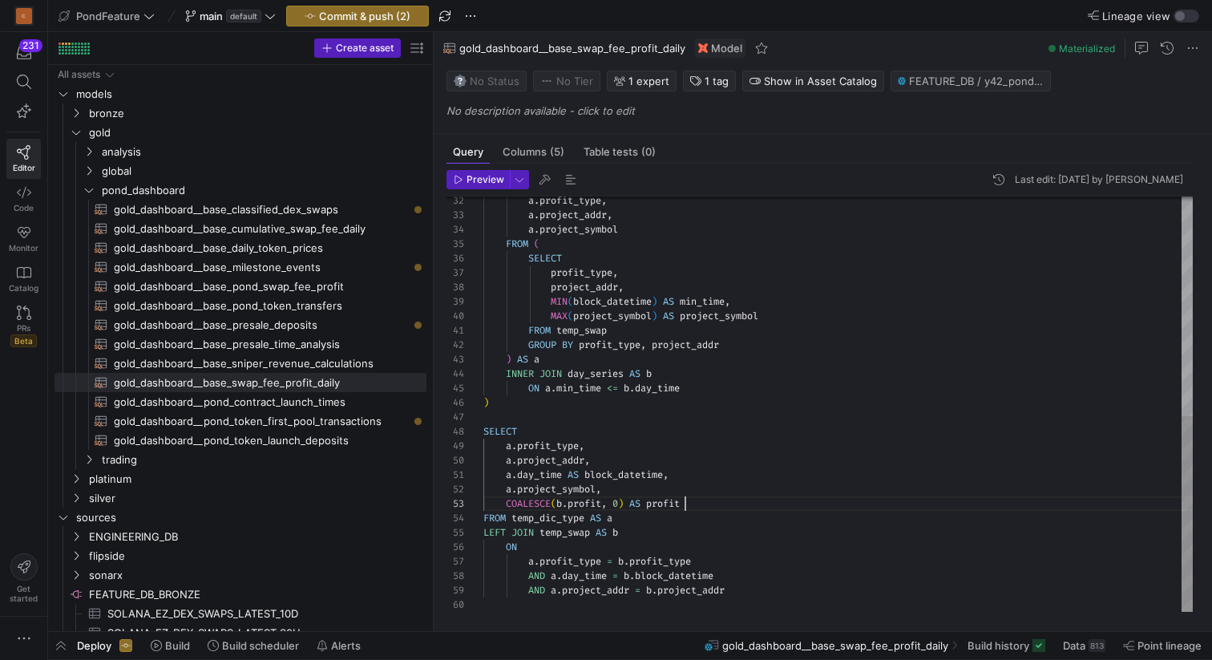
click at [704, 503] on div "a . profit_type , a . project_addr , a . project_symbol FROM ( SELECT profit_ty…" at bounding box center [838, 172] width 710 height 879
click at [724, 527] on div "a . profit_type , a . project_addr , a . project_symbol FROM ( SELECT profit_ty…" at bounding box center [838, 179] width 710 height 893
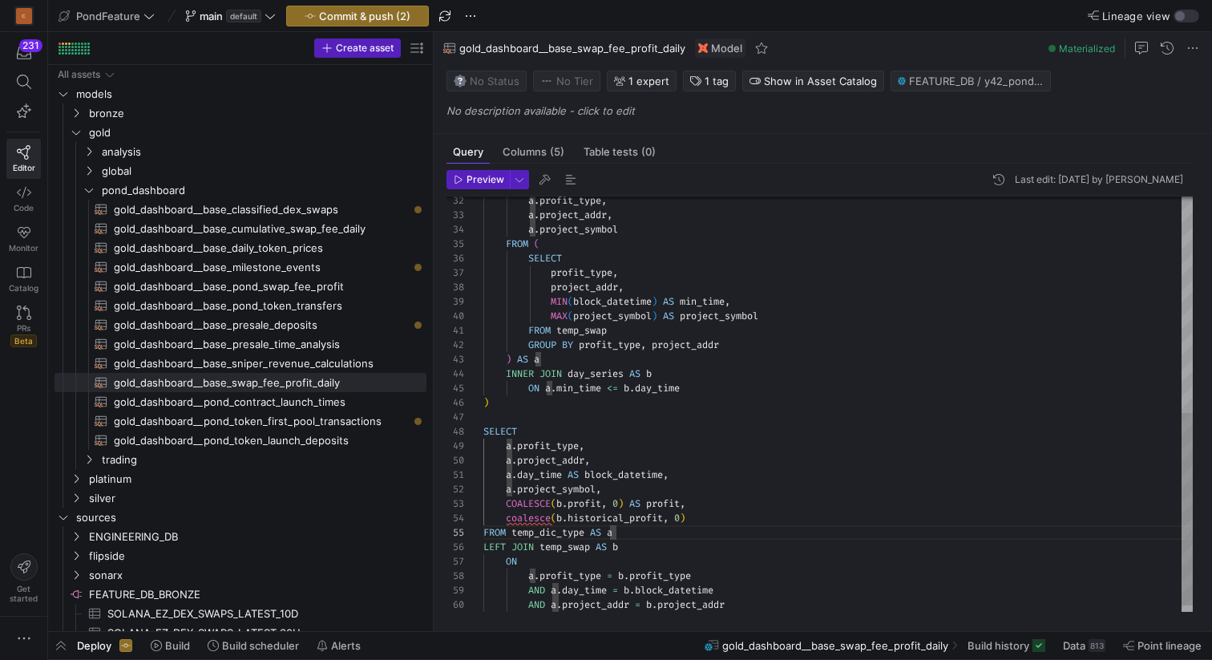
click at [716, 518] on div "a . profit_type , a . project_addr , a . project_symbol FROM ( SELECT profit_ty…" at bounding box center [838, 179] width 710 height 893
click at [564, 182] on span "button" at bounding box center [570, 179] width 19 height 19
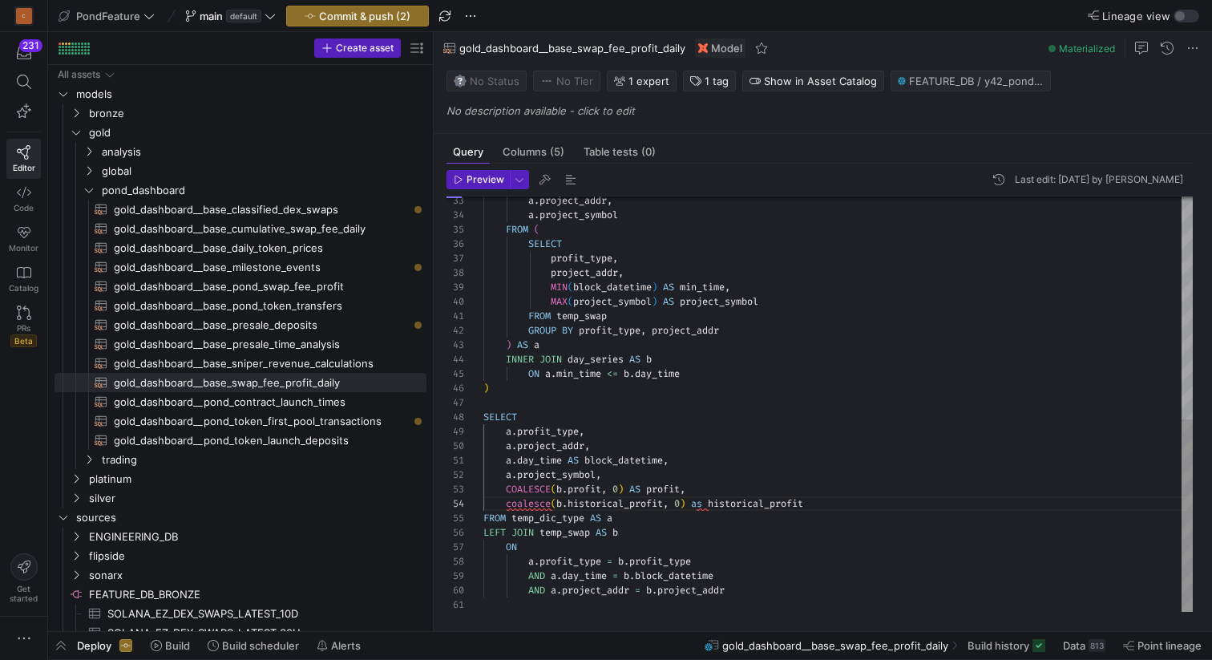
scroll to position [144, 328]
click at [320, 381] on span "gold_dashboard__base_swap_fee_profit_daily​​​​​​​​​​" at bounding box center [261, 383] width 294 height 18
click at [326, 227] on span "gold_dashboard__base_cumulative_swap_fee_daily​​​​​​​​​​" at bounding box center [261, 229] width 294 height 18
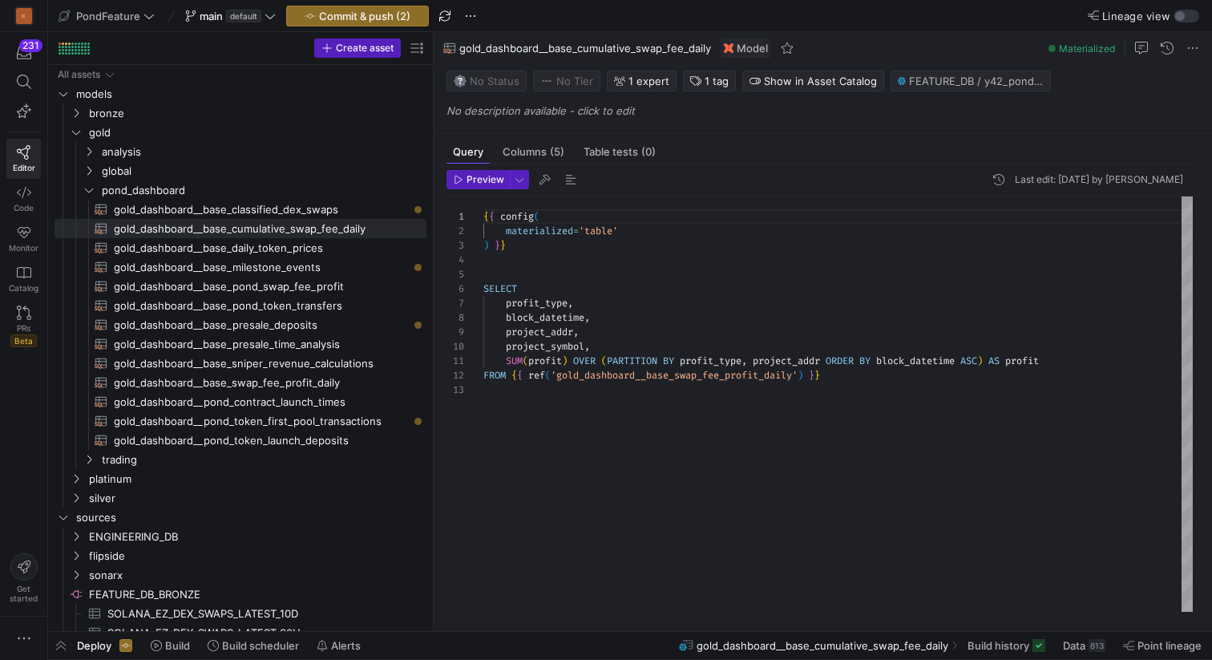
scroll to position [0, 571]
click at [1086, 362] on div "{ { config ( materialized = 'table' ) } } SELECT profit_type , block_datetime ,…" at bounding box center [838, 403] width 710 height 415
click at [316, 287] on span "gold_dashboard__base_pond_swap_fee_profit​​​​​​​​​​" at bounding box center [261, 286] width 294 height 18
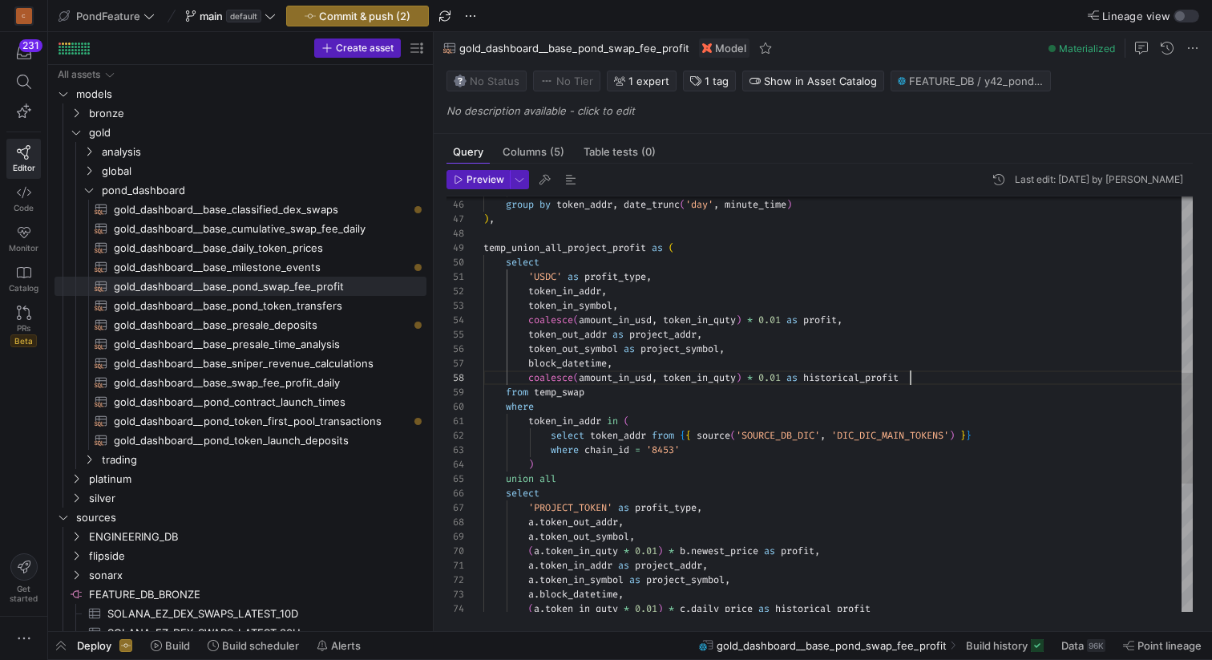
scroll to position [101, 427]
click at [924, 378] on div "a . token_in_symbol as project_symbol , a . token_in_addr as project_addr , ( a…" at bounding box center [838, 313] width 710 height 1557
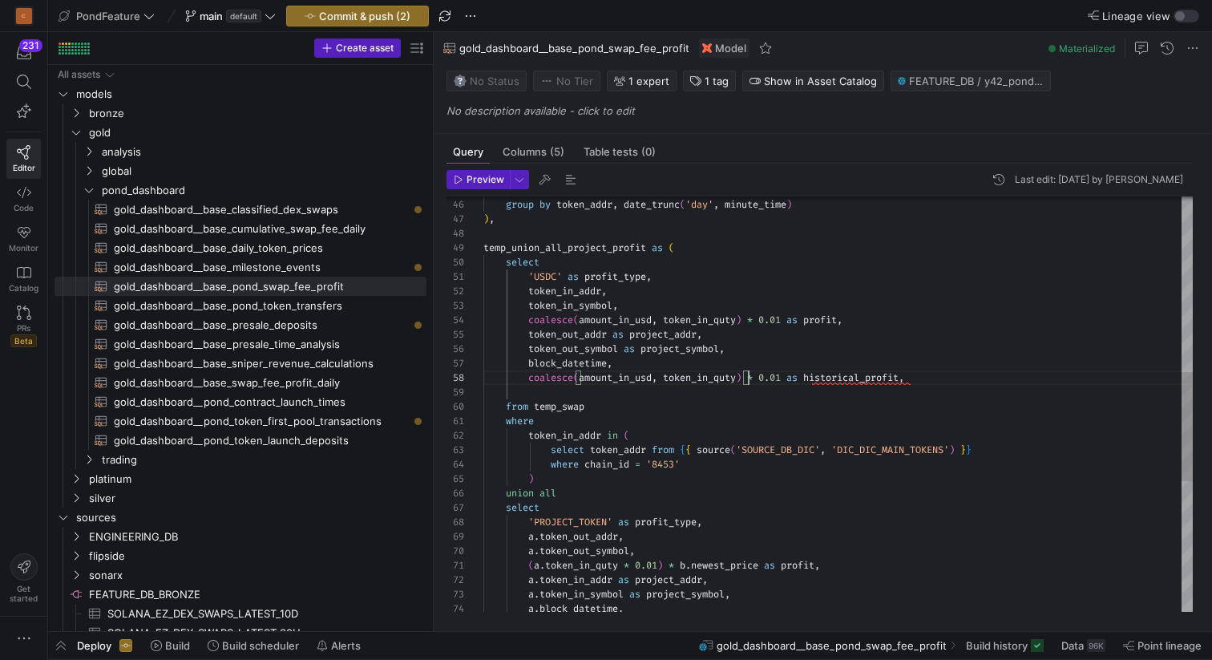
scroll to position [101, 265]
click at [751, 375] on div "a . token_in_symbol as project_symbol , a . token_in_addr as project_addr , ( a…" at bounding box center [838, 320] width 710 height 1571
click at [693, 374] on div "a . token_in_symbol as project_symbol , a . token_in_addr as project_addr , ( a…" at bounding box center [838, 320] width 710 height 1571
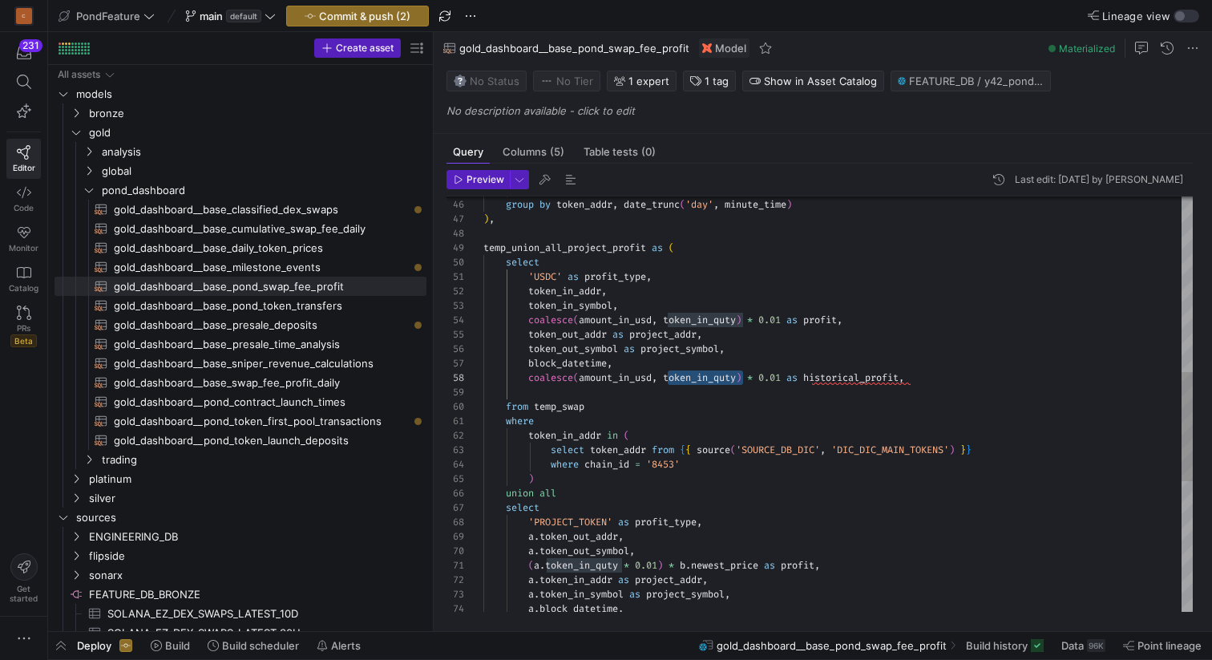
click at [615, 391] on div "a . token_in_symbol as project_symbol , a . token_in_addr as project_addr , ( a…" at bounding box center [838, 320] width 710 height 1571
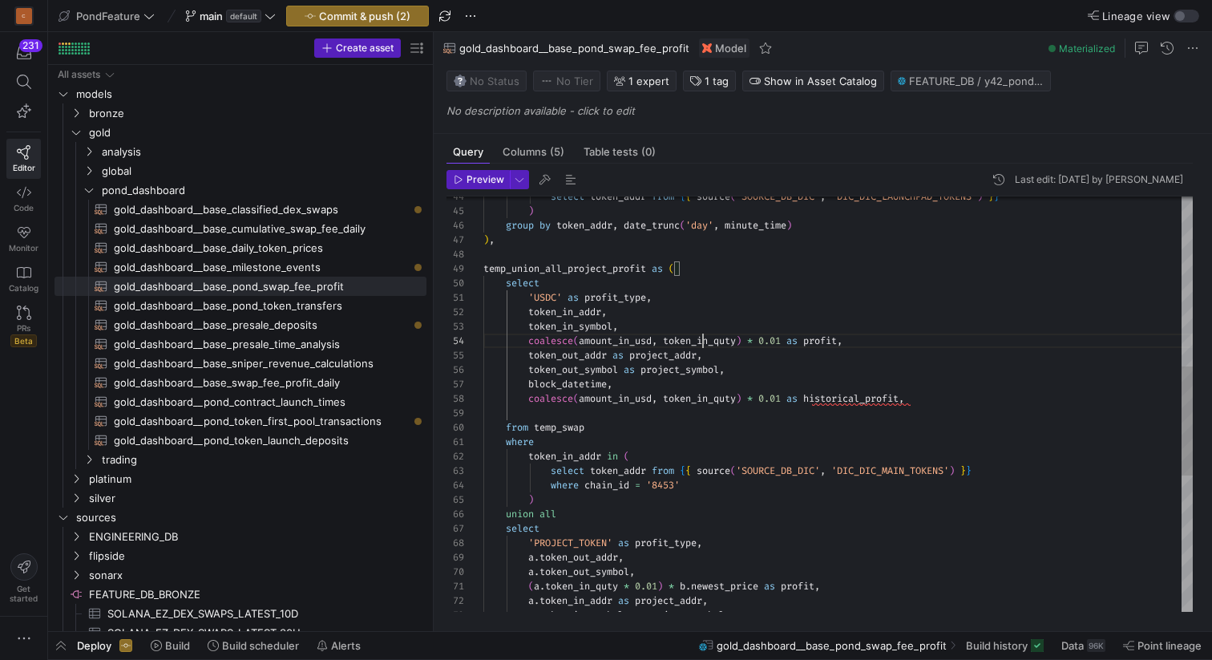
click at [700, 338] on div "select 'USDC' as profit_type , token_in_addr , token_in_symbol , coalesce ( amo…" at bounding box center [838, 341] width 710 height 1571
click at [581, 340] on div "select 'USDC' as profit_type , token_in_addr , token_in_symbol , coalesce ( amo…" at bounding box center [838, 341] width 710 height 1571
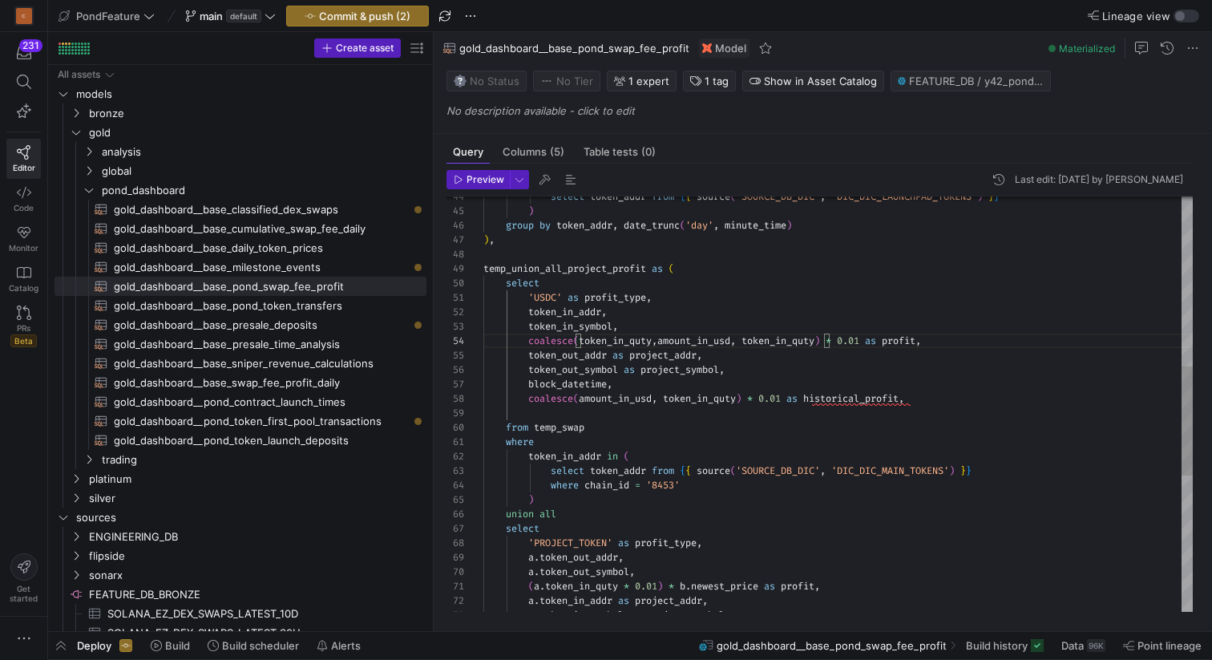
click at [783, 342] on div "select 'USDC' as profit_type , token_in_addr , token_in_symbol , coalesce ( tok…" at bounding box center [838, 341] width 710 height 1571
click at [663, 338] on div "select 'USDC' as profit_type , token_in_addr , token_in_symbol , coalesce ( tok…" at bounding box center [838, 341] width 710 height 1571
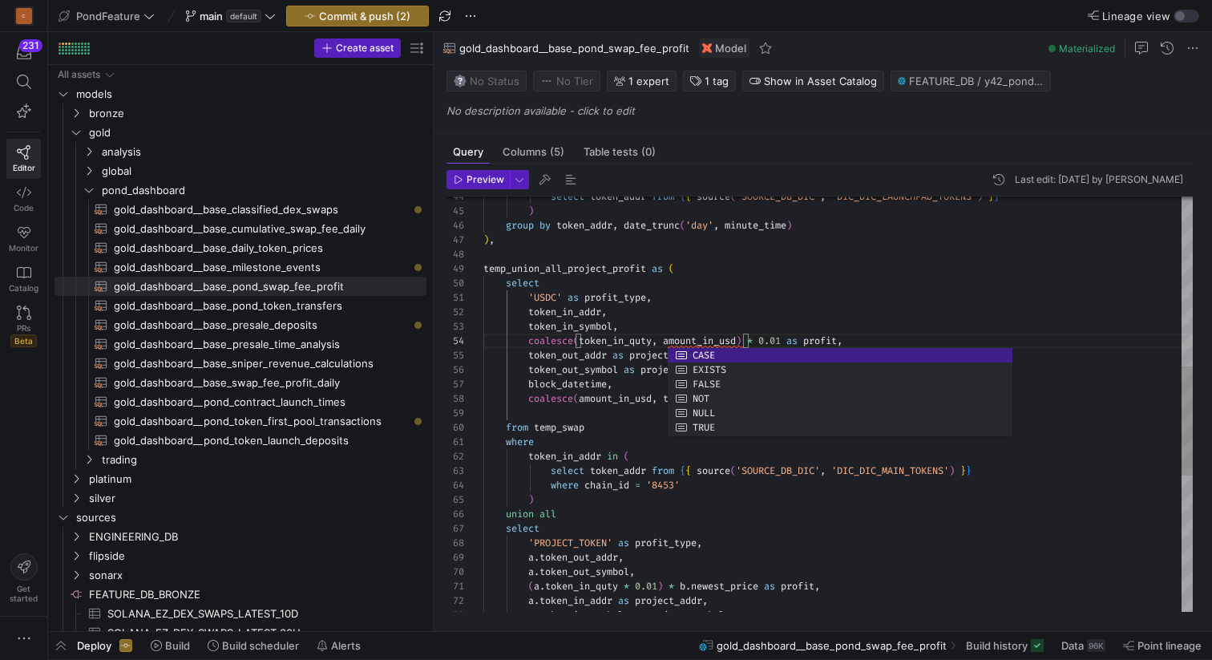
scroll to position [14, 127]
click at [706, 316] on div "select 'USDC' as profit_type , token_in_addr , token_in_symbol , coalesce ( tok…" at bounding box center [838, 341] width 710 height 1571
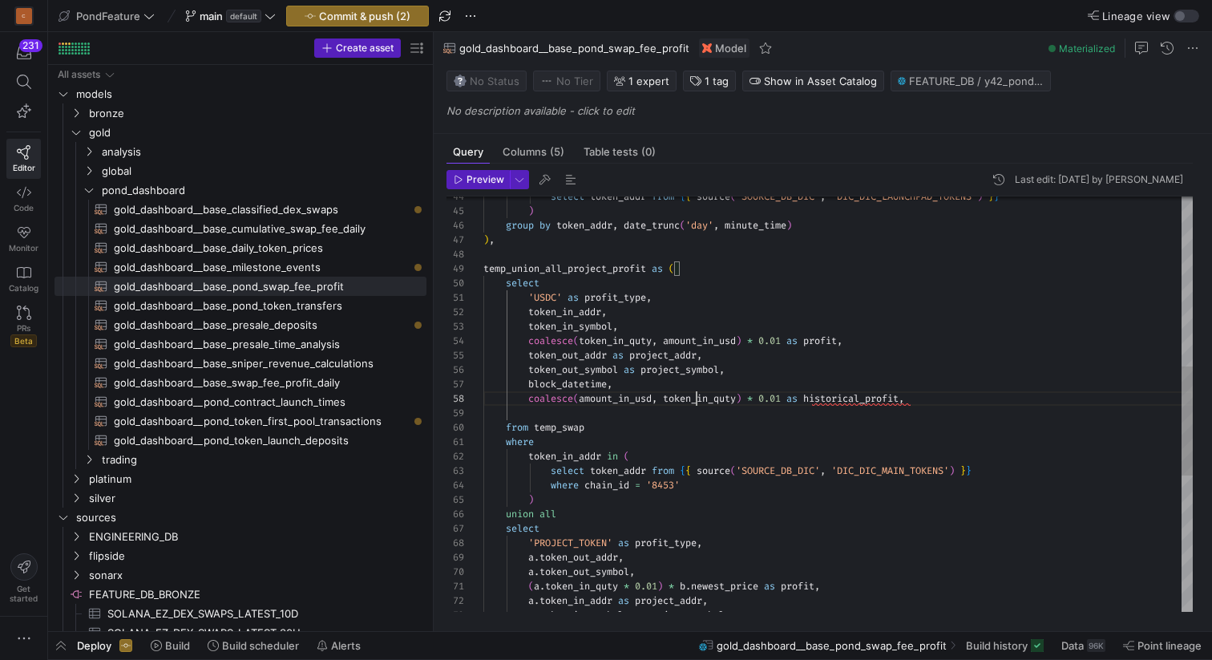
click at [698, 400] on div "select 'USDC' as profit_type , token_in_addr , token_in_symbol , coalesce ( tok…" at bounding box center [838, 341] width 710 height 1571
click at [584, 395] on div "select 'USDC' as profit_type , token_in_addr , token_in_symbol , coalesce ( tok…" at bounding box center [838, 341] width 710 height 1571
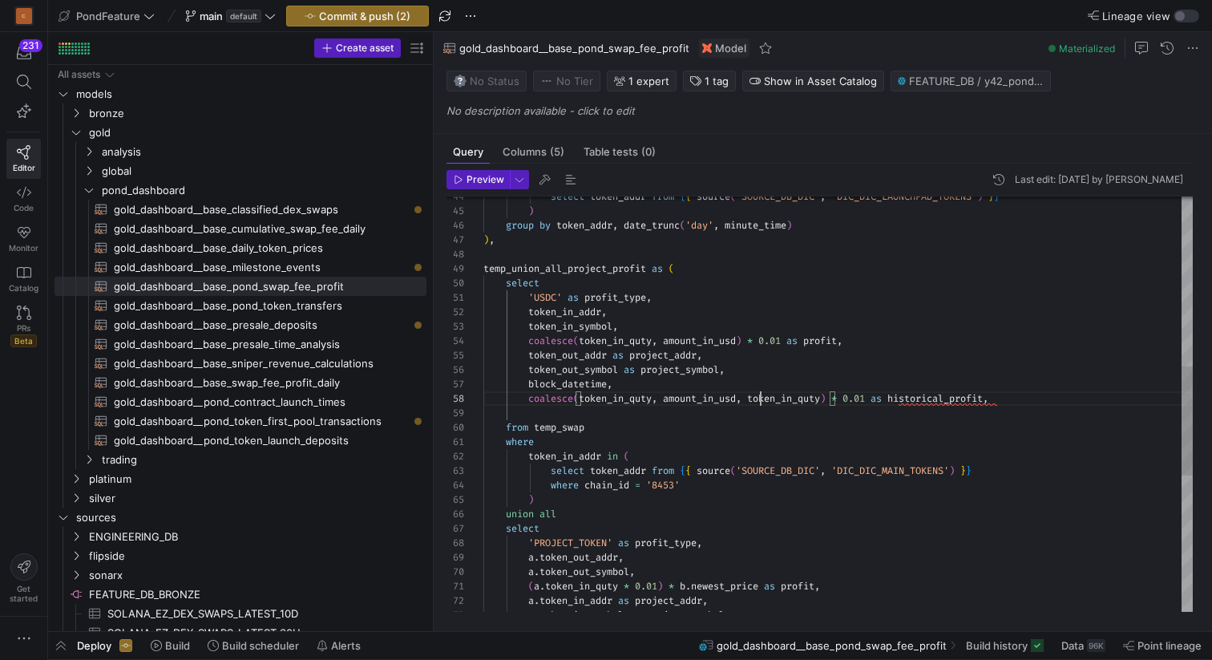
click at [763, 397] on div "select 'USDC' as profit_type , token_in_addr , token_in_symbol , coalesce ( tok…" at bounding box center [838, 341] width 710 height 1571
click at [643, 346] on div "select 'USDC' as profit_type , token_in_addr , token_in_symbol , coalesce ( tok…" at bounding box center [838, 341] width 710 height 1571
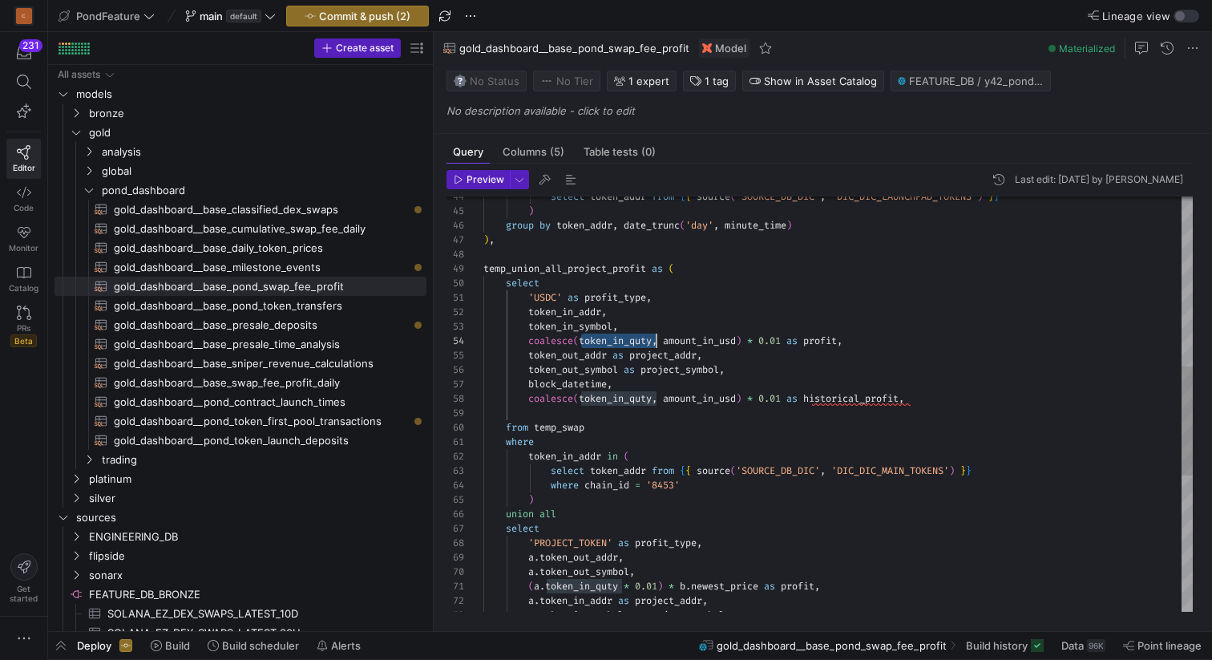
click at [641, 399] on div "select 'USDC' as profit_type , token_in_addr , token_in_symbol , coalesce ( tok…" at bounding box center [838, 341] width 710 height 1571
click at [580, 409] on div "select 'USDC' as profit_type , token_in_addr , token_in_symbol , coalesce ( tok…" at bounding box center [838, 341] width 710 height 1571
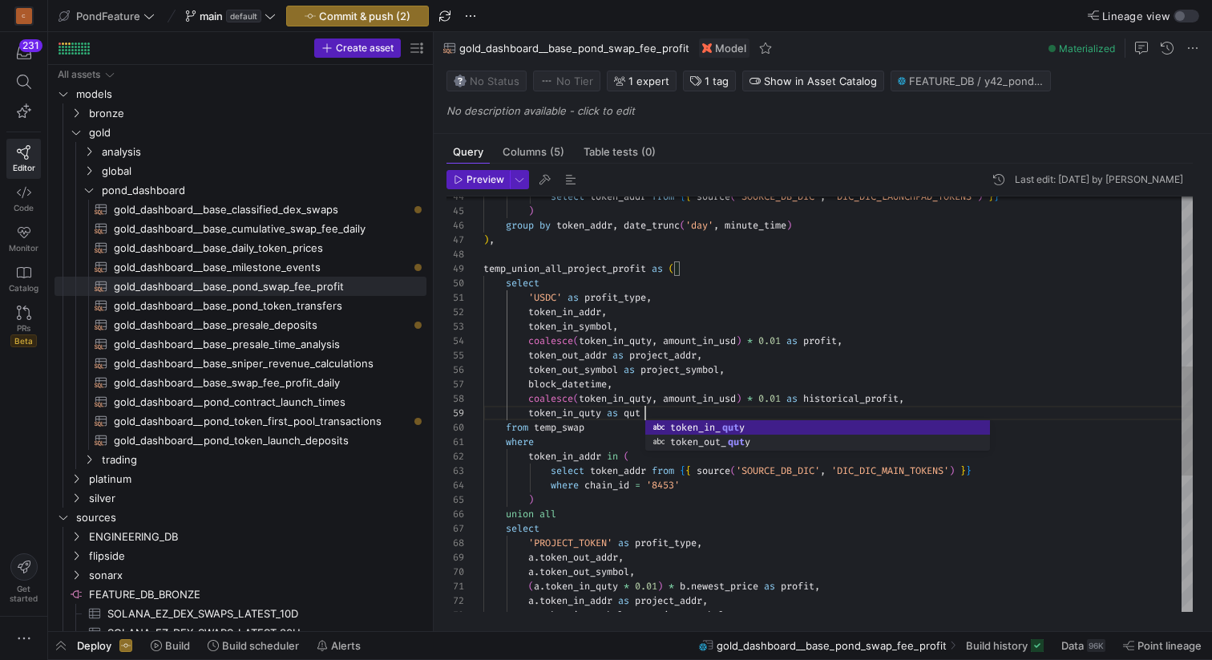
scroll to position [115, 168]
click at [666, 382] on div "select 'USDC' as profit_type , token_in_addr , token_in_symbol , coalesce ( tok…" at bounding box center [838, 341] width 710 height 1571
click at [661, 411] on div "select 'USDC' as profit_type , token_in_addr , token_in_symbol , coalesce ( tok…" at bounding box center [838, 341] width 710 height 1571
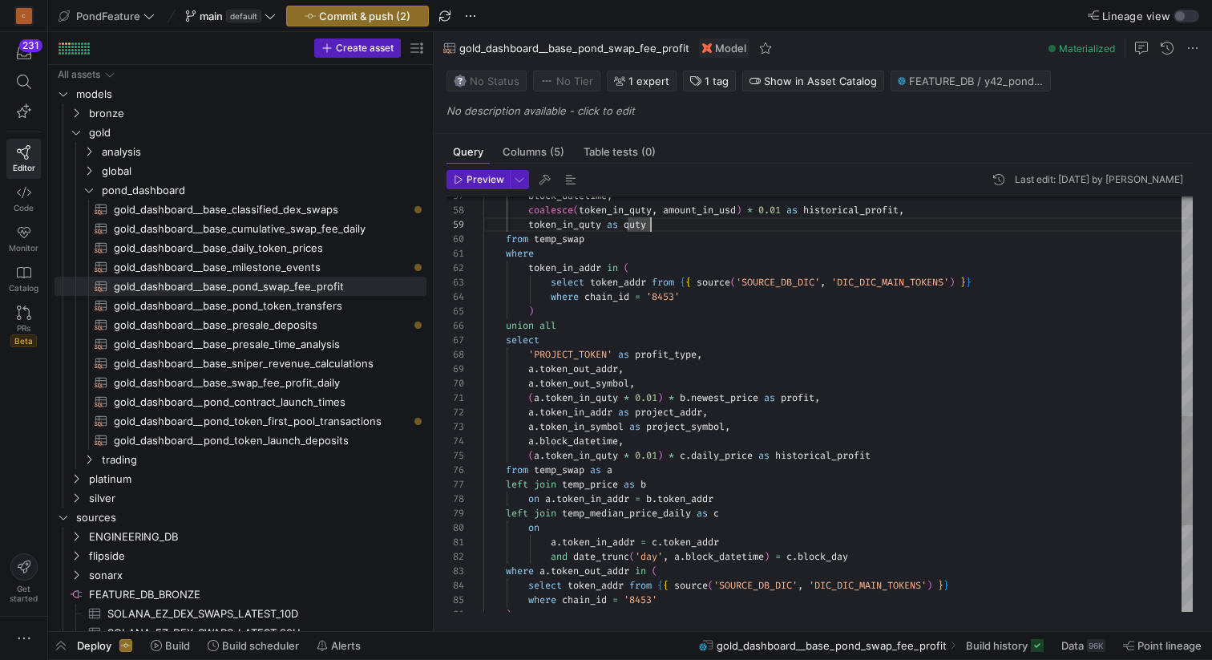
click at [910, 459] on div "block_datetime , coalesce ( token_in_quty , amount_in_usd ) * 0.01 as historica…" at bounding box center [838, 152] width 710 height 1571
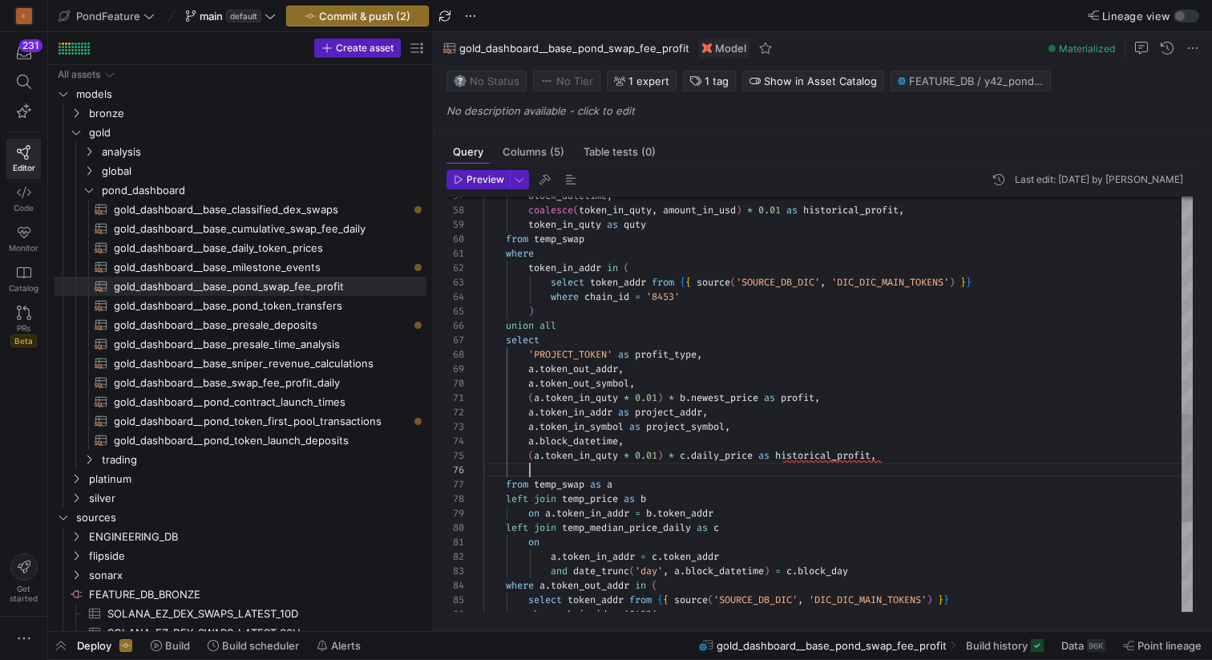
click at [583, 455] on div "block_datetime , coalesce ( token_in_quty , amount_in_usd ) * 0.01 as historica…" at bounding box center [838, 160] width 710 height 1586
click at [569, 471] on div "block_datetime , coalesce ( token_in_quty , amount_in_usd ) * 0.01 as historica…" at bounding box center [838, 160] width 710 height 1586
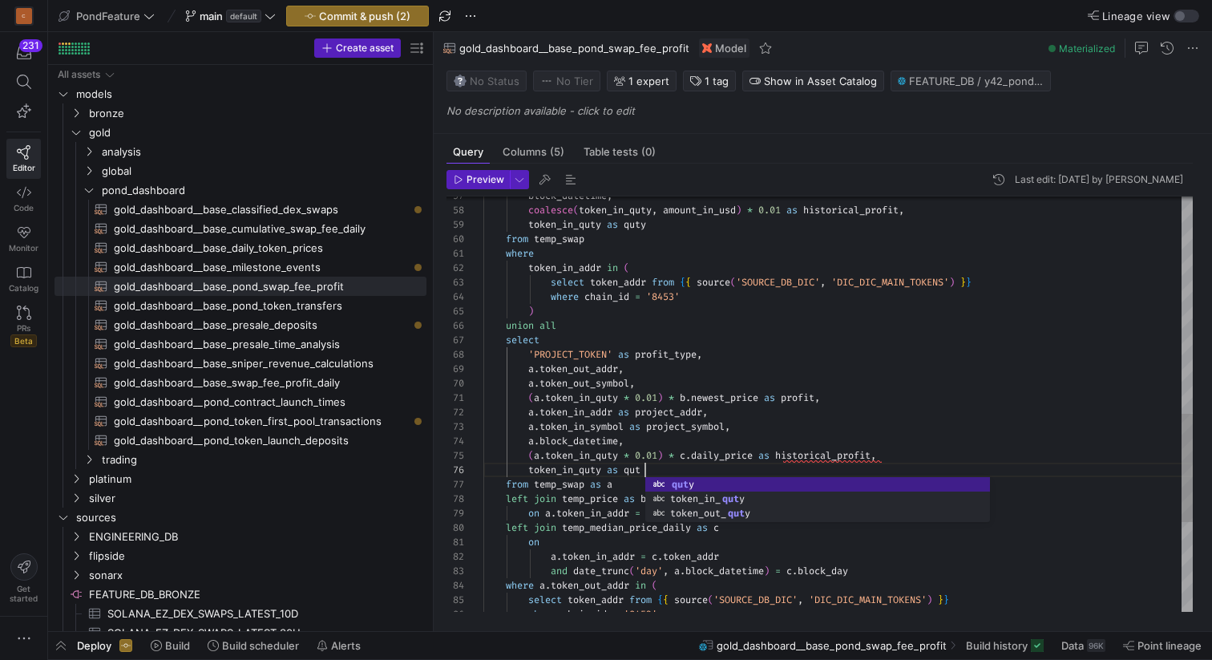
scroll to position [72, 168]
click at [667, 466] on div "block_datetime , coalesce ( token_in_quty , amount_in_usd ) * 0.01 as historica…" at bounding box center [838, 160] width 710 height 1586
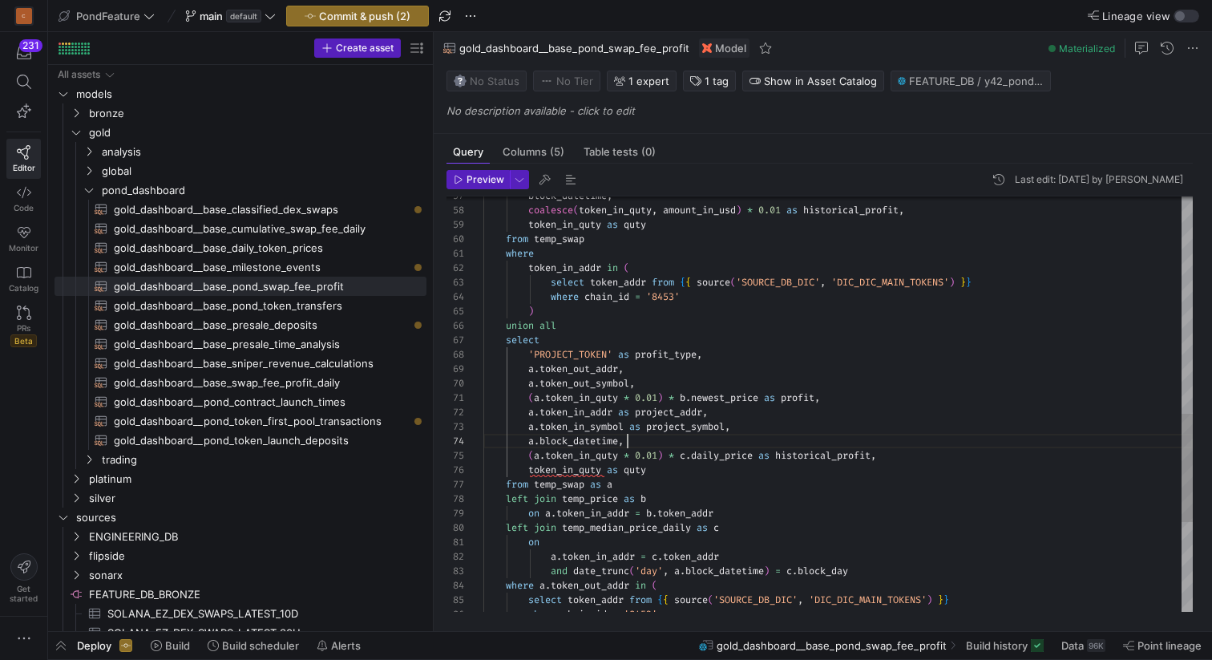
click at [694, 446] on div "block_datetime , coalesce ( token_in_quty , amount_in_usd ) * 0.01 as historica…" at bounding box center [838, 160] width 710 height 1586
click at [665, 471] on div "block_datetime , coalesce ( token_in_quty , amount_in_usd ) * 0.01 as historica…" at bounding box center [838, 160] width 710 height 1586
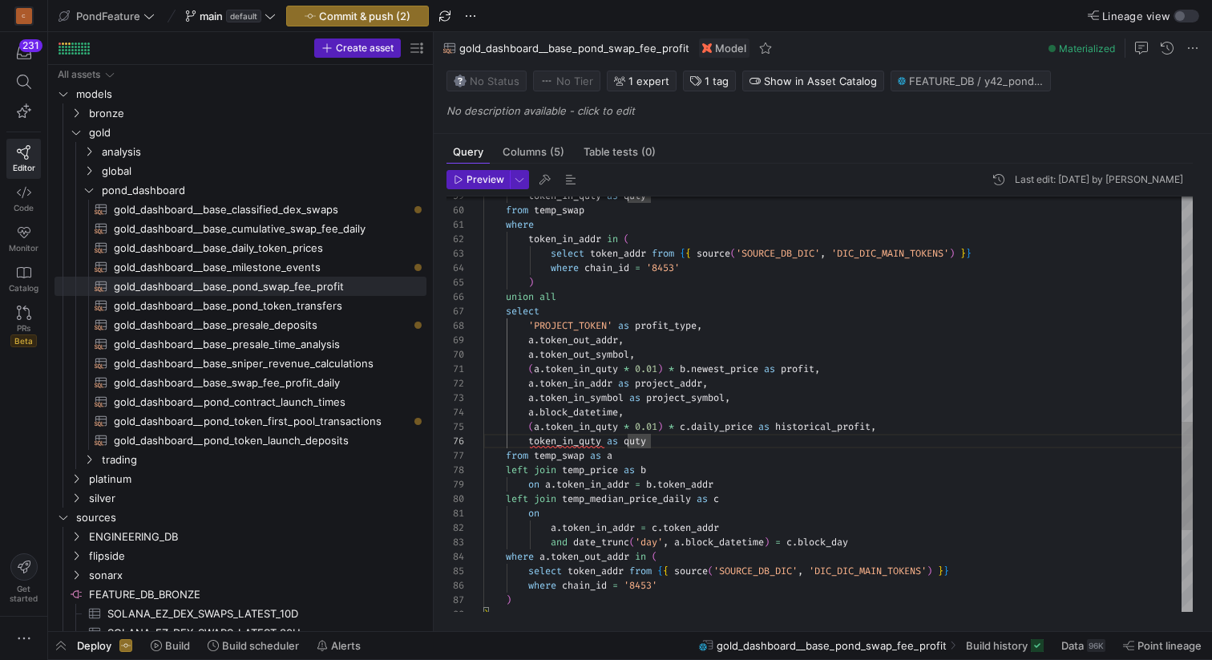
click at [532, 437] on div "on a . token_in_addr = c . token_addr and date_trunc ( 'day' , a . block_dateti…" at bounding box center [838, 132] width 710 height 1586
click at [776, 362] on div "on a . token_in_addr = c . token_addr and date_trunc ( 'day' , a . block_dateti…" at bounding box center [838, 132] width 710 height 1586
click at [735, 339] on div "on a . token_in_addr = c . token_addr and date_trunc ( 'day' , a . block_dateti…" at bounding box center [838, 132] width 710 height 1586
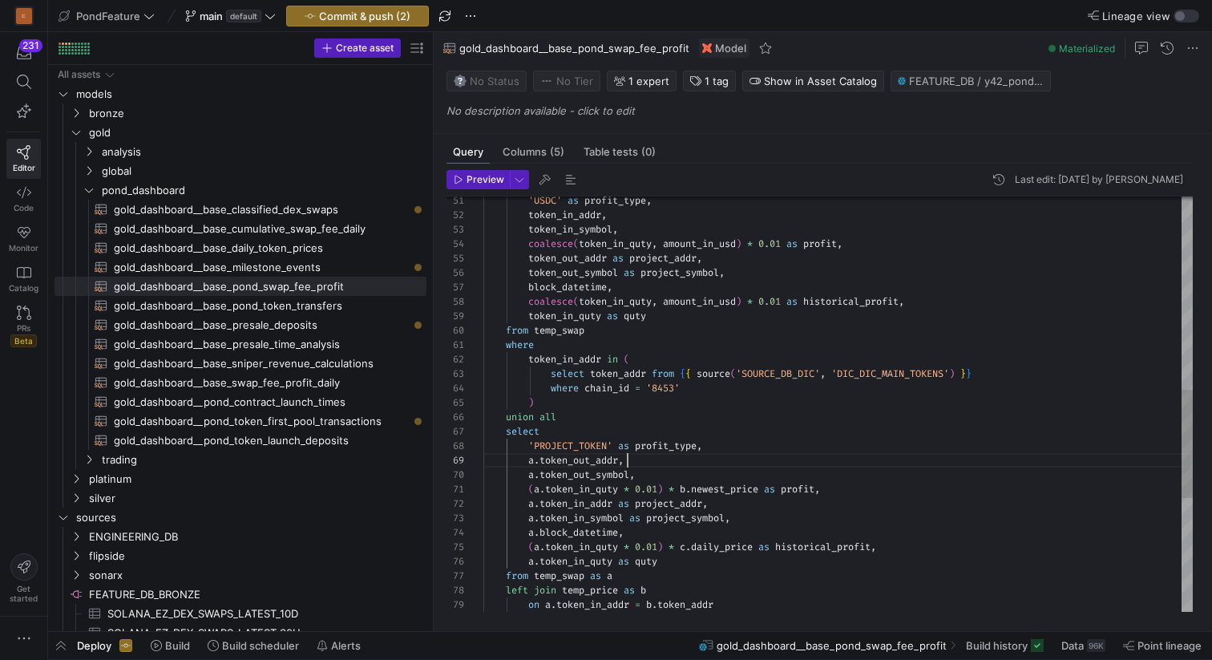
scroll to position [115, 47]
click at [531, 309] on div "on a . token_in_addr = b . token_addr left join temp_price as b from temp_swap …" at bounding box center [838, 252] width 710 height 1586
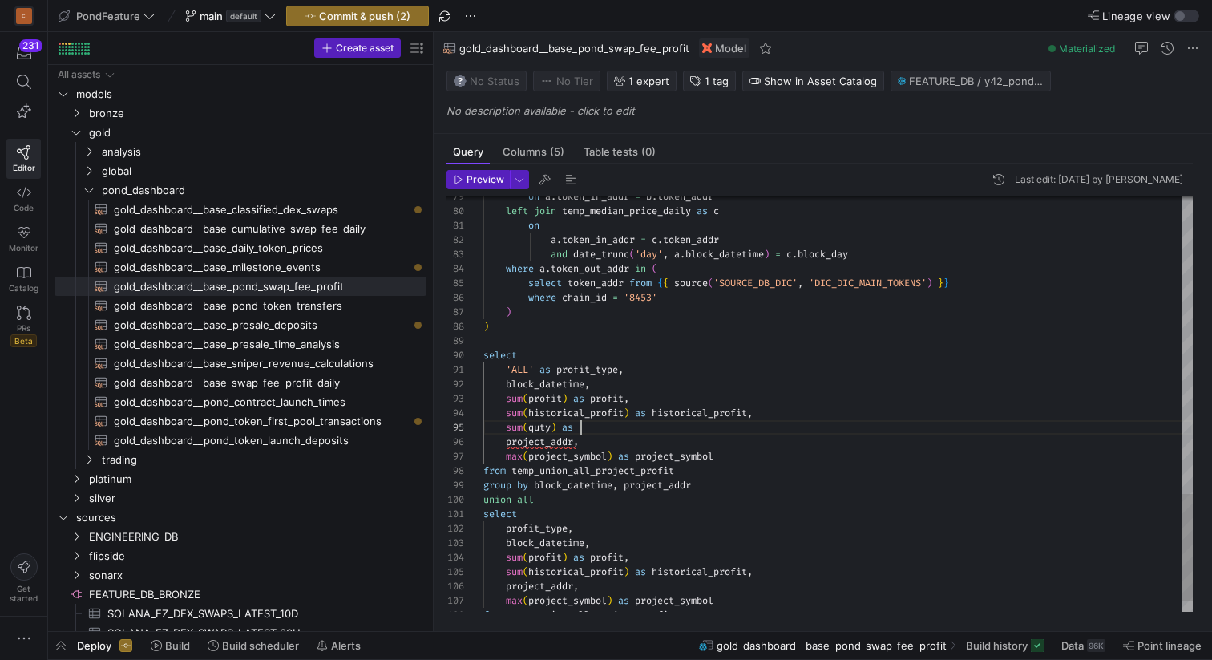
scroll to position [58, 121]
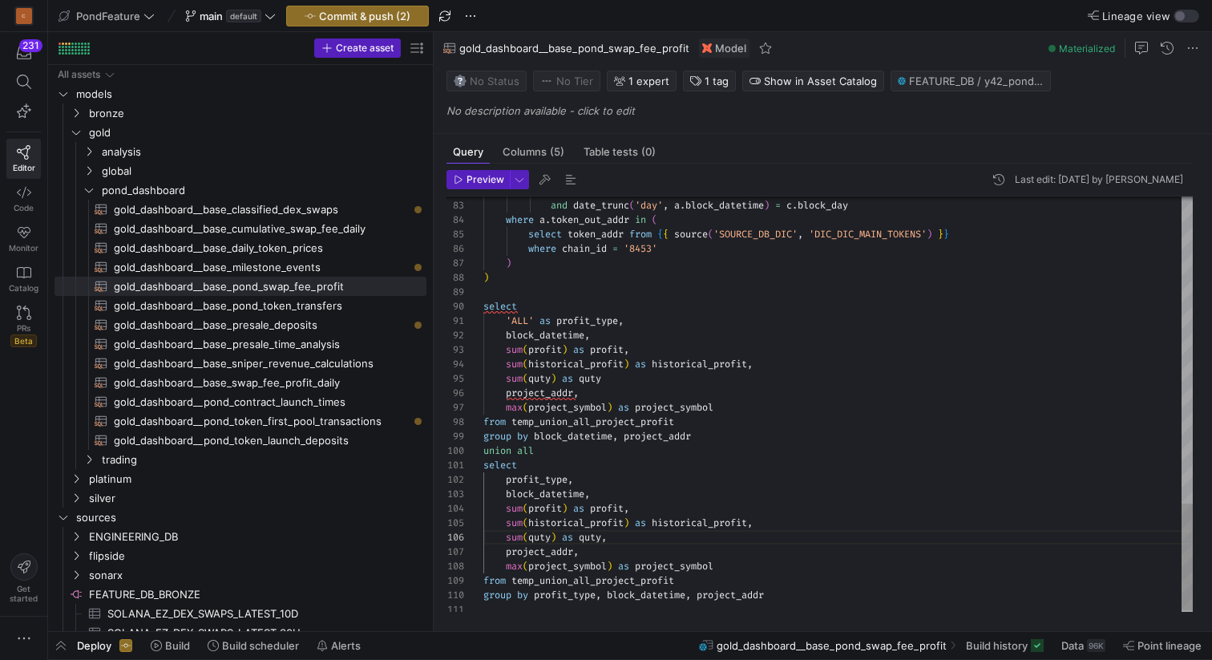
click at [570, 181] on span "button" at bounding box center [570, 179] width 19 height 19
click at [483, 184] on span "Preview" at bounding box center [486, 179] width 38 height 11
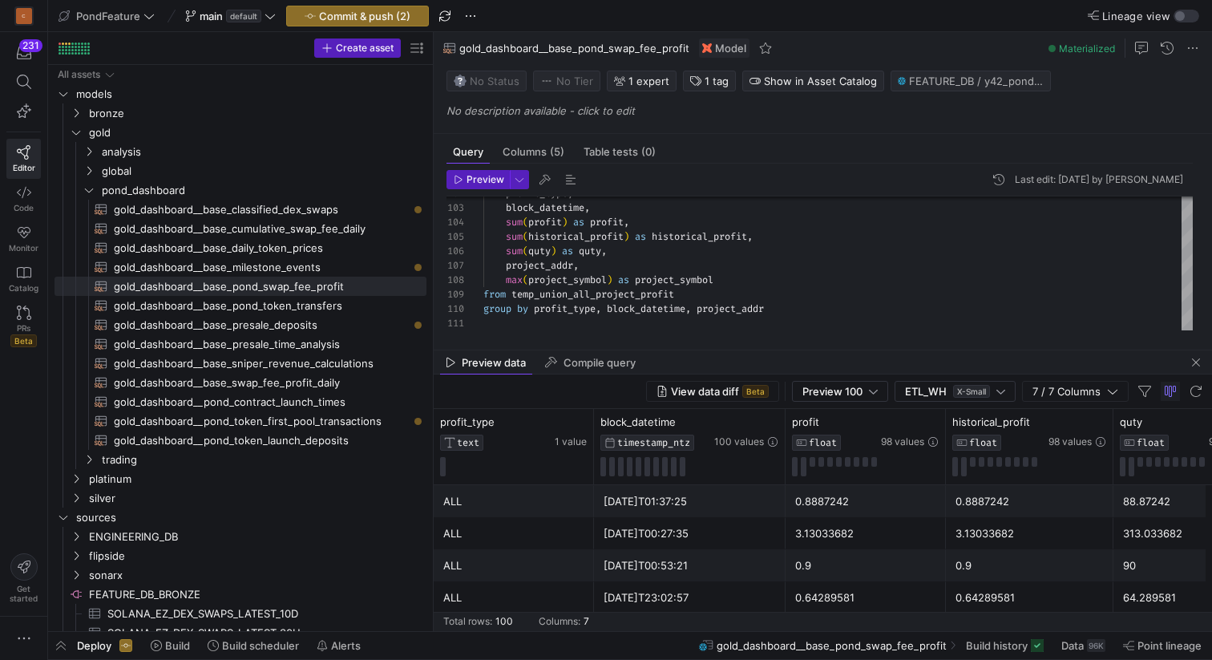
click at [1208, 362] on div "Preview data Compile query" at bounding box center [823, 362] width 778 height 24
click at [1197, 362] on span "button" at bounding box center [1196, 362] width 19 height 19
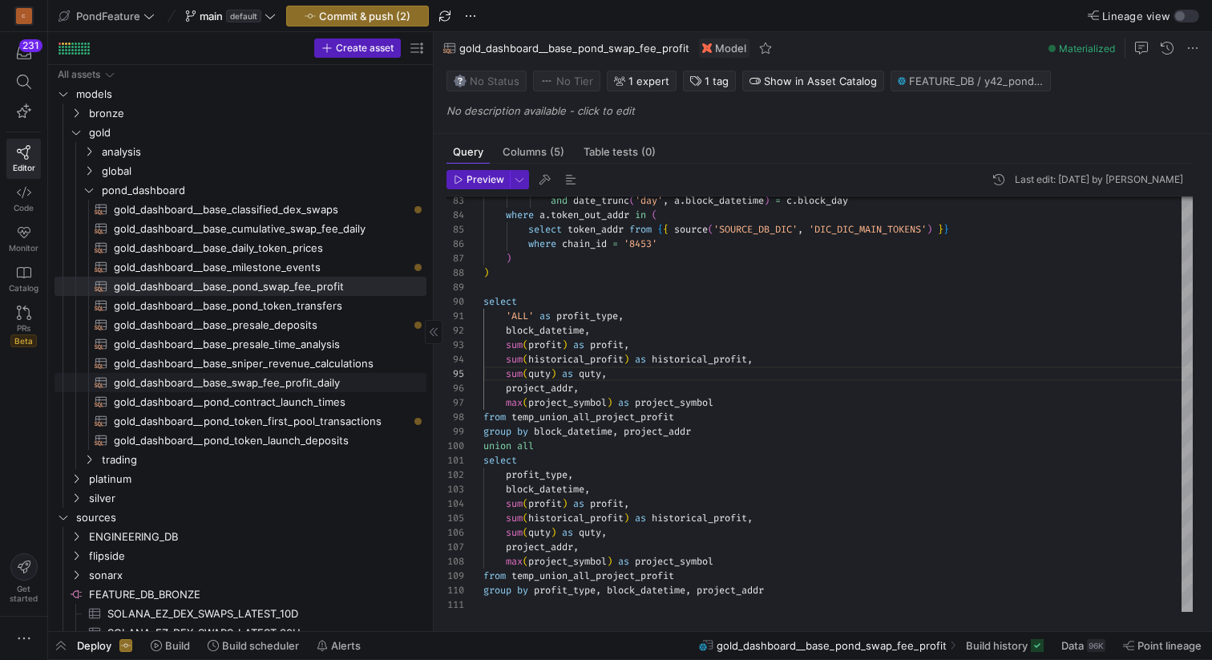
click at [224, 379] on span "gold_dashboard__base_swap_fee_profit_daily​​​​​​​​​​" at bounding box center [261, 383] width 294 height 18
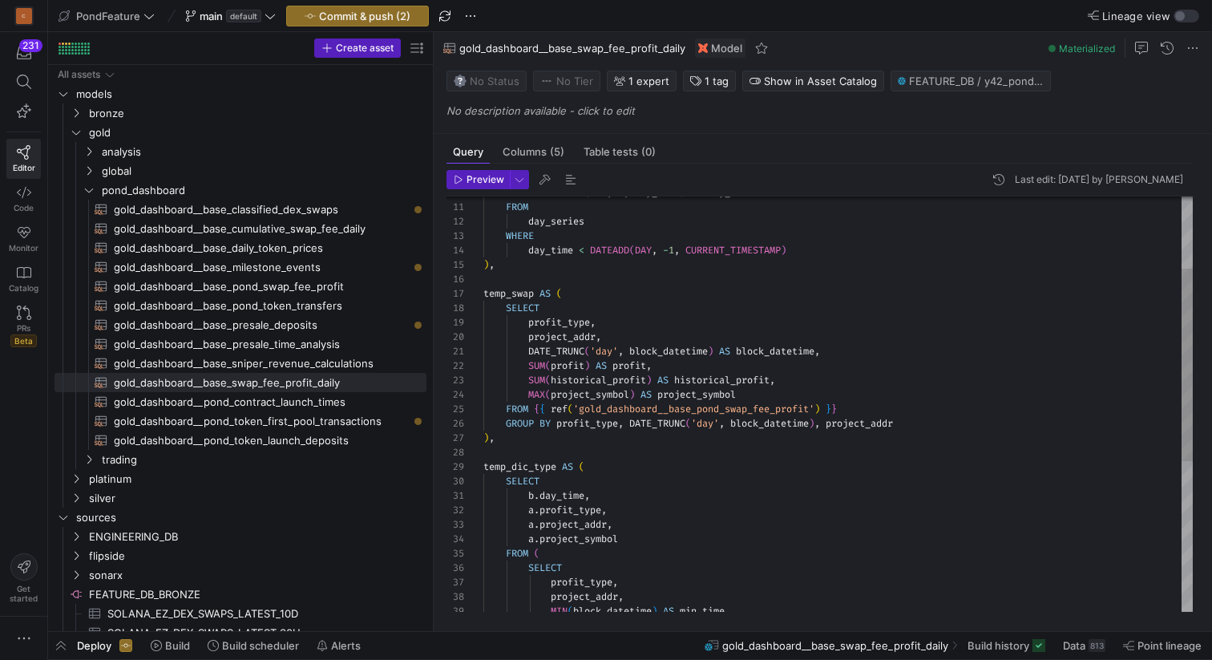
scroll to position [29, 300]
click at [792, 381] on div ") , GROUP BY profit_type , DATE_TRUNC ( 'day' , block_datetime ) , project_addr…" at bounding box center [838, 488] width 710 height 893
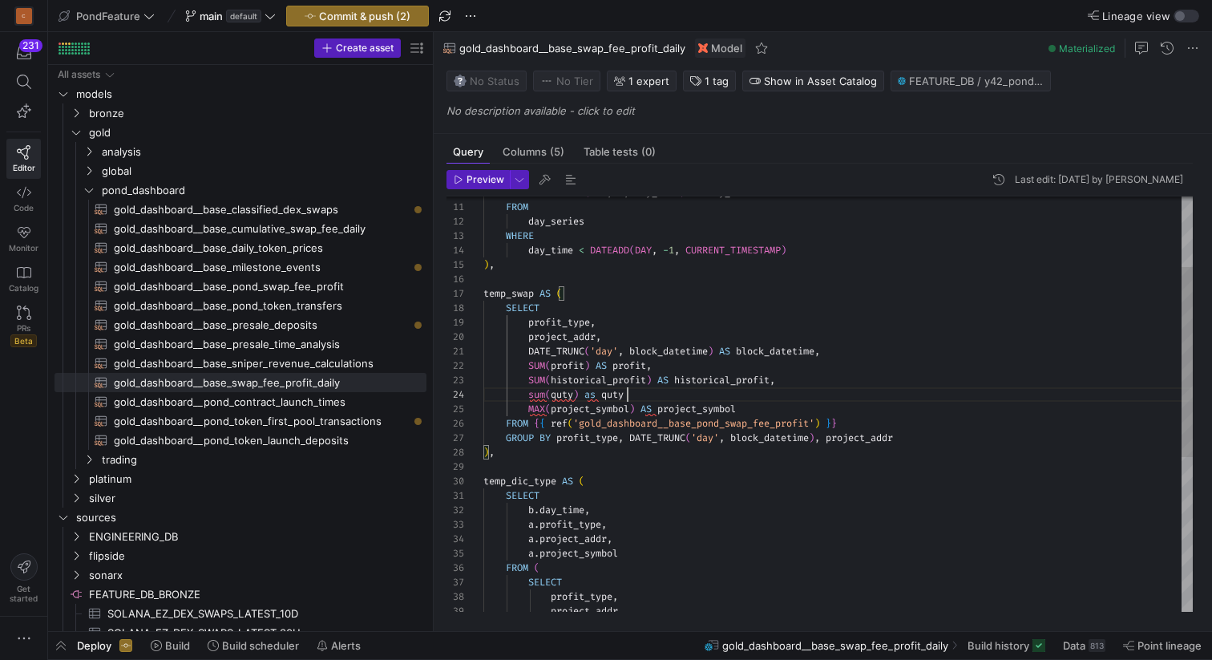
scroll to position [43, 150]
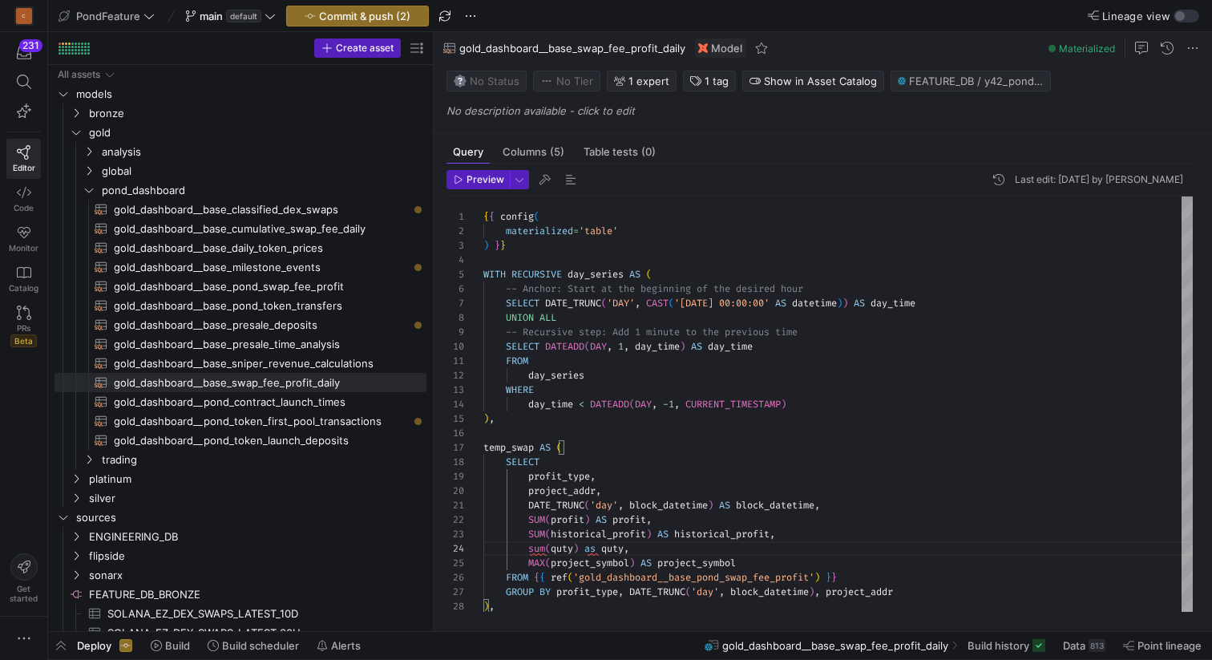
click at [564, 189] on header "Preview Last edit: Thursday 07 August 2025 by Leon z" at bounding box center [820, 183] width 746 height 26
click at [572, 177] on span "button" at bounding box center [570, 179] width 19 height 19
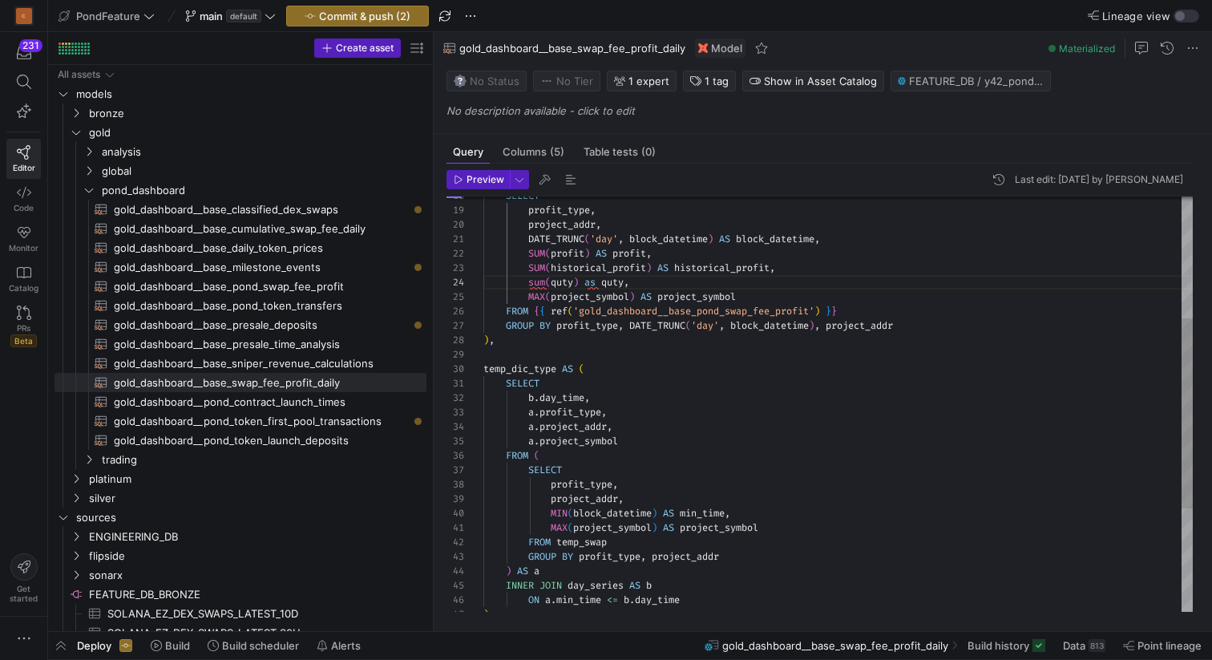
scroll to position [144, 150]
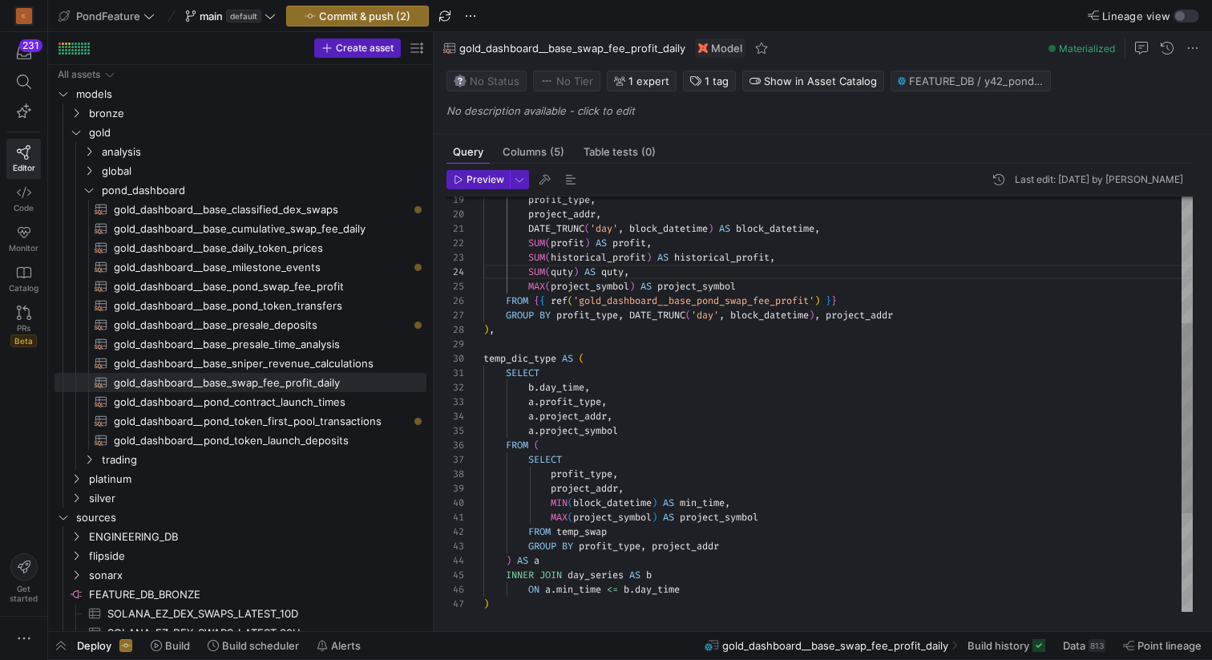
click at [621, 271] on div ") , GROUP BY profit_type , DATE_TRUNC ( 'day' , block_datetime ) , project_addr…" at bounding box center [838, 374] width 710 height 908
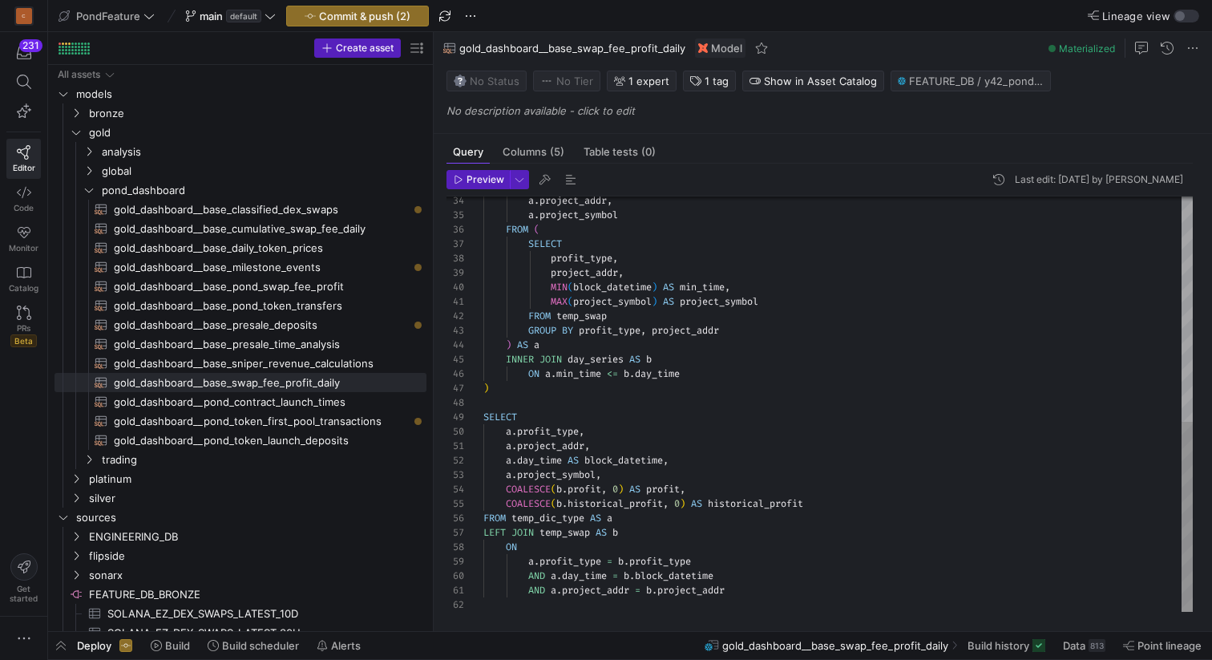
scroll to position [43, 208]
click at [715, 491] on div "a . project_addr , a . project_symbol FROM ( SELECT profit_type , project_addr …" at bounding box center [838, 158] width 710 height 908
click at [833, 505] on div "a . project_addr , a . project_symbol FROM ( SELECT profit_type , project_addr …" at bounding box center [838, 158] width 710 height 908
click at [747, 525] on div "a . project_addr , a . project_symbol FROM ( SELECT profit_type , project_addr …" at bounding box center [838, 165] width 710 height 922
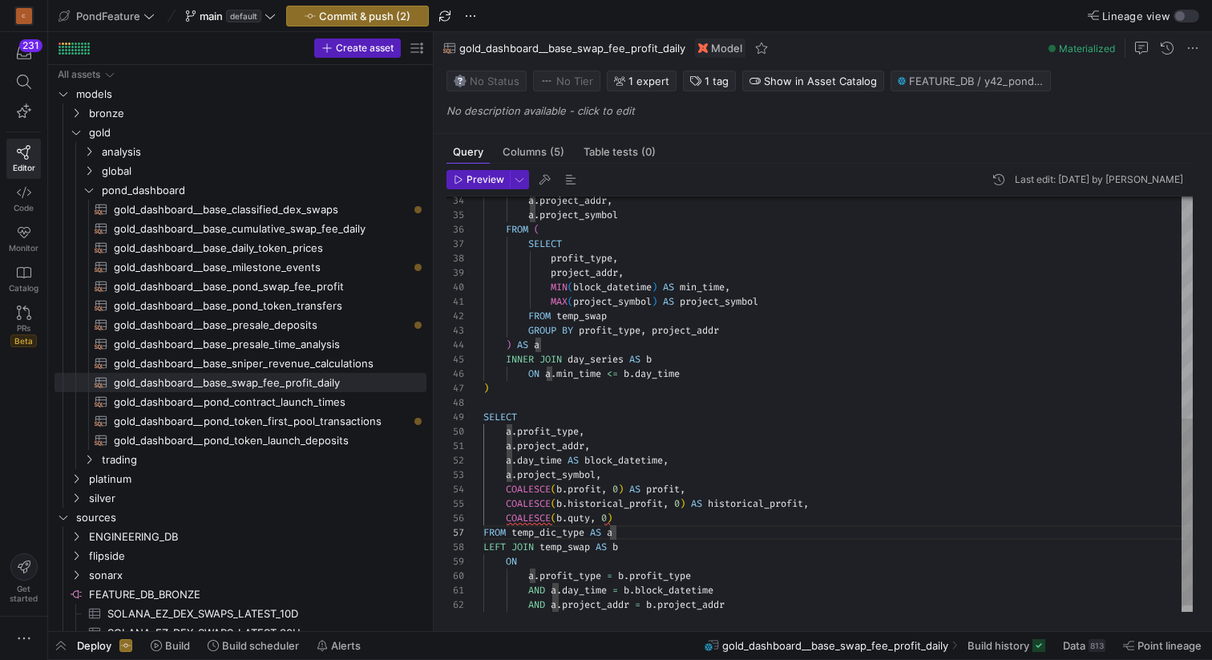
click at [725, 516] on div "a . project_addr , a . project_symbol FROM ( SELECT profit_type , project_addr …" at bounding box center [838, 165] width 710 height 922
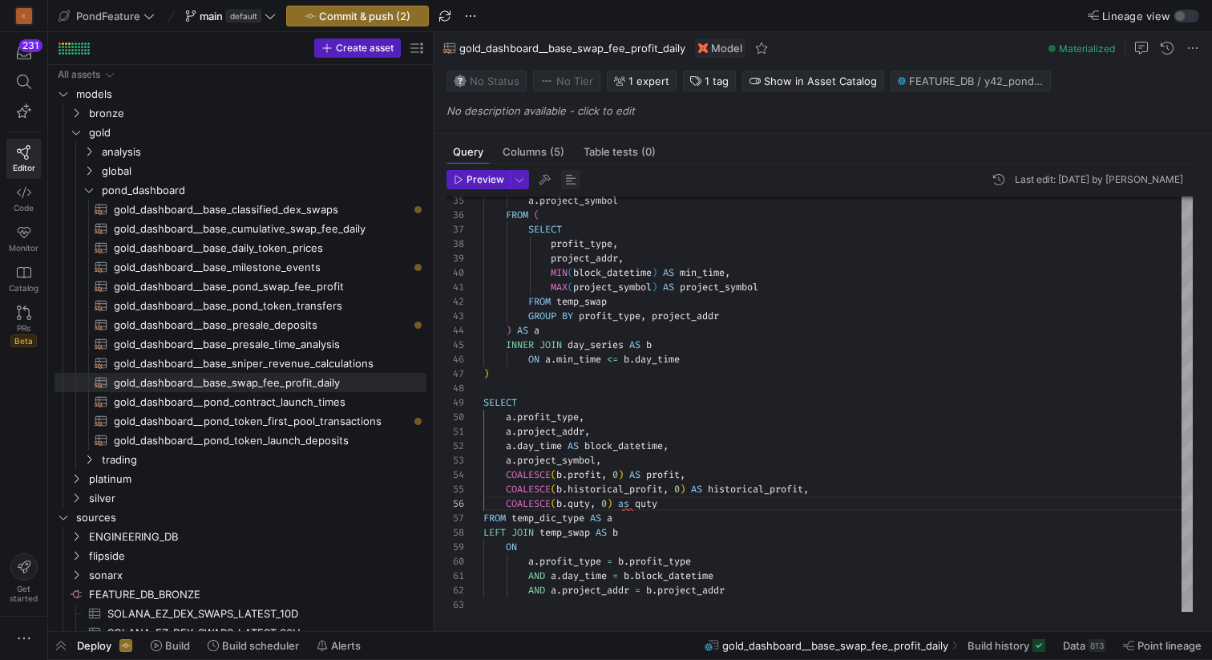
click at [564, 177] on span "button" at bounding box center [570, 179] width 19 height 19
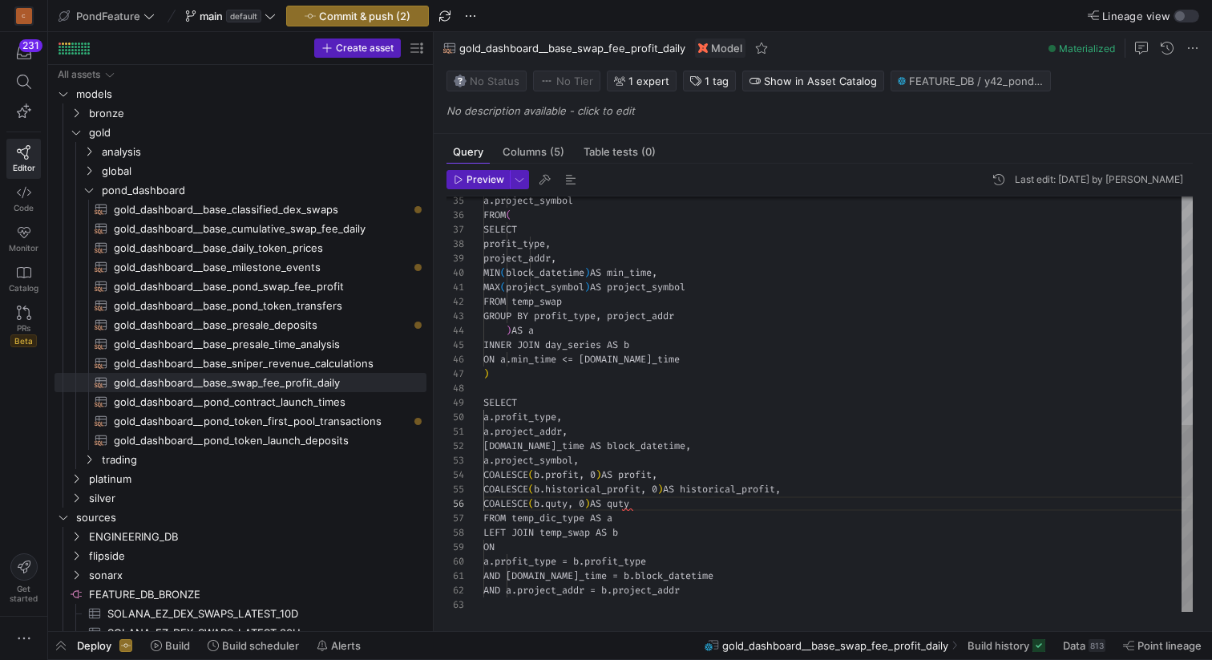
scroll to position [144, 179]
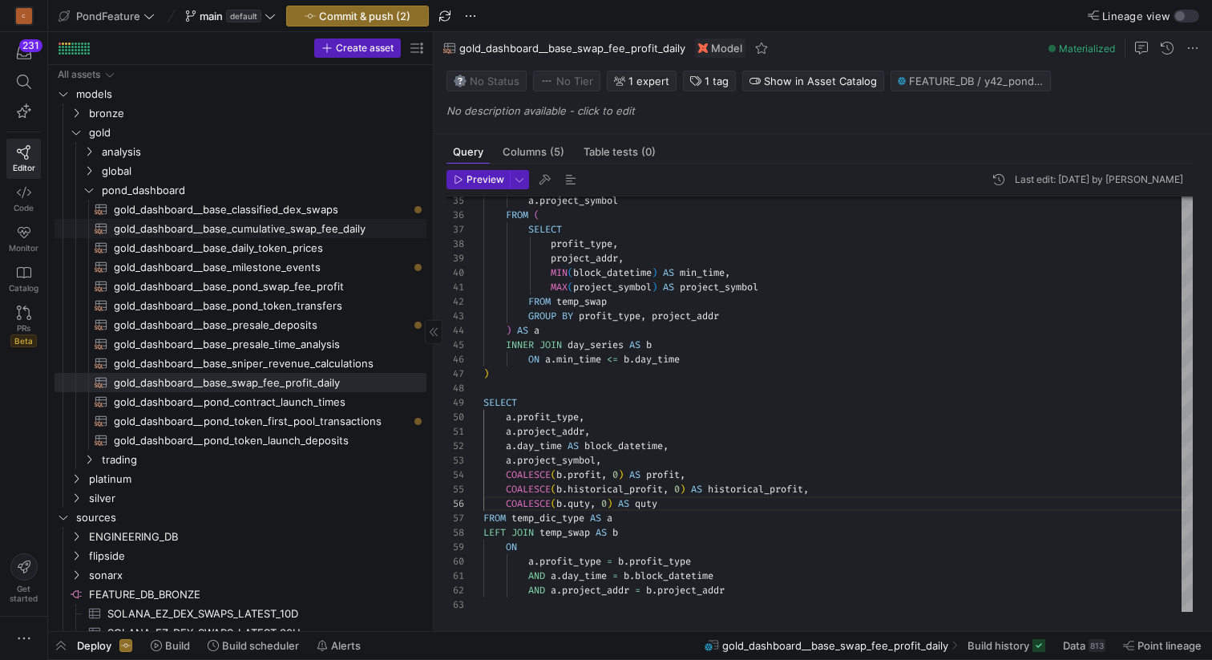
click at [323, 229] on span "gold_dashboard__base_cumulative_swap_fee_daily​​​​​​​​​​" at bounding box center [261, 229] width 294 height 18
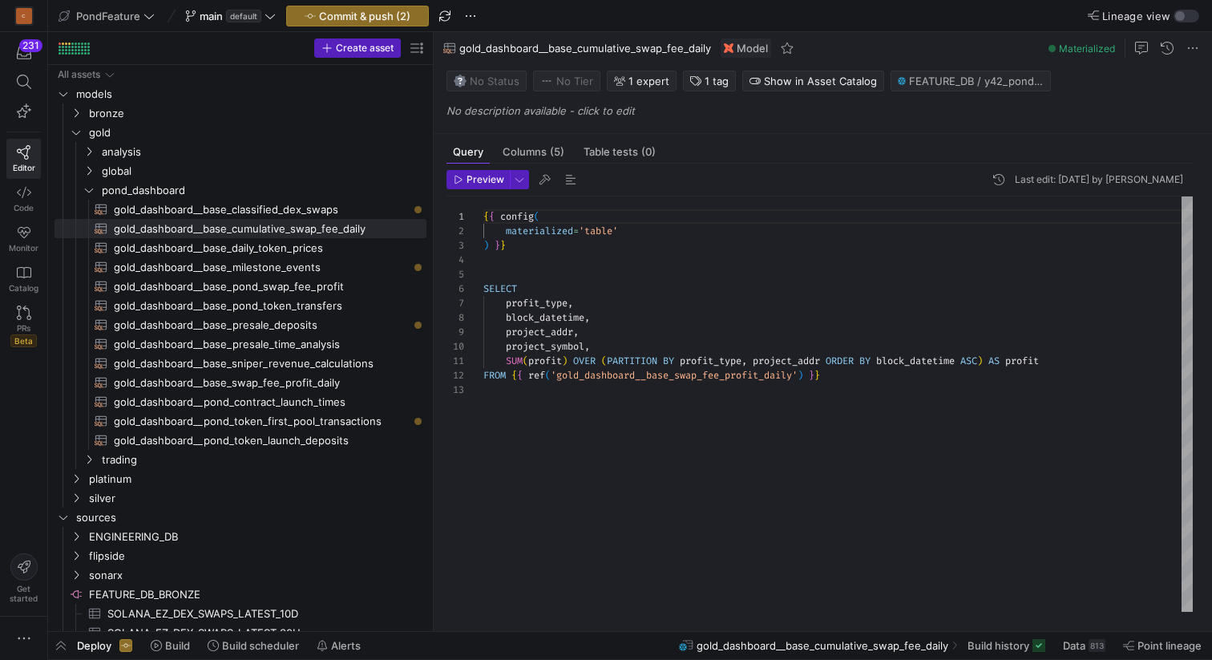
scroll to position [58, 0]
click at [592, 275] on div "{ { config ( materialized = 'table' ) } } SELECT profit_type , block_datetime ,…" at bounding box center [838, 403] width 710 height 415
click at [326, 283] on span "gold_dashboard__base_pond_swap_fee_profit​​​​​​​​​​" at bounding box center [261, 286] width 294 height 18
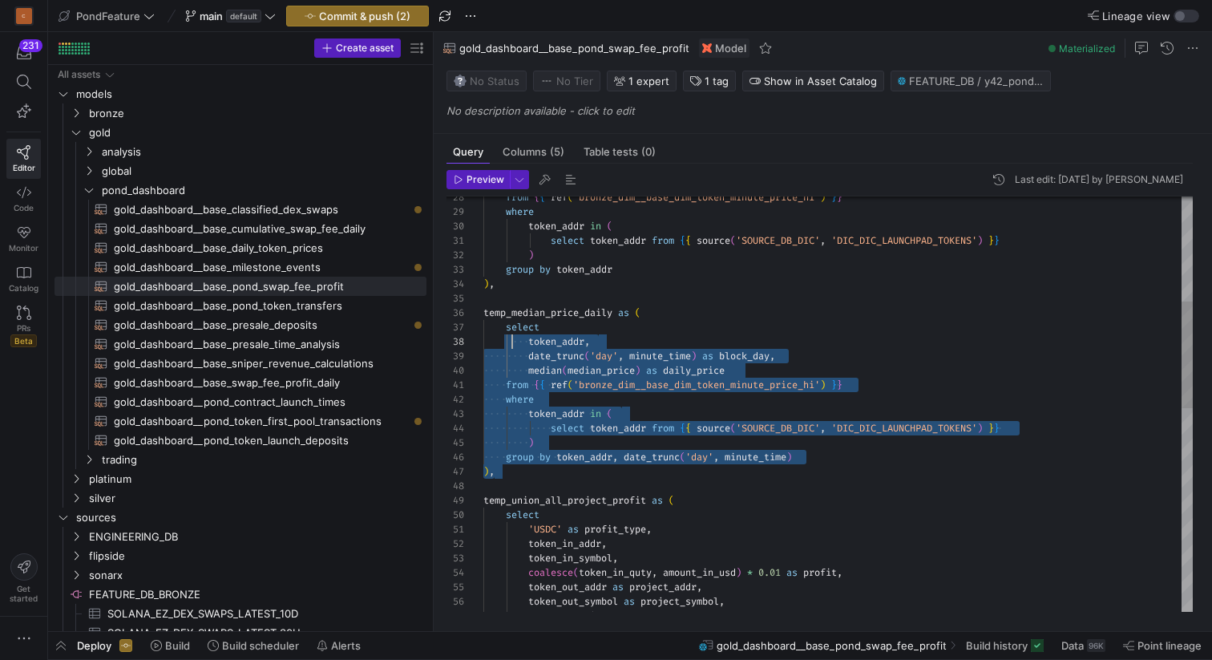
scroll to position [72, 0]
drag, startPoint x: 507, startPoint y: 473, endPoint x: 473, endPoint y: 308, distance: 168.6
click at [483, 308] on div "from { { ref ( 'bronze_dim__base_dim_token_minute_price_hi' ) } } where token_a…" at bounding box center [838, 595] width 710 height 1615
click at [307, 229] on span "gold_dashboard__base_cumulative_swap_fee_daily​​​​​​​​​​" at bounding box center [261, 229] width 294 height 18
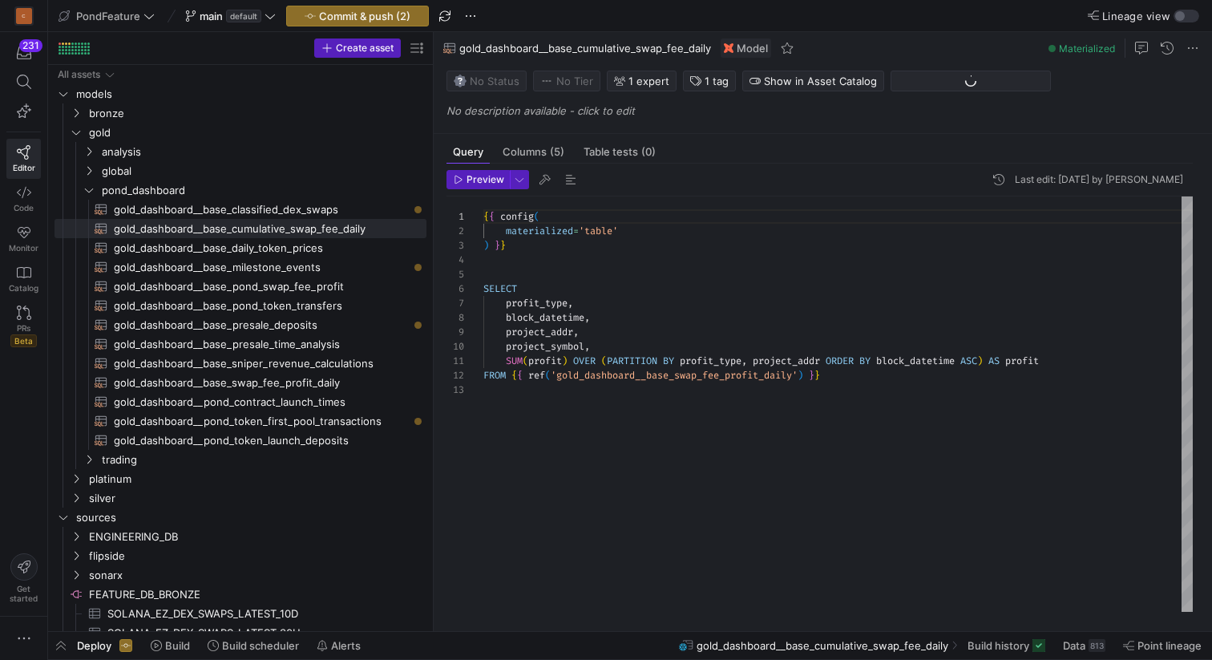
click at [525, 268] on div "{ { config ( materialized = 'table' ) } } SELECT profit_type , block_datetime ,…" at bounding box center [838, 403] width 710 height 415
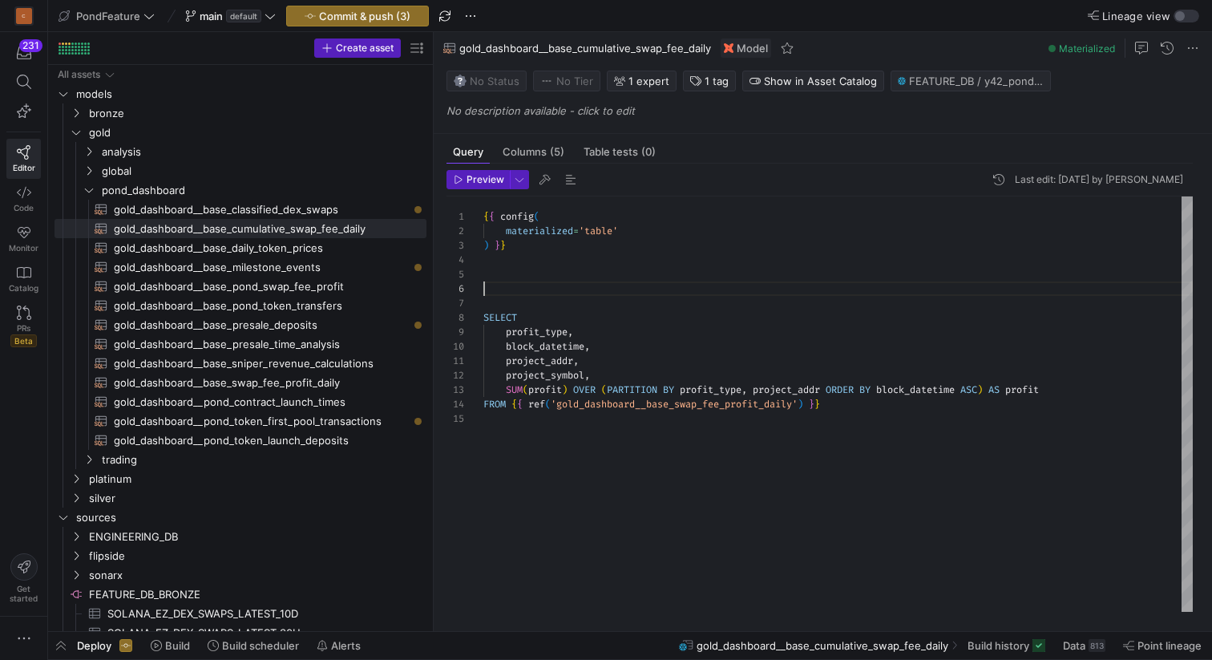
scroll to position [87, 11]
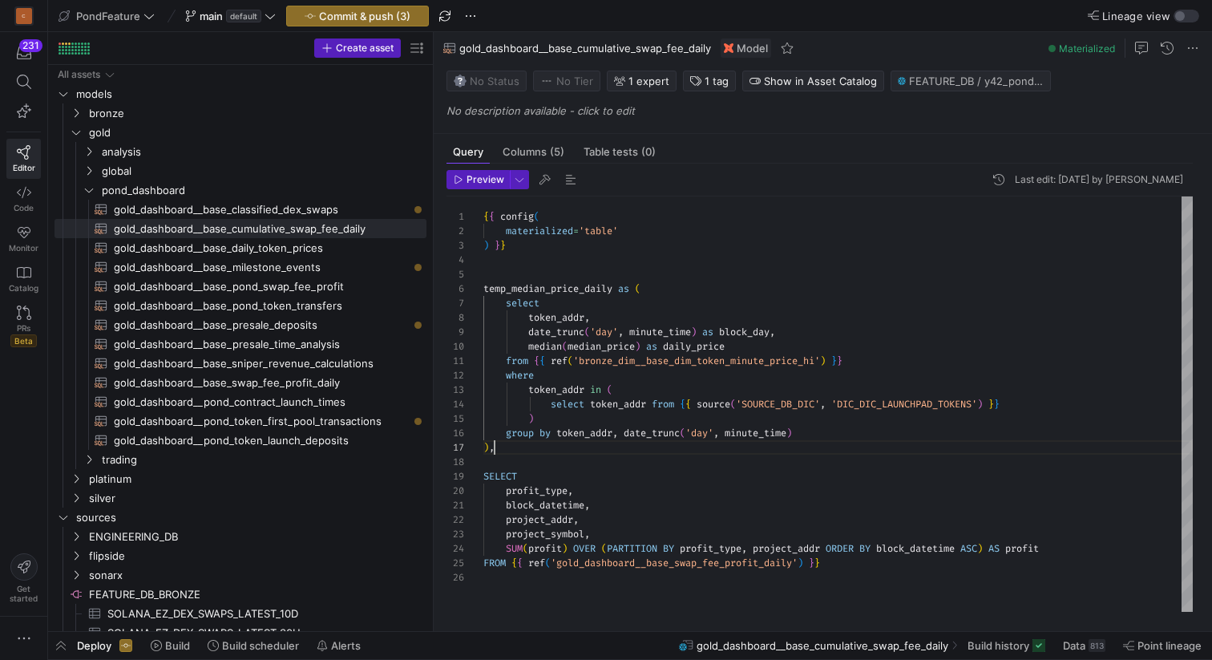
click at [482, 285] on div "6" at bounding box center [465, 288] width 37 height 14
click at [486, 285] on div "{ { config ( materialized = 'table' ) } } temp_median_price_daily as ( select t…" at bounding box center [838, 403] width 710 height 415
click at [516, 452] on div "{ { config ( materialized = 'table' ) } } with temp_median_price_daily as ( sel…" at bounding box center [838, 403] width 710 height 415
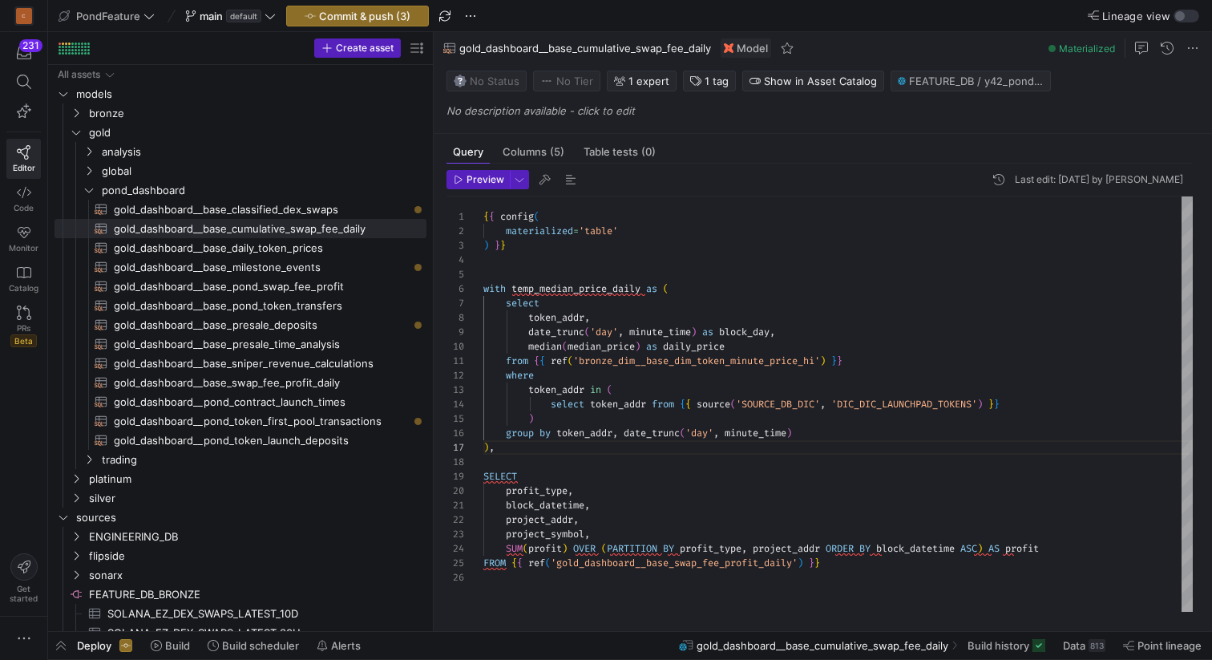
scroll to position [87, 6]
click at [1067, 548] on div "{ { config ( materialized = 'table' ) } } with temp_median_price_daily as ( sel…" at bounding box center [838, 403] width 710 height 415
click at [886, 574] on div "{ { config ( materialized = 'table' ) } } with temp_median_price_daily as ( sel…" at bounding box center [838, 403] width 710 height 415
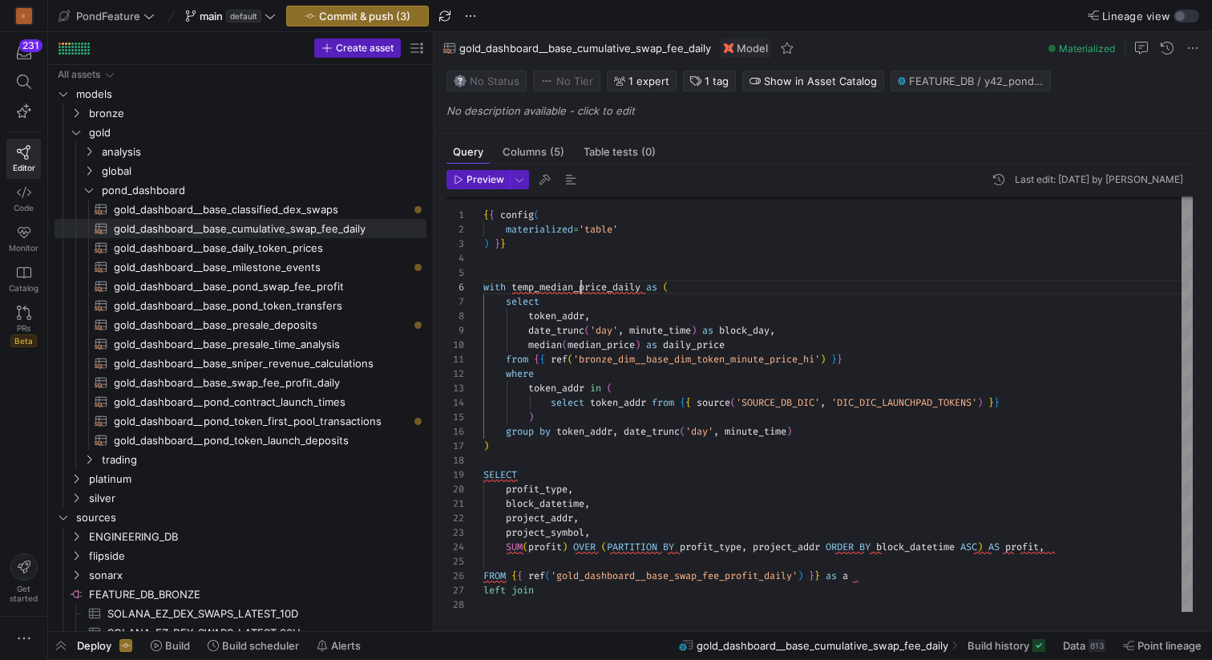
click at [582, 289] on div "{ { config ( materialized = 'table' ) } } with temp_median_price_daily as ( sel…" at bounding box center [838, 403] width 710 height 417
click at [553, 592] on div "{ { config ( materialized = 'table' ) } } with temp_median_price_daily as ( sel…" at bounding box center [838, 403] width 710 height 417
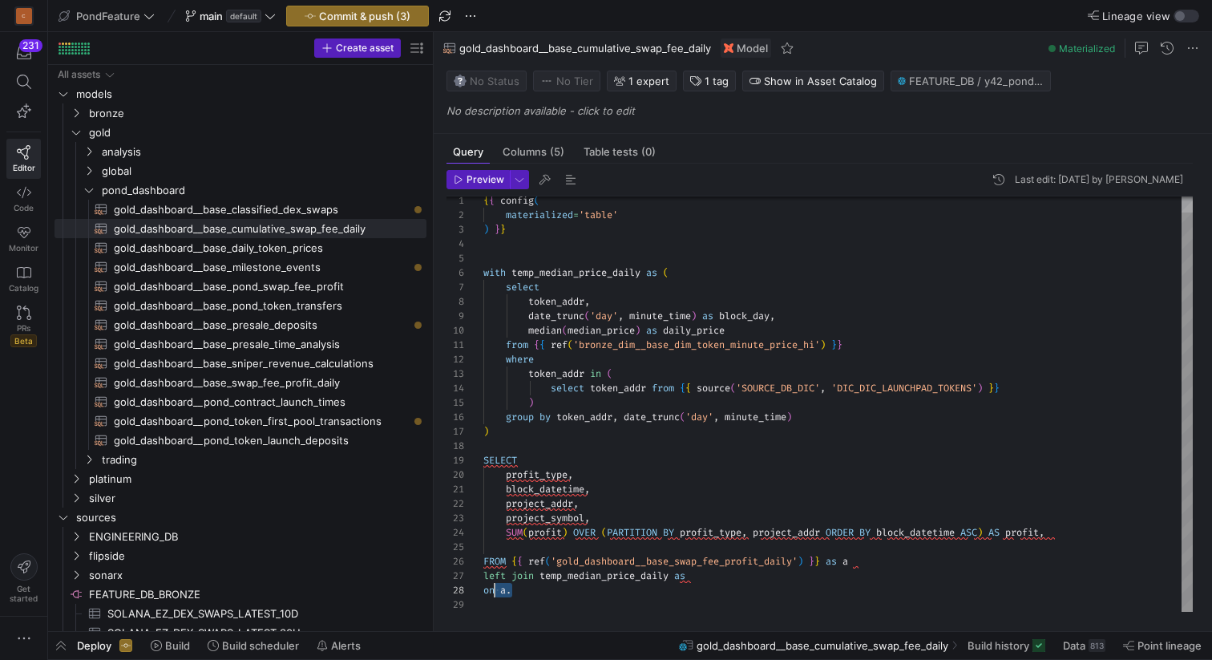
scroll to position [87, 0]
drag, startPoint x: 551, startPoint y: 593, endPoint x: 478, endPoint y: 578, distance: 74.5
click at [483, 578] on div "{ { config ( materialized = 'table' ) } } with temp_median_price_daily as ( sel…" at bounding box center [838, 395] width 710 height 431
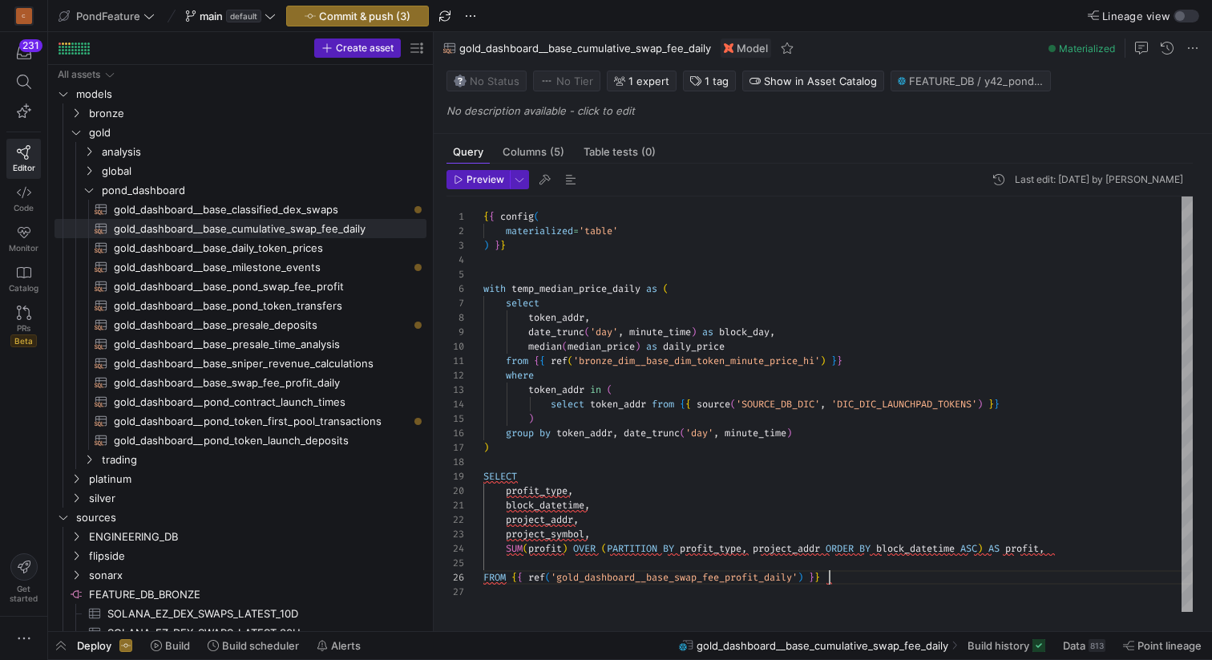
scroll to position [72, 346]
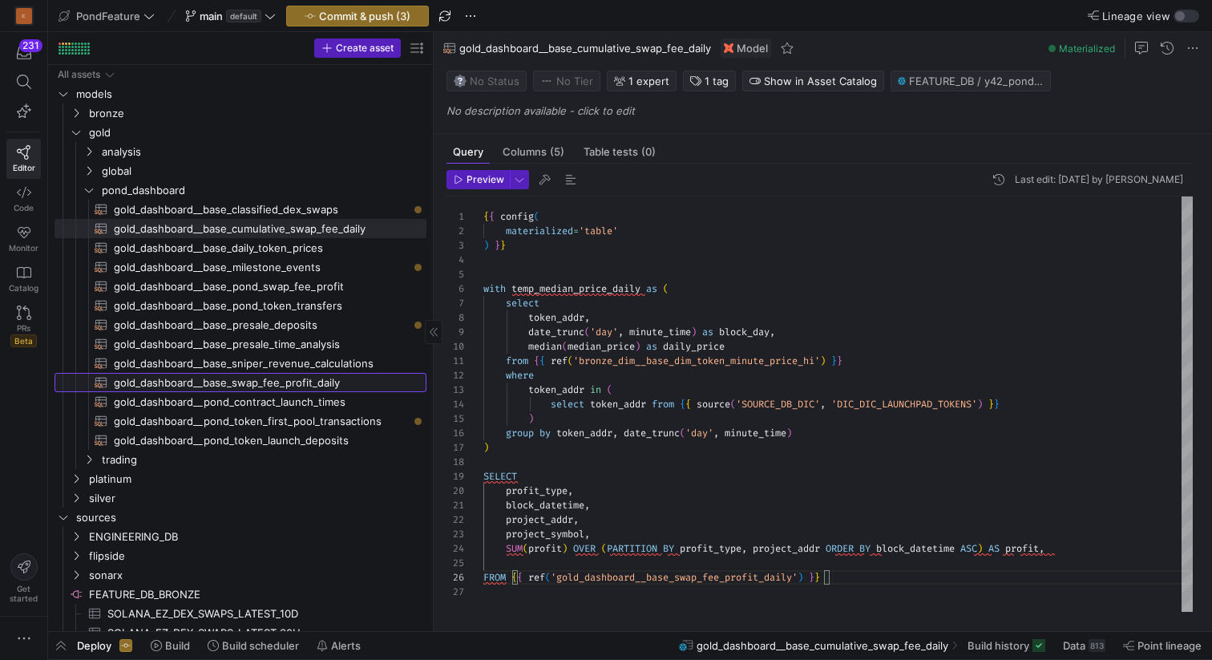
click at [307, 382] on span "gold_dashboard__base_swap_fee_profit_daily​​​​​​​​​​" at bounding box center [261, 383] width 294 height 18
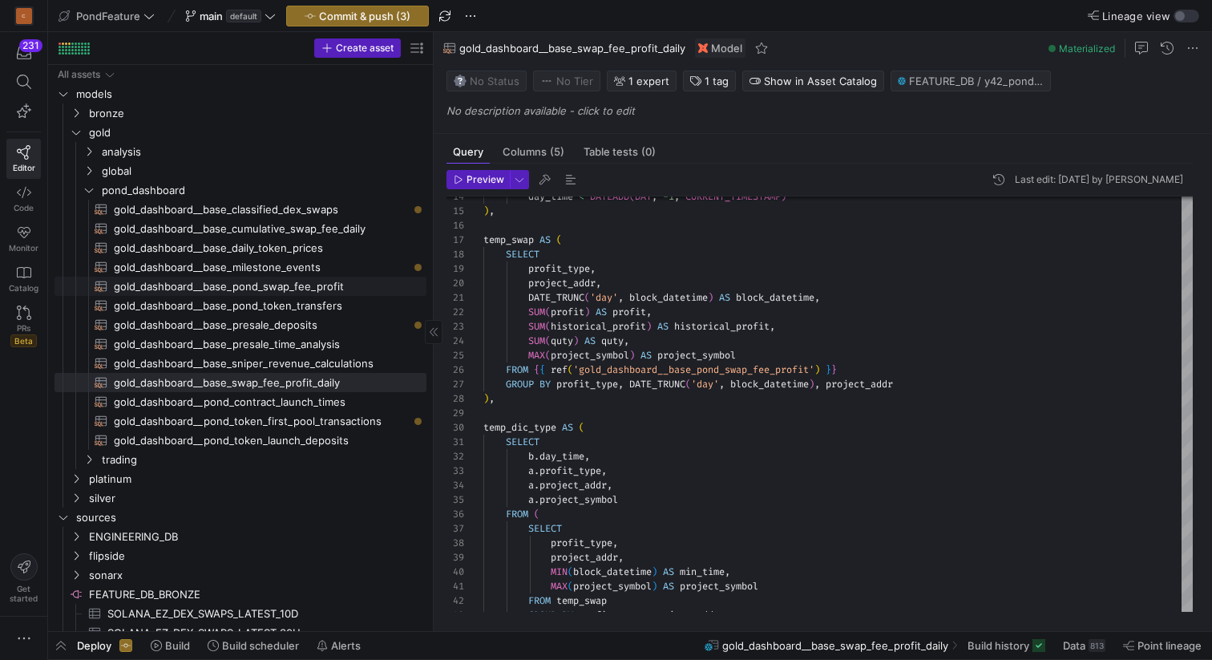
click at [301, 288] on span "gold_dashboard__base_pond_swap_fee_profit​​​​​​​​​​" at bounding box center [261, 286] width 294 height 18
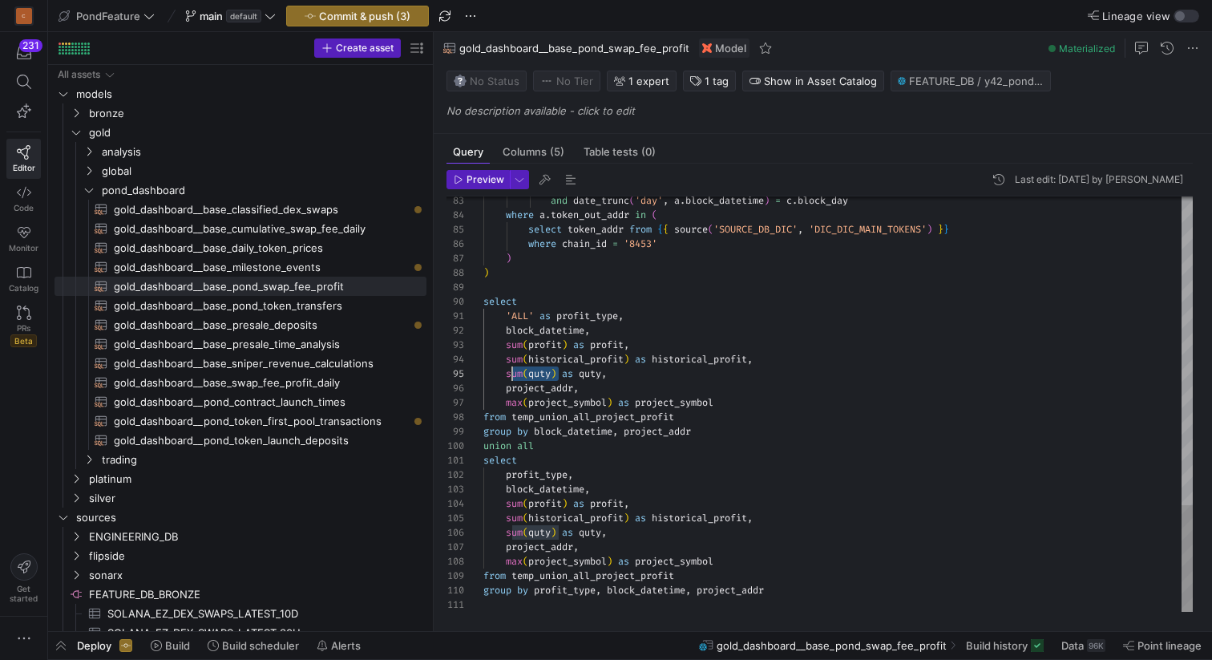
scroll to position [58, 23]
drag, startPoint x: 560, startPoint y: 370, endPoint x: 507, endPoint y: 370, distance: 53.7
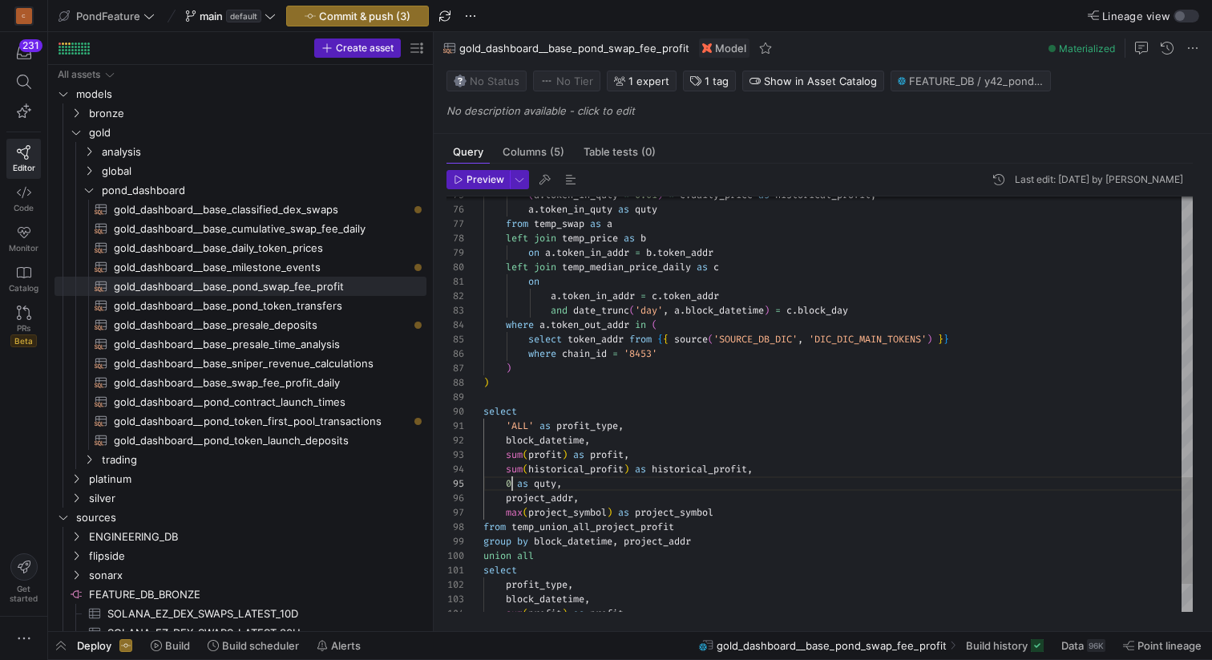
scroll to position [58, 81]
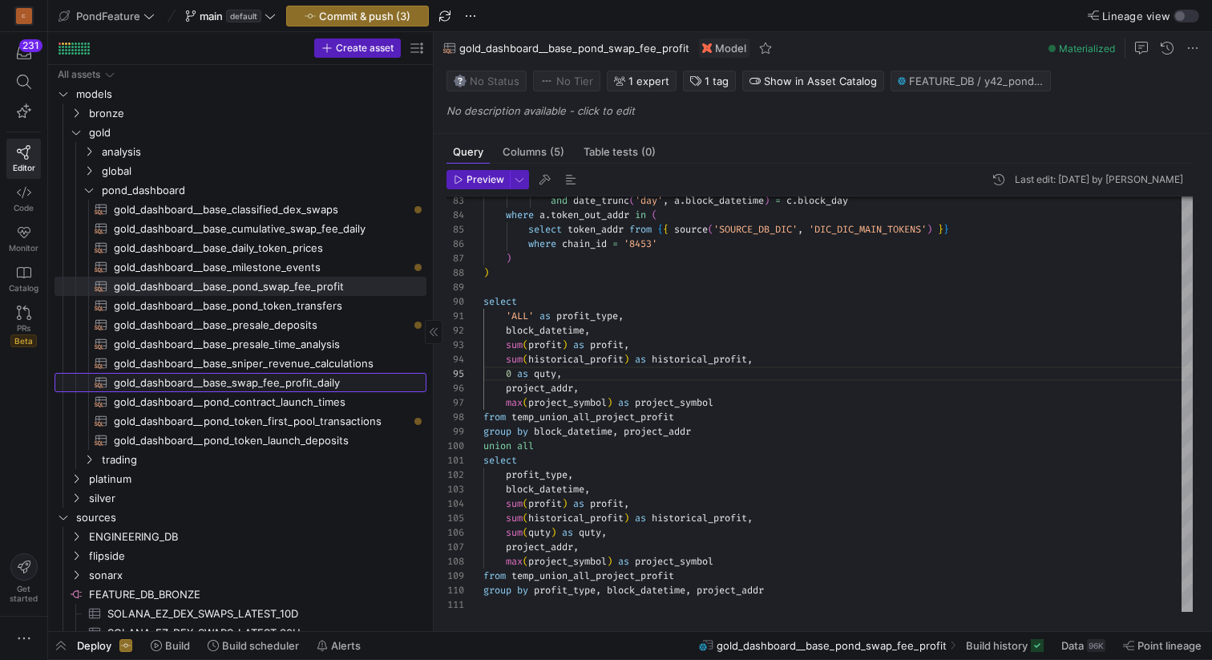
click at [313, 385] on span "gold_dashboard__base_swap_fee_profit_daily​​​​​​​​​​" at bounding box center [261, 383] width 294 height 18
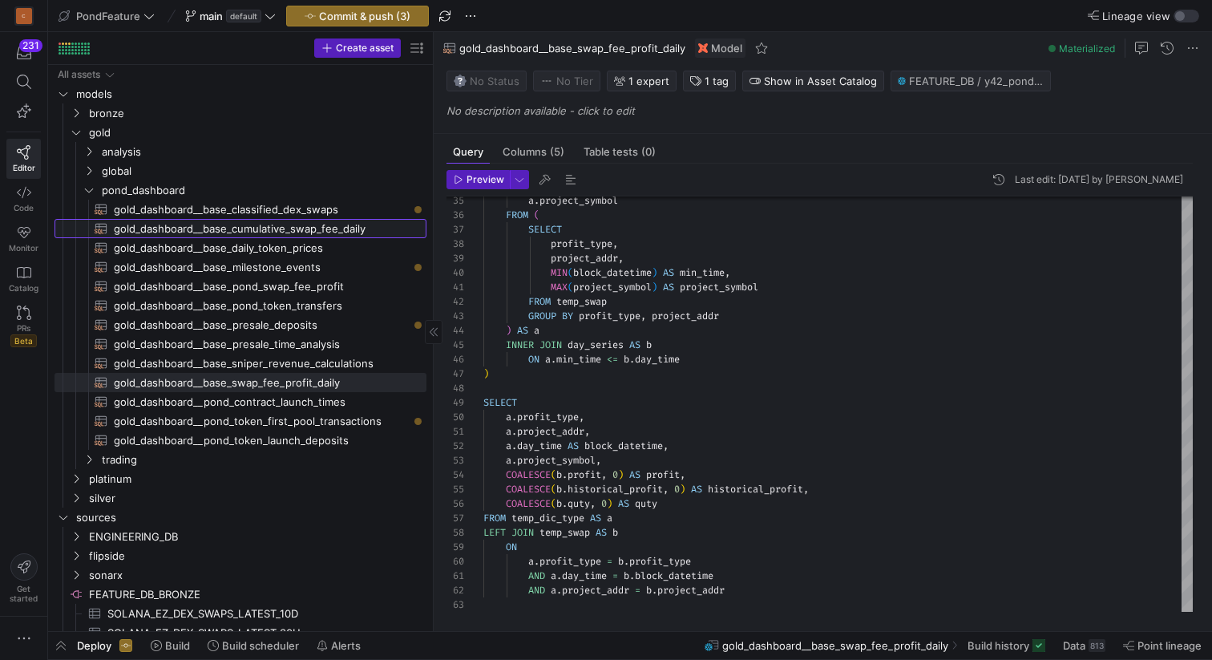
click at [306, 232] on span "gold_dashboard__base_cumulative_swap_fee_daily​​​​​​​​​​" at bounding box center [261, 229] width 294 height 18
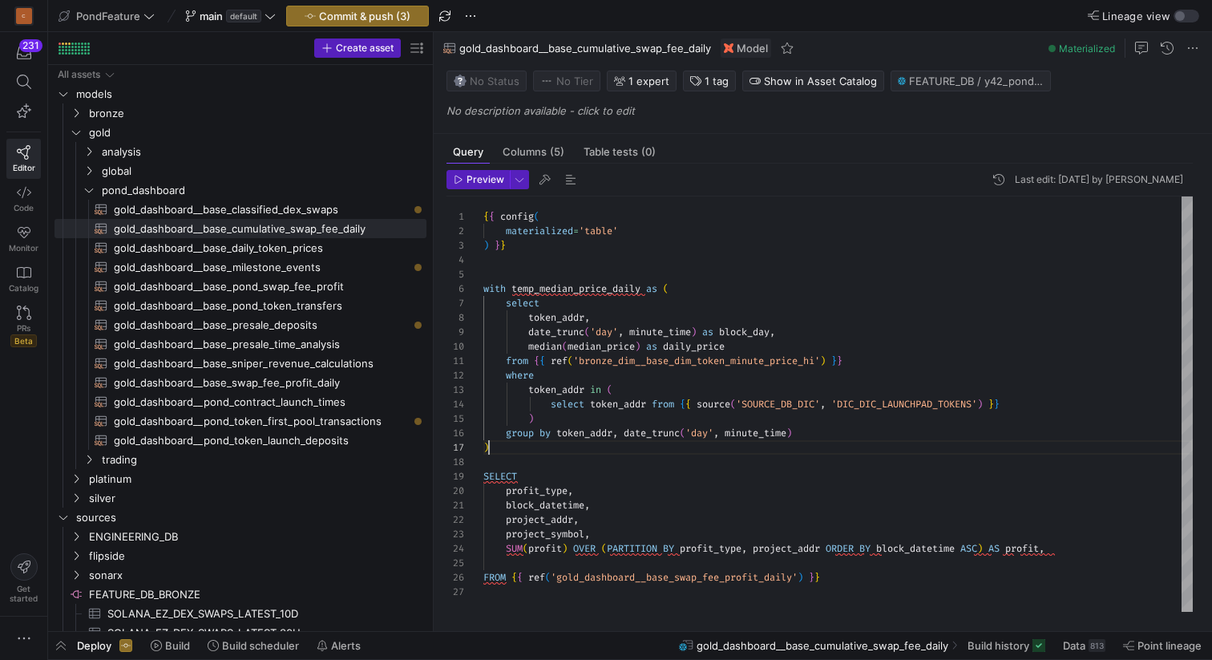
scroll to position [87, 6]
click at [545, 446] on div "{ { config ( materialized = 'table' ) } } with temp_median_price_daily as ( sel…" at bounding box center [838, 403] width 710 height 415
click at [569, 452] on div "{ { config ( materialized = 'table' ) } } with temp_median_price_daily as ( sel…" at bounding box center [838, 403] width 710 height 415
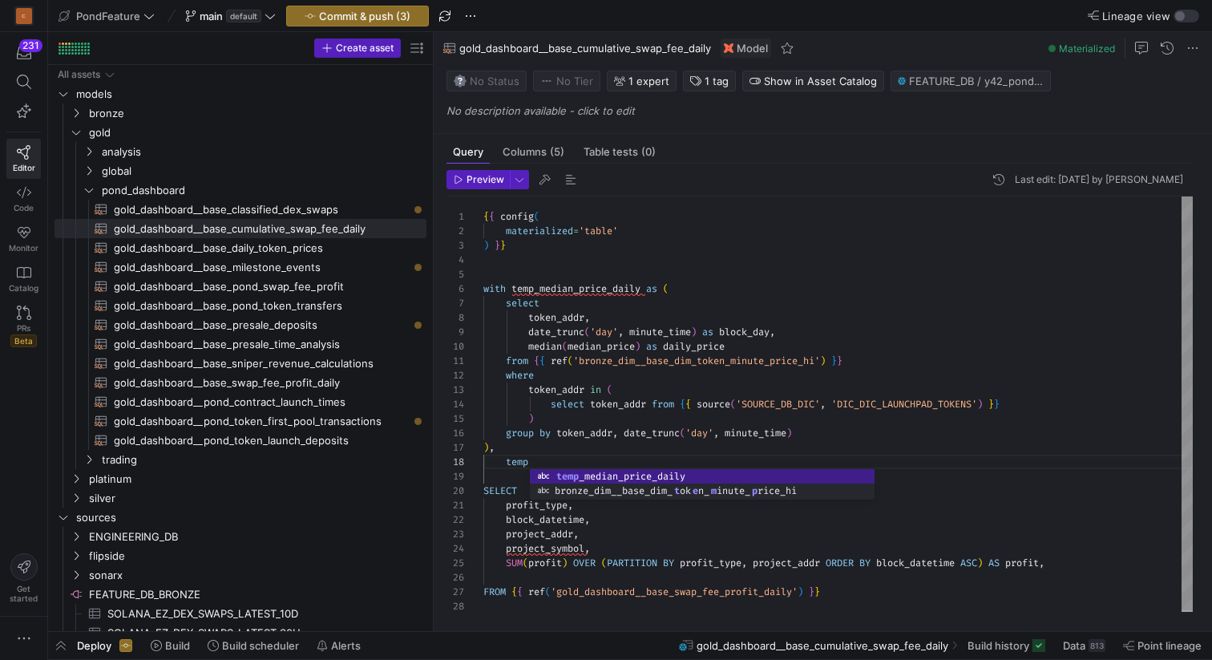
scroll to position [101, 52]
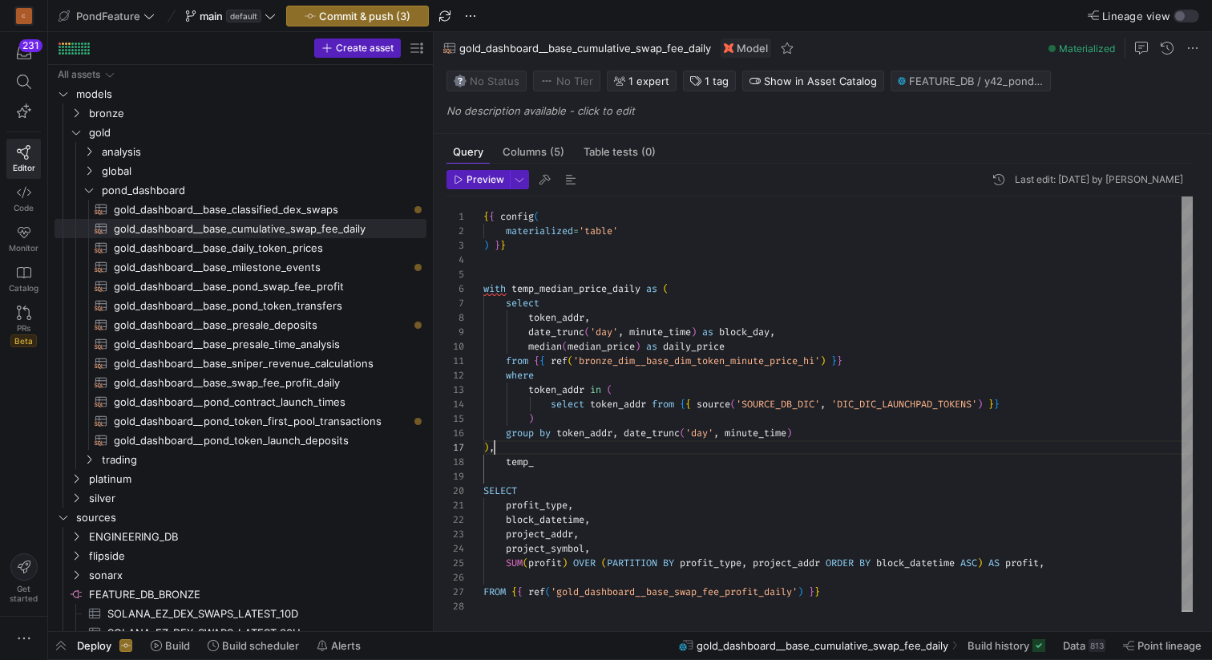
click at [571, 447] on div "{ { config ( materialized = 'table' ) } } with temp_median_price_daily as ( sel…" at bounding box center [838, 404] width 710 height 417
click at [569, 465] on div "{ { config ( materialized = 'table' ) } } with temp_median_price_daily as ( sel…" at bounding box center [838, 404] width 710 height 417
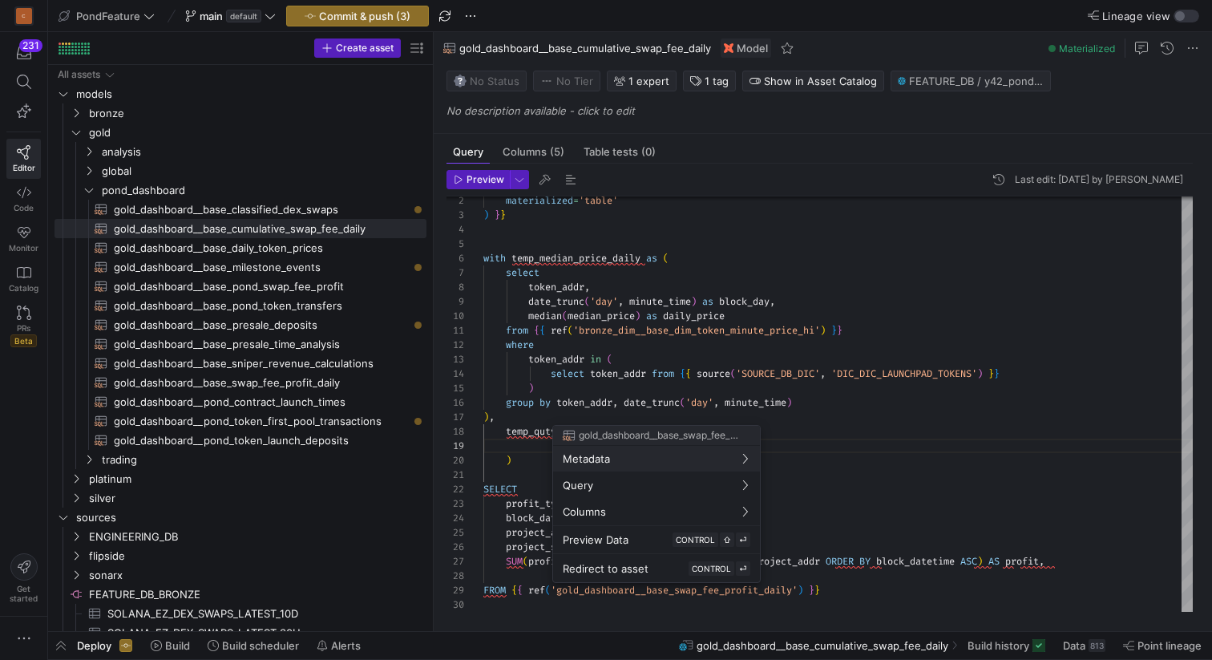
click at [855, 590] on div at bounding box center [606, 330] width 1212 height 660
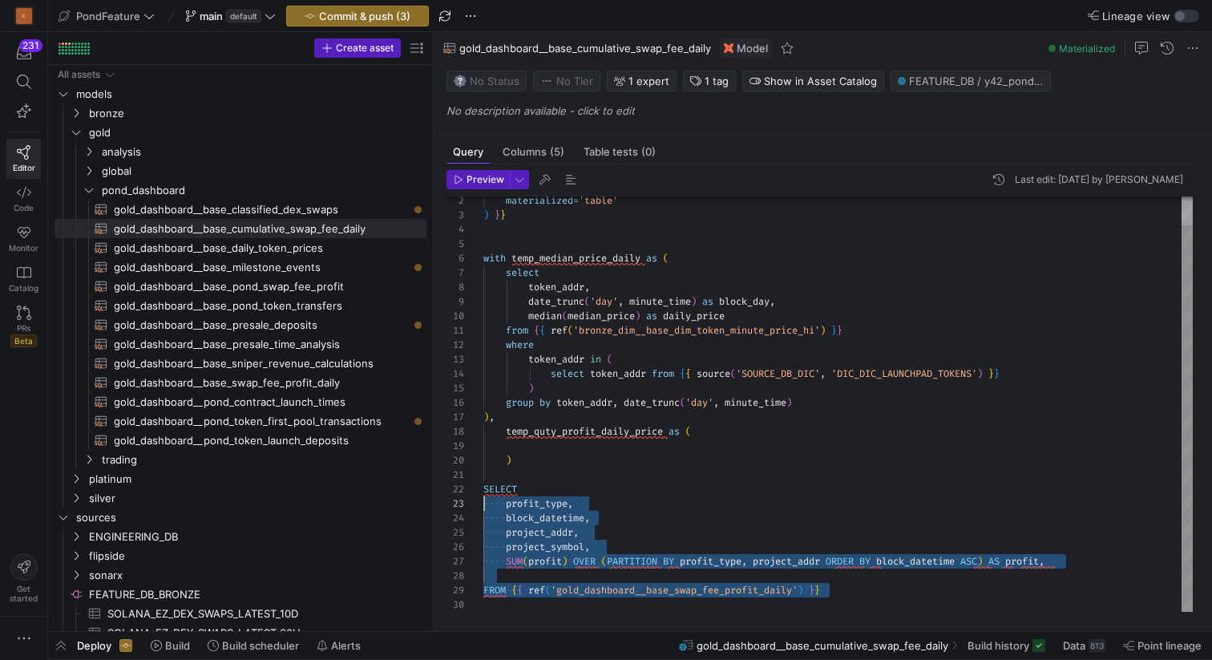
scroll to position [14, 0]
drag, startPoint x: 868, startPoint y: 590, endPoint x: 472, endPoint y: 495, distance: 407.2
click at [483, 495] on div "materialized = 'table' ) } } with temp_median_price_daily as ( select token_add…" at bounding box center [838, 389] width 710 height 446
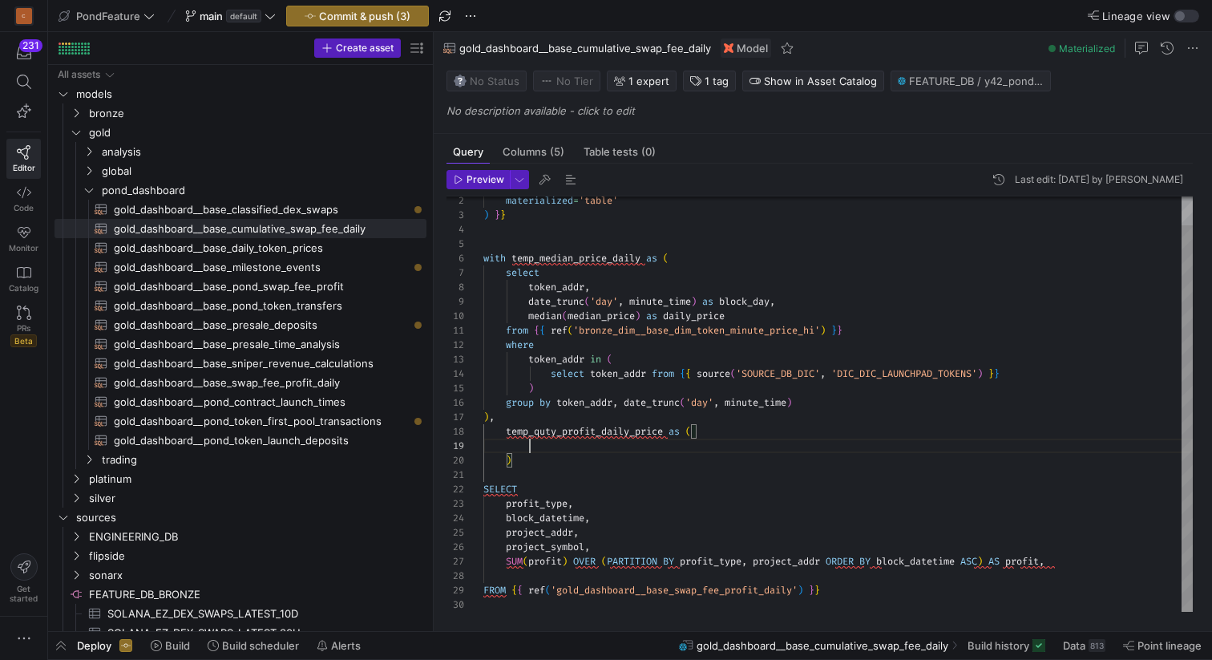
click at [605, 445] on div "materialized = 'table' ) } } with temp_median_price_daily as ( select token_add…" at bounding box center [838, 389] width 710 height 446
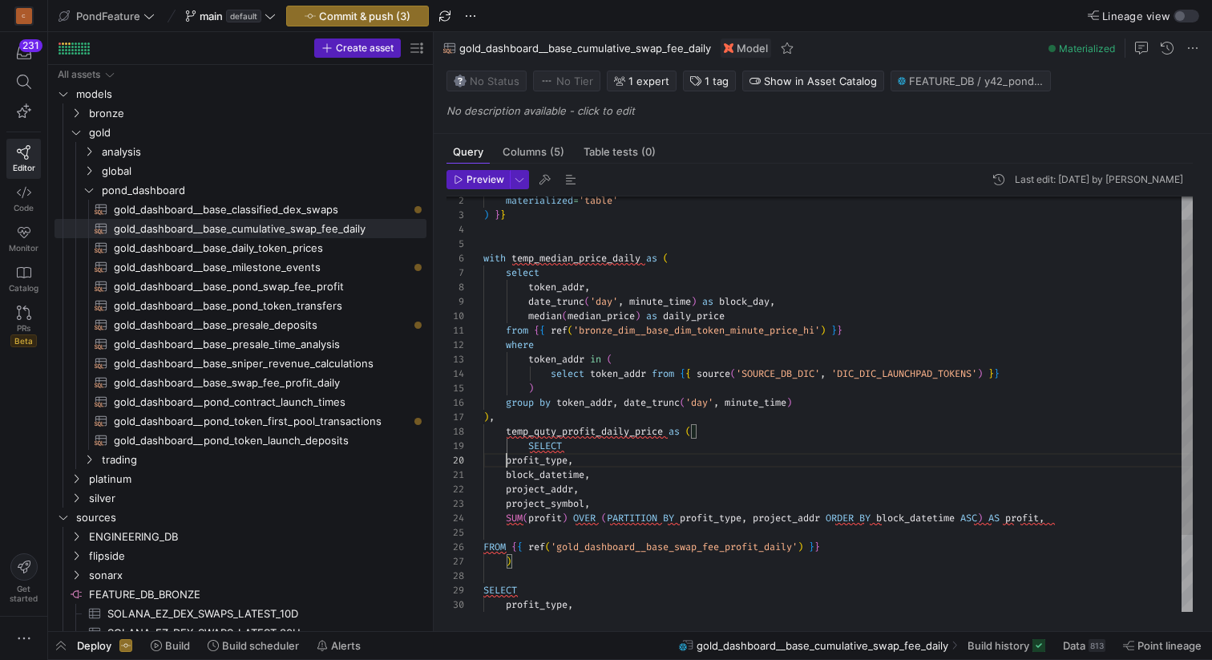
scroll to position [130, 23]
click at [507, 462] on div "materialized = 'table' ) } } with temp_median_price_daily as ( select token_add…" at bounding box center [838, 439] width 710 height 547
click at [846, 548] on div "materialized = 'table' ) } } with temp_median_price_daily as ( select token_add…" at bounding box center [838, 439] width 710 height 547
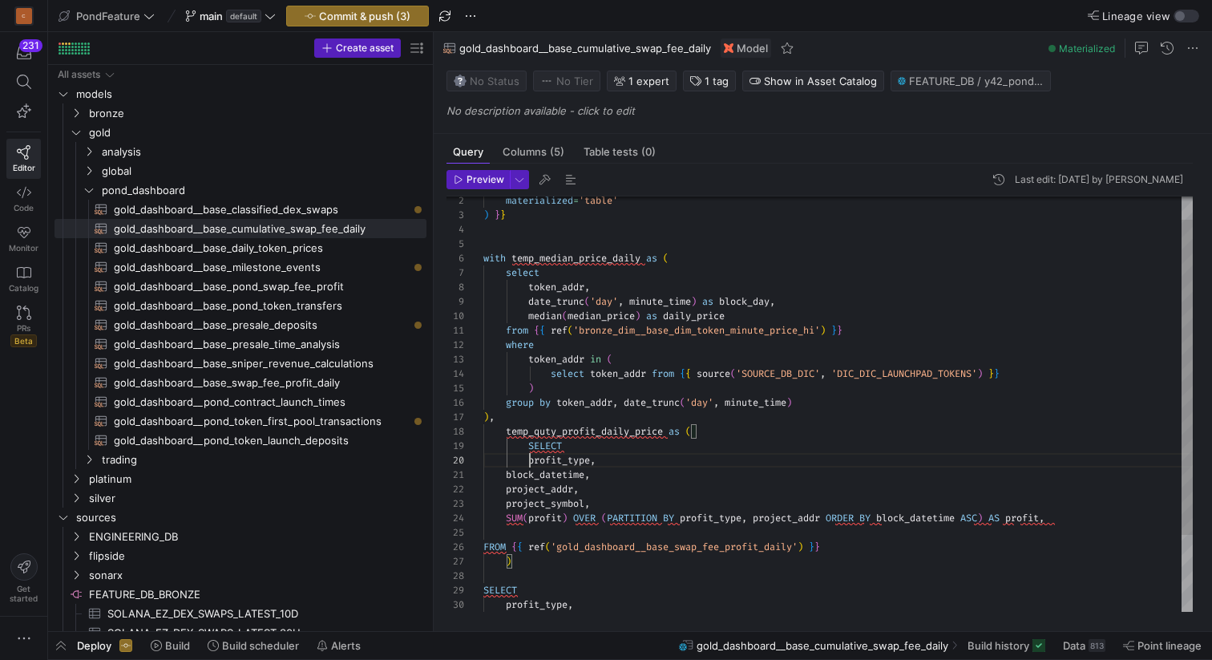
click at [531, 460] on div "materialized = 'table' ) } } with temp_median_price_daily as ( select token_add…" at bounding box center [838, 439] width 710 height 547
click at [507, 472] on div "materialized = 'table' ) } } with temp_median_price_daily as ( select token_add…" at bounding box center [838, 439] width 710 height 547
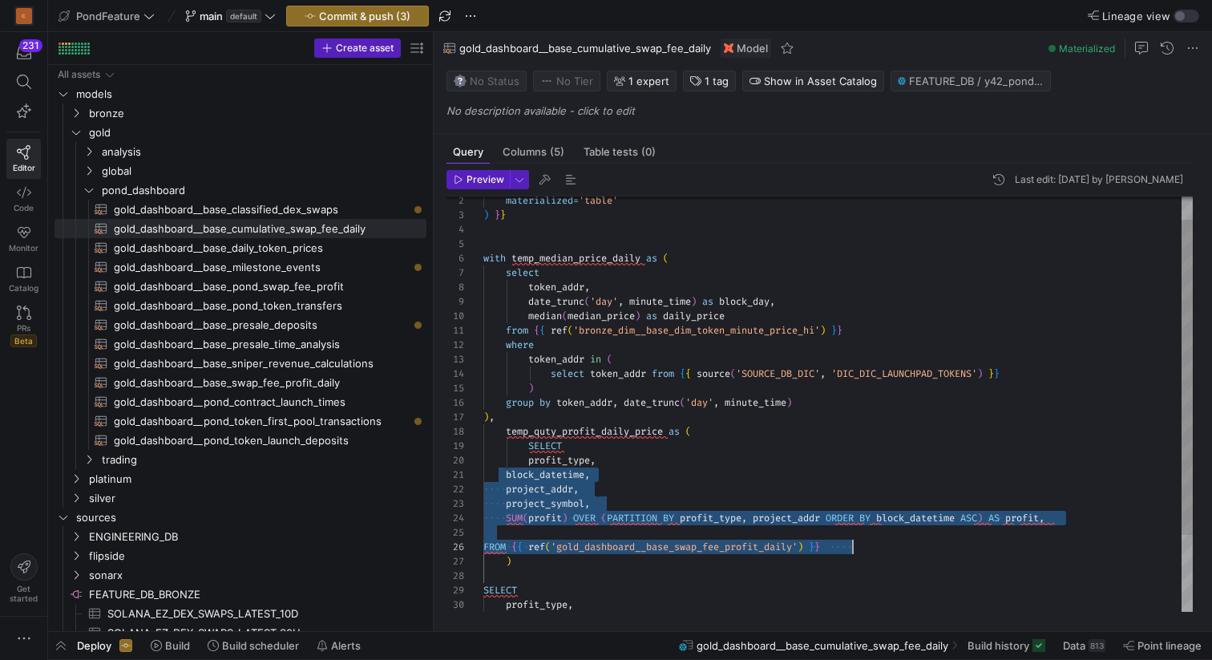
click at [851, 546] on div "materialized = 'table' ) } } with temp_median_price_daily as ( select token_add…" at bounding box center [838, 439] width 710 height 547
click at [530, 463] on div "materialized = 'table' ) } } with temp_median_price_daily as ( select token_add…" at bounding box center [838, 439] width 710 height 547
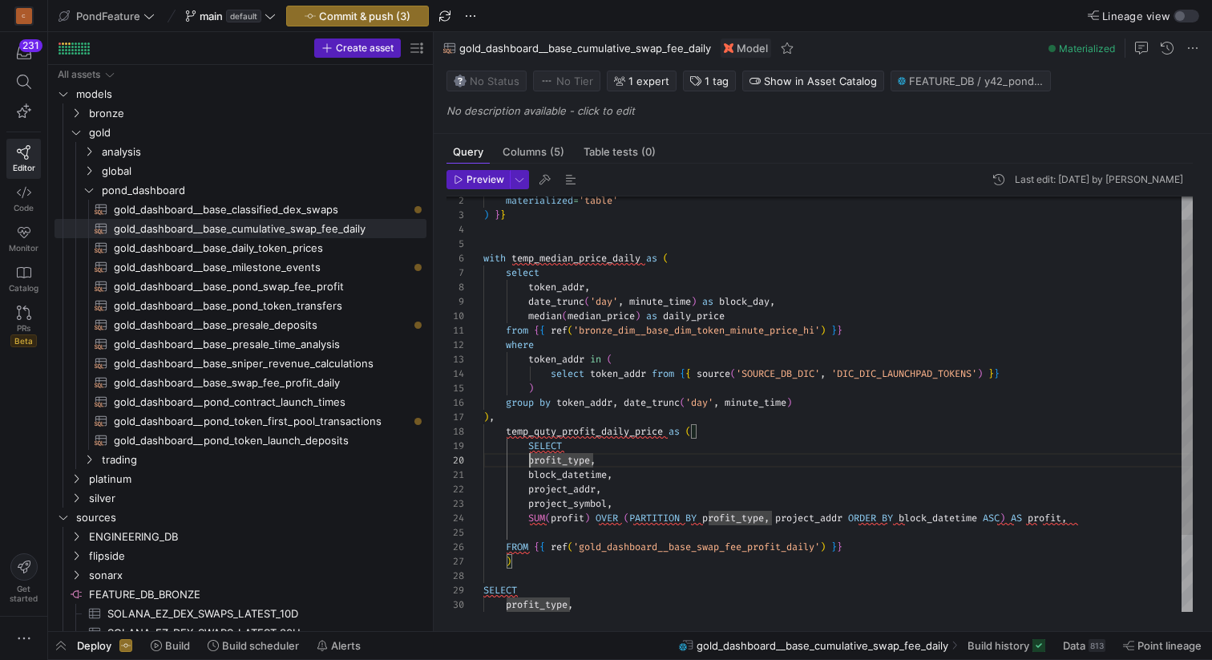
click at [883, 547] on div "materialized = 'table' ) } } with temp_median_price_daily as ( select token_add…" at bounding box center [838, 439] width 710 height 547
click at [644, 462] on div "materialized = 'table' ) } } with temp_median_price_daily as ( select token_add…" at bounding box center [838, 439] width 710 height 547
click at [593, 514] on div "materialized = 'table' ) } } with temp_median_price_daily as ( select token_add…" at bounding box center [838, 439] width 710 height 547
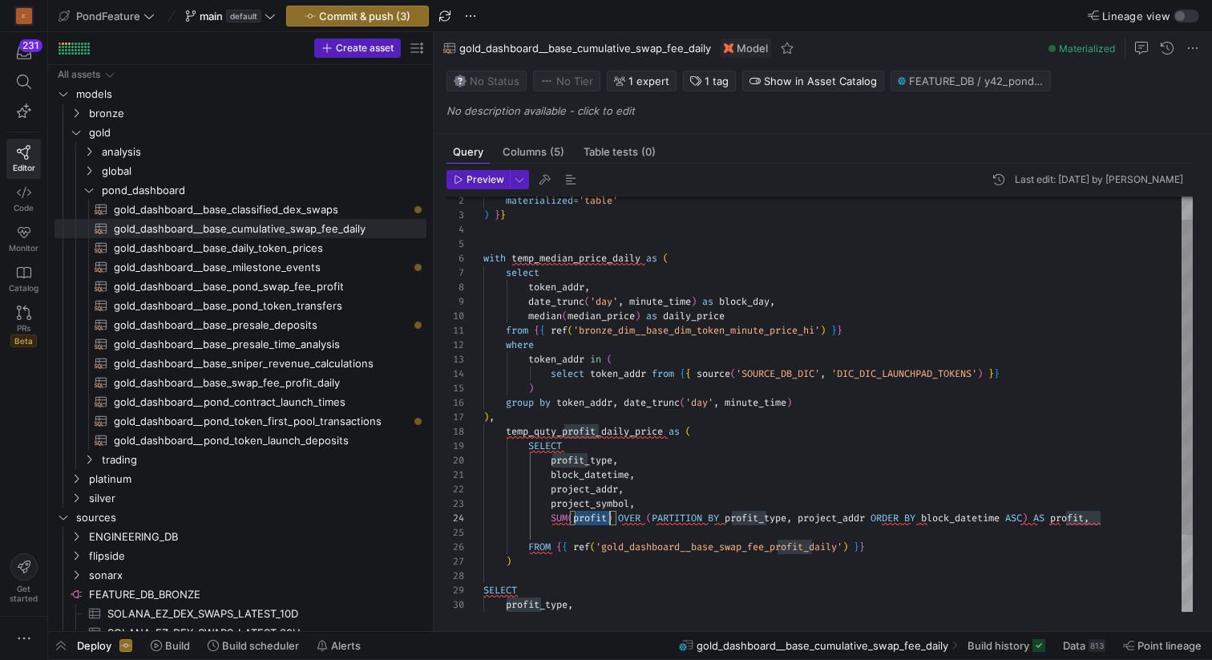
click at [593, 514] on div "materialized = 'table' ) } } with temp_median_price_daily as ( select token_add…" at bounding box center [838, 439] width 710 height 547
click at [897, 545] on div "materialized = 'table' ) } } with temp_median_price_daily as ( select token_add…" at bounding box center [838, 439] width 710 height 547
click at [972, 438] on div "materialized = 'table' ) } } with temp_median_price_daily as ( select token_add…" at bounding box center [838, 446] width 710 height 561
click at [748, 516] on div "materialized = 'table' ) } } with temp_median_price_daily as ( select token_add…" at bounding box center [838, 446] width 710 height 561
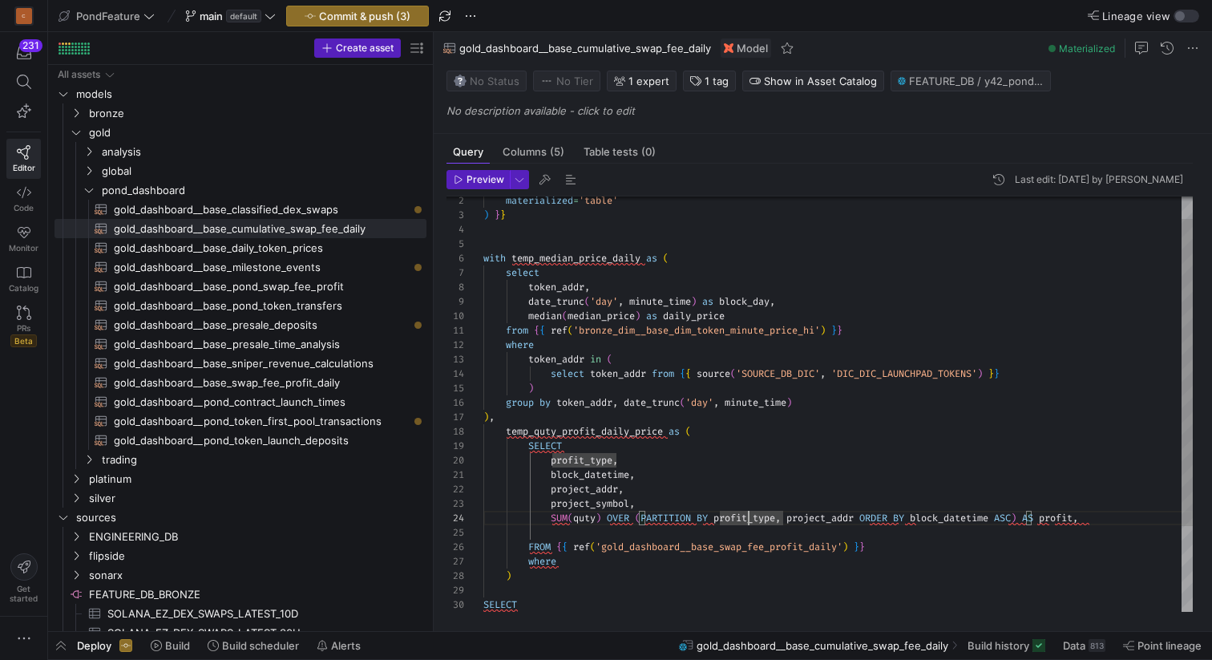
click at [748, 516] on div "materialized = 'table' ) } } with temp_median_price_daily as ( select token_add…" at bounding box center [838, 446] width 710 height 561
click at [605, 564] on div "materialized = 'table' ) } } with temp_median_price_daily as ( select token_add…" at bounding box center [838, 446] width 710 height 561
click at [596, 560] on div "materialized = 'table' ) } } with temp_median_price_daily as ( select token_add…" at bounding box center [838, 446] width 710 height 561
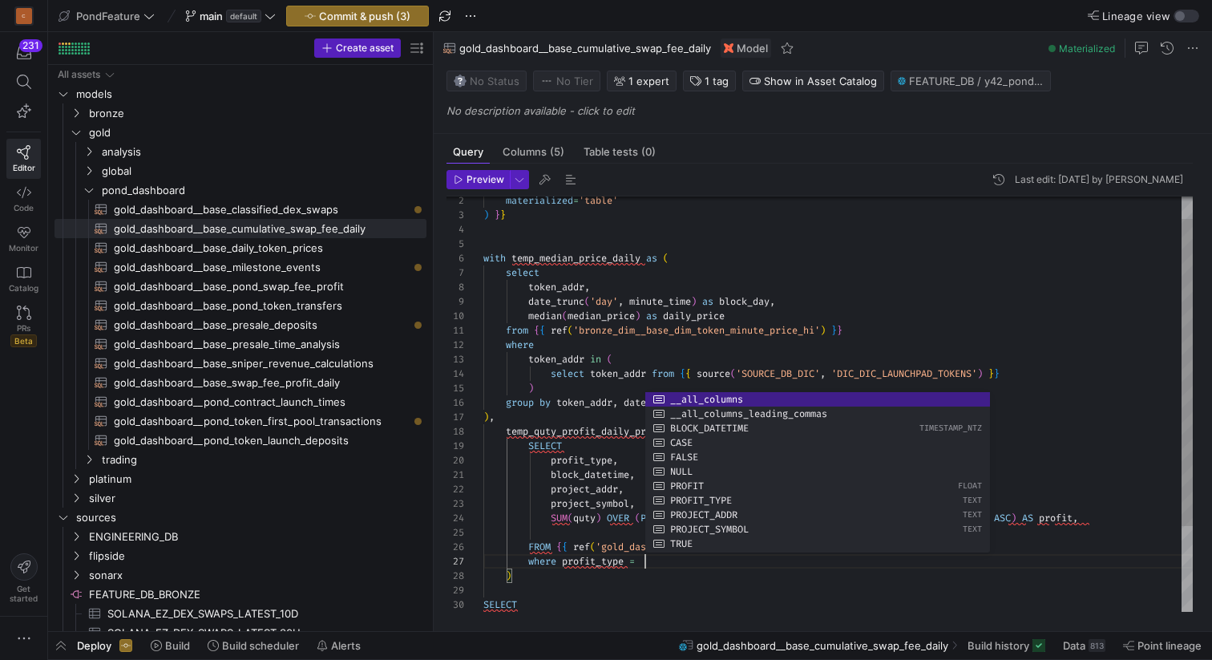
scroll to position [87, 168]
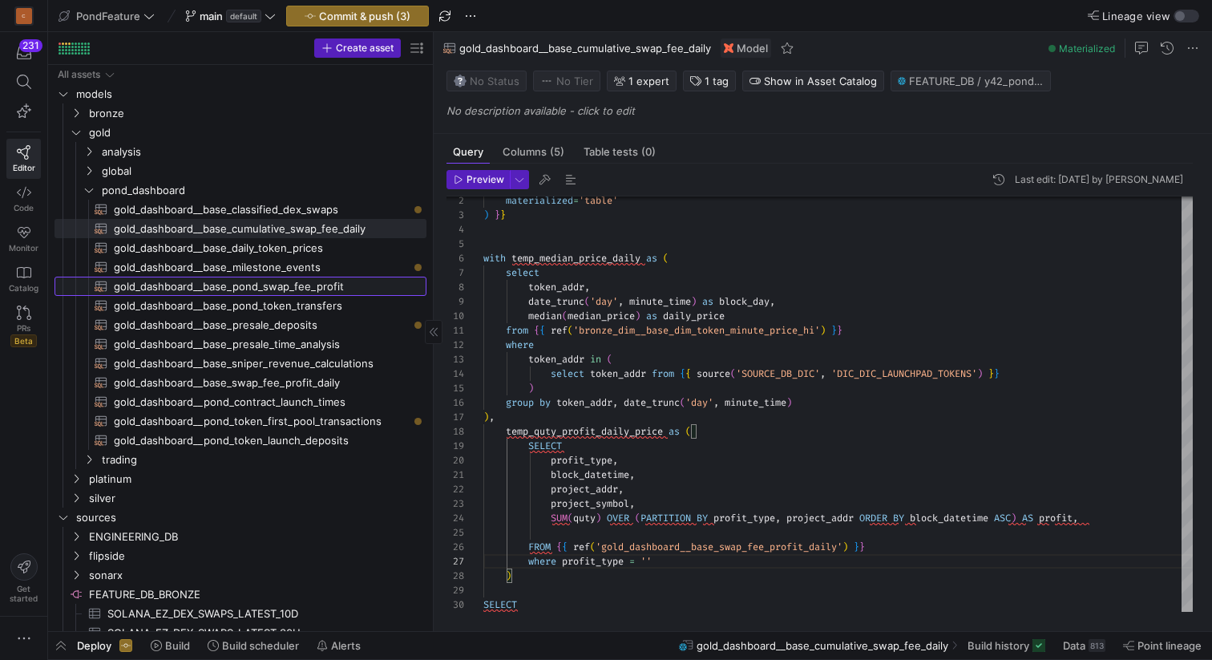
click at [285, 288] on span "gold_dashboard__base_pond_swap_fee_profit​​​​​​​​​​" at bounding box center [261, 286] width 294 height 18
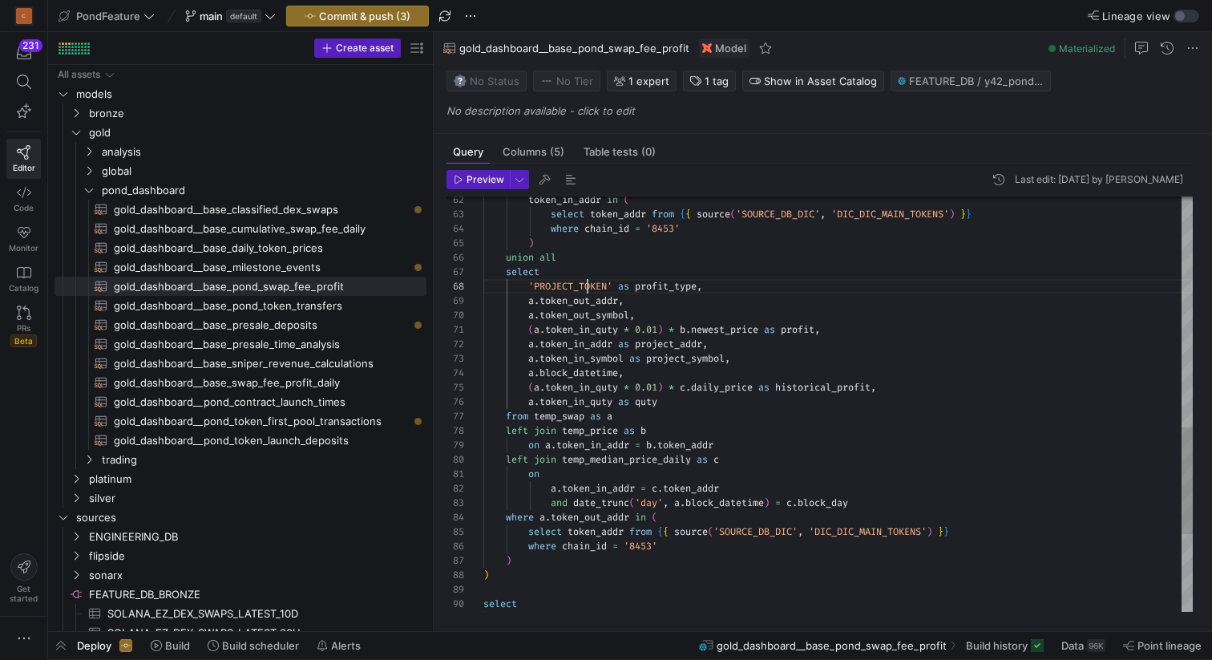
click at [586, 288] on div "and date_trunc ( 'day' , a . block_datetime ) = c . block_day where a . token_o…" at bounding box center [838, 106] width 710 height 1615
click at [307, 224] on span "gold_dashboard__base_cumulative_swap_fee_daily​​​​​​​​​​" at bounding box center [261, 229] width 294 height 18
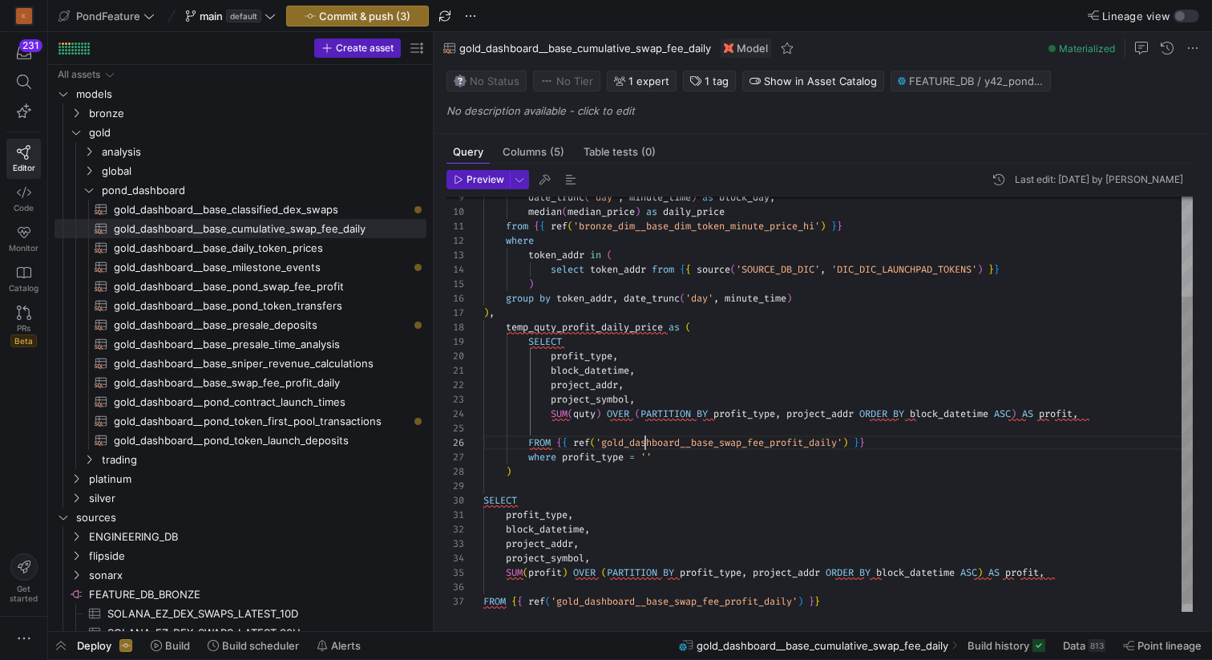
scroll to position [72, 162]
click at [648, 447] on div "median ( median_price ) as daily_price from { { ref ( 'bronze_dim__base_dim_tok…" at bounding box center [838, 342] width 710 height 561
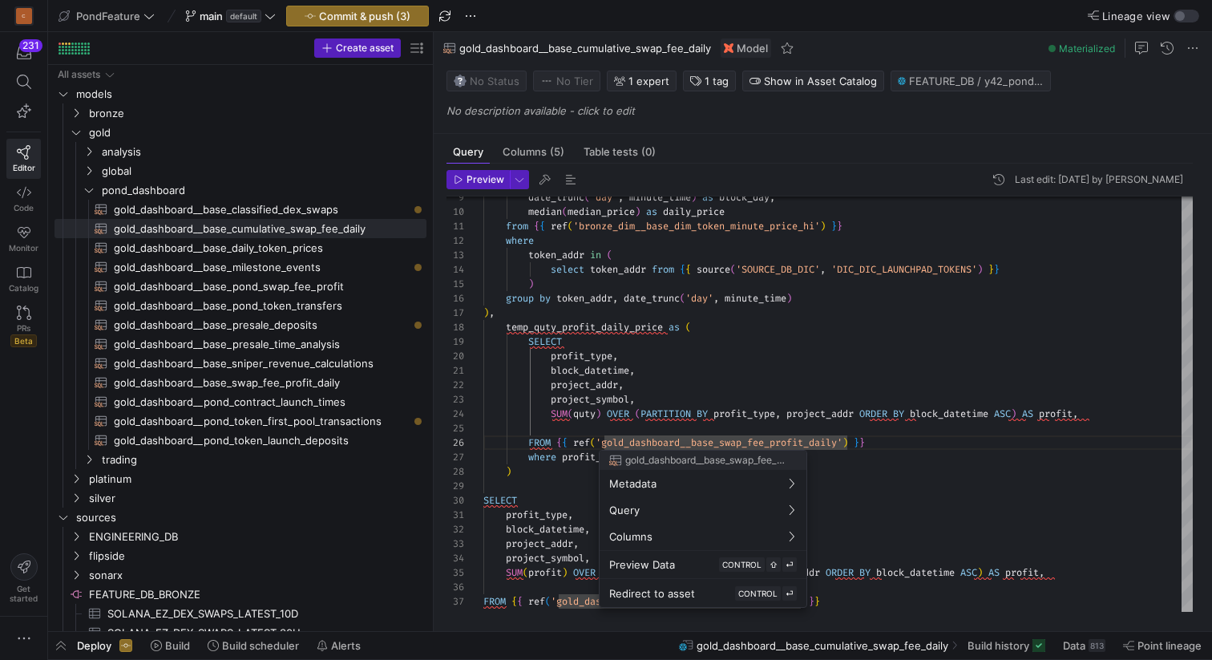
click at [651, 459] on span "gold_dashboard__base_swap_fee_profit_daily" at bounding box center [706, 460] width 162 height 11
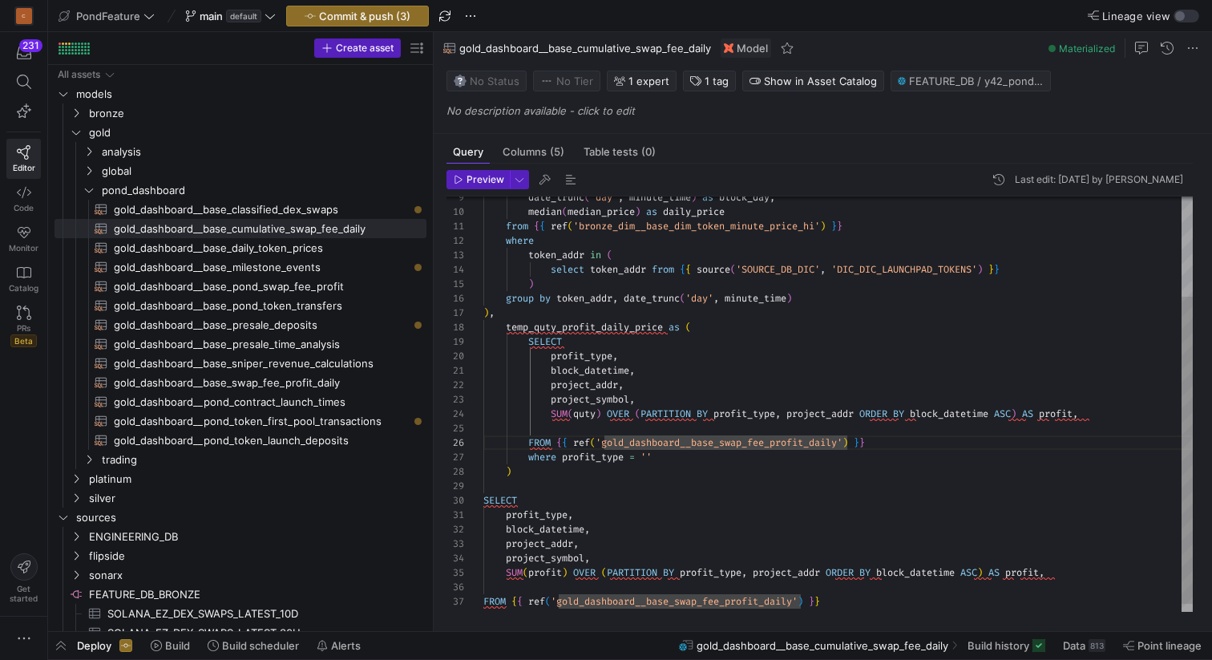
click at [652, 454] on div "median ( median_price ) as daily_price from { { ref ( 'bronze_dim__base_dim_tok…" at bounding box center [838, 342] width 710 height 561
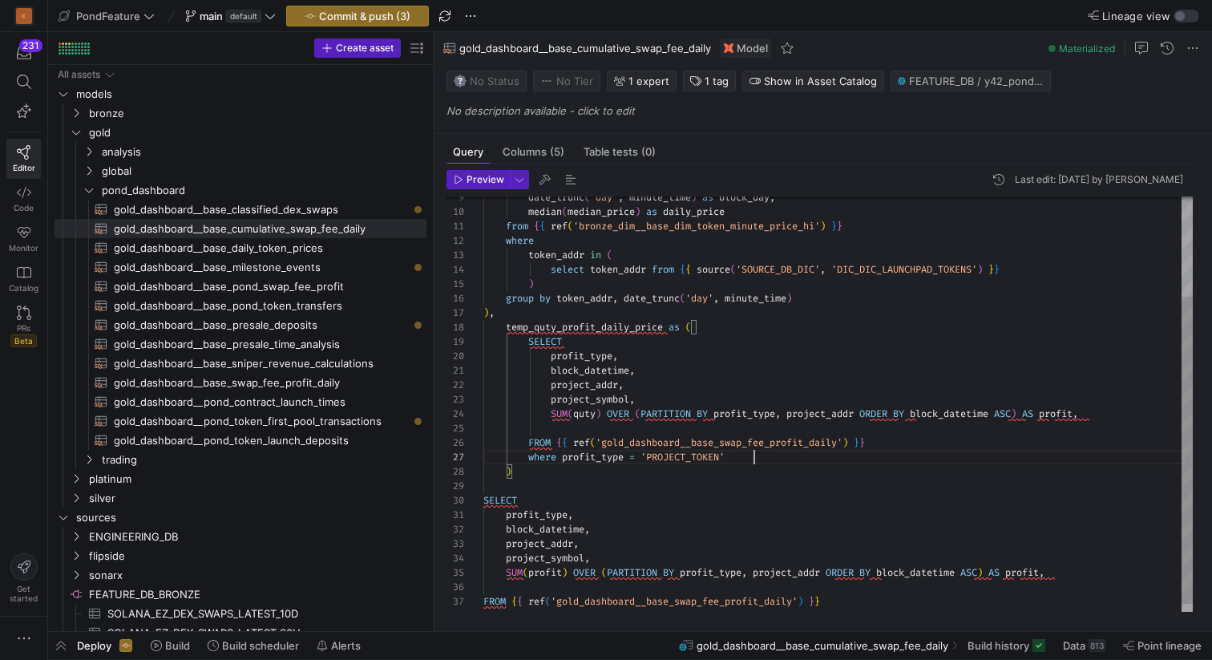
scroll to position [87, 271]
click at [757, 458] on div "median ( median_price ) as daily_price from { { ref ( 'bronze_dim__base_dim_tok…" at bounding box center [838, 342] width 710 height 561
click at [918, 441] on div "median ( median_price ) as daily_price from { { ref ( 'bronze_dim__base_dim_tok…" at bounding box center [838, 342] width 710 height 561
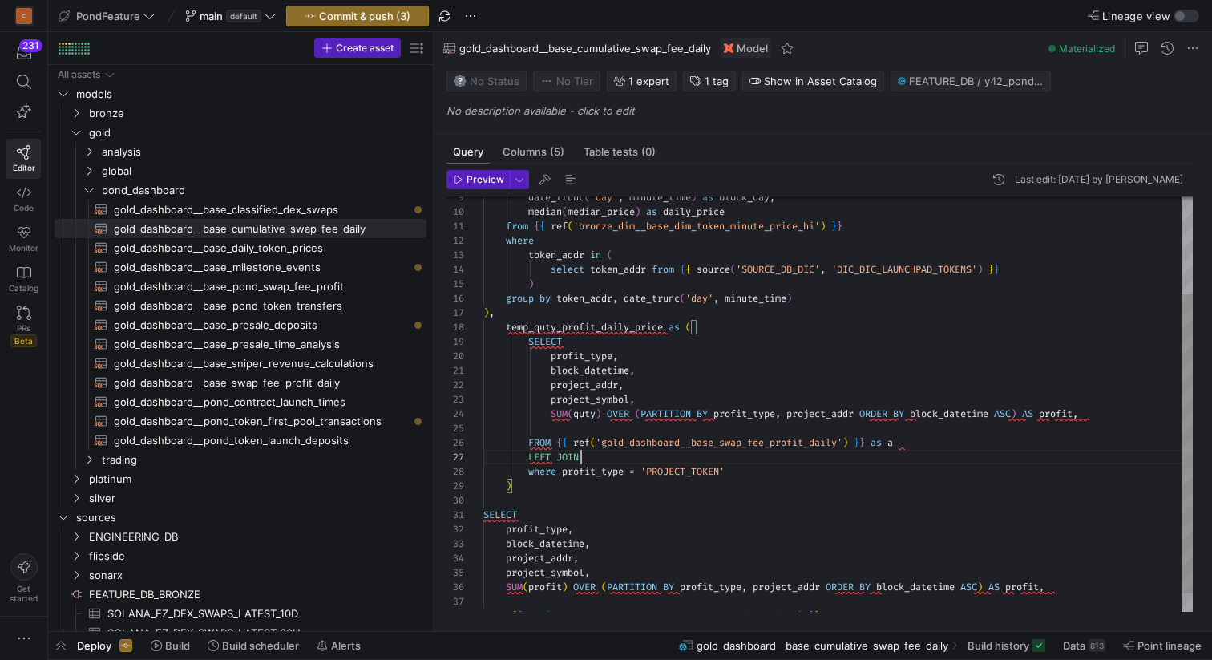
scroll to position [87, 104]
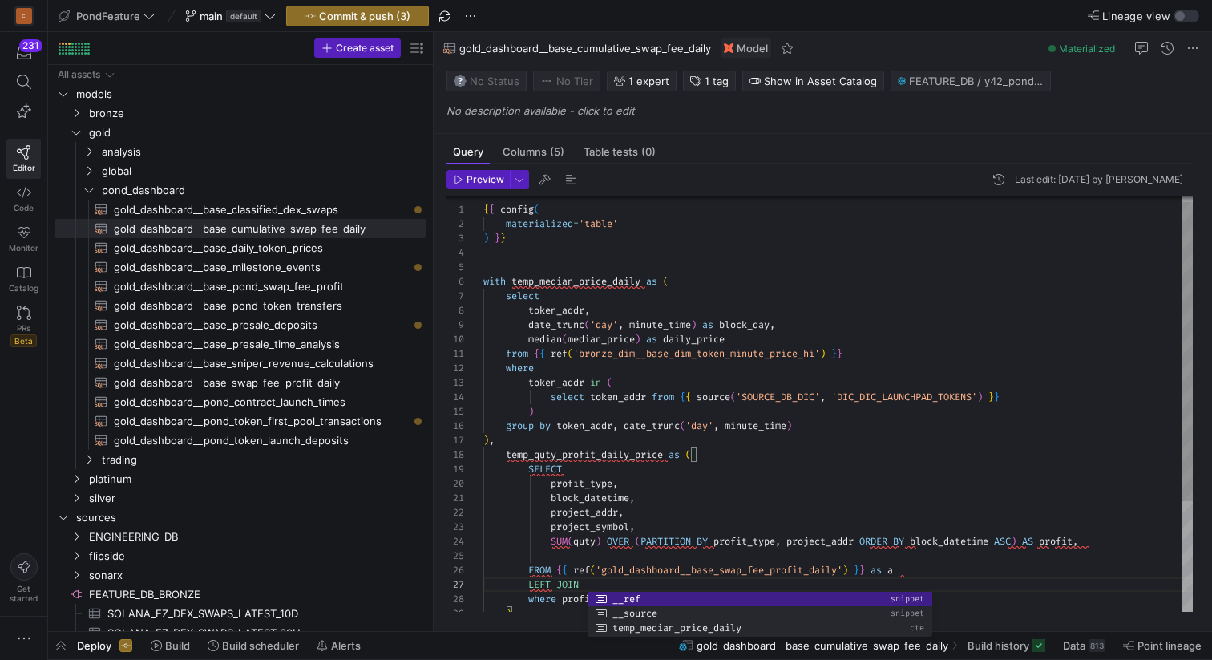
click at [564, 278] on div "median ( median_price ) as daily_price from { { ref ( 'bronze_dim__base_dim_tok…" at bounding box center [838, 477] width 710 height 576
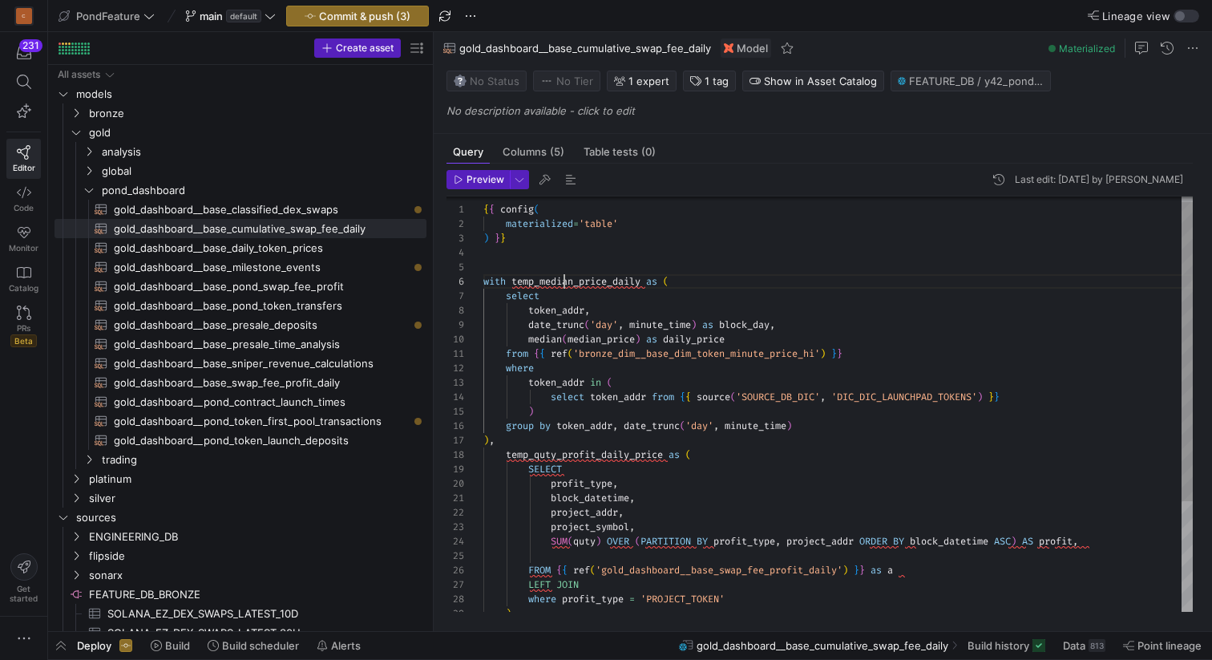
scroll to position [72, 162]
click at [564, 278] on div "median ( median_price ) as daily_price from { { ref ( 'bronze_dim__base_dim_tok…" at bounding box center [838, 477] width 710 height 576
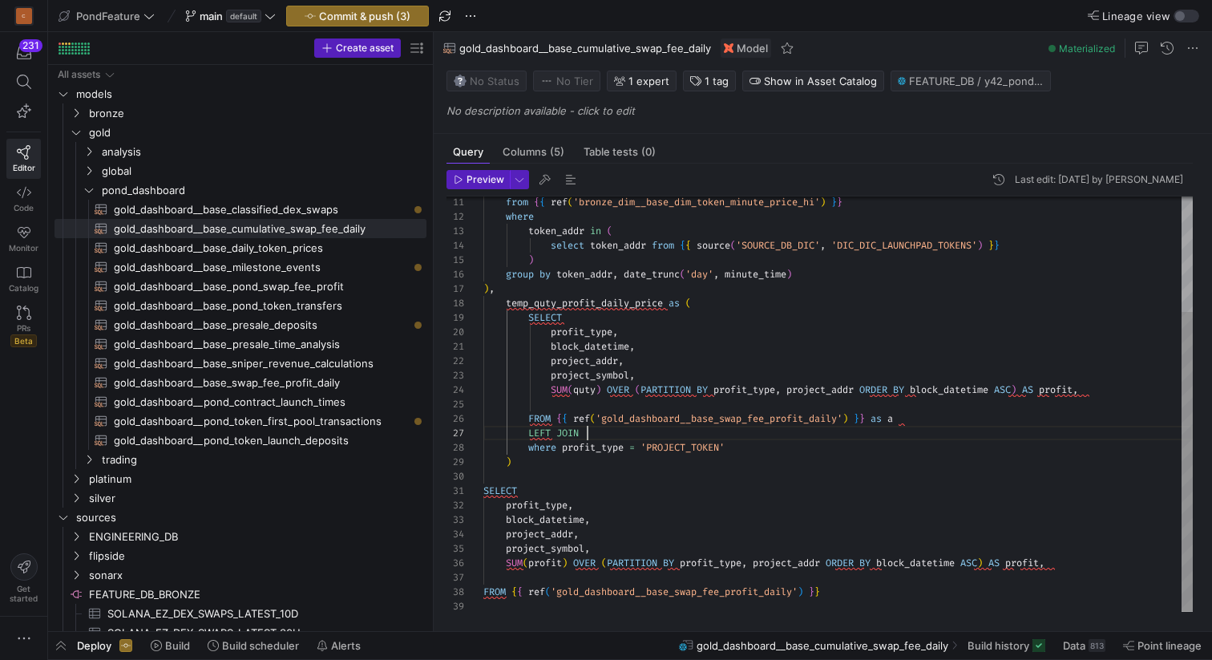
click at [608, 435] on div "from { { ref ( 'bronze_dim__base_dim_token_minute_price_hi' ) } } where token_a…" at bounding box center [838, 326] width 710 height 576
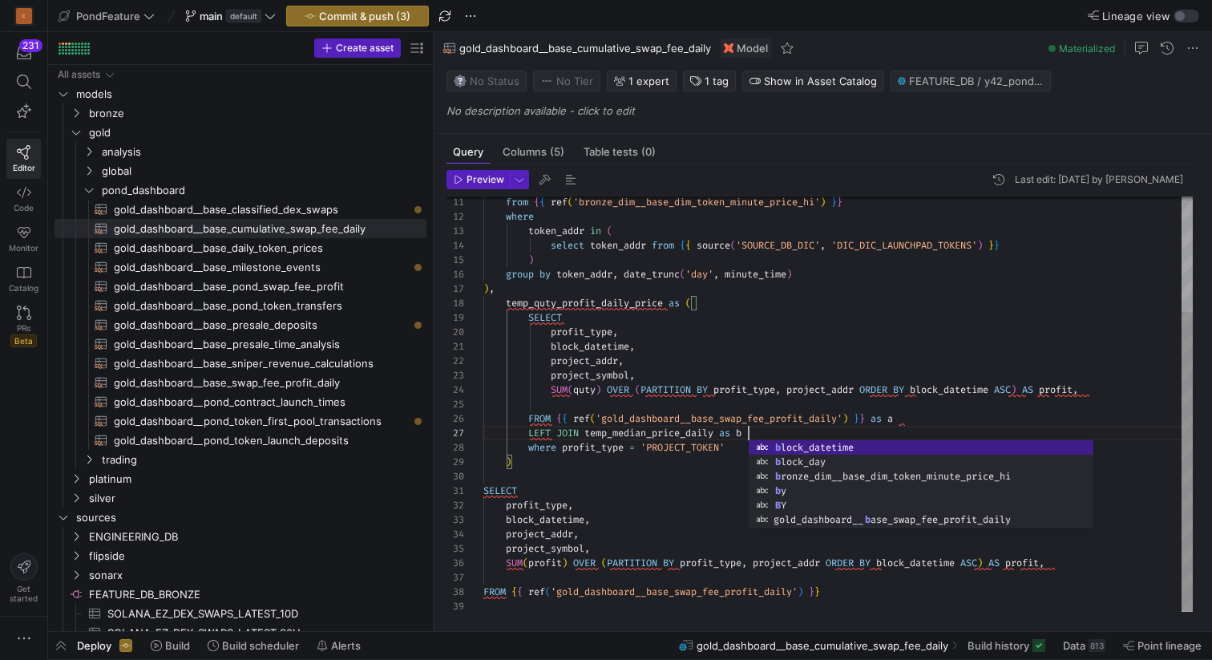
scroll to position [87, 265]
click at [928, 421] on div "from { { ref ( 'bronze_dim__base_dim_token_minute_price_hi' ) } } where token_a…" at bounding box center [838, 326] width 710 height 576
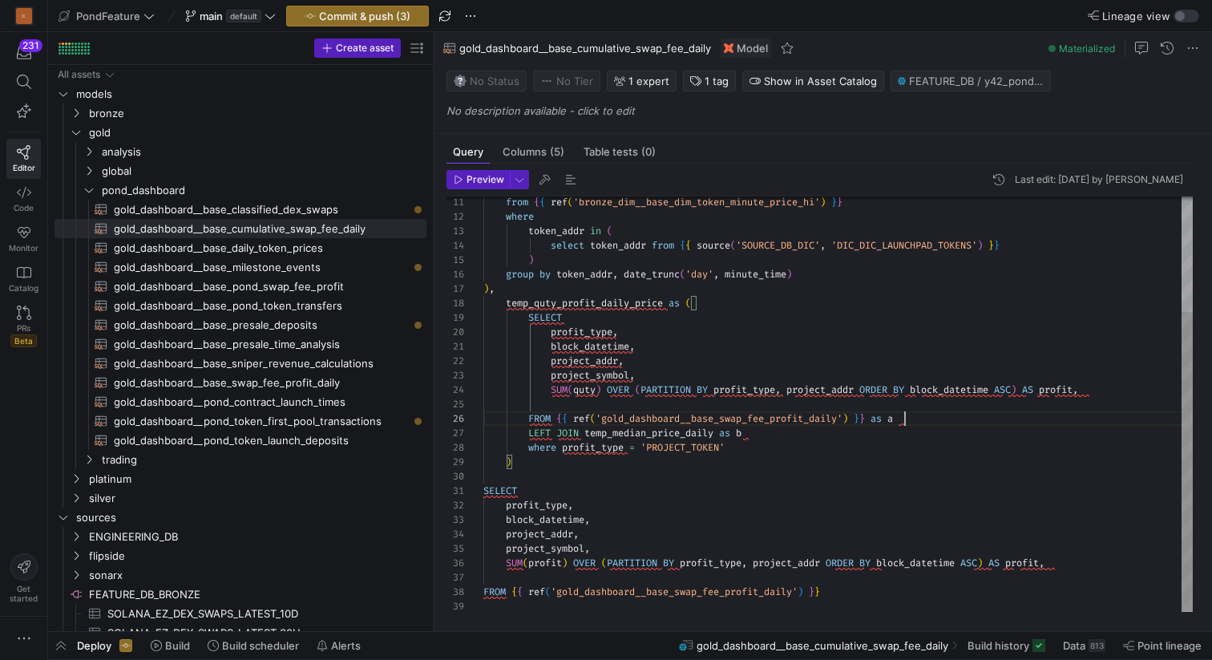
click at [842, 435] on div "from { { ref ( 'bronze_dim__base_dim_token_minute_price_hi' ) } } where token_a…" at bounding box center [838, 326] width 710 height 576
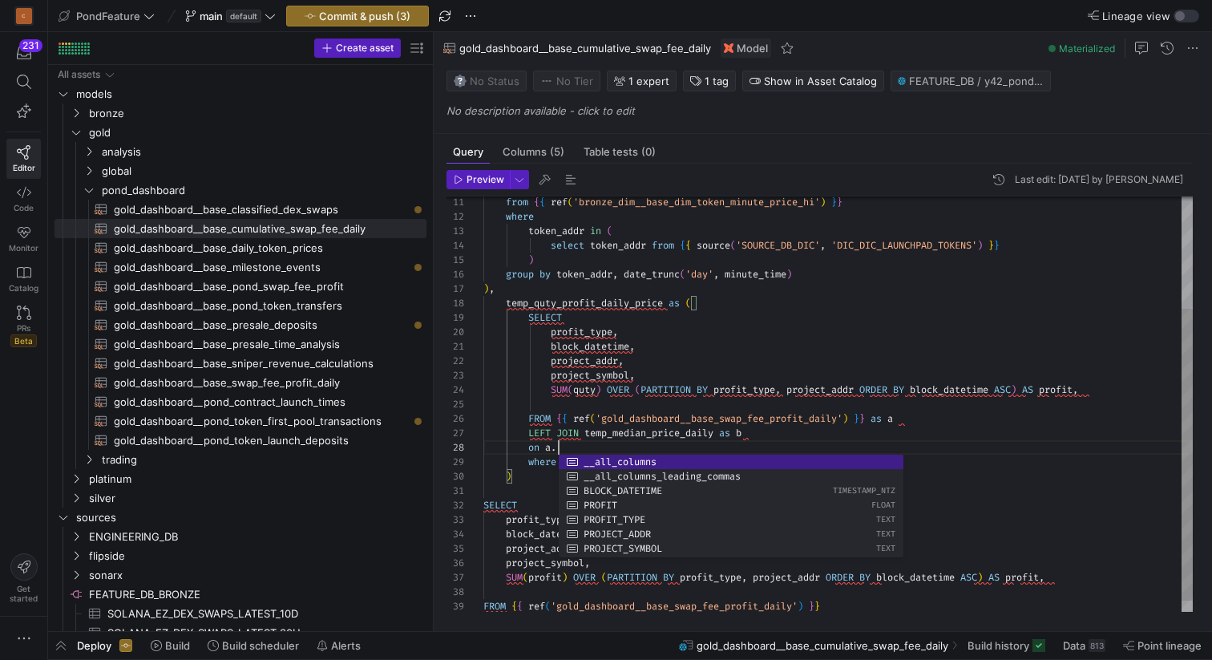
scroll to position [101, 75]
click at [607, 350] on div "from { { ref ( 'bronze_dim__base_dim_token_minute_price_hi' ) } } where token_a…" at bounding box center [838, 333] width 710 height 590
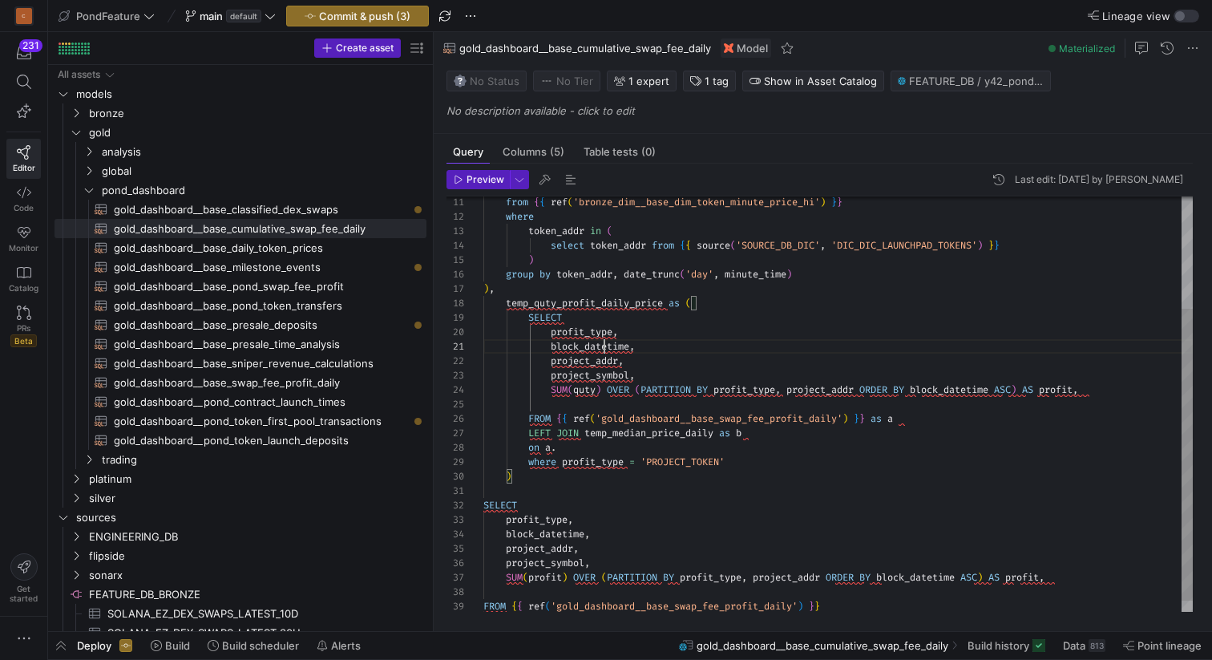
scroll to position [0, 121]
click at [607, 350] on div "from { { ref ( 'bronze_dim__base_dim_token_minute_price_hi' ) } } where token_a…" at bounding box center [838, 333] width 710 height 590
click at [596, 361] on div "from { { ref ( 'bronze_dim__base_dim_token_minute_price_hi' ) } } where token_a…" at bounding box center [838, 333] width 710 height 590
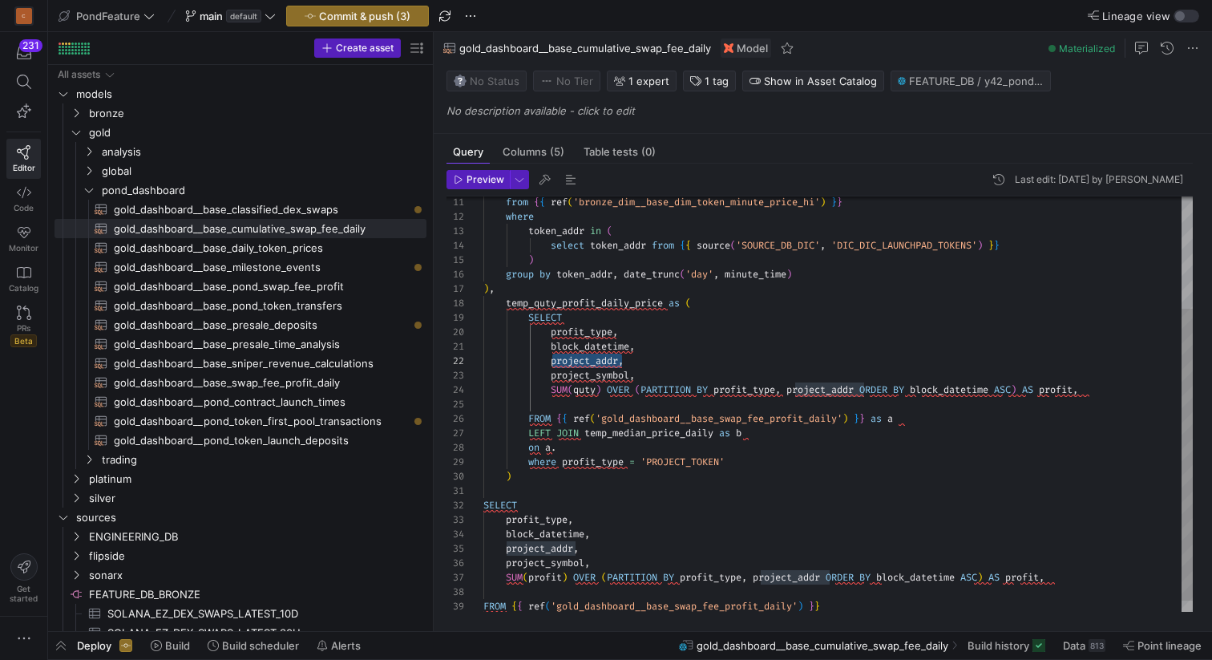
click at [570, 450] on div "from { { ref ( 'bronze_dim__base_dim_token_minute_price_hi' ) } } where token_a…" at bounding box center [838, 333] width 710 height 590
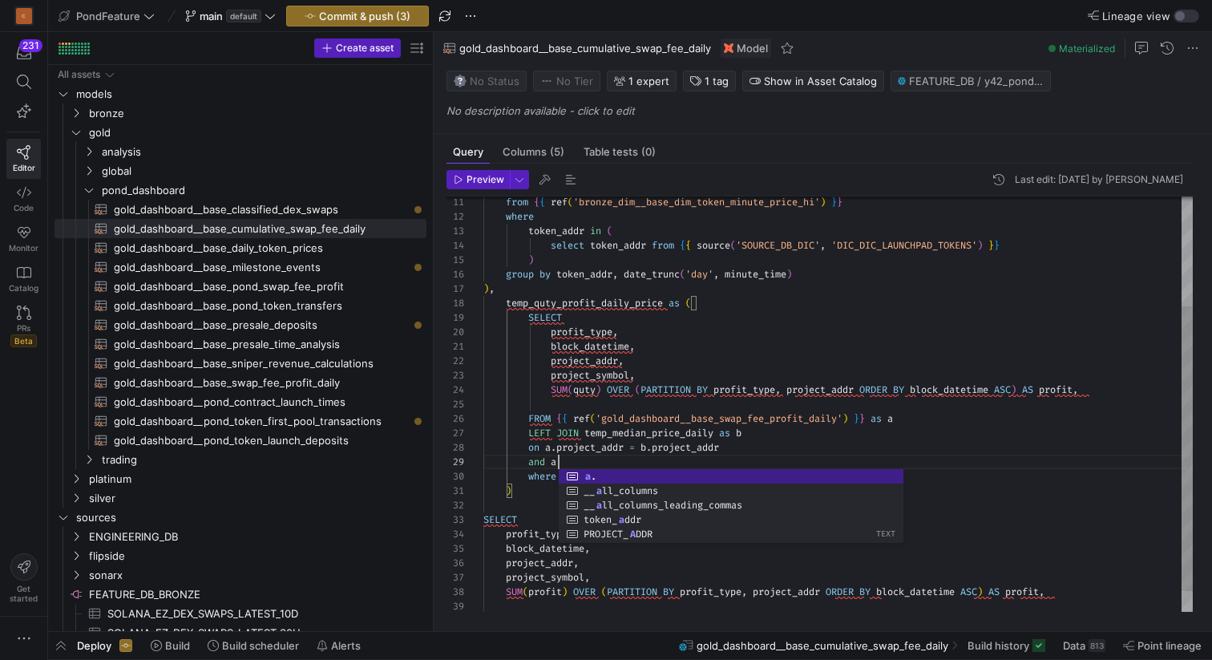
scroll to position [115, 81]
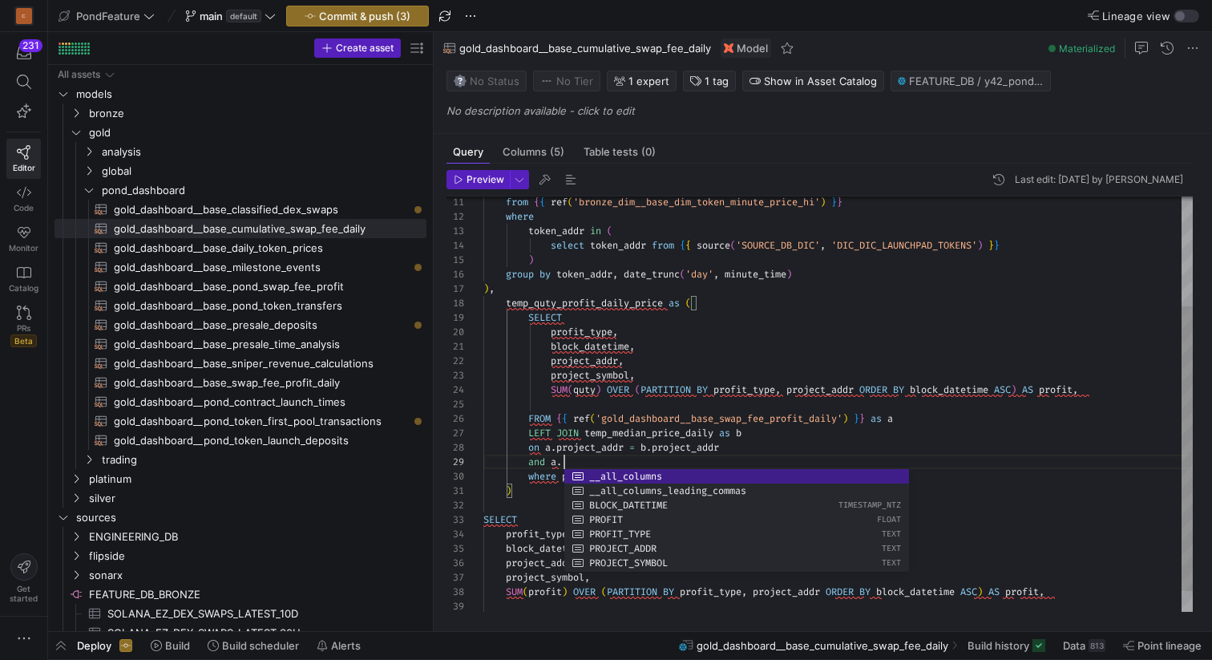
click at [600, 348] on div "from { { ref ( 'bronze_dim__base_dim_token_minute_price_hi' ) } } where token_a…" at bounding box center [838, 340] width 710 height 605
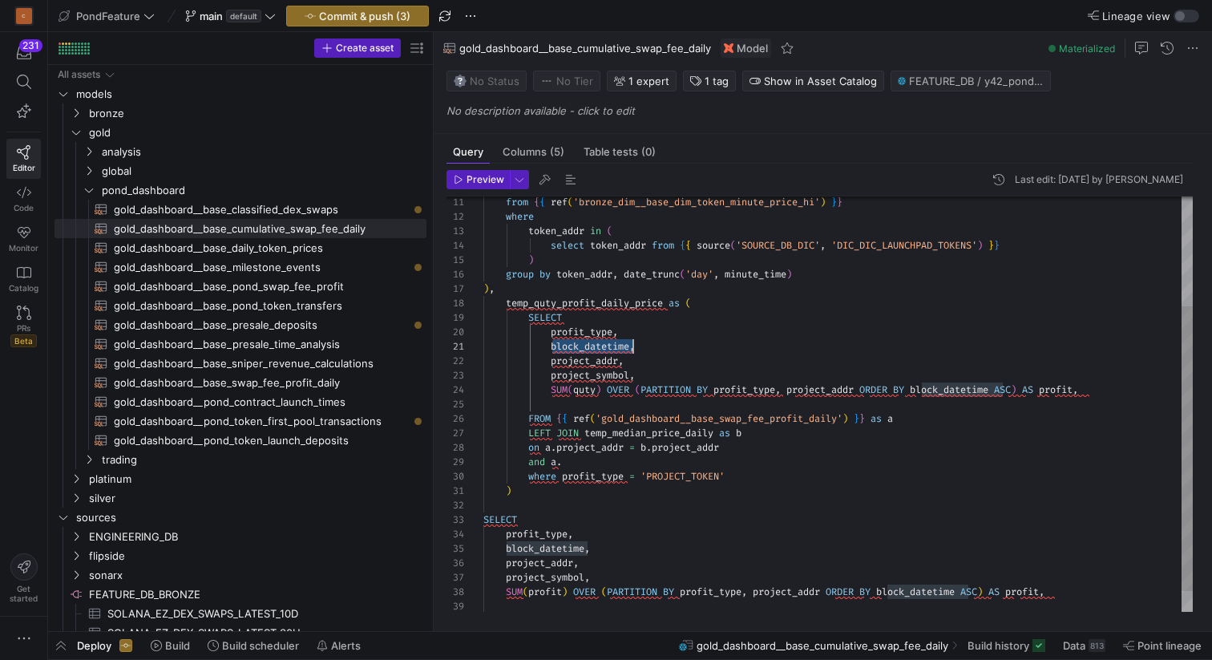
scroll to position [0, 150]
click at [600, 348] on div "from { { ref ( 'bronze_dim__base_dim_token_minute_price_hi' ) } } where token_a…" at bounding box center [838, 340] width 710 height 605
click at [580, 462] on div "from { { ref ( 'bronze_dim__base_dim_token_minute_price_hi' ) } } where token_a…" at bounding box center [838, 340] width 710 height 605
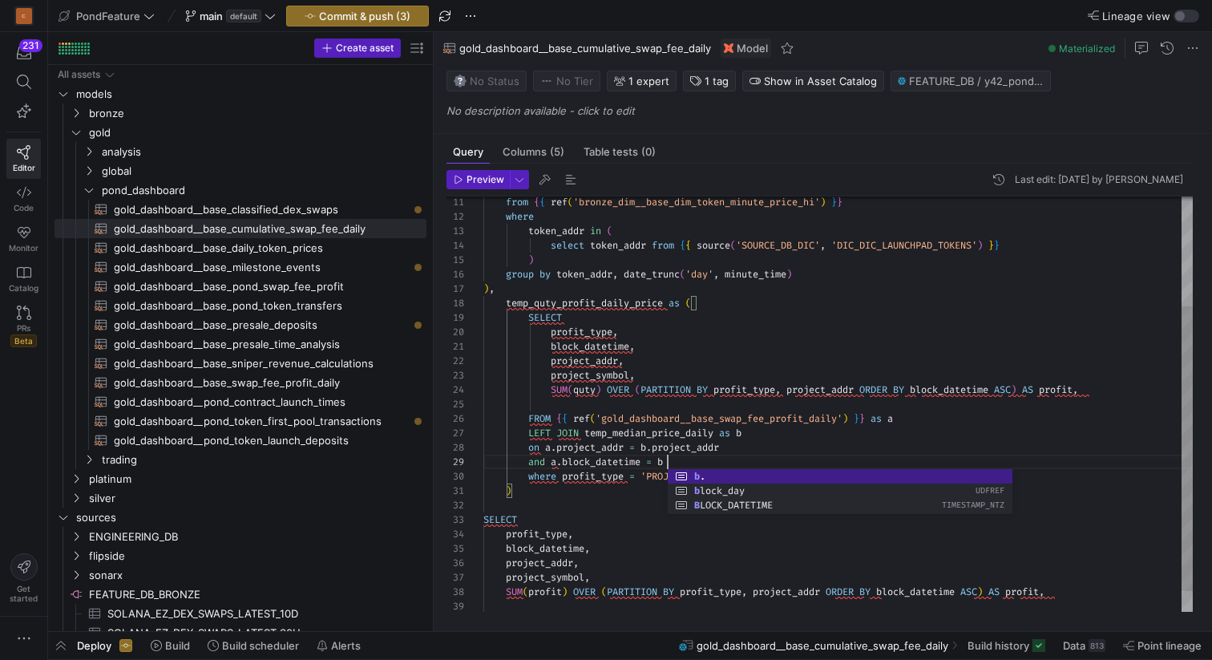
scroll to position [115, 191]
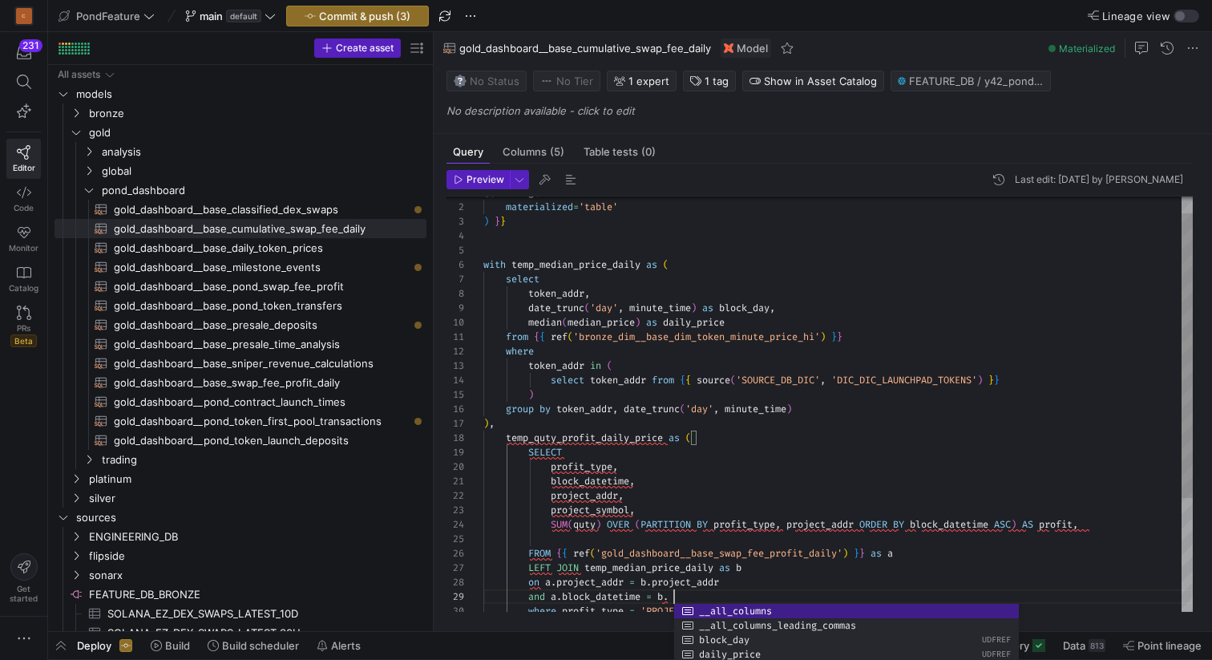
click at [746, 307] on div "token_addr in ( select token_addr from { { source ( 'SOURCE_DB_DIC' , 'DIC_DIC_…" at bounding box center [838, 474] width 710 height 605
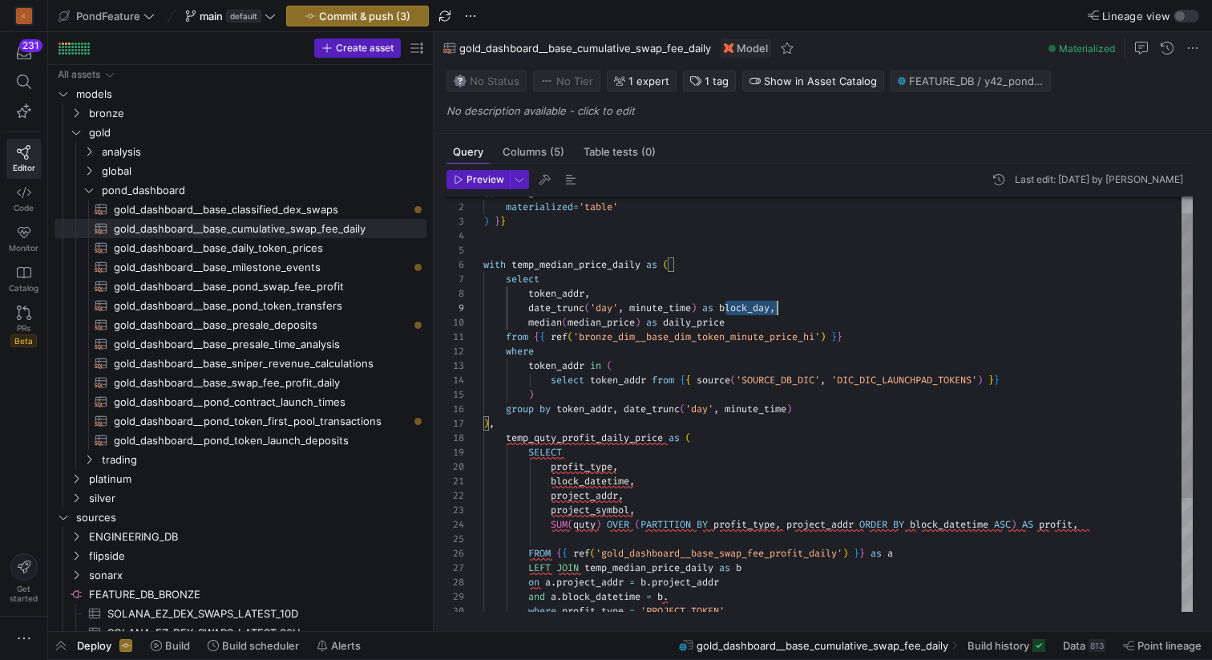
scroll to position [115, 294]
click at [746, 307] on div "token_addr in ( select token_addr from { { source ( 'SOURCE_DB_DIC' , 'DIC_DIC_…" at bounding box center [838, 474] width 710 height 605
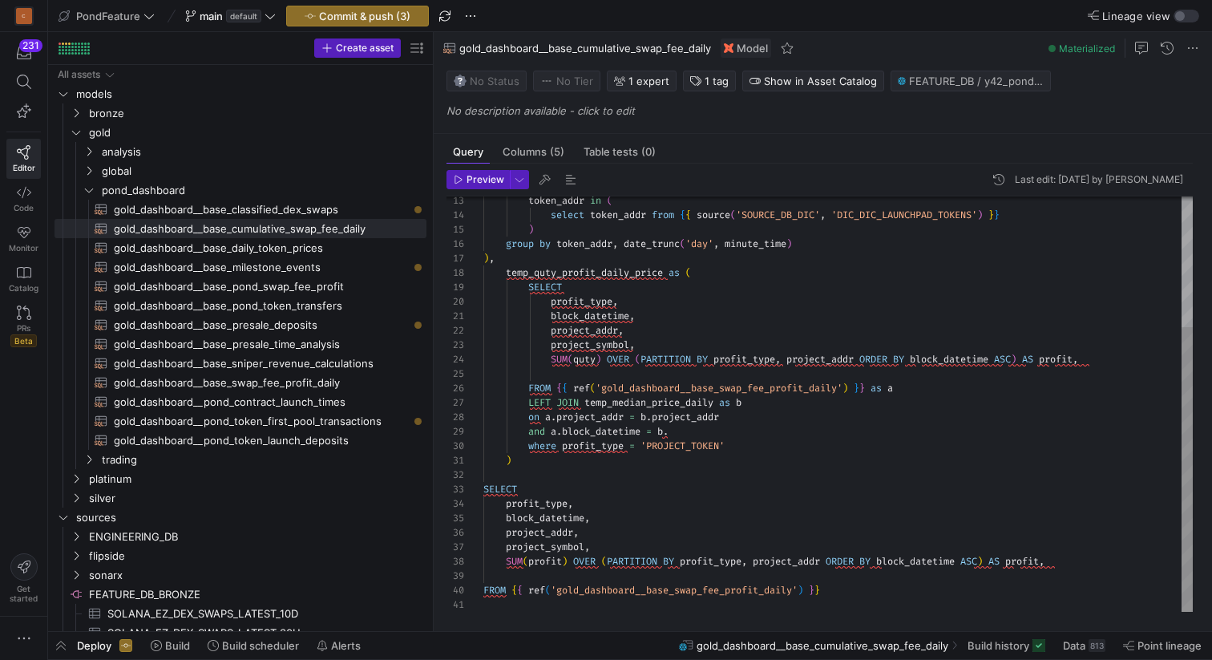
click at [687, 429] on div "token_addr in ( select token_addr from { { source ( 'SOURCE_DB_DIC' , 'DIC_DIC_…" at bounding box center [838, 309] width 710 height 605
drag, startPoint x: 1033, startPoint y: 358, endPoint x: 1055, endPoint y: 358, distance: 21.7
click at [1041, 358] on div "token_addr in ( select token_addr from { { source ( 'SOURCE_DB_DIC' , 'DIC_DIC_…" at bounding box center [838, 309] width 710 height 605
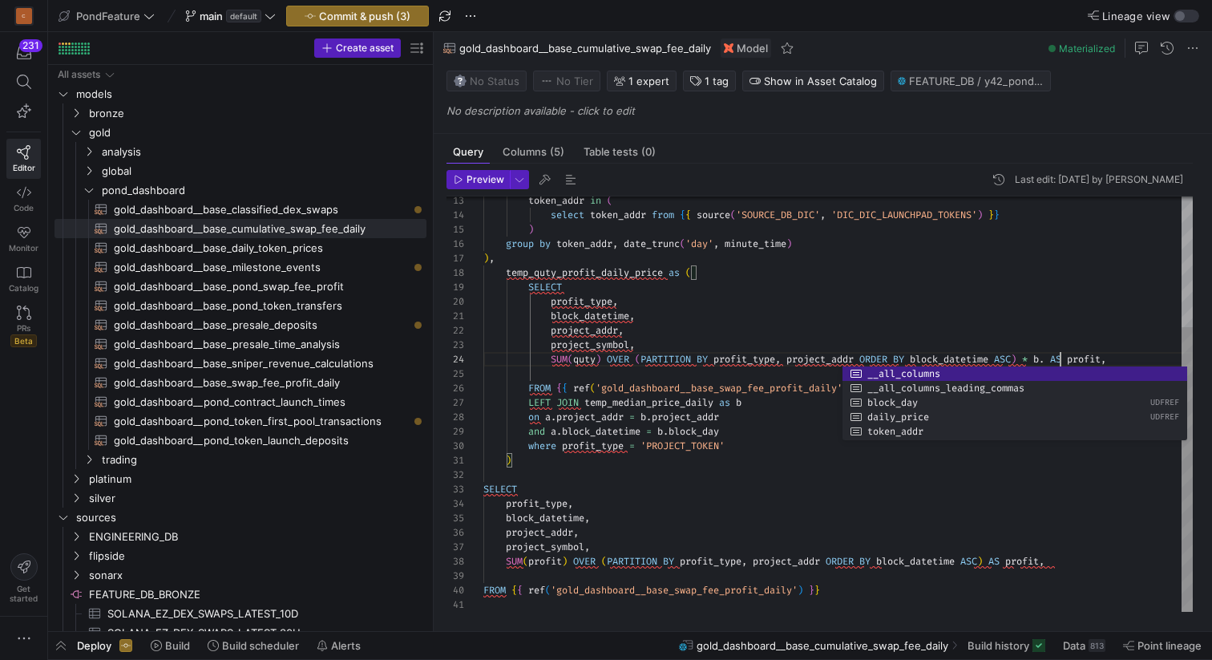
scroll to position [43, 577]
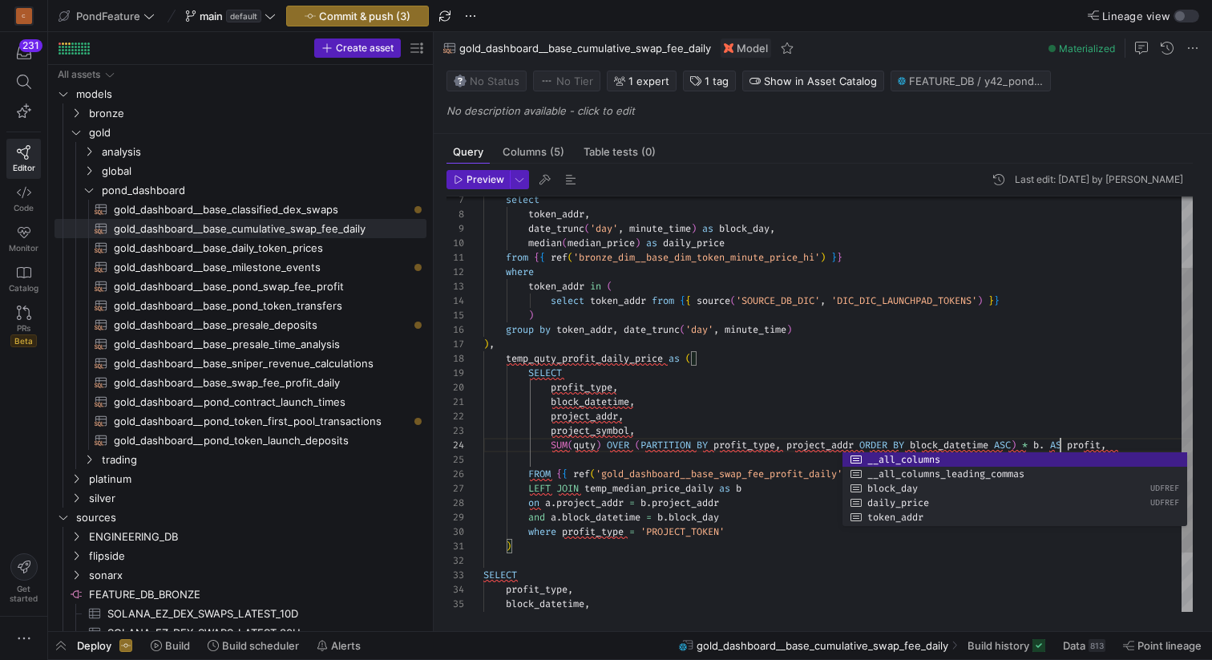
click at [714, 245] on div "token_addr in ( select token_addr from { { source ( 'SOURCE_DB_DIC' , 'DIC_DIC_…" at bounding box center [838, 395] width 710 height 605
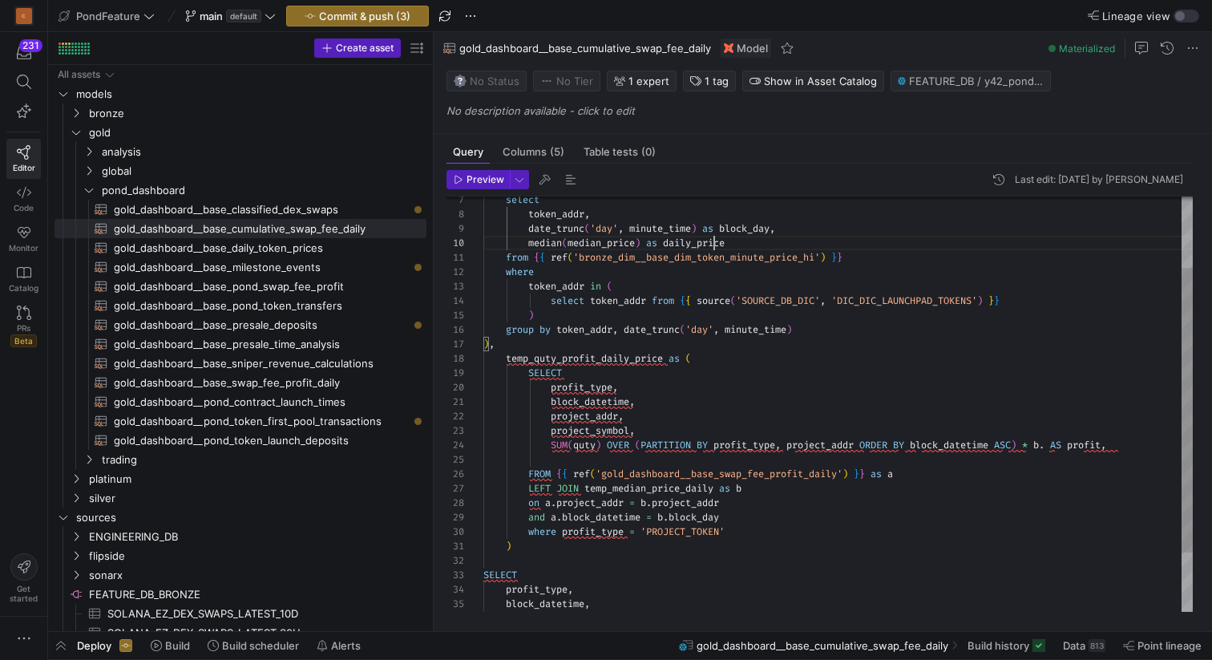
scroll to position [130, 249]
click at [714, 245] on div "token_addr in ( select token_addr from { { source ( 'SOURCE_DB_DIC' , 'DIC_DIC_…" at bounding box center [838, 395] width 710 height 605
click at [1063, 443] on div "token_addr in ( select token_addr from { { source ( 'SOURCE_DB_DIC' , 'DIC_DIC_…" at bounding box center [838, 395] width 710 height 605
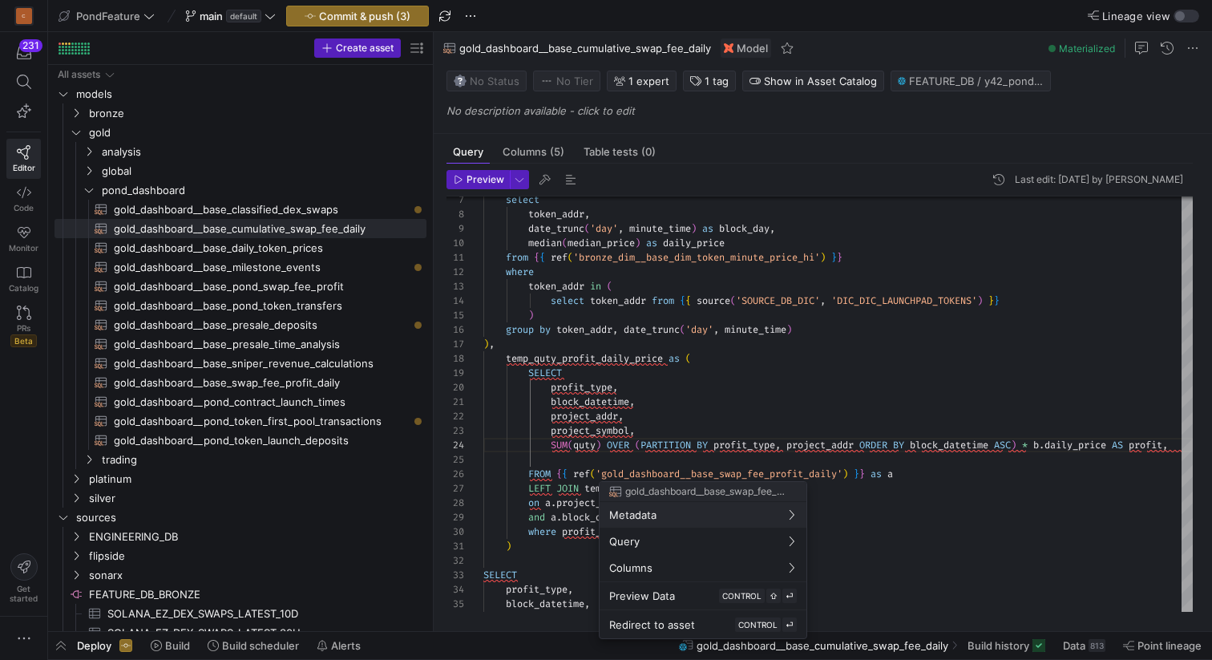
click at [797, 444] on div at bounding box center [606, 330] width 1212 height 660
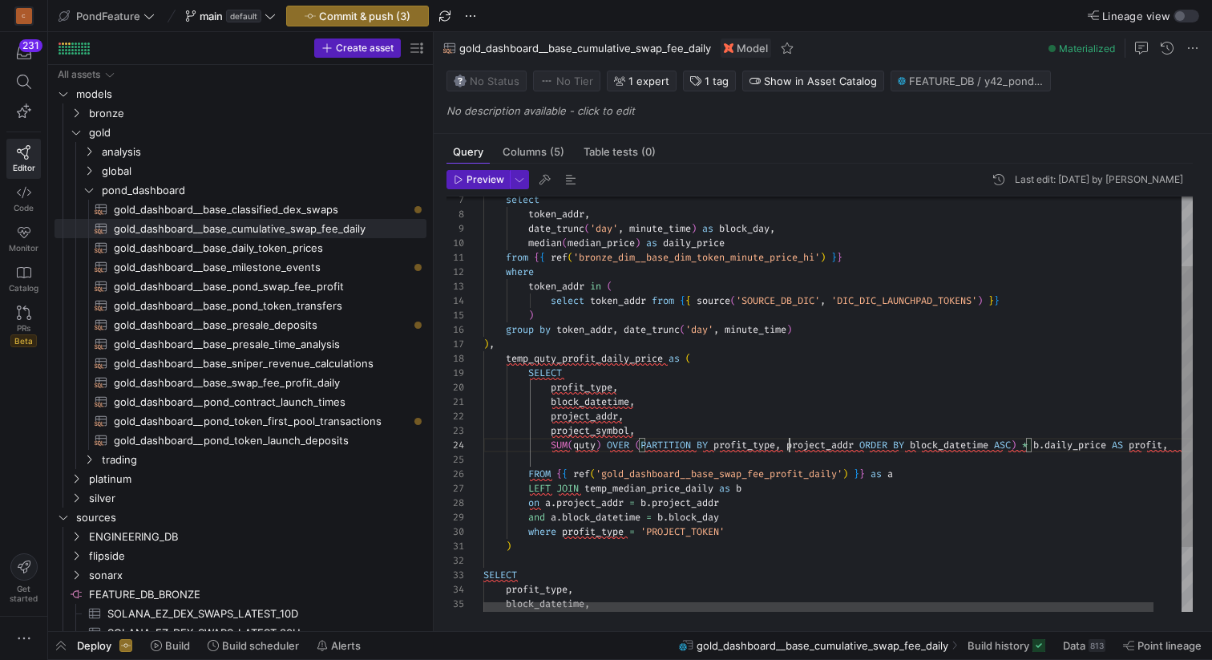
scroll to position [43, 306]
click at [791, 444] on div "token_addr in ( select token_addr from { { source ( 'SOURCE_DB_DIC' , 'DIC_DIC_…" at bounding box center [852, 400] width 738 height 614
drag, startPoint x: 793, startPoint y: 444, endPoint x: 718, endPoint y: 443, distance: 74.6
click at [718, 443] on div "token_addr in ( select token_addr from { { source ( 'SOURCE_DB_DIC' , 'DIC_DIC_…" at bounding box center [852, 400] width 738 height 614
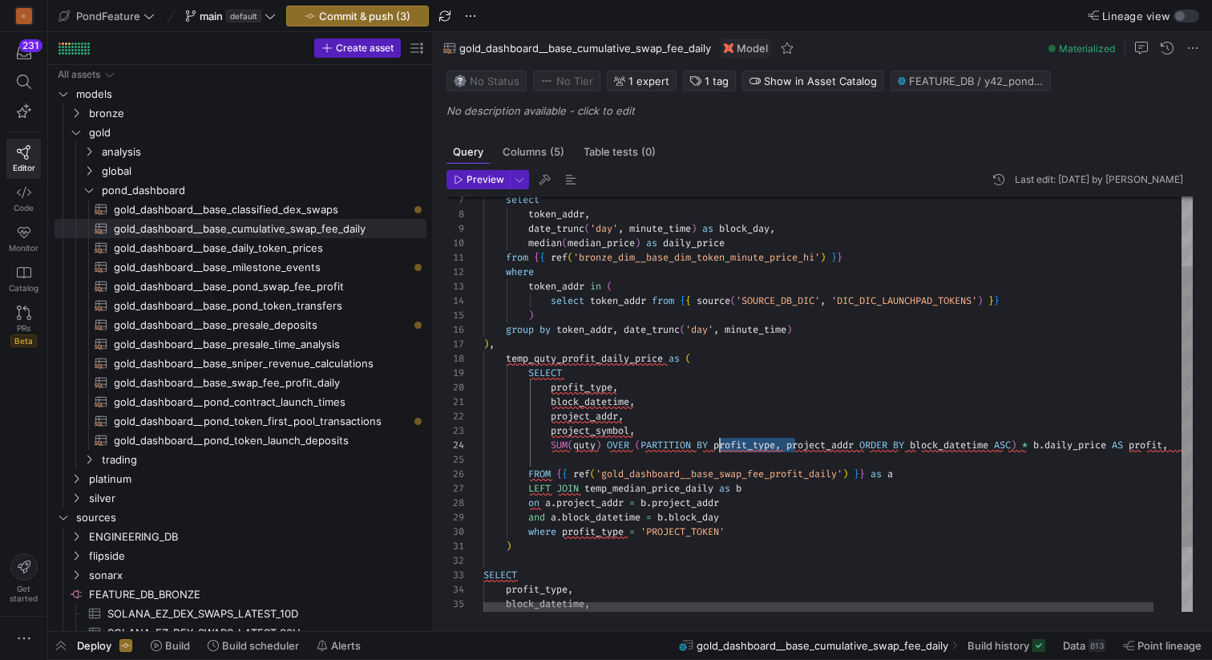
scroll to position [115, 242]
click at [769, 511] on div "token_addr in ( select token_addr from { { source ( 'SOURCE_DB_DIC' , 'DIC_DIC_…" at bounding box center [852, 400] width 738 height 614
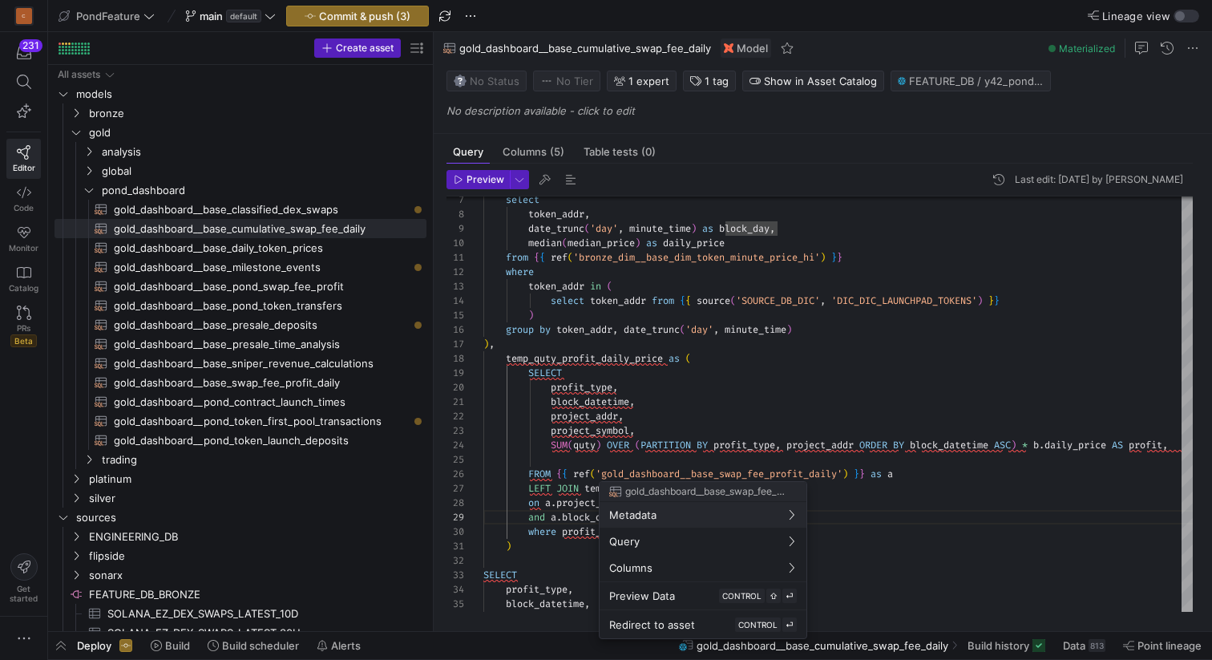
click at [818, 443] on div at bounding box center [606, 330] width 1212 height 660
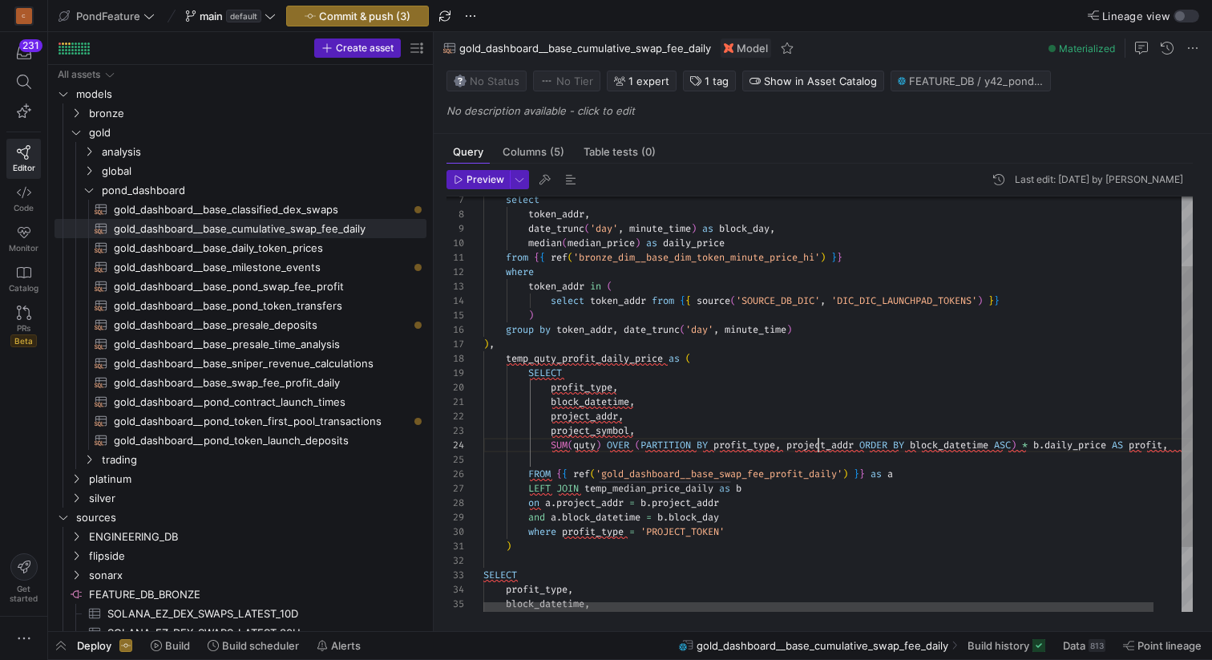
click at [818, 443] on div "token_addr in ( select token_addr from { { source ( 'SOURCE_DB_DIC' , 'DIC_DIC_…" at bounding box center [852, 400] width 738 height 614
click at [819, 443] on div "token_addr in ( select token_addr from { { source ( 'SOURCE_DB_DIC' , 'DIC_DIC_…" at bounding box center [852, 400] width 738 height 614
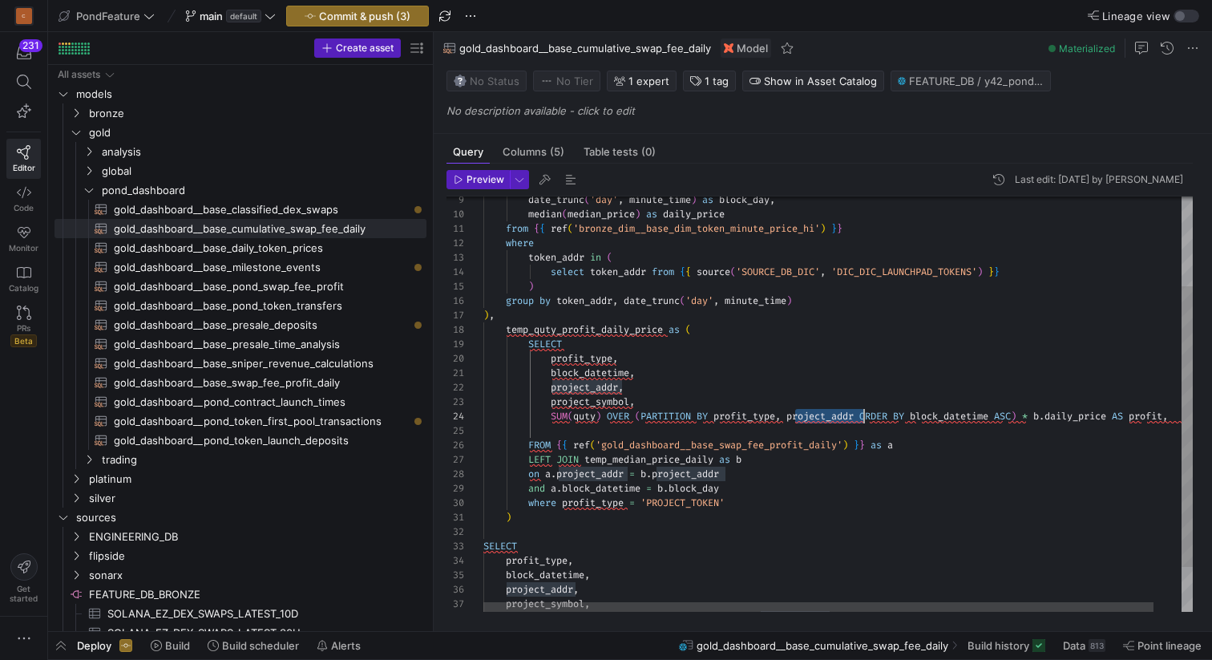
click at [755, 491] on div "token_addr in ( select token_addr from { { source ( 'SOURCE_DB_DIC' , 'DIC_DIC_…" at bounding box center [852, 371] width 738 height 614
click at [753, 504] on div "token_addr in ( select token_addr from { { source ( 'SOURCE_DB_DIC' , 'DIC_DIC_…" at bounding box center [852, 371] width 738 height 614
click at [563, 499] on div "token_addr in ( select token_addr from { { source ( 'SOURCE_DB_DIC' , 'DIC_DIC_…" at bounding box center [852, 371] width 738 height 614
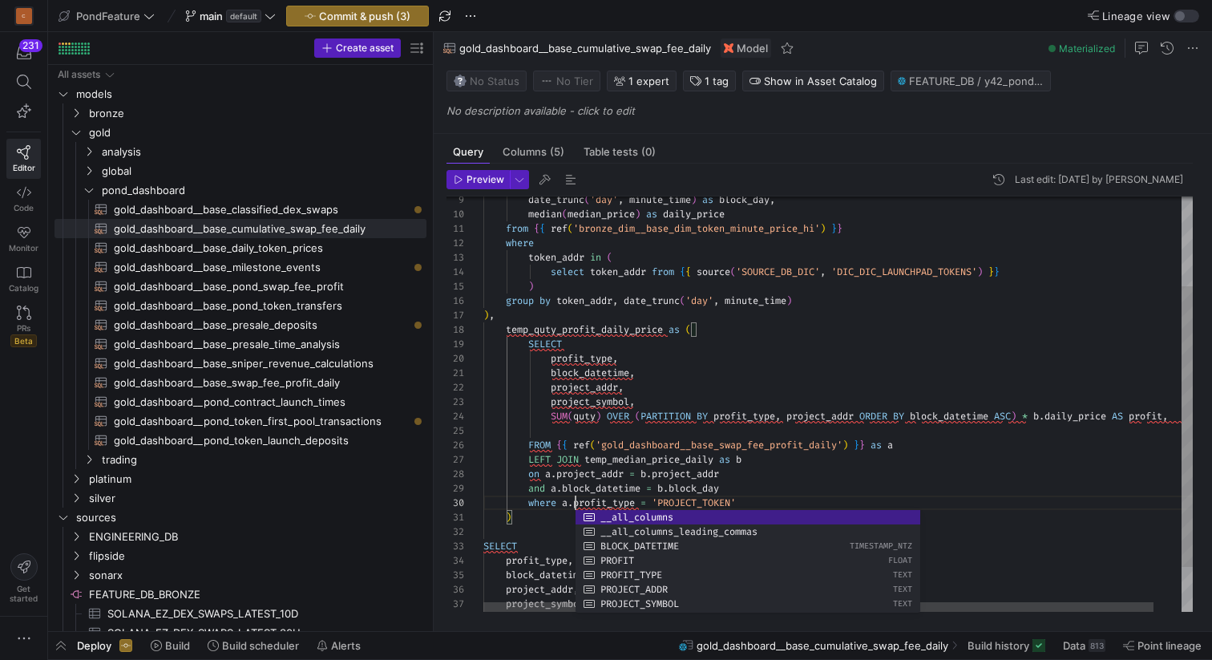
scroll to position [130, 92]
click at [553, 359] on div "token_addr in ( select token_addr from { { source ( 'SOURCE_DB_DIC' , 'DIC_DIC_…" at bounding box center [852, 371] width 738 height 614
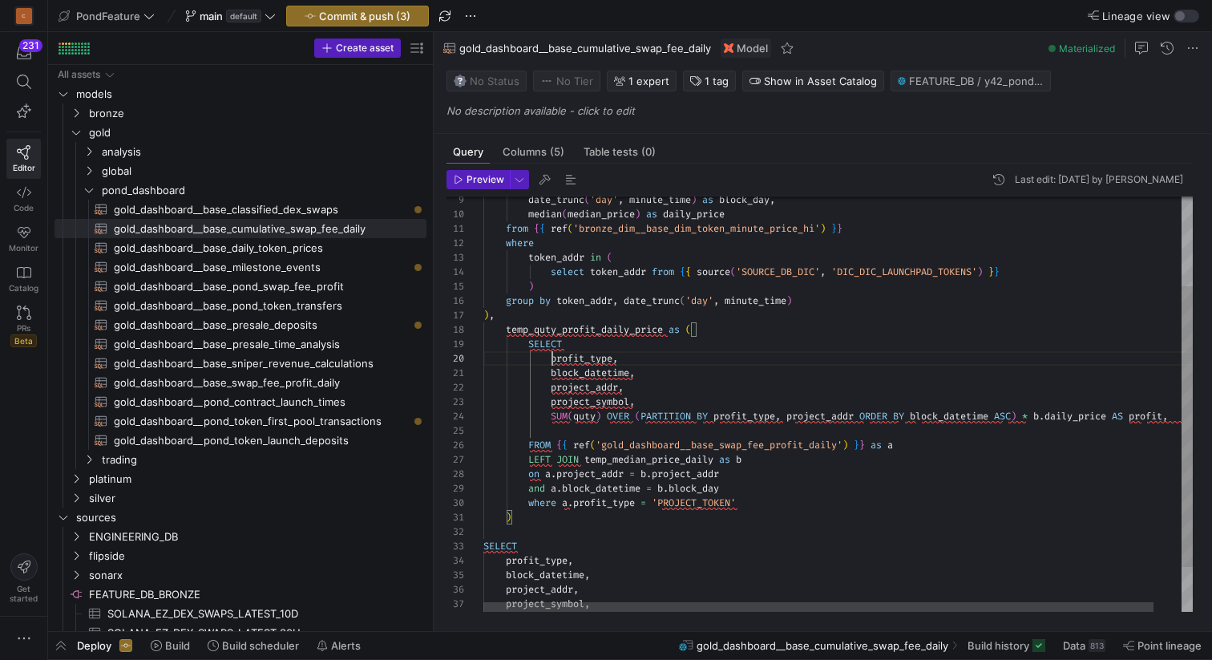
scroll to position [130, 81]
click at [552, 370] on div "token_addr in ( select token_addr from { { source ( 'SOURCE_DB_DIC' , 'DIC_DIC_…" at bounding box center [852, 371] width 738 height 614
click at [552, 386] on div "token_addr in ( select token_addr from { { source ( 'SOURCE_DB_DIC' , 'DIC_DIC_…" at bounding box center [852, 371] width 738 height 614
click at [548, 406] on div "token_addr in ( select token_addr from { { source ( 'SOURCE_DB_DIC' , 'DIC_DIC_…" at bounding box center [852, 371] width 738 height 614
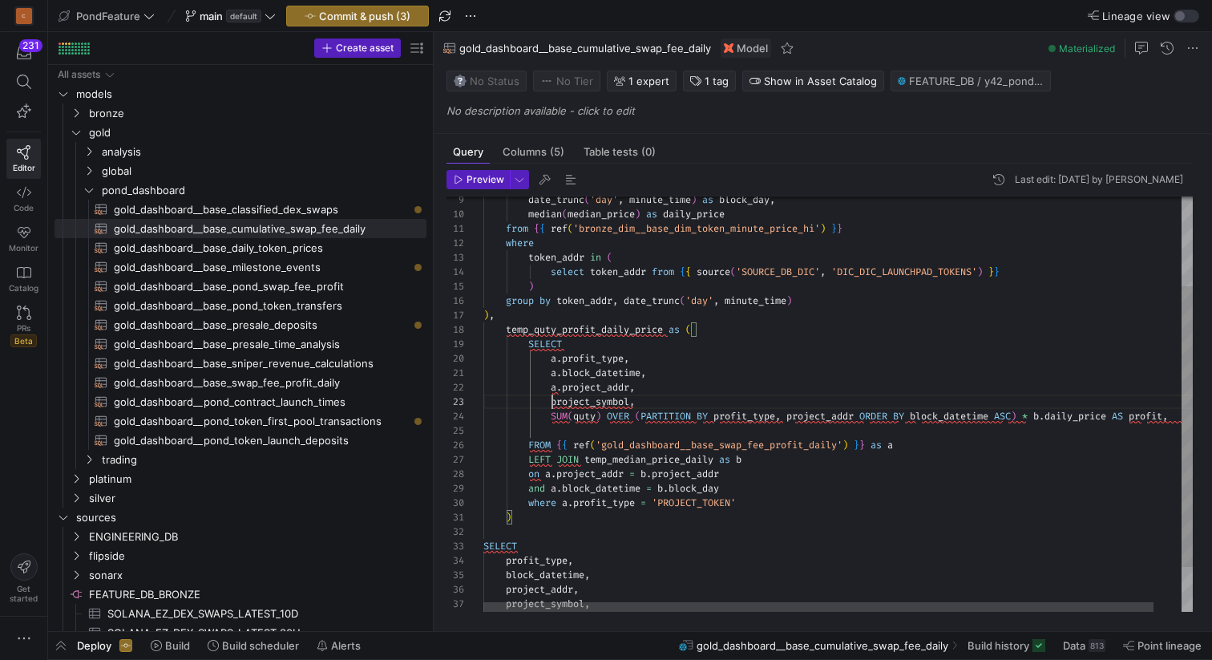
click at [552, 401] on div "token_addr in ( select token_addr from { { source ( 'SOURCE_DB_DIC' , 'DIC_DIC_…" at bounding box center [852, 371] width 738 height 614
click at [576, 413] on div "token_addr in ( select token_addr from { { source ( 'SOURCE_DB_DIC' , 'DIC_DIC_…" at bounding box center [852, 371] width 738 height 614
click at [733, 412] on div "token_addr in ( select token_addr from { { source ( 'SOURCE_DB_DIC' , 'DIC_DIC_…" at bounding box center [858, 371] width 750 height 614
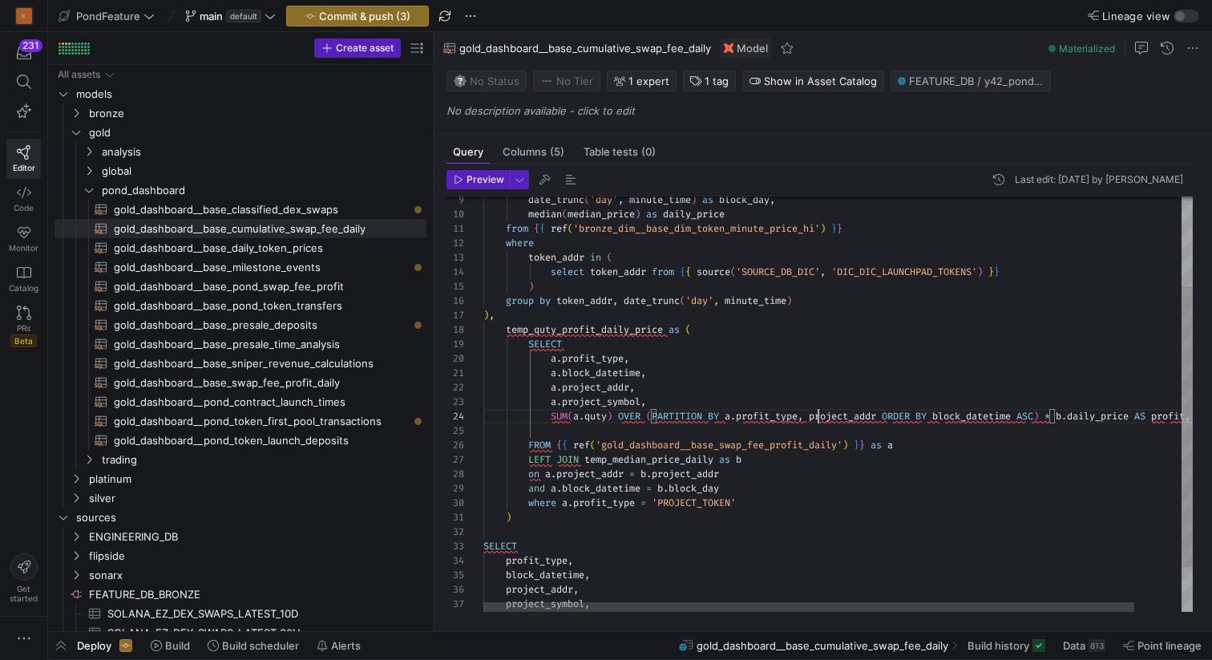
click at [817, 415] on div "token_addr in ( select token_addr from { { source ( 'SOURCE_DB_DIC' , 'DIC_DIC_…" at bounding box center [863, 371] width 761 height 614
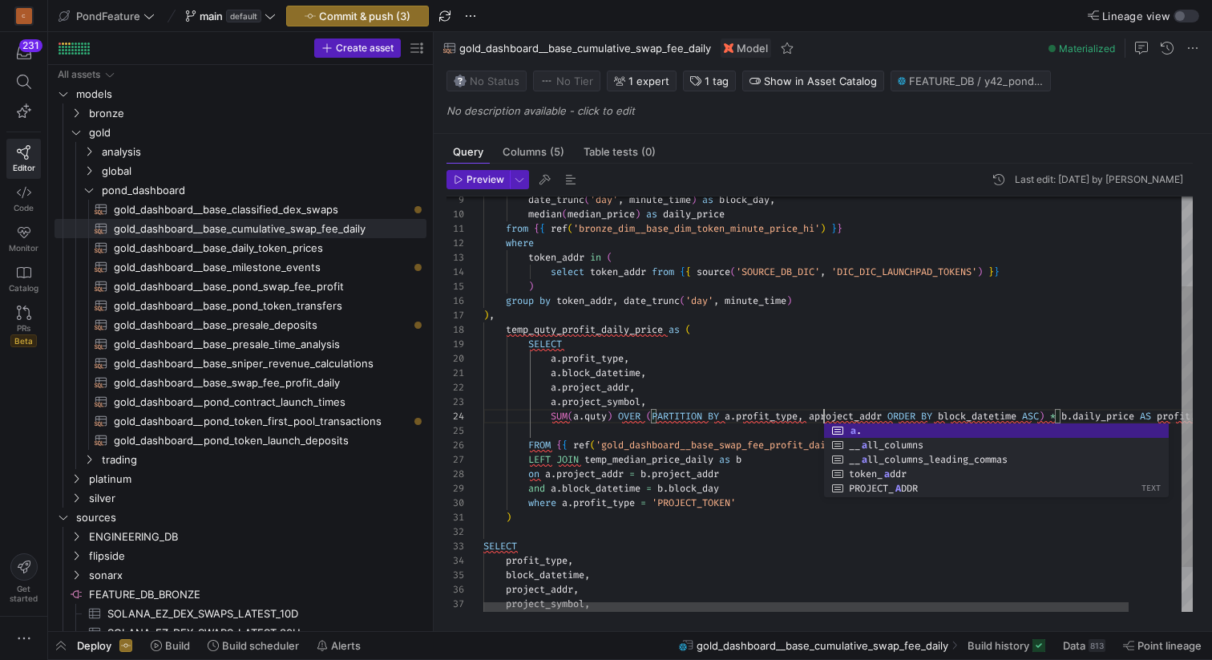
scroll to position [43, 346]
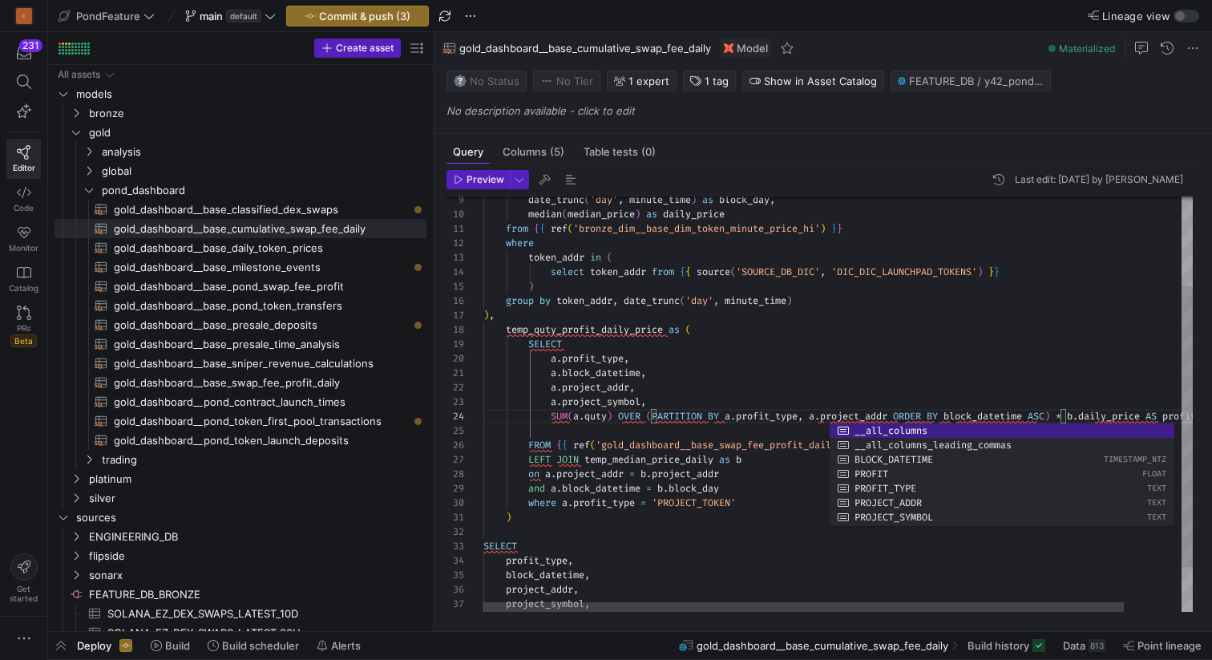
click at [956, 411] on div "token_addr in ( select token_addr from { { source ( 'SOURCE_DB_DIC' , 'DIC_DIC_…" at bounding box center [869, 371] width 773 height 614
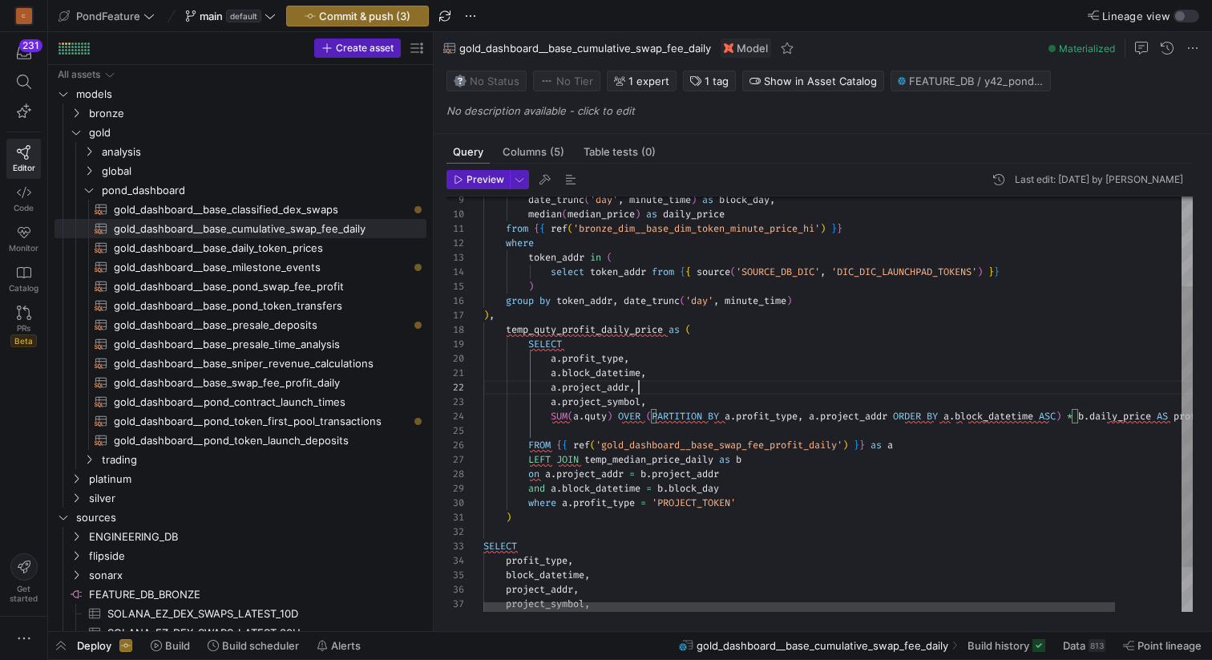
click at [888, 389] on div "token_addr in ( select token_addr from { { source ( 'SOURCE_DB_DIC' , 'DIC_DIC_…" at bounding box center [875, 371] width 784 height 614
click at [820, 442] on div "token_addr in ( select token_addr from { { source ( 'SOURCE_DB_DIC' , 'DIC_DIC_…" at bounding box center [875, 371] width 784 height 614
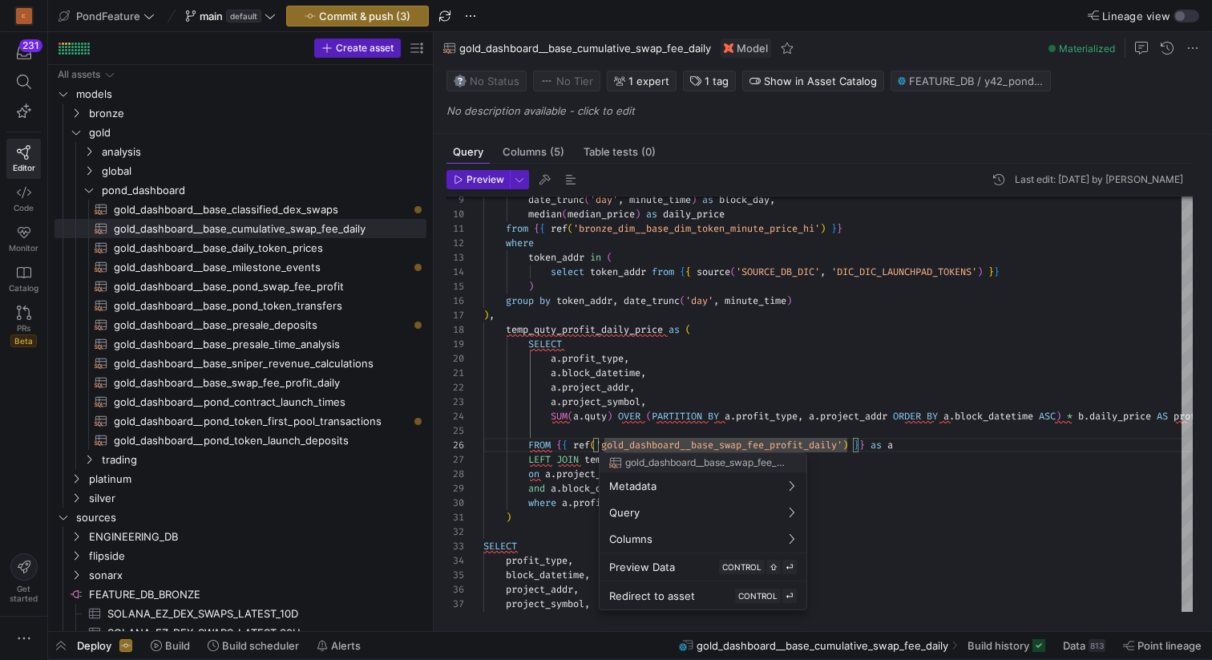
click at [793, 427] on div at bounding box center [606, 330] width 1212 height 660
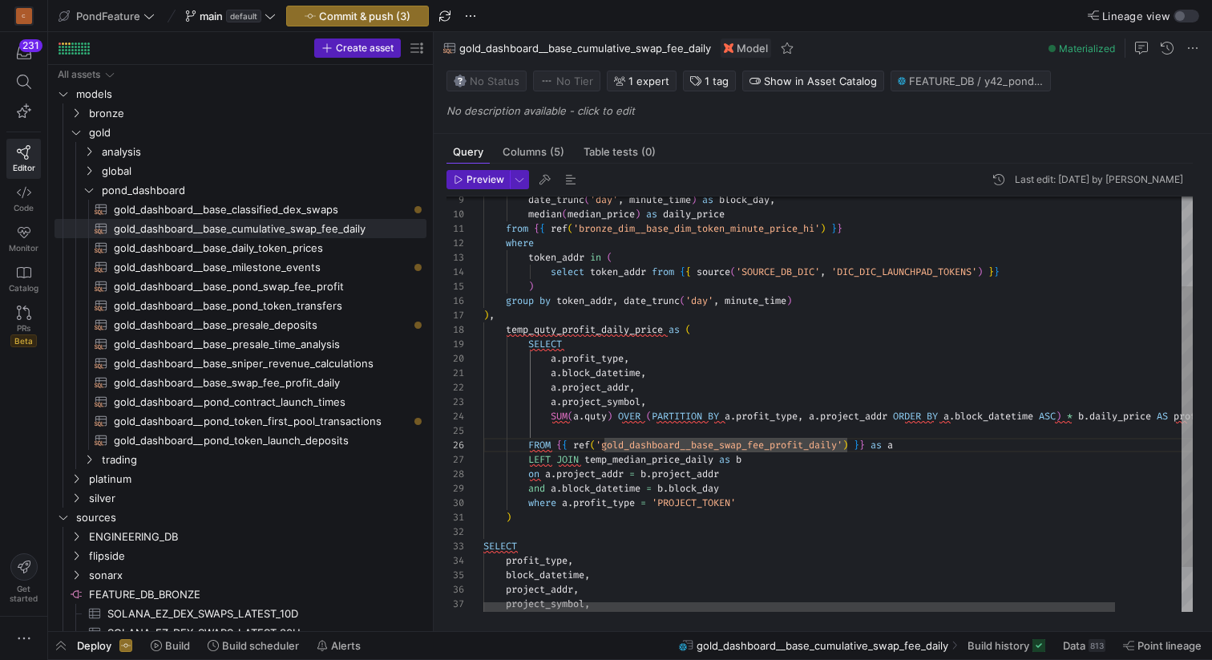
click at [785, 431] on div "token_addr in ( select token_addr from { { source ( 'SOURCE_DB_DIC' , 'DIC_DIC_…" at bounding box center [875, 371] width 784 height 614
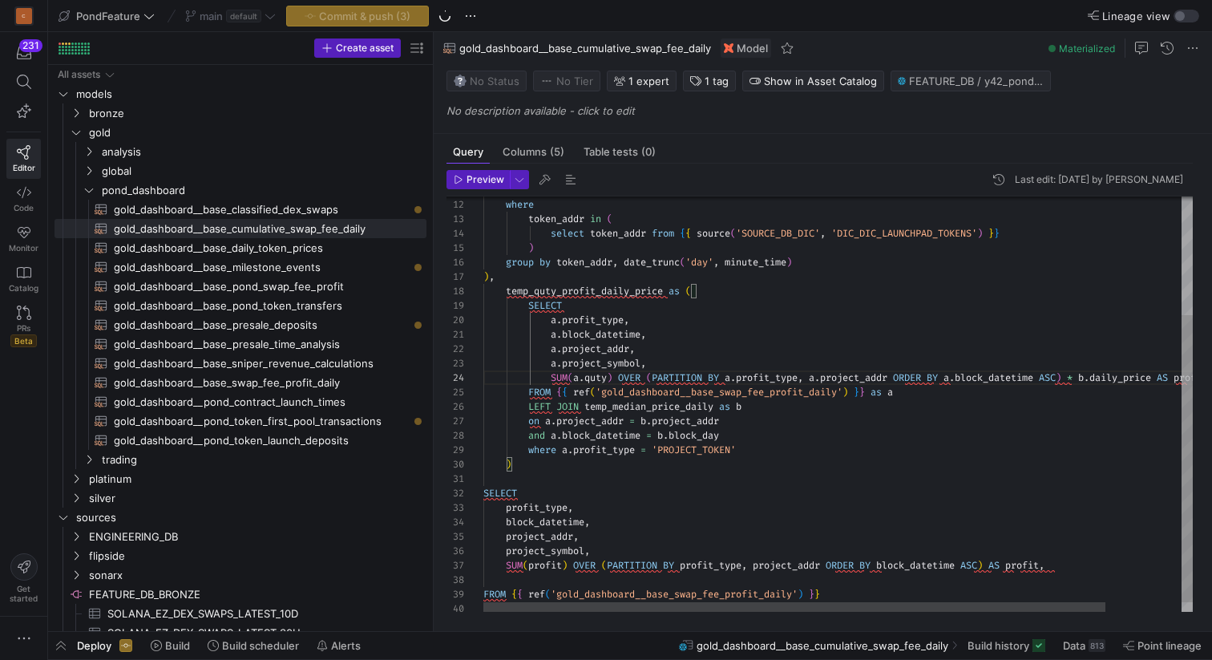
scroll to position [115, 306]
click at [789, 447] on div "token_addr in ( select token_addr from { { source ( 'SOURCE_DB_DIC' , 'DIC_DIC_…" at bounding box center [881, 326] width 796 height 600
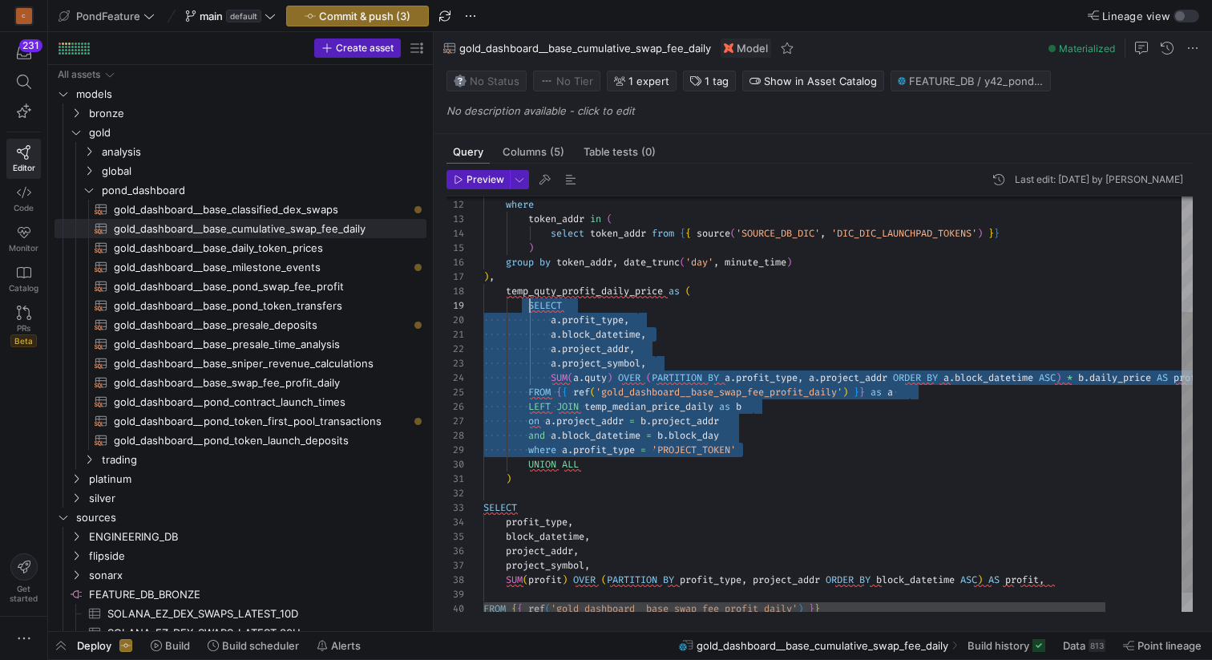
scroll to position [115, 47]
drag, startPoint x: 752, startPoint y: 450, endPoint x: 529, endPoint y: 309, distance: 263.8
click at [529, 309] on div "token_addr in ( select token_addr from { { source ( 'SOURCE_DB_DIC' , 'DIC_DIC_…" at bounding box center [881, 333] width 796 height 614
click at [594, 464] on div "token_addr in ( select token_addr from { { source ( 'SOURCE_DB_DIC' , 'DIC_DIC_…" at bounding box center [881, 333] width 796 height 614
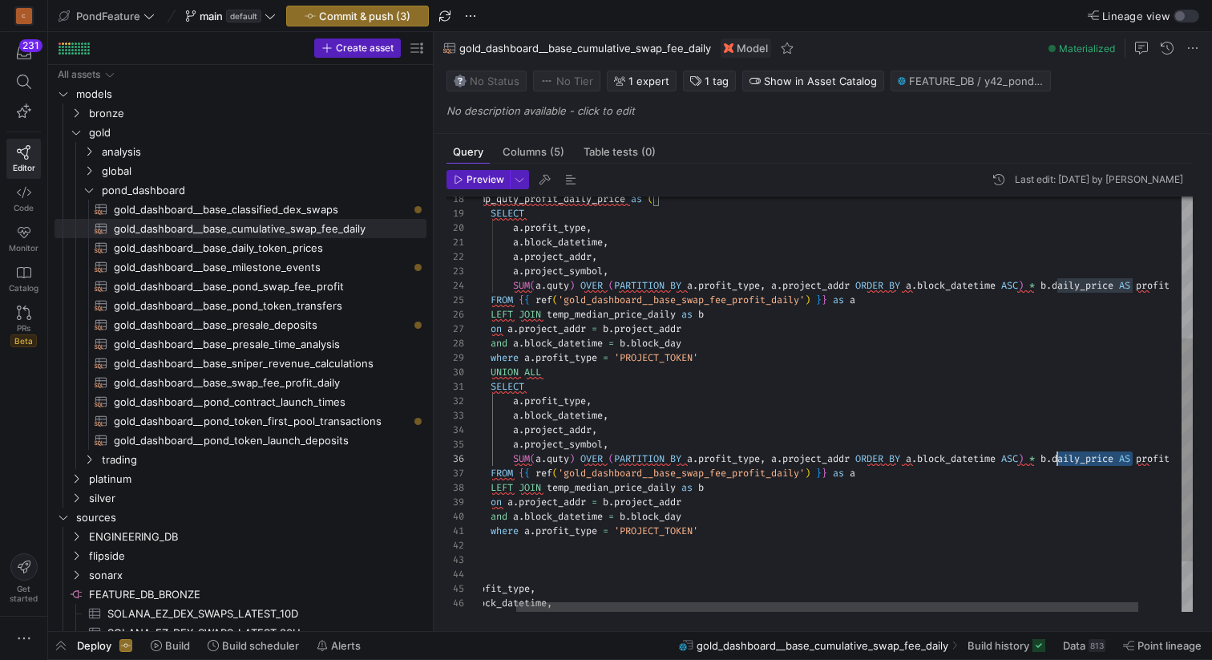
scroll to position [72, 600]
drag, startPoint x: 1135, startPoint y: 459, endPoint x: 1045, endPoint y: 459, distance: 90.6
click at [1045, 459] on div "SELECT a . profit_type , a . block_datetime , a . project_addr , a . project_sy…" at bounding box center [844, 319] width 796 height 773
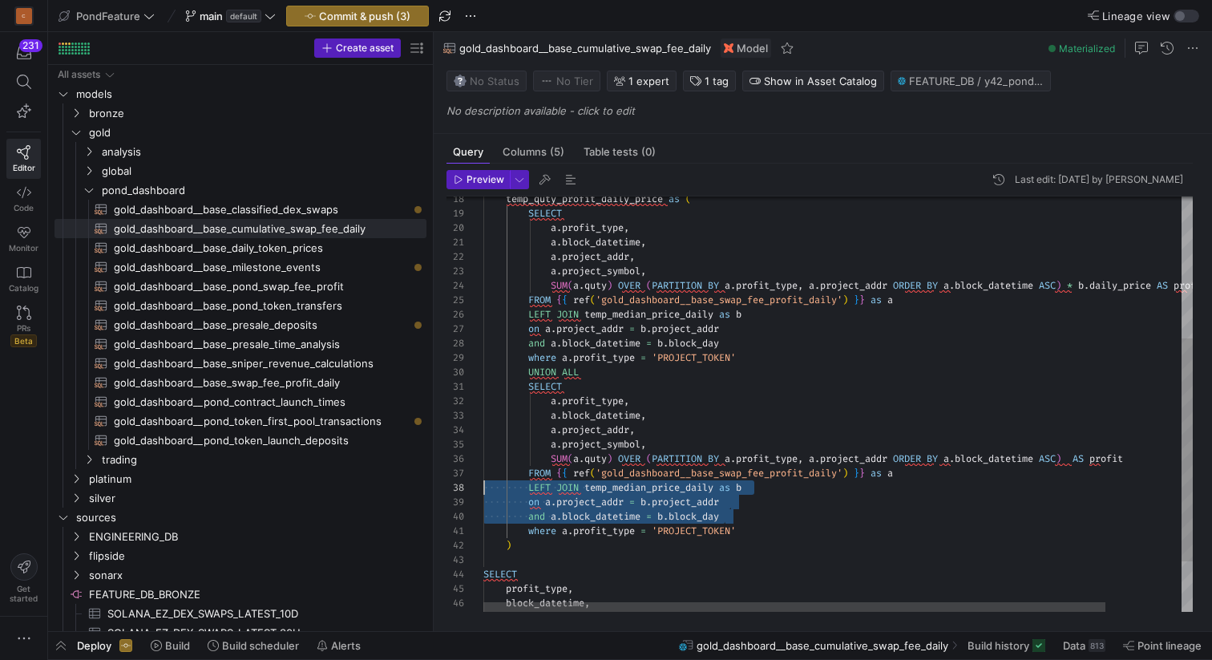
scroll to position [101, 0]
drag, startPoint x: 698, startPoint y: 516, endPoint x: 475, endPoint y: 485, distance: 225.1
click at [483, 485] on div "SELECT a . profit_type , a . block_datetime , a . project_addr , a . project_sy…" at bounding box center [881, 319] width 796 height 773
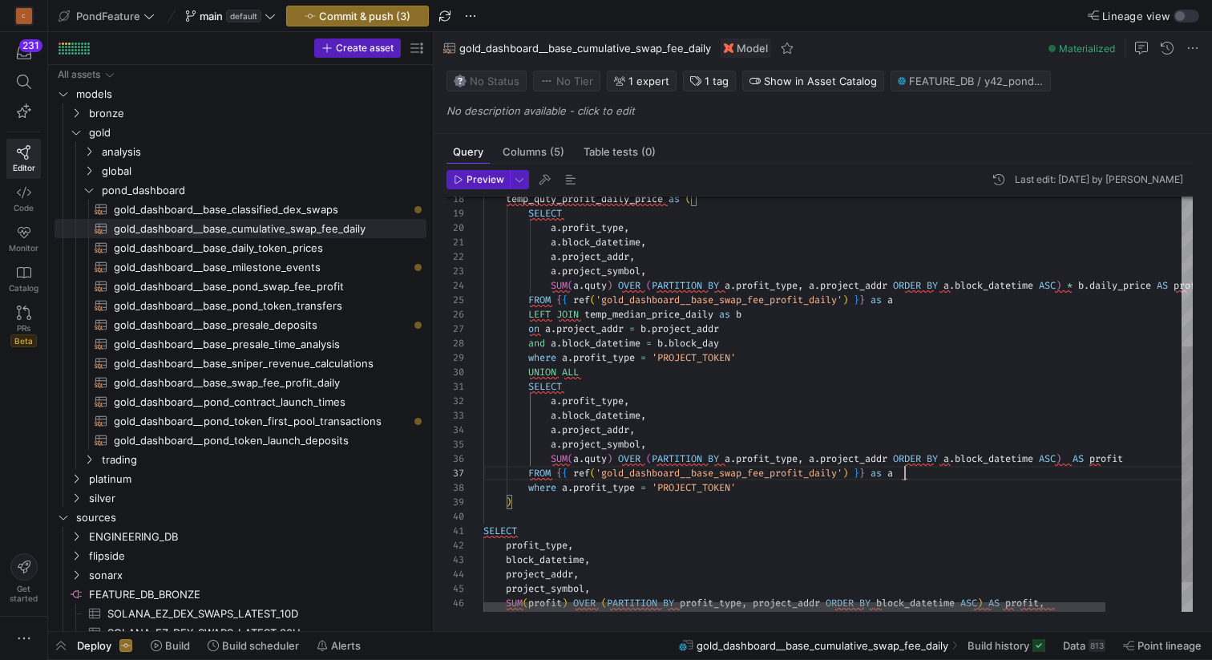
scroll to position [87, 422]
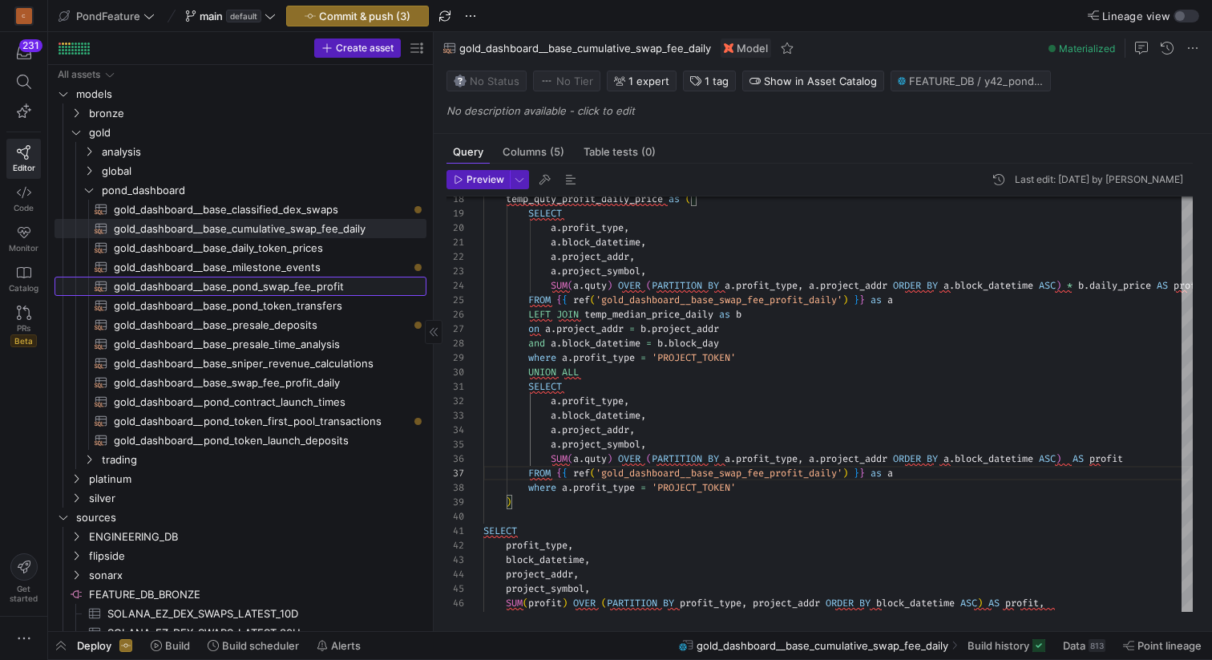
click at [333, 280] on span "gold_dashboard__base_pond_swap_fee_profit​​​​​​​​​​" at bounding box center [261, 286] width 294 height 18
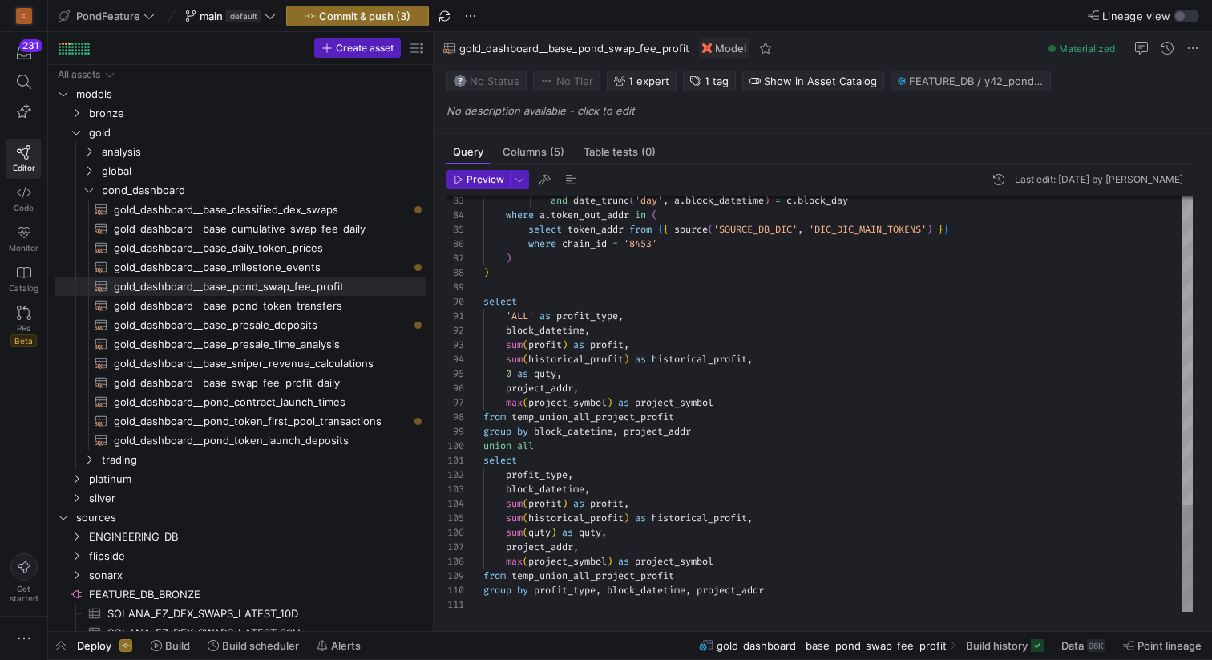
click at [309, 386] on span "gold_dashboard__base_swap_fee_profit_daily​​​​​​​​​​" at bounding box center [261, 383] width 294 height 18
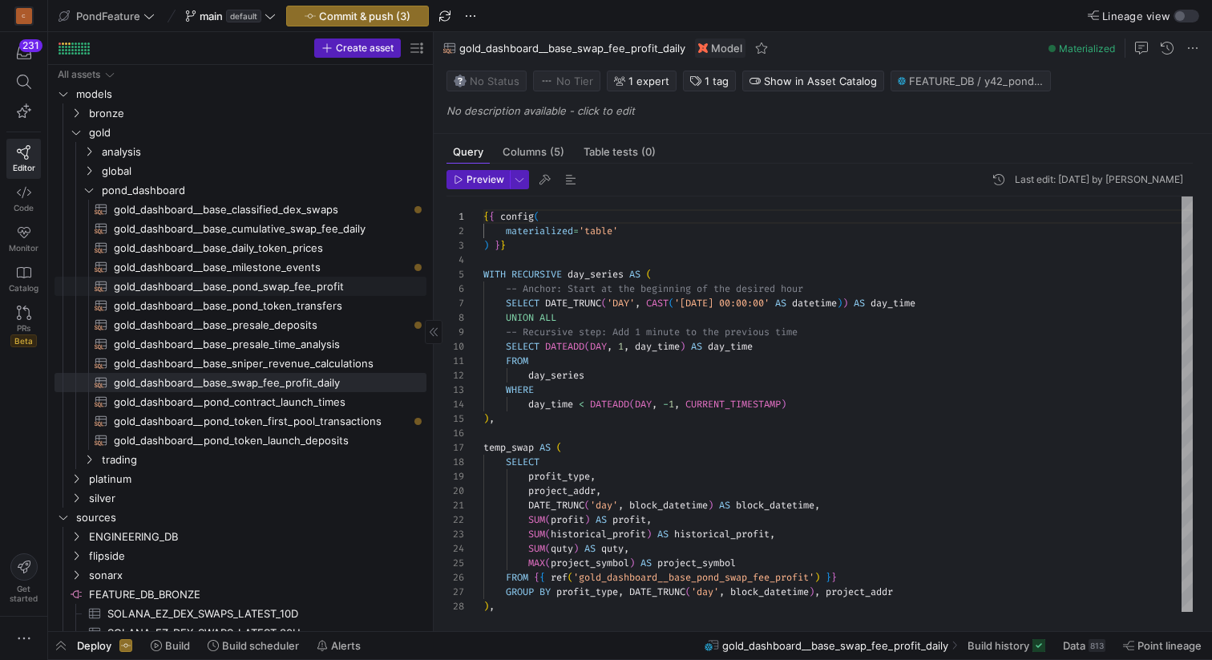
click at [293, 286] on span "gold_dashboard__base_pond_swap_fee_profit​​​​​​​​​​" at bounding box center [261, 286] width 294 height 18
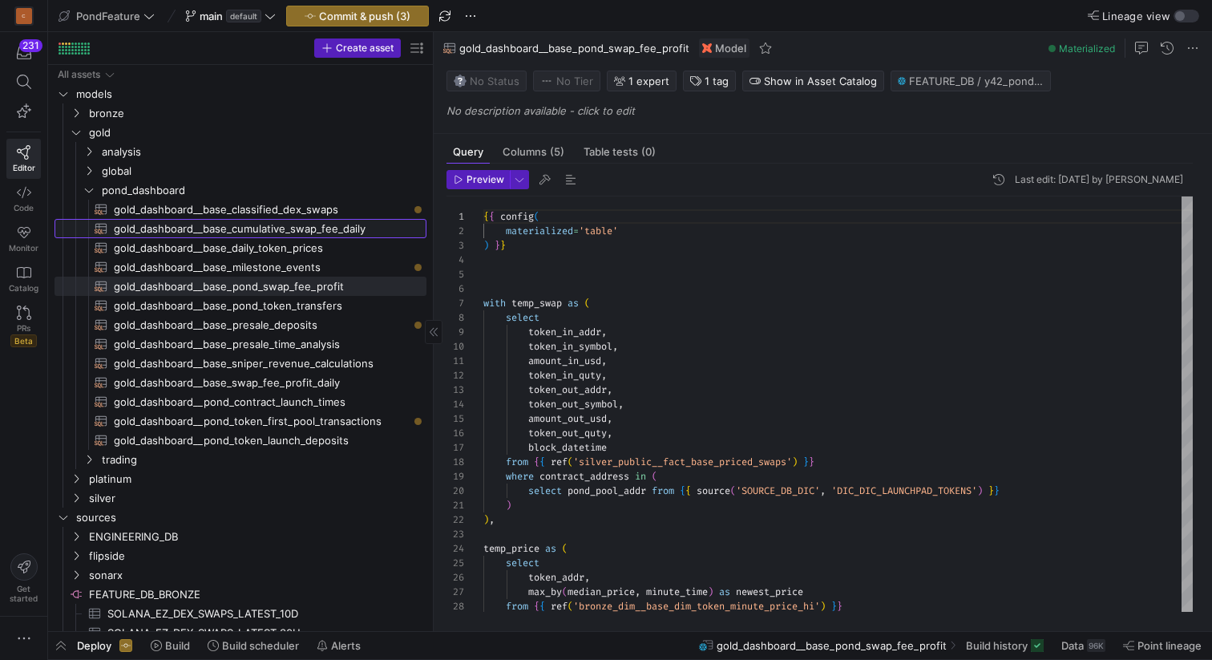
click at [339, 225] on span "gold_dashboard__base_cumulative_swap_fee_daily​​​​​​​​​​" at bounding box center [261, 229] width 294 height 18
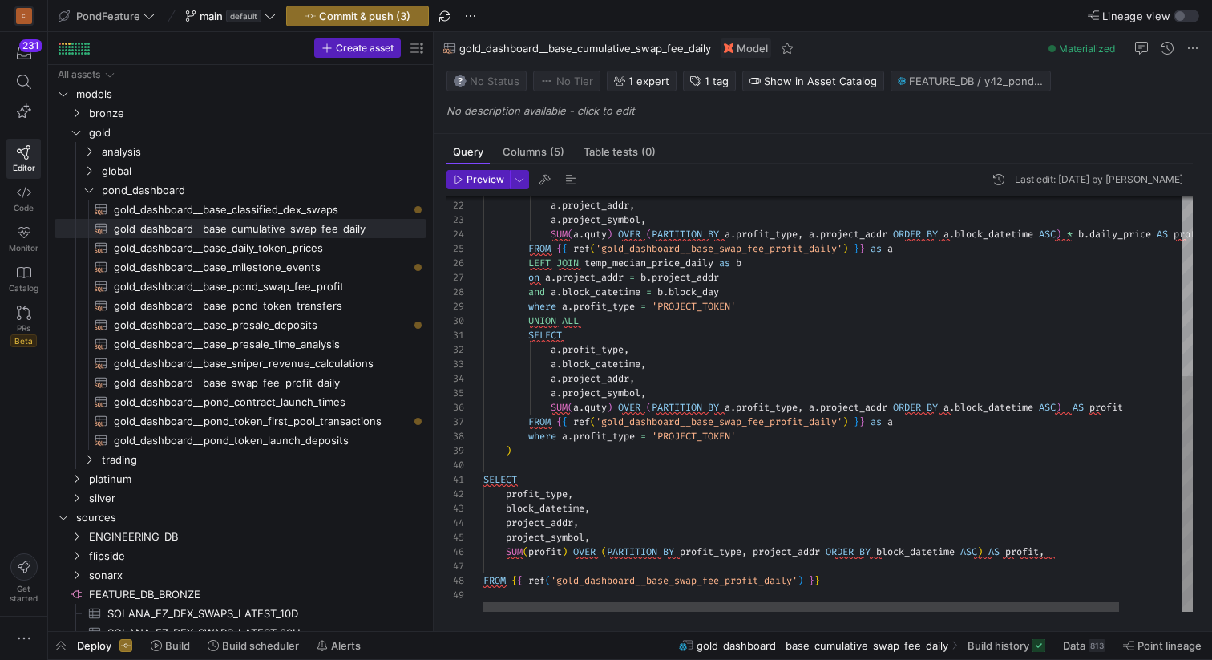
click at [692, 432] on div "a . block_datetime , a . project_addr , a . project_symbol , SUM ( a . quty ) O…" at bounding box center [872, 247] width 778 height 730
click at [722, 435] on div "a . block_datetime , a . project_addr , a . project_symbol , SUM ( a . quty ) O…" at bounding box center [872, 247] width 778 height 730
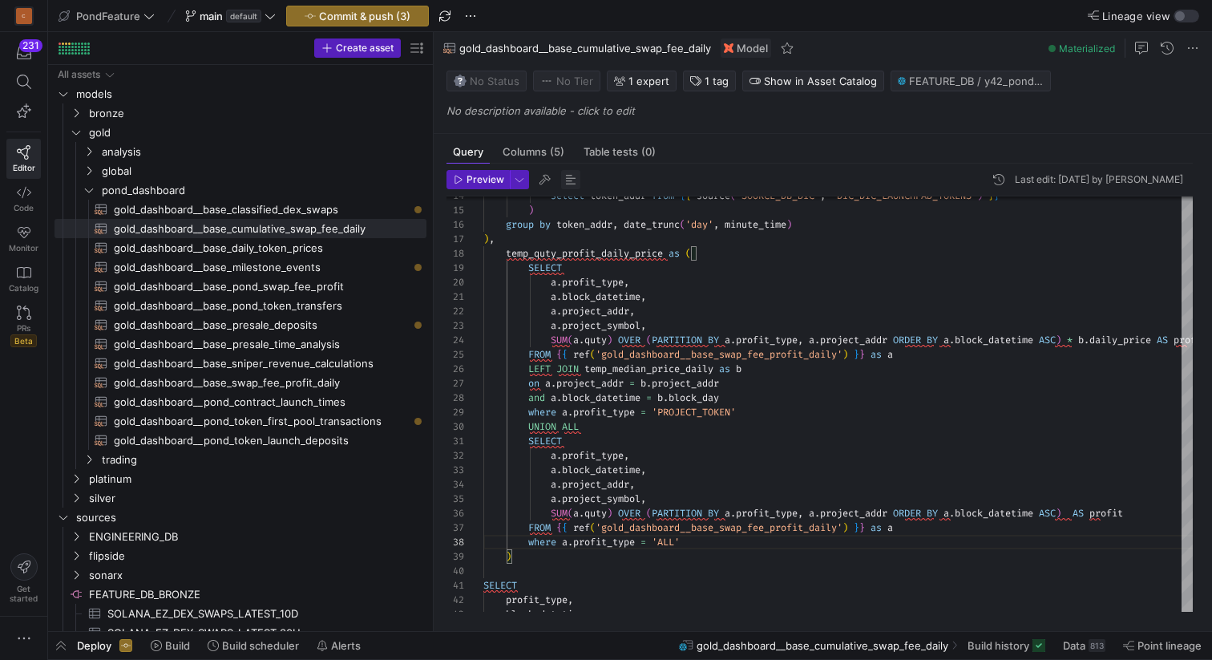
click at [568, 176] on span "button" at bounding box center [570, 179] width 19 height 19
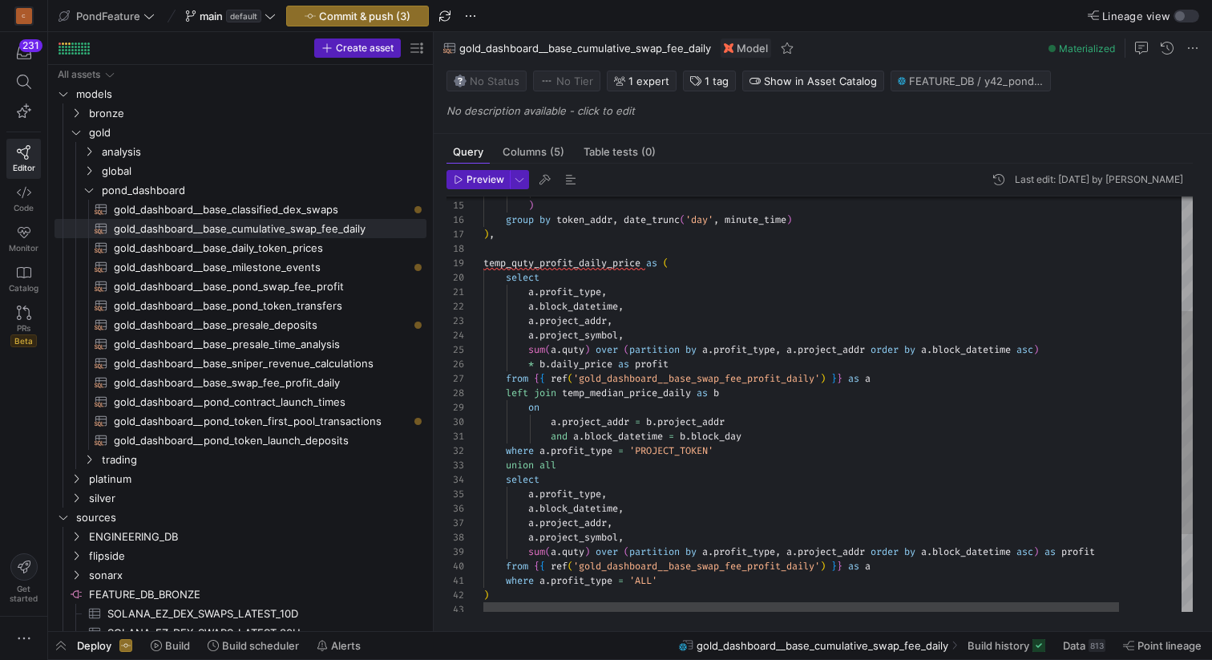
scroll to position [144, 34]
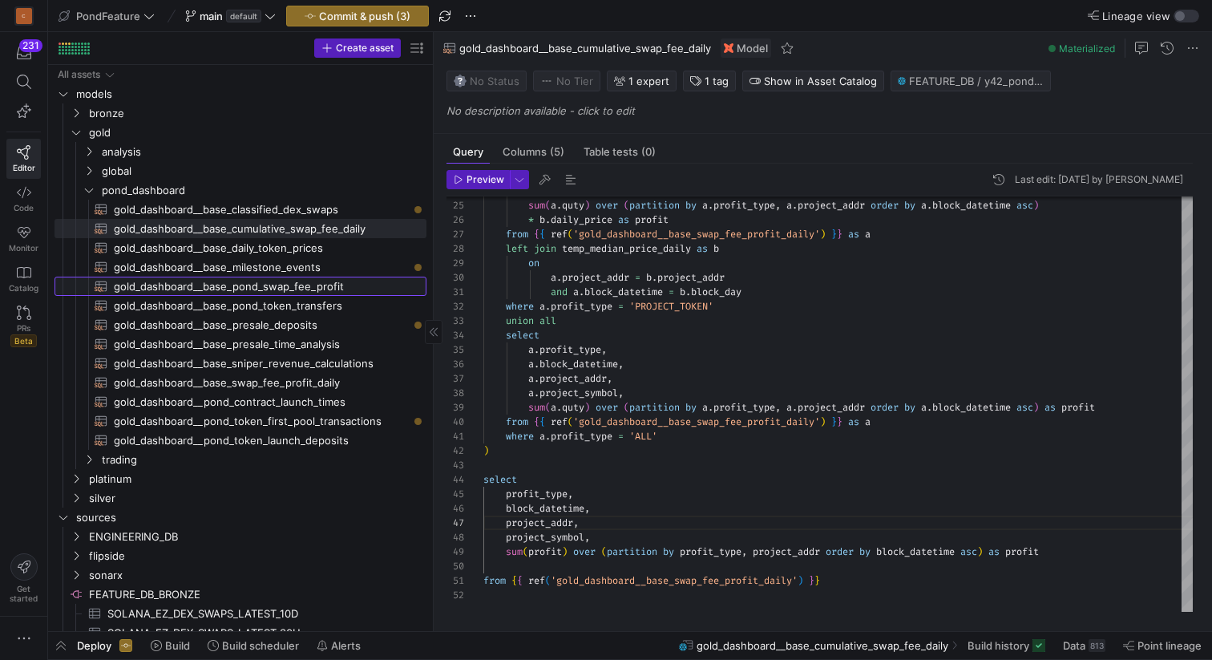
click at [276, 289] on span "gold_dashboard__base_pond_swap_fee_profit​​​​​​​​​​" at bounding box center [261, 286] width 294 height 18
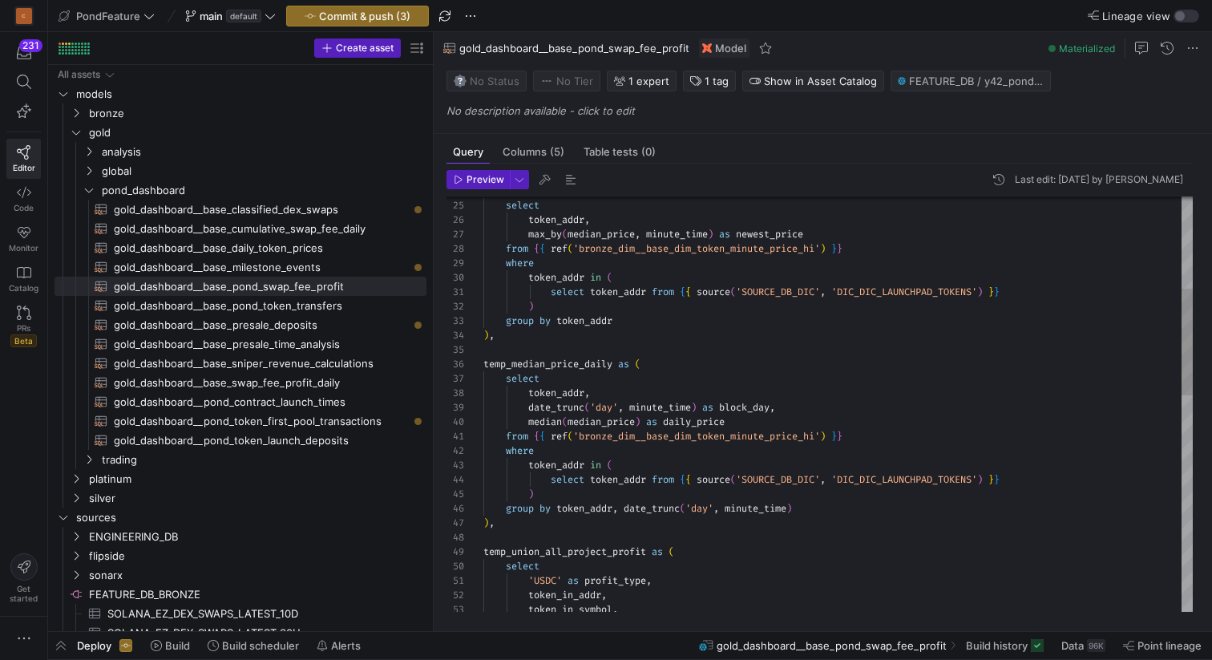
click at [550, 579] on div "temp_price as ( select token_addr , max_by ( median_price , minute_time ) as ne…" at bounding box center [838, 646] width 710 height 1615
click at [315, 220] on span "gold_dashboard__base_cumulative_swap_fee_daily​​​​​​​​​​" at bounding box center [261, 229] width 294 height 18
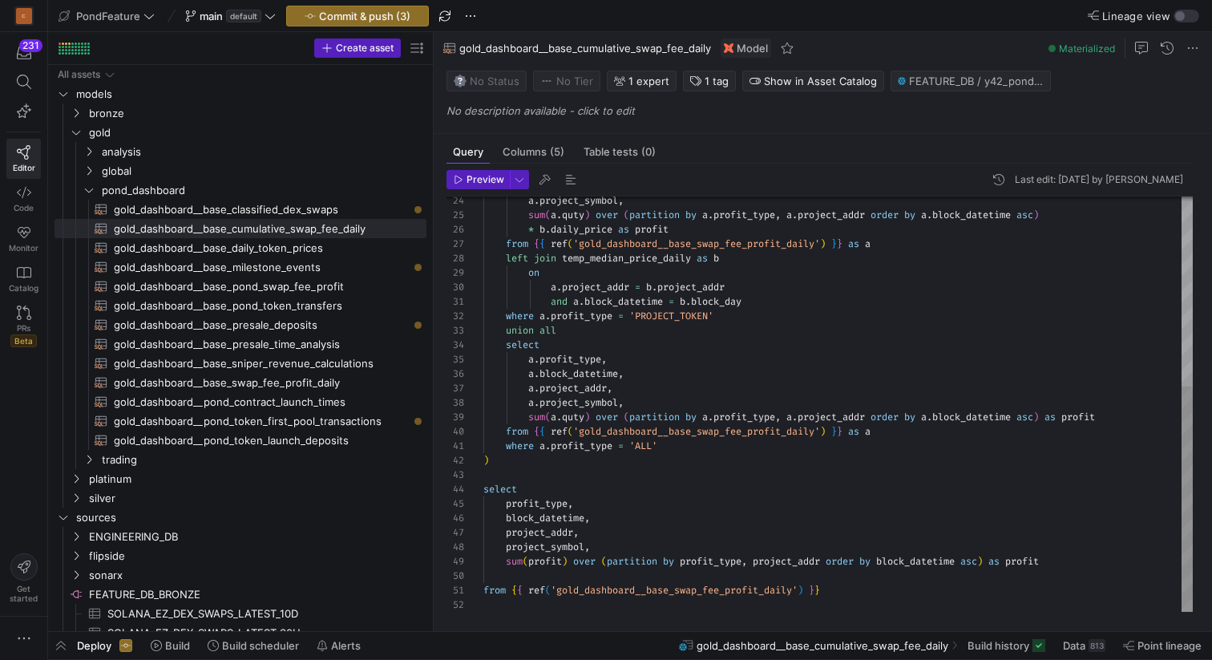
click at [643, 447] on div "a . project_symbol , sum ( a . quty ) over ( partition by a . profit_type , a .…" at bounding box center [838, 229] width 710 height 763
click at [707, 448] on div "a . project_symbol , sum ( a . quty ) over ( partition by a . profit_type , a .…" at bounding box center [838, 229] width 710 height 763
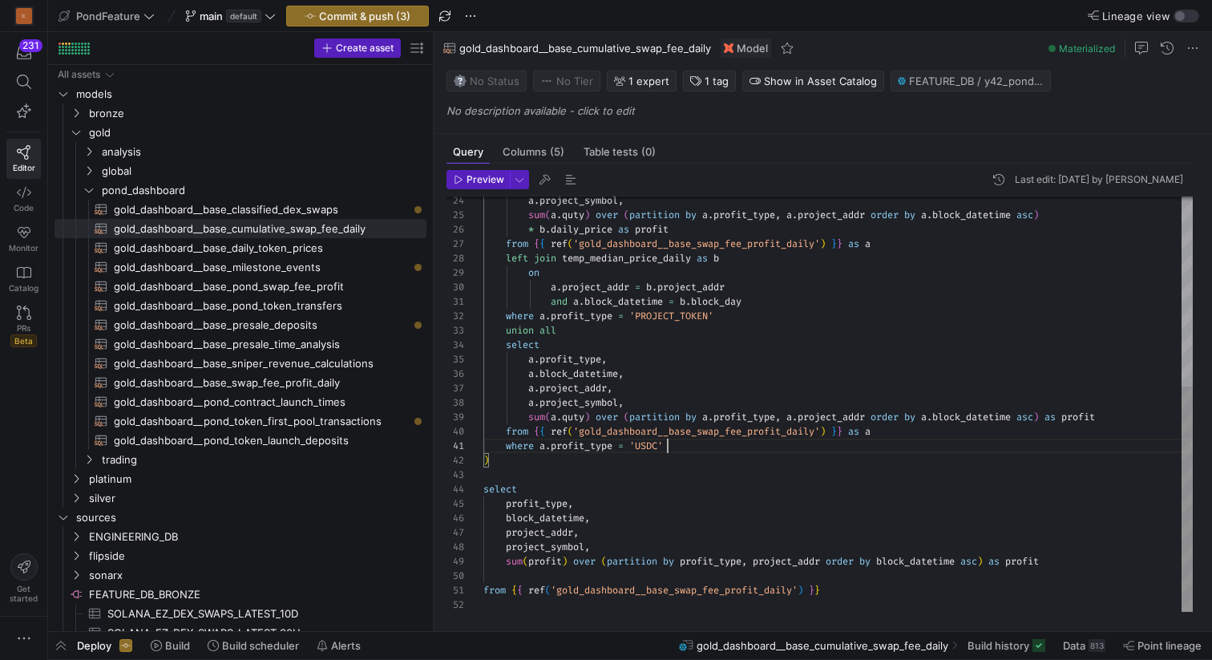
click at [623, 575] on div "a . project_symbol , sum ( a . quty ) over ( partition by a . profit_type , a .…" at bounding box center [838, 229] width 710 height 763
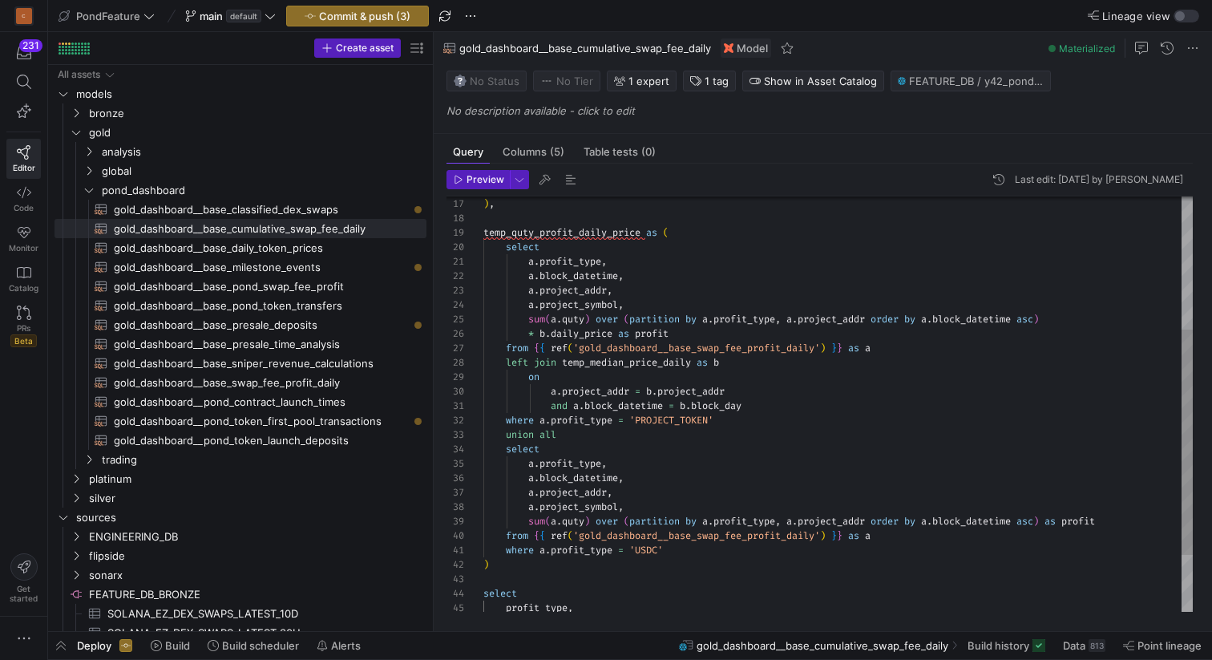
click at [640, 330] on div "a . project_symbol , sum ( a . quty ) over ( partition by a . profit_type , a .…" at bounding box center [838, 334] width 710 height 763
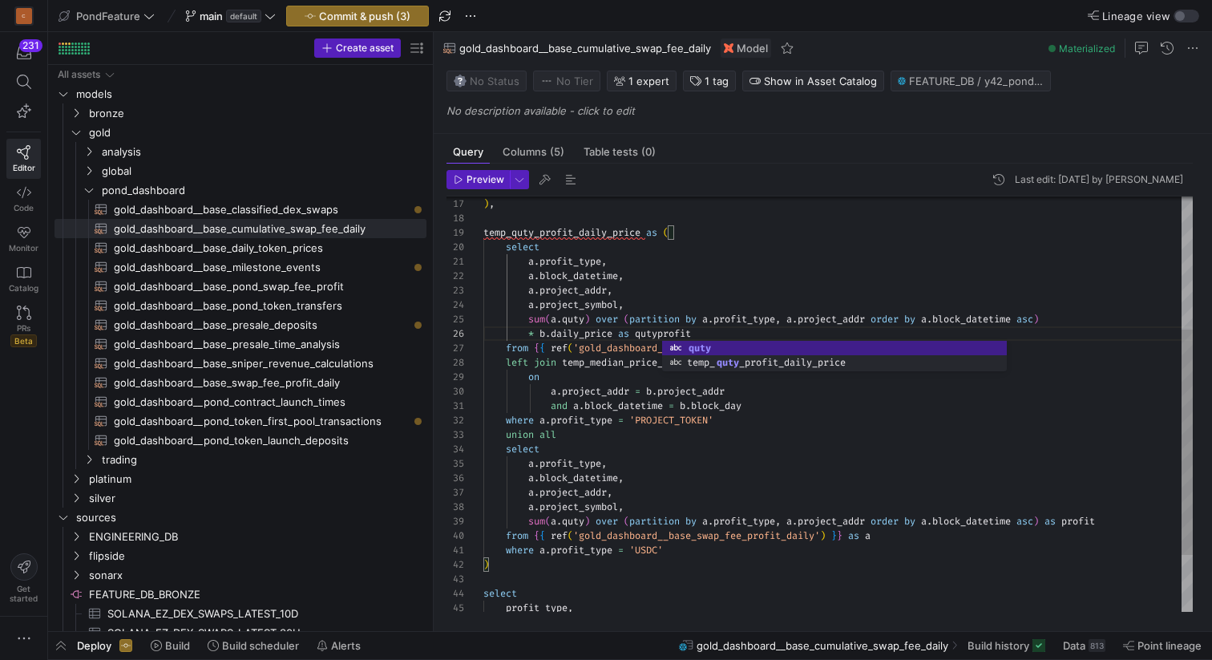
scroll to position [72, 184]
click at [664, 334] on div "a . project_symbol , sum ( a . quty ) over ( partition by a . profit_type , a .…" at bounding box center [838, 334] width 710 height 763
click at [693, 332] on div "a . project_symbol , sum ( a . quty ) over ( partition by a . profit_type , a .…" at bounding box center [838, 334] width 710 height 763
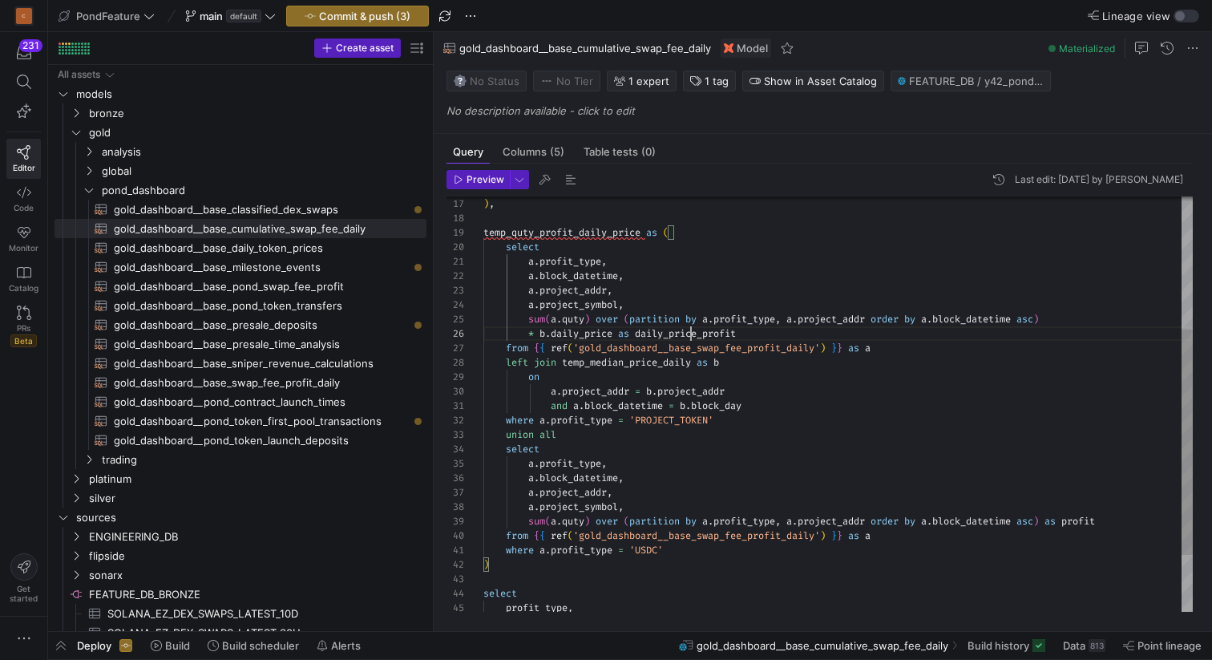
scroll to position [72, 260]
click at [693, 332] on div "a . project_symbol , sum ( a . quty ) over ( partition by a . profit_type , a .…" at bounding box center [838, 334] width 710 height 763
click at [1098, 522] on div "a . project_symbol , sum ( a . quty ) over ( partition by a . profit_type , a .…" at bounding box center [838, 334] width 710 height 763
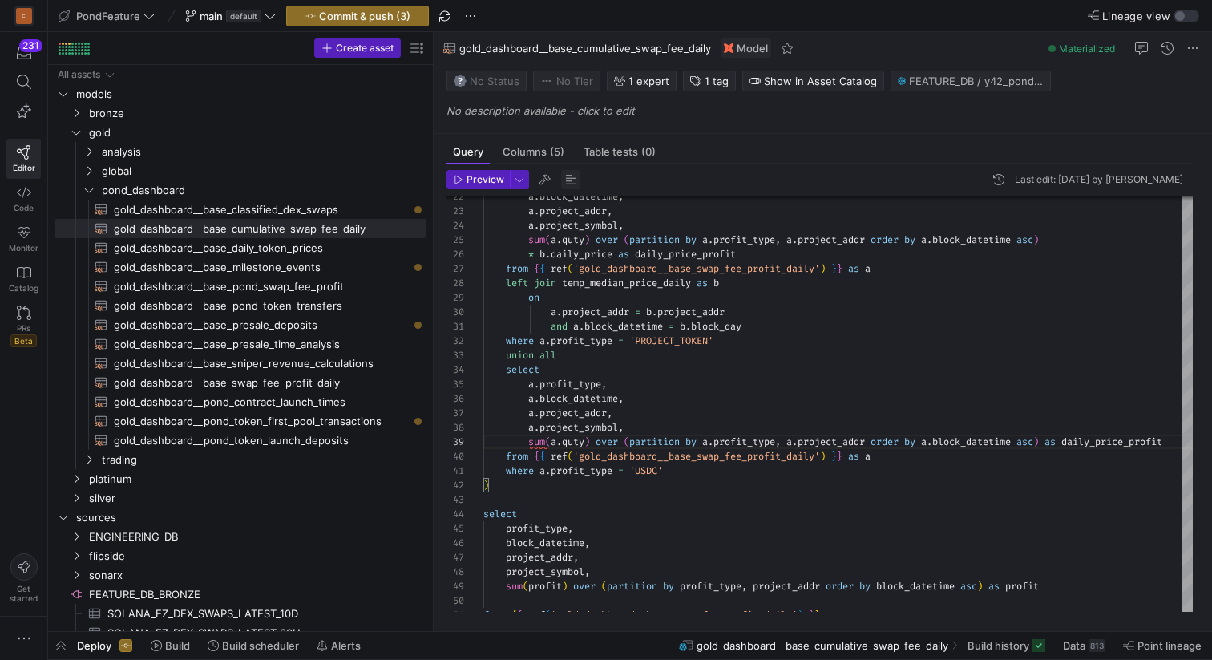
click at [571, 178] on span "button" at bounding box center [570, 179] width 19 height 19
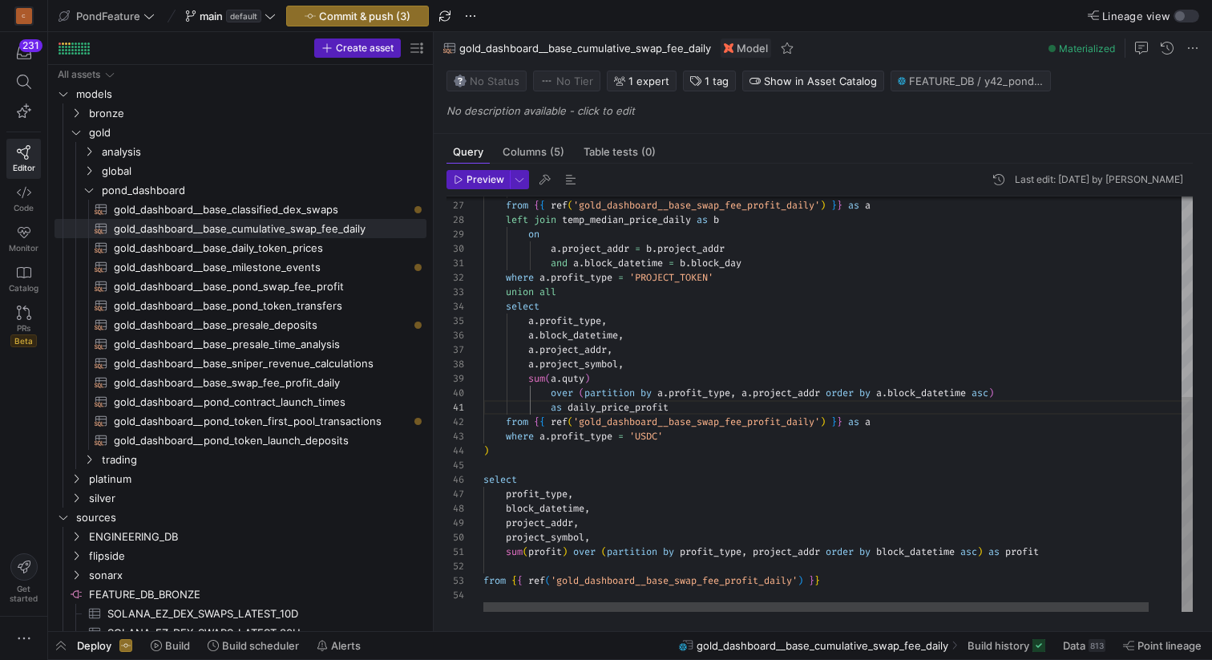
scroll to position [14, 0]
click at [843, 565] on div "* b . daily_price as daily_price_profit from { { ref ( 'gold_dashboard__base_sw…" at bounding box center [855, 211] width 744 height 802
click at [625, 406] on div "* b . daily_price as daily_price_profit from { { ref ( 'gold_dashboard__base_sw…" at bounding box center [855, 211] width 744 height 802
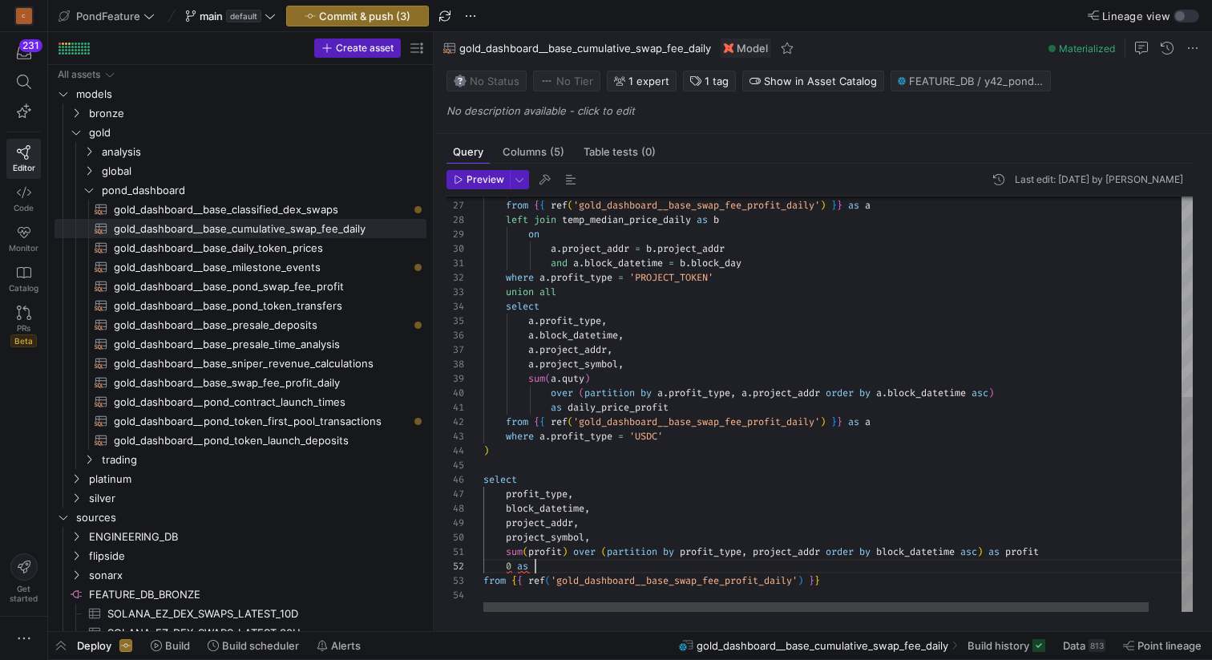
click at [625, 406] on div "* b . daily_price as daily_price_profit from { { ref ( 'gold_dashboard__base_sw…" at bounding box center [855, 211] width 744 height 802
click at [555, 568] on div "* b . daily_price as daily_price_profit from { { ref ( 'gold_dashboard__base_sw…" at bounding box center [855, 211] width 744 height 802
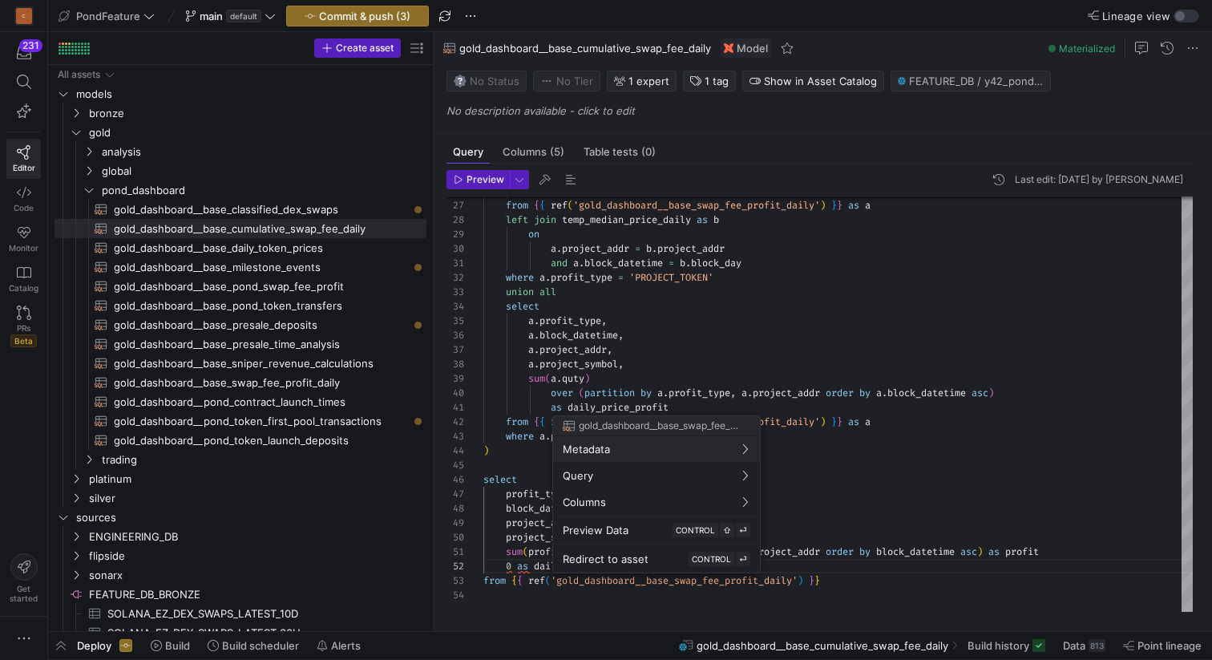
click at [870, 577] on div at bounding box center [606, 330] width 1212 height 660
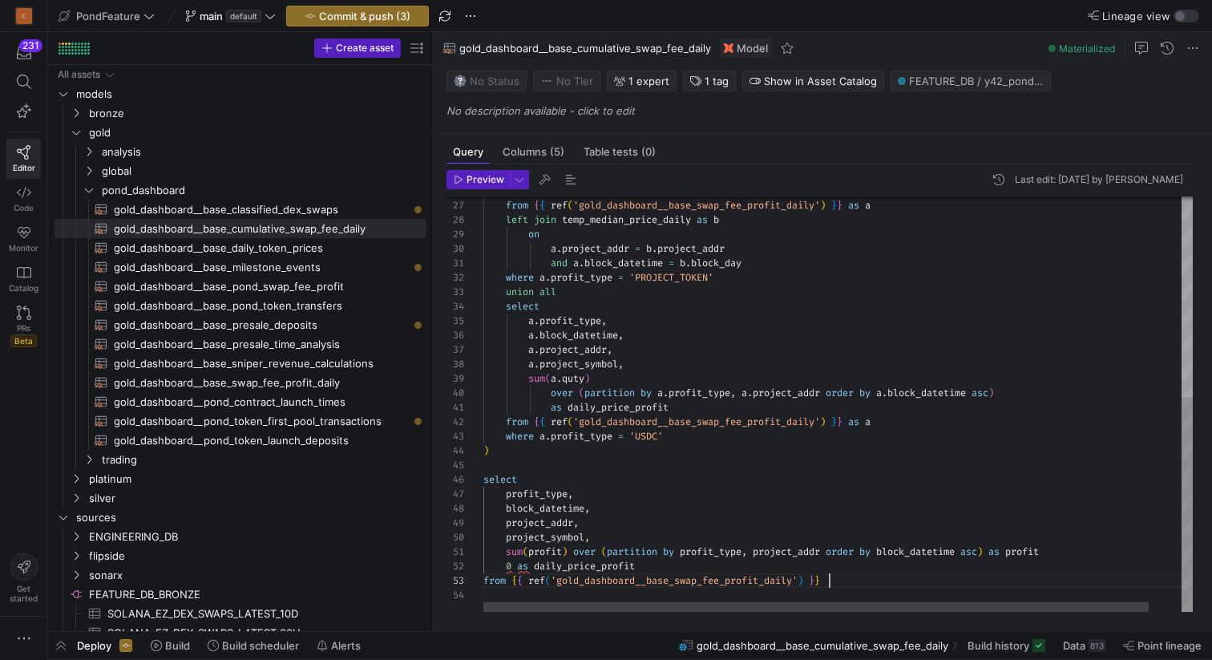
scroll to position [29, 346]
click at [862, 578] on div "* b . daily_price as daily_price_profit from { { ref ( 'gold_dashboard__base_sw…" at bounding box center [855, 211] width 744 height 802
click at [698, 561] on div "* b . daily_price as daily_price_profit from { { ref ( 'gold_dashboard__base_sw…" at bounding box center [855, 211] width 744 height 802
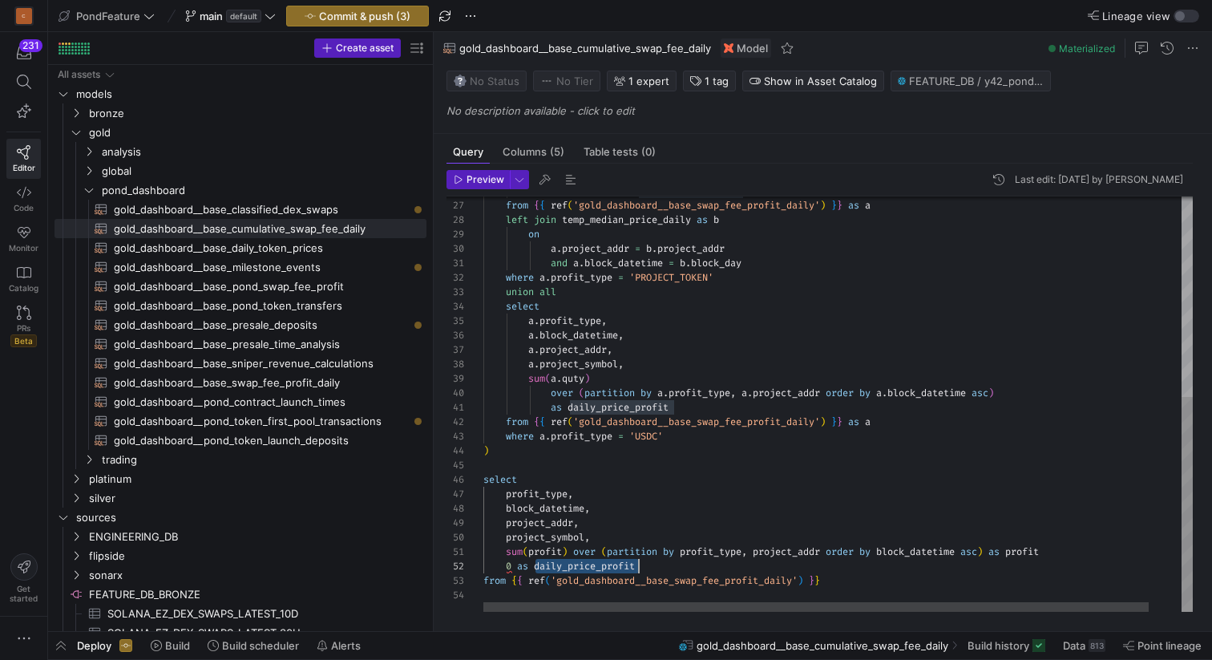
scroll to position [14, 0]
click at [698, 561] on div "* b . daily_price as daily_price_profit from { { ref ( 'gold_dashboard__base_sw…" at bounding box center [855, 211] width 744 height 802
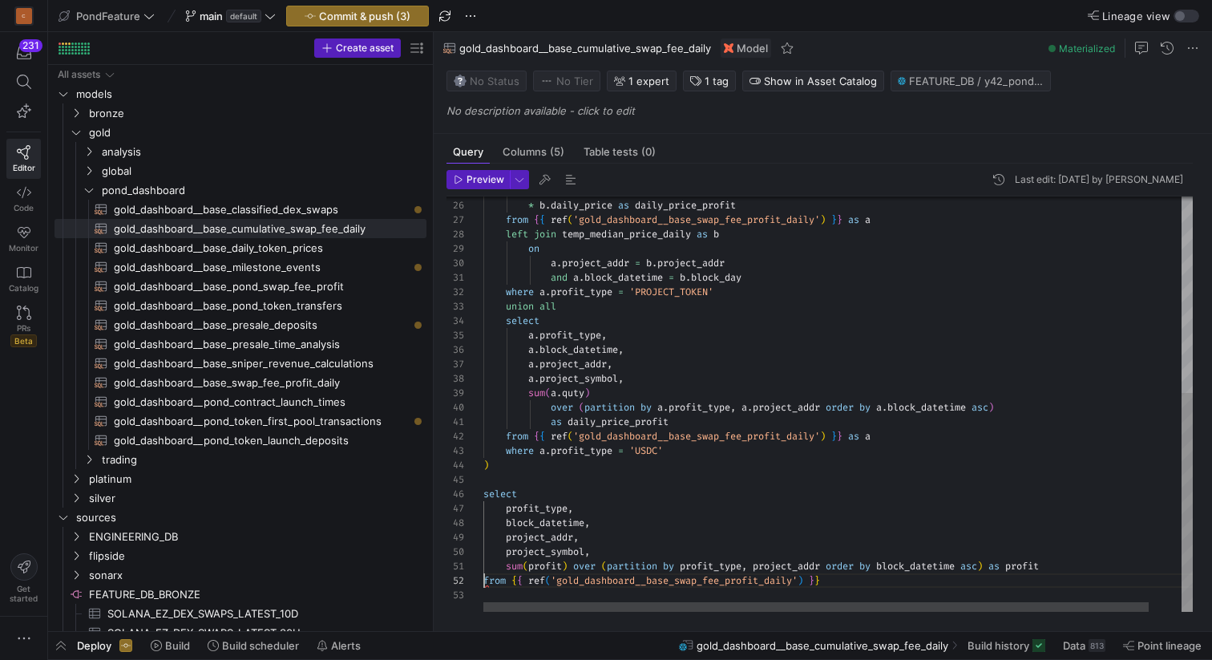
click at [646, 463] on div "* b . daily_price as daily_price_profit from { { ref ( 'gold_dashboard__base_sw…" at bounding box center [855, 217] width 744 height 787
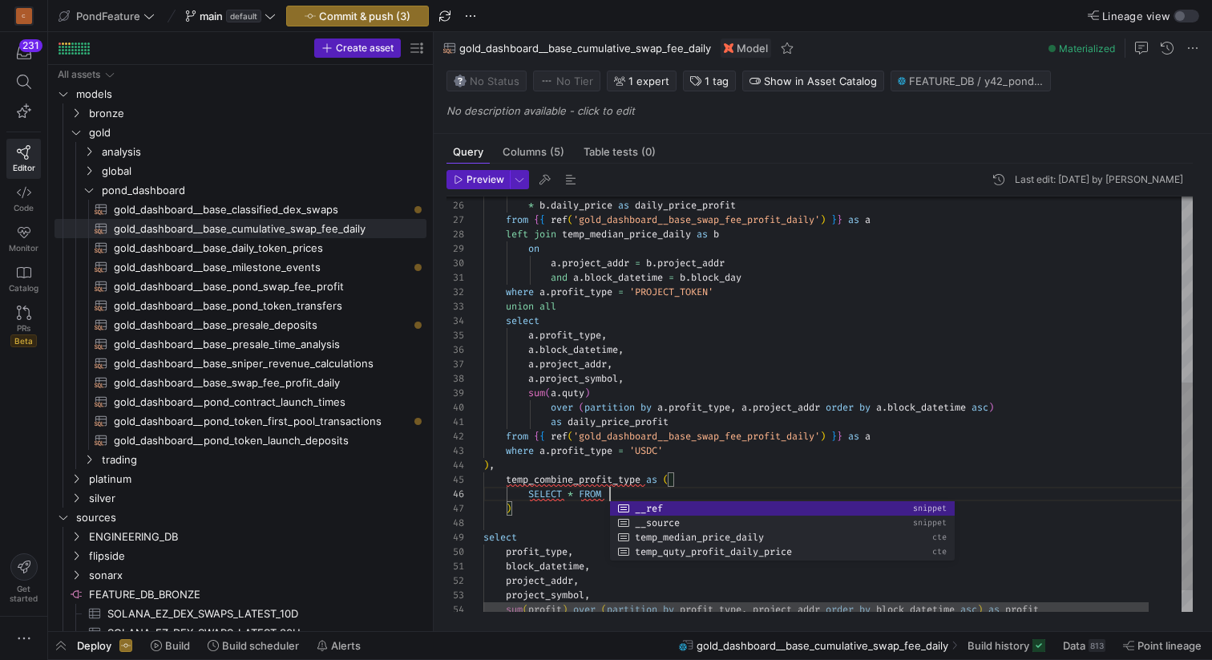
scroll to position [87, 29]
click at [575, 503] on div "* b . daily_price as daily_price_profit from { { ref ( 'gold_dashboard__base_sw…" at bounding box center [855, 239] width 744 height 831
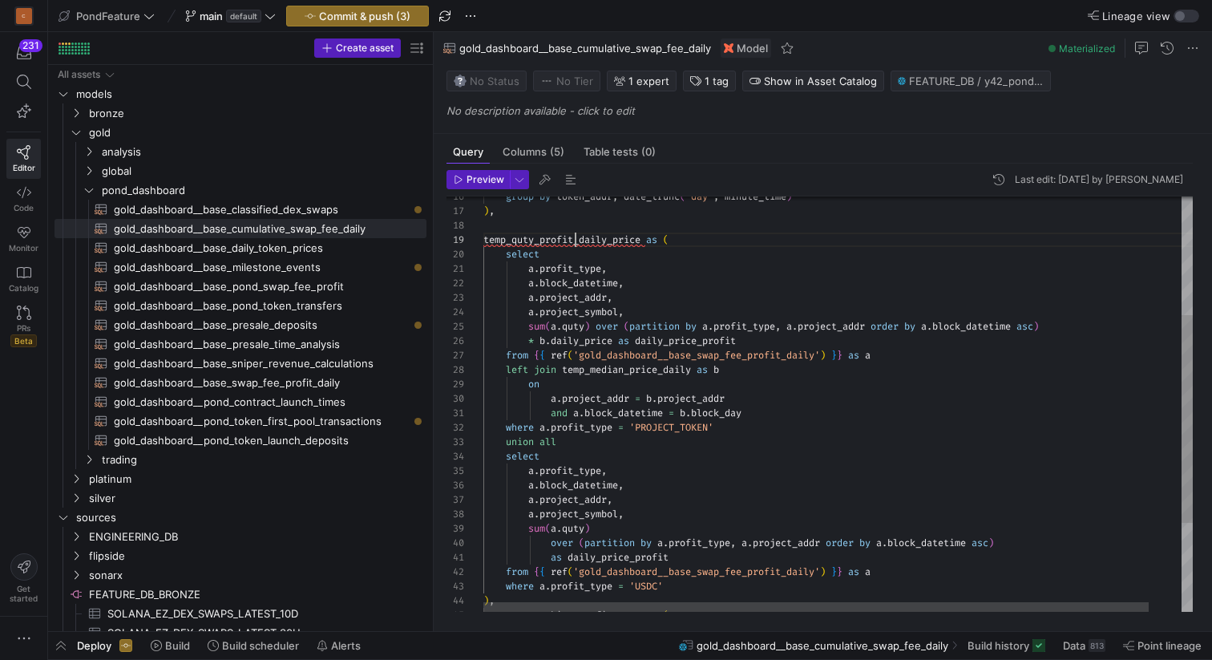
click at [577, 241] on div "* b . daily_price as daily_price_profit from { { ref ( 'gold_dashboard__base_sw…" at bounding box center [855, 375] width 744 height 831
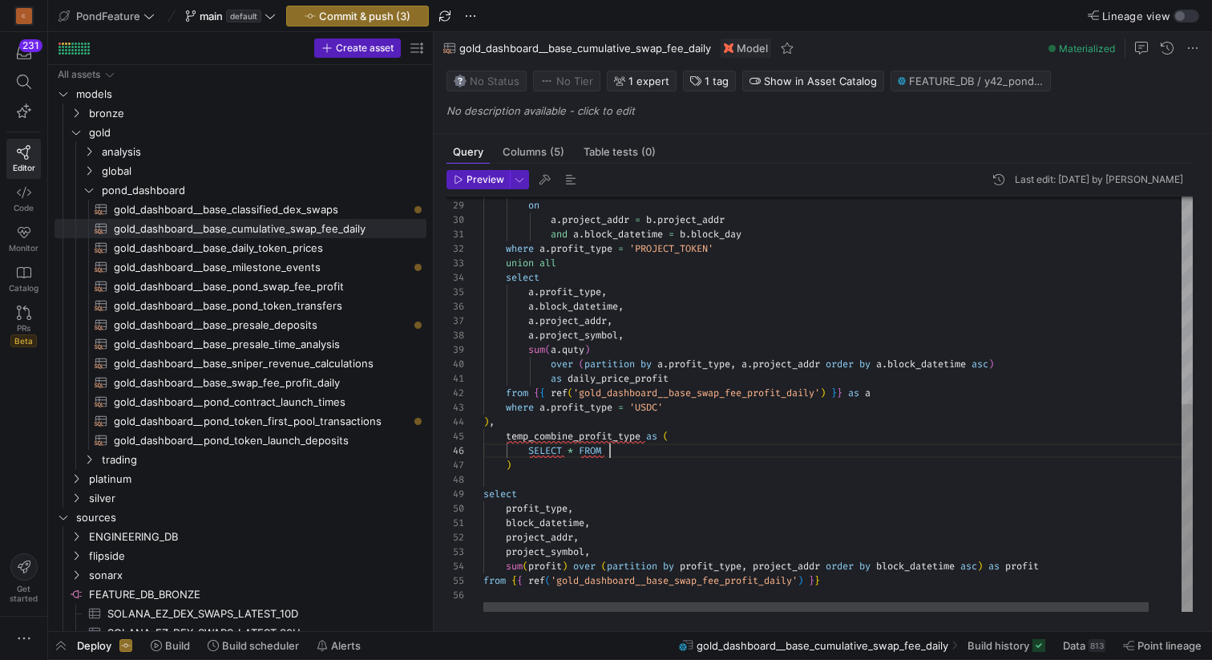
click at [617, 450] on div "left join temp_median_price_daily as b on a . project_addr = b . project_addr a…" at bounding box center [855, 196] width 744 height 831
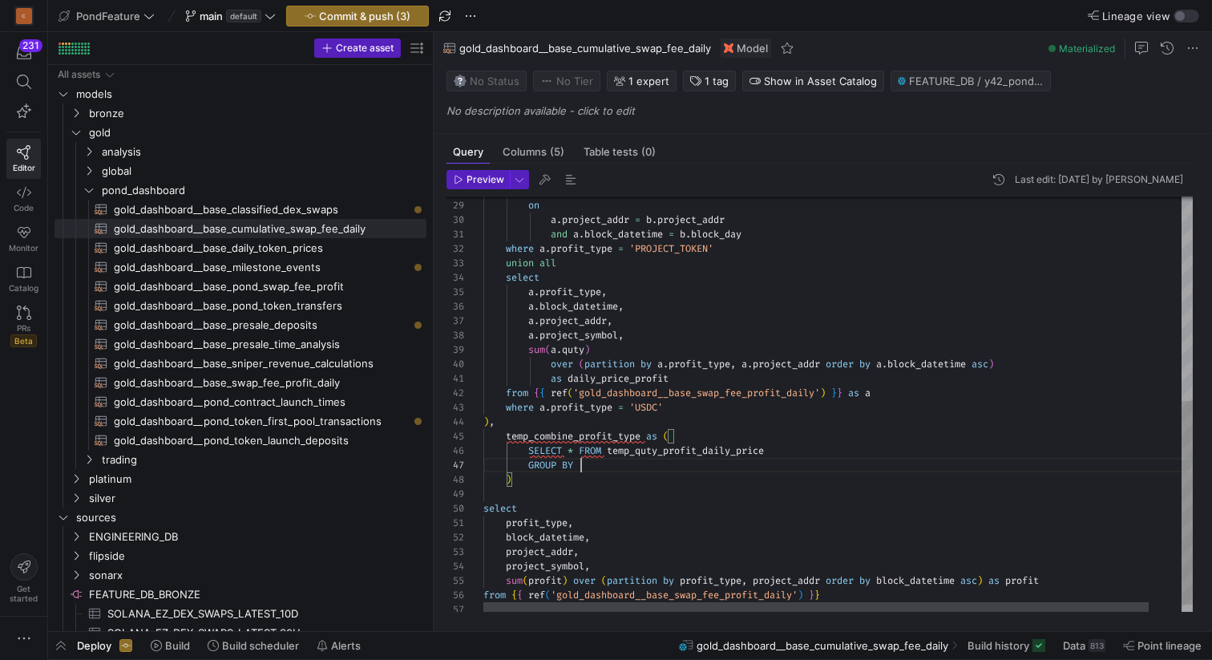
scroll to position [87, 98]
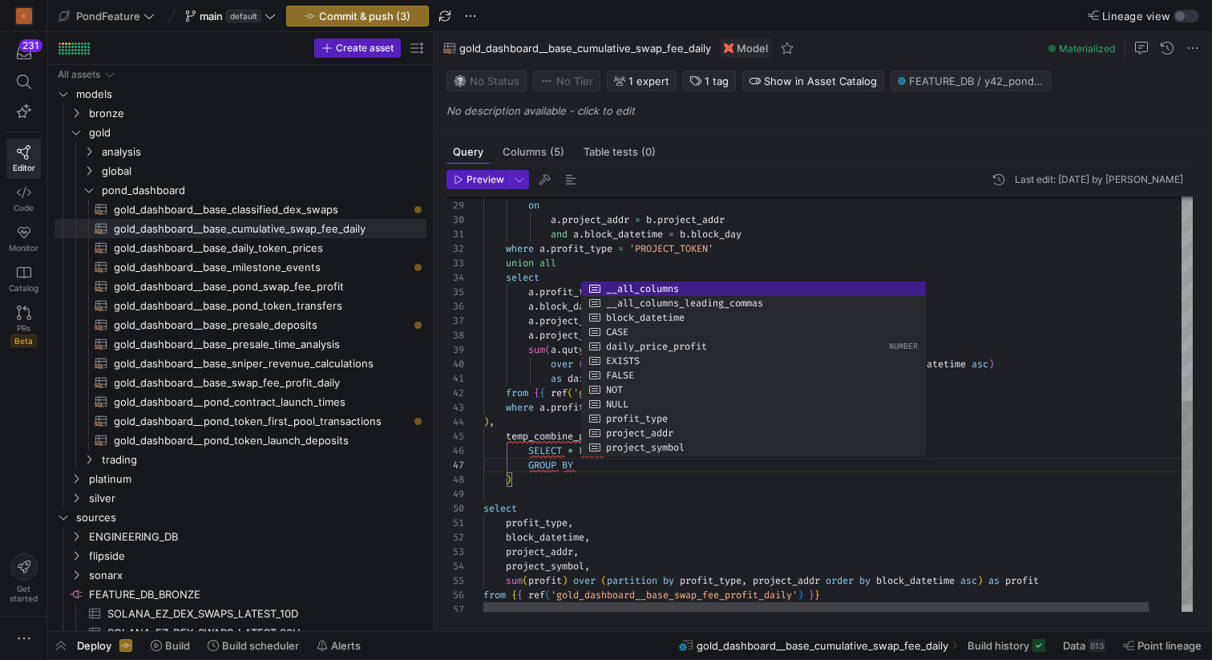
click at [604, 468] on div "left join temp_median_price_daily as b on a . project_addr = b . project_addr a…" at bounding box center [855, 203] width 744 height 845
click at [594, 467] on div "left join temp_median_price_daily as b on a . project_addr = b . project_addr a…" at bounding box center [855, 203] width 744 height 845
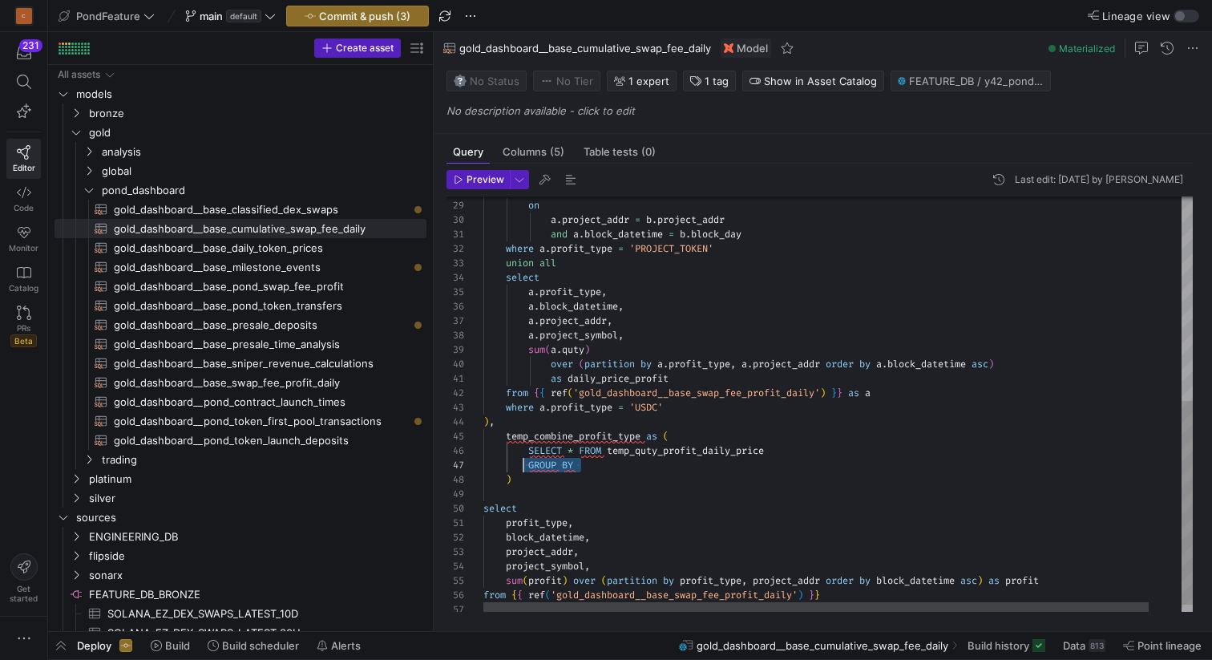
drag, startPoint x: 594, startPoint y: 467, endPoint x: 524, endPoint y: 463, distance: 69.9
click at [524, 463] on div "left join temp_median_price_daily as b on a . project_addr = b . project_addr a…" at bounding box center [855, 203] width 744 height 845
click at [621, 464] on div "left join temp_median_price_daily as b on a . project_addr = b . project_addr a…" at bounding box center [855, 203] width 744 height 845
drag, startPoint x: 608, startPoint y: 464, endPoint x: 528, endPoint y: 466, distance: 79.4
click at [528, 466] on div "left join temp_median_price_daily as b on a . project_addr = b . project_addr a…" at bounding box center [855, 203] width 744 height 845
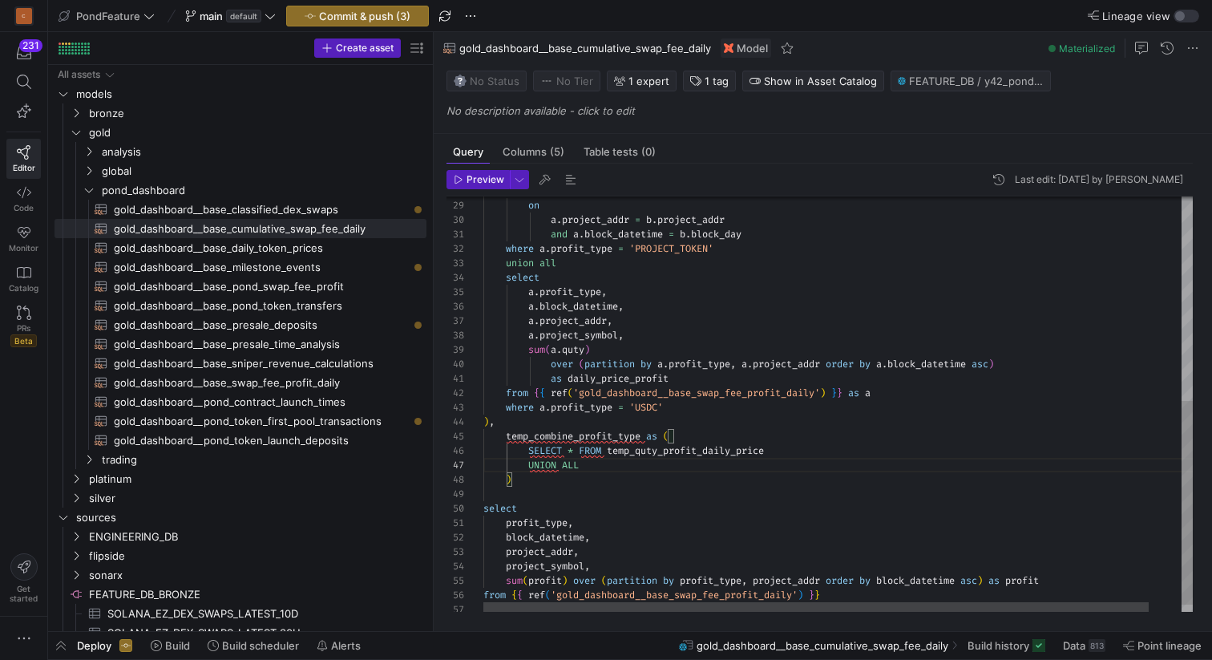
scroll to position [101, 47]
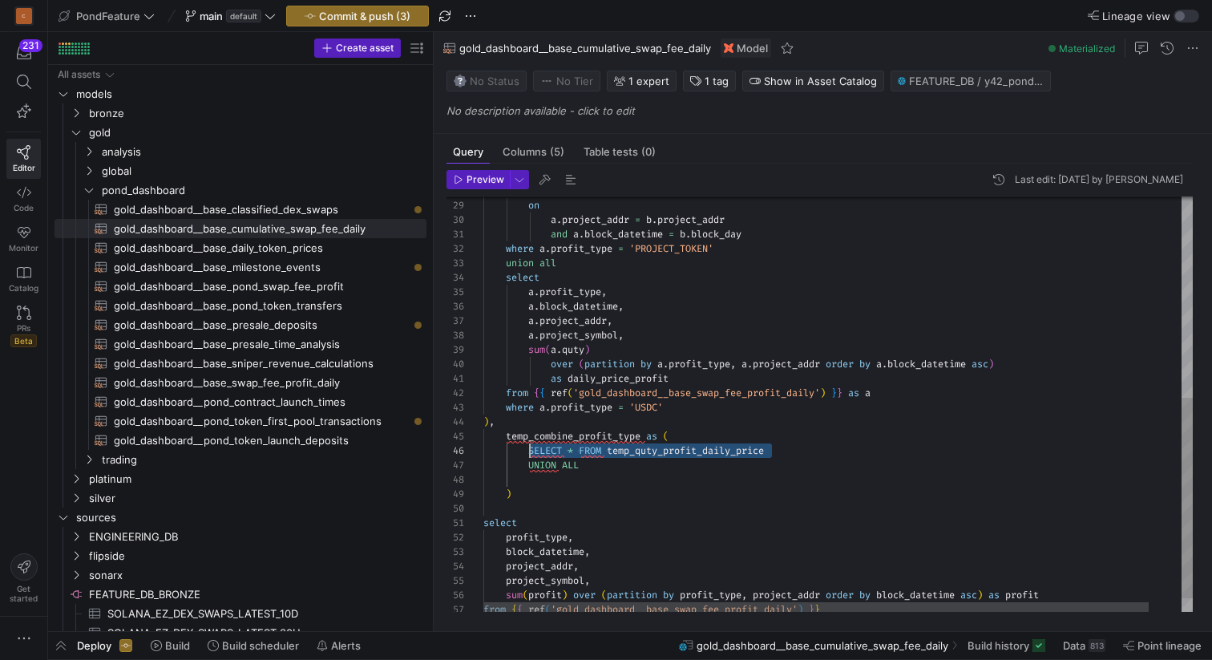
drag, startPoint x: 795, startPoint y: 453, endPoint x: 531, endPoint y: 449, distance: 263.8
click at [530, 450] on div "left join temp_median_price_daily as b on a . project_addr = b . project_addr a…" at bounding box center [855, 210] width 744 height 859
click at [555, 475] on div "left join temp_median_price_daily as b on a . project_addr = b . project_addr a…" at bounding box center [855, 210] width 744 height 859
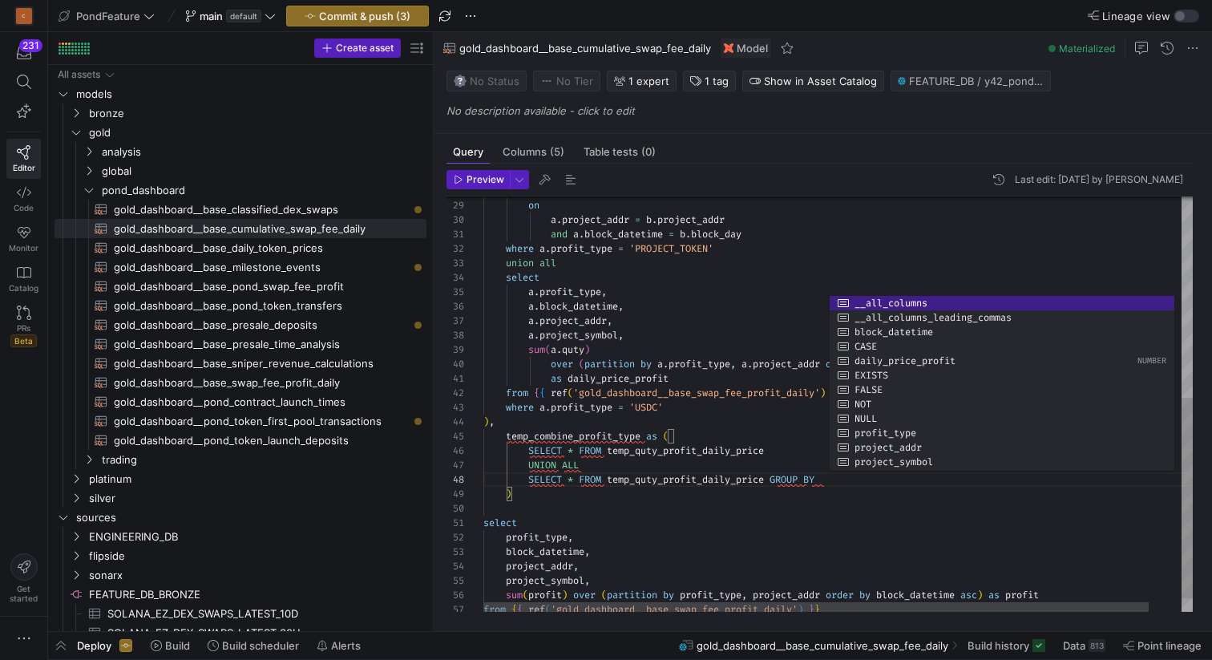
scroll to position [87, 133]
click at [675, 319] on div "left join temp_median_price_daily as b on a . project_addr = b . project_addr a…" at bounding box center [855, 210] width 744 height 859
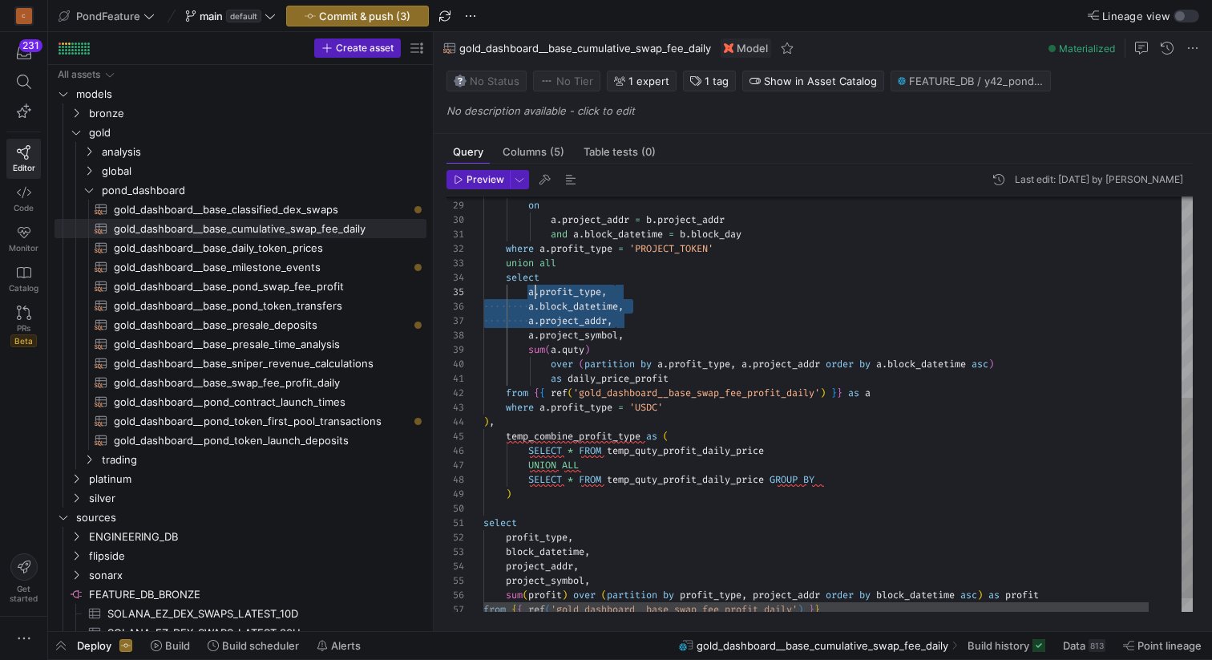
scroll to position [58, 47]
drag, startPoint x: 619, startPoint y: 323, endPoint x: 531, endPoint y: 293, distance: 93.0
click at [531, 293] on div "left join temp_median_price_daily as b on a . project_addr = b . project_addr a…" at bounding box center [855, 210] width 744 height 859
click at [592, 289] on div "left join temp_median_price_daily as b on a . project_addr = b . project_addr a…" at bounding box center [855, 210] width 744 height 859
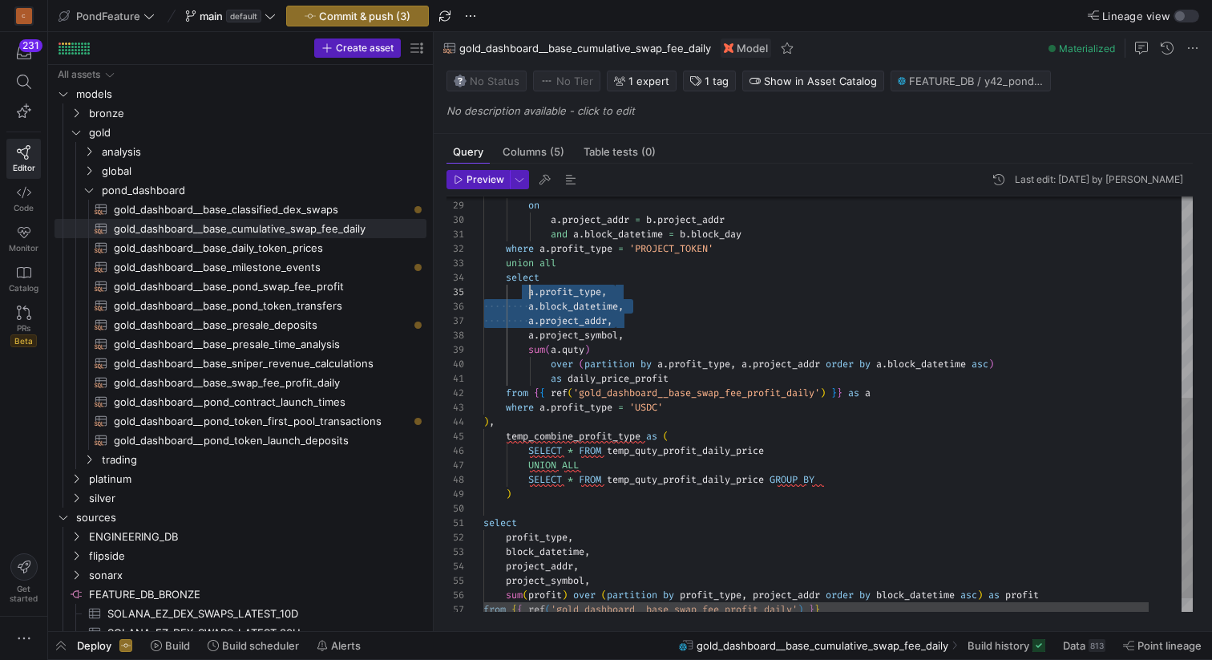
click at [592, 289] on div "left join temp_median_price_daily as b on a . project_addr = b . project_addr a…" at bounding box center [855, 210] width 744 height 859
click at [846, 475] on div "left join temp_median_price_daily as b on a . project_addr = b . project_addr a…" at bounding box center [855, 210] width 744 height 859
click at [586, 305] on div "left join temp_median_price_daily as b on a . project_addr = b . project_addr a…" at bounding box center [855, 210] width 744 height 859
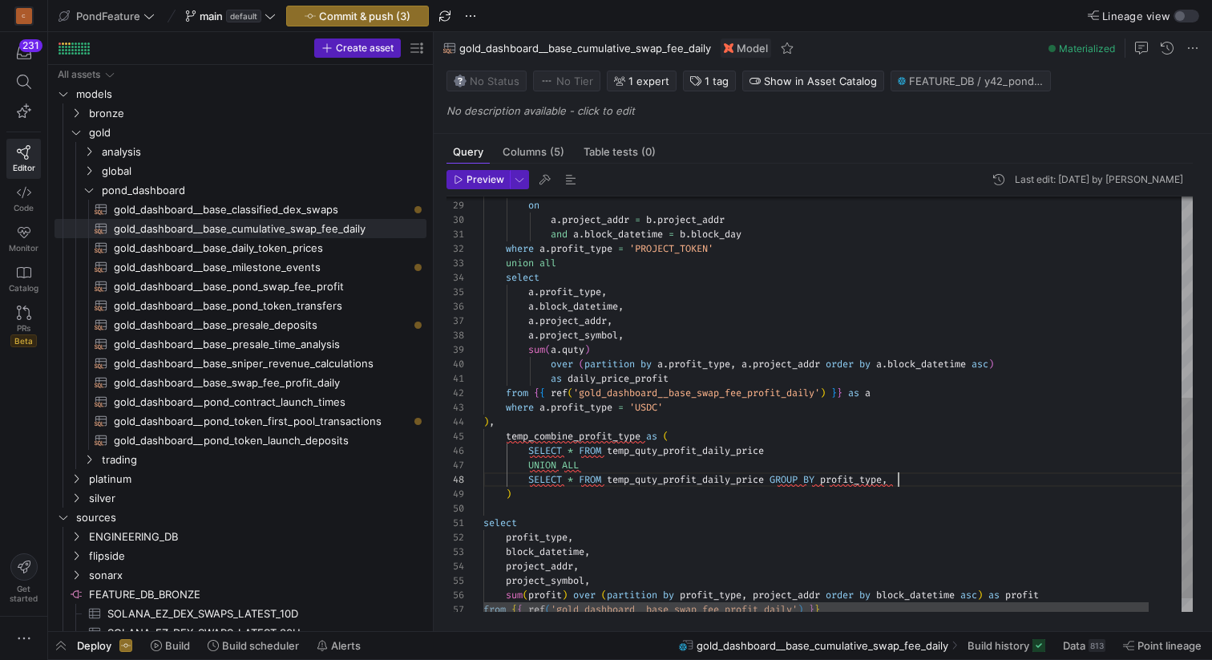
click at [920, 479] on div "left join temp_median_price_daily as b on a . project_addr = b . project_addr a…" at bounding box center [855, 210] width 744 height 859
click at [593, 319] on div "left join temp_median_price_daily as b on a . project_addr = b . project_addr a…" at bounding box center [855, 210] width 744 height 859
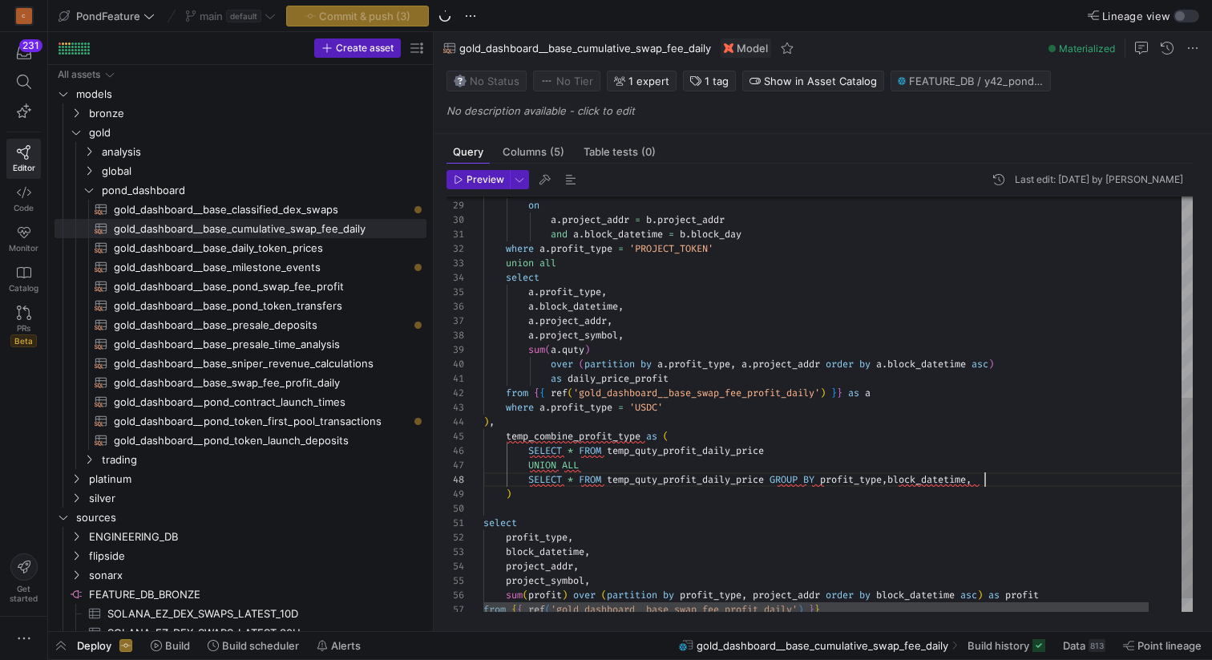
click at [1006, 476] on div "left join temp_median_price_daily as b on a . project_addr = b . project_addr a…" at bounding box center [855, 210] width 744 height 859
click at [844, 476] on div "left join temp_median_price_daily as b on a . project_addr = b . project_addr a…" at bounding box center [855, 210] width 744 height 859
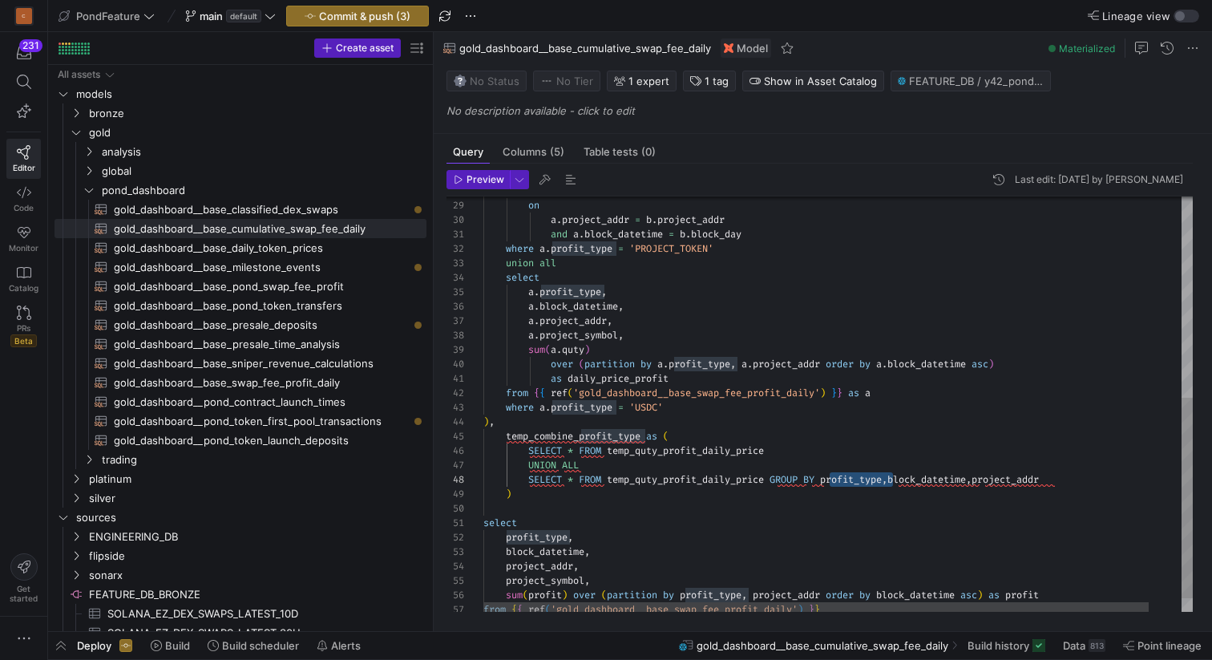
click at [946, 481] on div "left join temp_median_price_daily as b on a . project_addr = b . project_addr a…" at bounding box center [855, 210] width 744 height 859
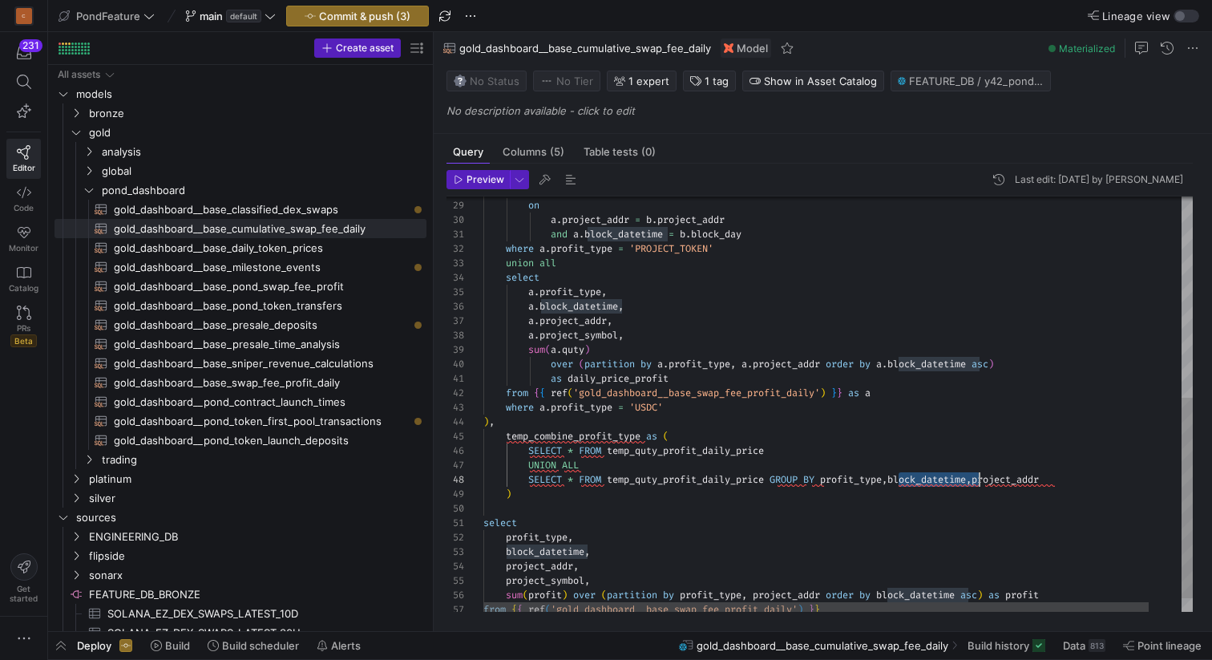
click at [946, 481] on div "left join temp_median_price_daily as b on a . project_addr = b . project_addr a…" at bounding box center [855, 210] width 744 height 859
click at [1028, 471] on div "left join temp_median_price_daily as b on a . project_addr = b . project_addr a…" at bounding box center [855, 210] width 744 height 859
click at [1021, 472] on div "left join temp_median_price_daily as b on a . project_addr = b . project_addr a…" at bounding box center [855, 210] width 744 height 859
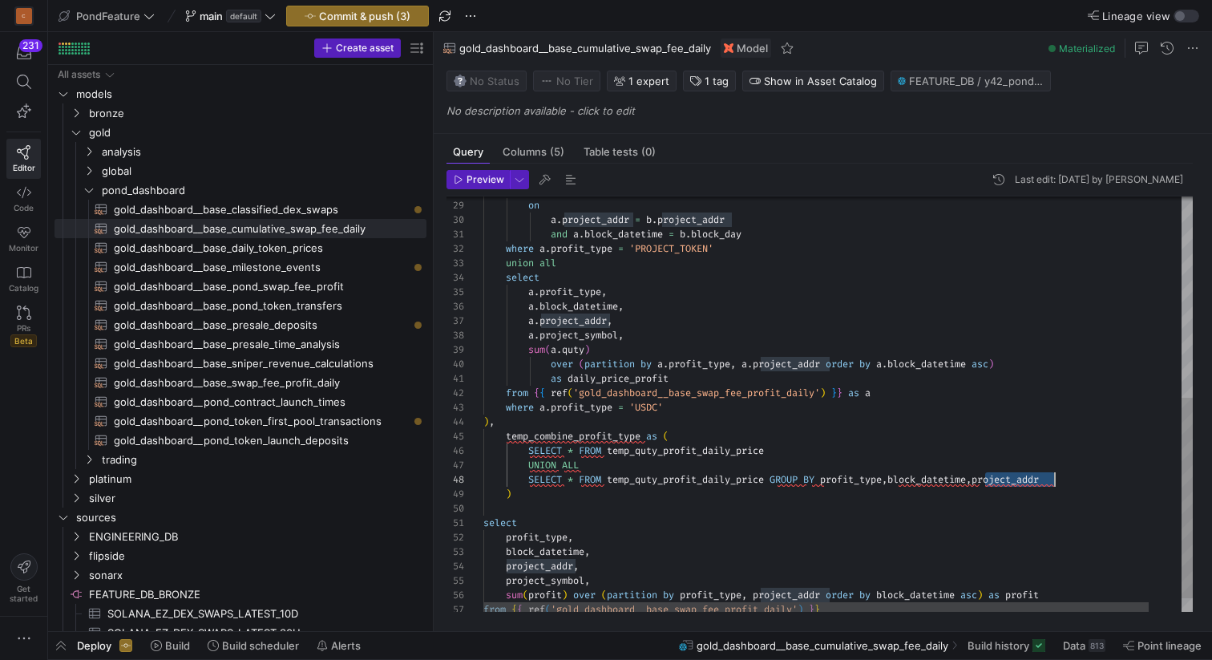
click at [1021, 472] on div "left join temp_median_price_daily as b on a . project_addr = b . project_addr a…" at bounding box center [855, 210] width 744 height 859
click at [877, 487] on div "left join temp_median_price_daily as b on a . project_addr = b . project_addr a…" at bounding box center [855, 210] width 744 height 859
click at [879, 481] on div "left join temp_median_price_daily as b on a . project_addr = b . project_addr a…" at bounding box center [855, 210] width 744 height 859
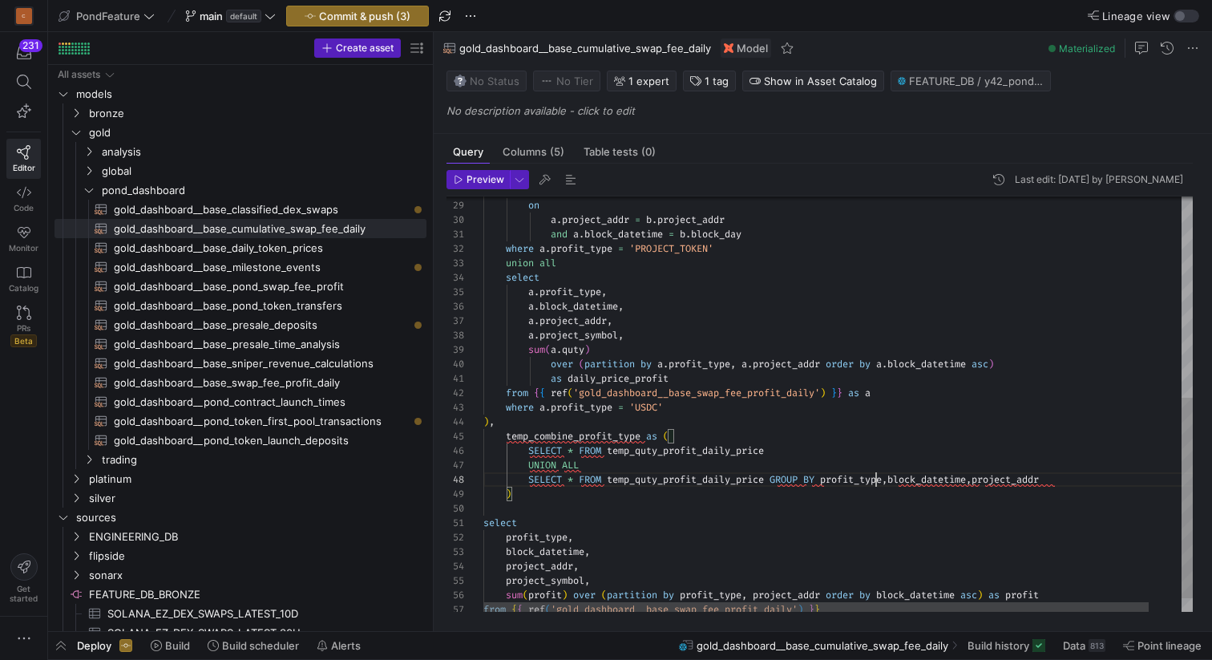
scroll to position [101, 410]
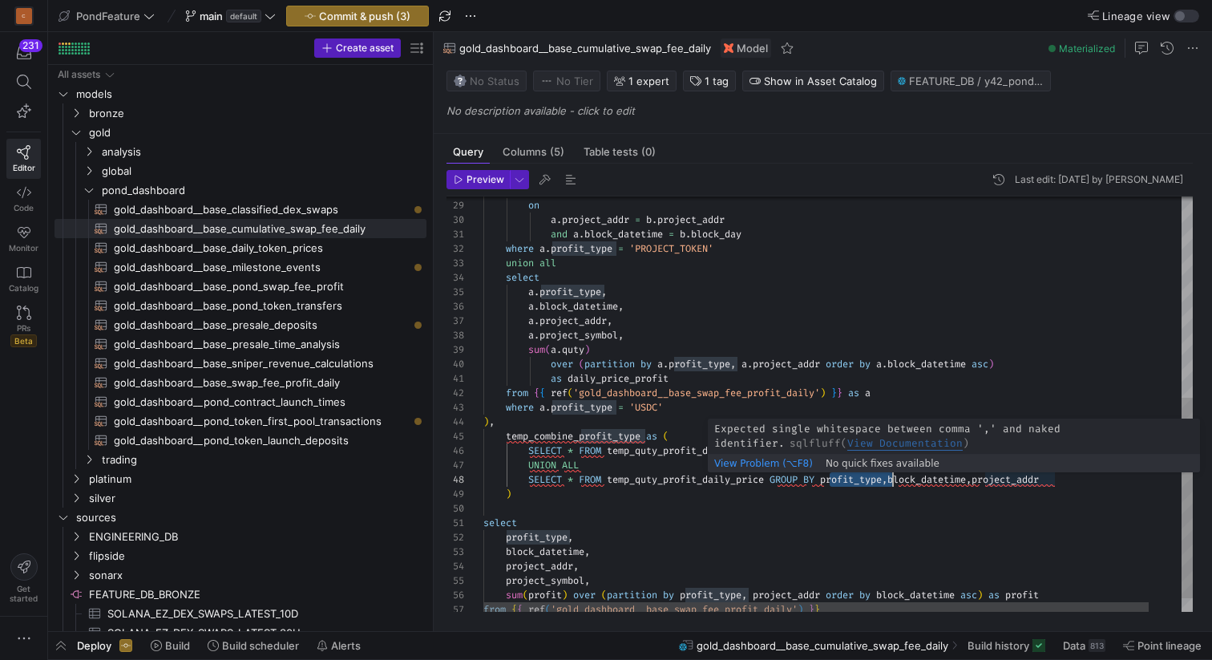
click at [1064, 479] on div "left join temp_median_price_daily as b on a . project_addr = b . project_addr a…" at bounding box center [855, 210] width 744 height 859
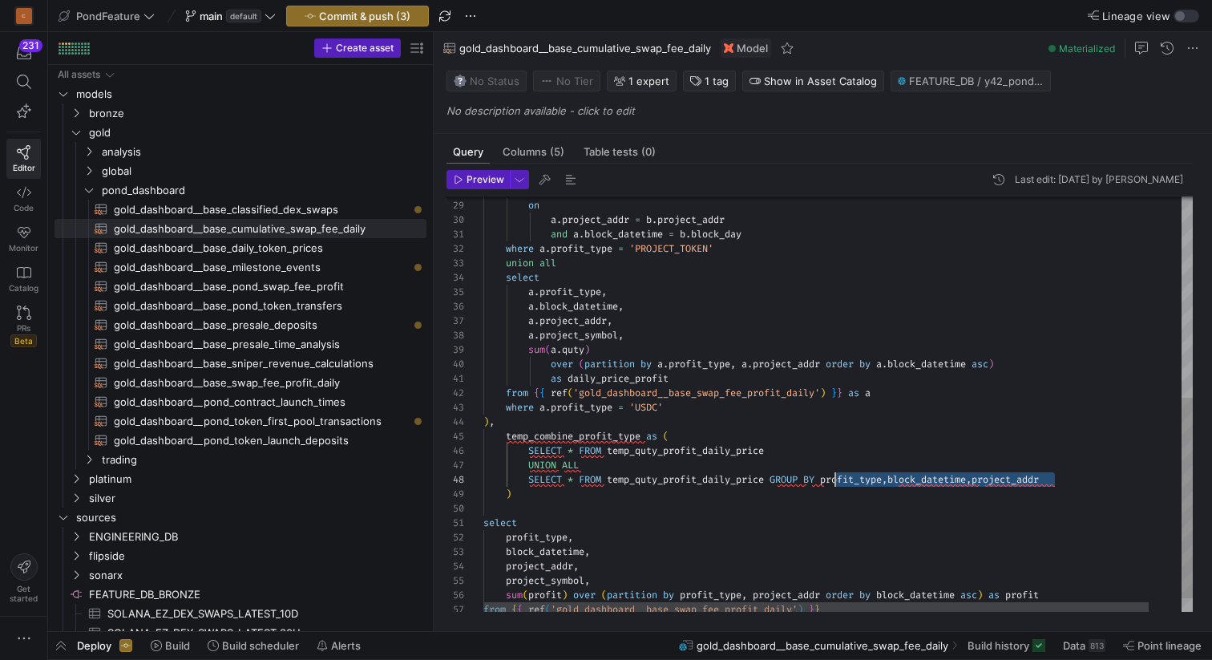
scroll to position [101, 346]
drag, startPoint x: 1075, startPoint y: 479, endPoint x: 828, endPoint y: 473, distance: 247.0
click at [828, 474] on div "left join temp_median_price_daily as b on a . project_addr = b . project_addr a…" at bounding box center [855, 210] width 744 height 859
click at [575, 482] on div "left join temp_median_price_daily as b on a . project_addr = b . project_addr a…" at bounding box center [855, 210] width 744 height 859
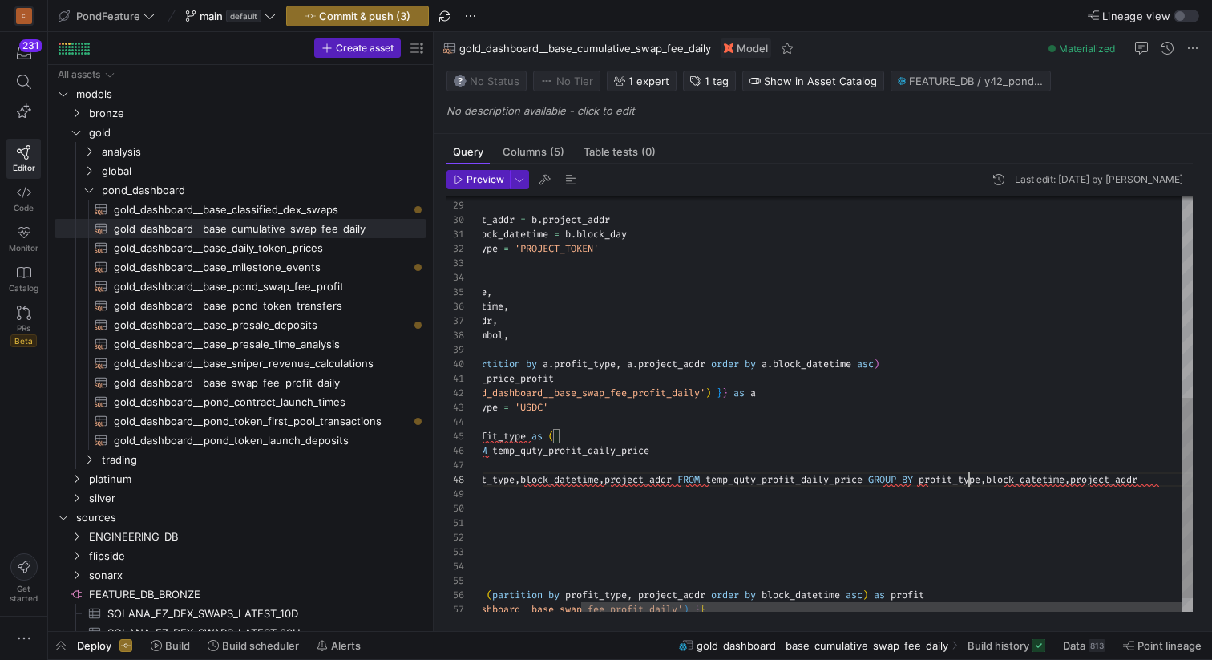
click at [969, 476] on div "left join temp_median_price_daily as b on a . project_addr = b . project_addr a…" at bounding box center [781, 210] width 824 height 859
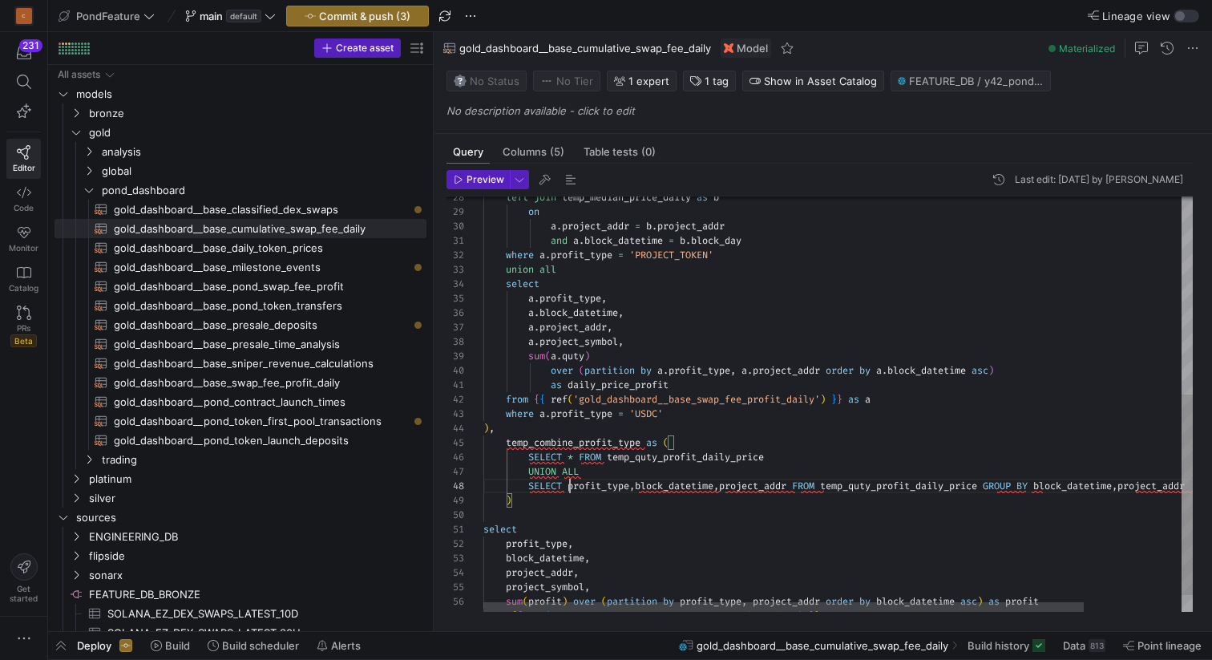
click at [570, 486] on div "left join temp_median_price_daily as b on a . project_addr = b . project_addr a…" at bounding box center [895, 217] width 824 height 859
click at [578, 483] on div "left join temp_median_price_daily as b on a . project_addr = b . project_addr a…" at bounding box center [895, 217] width 824 height 859
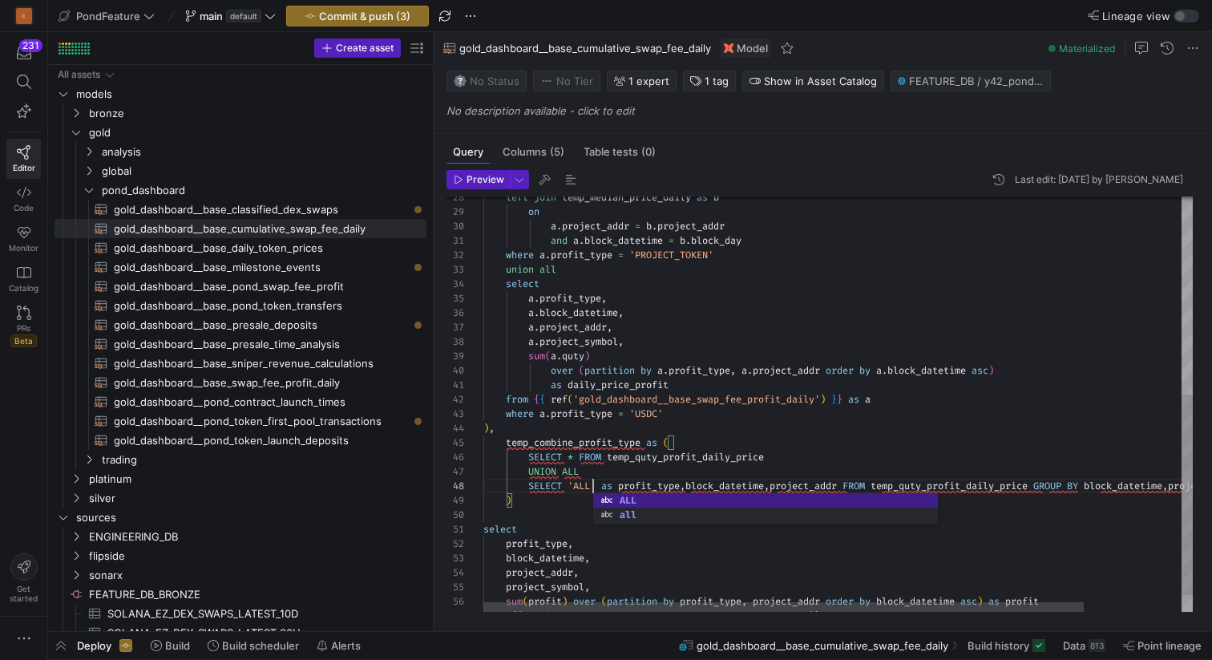
scroll to position [87, 98]
click at [607, 475] on div "left join temp_median_price_daily as b on a . project_addr = b . project_addr a…" at bounding box center [895, 217] width 824 height 859
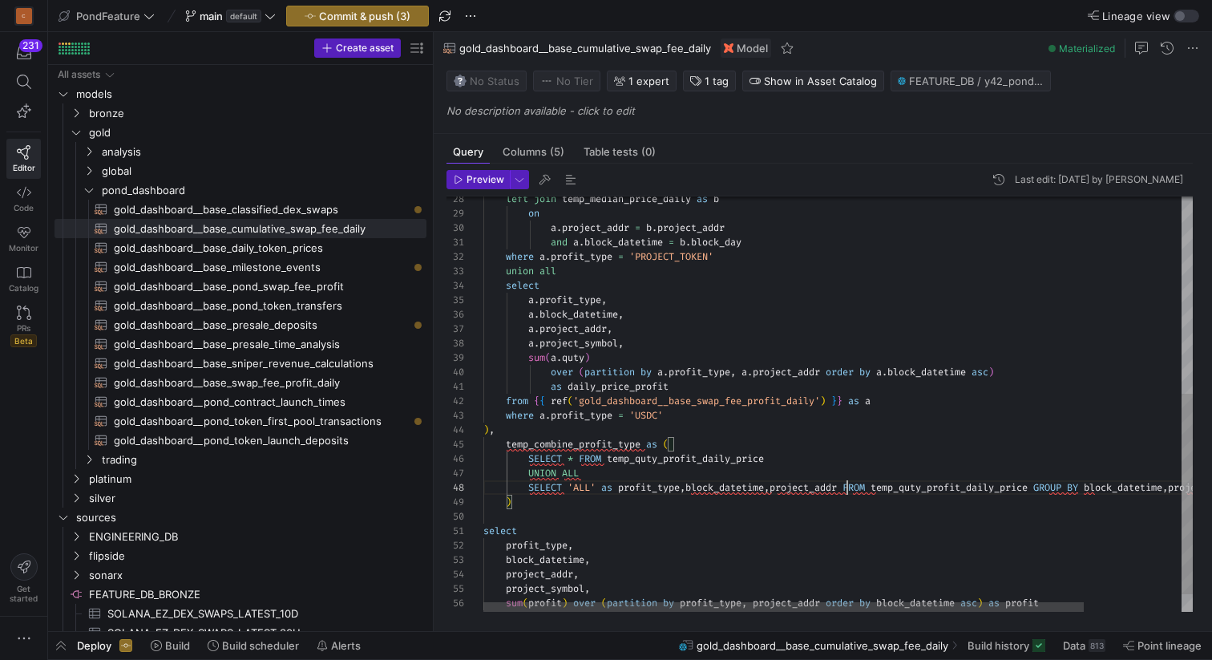
click at [847, 483] on div "left join temp_median_price_daily as b on a . project_addr = b . project_addr a…" at bounding box center [895, 218] width 824 height 859
click at [583, 346] on div "left join temp_median_price_daily as b on a . project_addr = b . project_addr a…" at bounding box center [904, 218] width 842 height 859
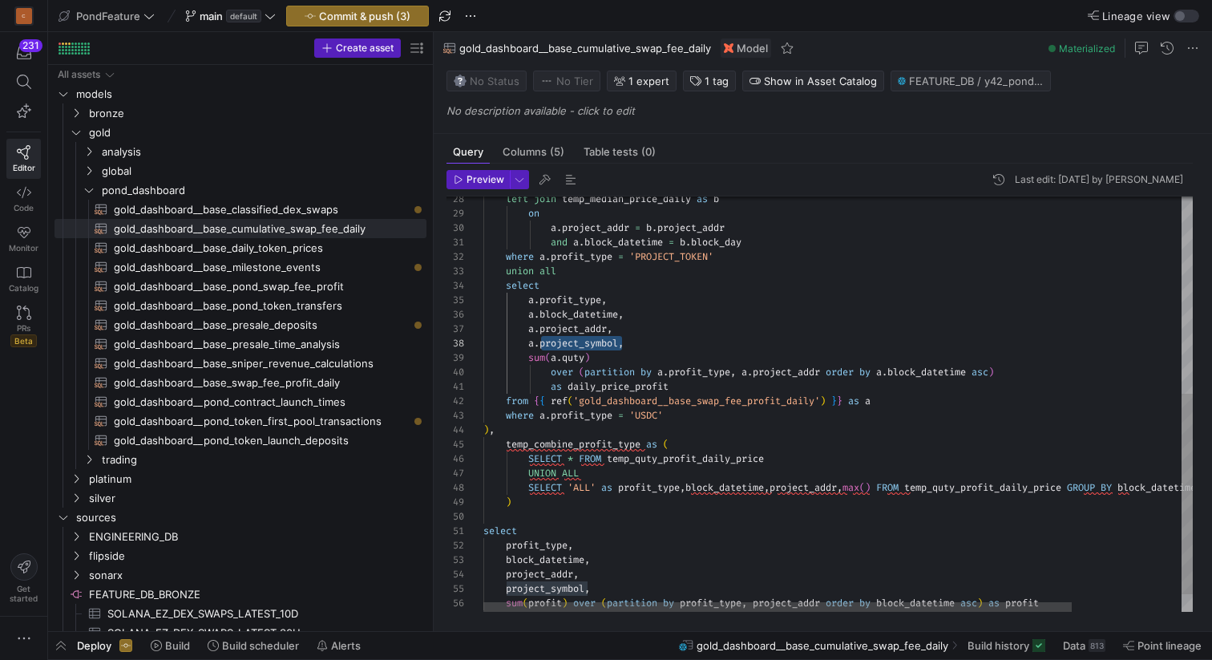
click at [875, 487] on div "left join temp_median_price_daily as b on a . project_addr = b . project_addr a…" at bounding box center [904, 218] width 842 height 859
click at [961, 485] on div "left join temp_median_price_daily as b on a . project_addr = b . project_addr a…" at bounding box center [944, 218] width 923 height 859
click at [667, 386] on div "left join temp_median_price_daily as b on a . project_addr = b . project_addr a…" at bounding box center [1013, 218] width 1061 height 859
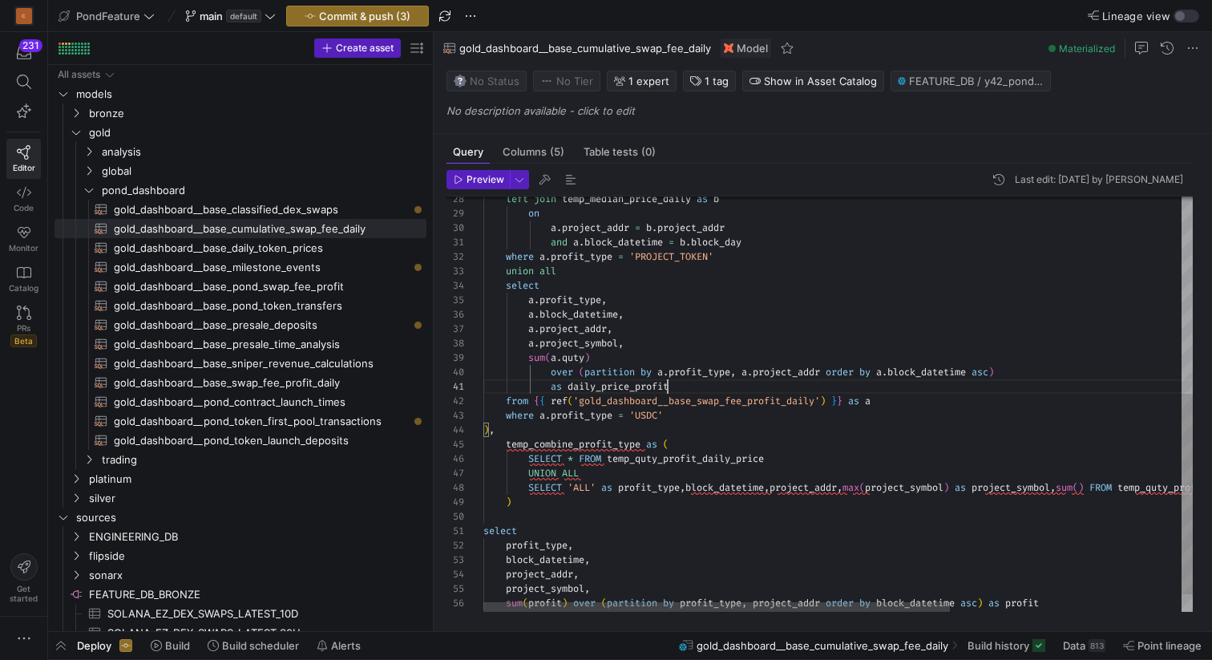
click at [667, 386] on div "left join temp_median_price_daily as b on a . project_addr = b . project_addr a…" at bounding box center [1013, 218] width 1061 height 859
click at [1098, 485] on div "left join temp_median_price_daily as b on a . project_addr = b . project_addr a…" at bounding box center [1013, 218] width 1061 height 859
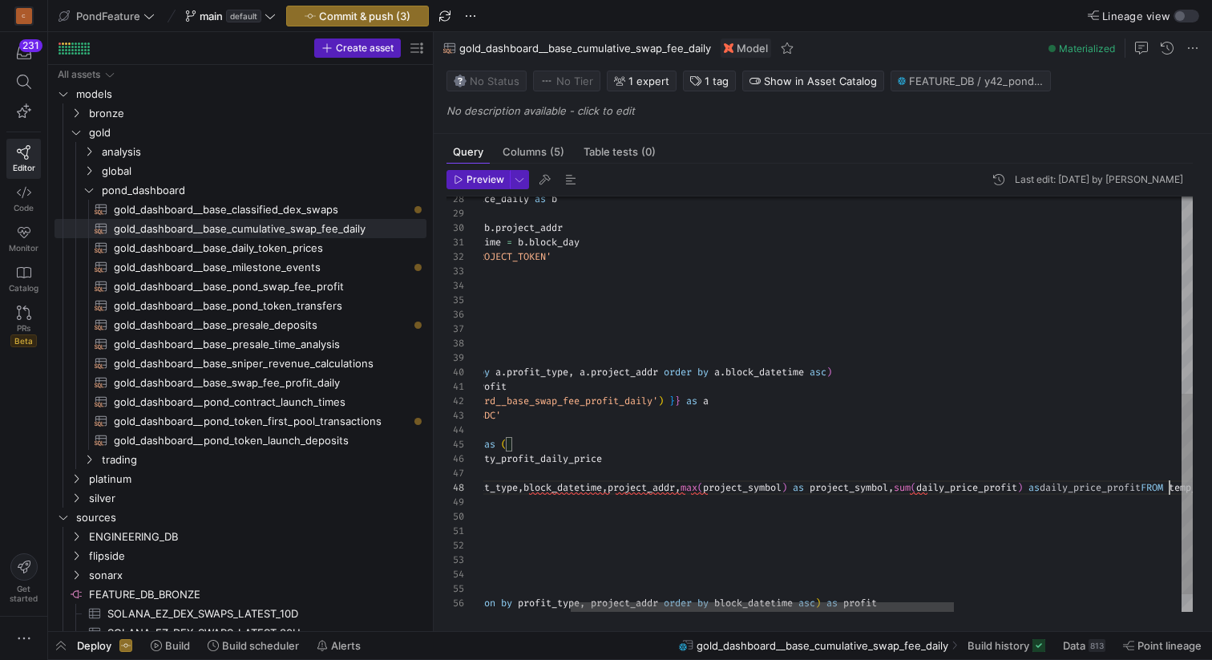
scroll to position [101, 848]
click at [565, 175] on span "button" at bounding box center [570, 179] width 19 height 19
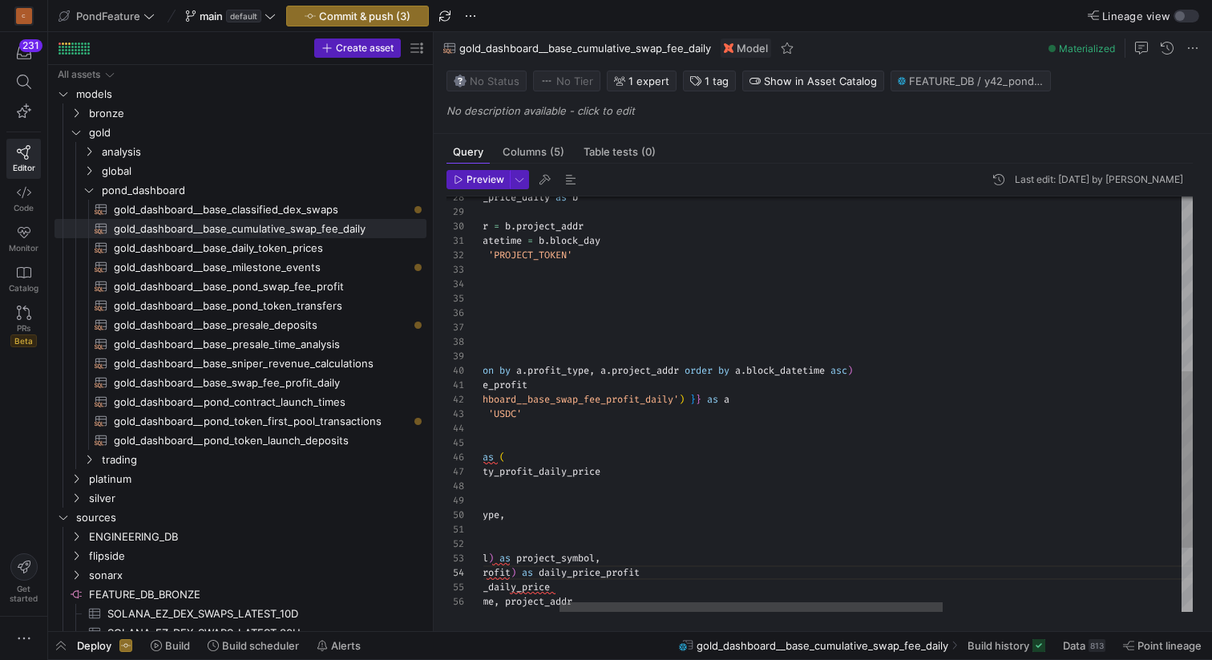
scroll to position [144, 139]
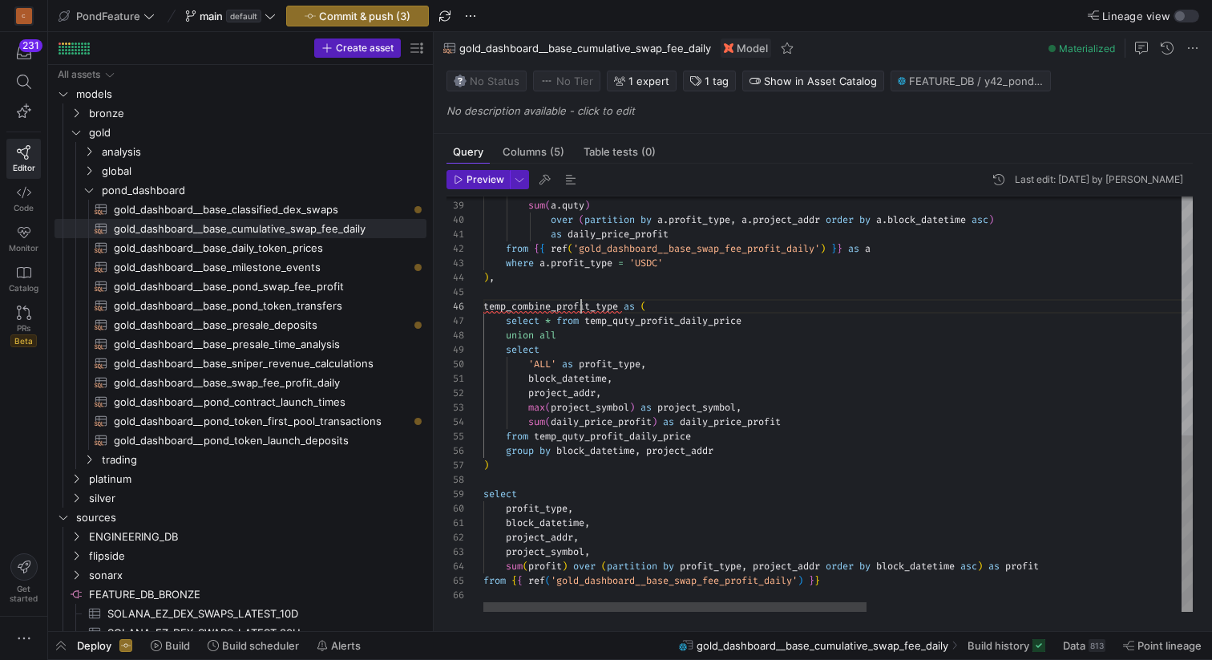
click at [579, 300] on div "a . project_symbol , sum ( a . quty ) over ( partition by a . profit_type , a .…" at bounding box center [1129, 124] width 1292 height 975
click at [854, 581] on div "a . project_symbol , sum ( a . quty ) over ( partition by a . profit_type , a .…" at bounding box center [1129, 124] width 1292 height 975
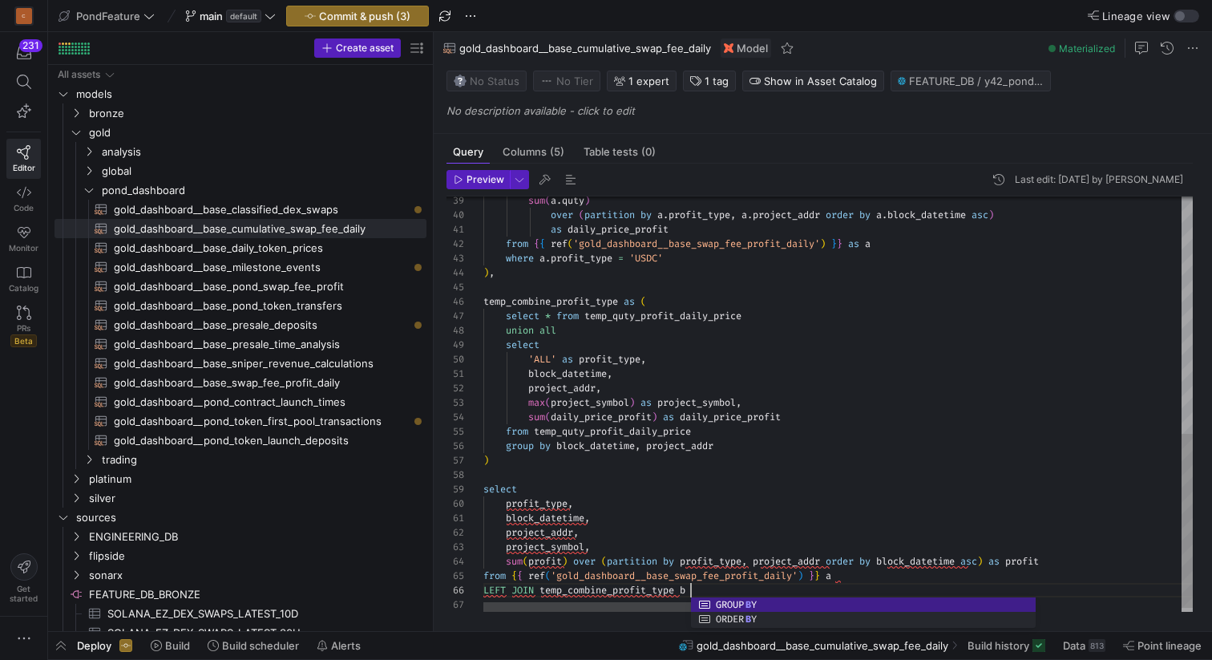
scroll to position [72, 208]
click at [685, 588] on div "sum ( a . quty ) over ( partition by a . profit_type , a . project_addr order b…" at bounding box center [1129, 126] width 1292 height 989
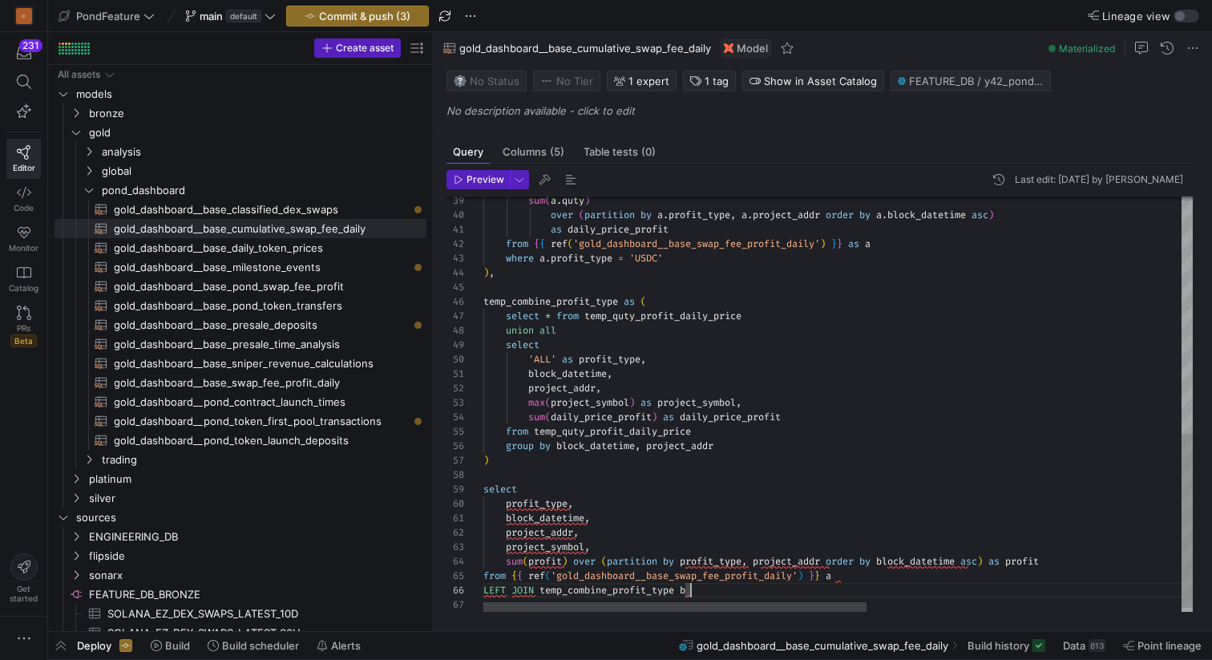
click at [699, 588] on div "sum ( a . quty ) over ( partition by a . profit_type , a . project_addr order b…" at bounding box center [1129, 126] width 1292 height 989
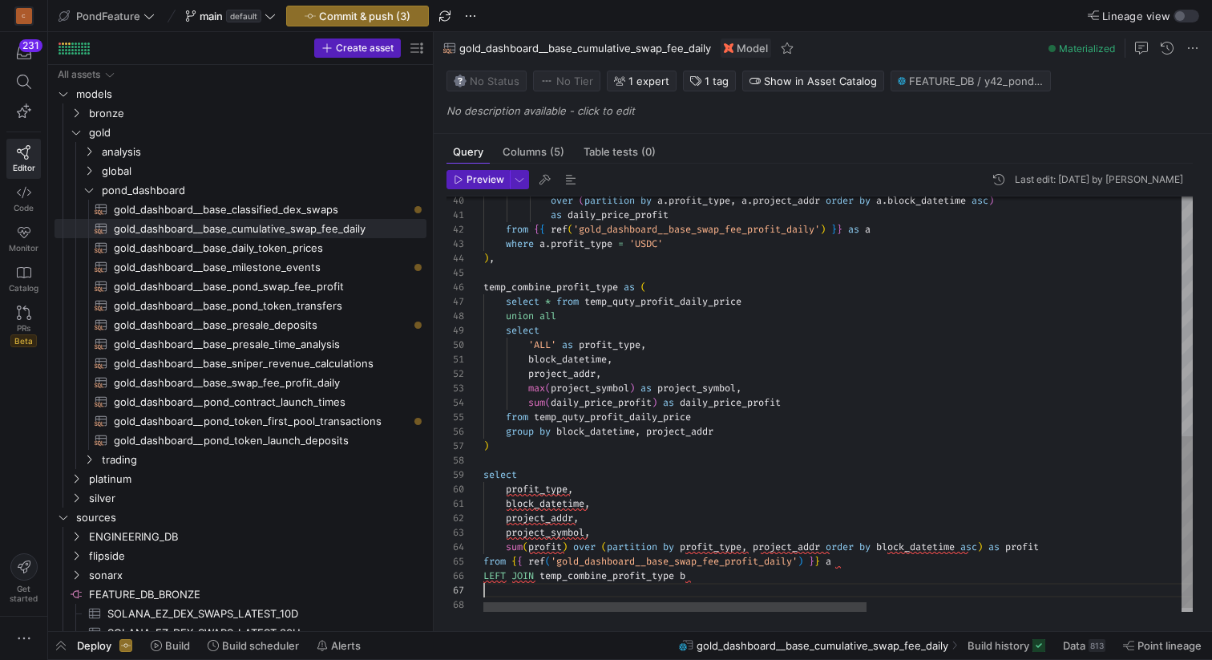
scroll to position [87, 0]
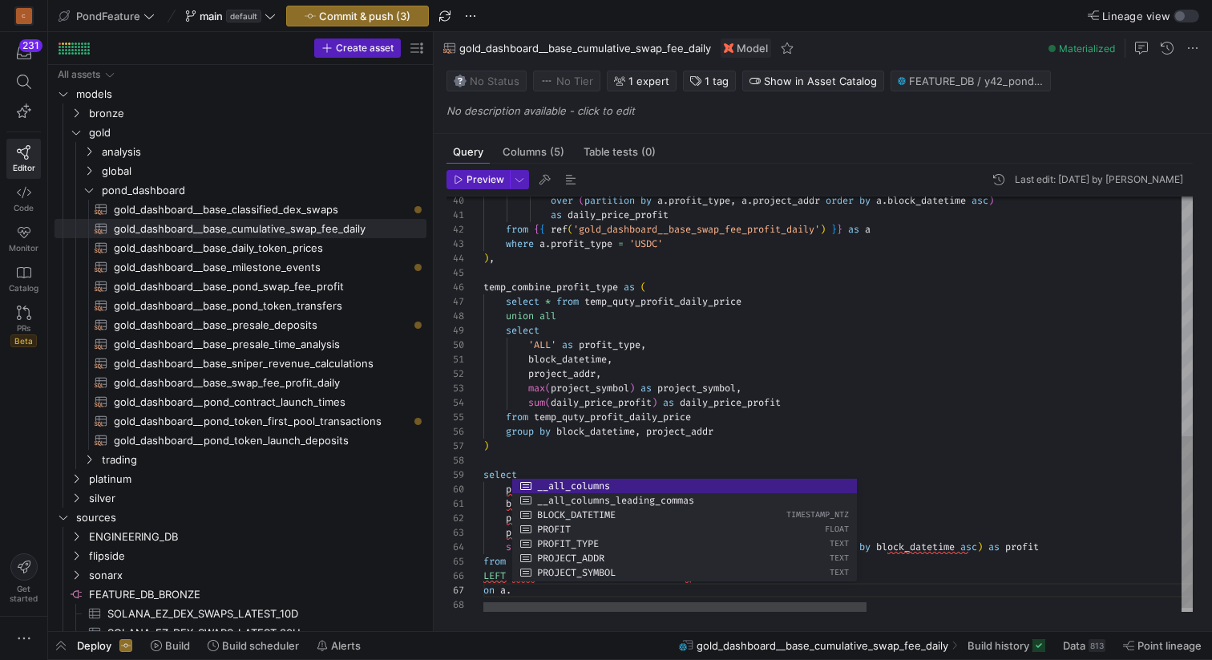
click at [665, 451] on div "over ( partition by a . profit_type , a . project_addr order by a . block_datet…" at bounding box center [1129, 120] width 1292 height 1004
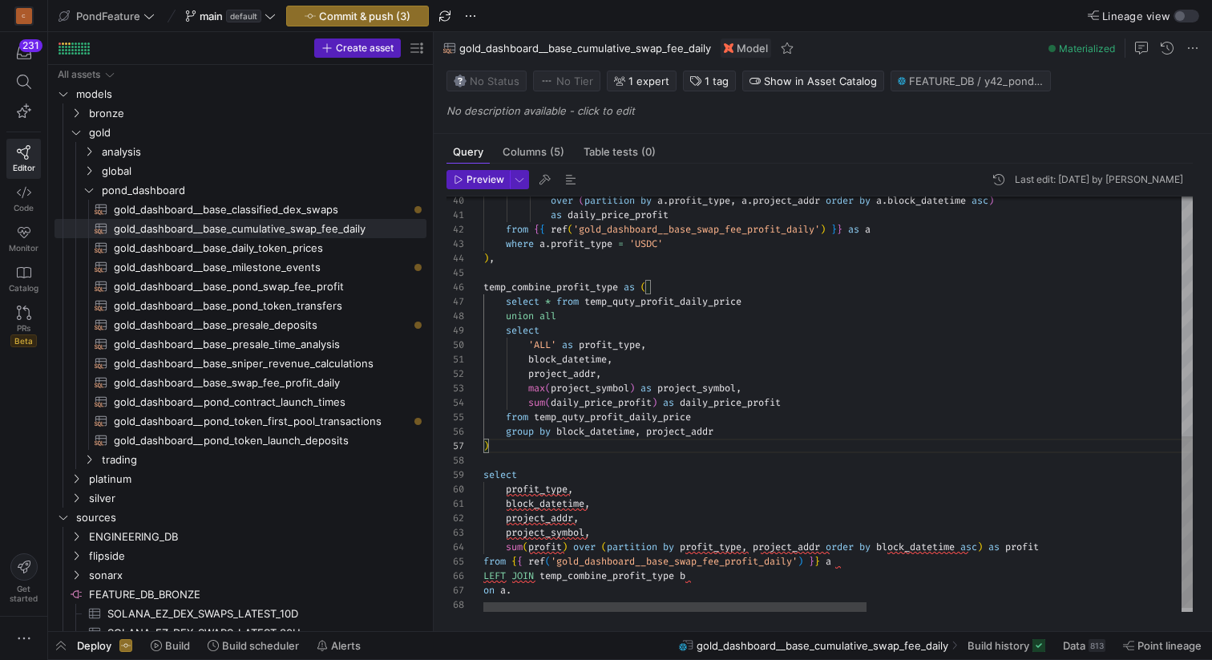
click at [560, 487] on div "over ( partition by a . profit_type , a . project_addr order by a . block_datet…" at bounding box center [1129, 120] width 1292 height 1004
click at [532, 592] on div "over ( partition by a . profit_type , a . project_addr order by a . block_datet…" at bounding box center [1129, 120] width 1292 height 1004
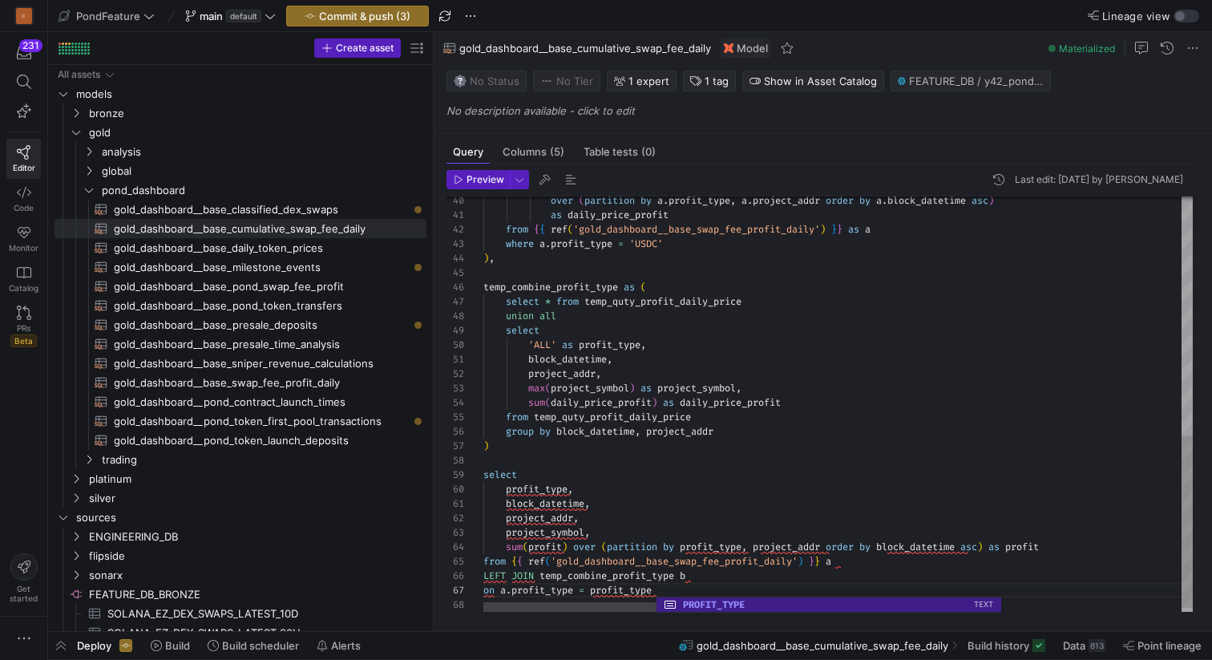
click at [592, 589] on div "over ( partition by a . profit_type , a . project_addr order by a . block_datet…" at bounding box center [1129, 120] width 1292 height 1004
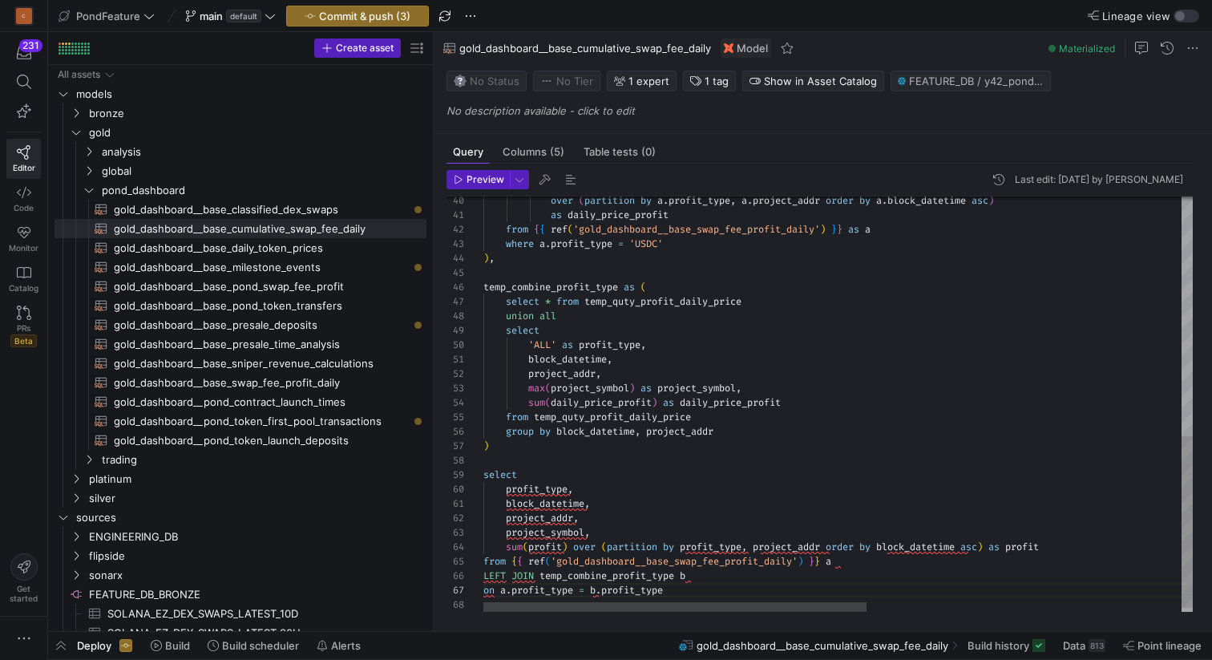
scroll to position [87, 184]
click at [679, 592] on div "over ( partition by a . profit_type , a . project_addr order by a . block_datet…" at bounding box center [1129, 120] width 1292 height 1004
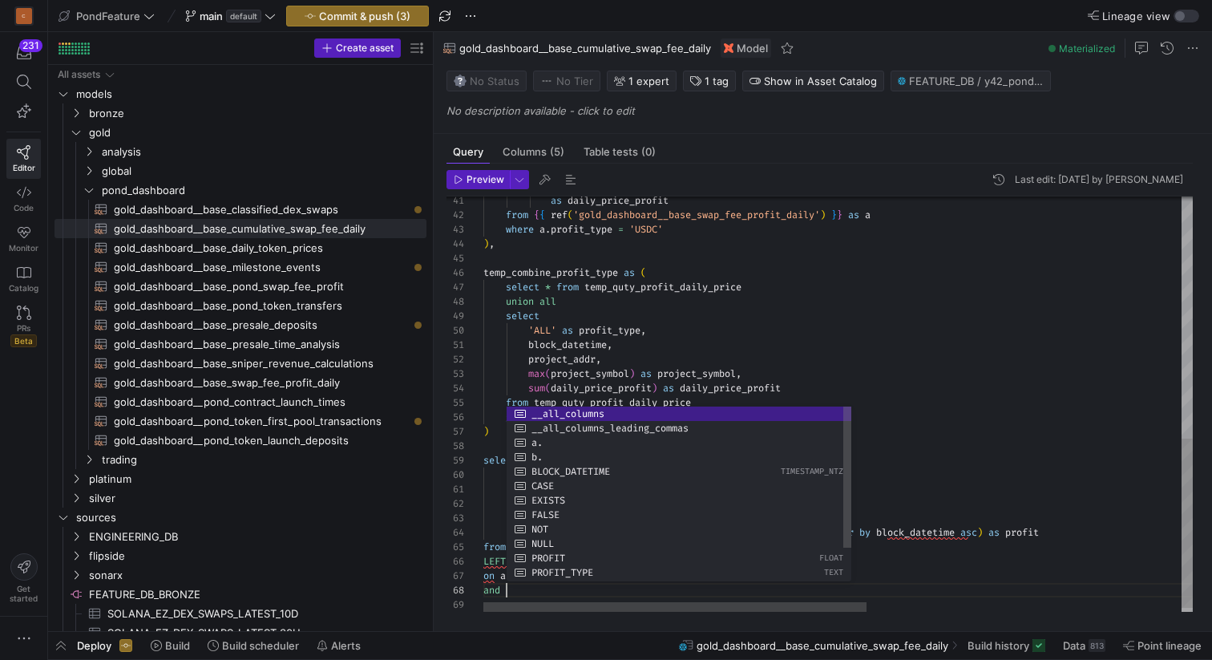
scroll to position [101, 34]
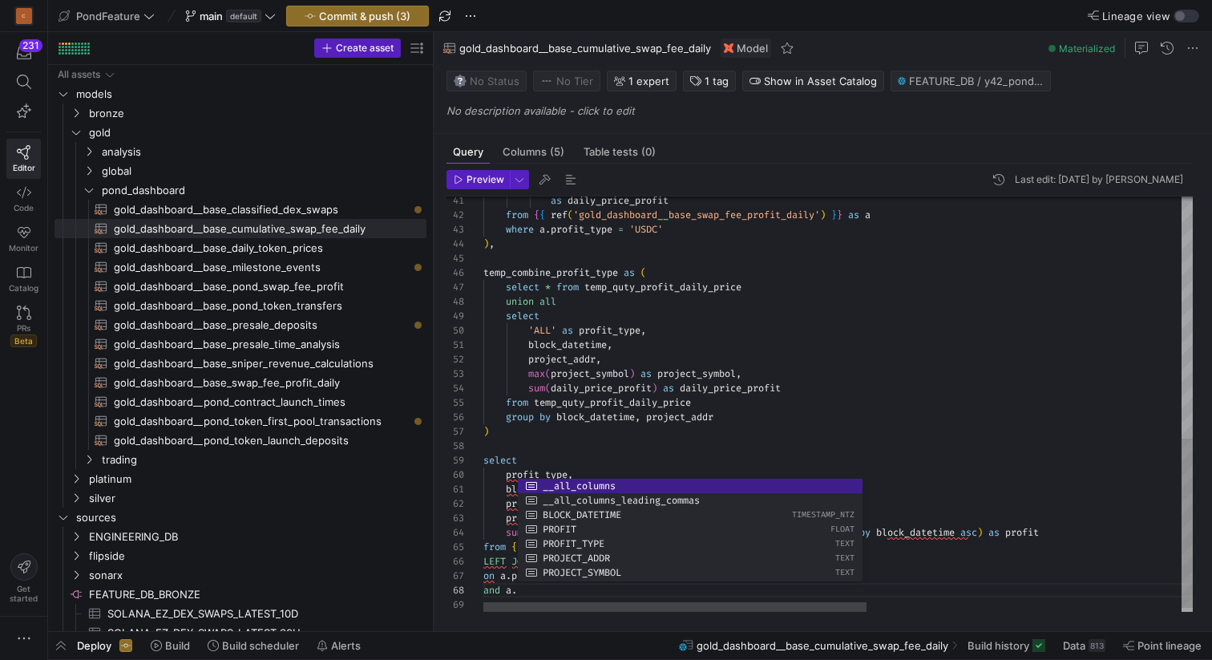
click at [635, 455] on div "as daily_price_profit from { { ref ( 'gold_dashboard__base_swap_fee_profit_dail…" at bounding box center [1129, 112] width 1292 height 1018
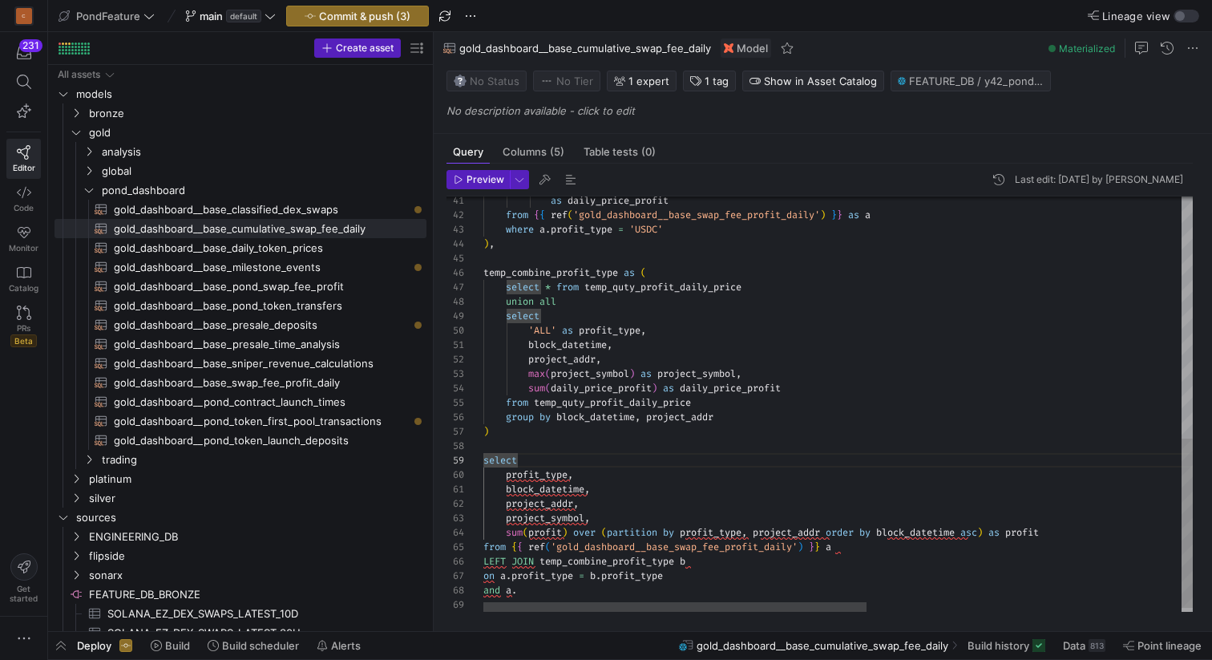
click at [560, 501] on div "as daily_price_profit from { { ref ( 'gold_dashboard__base_swap_fee_profit_dail…" at bounding box center [1129, 112] width 1292 height 1018
click at [544, 499] on div "as daily_price_profit from { { ref ( 'gold_dashboard__base_swap_fee_profit_dail…" at bounding box center [1129, 112] width 1292 height 1018
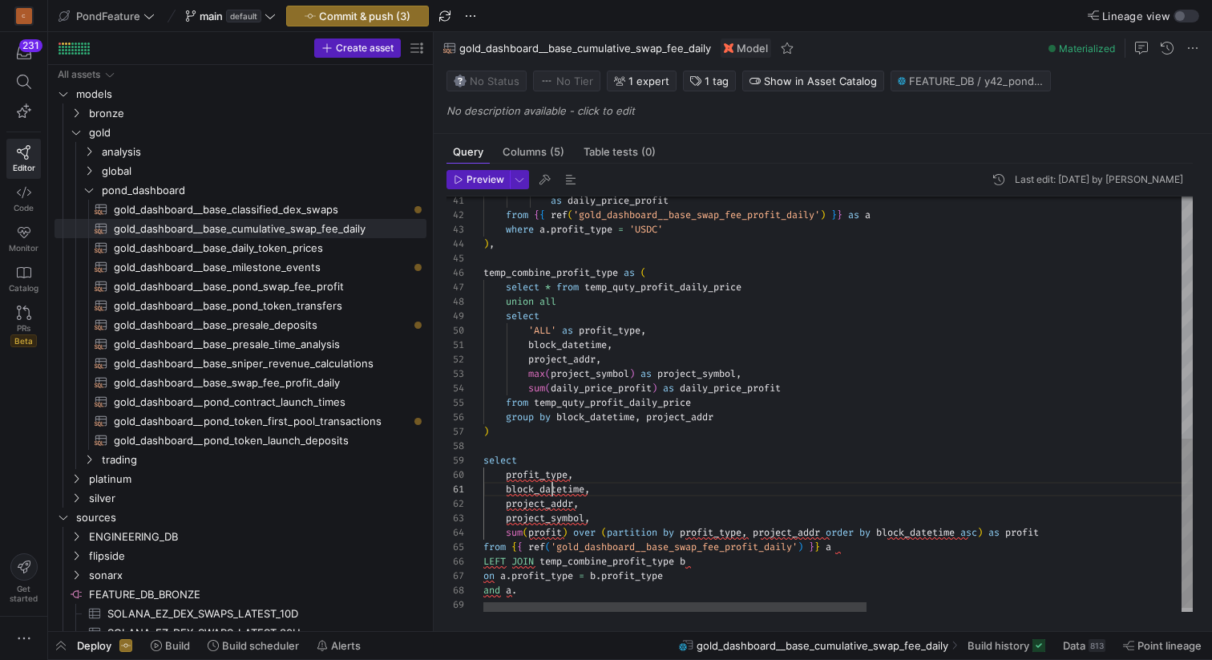
click at [553, 487] on div "as daily_price_profit from { { ref ( 'gold_dashboard__base_swap_fee_profit_dail…" at bounding box center [1129, 112] width 1292 height 1018
click at [540, 590] on div "as daily_price_profit from { { ref ( 'gold_dashboard__base_swap_fee_profit_dail…" at bounding box center [1129, 112] width 1292 height 1018
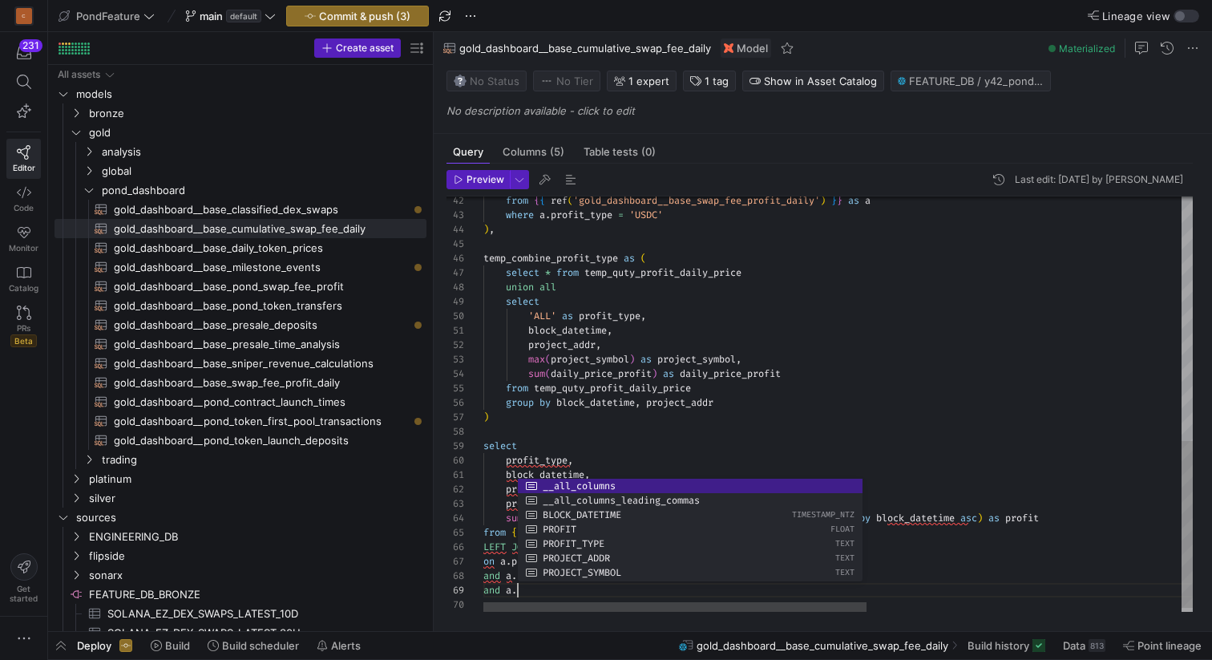
scroll to position [115, 34]
click at [568, 453] on div "from { { ref ( 'gold_dashboard__base_swap_fee_profit_daily' ) } } as a where a …" at bounding box center [1129, 105] width 1292 height 1033
click at [562, 489] on div "from { { ref ( 'gold_dashboard__base_swap_fee_profit_daily' ) } } as a where a …" at bounding box center [1129, 105] width 1292 height 1033
click at [529, 589] on div "from { { ref ( 'gold_dashboard__base_swap_fee_profit_daily' ) } } as a where a …" at bounding box center [1129, 105] width 1292 height 1033
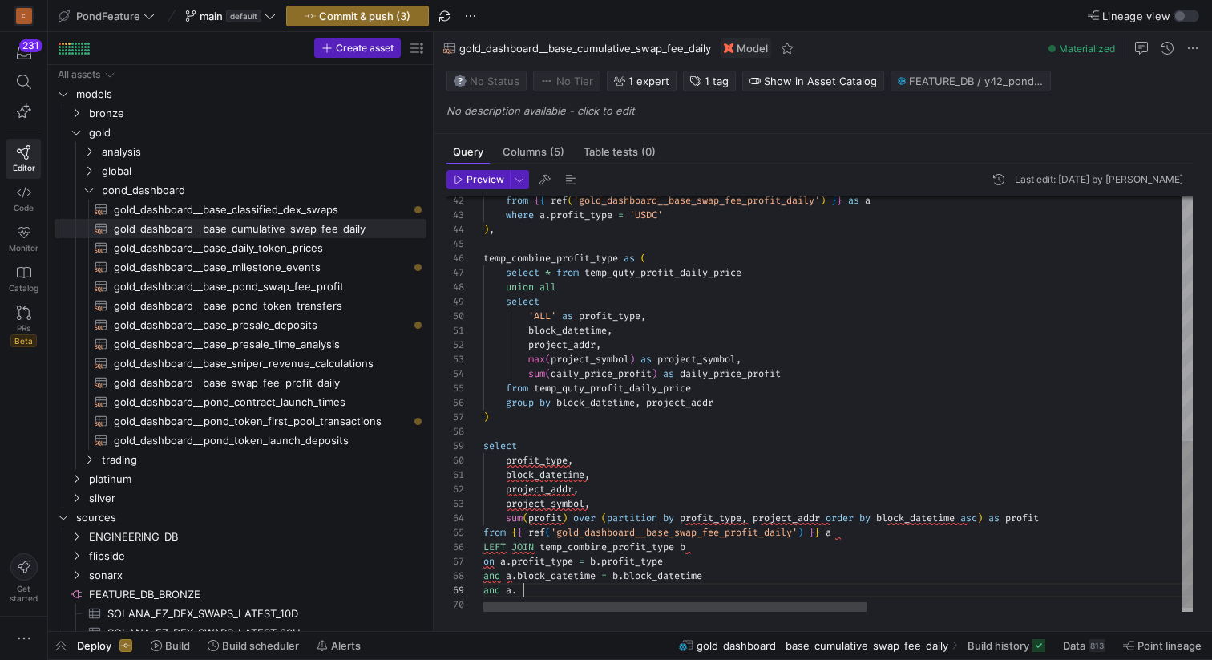
scroll to position [130, 40]
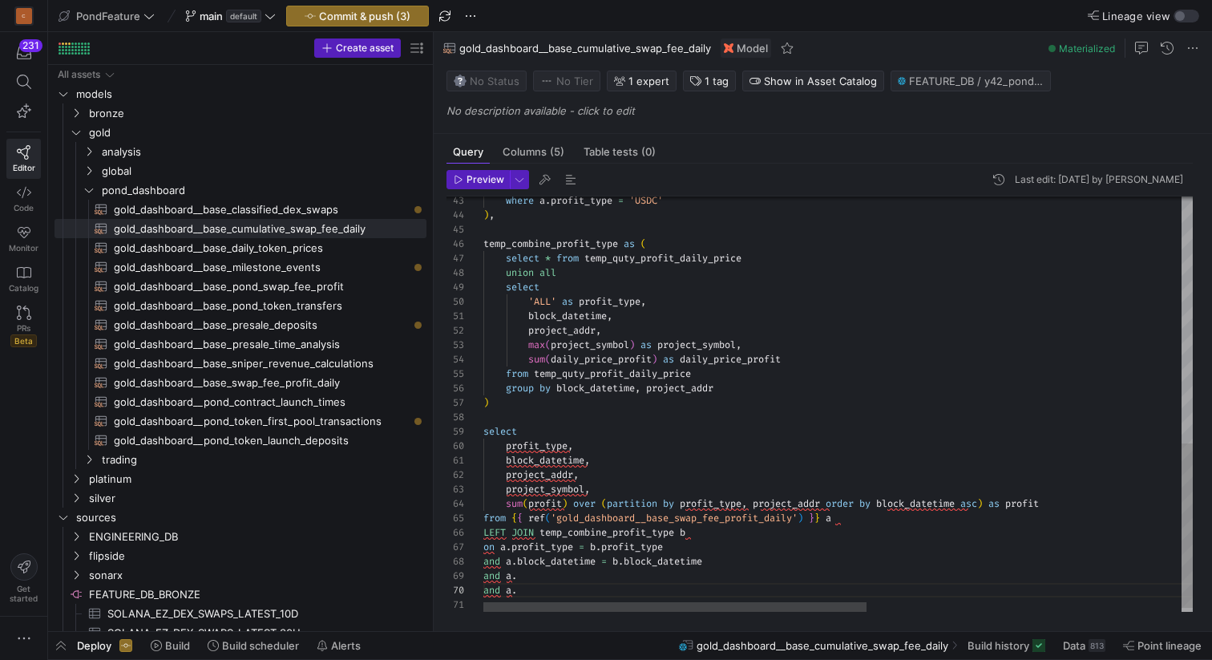
click at [538, 579] on div "where a . profit_type = 'USDC' ) , temp_combine_profit_type as ( select 'ALL' a…" at bounding box center [1129, 97] width 1292 height 1047
click at [554, 597] on div "where a . profit_type = 'USDC' ) , temp_combine_profit_type as ( select 'ALL' a…" at bounding box center [1129, 104] width 1292 height 1061
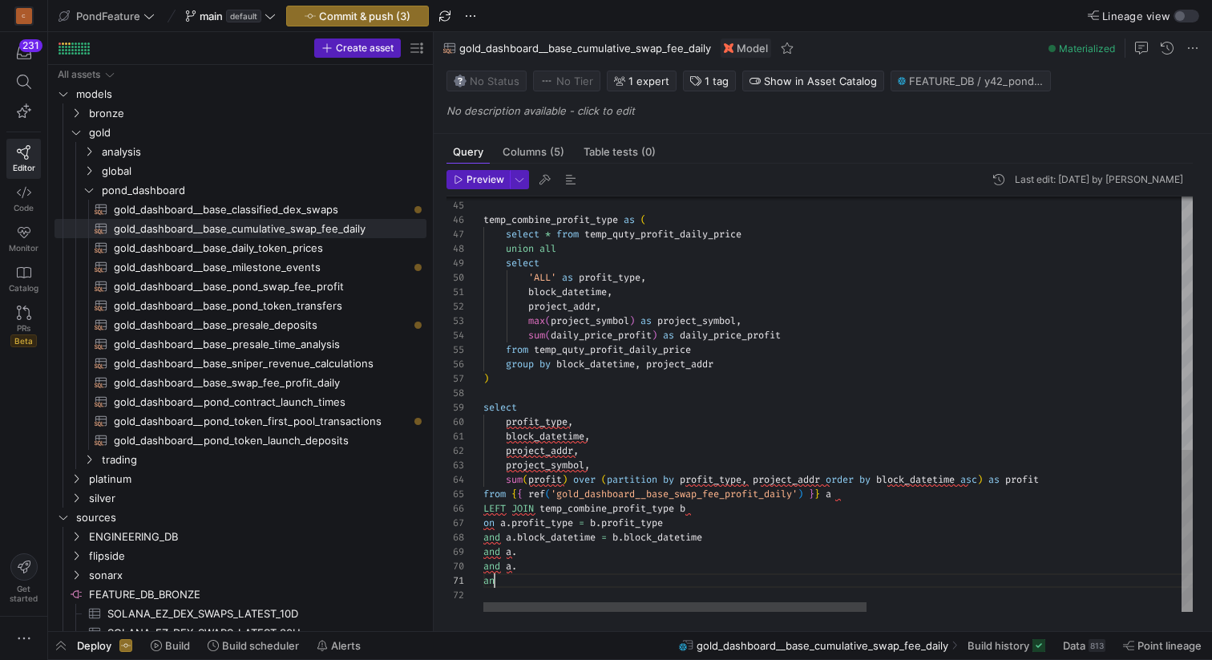
scroll to position [0, 5]
type textarea "a"
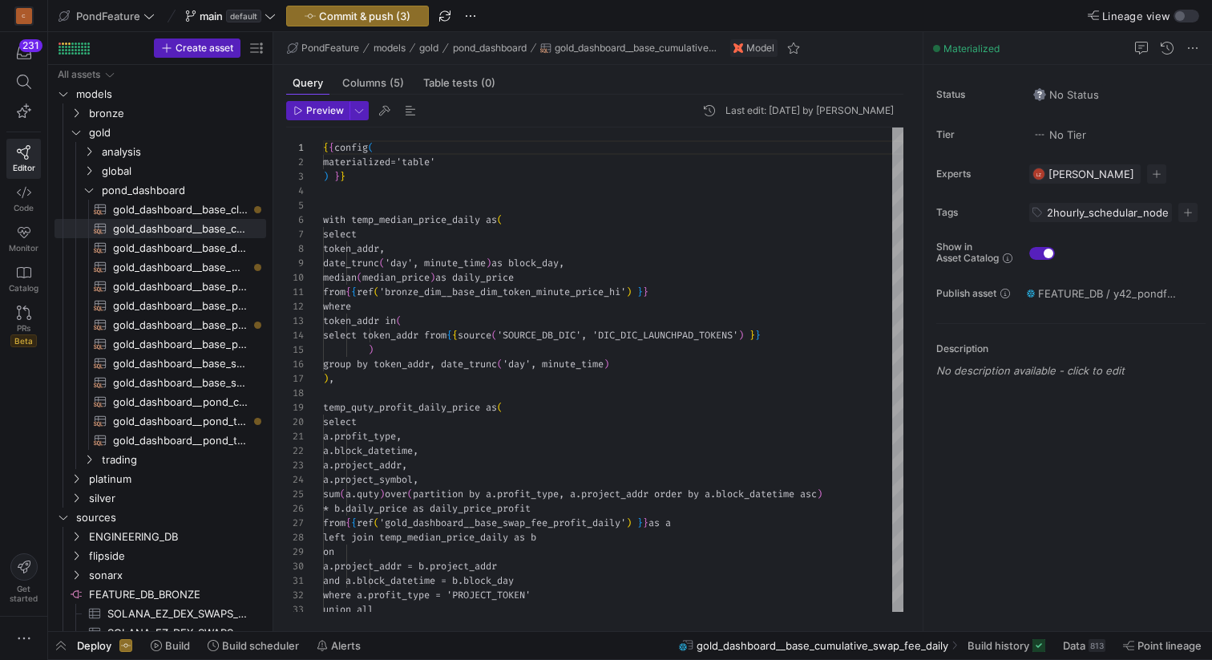
scroll to position [144, 0]
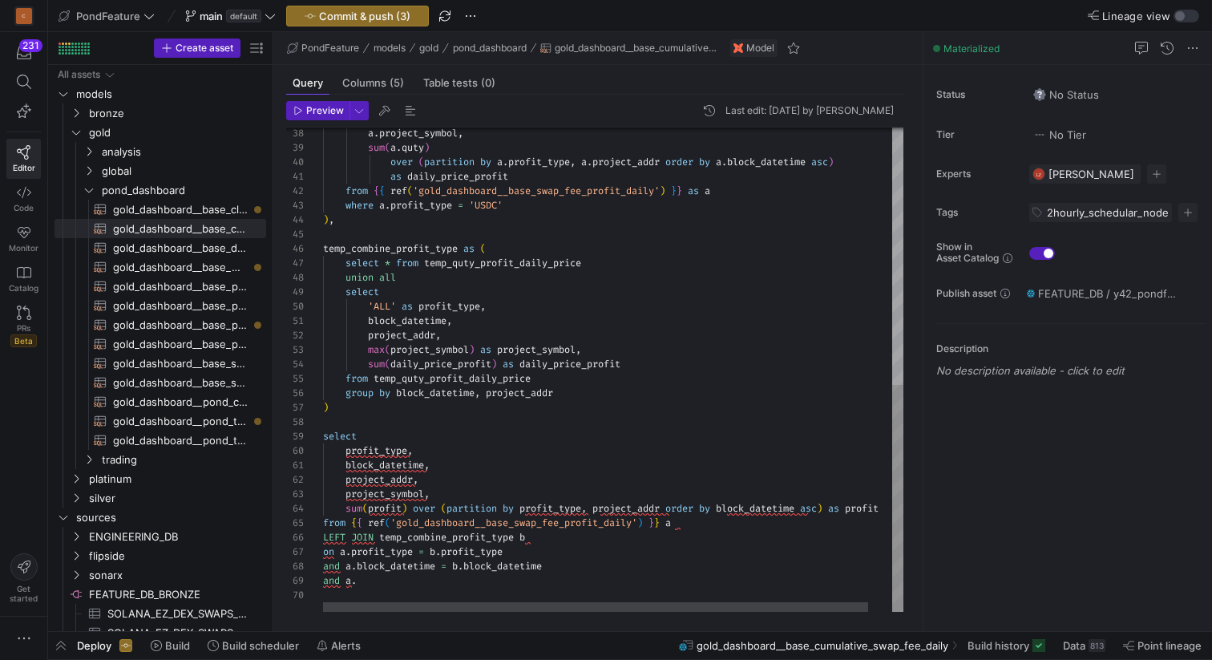
click at [387, 576] on div "a . project_symbol , sum ( a . quty ) over ( partition by a . profit_type , a .…" at bounding box center [625, 95] width 605 height 1033
click at [389, 487] on div "a . project_symbol , sum ( a . quty ) over ( partition by a . profit_type , a .…" at bounding box center [625, 95] width 605 height 1033
click at [386, 484] on div "a . project_symbol , sum ( a . quty ) over ( partition by a . profit_type , a .…" at bounding box center [625, 95] width 605 height 1033
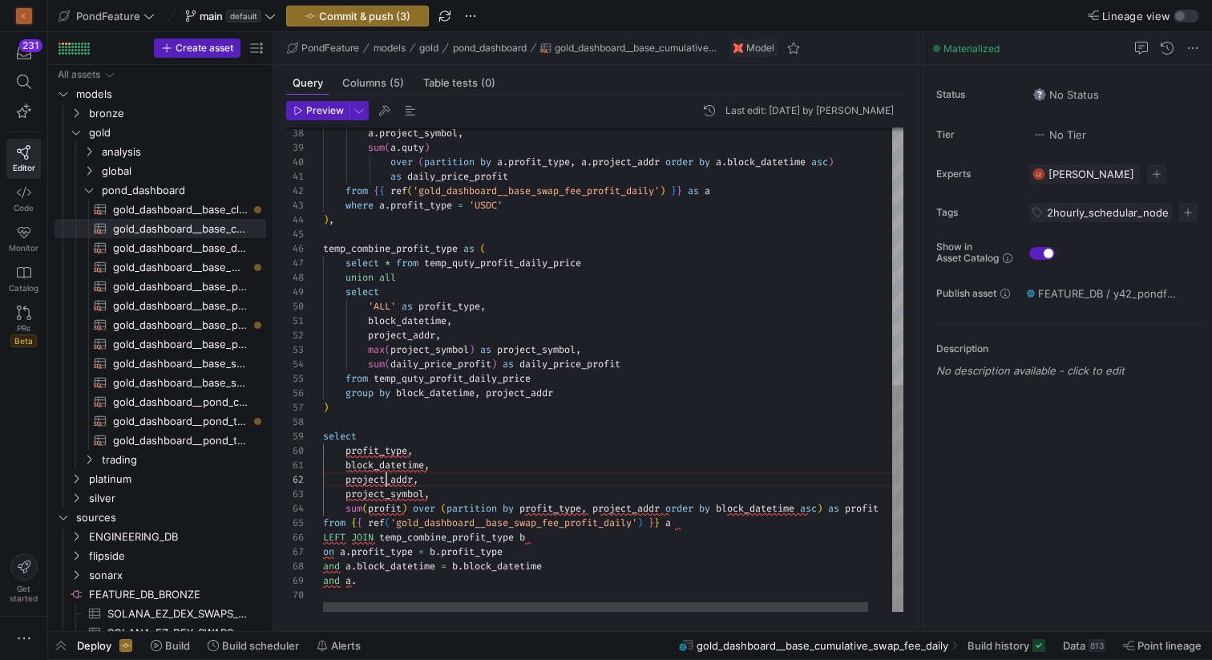
scroll to position [14, 92]
click at [386, 584] on div "a . project_symbol , sum ( a . quty ) over ( partition by a . profit_type , a .…" at bounding box center [625, 95] width 605 height 1033
click at [585, 544] on div "a . project_symbol , sum ( a . quty ) over ( partition by a . profit_type , a .…" at bounding box center [625, 95] width 605 height 1033
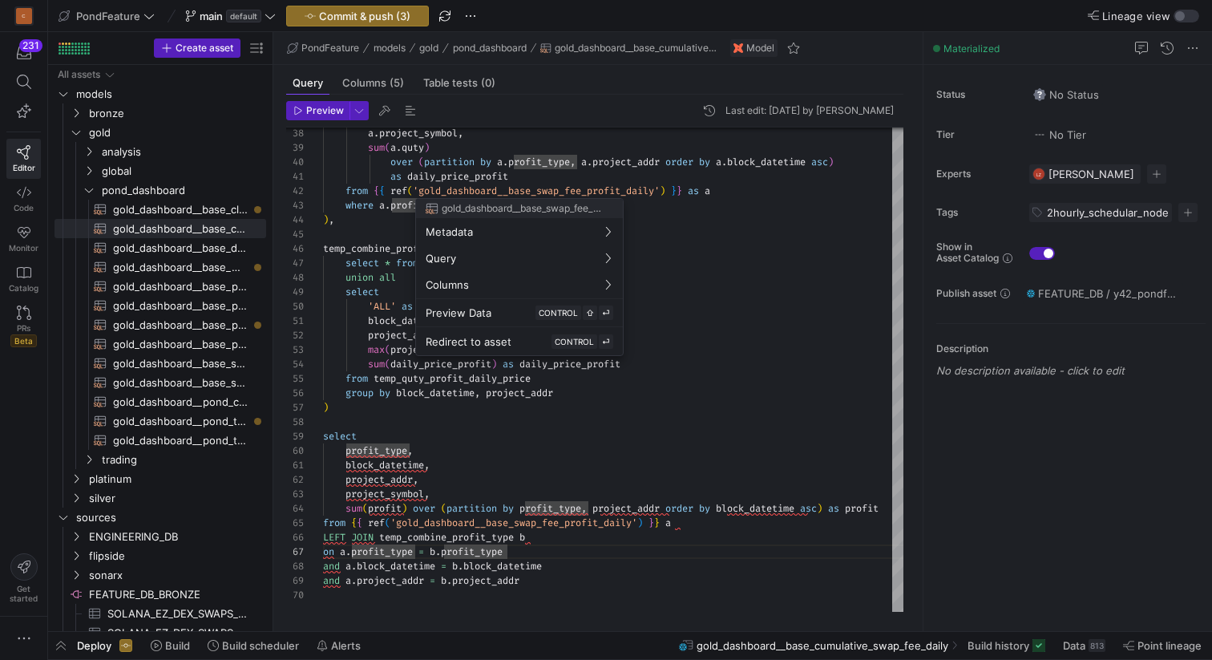
click at [410, 113] on div at bounding box center [606, 330] width 1212 height 660
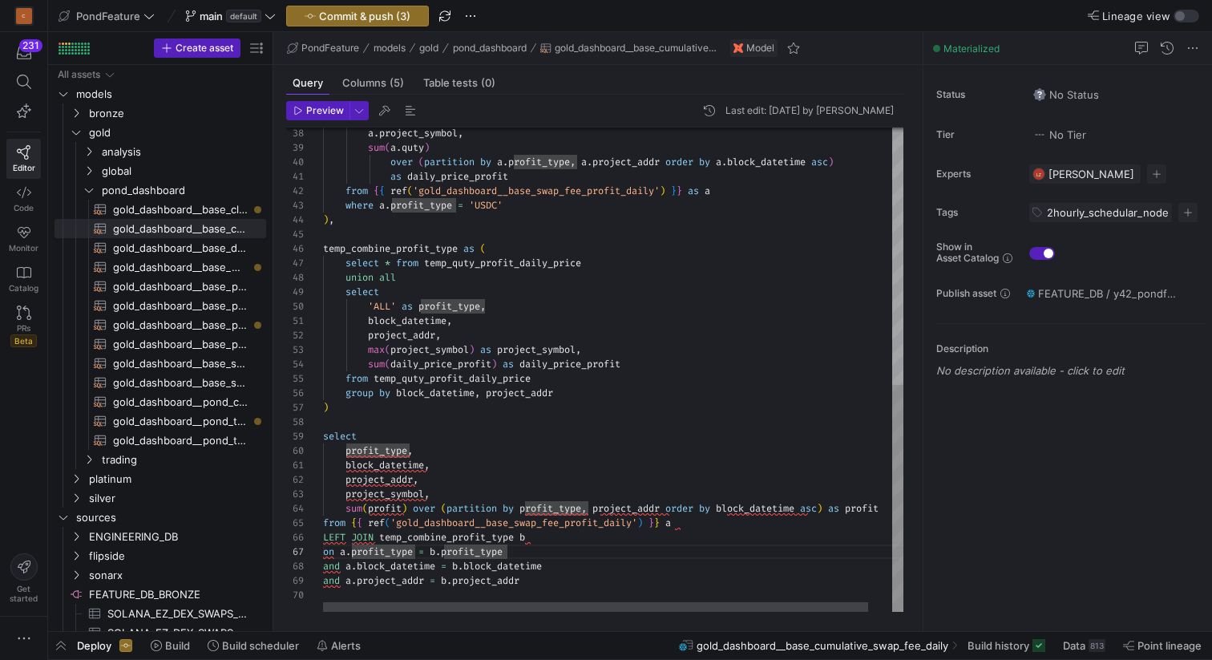
click at [325, 517] on div "a . project_symbol , sum ( a . quty ) over ( partition by a . profit_type , a .…" at bounding box center [625, 95] width 605 height 1033
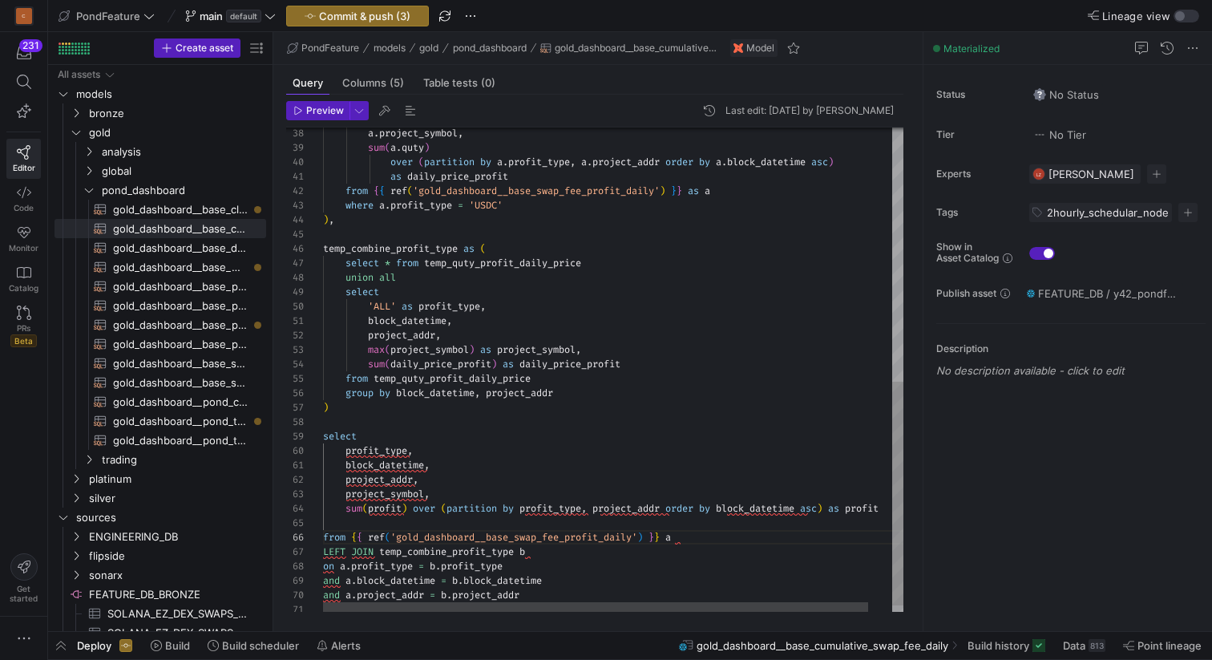
scroll to position [58, 0]
click at [366, 524] on div "a . project_symbol , sum ( a . quty ) over ( partition by a . profit_type , a .…" at bounding box center [625, 102] width 605 height 1047
click at [413, 526] on div "a . project_symbol , sum ( a . quty ) over ( partition by a . profit_type , a .…" at bounding box center [634, 102] width 623 height 1047
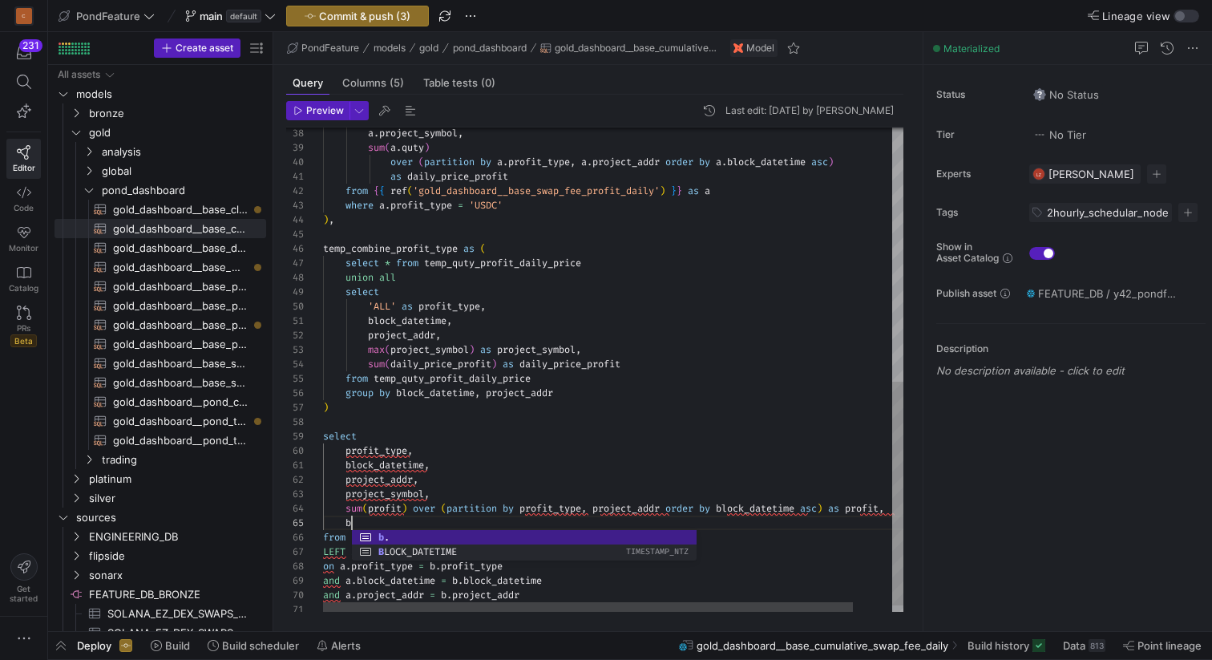
scroll to position [58, 34]
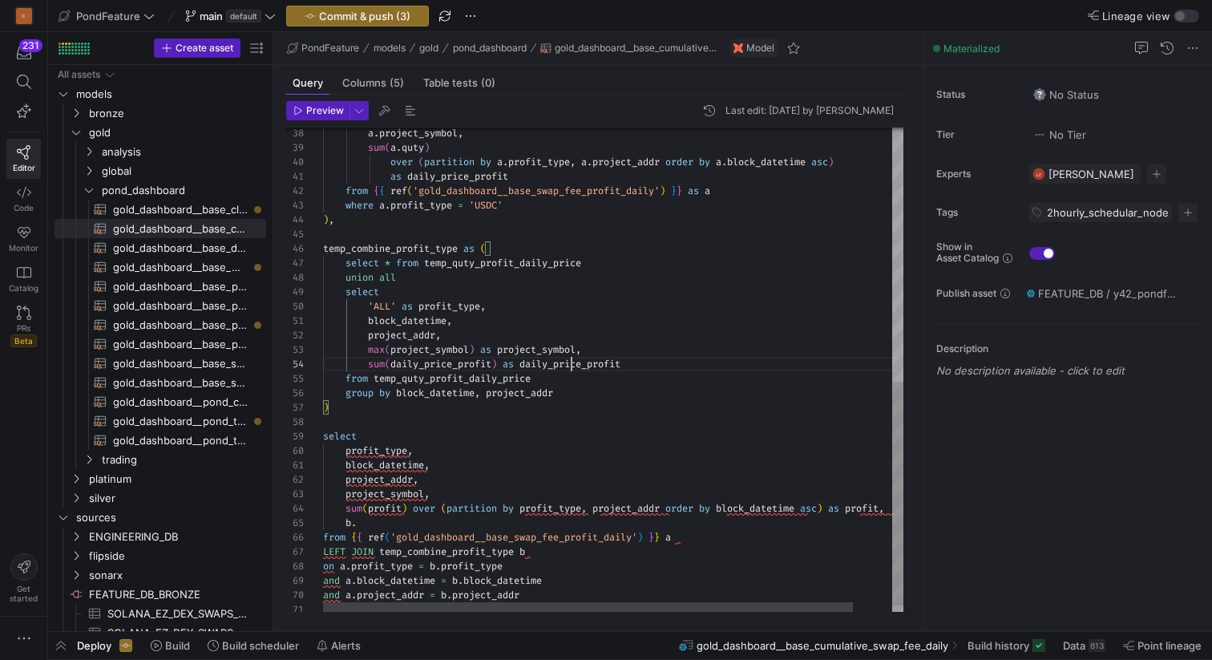
click at [572, 362] on div "a . project_symbol , sum ( a . quty ) over ( partition by a . profit_type , a .…" at bounding box center [634, 102] width 623 height 1047
click at [425, 524] on div "a . project_symbol , sum ( a . quty ) over ( partition by a . profit_type , a .…" at bounding box center [634, 102] width 623 height 1047
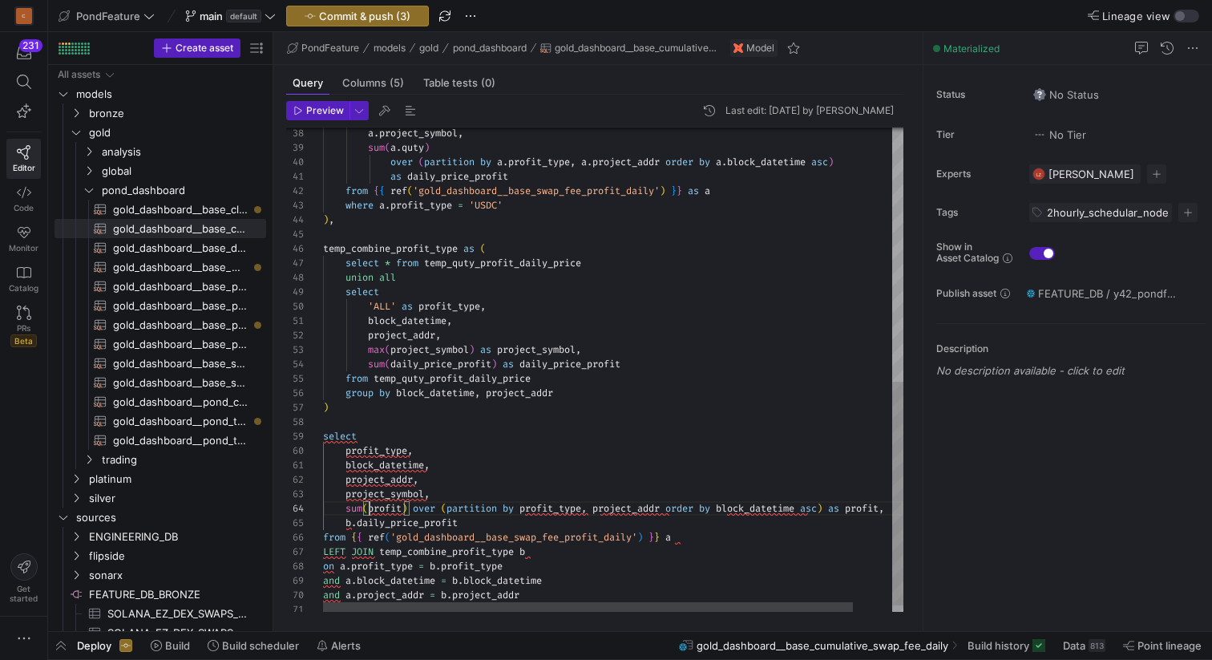
click at [371, 505] on div "a . project_symbol , sum ( a . quty ) over ( partition by a . profit_type , a .…" at bounding box center [634, 102] width 623 height 1047
click at [535, 508] on div "a . project_symbol , sum ( a . quty ) over ( partition by a . profit_type , a .…" at bounding box center [634, 102] width 623 height 1047
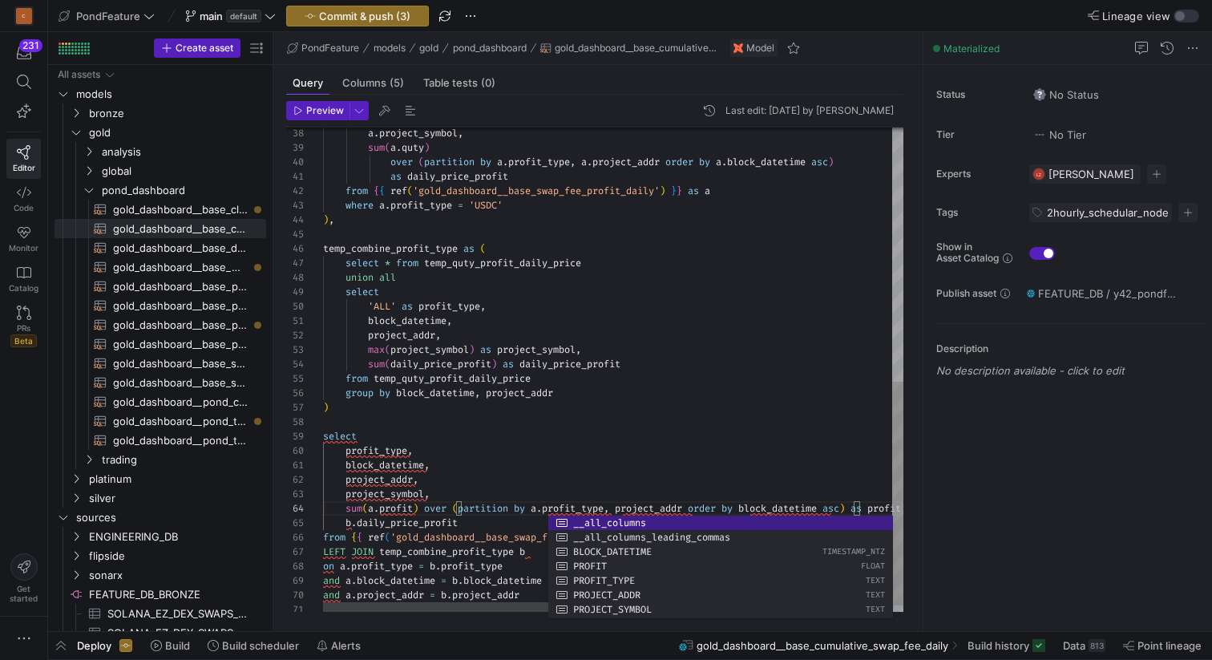
click at [623, 504] on div "a . project_symbol , sum ( a . quty ) over ( partition by a . profit_type , a .…" at bounding box center [640, 102] width 634 height 1047
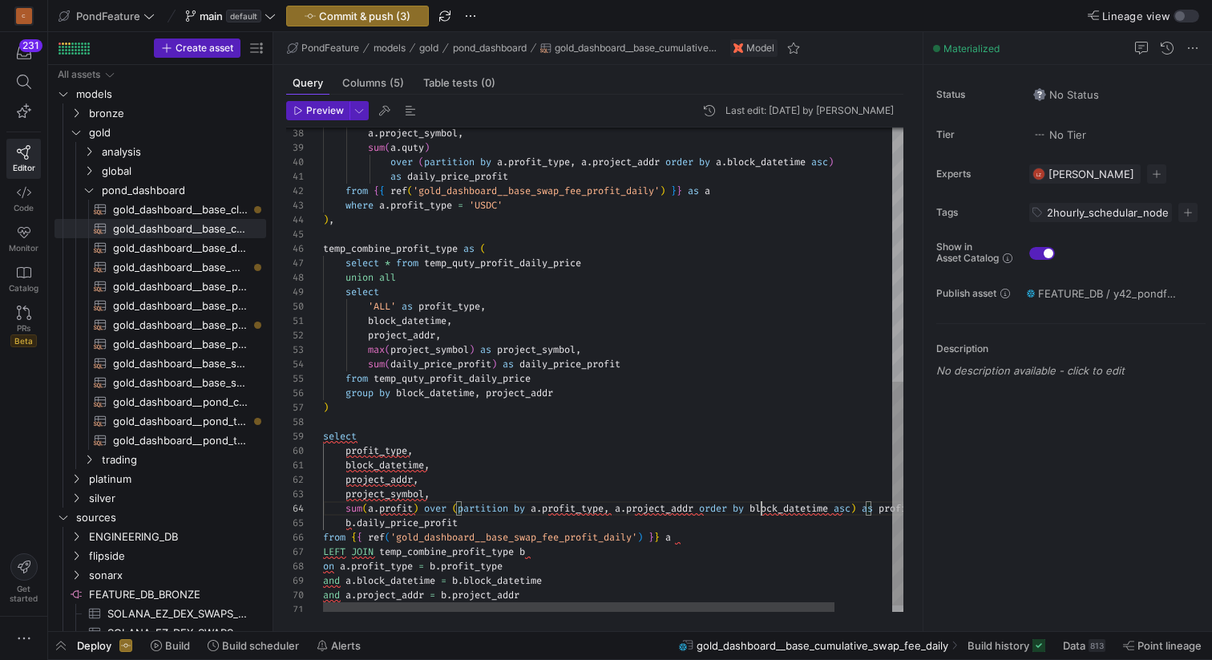
click at [764, 506] on div "a . project_symbol , sum ( a . quty ) over ( partition by a . profit_type , a .…" at bounding box center [645, 102] width 645 height 1047
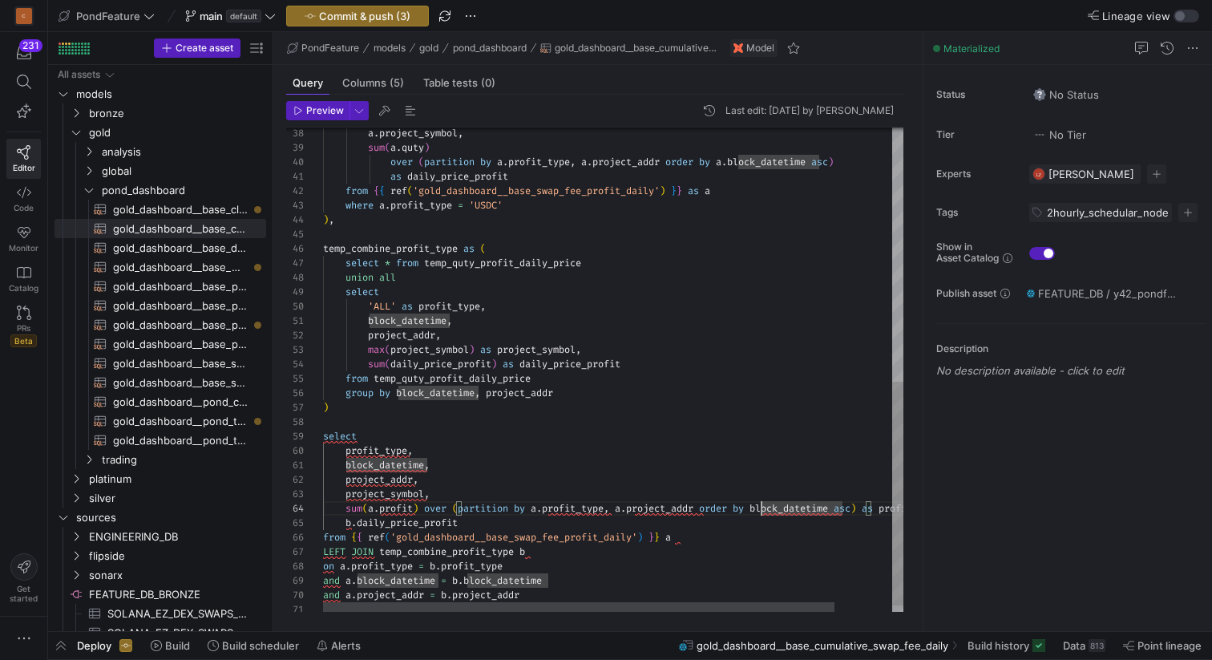
scroll to position [43, 451]
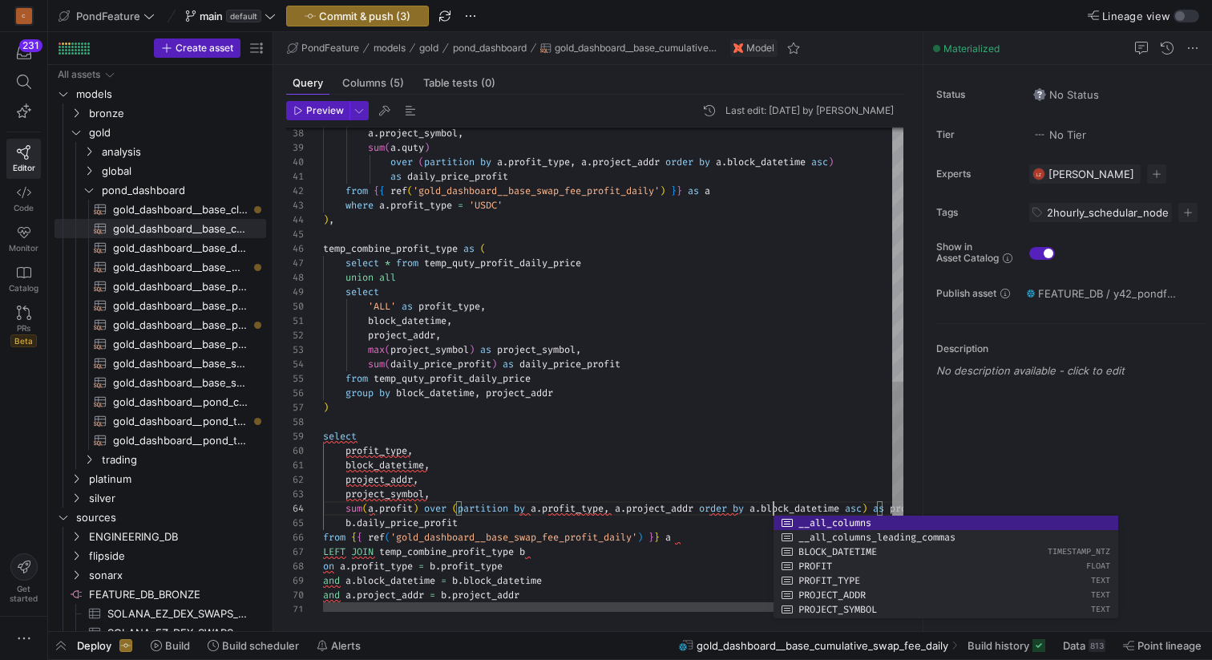
click at [346, 493] on div "a . project_symbol , sum ( a . quty ) over ( partition by a . profit_type , a .…" at bounding box center [651, 102] width 657 height 1047
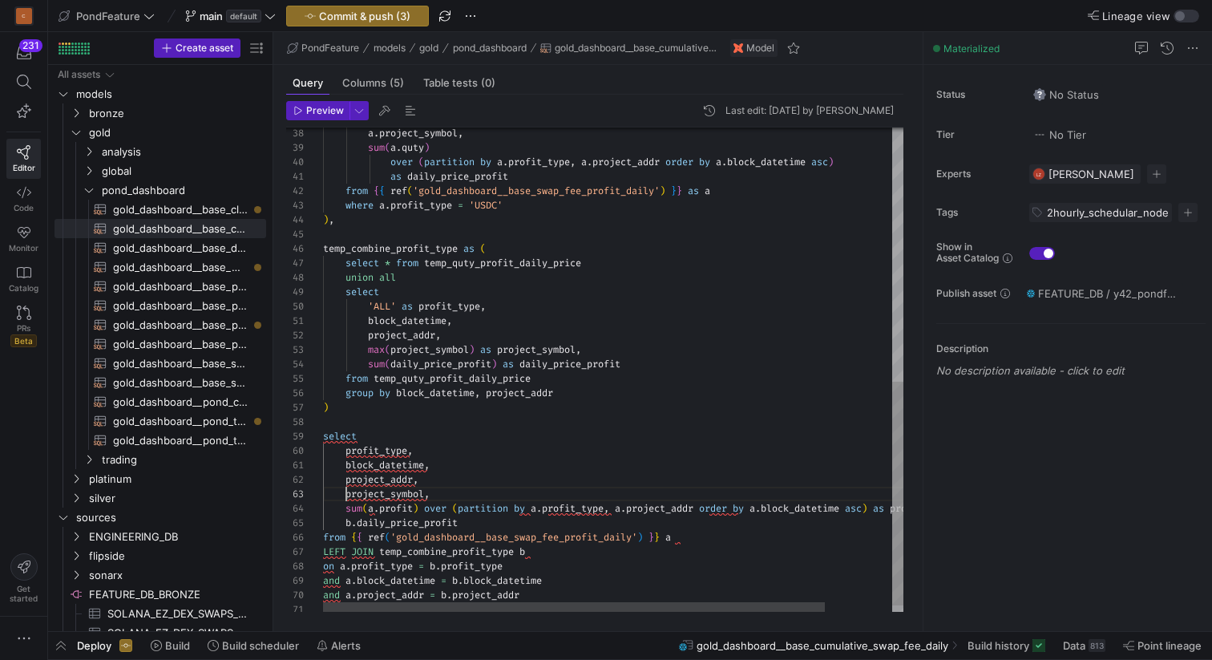
scroll to position [29, 34]
click at [344, 482] on div "a . project_symbol , sum ( a . quty ) over ( partition by a . profit_type , a .…" at bounding box center [651, 102] width 657 height 1047
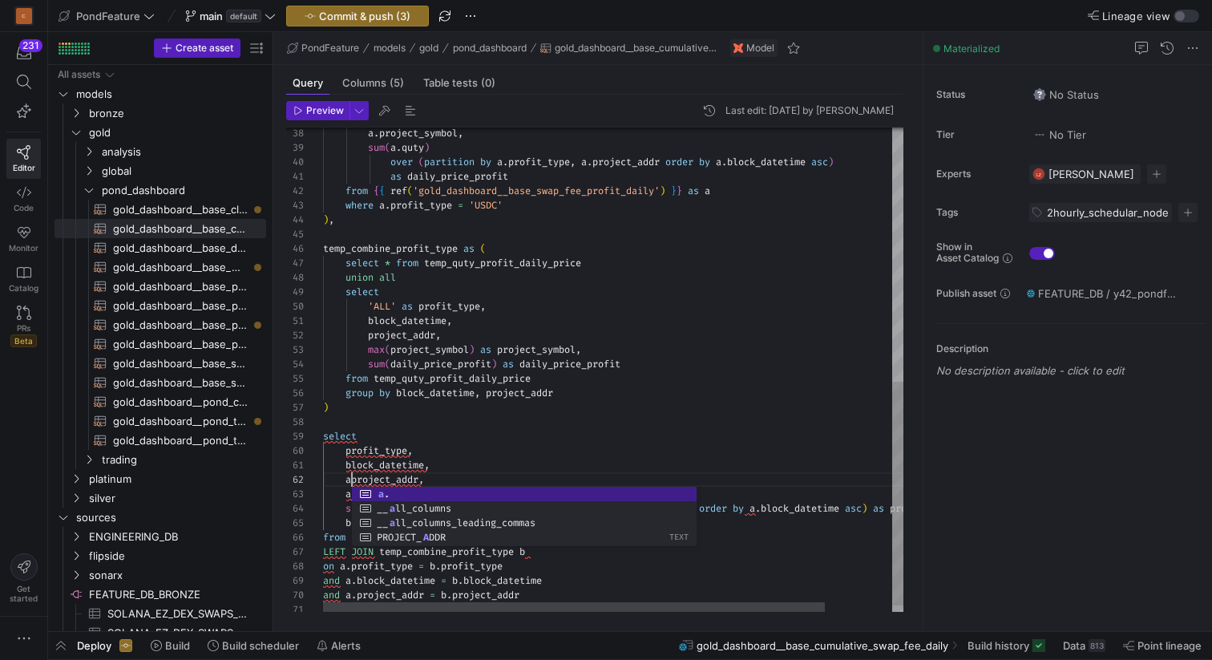
scroll to position [14, 34]
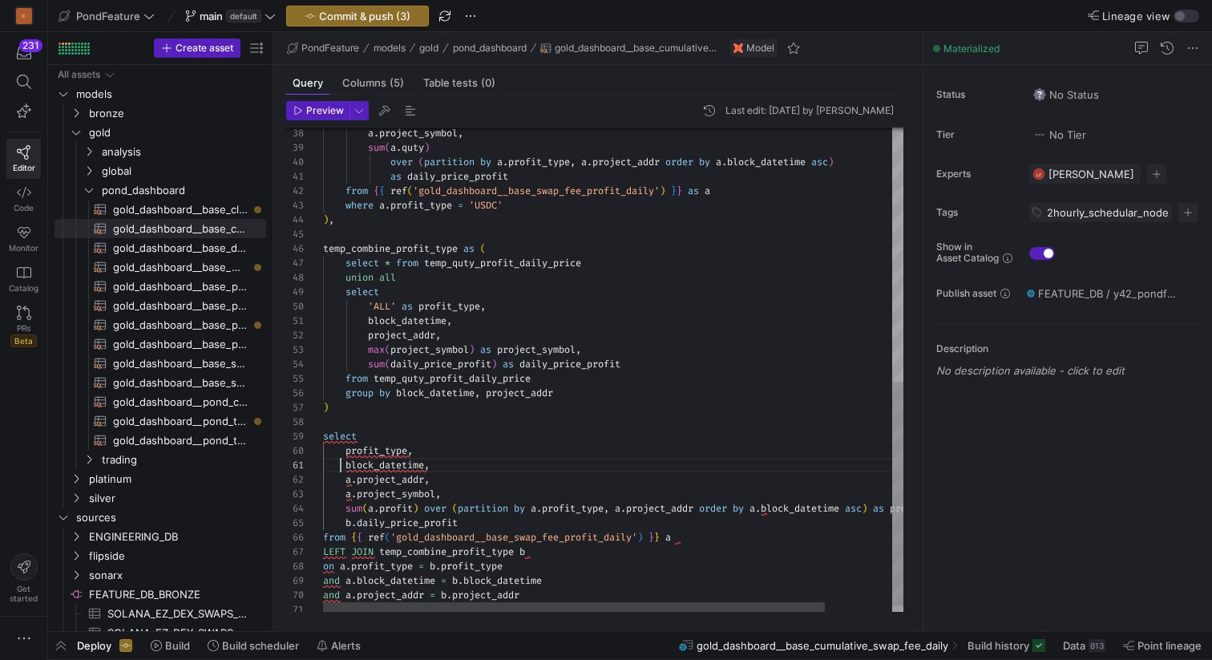
click at [343, 466] on div "a . project_symbol , sum ( a . quty ) over ( partition by a . profit_type , a .…" at bounding box center [651, 102] width 657 height 1047
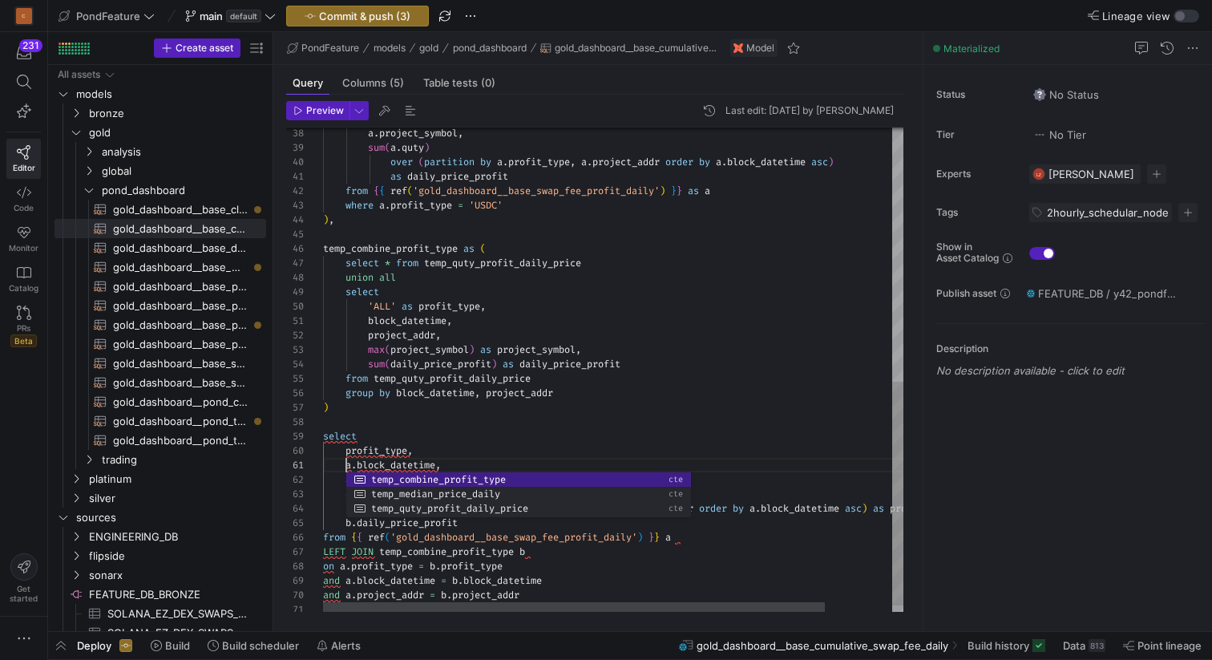
scroll to position [0, 23]
click at [449, 415] on div "a . project_symbol , sum ( a . quty ) over ( partition by a . profit_type , a .…" at bounding box center [651, 102] width 657 height 1047
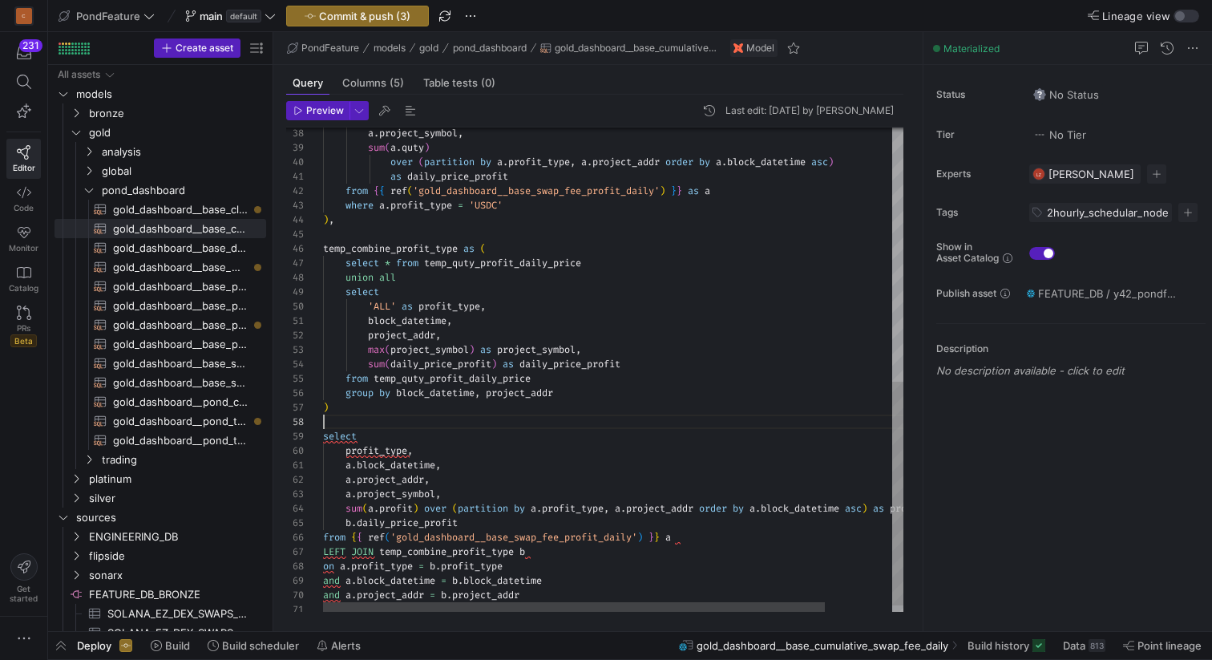
click at [346, 448] on div "a . project_symbol , sum ( a . quty ) over ( partition by a . profit_type , a .…" at bounding box center [651, 102] width 657 height 1047
click at [395, 439] on div "a . project_symbol , sum ( a . quty ) over ( partition by a . profit_type , a .…" at bounding box center [651, 102] width 657 height 1047
click at [420, 420] on div "a . project_symbol , sum ( a . quty ) over ( partition by a . profit_type , a .…" at bounding box center [651, 102] width 657 height 1047
click at [406, 107] on span "button" at bounding box center [410, 110] width 19 height 19
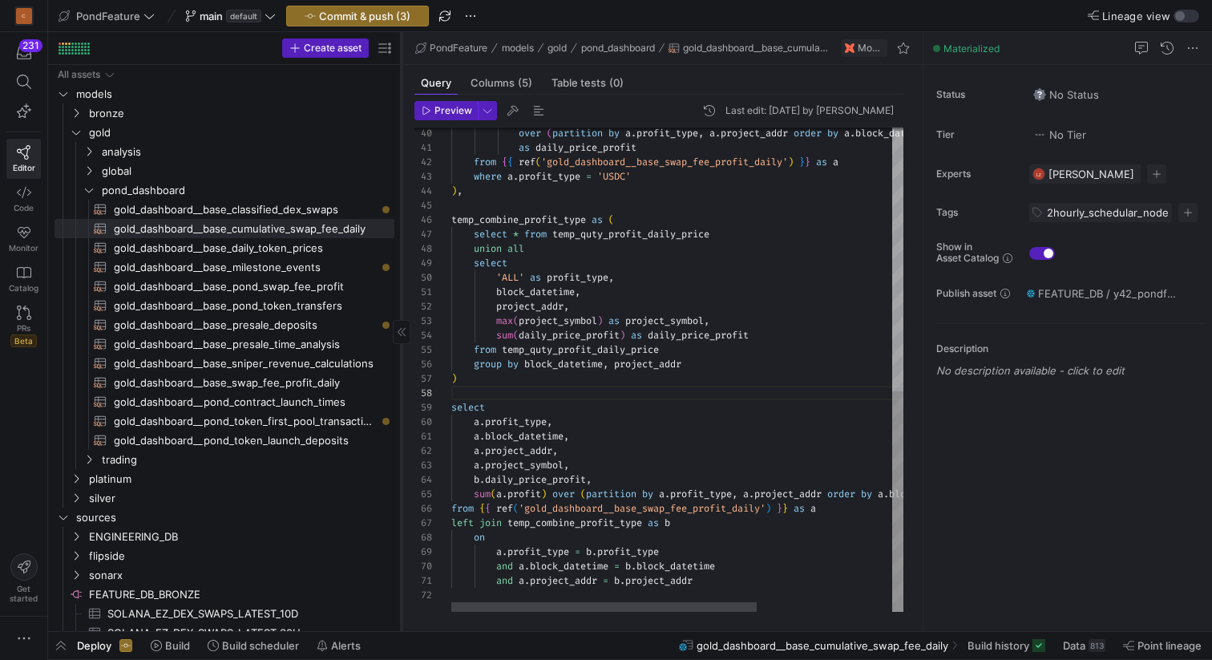
drag, startPoint x: 272, startPoint y: 192, endPoint x: 399, endPoint y: 193, distance: 127.5
click at [401, 194] on div at bounding box center [401, 331] width 1 height 599
click at [303, 225] on span "gold_dashboard__base_cumulative_swap_fee_daily​​​​​​​​​​" at bounding box center [244, 229] width 261 height 18
click at [520, 401] on div "over ( partition by a . profit_type , a . project_addr order by a . block_datet…" at bounding box center [777, 80] width 652 height 1061
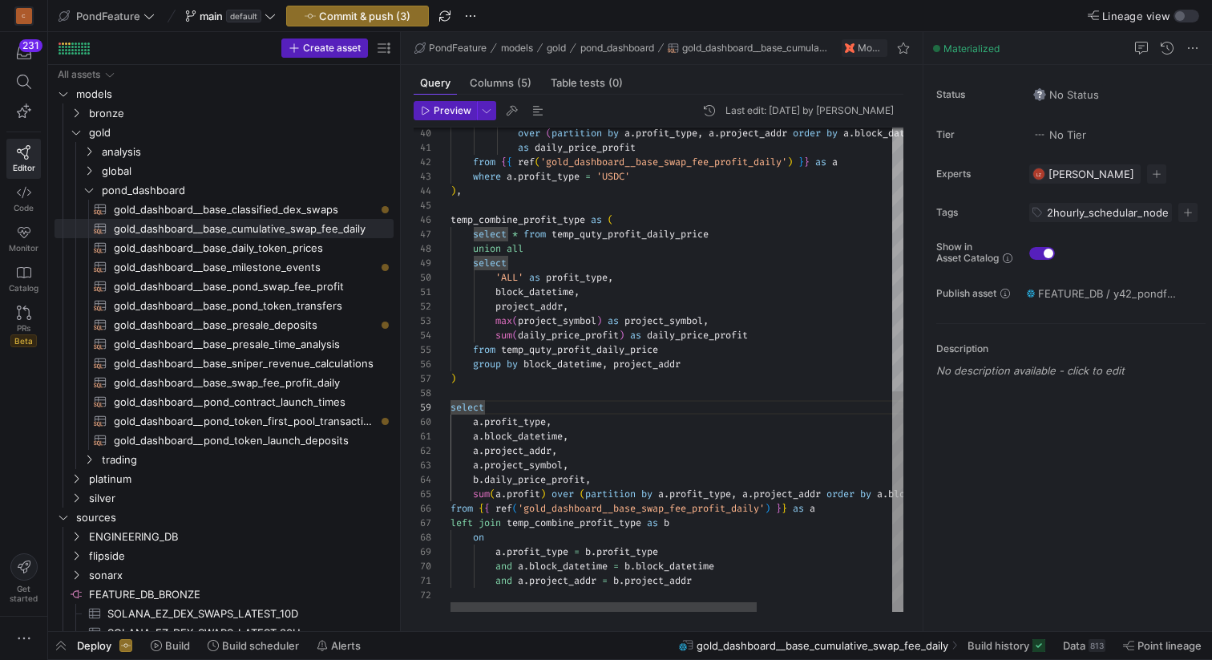
scroll to position [101, 0]
click at [534, 395] on div "over ( partition by a . profit_type , a . project_addr order by a . block_datet…" at bounding box center [777, 80] width 652 height 1061
click at [576, 14] on y42-top-nav "PondFeature main default Commit & push (3) Lineage view" at bounding box center [630, 16] width 1164 height 32
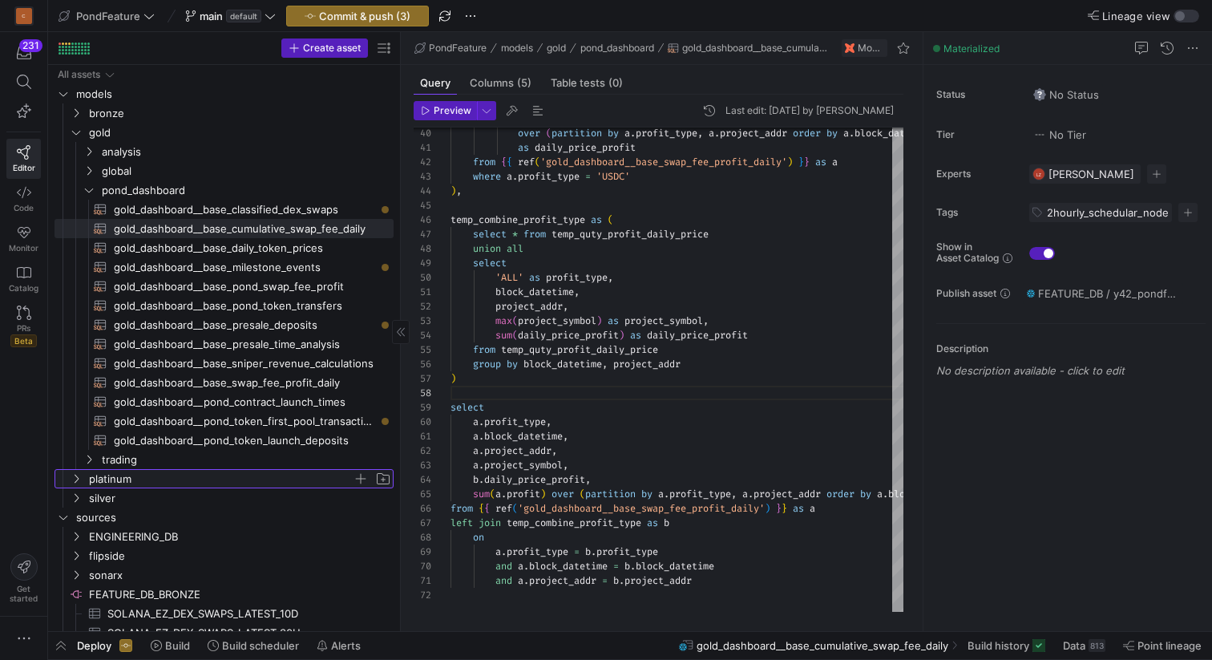
click at [76, 474] on icon "Press SPACE to select this row." at bounding box center [76, 479] width 11 height 10
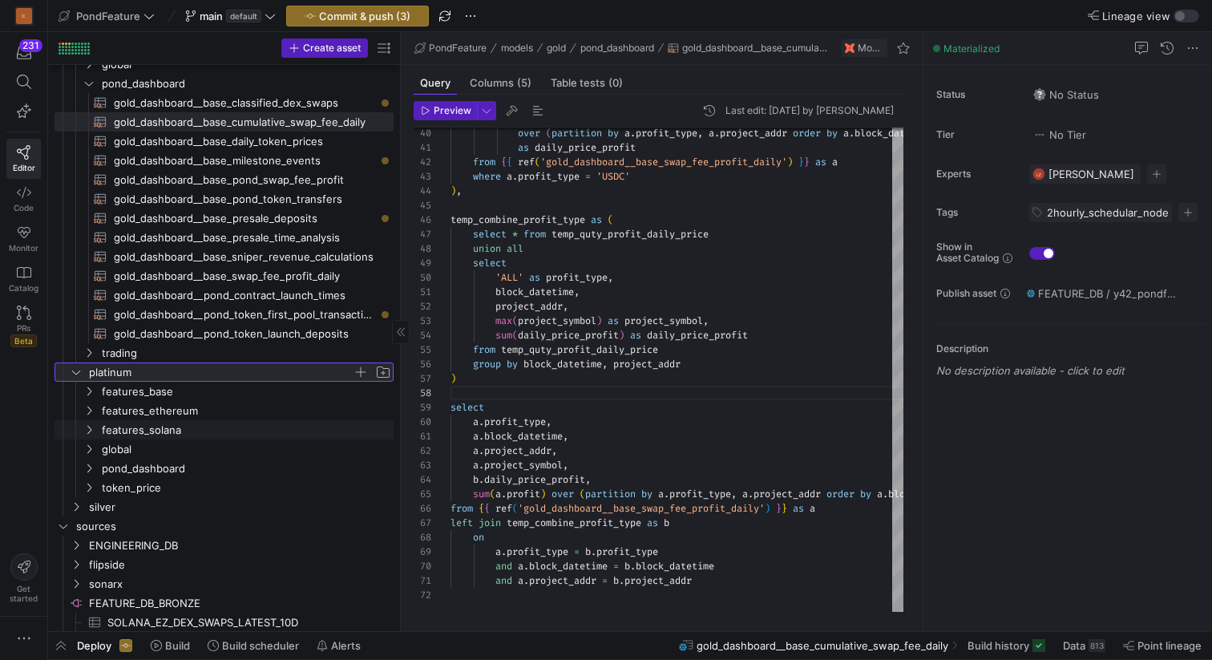
scroll to position [0, 0]
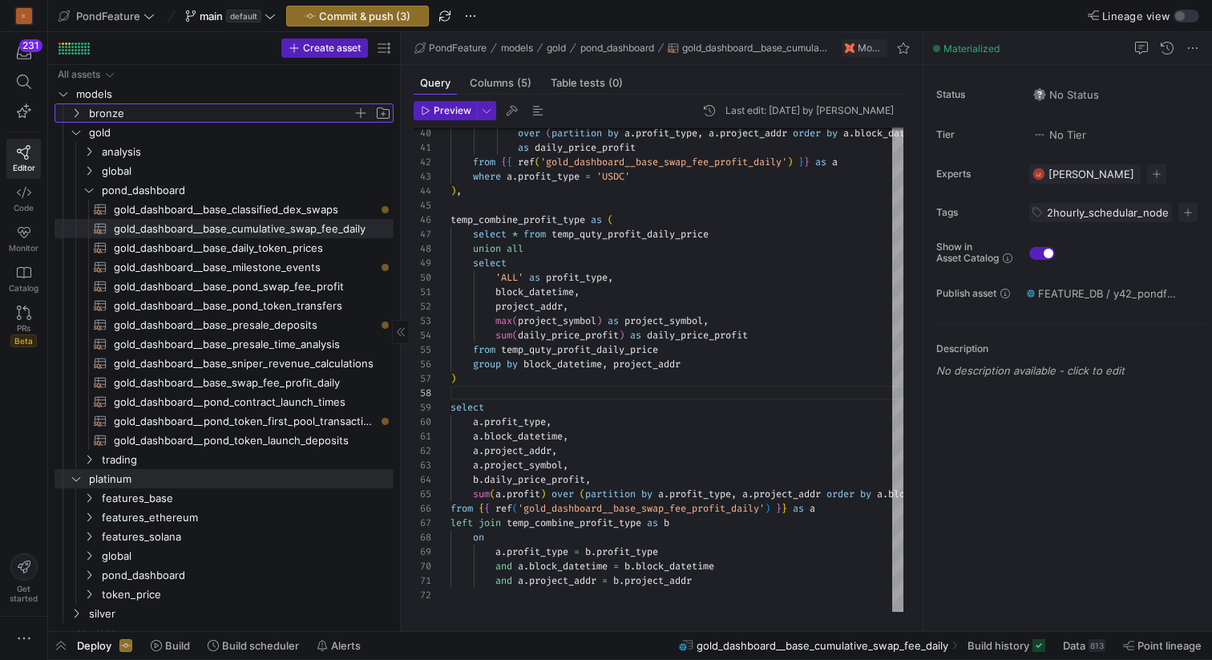
click at [80, 117] on icon "Press SPACE to select this row." at bounding box center [76, 113] width 11 height 10
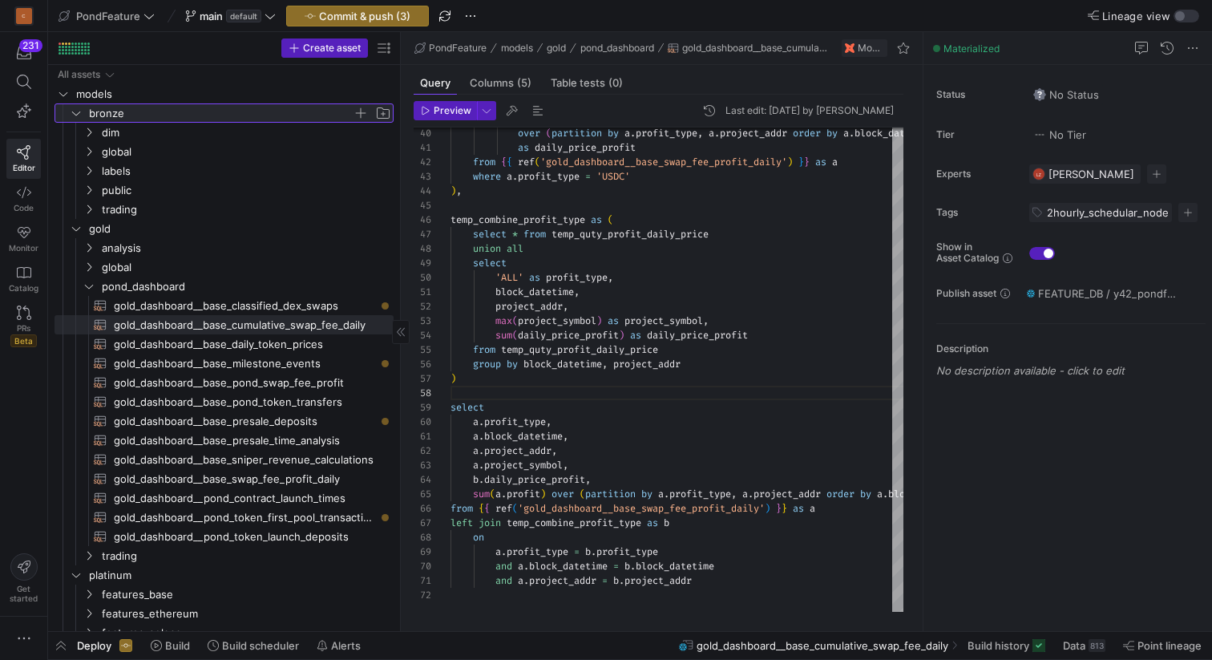
click at [78, 113] on icon at bounding box center [76, 113] width 11 height 10
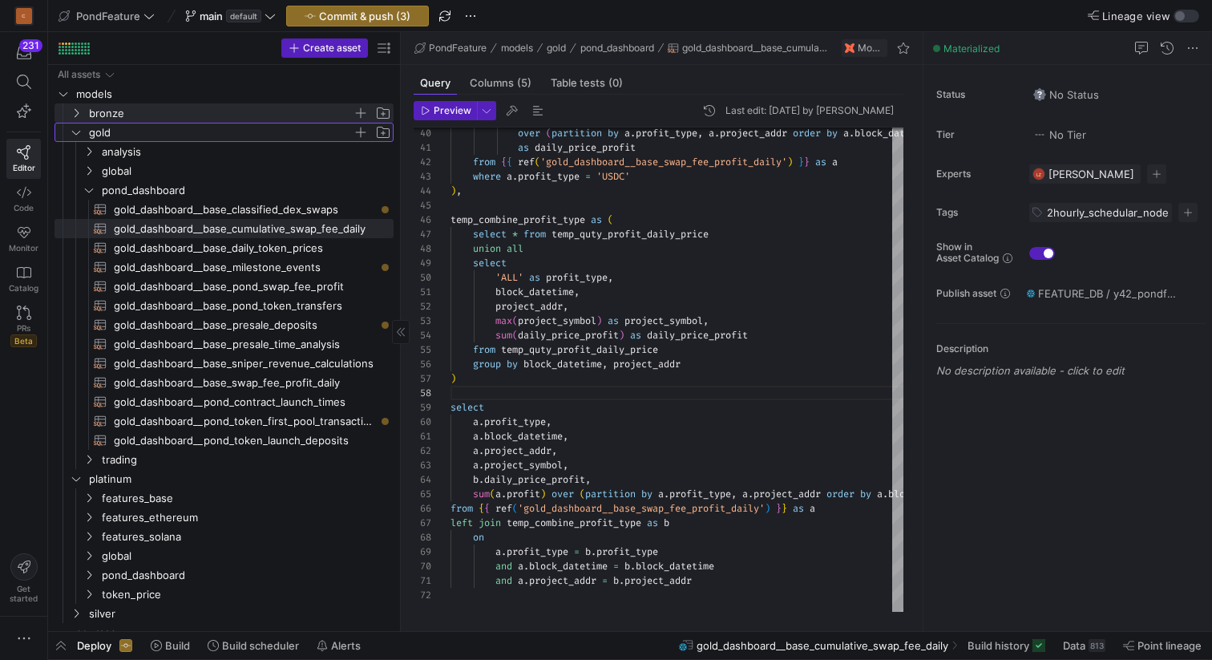
click at [78, 140] on span "gold" at bounding box center [230, 132] width 325 height 18
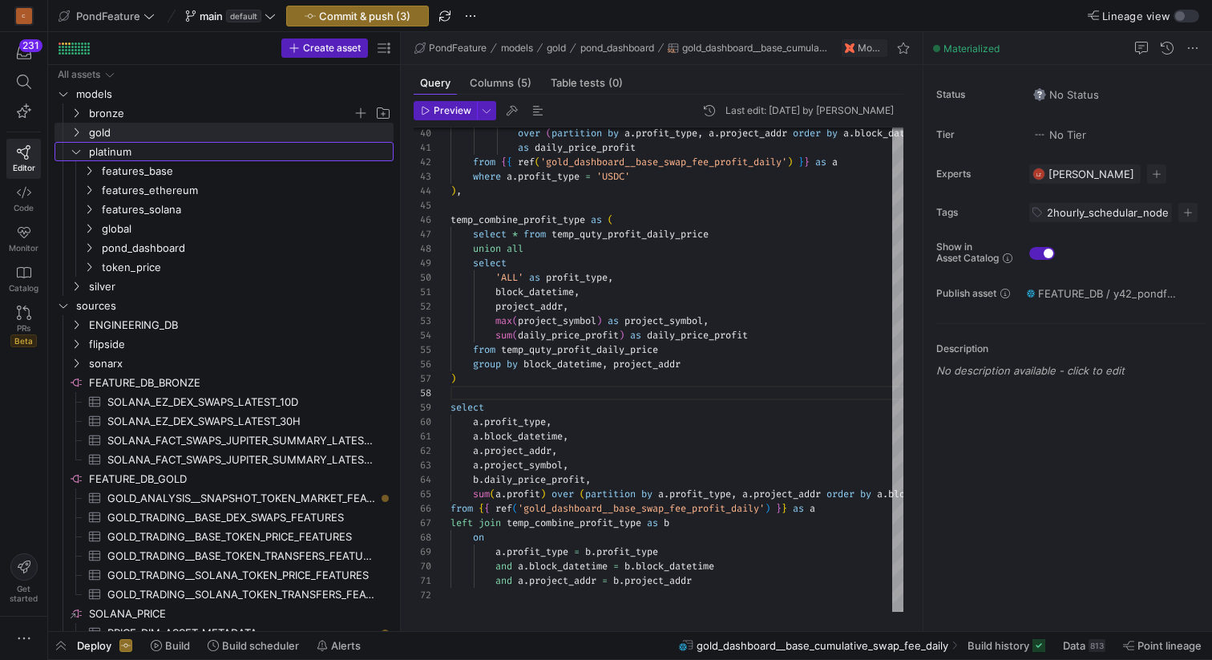
click at [77, 155] on icon "Press SPACE to select this row." at bounding box center [76, 152] width 11 height 10
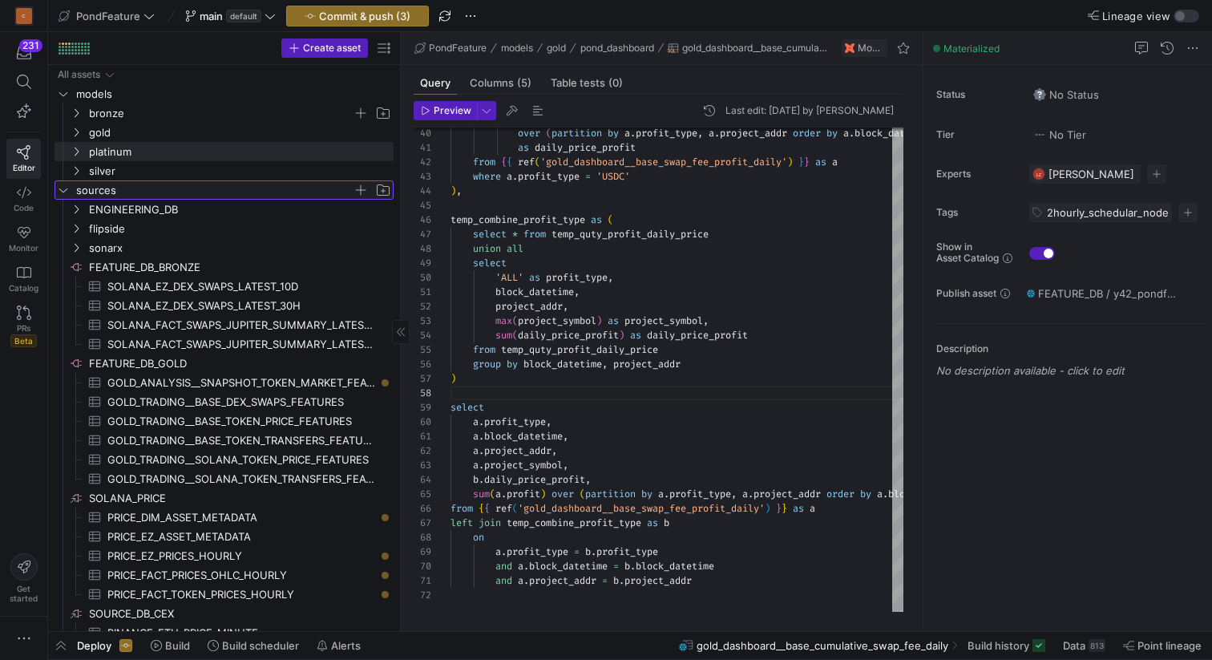
click at [66, 188] on icon "Press SPACE to select this row." at bounding box center [63, 190] width 11 height 10
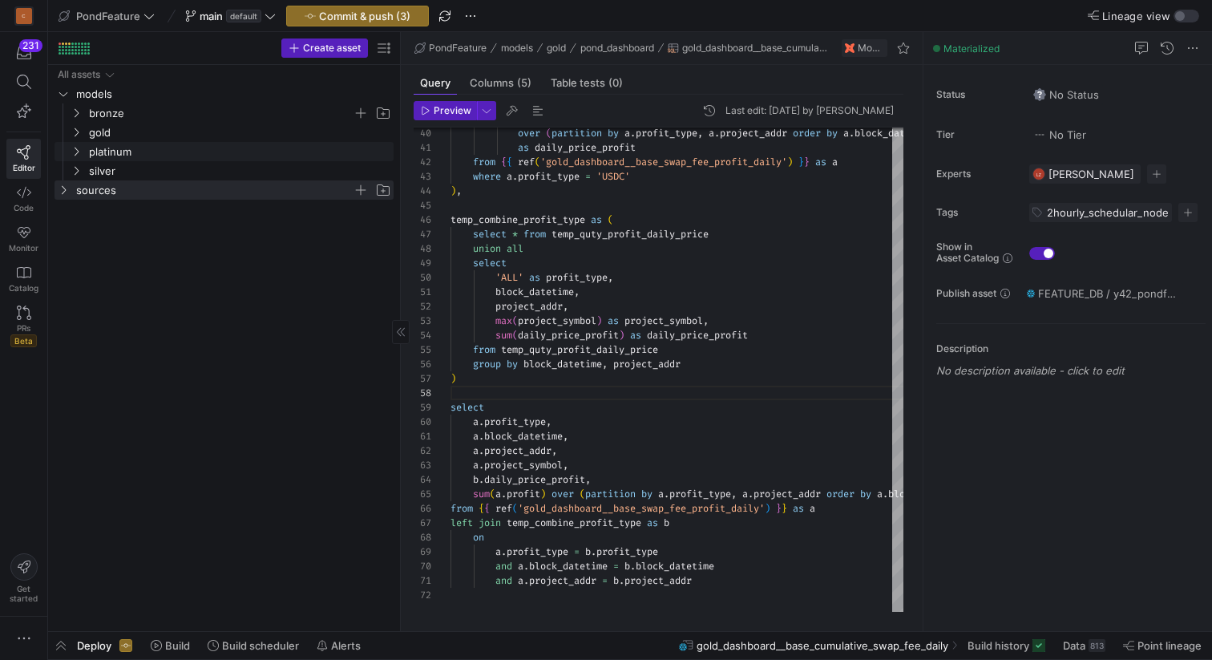
click at [76, 149] on icon "Press SPACE to select this row." at bounding box center [77, 152] width 4 height 9
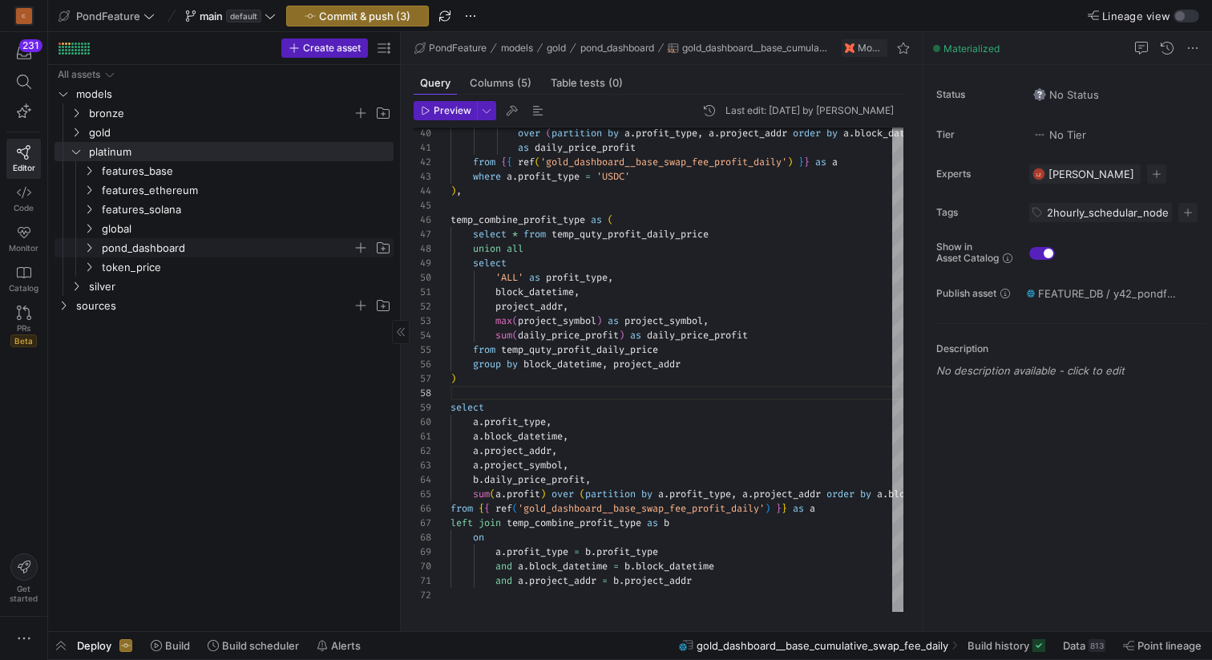
click at [130, 240] on span "pond_dashboard" at bounding box center [227, 248] width 251 height 18
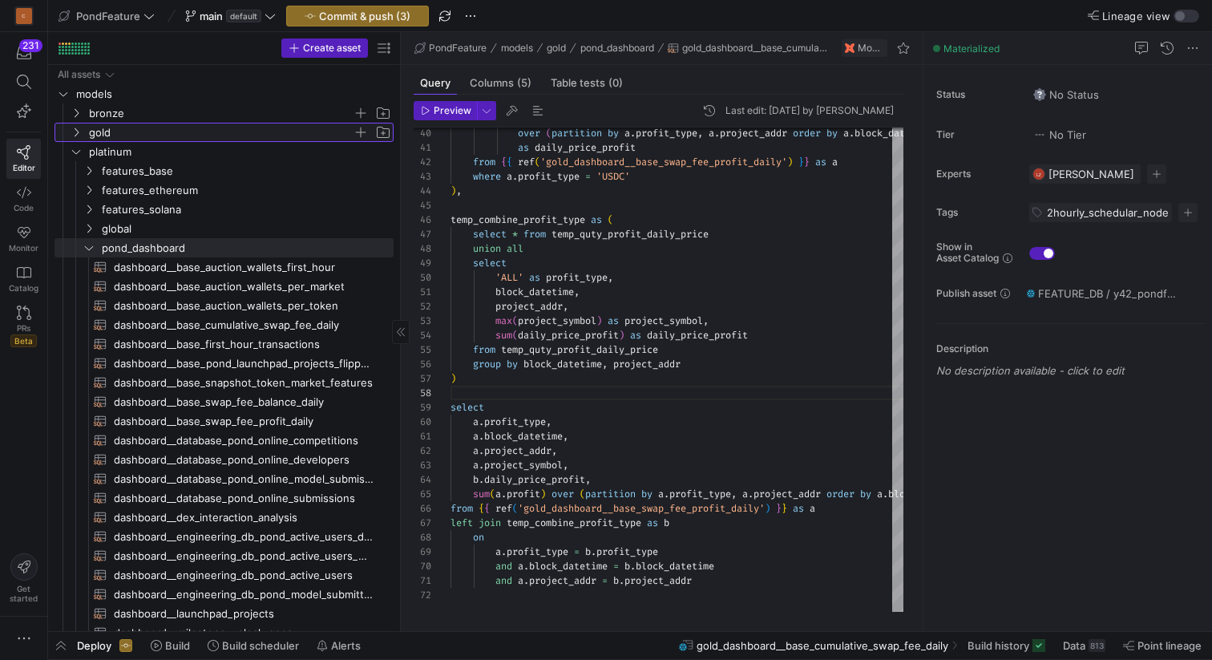
click at [79, 130] on icon "Press SPACE to select this row." at bounding box center [76, 132] width 11 height 10
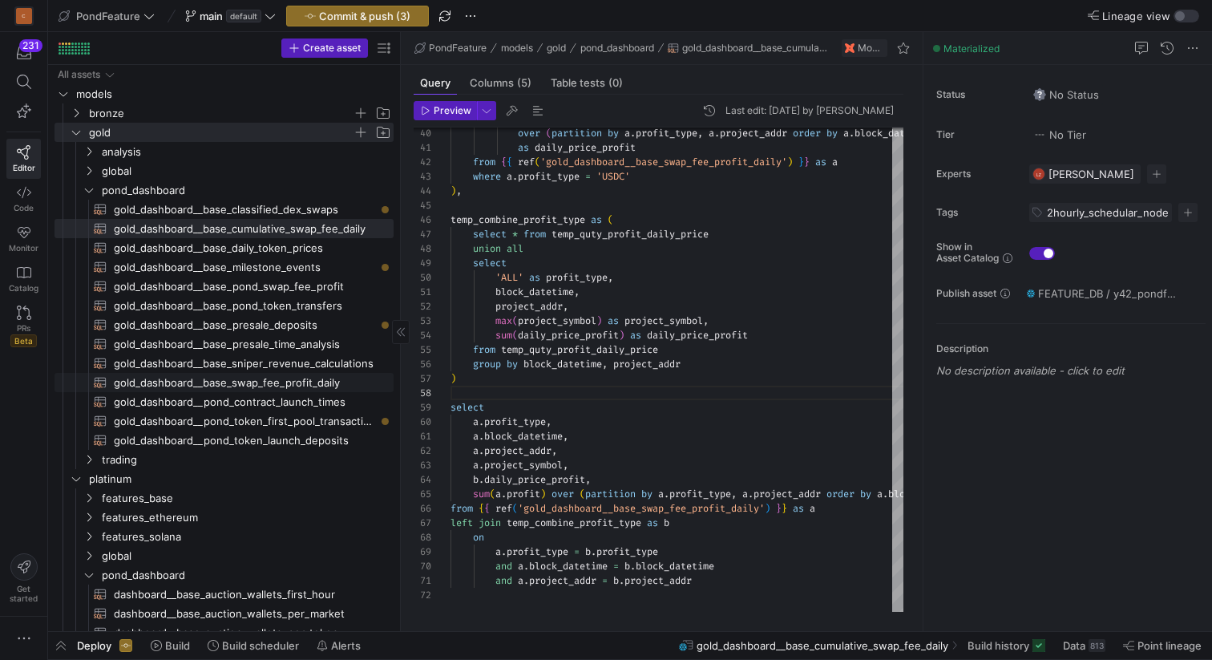
click at [281, 385] on span "gold_dashboard__base_swap_fee_profit_daily​​​​​​​​​​" at bounding box center [244, 383] width 261 height 18
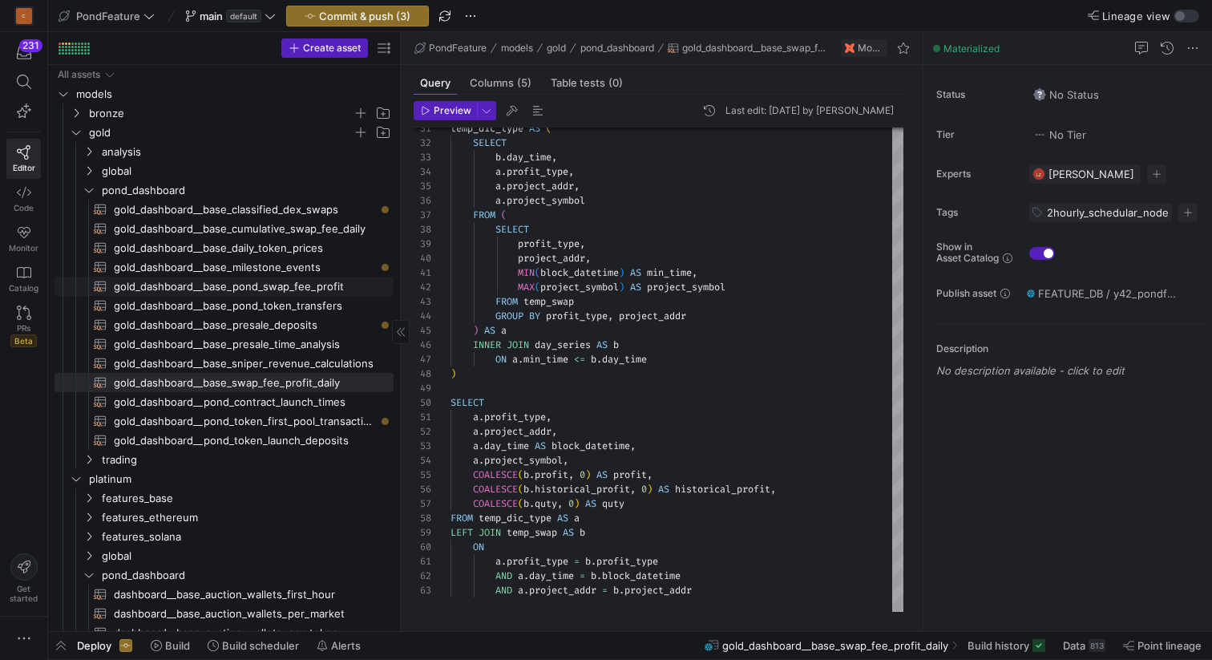
click at [311, 285] on span "gold_dashboard__base_pond_swap_fee_profit​​​​​​​​​​" at bounding box center [244, 286] width 261 height 18
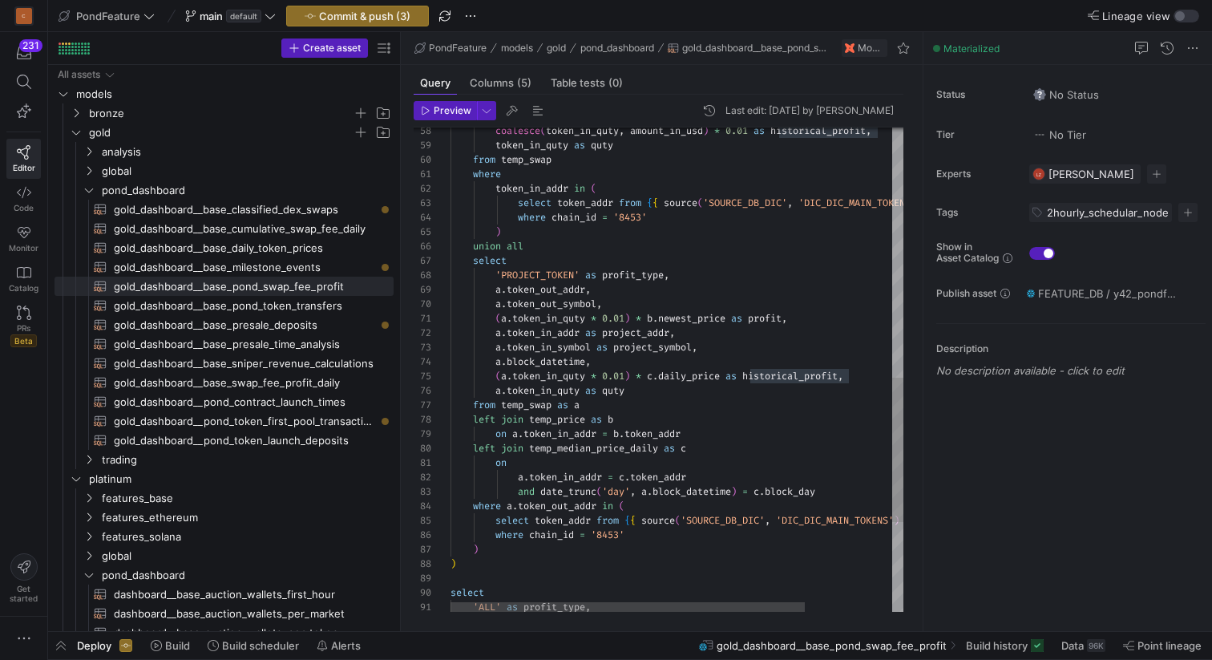
click at [798, 373] on div "on a . token_in_addr = b . token_addr left join temp_median_price_daily as c on…" at bounding box center [733, 100] width 564 height 1624
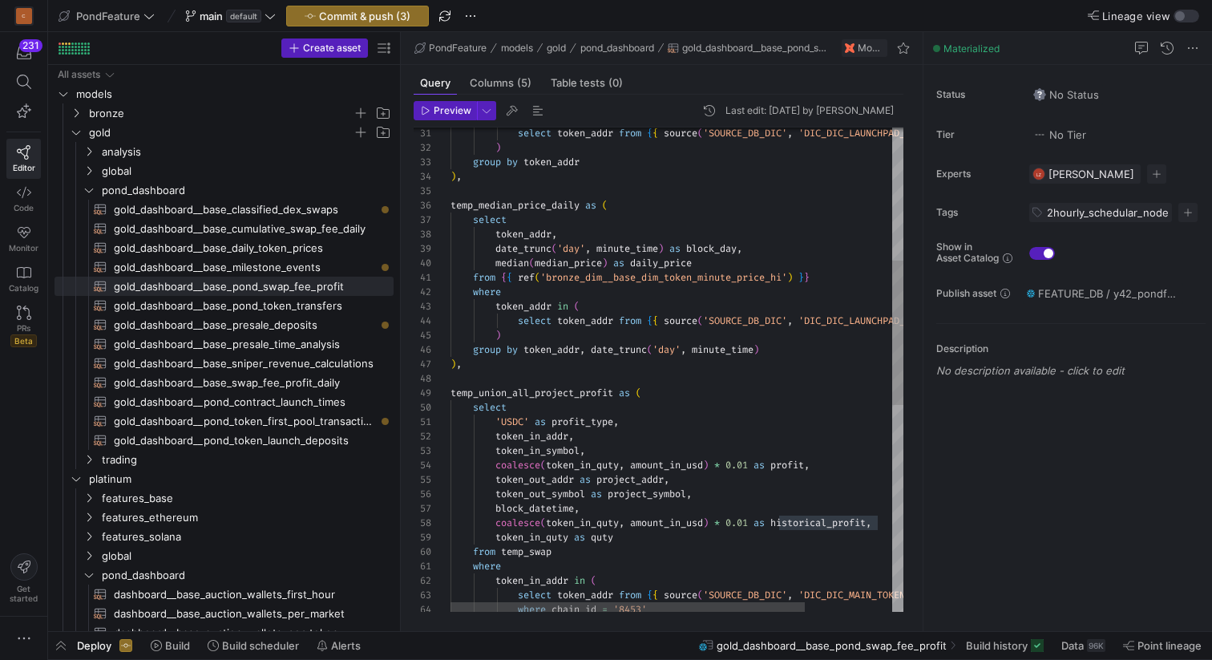
click at [552, 207] on div "where chain_id = '8453' select token_addr from { { source ( 'SOURCE_DB_DIC' , '…" at bounding box center [733, 492] width 564 height 1624
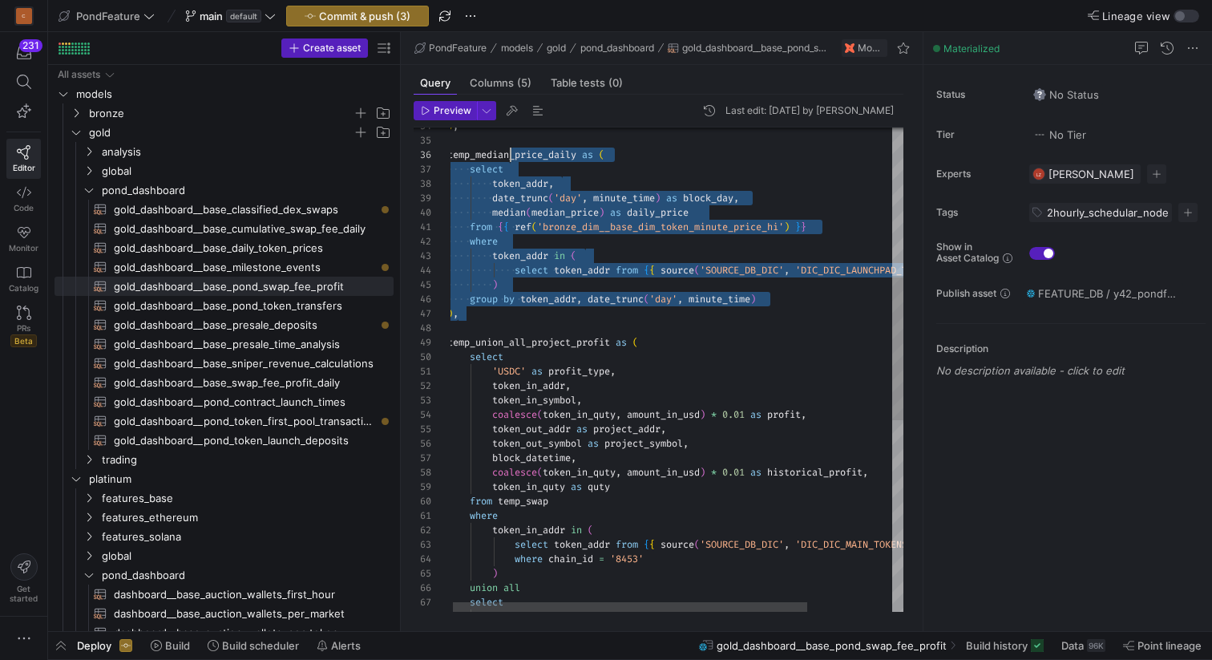
drag, startPoint x: 488, startPoint y: 317, endPoint x: 507, endPoint y: 161, distance: 157.5
click at [507, 161] on div "where chain_id = '8453' select token_addr from { { source ( 'SOURCE_DB_DIC' , '…" at bounding box center [729, 442] width 564 height 1624
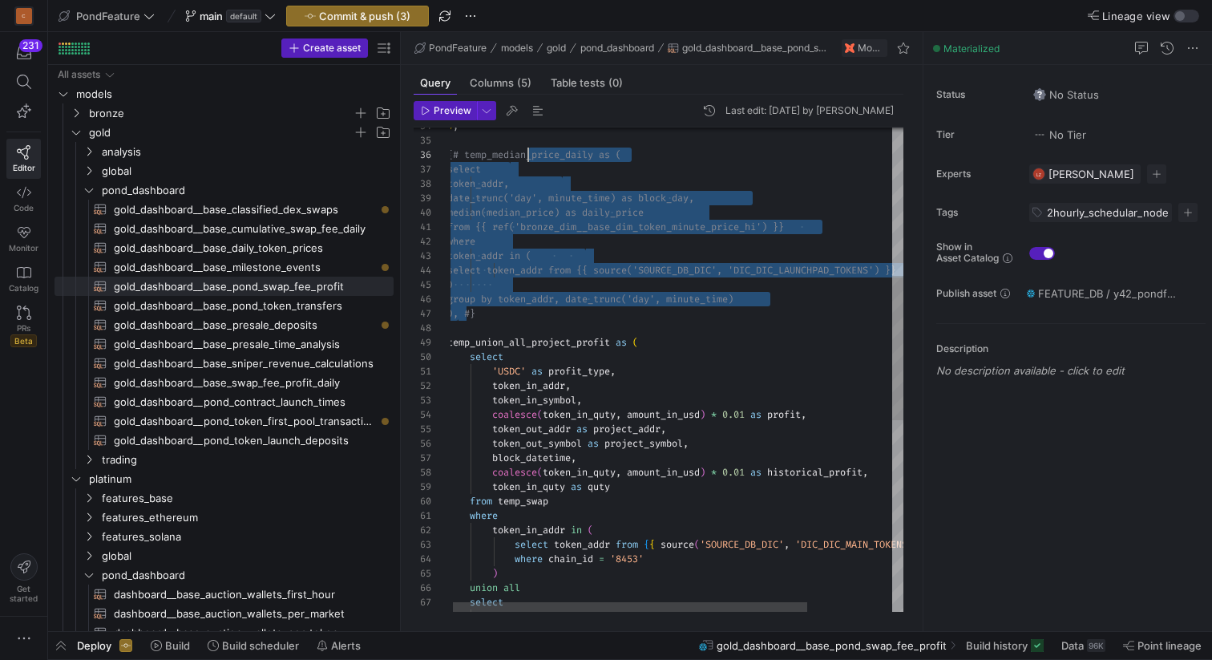
scroll to position [72, 81]
click at [539, 155] on div "where chain_id = '8453' select token_addr from { { source ( 'SOURCE_DB_DIC' , '…" at bounding box center [729, 442] width 564 height 1624
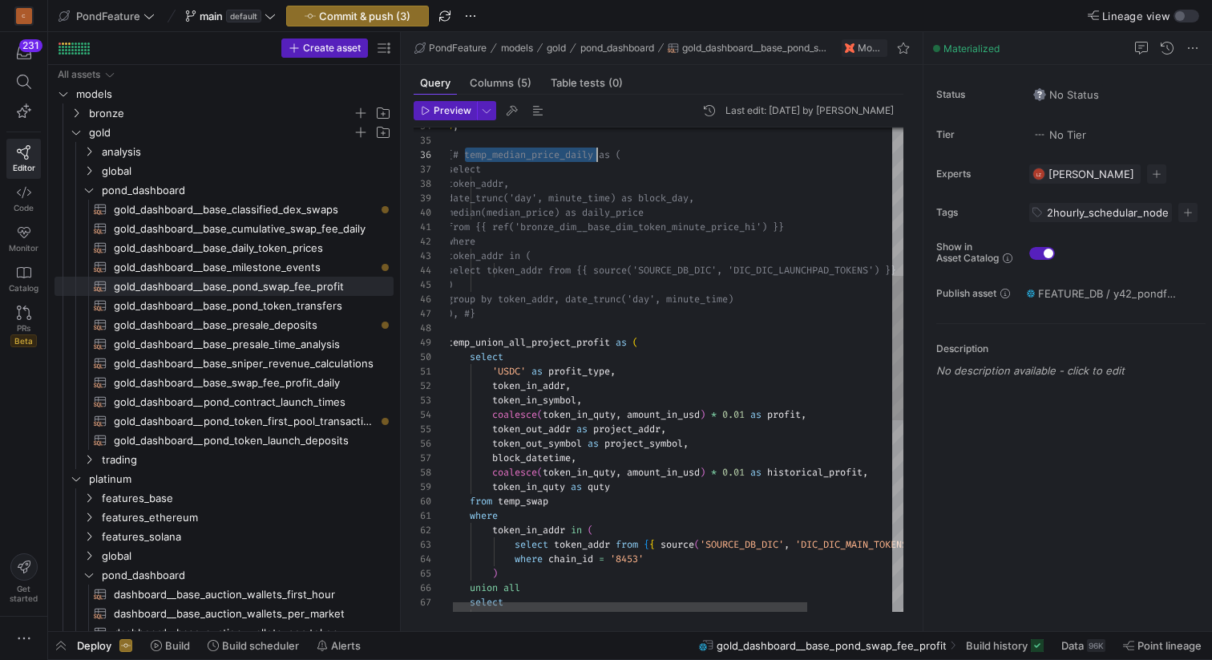
click at [539, 155] on div "where chain_id = '8453' select token_addr from { { source ( 'SOURCE_DB_DIC' , '…" at bounding box center [729, 442] width 564 height 1624
click at [815, 473] on div "where chain_id = '8453' select token_addr from { { source ( 'SOURCE_DB_DIC' , '…" at bounding box center [729, 442] width 564 height 1624
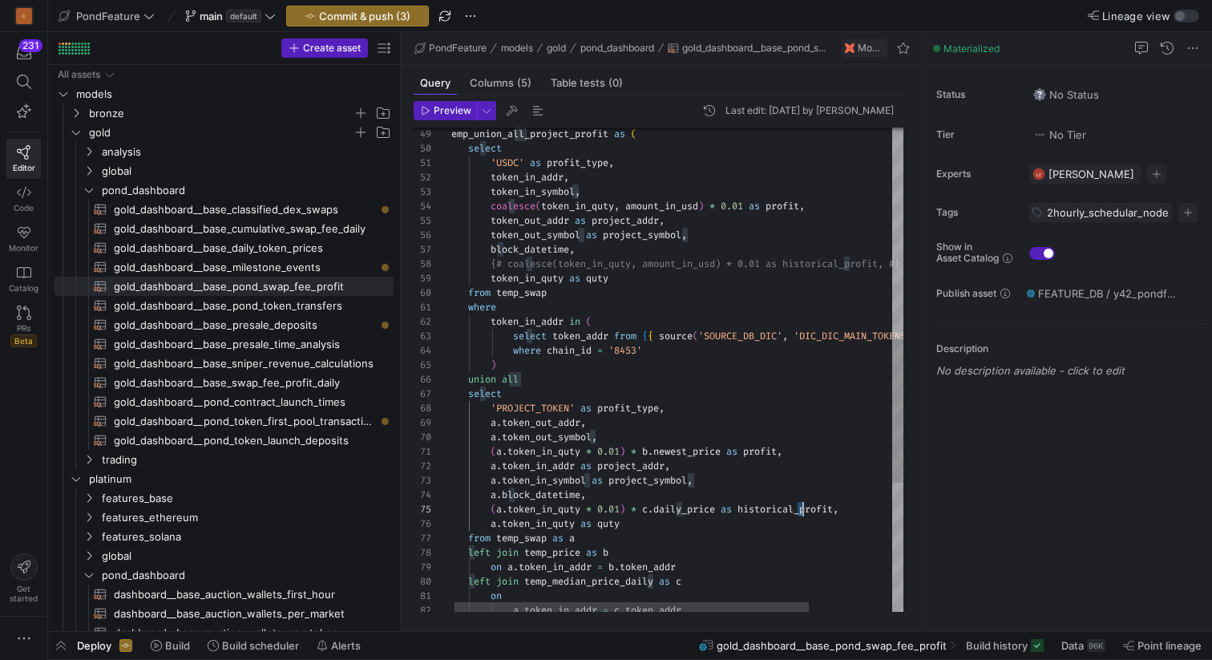
click at [800, 505] on div "where chain_id = '8453' select token_addr from { { source ( 'SOURCE_DB_DIC' , '…" at bounding box center [728, 233] width 564 height 1624
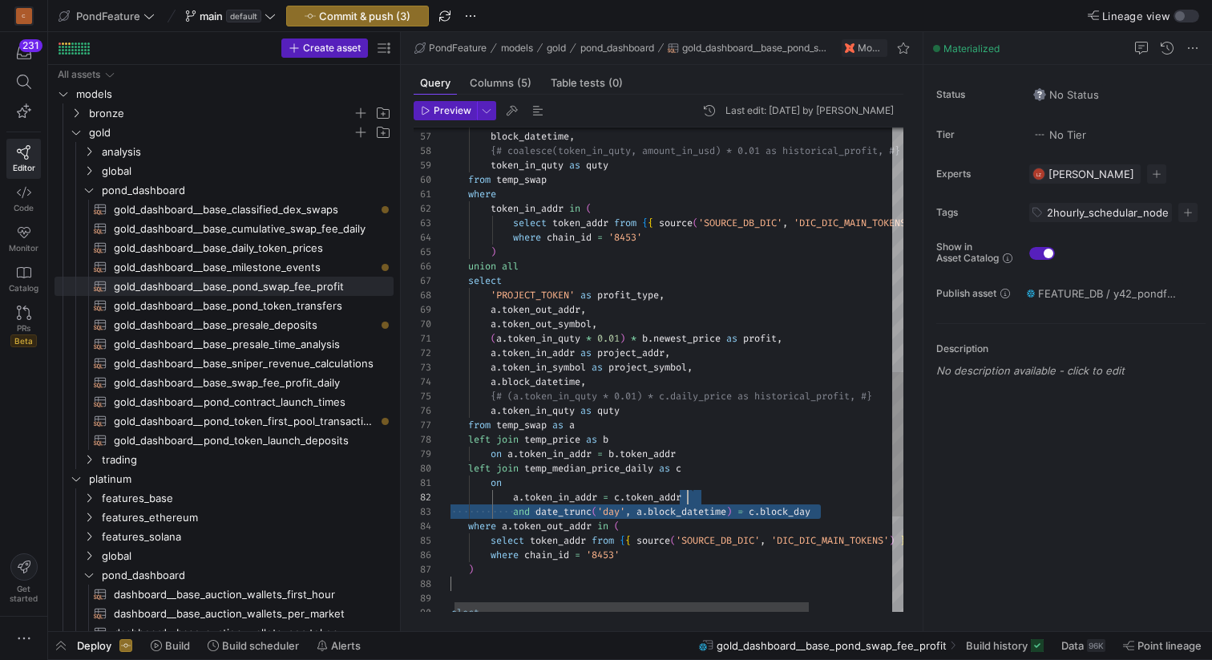
scroll to position [0, 58]
drag, startPoint x: 838, startPoint y: 510, endPoint x: 733, endPoint y: 469, distance: 112.7
click at [733, 469] on div "where chain_id = '8453' select token_addr from { { source ( 'SOURCE_DB_DIC' , '…" at bounding box center [728, 120] width 564 height 1624
click at [755, 465] on div "where chain_id = '8453' select token_addr from { { source ( 'SOURCE_DB_DIC' , '…" at bounding box center [728, 120] width 564 height 1624
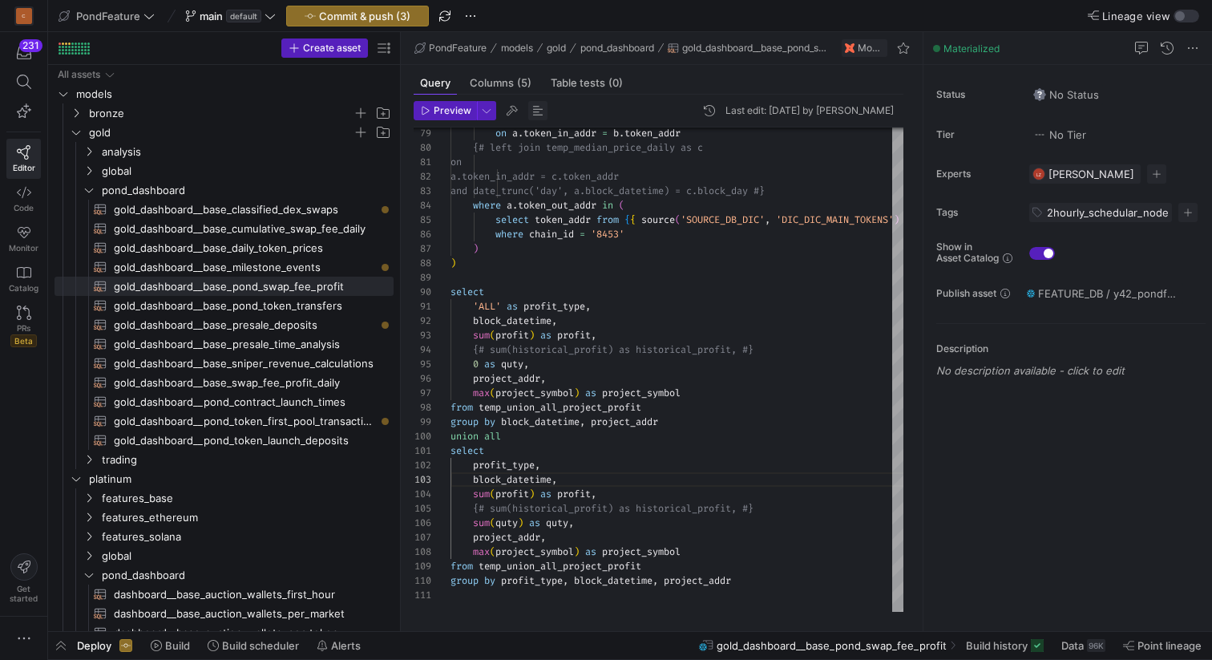
click at [535, 108] on span "button" at bounding box center [537, 110] width 19 height 19
click at [922, 333] on icon at bounding box center [924, 332] width 10 height 10
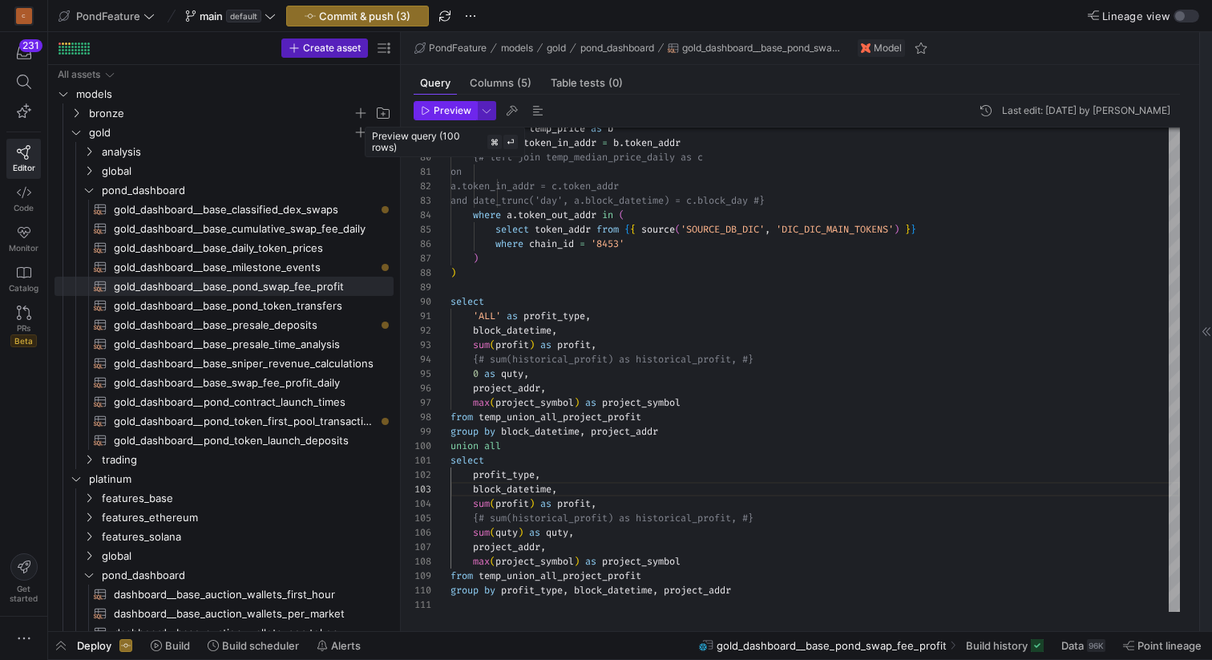
click at [449, 112] on span "Preview" at bounding box center [453, 110] width 38 height 11
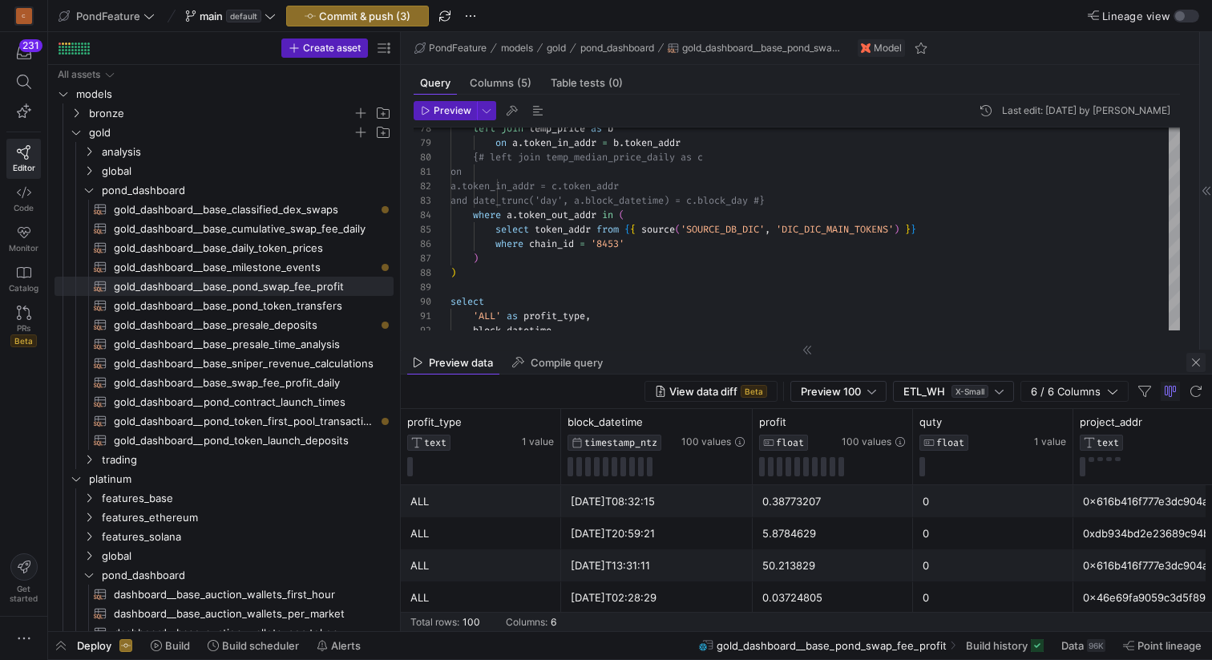
click at [1195, 361] on span "button" at bounding box center [1196, 362] width 19 height 19
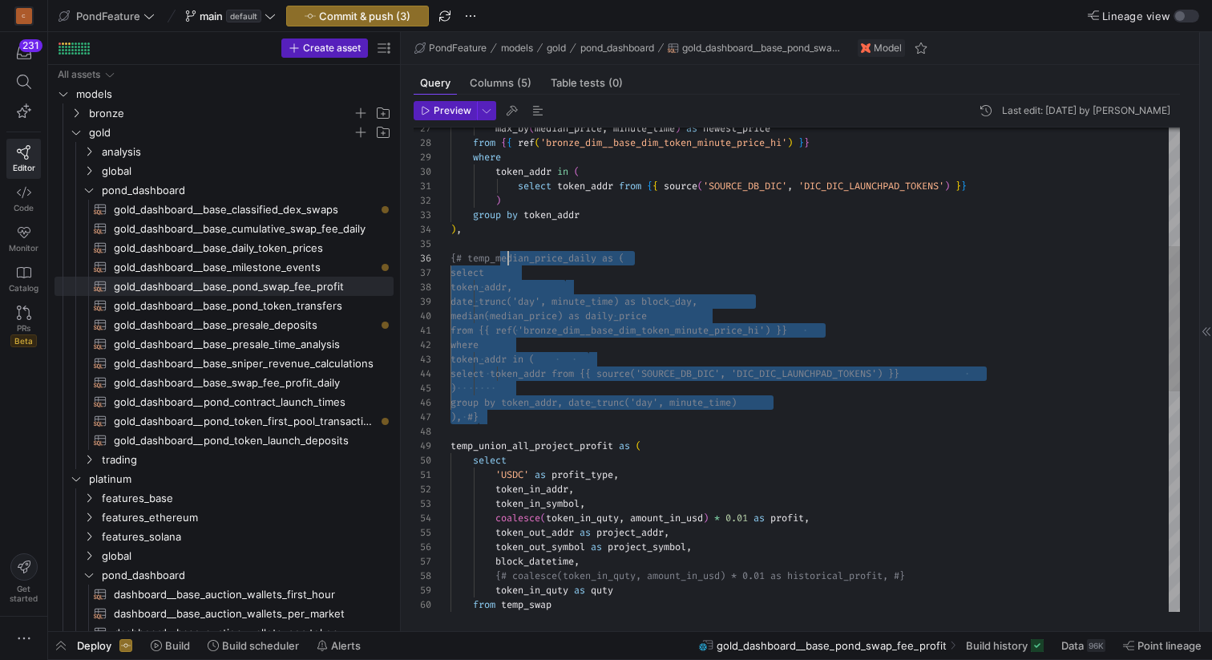
drag, startPoint x: 507, startPoint y: 413, endPoint x: 505, endPoint y: 263, distance: 149.9
click at [505, 262] on div "select token_addr from {{ source('SOUR CE_DB_DIC', 'DIC_DIC_LAUNCHPAD_TOKENS') …" at bounding box center [816, 540] width 730 height 1615
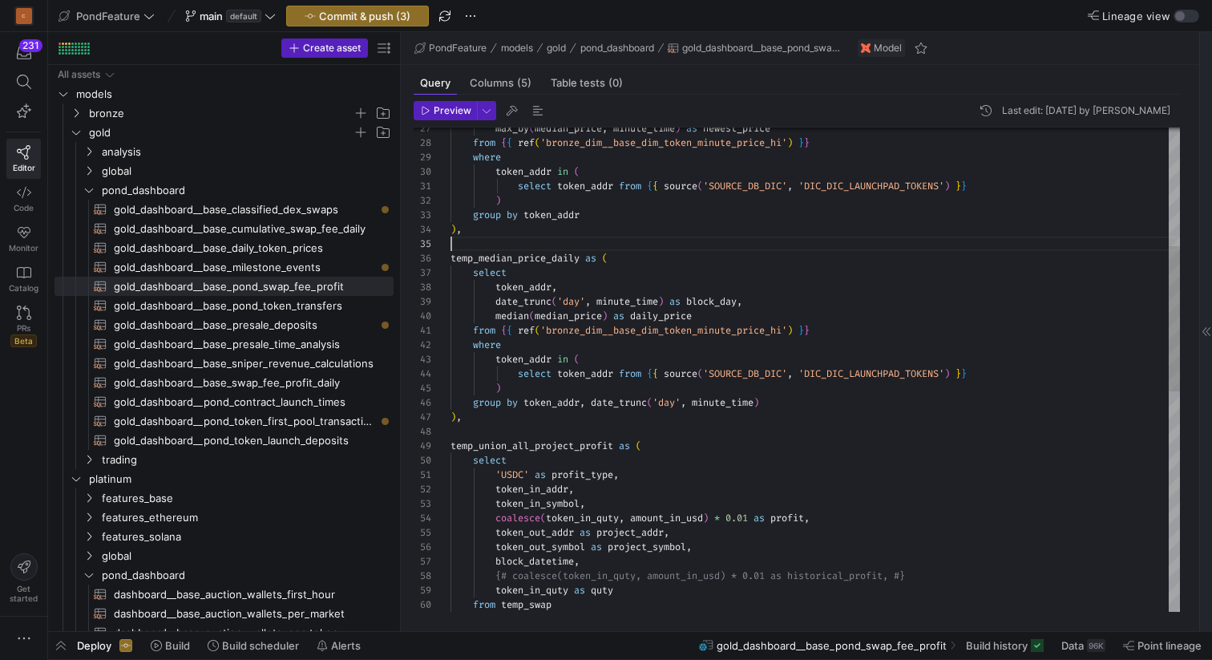
scroll to position [58, 0]
click at [534, 244] on div "select token_addr from { { source ( 'SOURCE_DB_DIC' , 'DIC_DIC_LAUNCHPAD_TOKENS…" at bounding box center [816, 540] width 730 height 1615
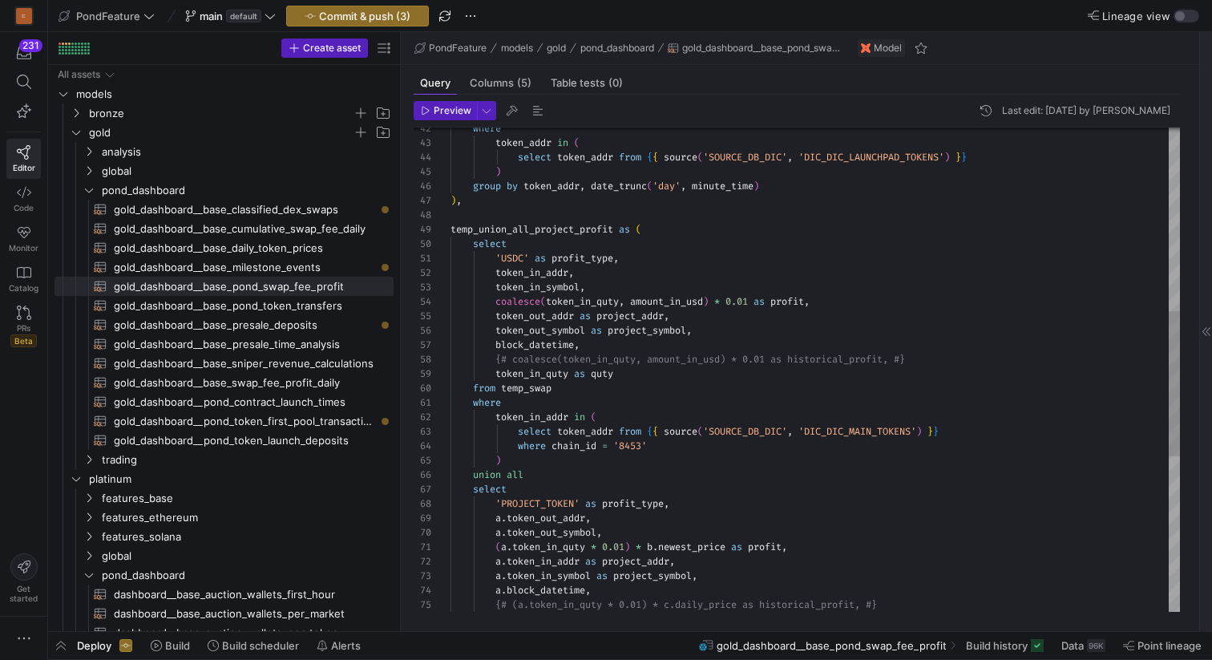
click at [614, 358] on div "select token_addr from { { source ( 'SOURCE_DB_DIC' , 'DIC_DIC_LAUNCHPAD_TOKENS…" at bounding box center [816, 324] width 730 height 1615
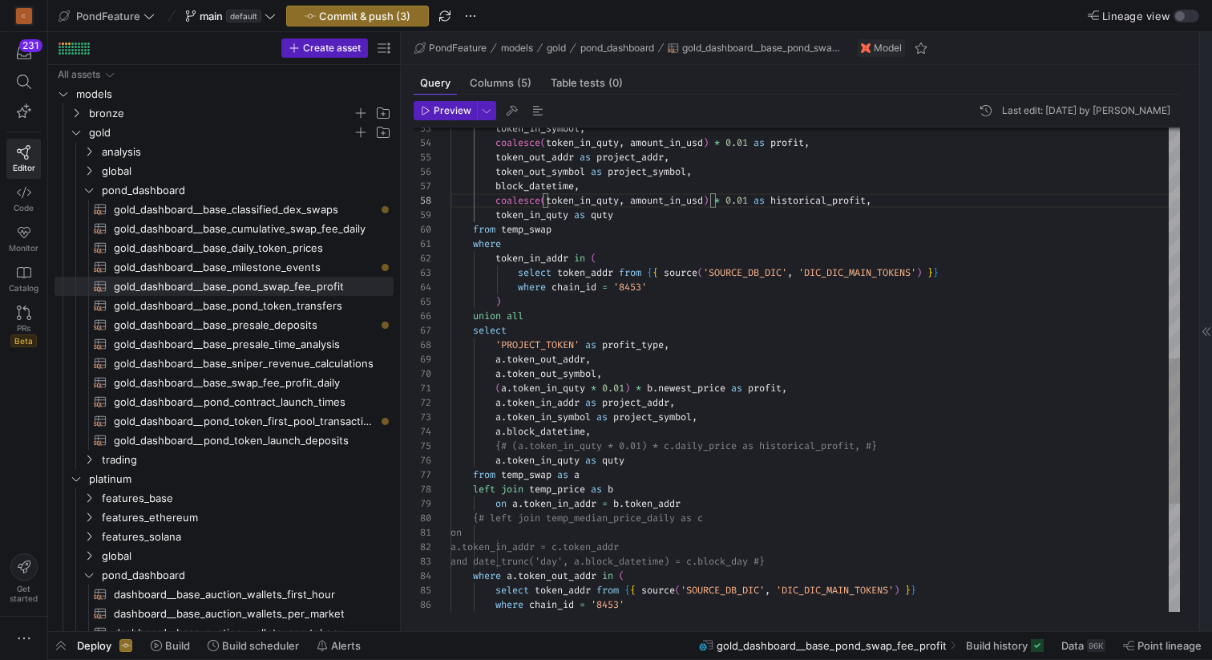
click at [634, 444] on div "token_in_symbol , coalesce ( token_in_quty , amount_in_usd ) * 0.01 as profit ,…" at bounding box center [816, 165] width 730 height 1615
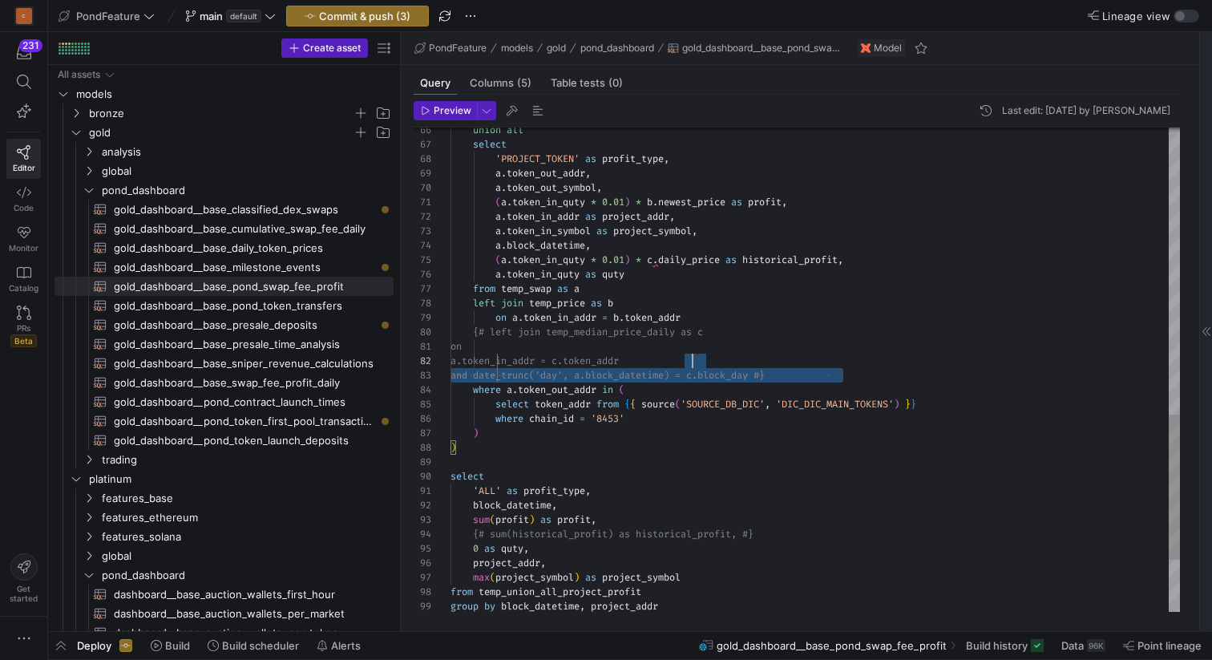
scroll to position [0, 58]
drag, startPoint x: 875, startPoint y: 380, endPoint x: 742, endPoint y: 334, distance: 141.0
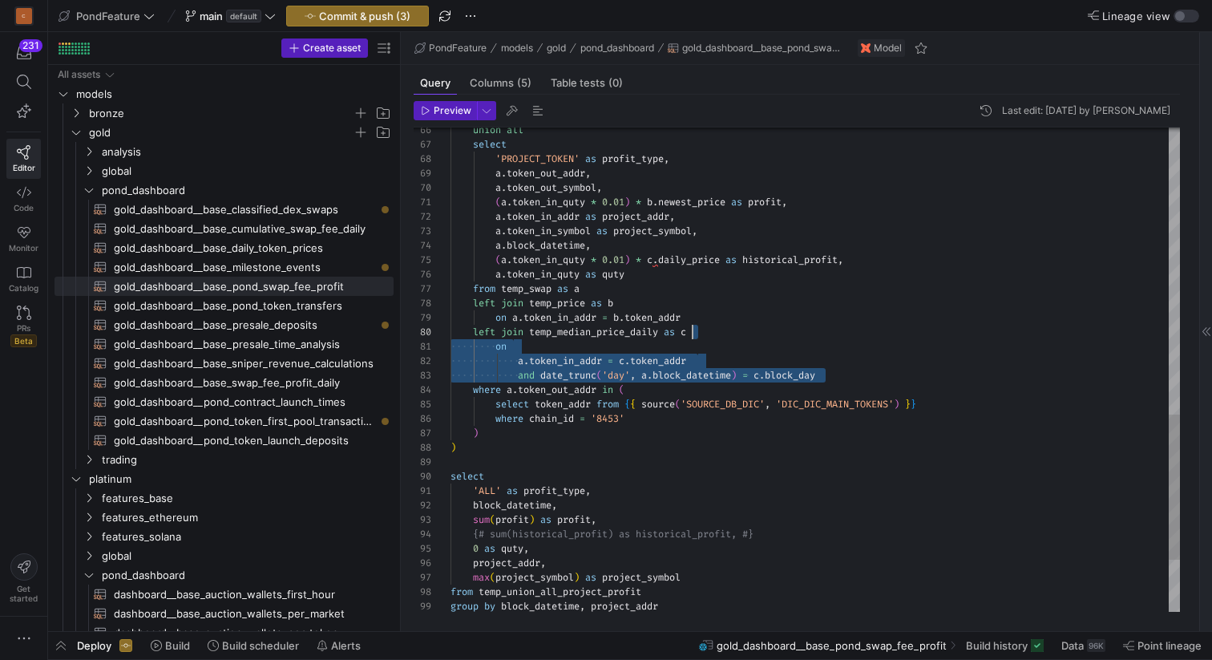
scroll to position [130, 242]
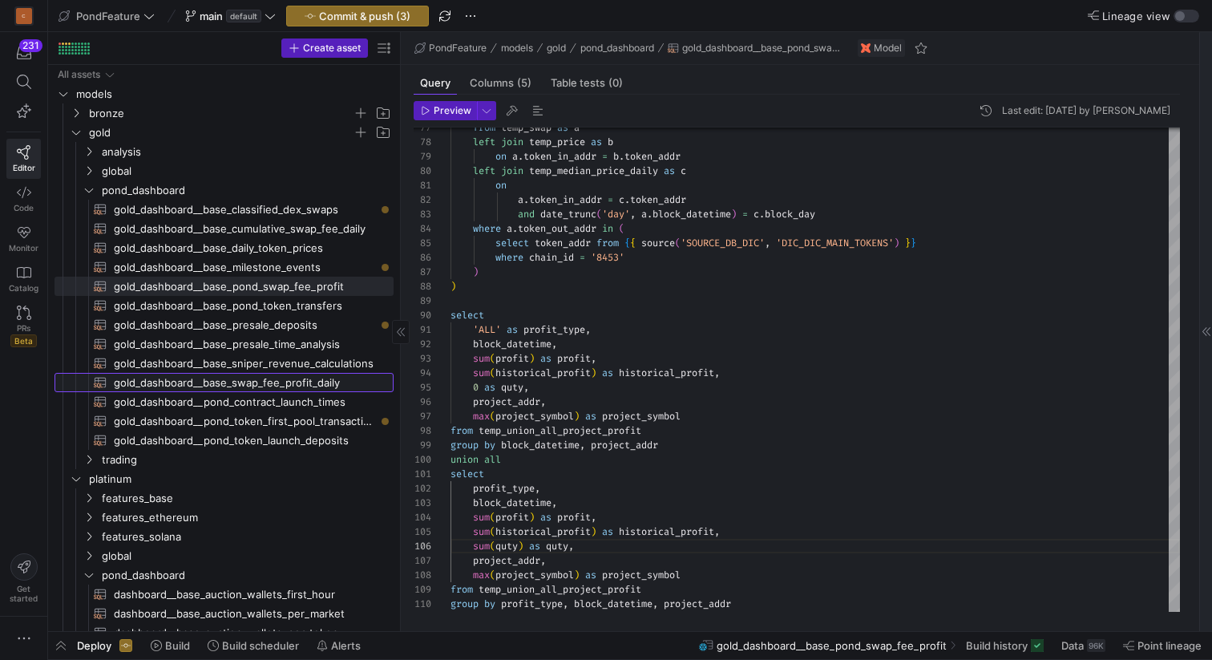
click at [326, 379] on span "gold_dashboard__base_swap_fee_profit_daily​​​​​​​​​​" at bounding box center [244, 383] width 261 height 18
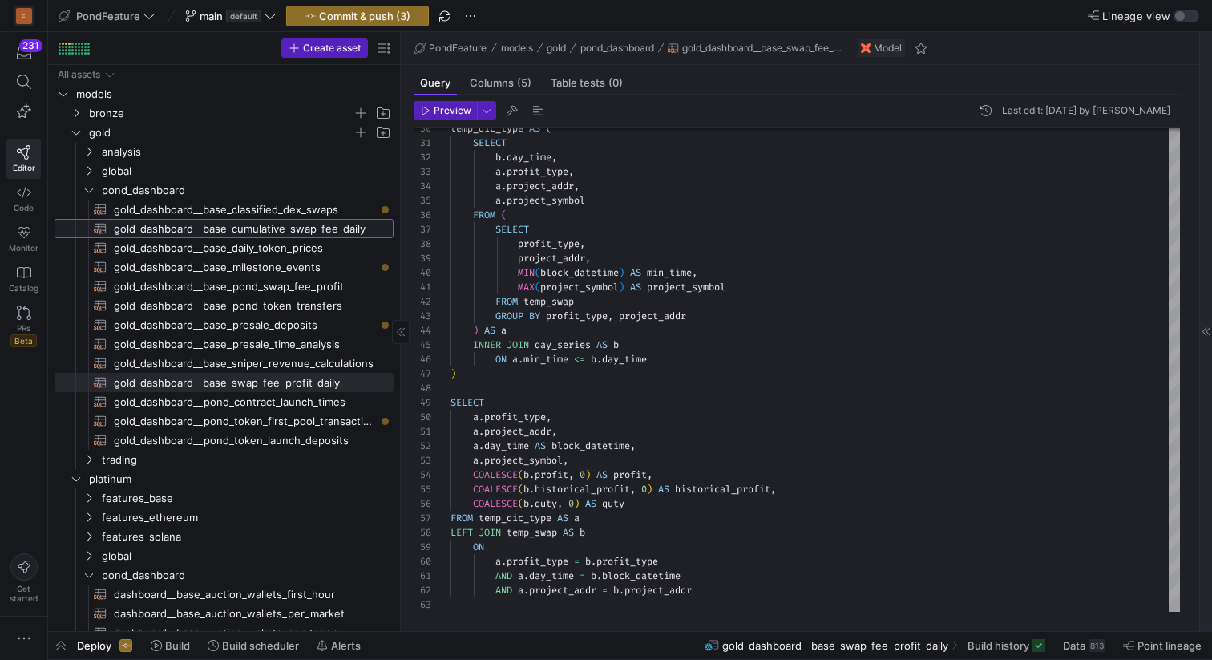
click at [336, 232] on span "gold_dashboard__base_cumulative_swap_fee_daily​​​​​​​​​​" at bounding box center [244, 229] width 261 height 18
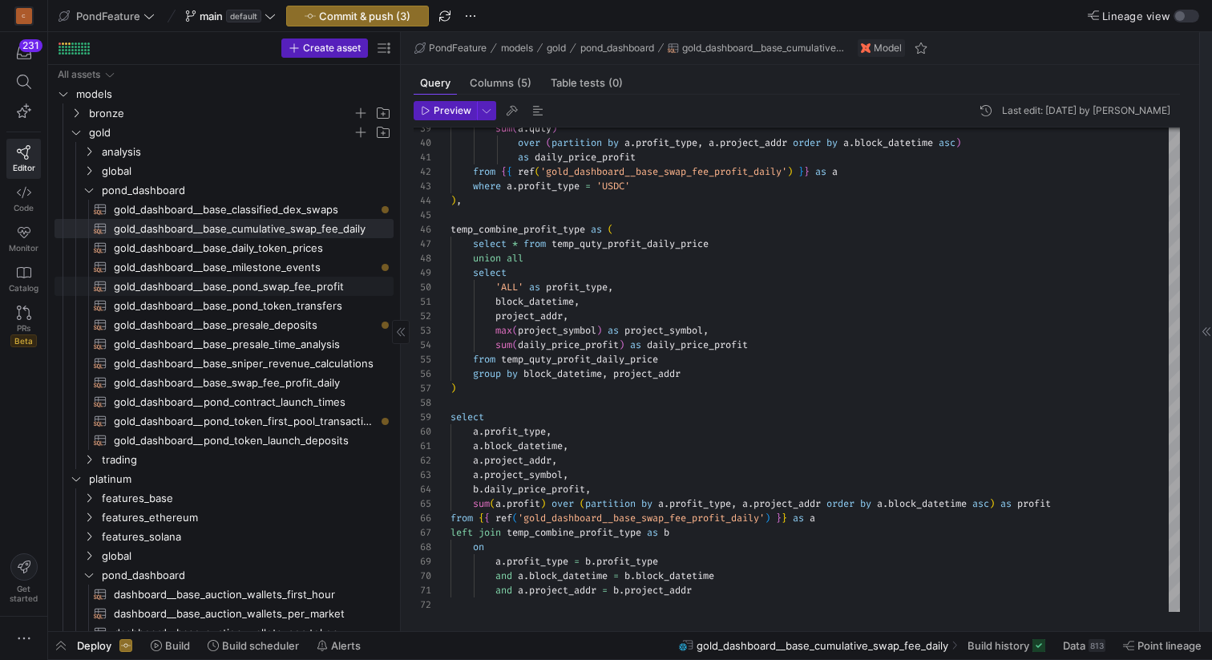
click at [328, 284] on span "gold_dashboard__base_pond_swap_fee_profit​​​​​​​​​​" at bounding box center [244, 286] width 261 height 18
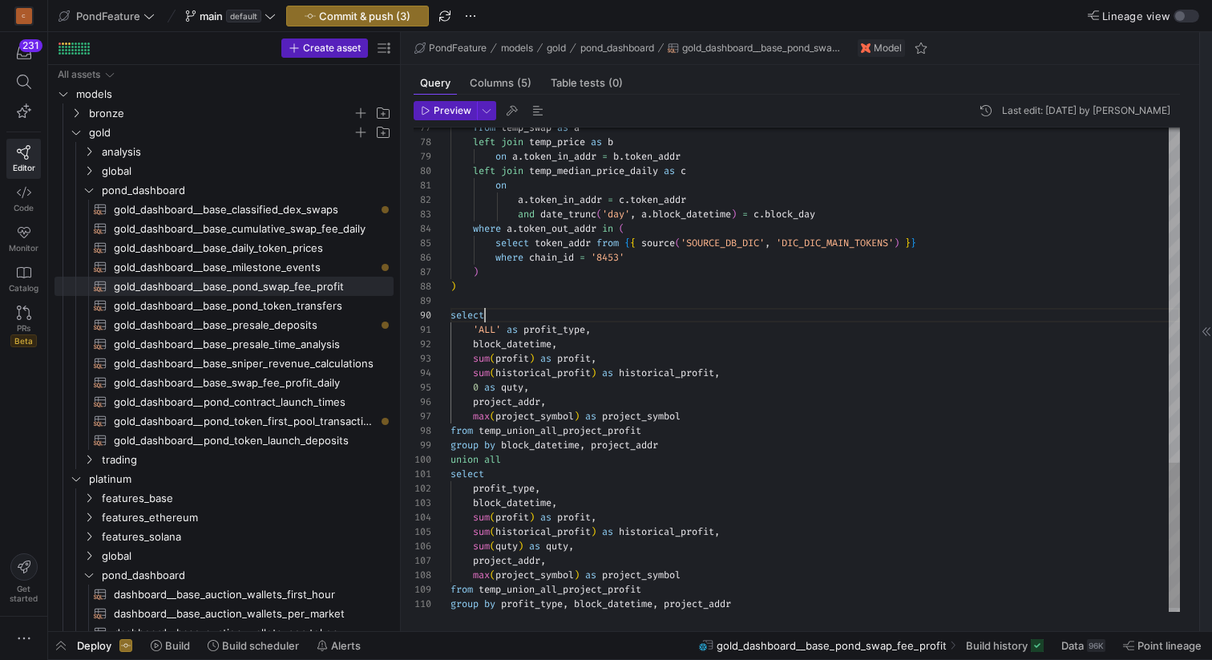
scroll to position [130, 34]
click at [536, 107] on span "button" at bounding box center [537, 110] width 19 height 19
click at [447, 118] on span "button" at bounding box center [445, 111] width 62 height 18
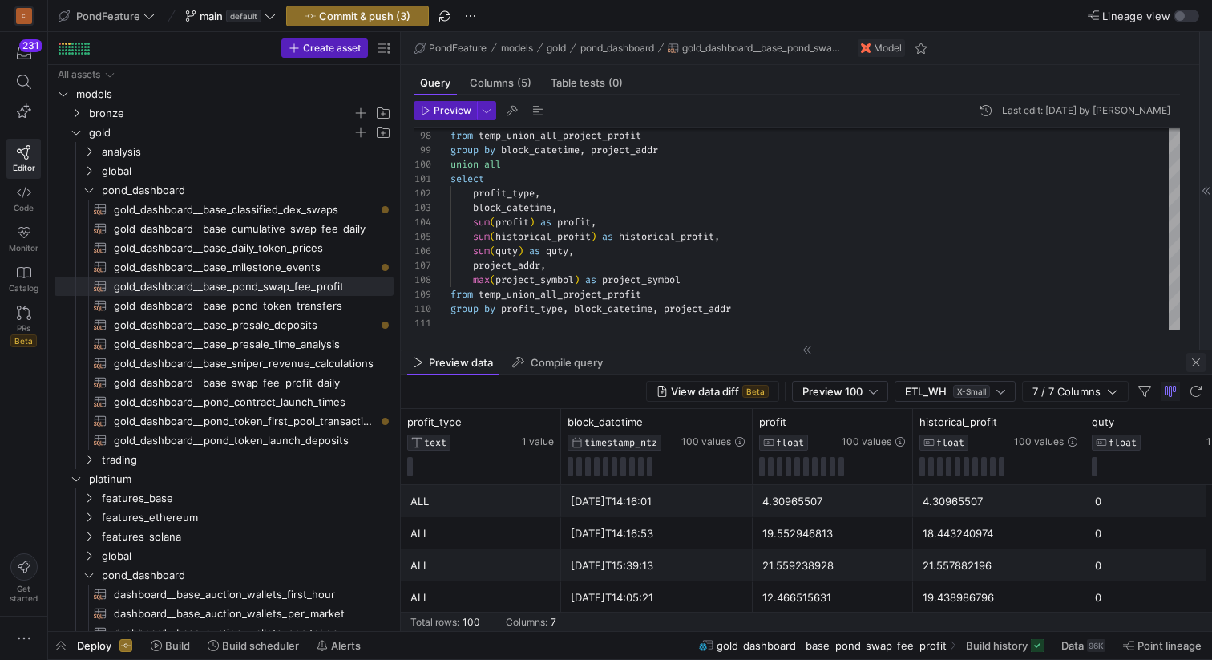
click at [1195, 364] on span "button" at bounding box center [1196, 362] width 19 height 19
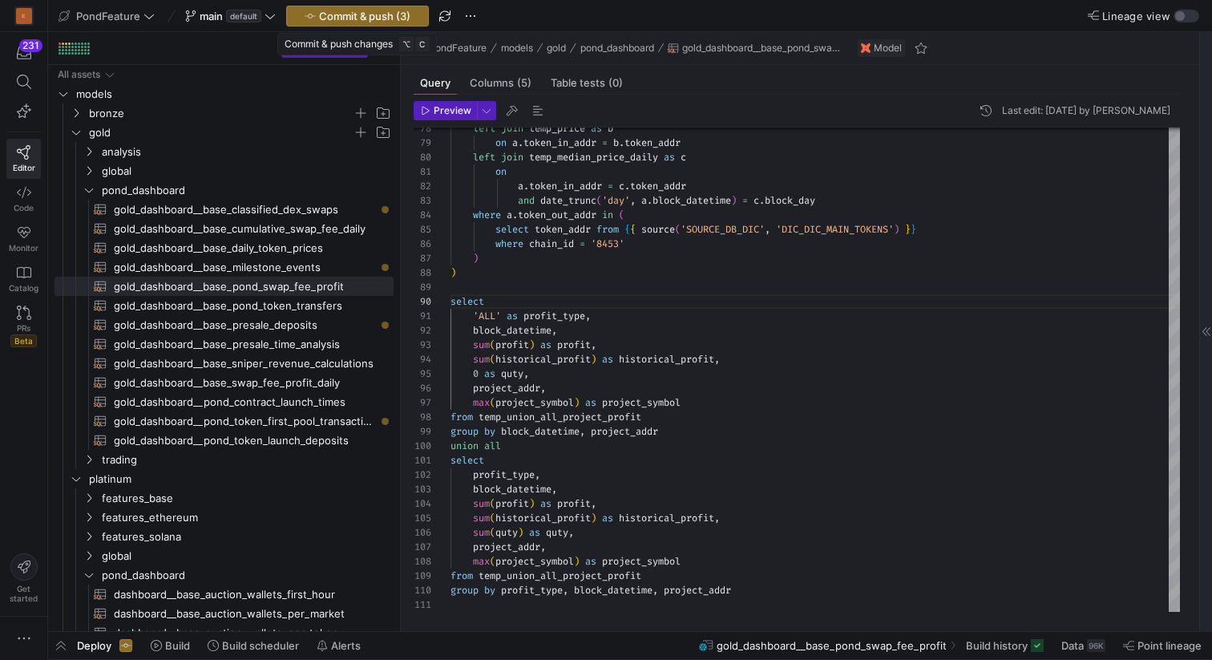
drag, startPoint x: 369, startPoint y: 13, endPoint x: 530, endPoint y: 205, distance: 251.0
click at [528, 203] on y42-editor-shell "PondFeature main default Commit & push (3) Lineage view Create asset Drag here …" at bounding box center [630, 315] width 1164 height 631
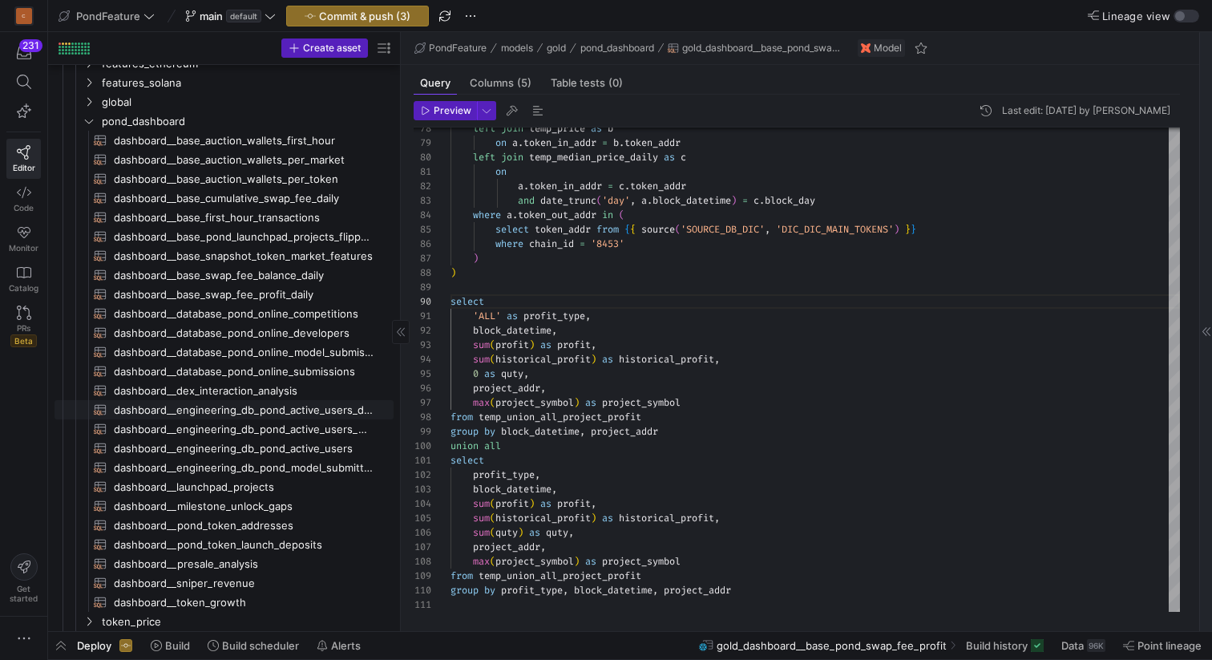
scroll to position [453, 0]
click at [356, 123] on span "Press SPACE to select this row." at bounding box center [361, 122] width 16 height 16
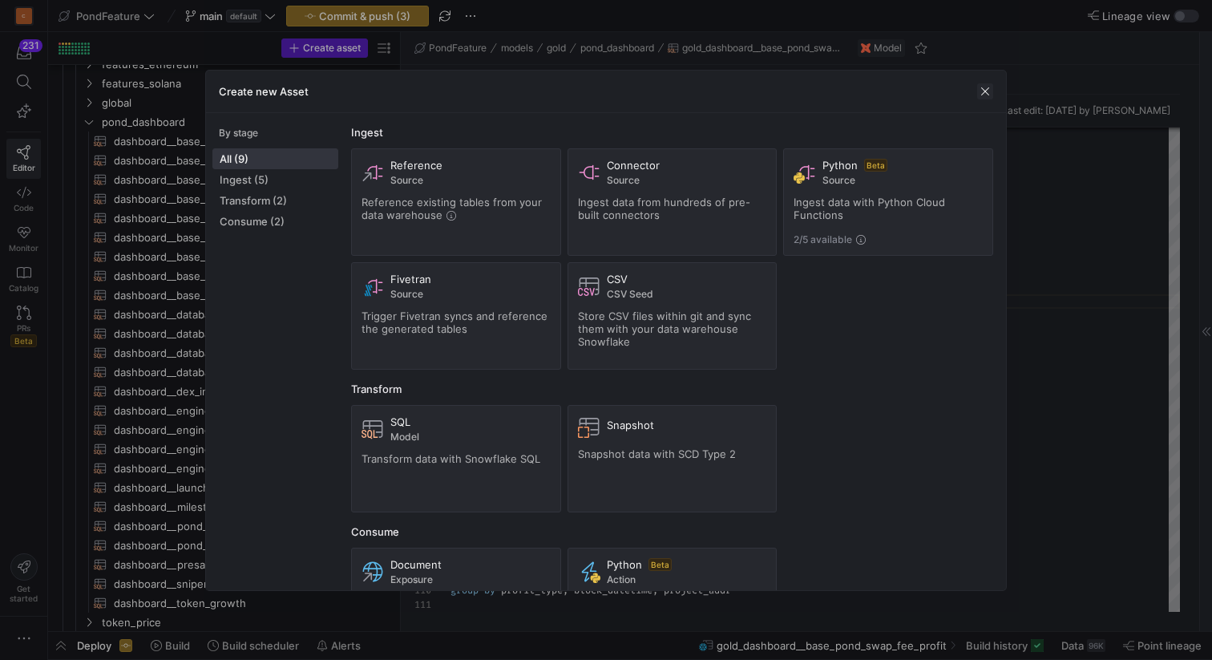
click at [986, 90] on span "button" at bounding box center [985, 91] width 16 height 16
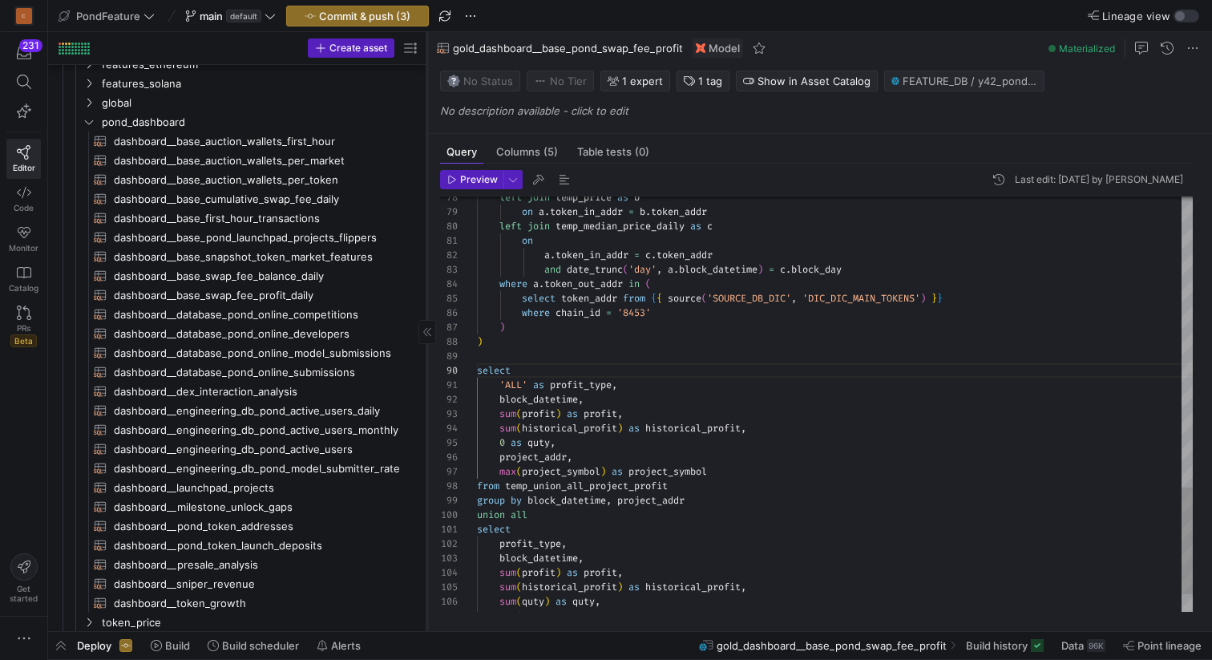
drag, startPoint x: 401, startPoint y: 282, endPoint x: 427, endPoint y: 281, distance: 25.7
click at [427, 281] on div at bounding box center [427, 331] width 1 height 599
click at [276, 296] on span "dashboard__base_swap_fee_profit_daily​​​​​​​​​​" at bounding box center [257, 295] width 287 height 18
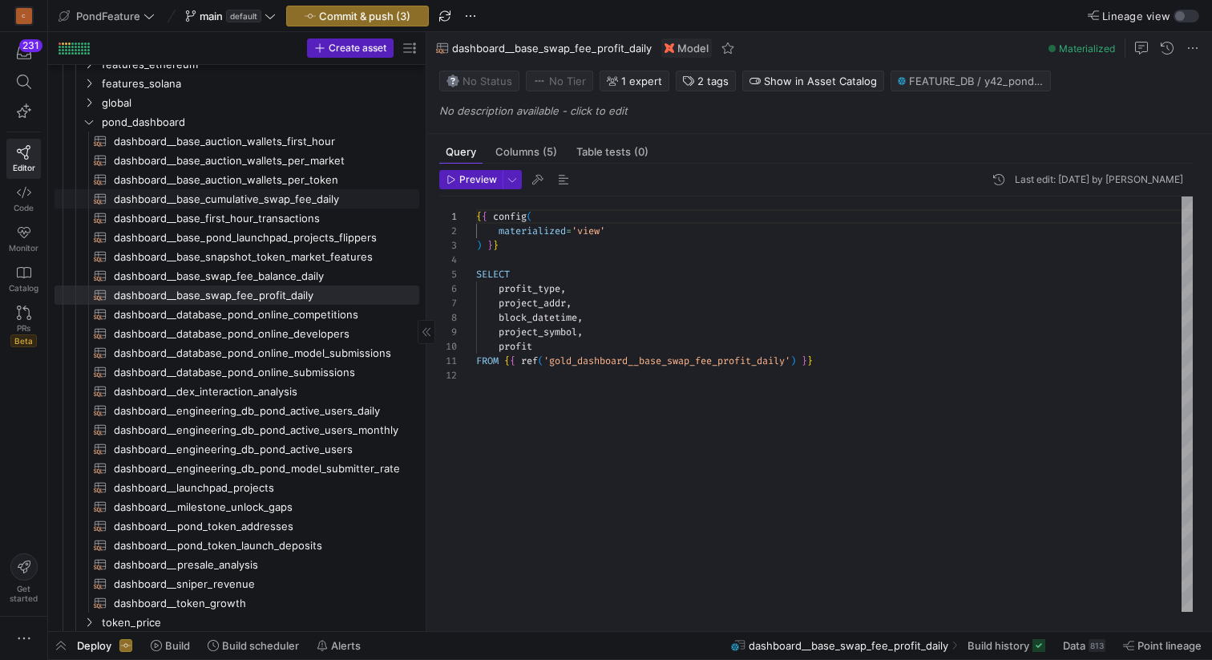
click at [286, 197] on span "dashboard__base_cumulative_swap_fee_daily​​​​​​​​​​" at bounding box center [257, 199] width 287 height 18
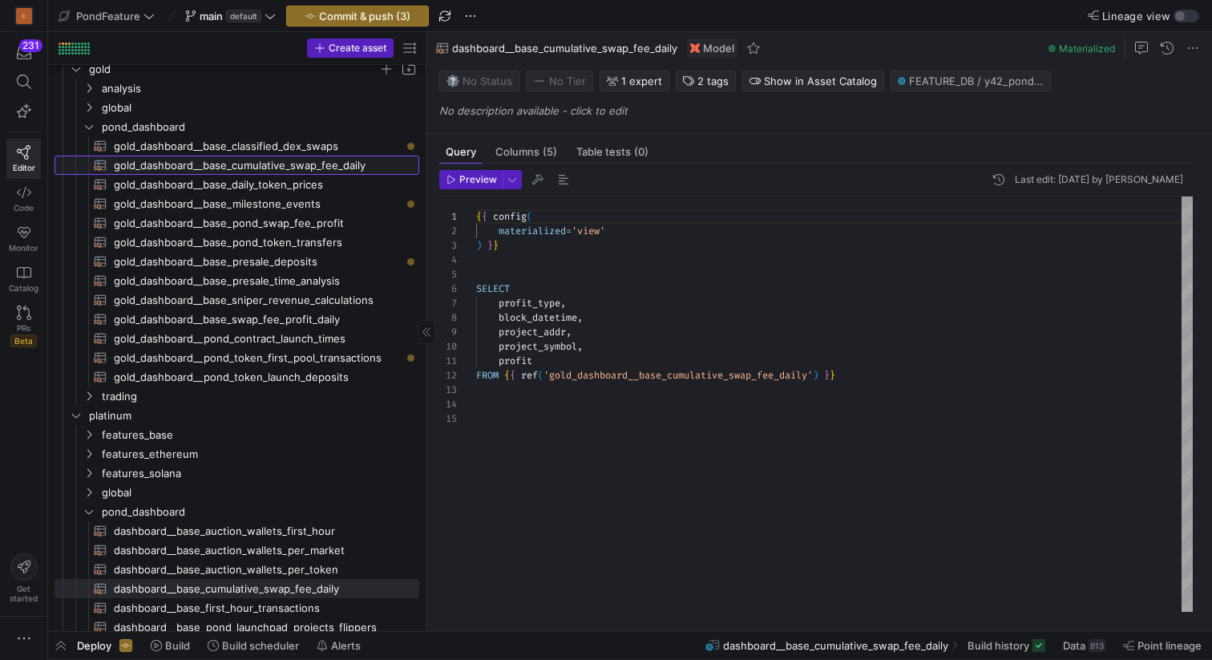
click at [286, 161] on span "gold_dashboard__base_cumulative_swap_fee_daily​​​​​​​​​​" at bounding box center [257, 165] width 287 height 18
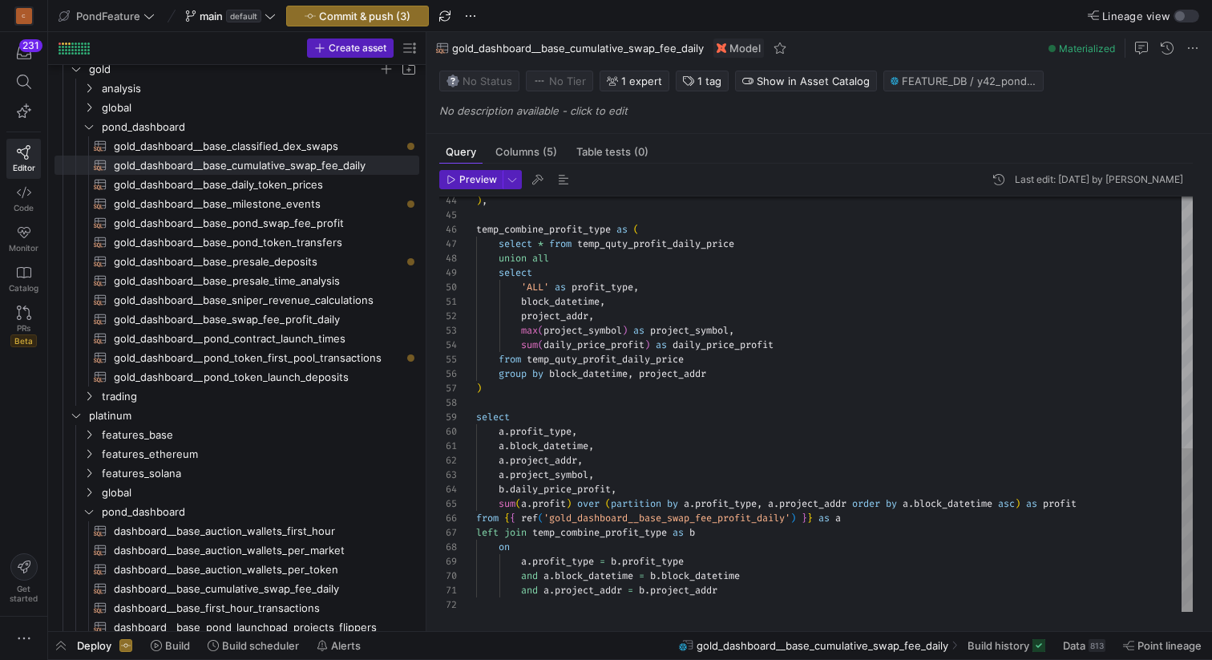
click at [1109, 504] on div ") , temp_combine_profit_type as ( select * from temp_quty_profit_daily_price un…" at bounding box center [834, 86] width 717 height 1052
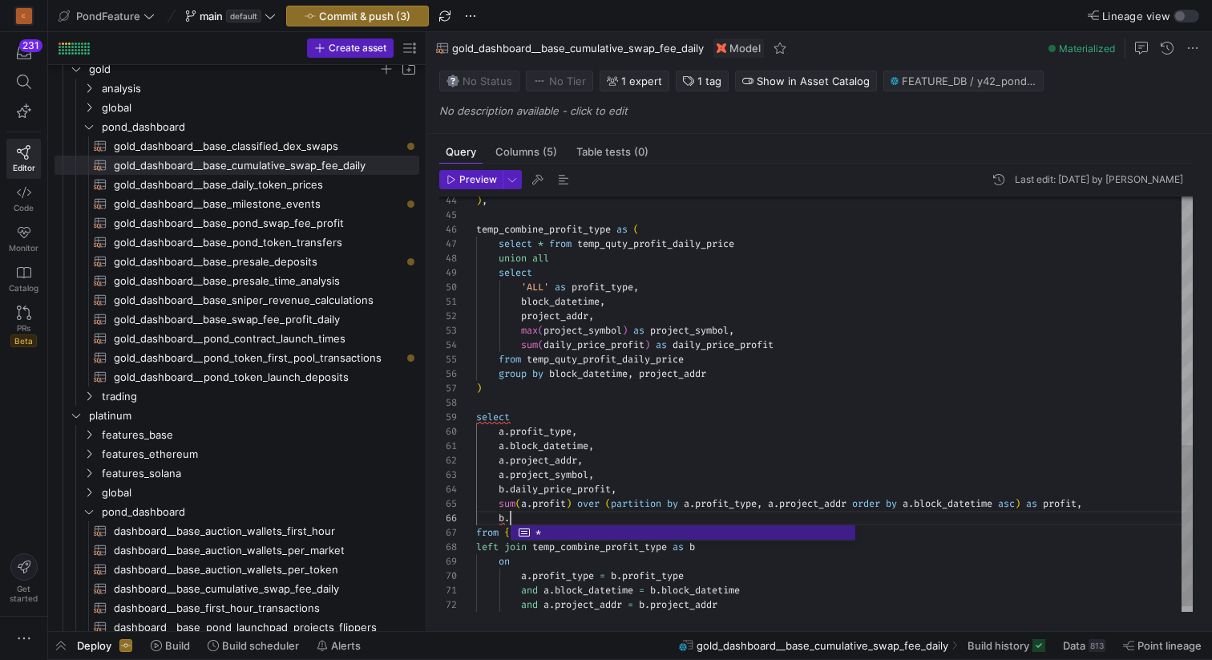
click at [742, 342] on div ") , temp_combine_profit_type as ( select * from temp_quty_profit_daily_price un…" at bounding box center [834, 93] width 717 height 1066
click at [571, 524] on div ") , temp_combine_profit_type as ( select * from temp_quty_profit_daily_price un…" at bounding box center [834, 93] width 717 height 1066
click at [666, 479] on div ") , temp_combine_profit_type as ( select * from temp_quty_profit_daily_price un…" at bounding box center [834, 93] width 717 height 1066
click at [564, 179] on span "button" at bounding box center [563, 179] width 19 height 19
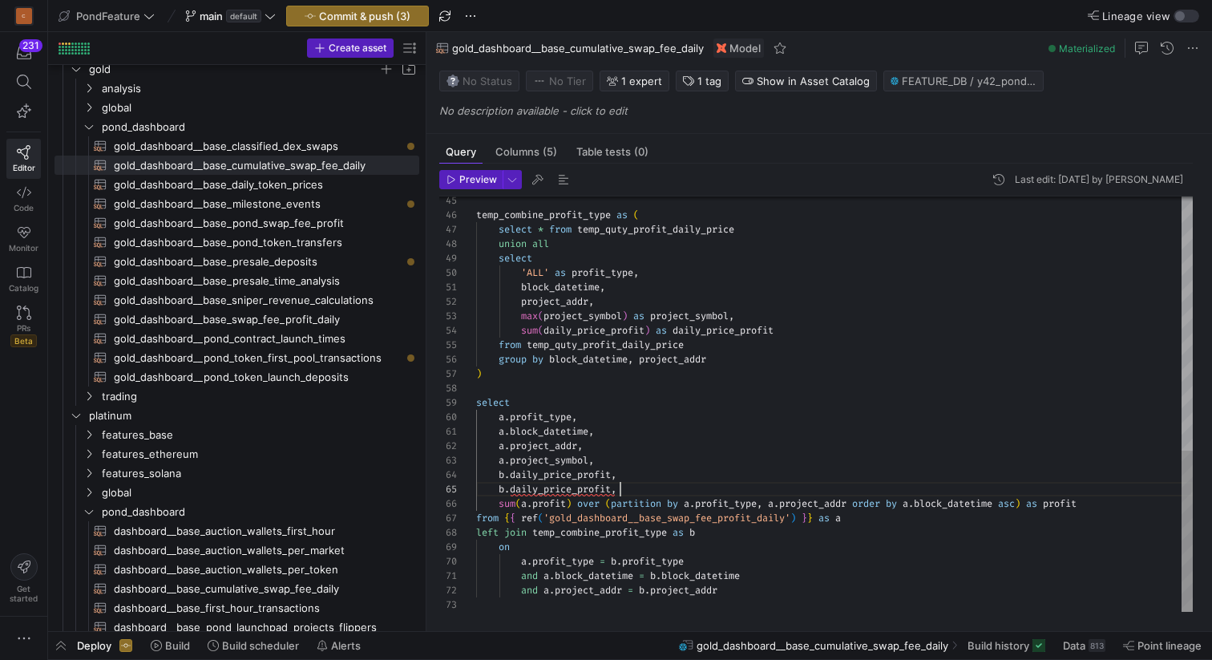
click at [727, 488] on div "temp_combine_profit_type as ( select * from temp_quty_profit_daily_price union …" at bounding box center [834, 78] width 717 height 1066
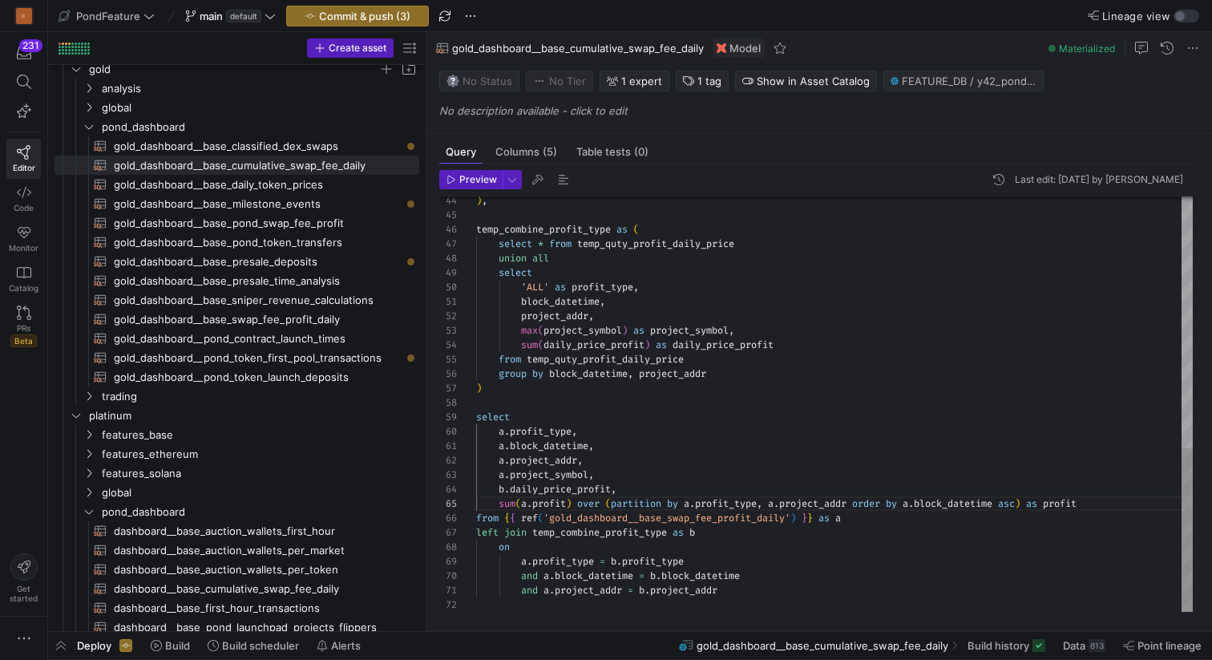
click at [714, 480] on div "temp_combine_profit_type as ( select * from temp_quty_profit_daily_price union …" at bounding box center [834, 86] width 717 height 1052
click at [560, 176] on span "button" at bounding box center [563, 179] width 19 height 19
click at [540, 491] on div "temp_combine_profit_type as ( select * from temp_quty_profit_daily_price union …" at bounding box center [834, 86] width 717 height 1052
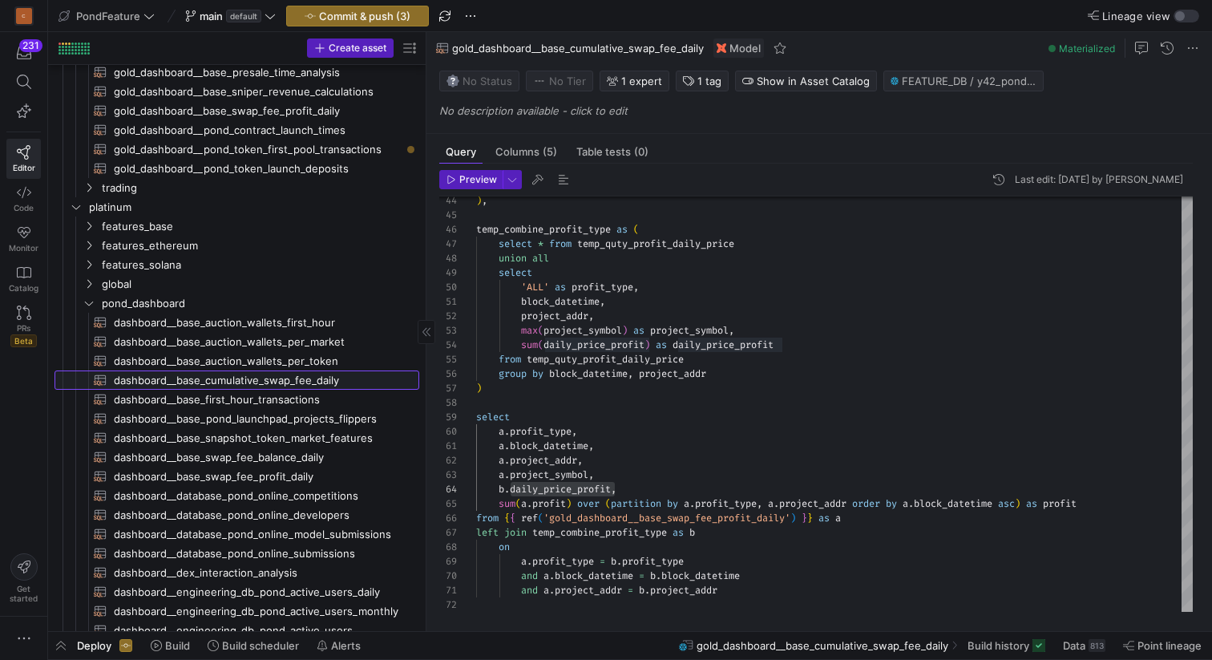
click at [277, 377] on span "dashboard__base_cumulative_swap_fee_daily​​​​​​​​​​" at bounding box center [257, 380] width 287 height 18
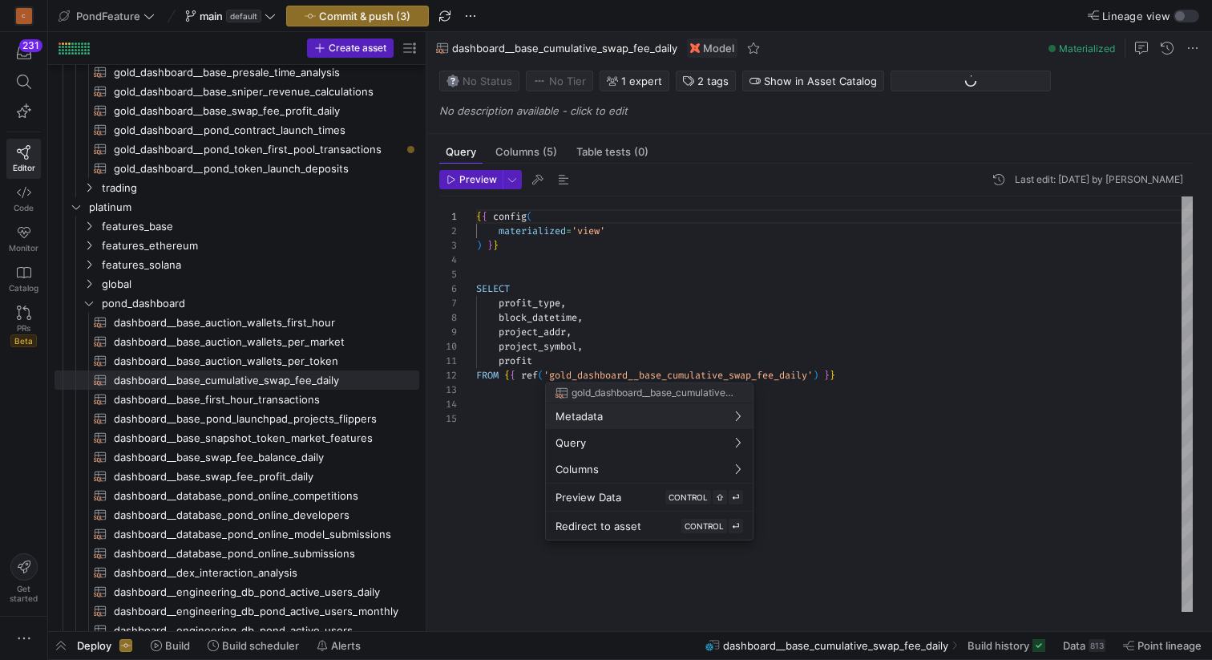
click at [600, 360] on div at bounding box center [606, 330] width 1212 height 660
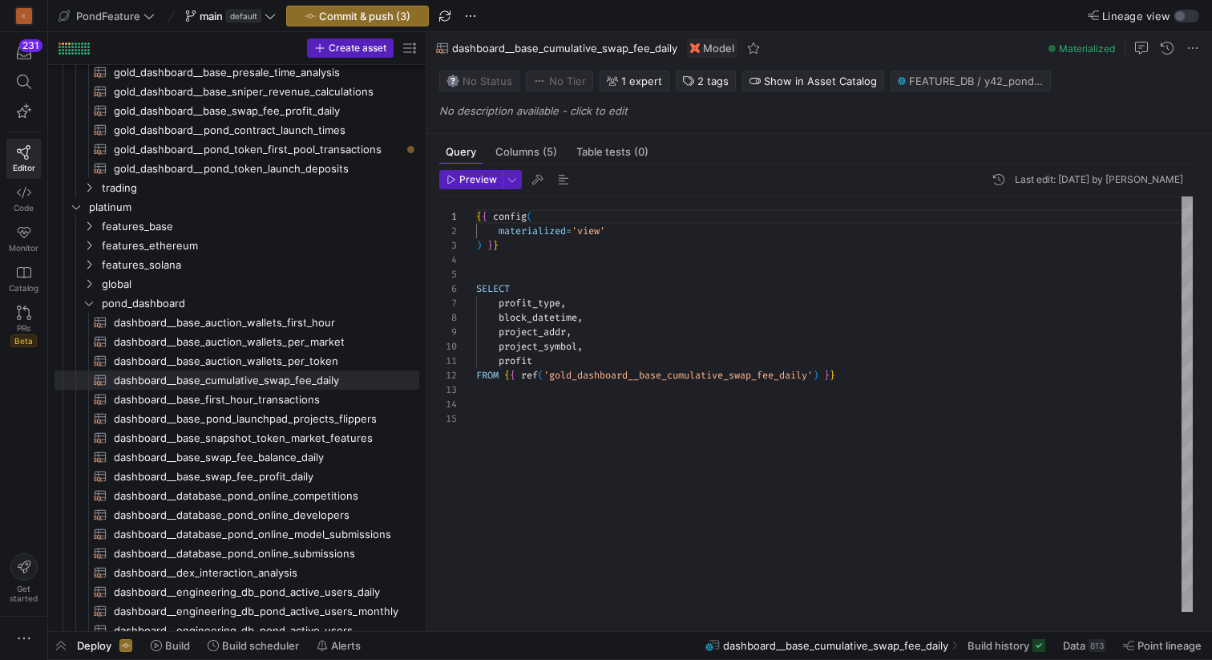
click at [600, 360] on div "{ { config ( materialized = 'view' ) } } SELECT profit_type , block_datetime , …" at bounding box center [834, 403] width 717 height 415
click at [247, 480] on span "dashboard__base_swap_fee_profit_daily​​​​​​​​​​" at bounding box center [257, 476] width 287 height 18
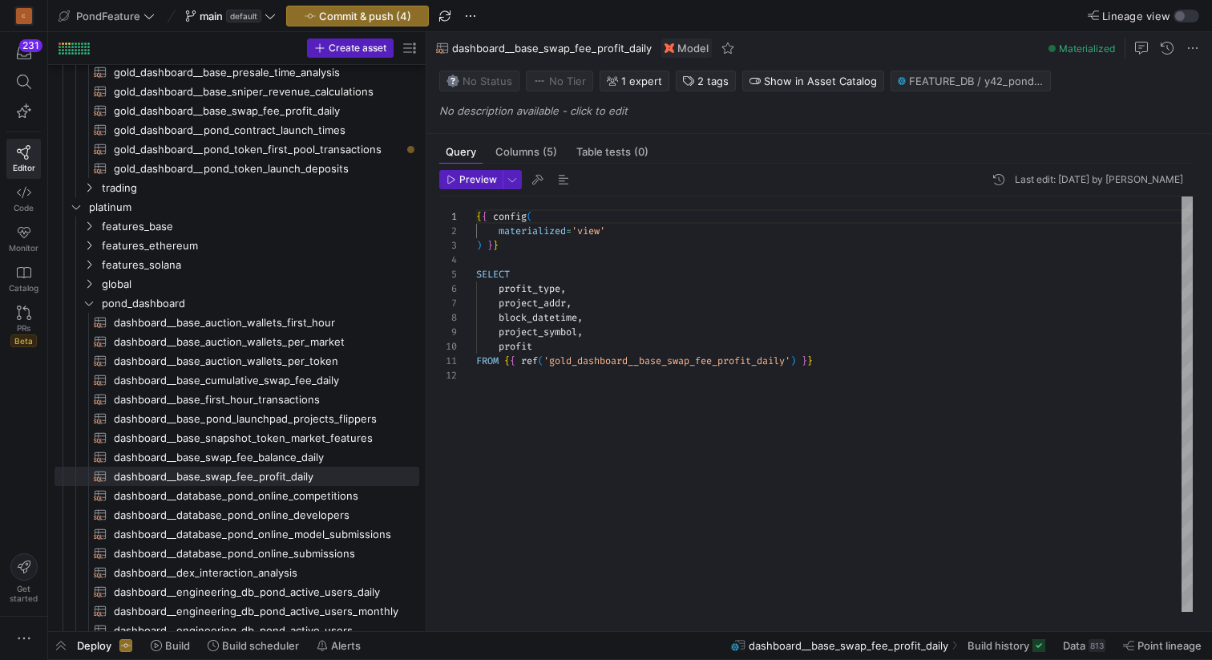
click at [619, 346] on div "{ { config ( materialized = 'view' ) } } SELECT profit_type , project_addr , bl…" at bounding box center [834, 403] width 717 height 415
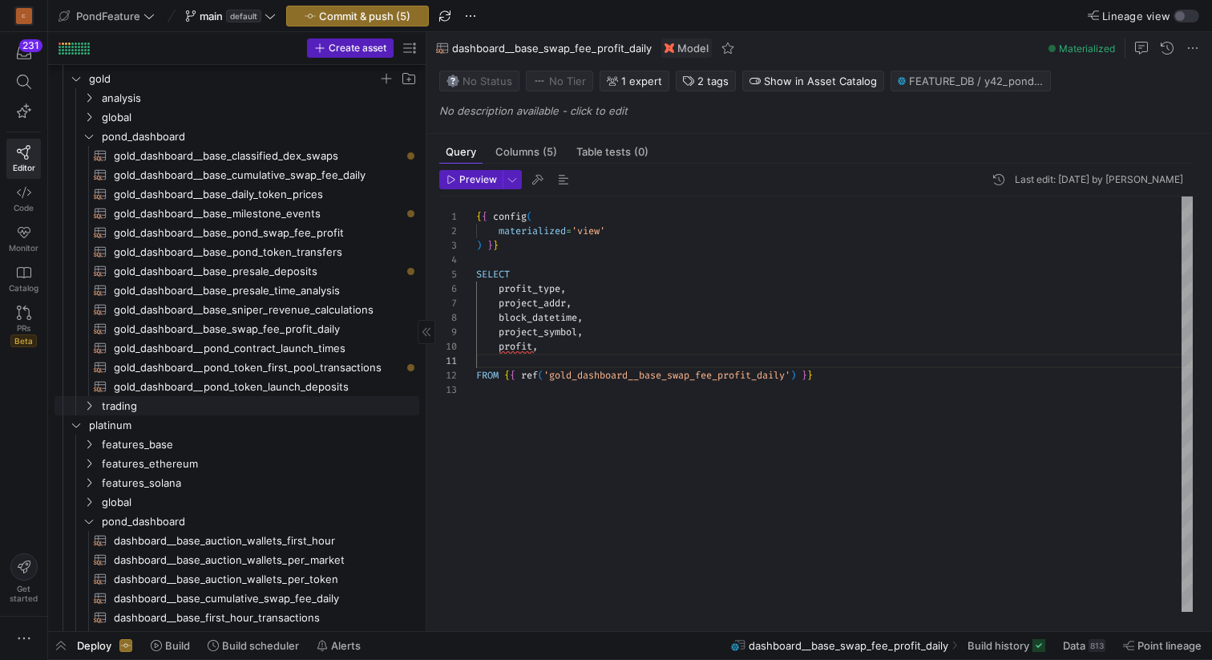
scroll to position [19, 0]
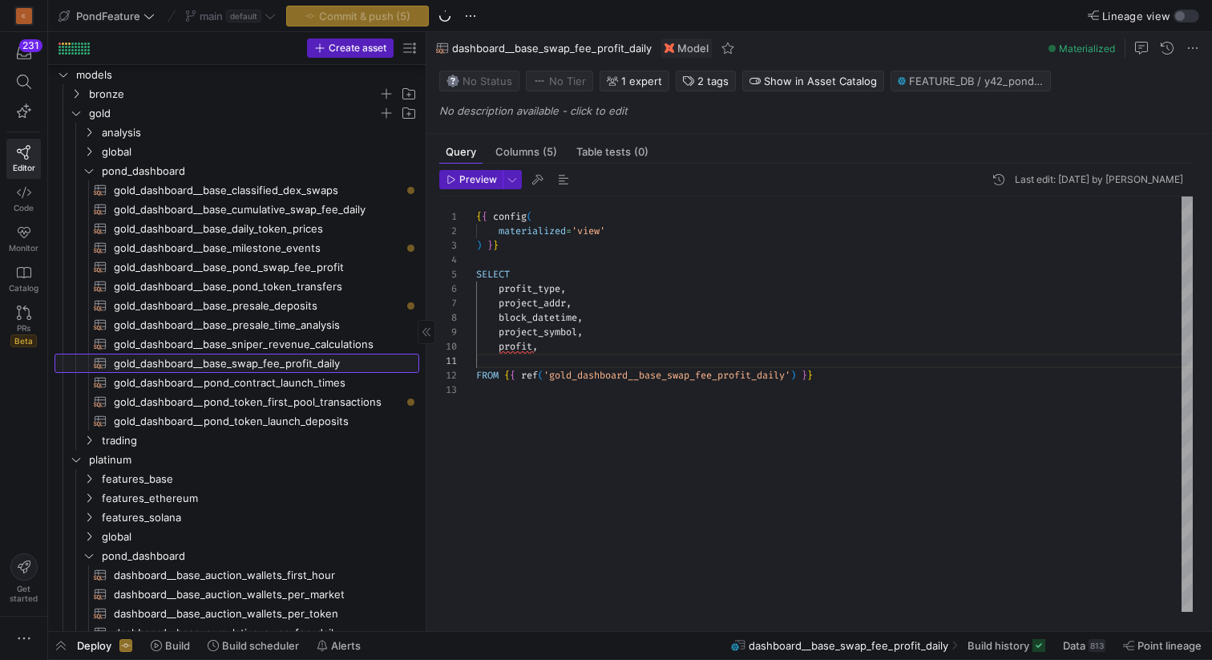
click at [282, 363] on span "gold_dashboard__base_swap_fee_profit_daily​​​​​​​​​​" at bounding box center [257, 363] width 287 height 18
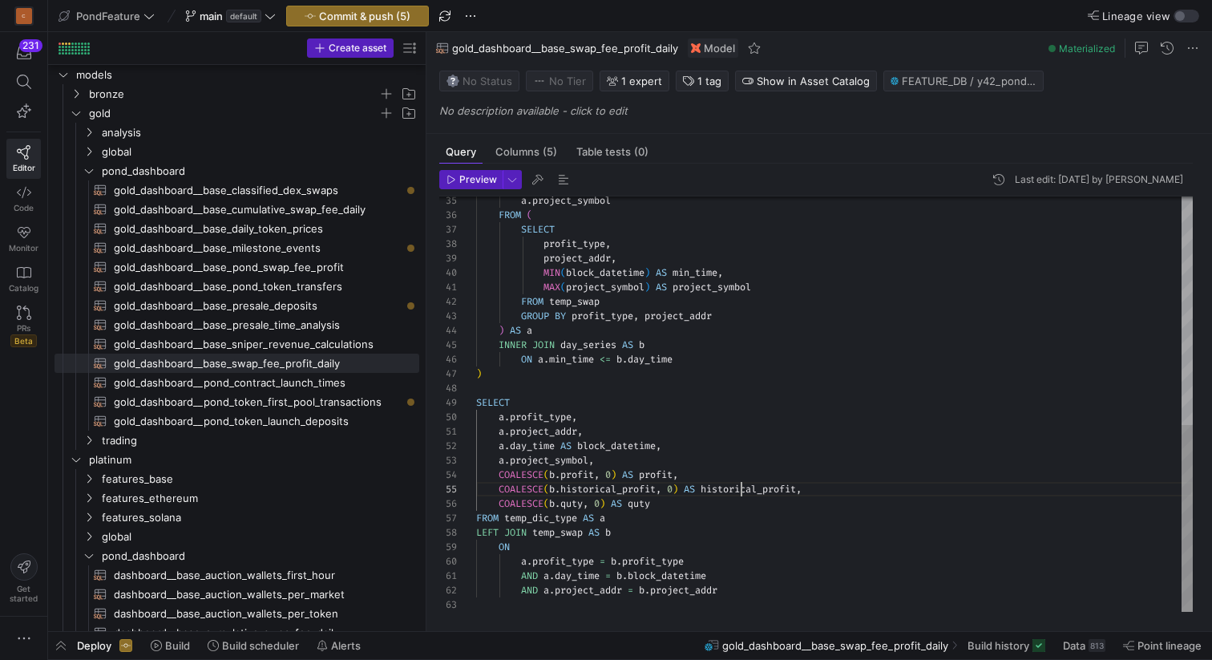
click at [742, 491] on div "a . project_symbol FROM ( SELECT profit_type , project_addr , MIN ( block_datet…" at bounding box center [834, 151] width 717 height 922
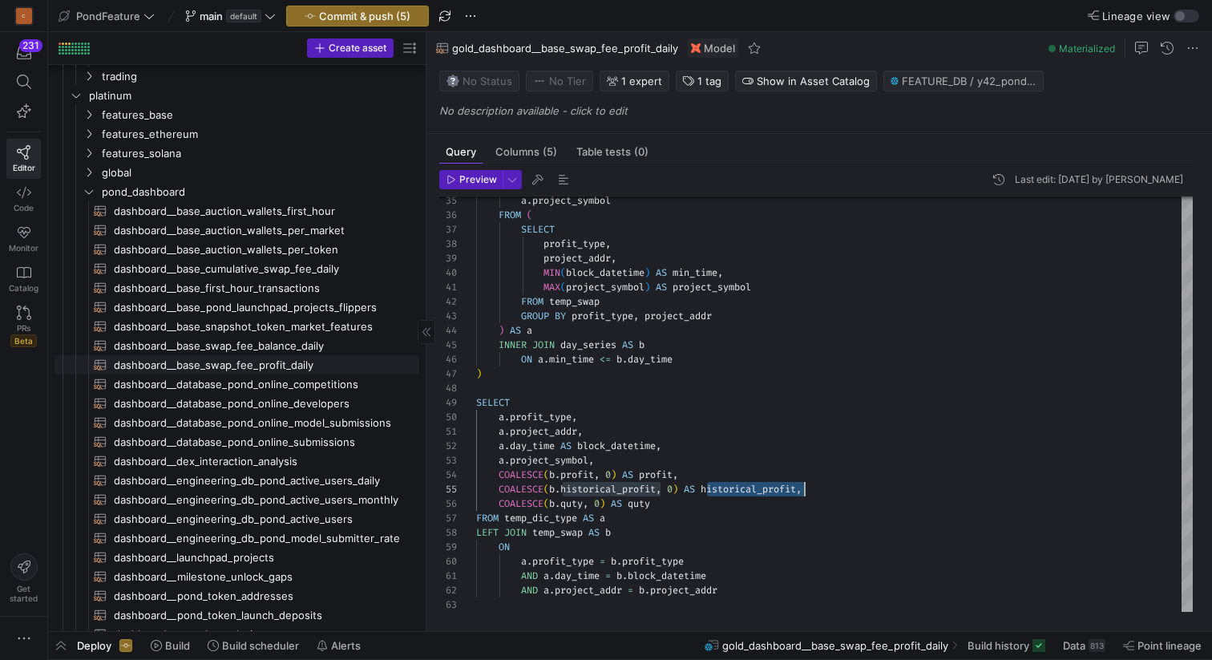
scroll to position [411, 0]
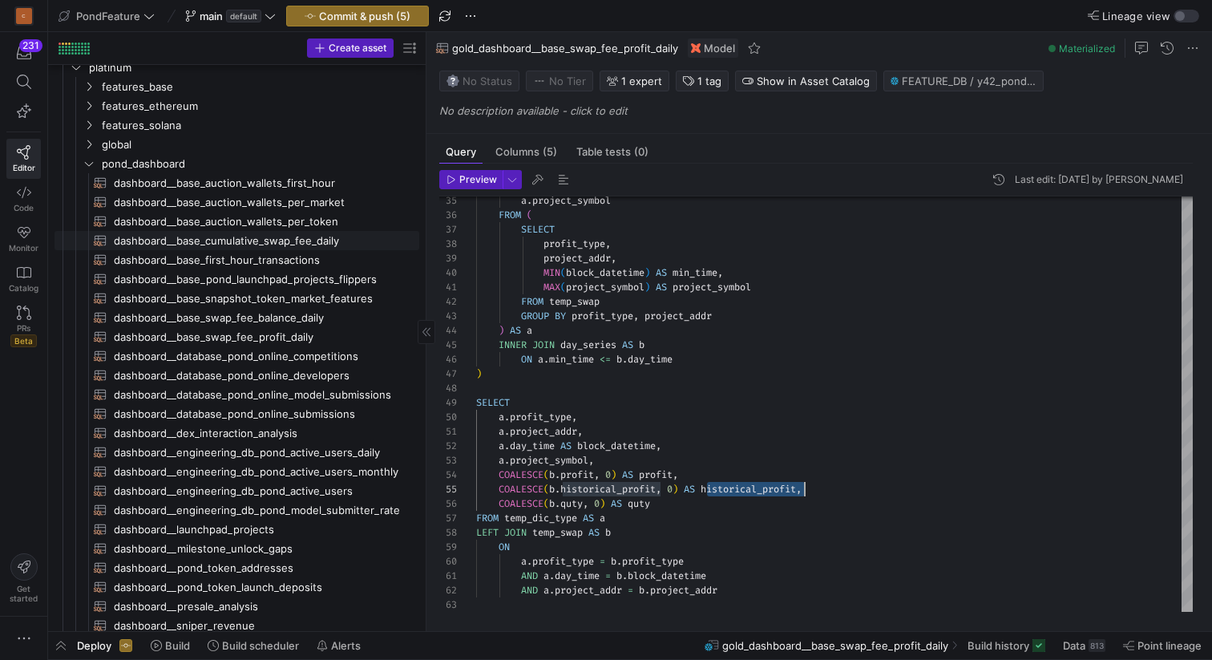
click at [319, 237] on span "dashboard__base_cumulative_swap_fee_daily​​​​​​​​​​" at bounding box center [257, 241] width 287 height 18
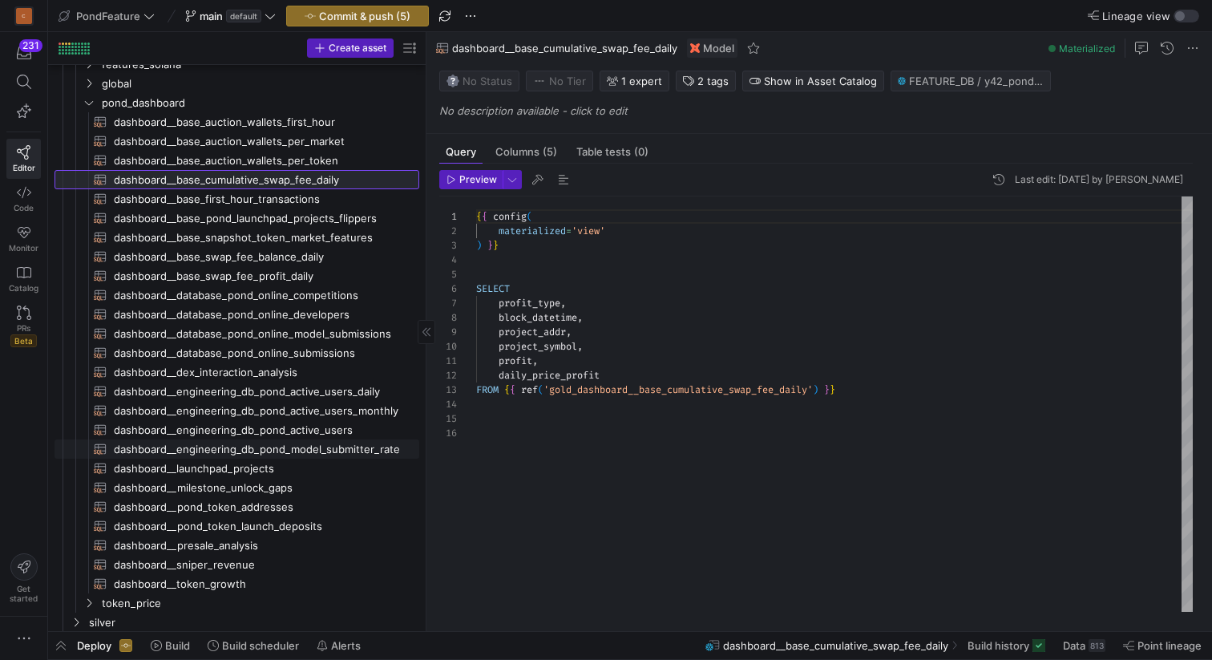
scroll to position [471, 0]
click at [268, 276] on span "dashboard__base_swap_fee_profit_daily​​​​​​​​​​" at bounding box center [257, 278] width 287 height 18
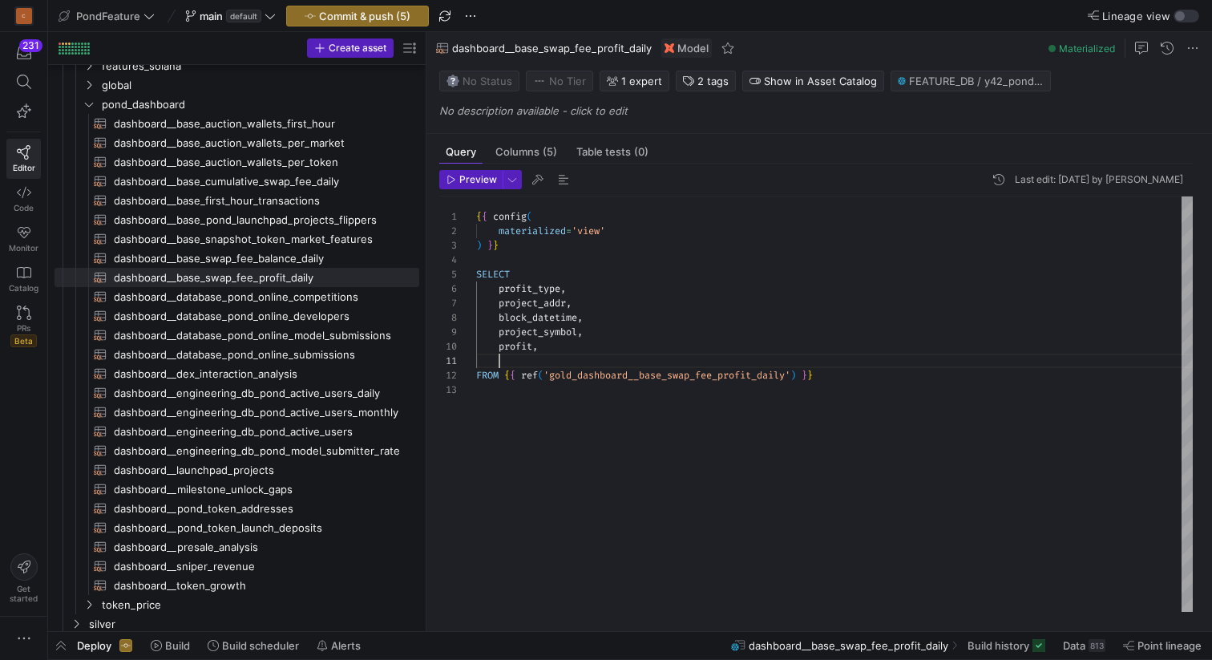
click at [560, 361] on div "{ { config ( materialized = 'view' ) } } SELECT profit_type , project_addr , bl…" at bounding box center [834, 403] width 717 height 415
type textarea "historical_profit FROM {{ ref('gold_dashboard__base_swap_fee_profit_daily') }}"
click at [559, 178] on span "button" at bounding box center [563, 179] width 19 height 19
click at [643, 368] on div "{ { config ( materialized = 'view' ) } } SELECT profit_type , project_addr , bl…" at bounding box center [834, 403] width 717 height 415
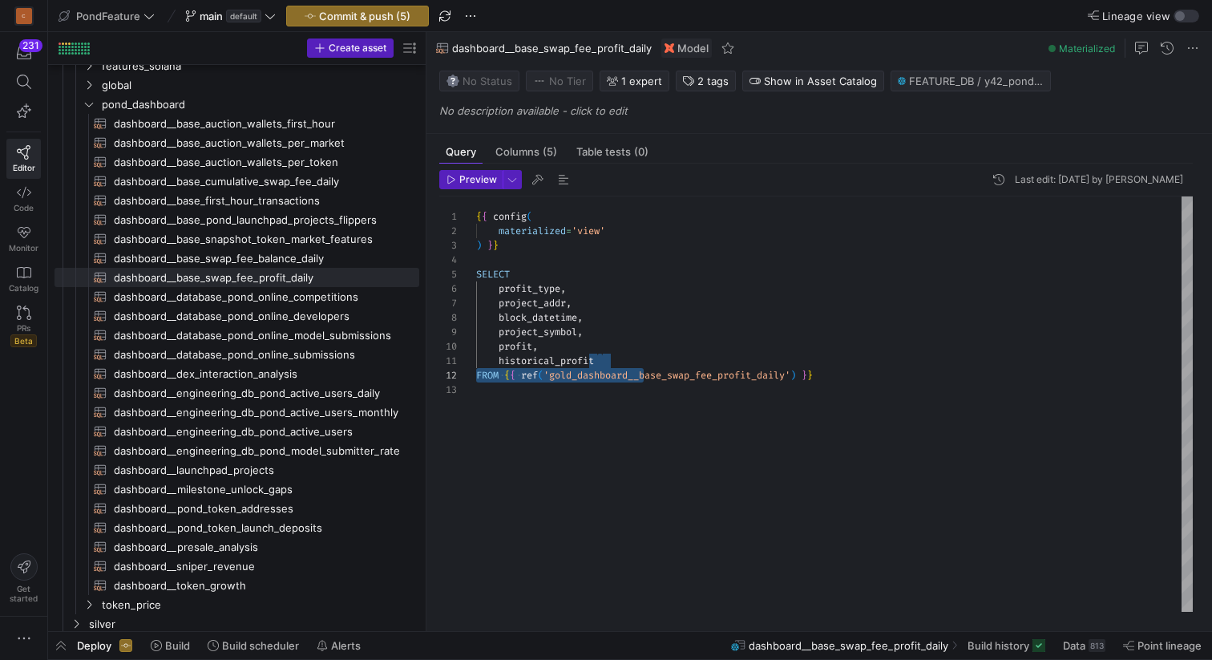
click at [657, 359] on div "{ { config ( materialized = 'view' ) } } SELECT profit_type , project_addr , bl…" at bounding box center [834, 403] width 717 height 415
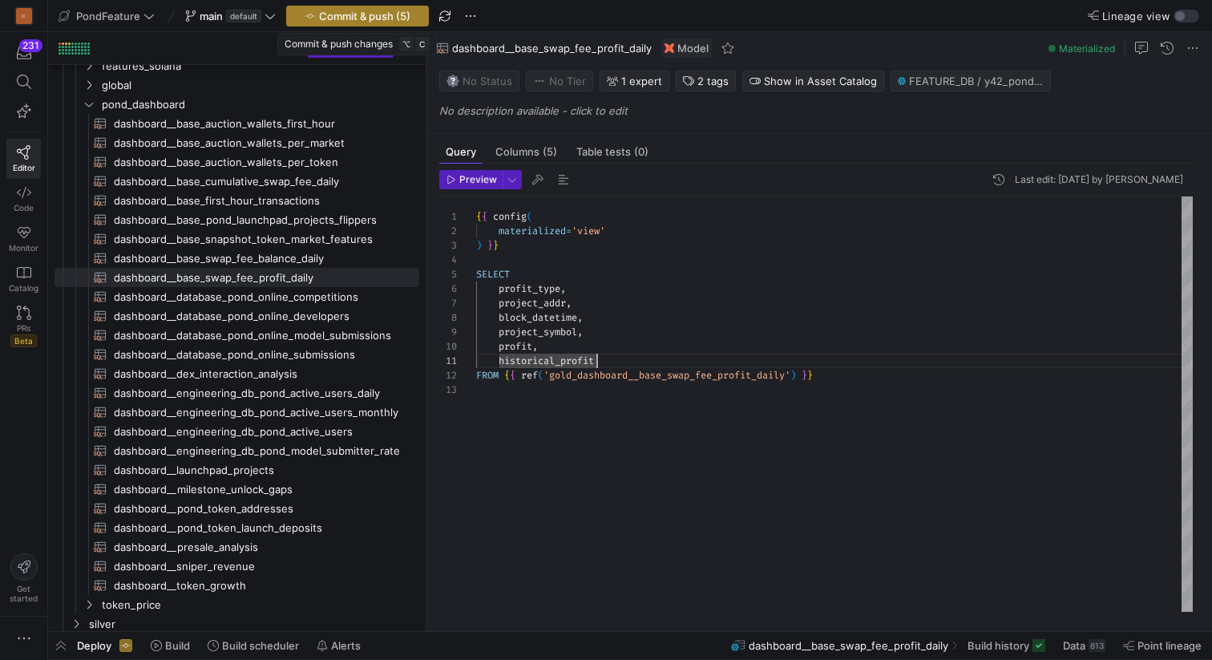
click at [395, 16] on span "Commit & push (5)" at bounding box center [364, 16] width 91 height 13
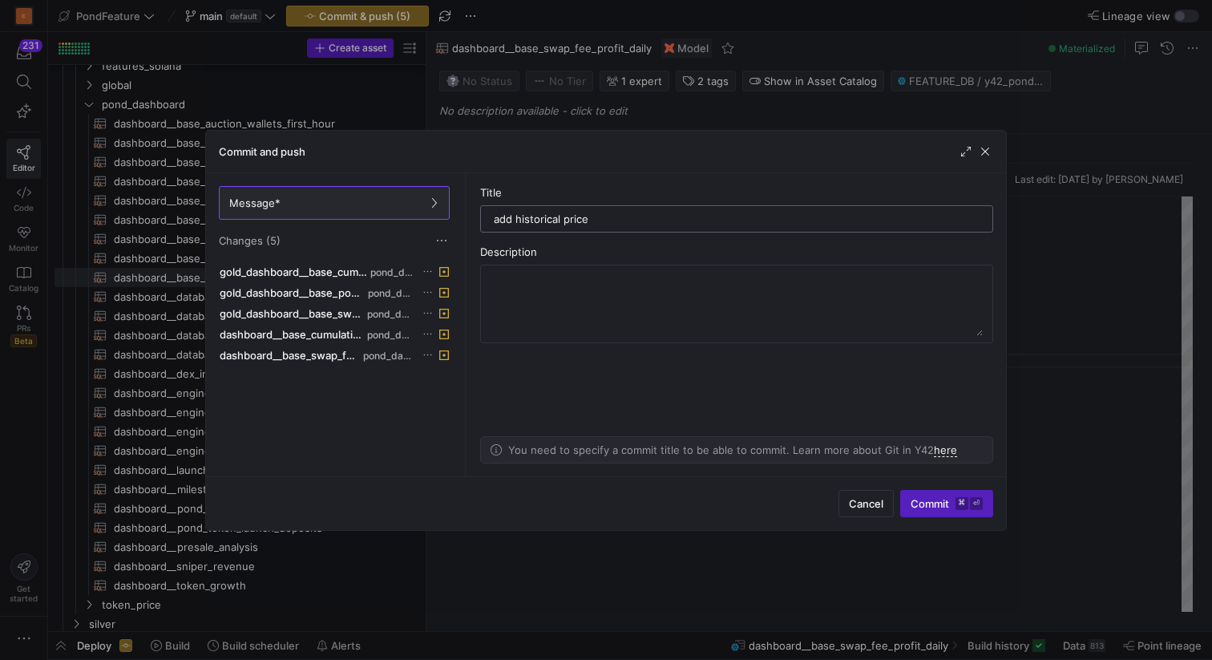
click at [512, 216] on input "add historical price" at bounding box center [737, 218] width 486 height 13
click at [678, 222] on input "added profit using historical price" at bounding box center [737, 218] width 486 height 13
type input "added profit using historical price to calculate"
click at [932, 499] on span "Commit ⌘ ⏎" at bounding box center [947, 503] width 72 height 13
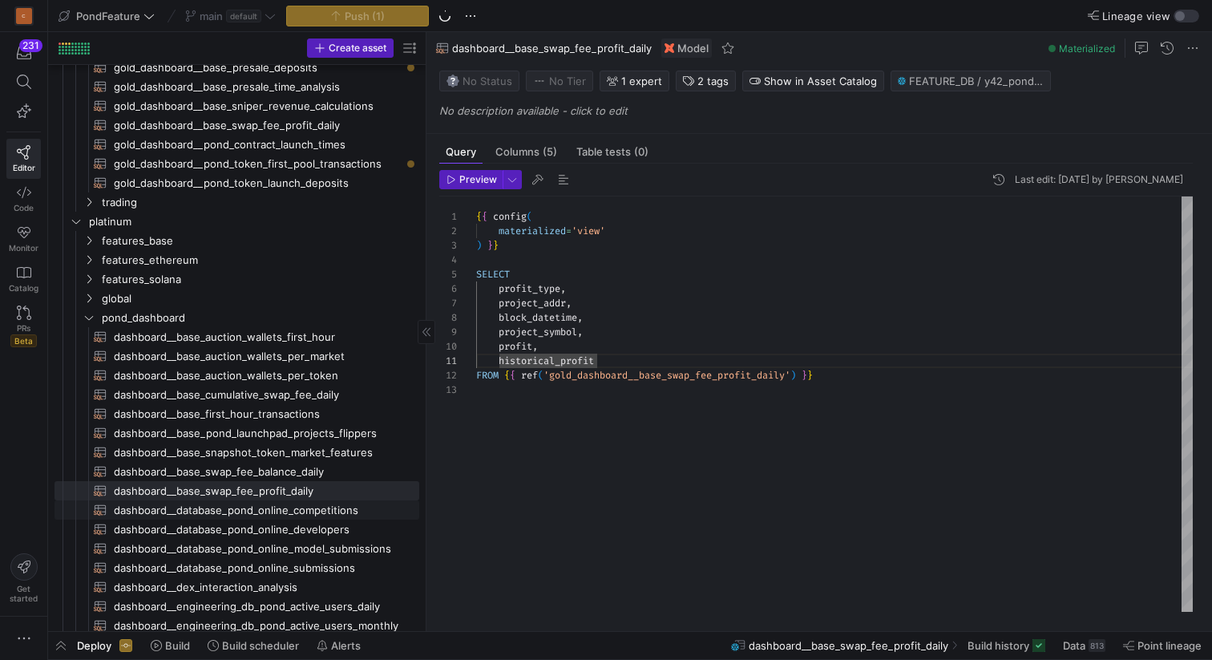
scroll to position [0, 0]
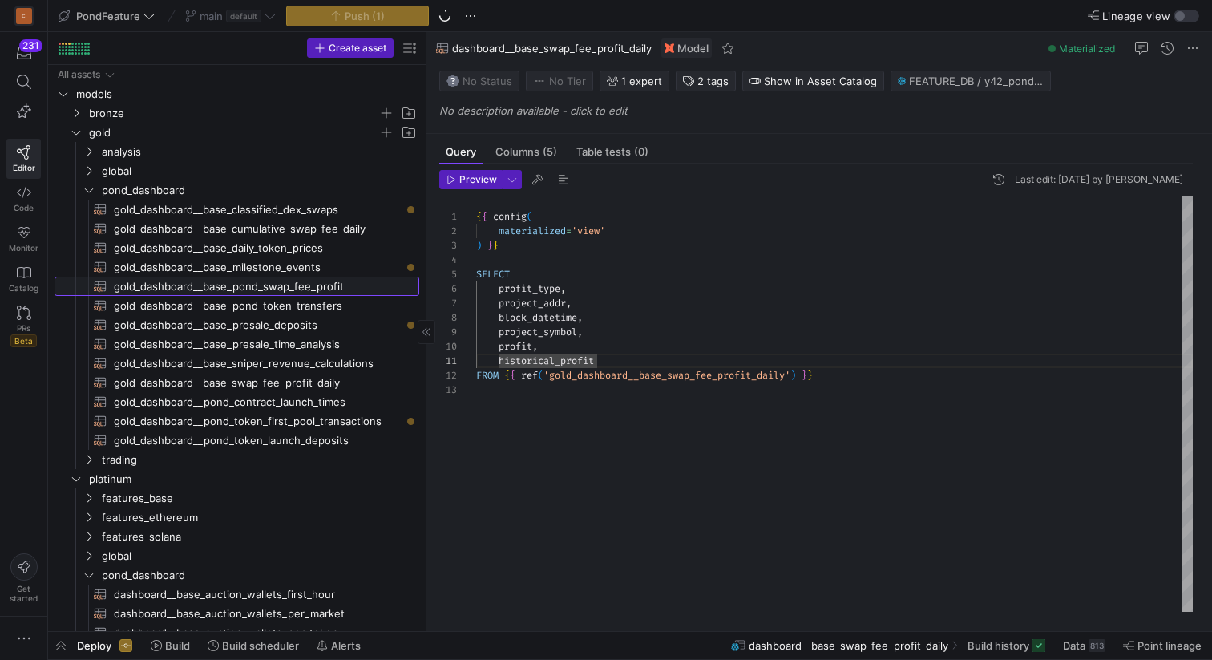
click at [317, 284] on span "gold_dashboard__base_pond_swap_fee_profit​​​​​​​​​​" at bounding box center [257, 286] width 287 height 18
type textarea "{{ config( materialized='table' ) }} with temp_swap as ( select token_in_addr, …"
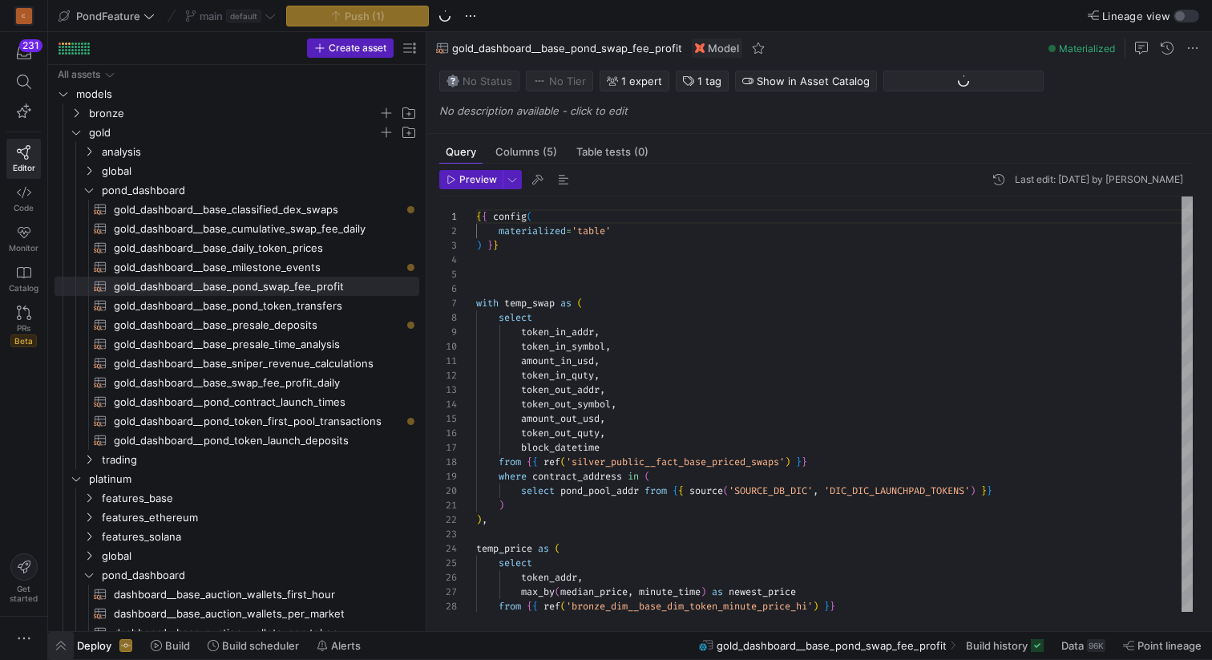
click at [68, 646] on span "button" at bounding box center [61, 645] width 26 height 27
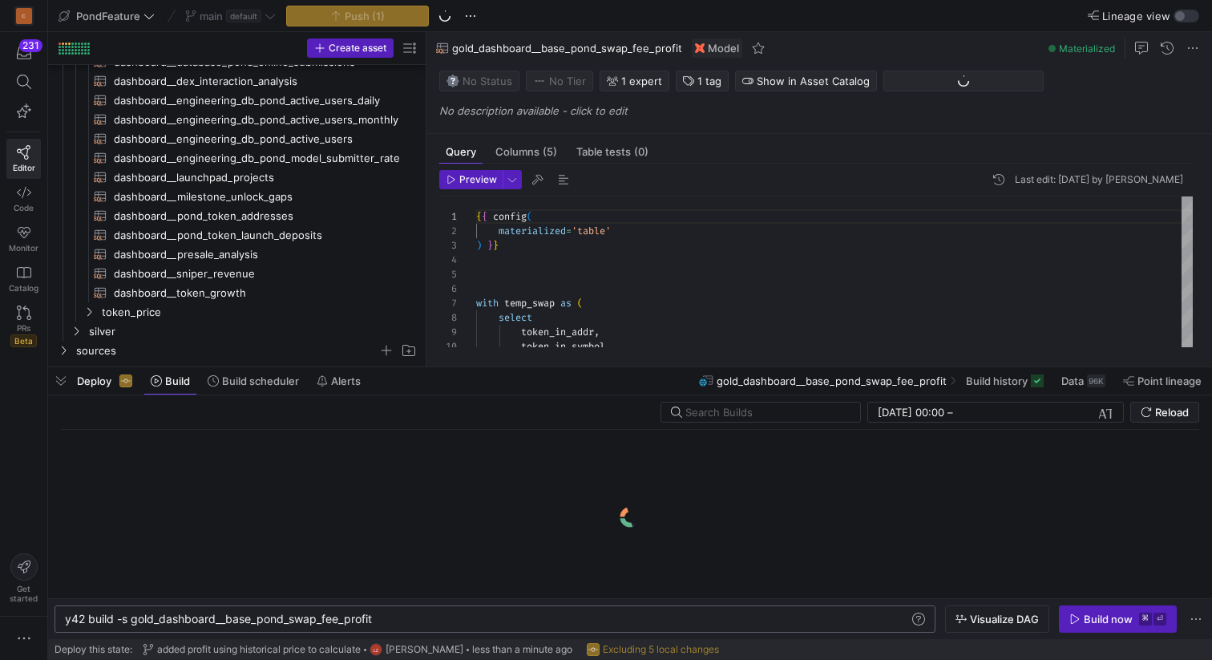
click at [406, 617] on div "y42 build -s gold_dashboard__base_pond_swap_fee_pr ofit" at bounding box center [487, 619] width 844 height 13
type textarea "y42 build -s gold_dashboard__base_pond_swap_fee_profit+"
click at [979, 618] on span "Visualize DAG" at bounding box center [1004, 619] width 69 height 13
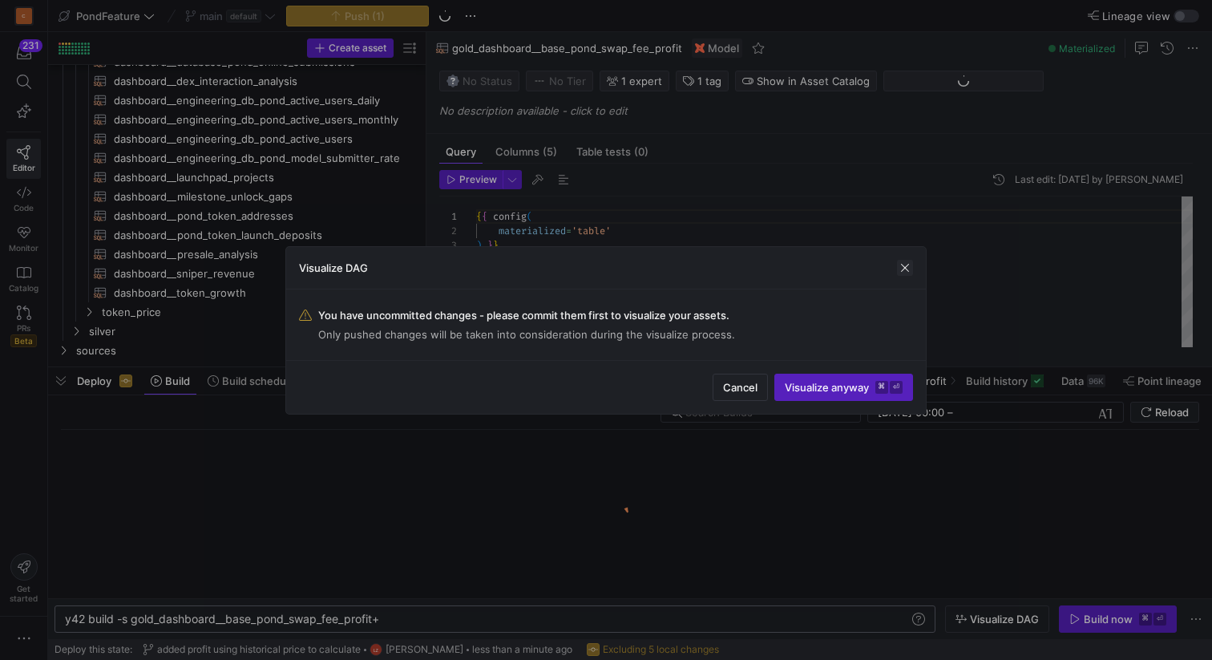
click at [903, 265] on span "button" at bounding box center [905, 268] width 16 height 16
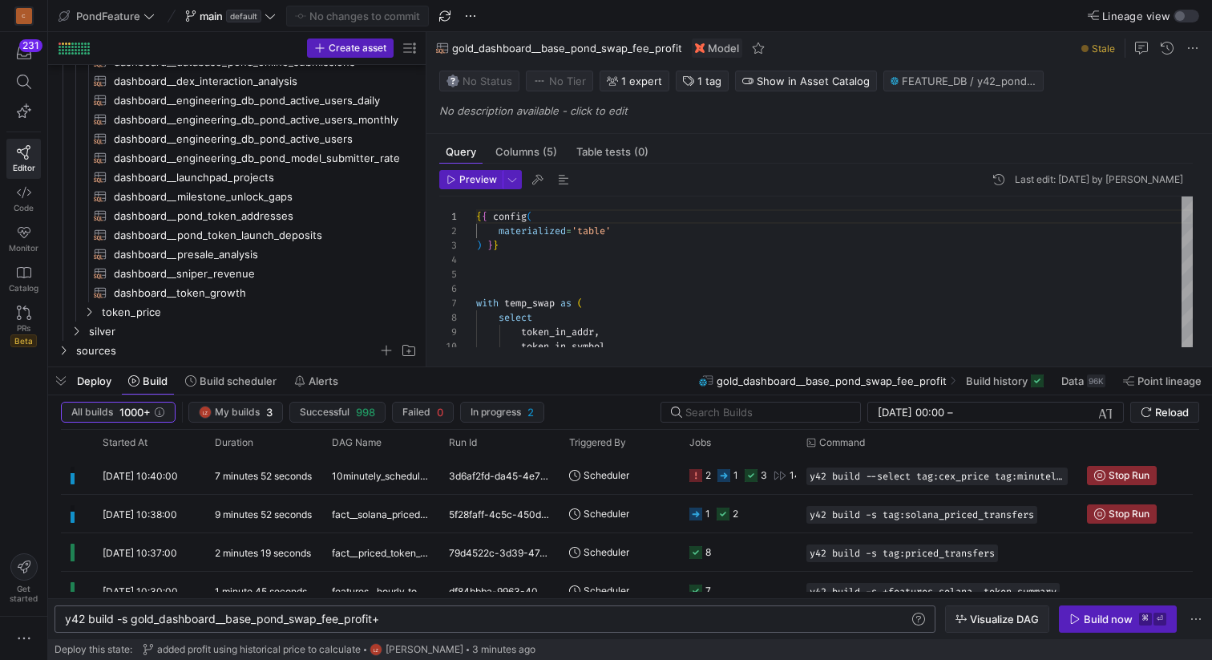
click at [1002, 617] on span "Visualize DAG" at bounding box center [1004, 619] width 69 height 13
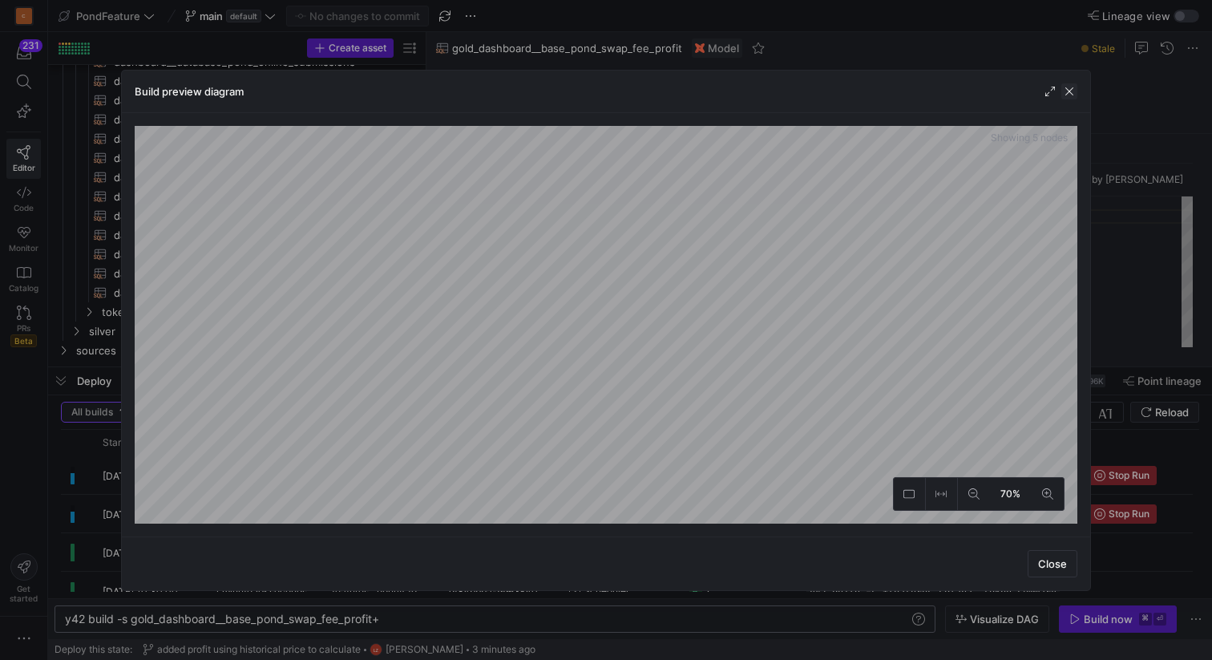
click at [1073, 88] on span "button" at bounding box center [1069, 91] width 16 height 16
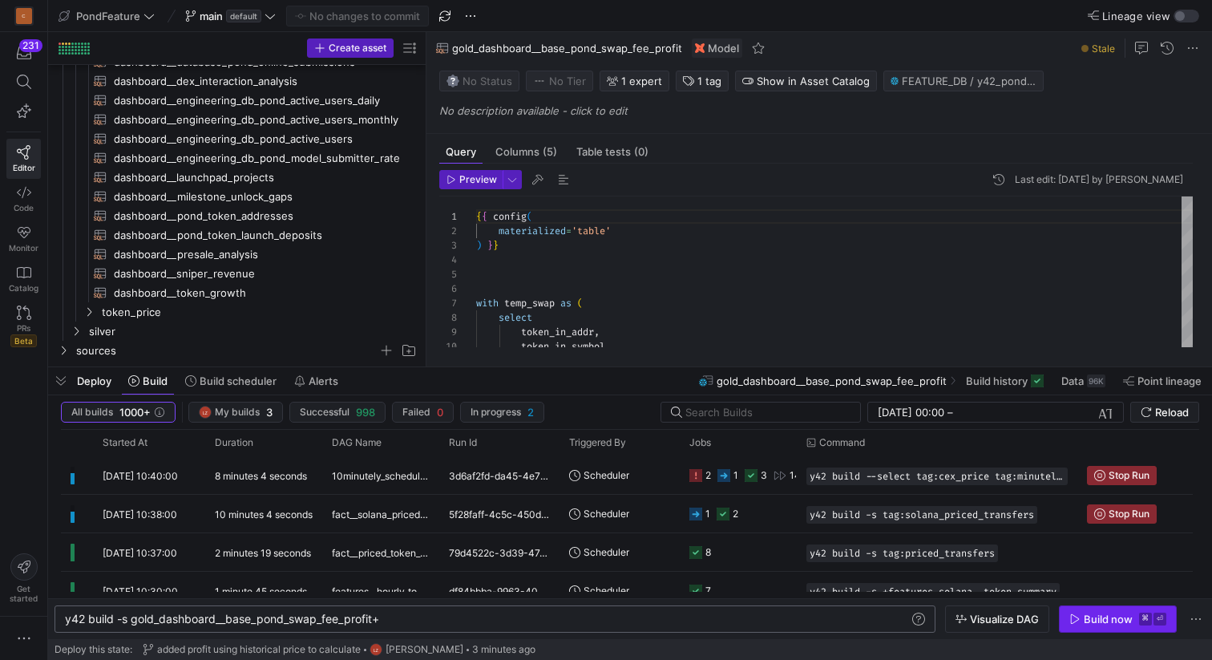
click at [1086, 621] on div "Build now" at bounding box center [1108, 619] width 49 height 13
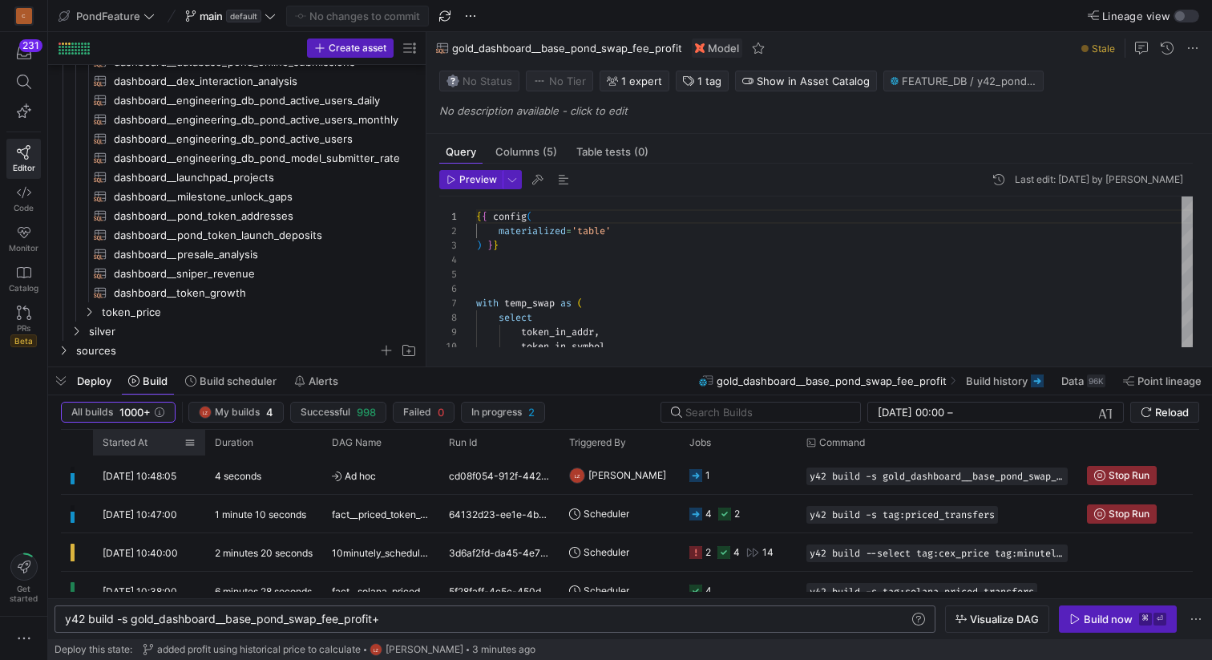
click at [134, 439] on span "Started At" at bounding box center [125, 442] width 45 height 11
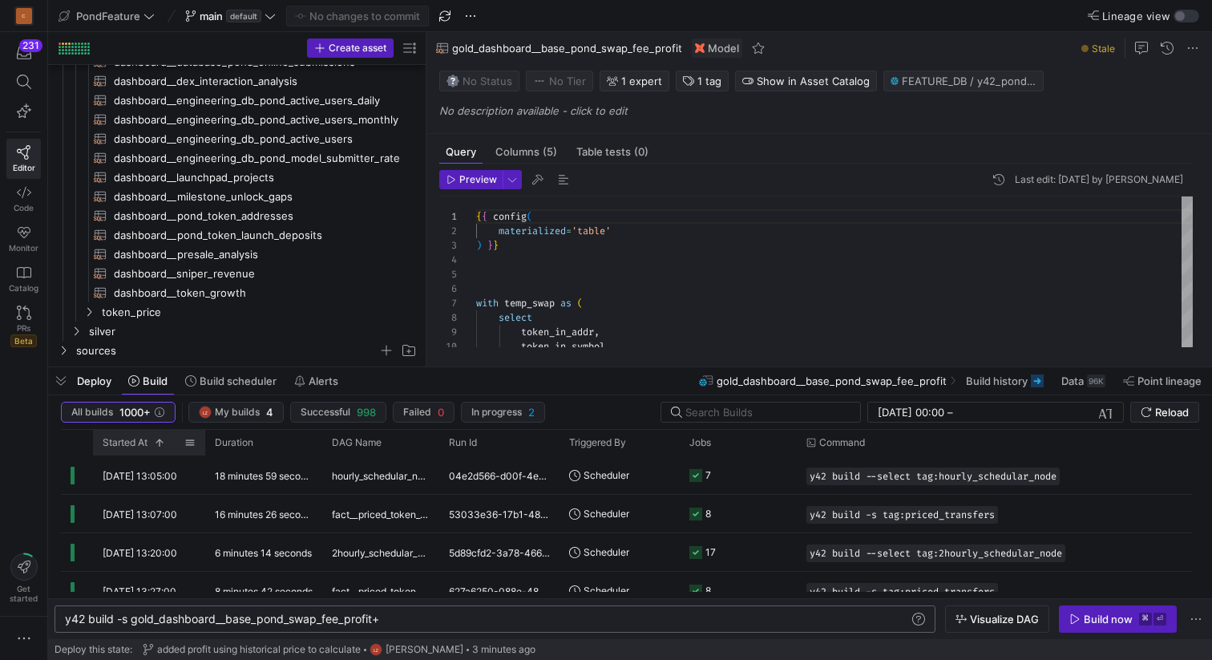
click at [134, 439] on span "Started At" at bounding box center [125, 442] width 45 height 11
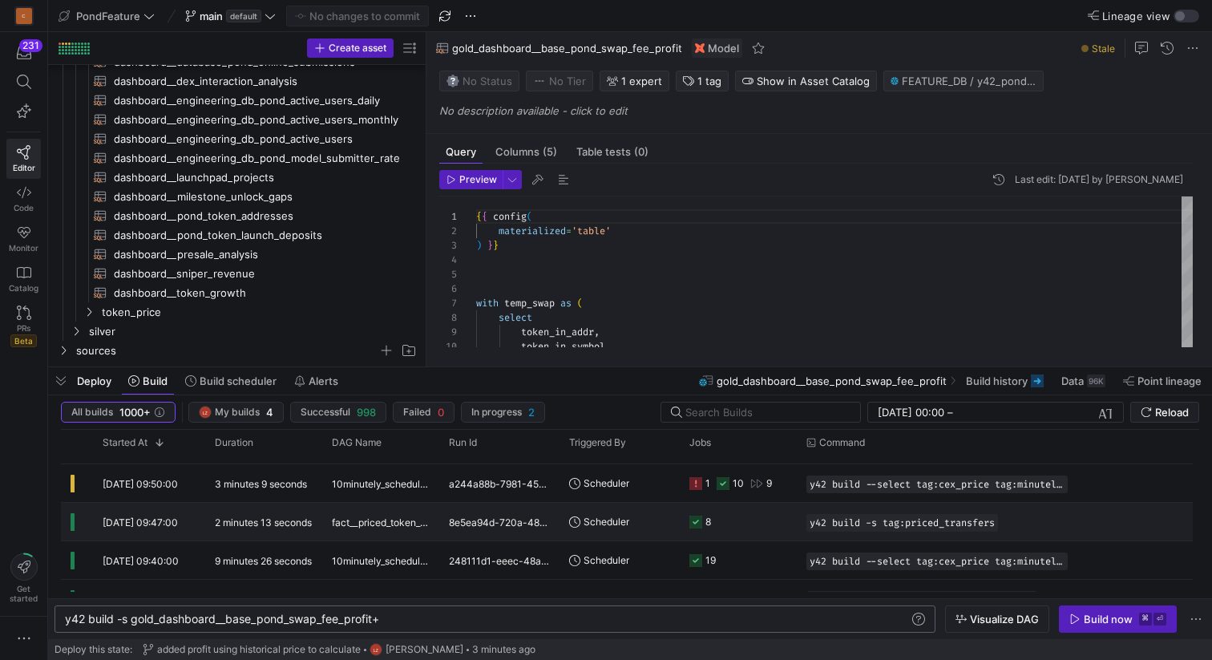
scroll to position [0, 0]
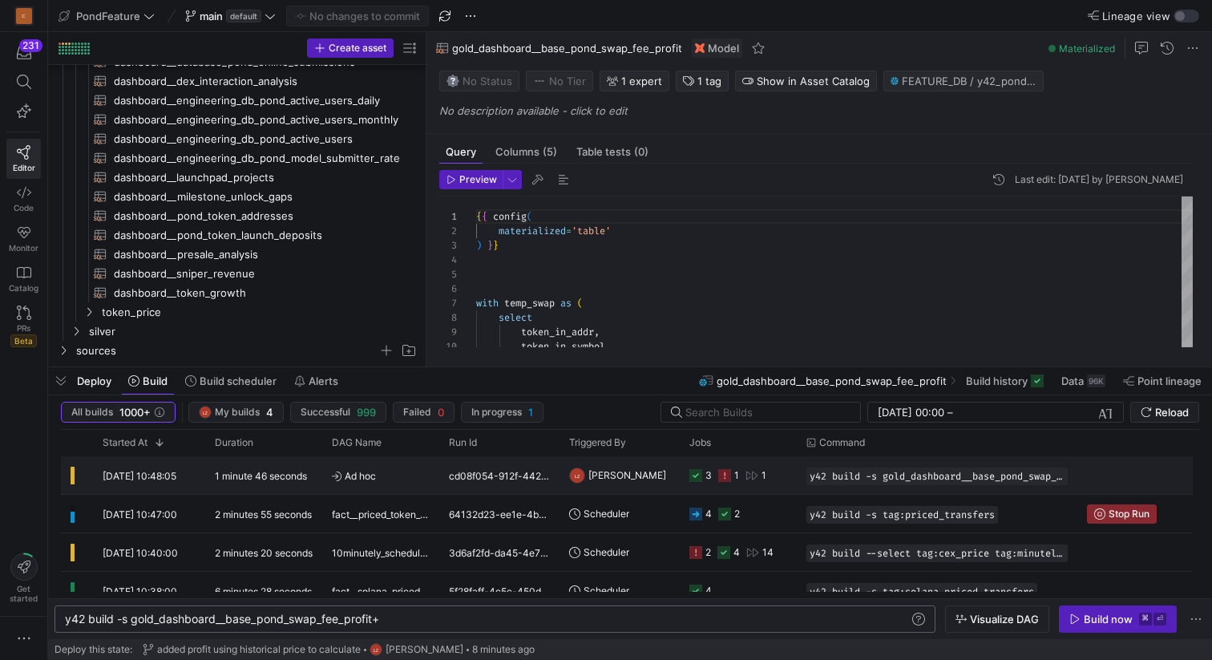
click at [728, 472] on icon "Press SPACE to select this row." at bounding box center [724, 475] width 13 height 13
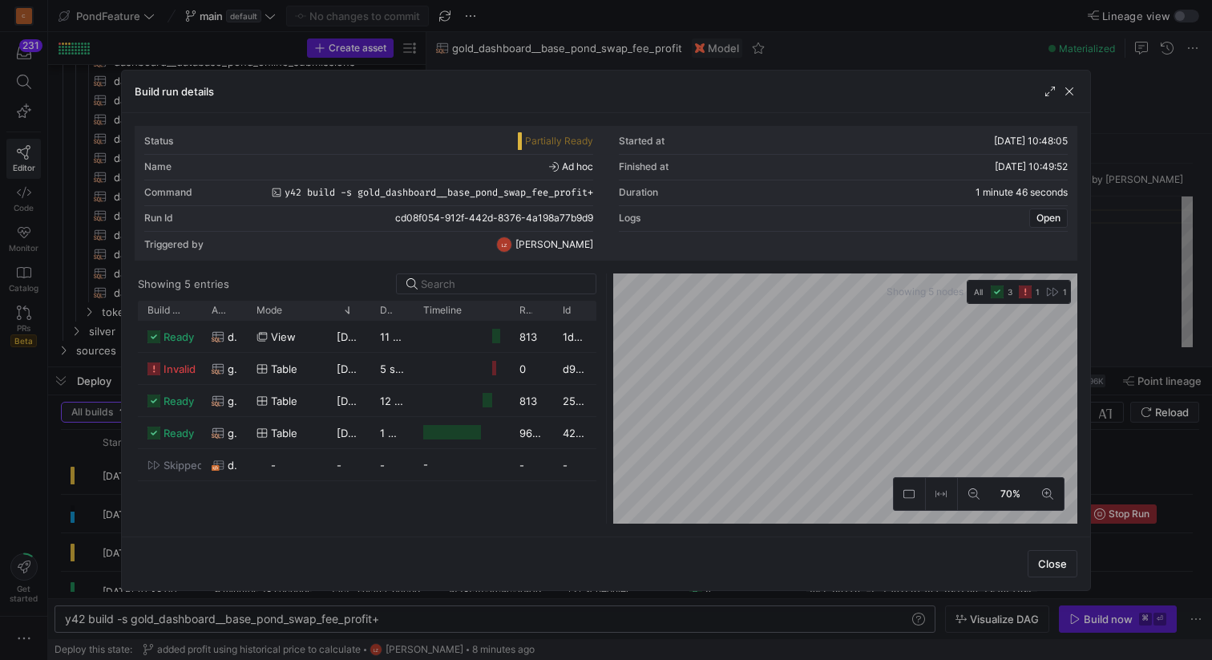
click at [584, 346] on as-split "Showing 5 entries Drag here to set row groups Drag here to set column labels Bu…" at bounding box center [606, 398] width 943 height 250
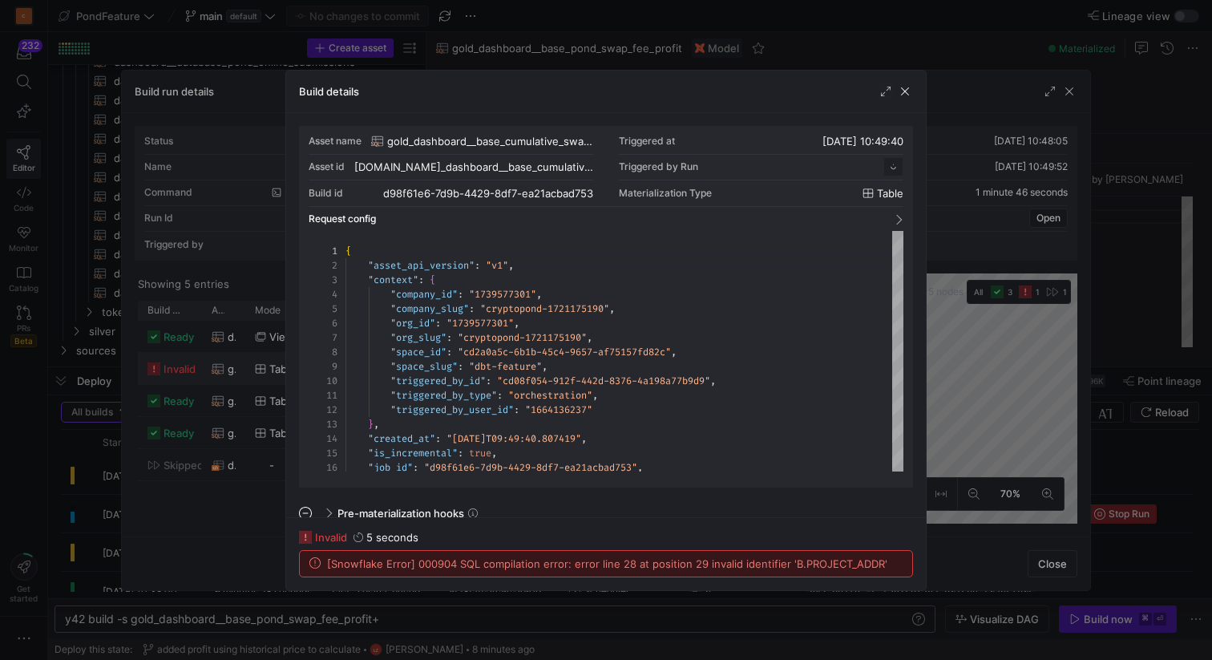
scroll to position [144, 0]
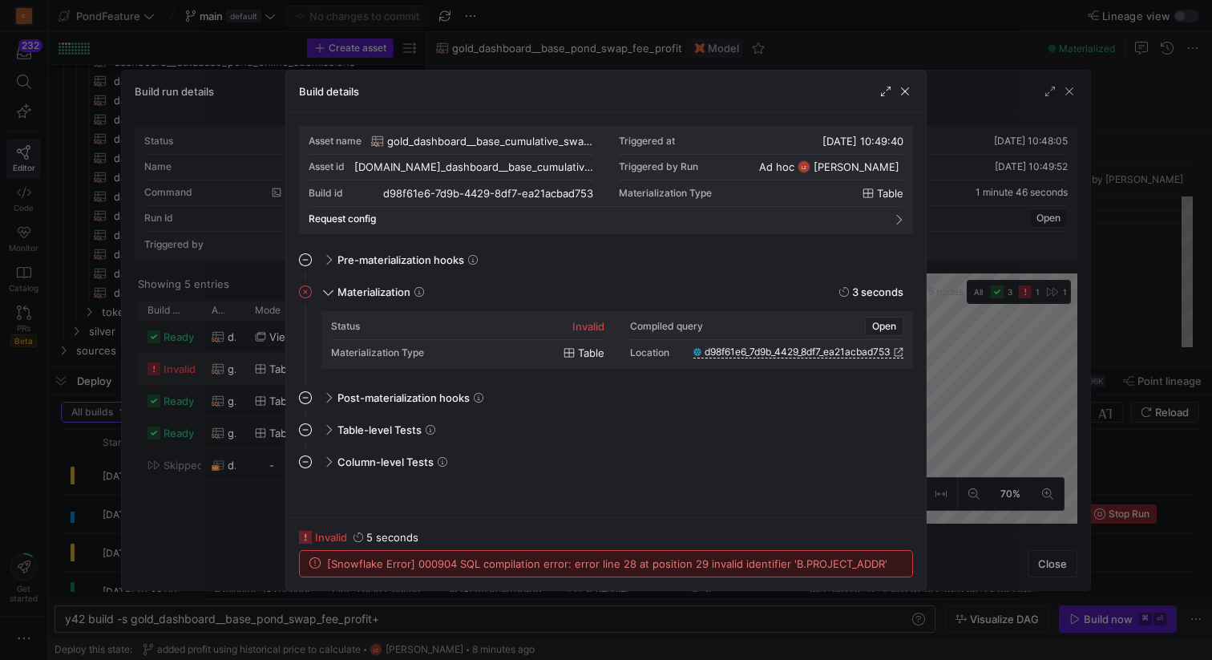
drag, startPoint x: 874, startPoint y: 561, endPoint x: 786, endPoint y: 556, distance: 87.5
click at [786, 557] on span "[Snowflake Error] 000904 SQL compilation error: error line 28 at position 29 in…" at bounding box center [607, 563] width 560 height 13
drag, startPoint x: 874, startPoint y: 562, endPoint x: 786, endPoint y: 560, distance: 87.4
click at [786, 560] on span "[Snowflake Error] 000904 SQL compilation error: error line 28 at position 29 in…" at bounding box center [607, 563] width 560 height 13
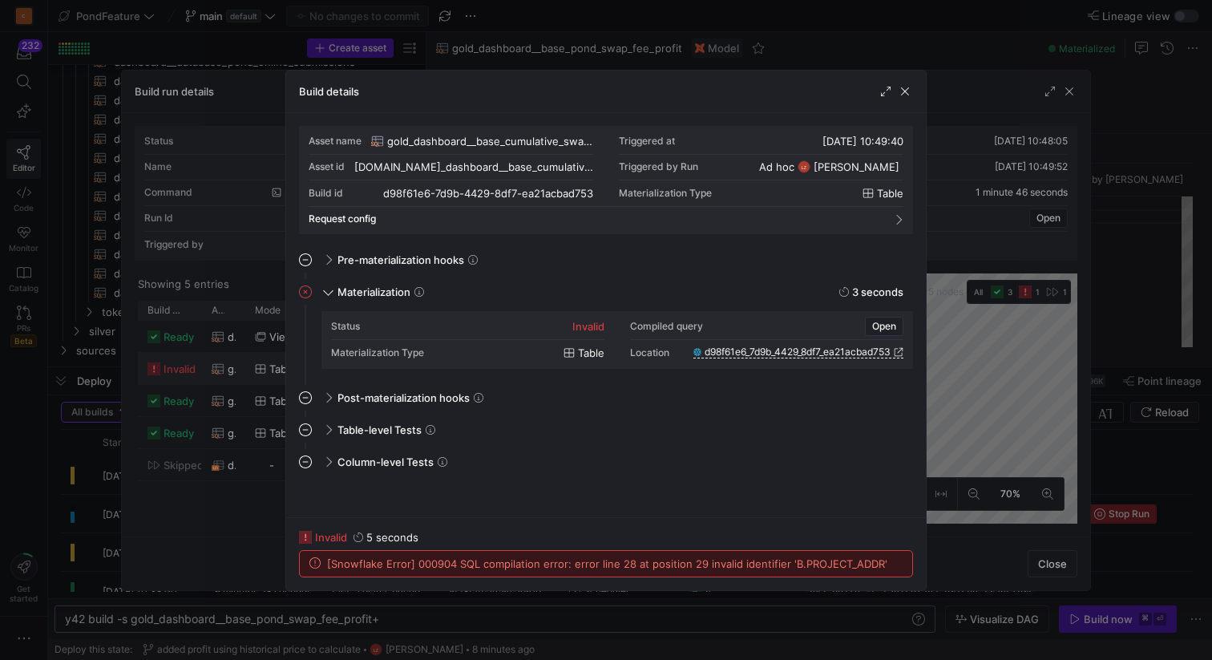
copy span "B.PROJECT_ADDR"
click at [855, 561] on span "[Snowflake Error] 000904 SQL compilation error: error line 28 at position 29 in…" at bounding box center [607, 563] width 560 height 13
click at [901, 94] on span "button" at bounding box center [905, 91] width 16 height 16
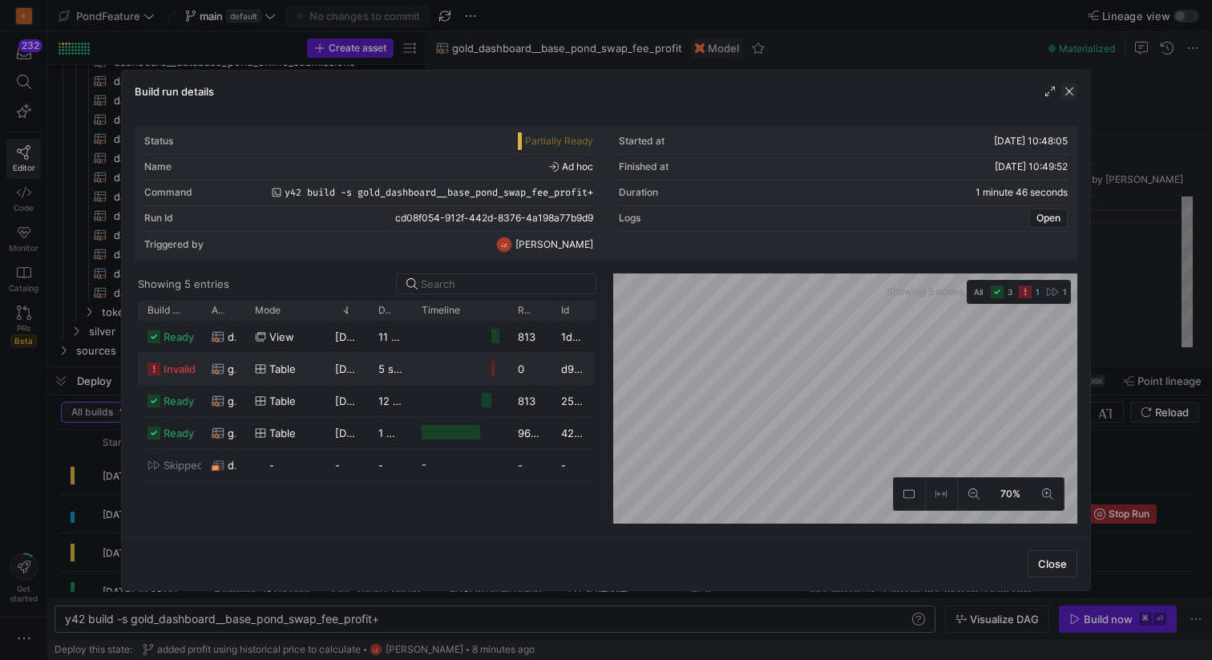
click at [1065, 92] on span "button" at bounding box center [1069, 91] width 16 height 16
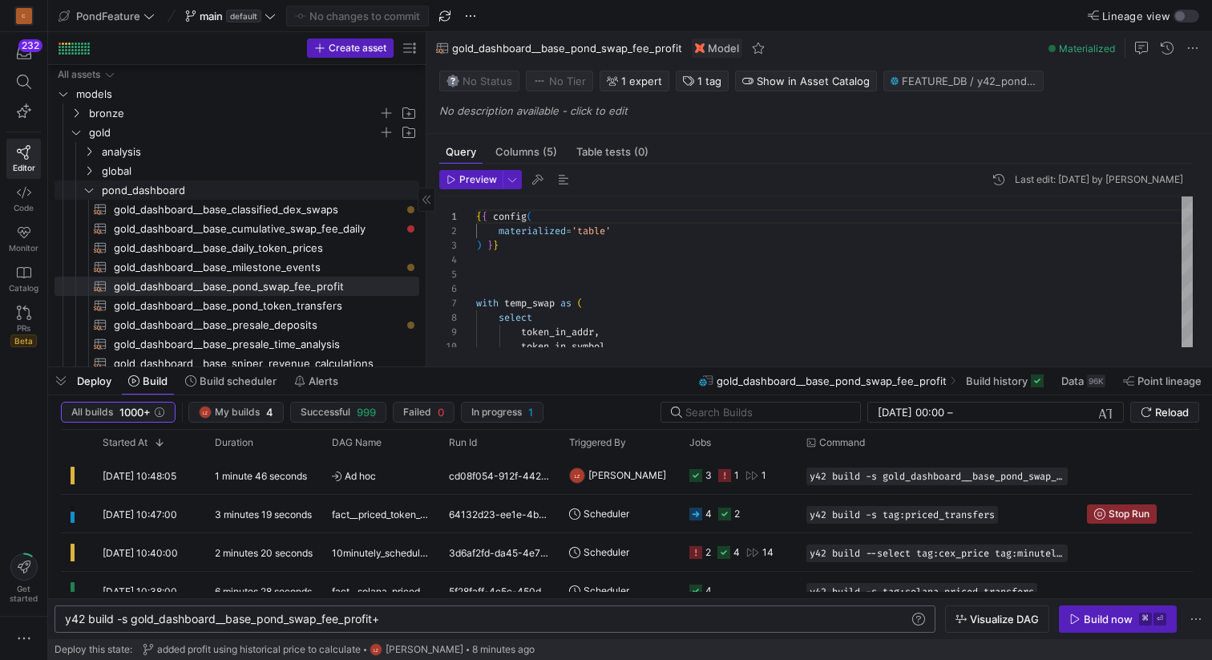
scroll to position [34, 0]
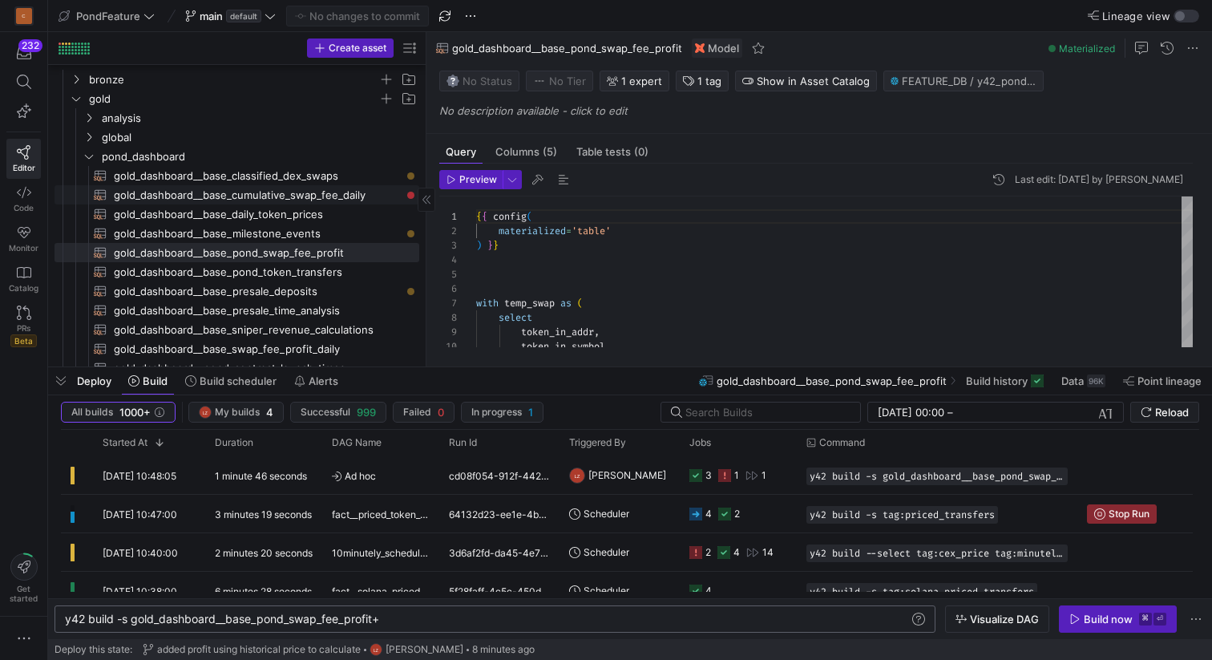
click at [261, 192] on span "gold_dashboard__base_cumulative_swap_fee_daily​​​​​​​​​​" at bounding box center [257, 195] width 287 height 18
type textarea "{{ config( materialized='table' ) }} with temp_median_price_daily as ( select t…"
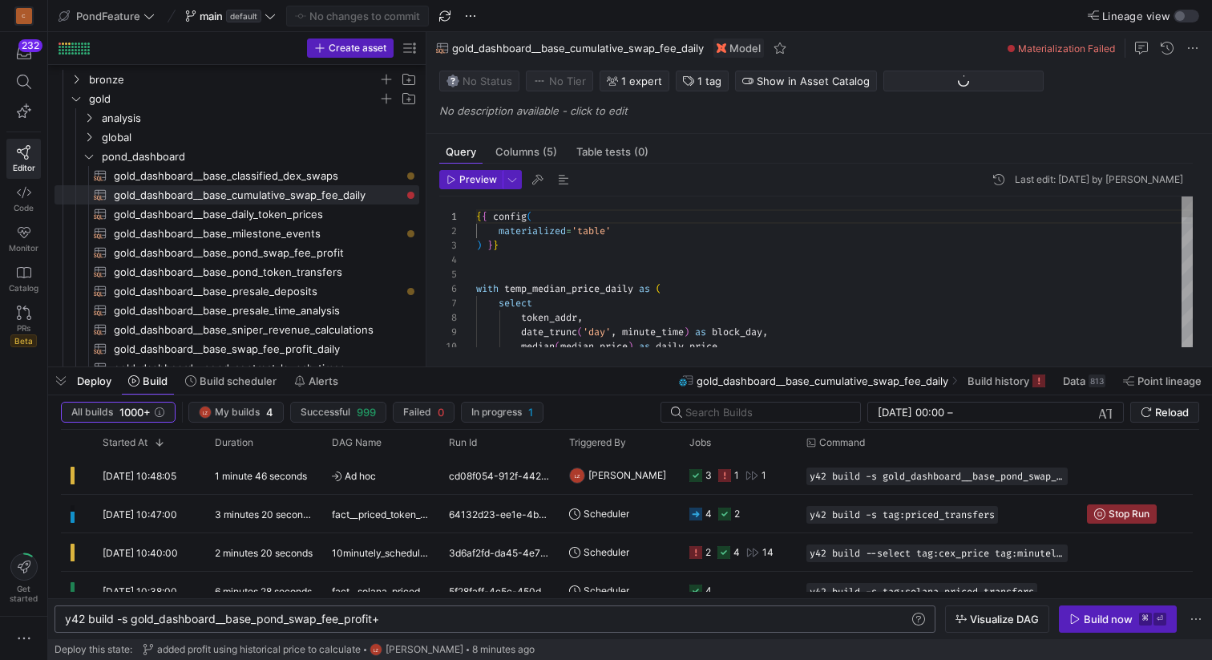
type textarea "B.PROJECT_ADDR"
type textarea "a.profit_type, a.block_datetime, a.project_addr, a.project_symbol, sum(a.quty) …"
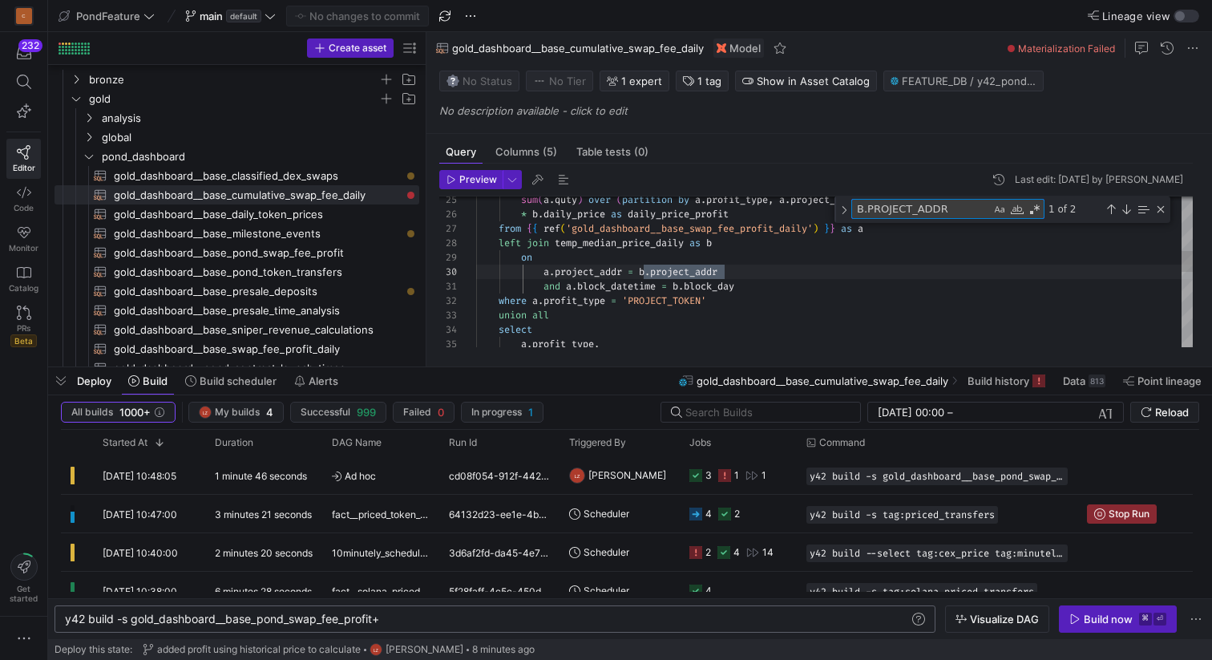
scroll to position [144, 249]
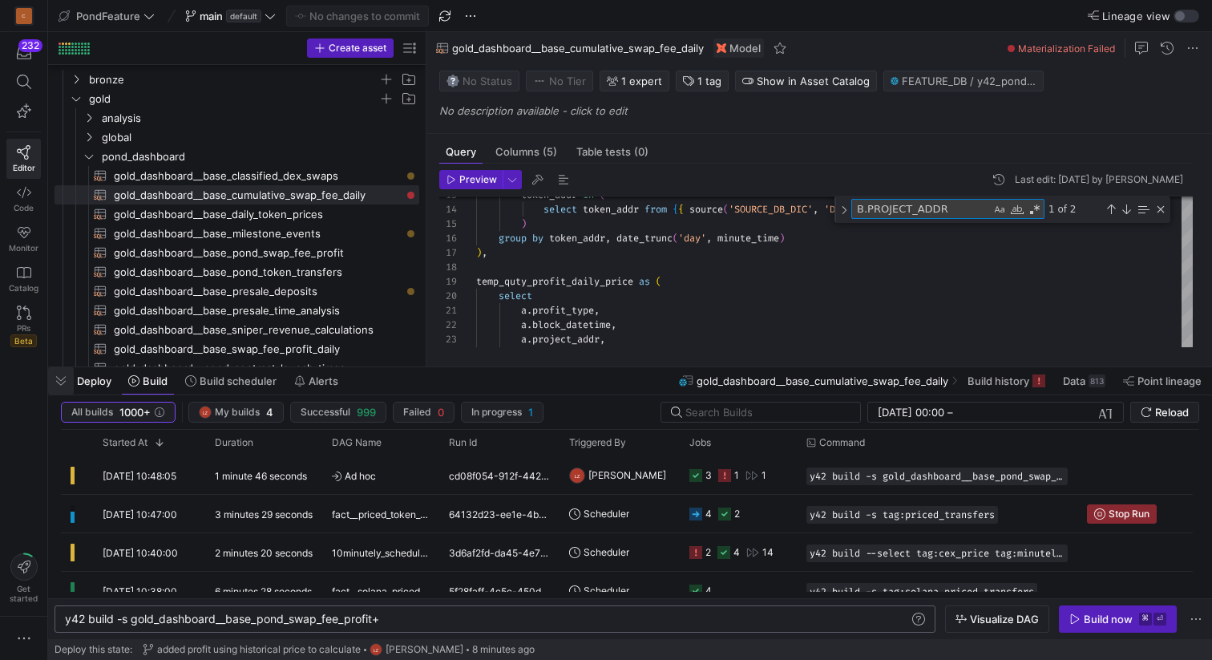
type textarea "B.PROJECT_ADDR"
click at [57, 374] on span "button" at bounding box center [61, 380] width 26 height 27
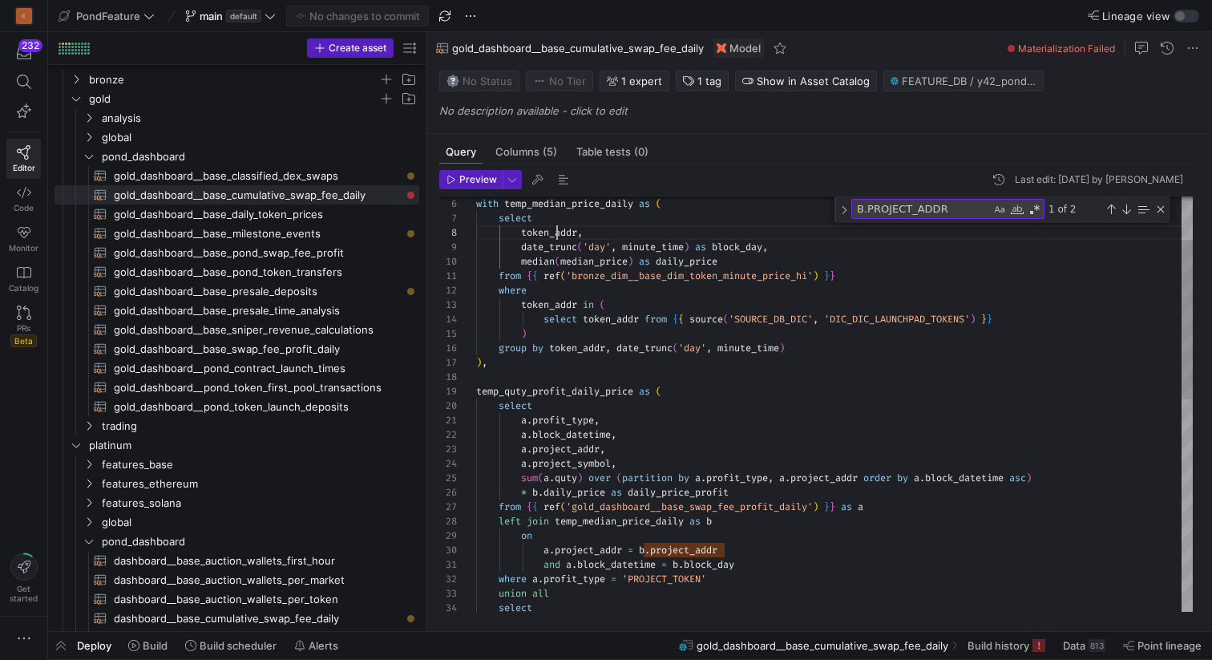
click at [556, 228] on div "a . project_symbol , a . project_addr , a . block_datetime , sum ( a . quty ) o…" at bounding box center [834, 624] width 717 height 1078
click at [676, 547] on div "a . project_symbol , a . project_addr , a . block_datetime , sum ( a . quty ) o…" at bounding box center [834, 624] width 717 height 1078
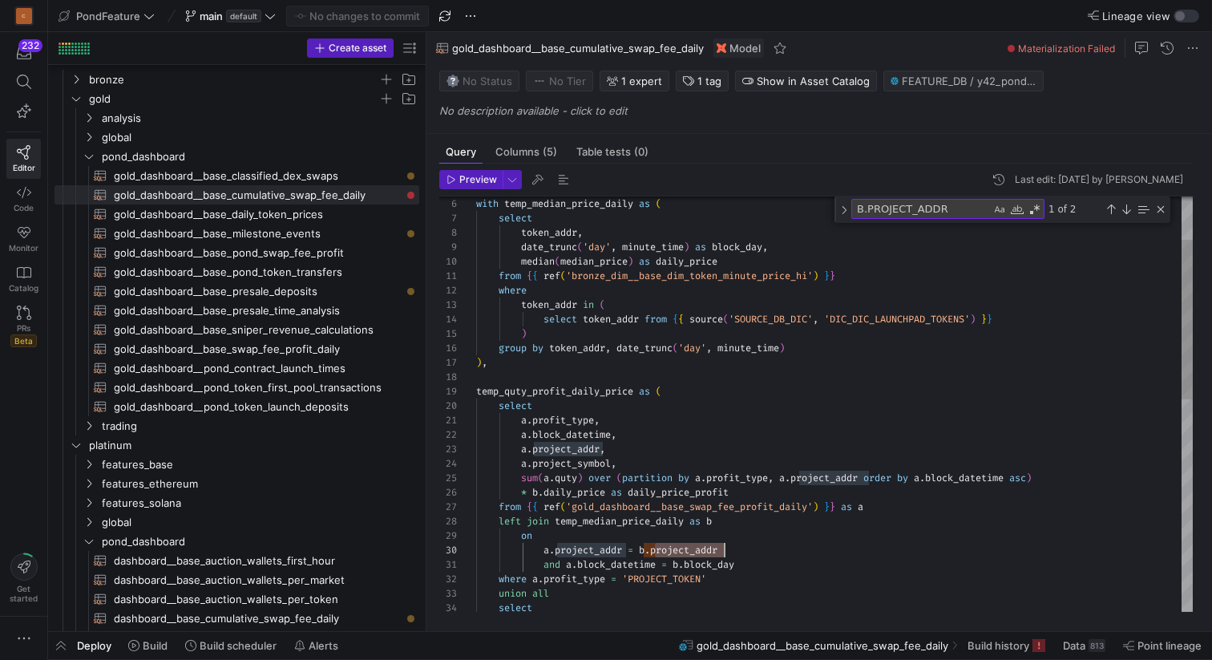
type textarea "a.profit_type, a.block_datetime, a.project_addr, a.project_symbol, sum(a.quty) …"
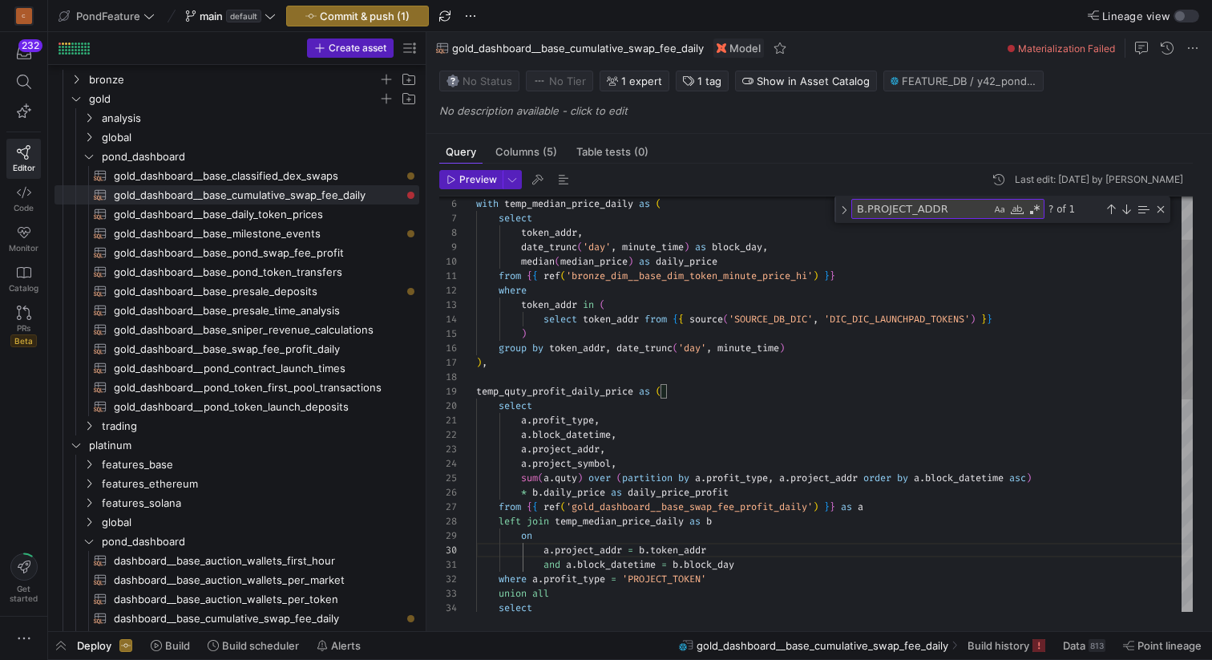
click at [721, 552] on div "a . project_symbol , a . project_addr , a . block_datetime , sum ( a . quty ) o…" at bounding box center [834, 624] width 717 height 1078
click at [1162, 210] on div "Close (Escape)" at bounding box center [1160, 209] width 13 height 13
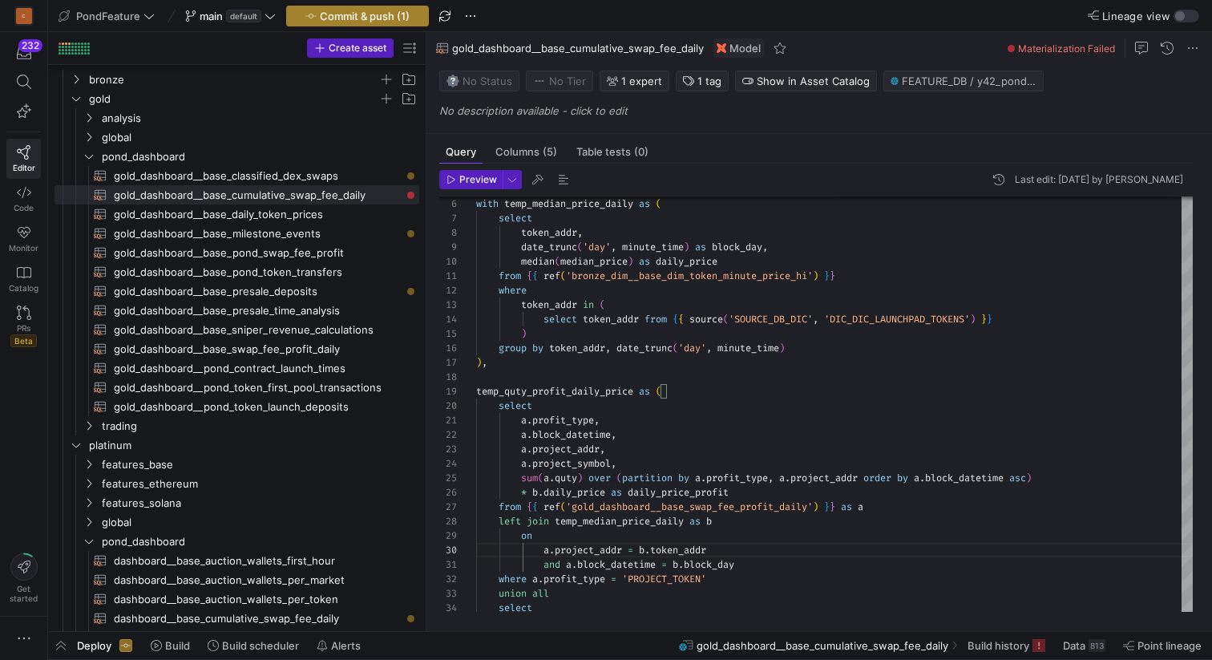
click at [389, 10] on span "Commit & push (1)" at bounding box center [365, 16] width 90 height 13
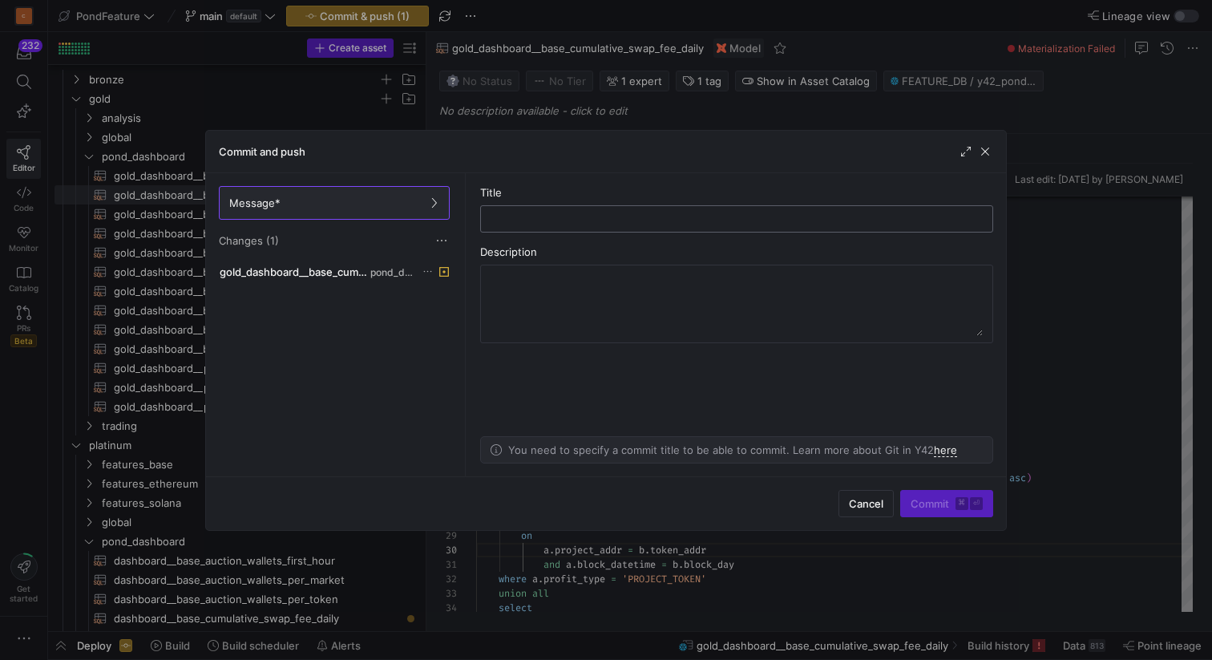
click at [558, 217] on input "text" at bounding box center [737, 218] width 486 height 13
type input "m"
type input "modified token_addr"
click at [934, 507] on span "Commit ⌘ ⏎" at bounding box center [947, 503] width 72 height 13
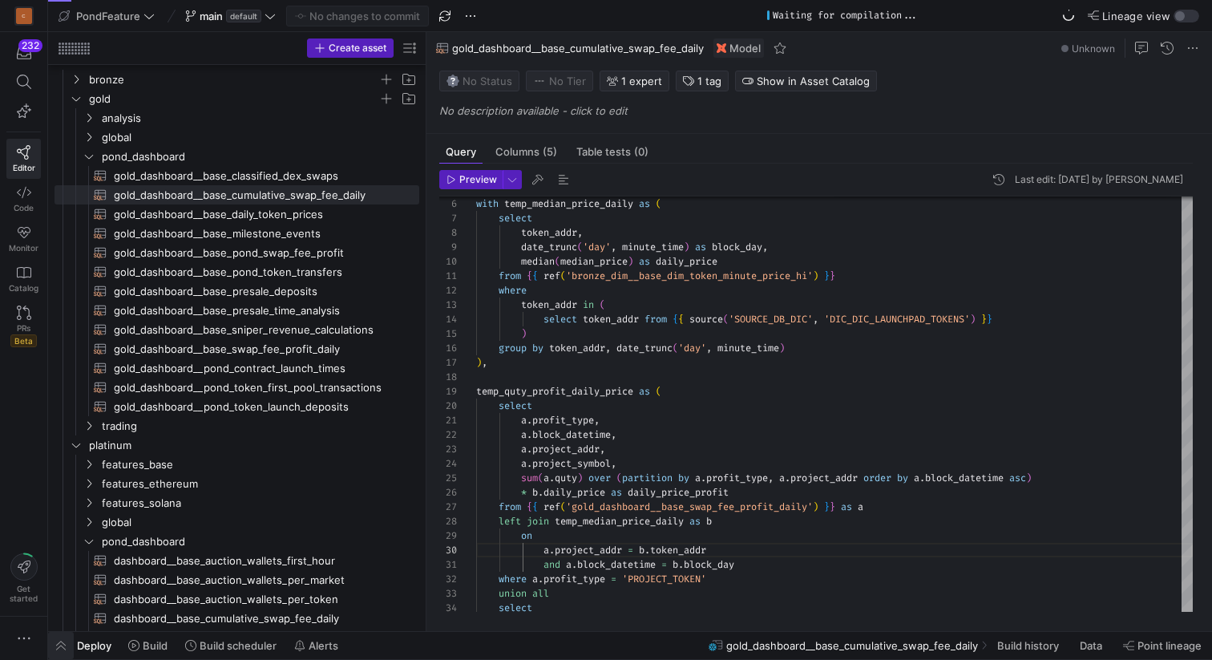
click at [67, 646] on span "button" at bounding box center [61, 645] width 26 height 27
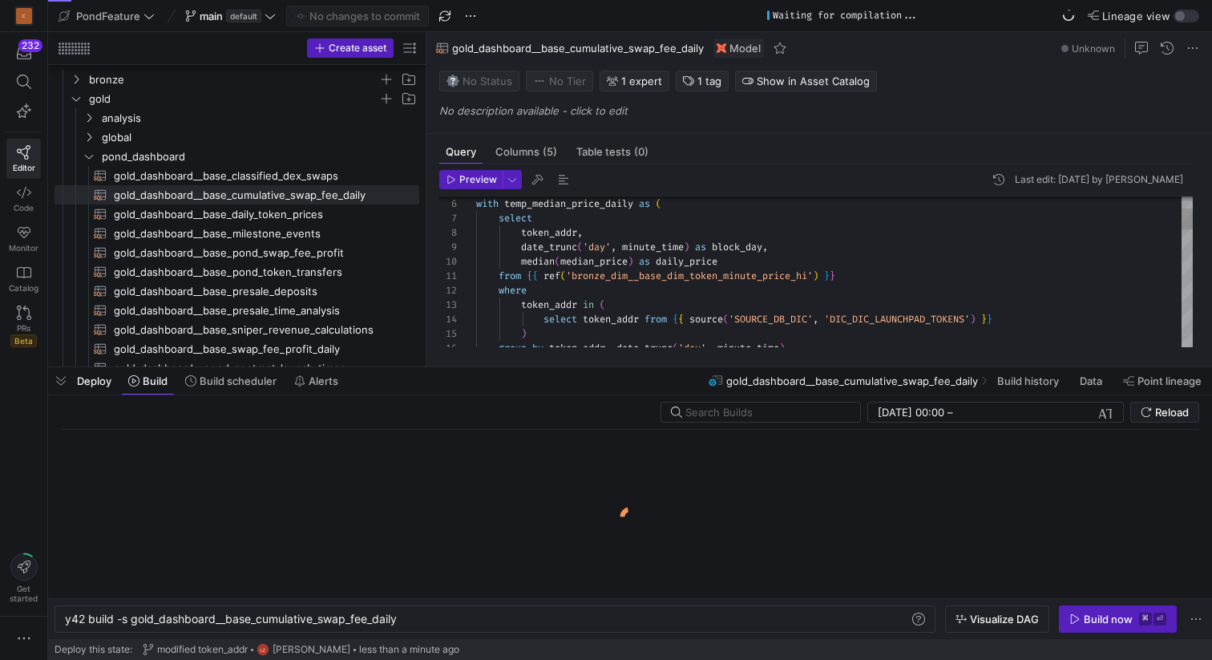
scroll to position [0, 334]
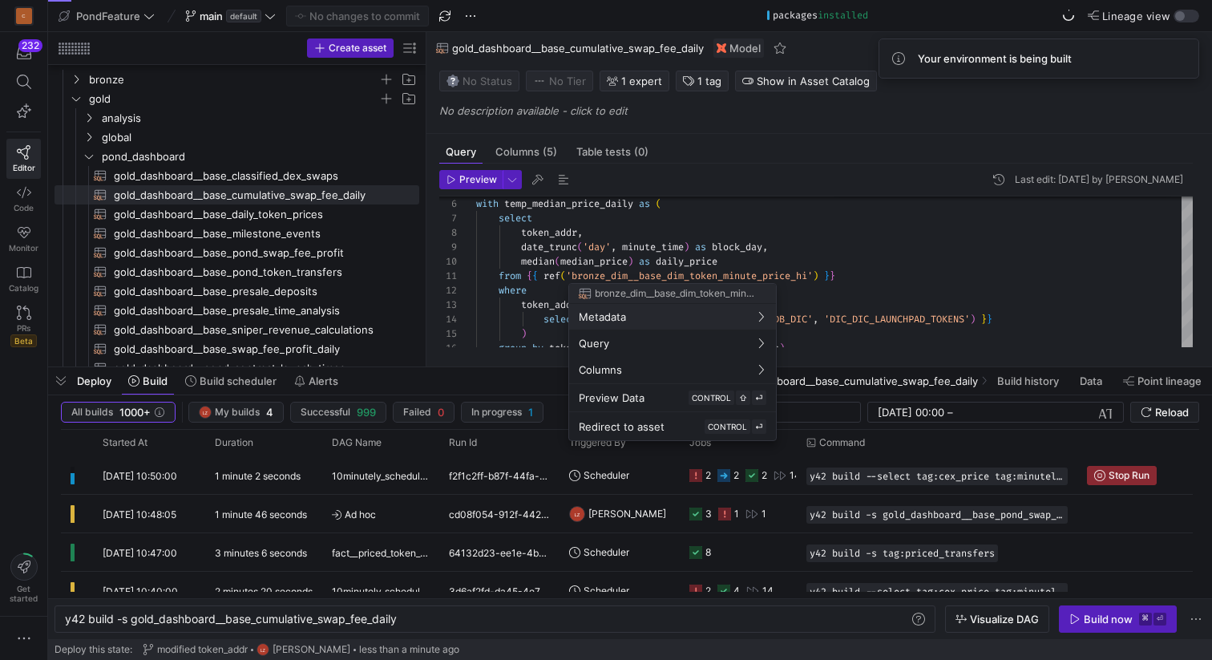
click at [722, 516] on div at bounding box center [606, 330] width 1212 height 660
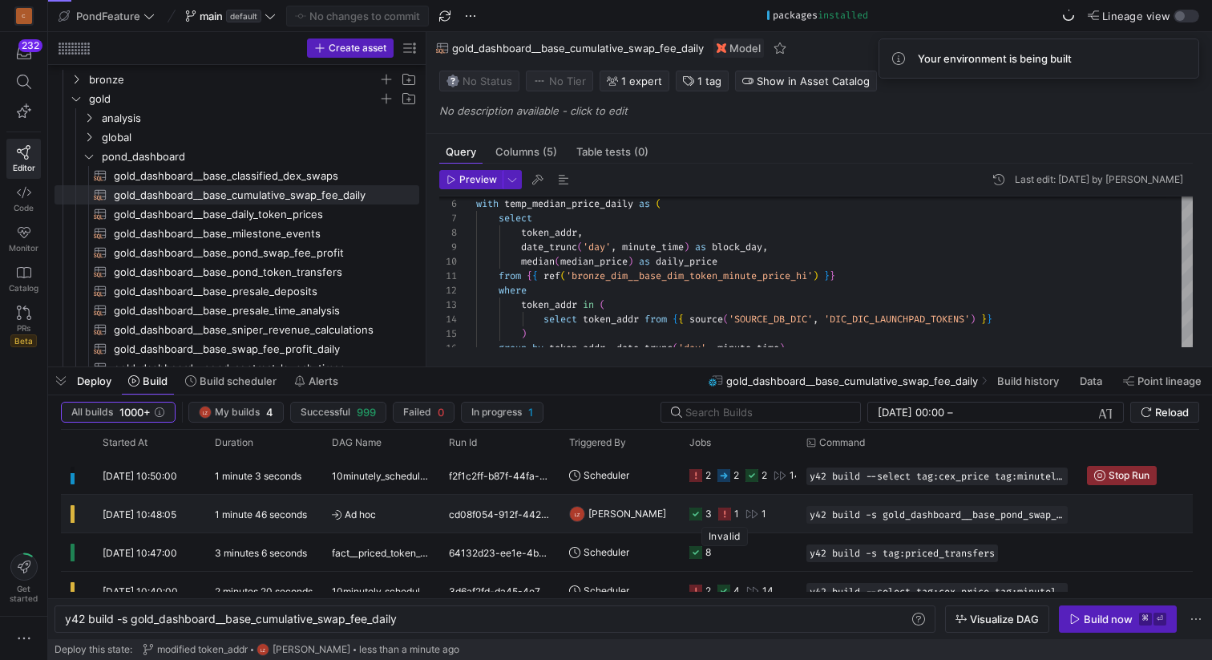
click at [724, 516] on rect at bounding box center [724, 513] width 13 height 13
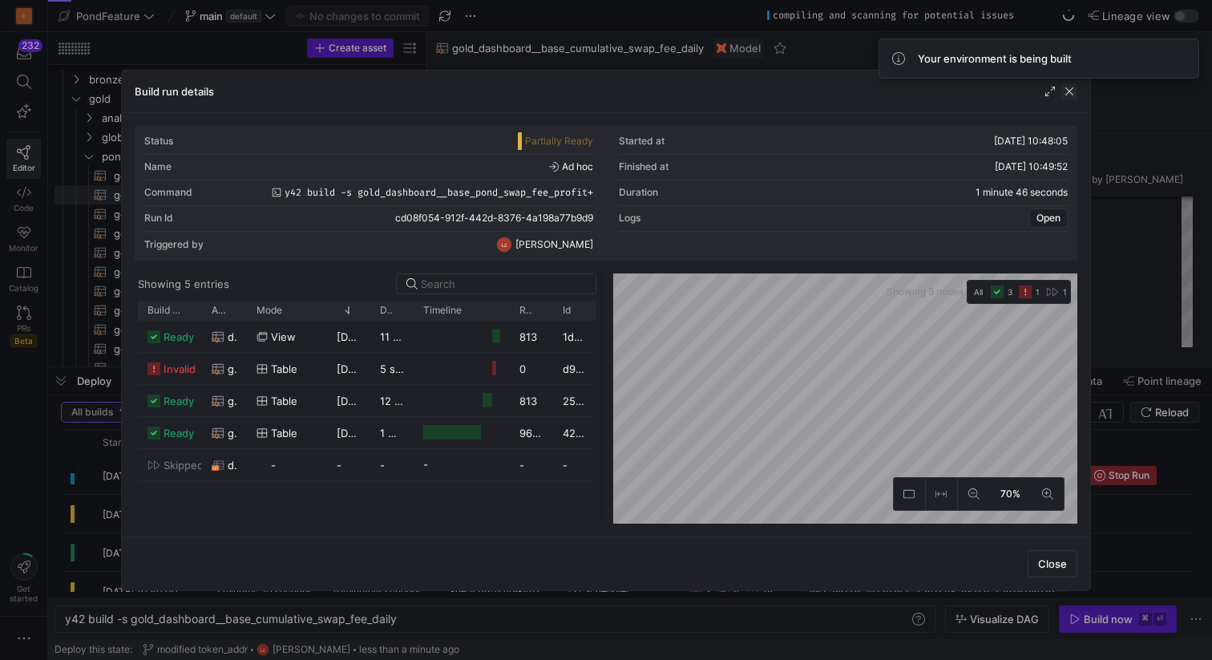
click at [1070, 89] on span "button" at bounding box center [1069, 91] width 16 height 16
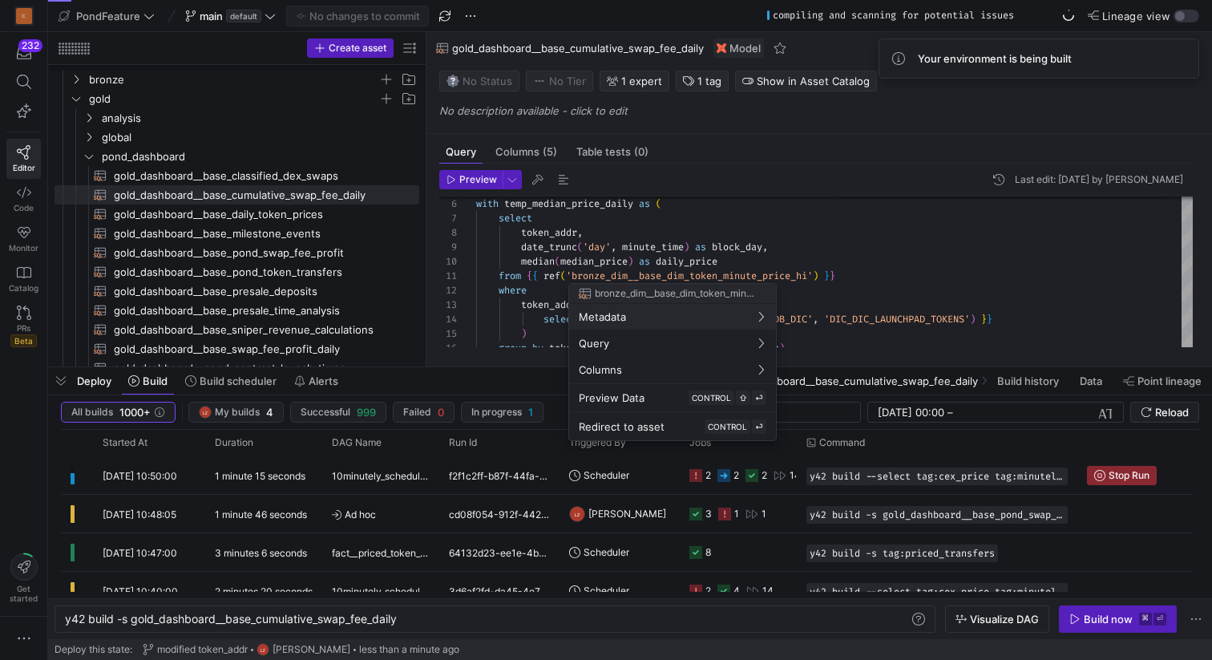
click at [350, 200] on div at bounding box center [606, 330] width 1212 height 660
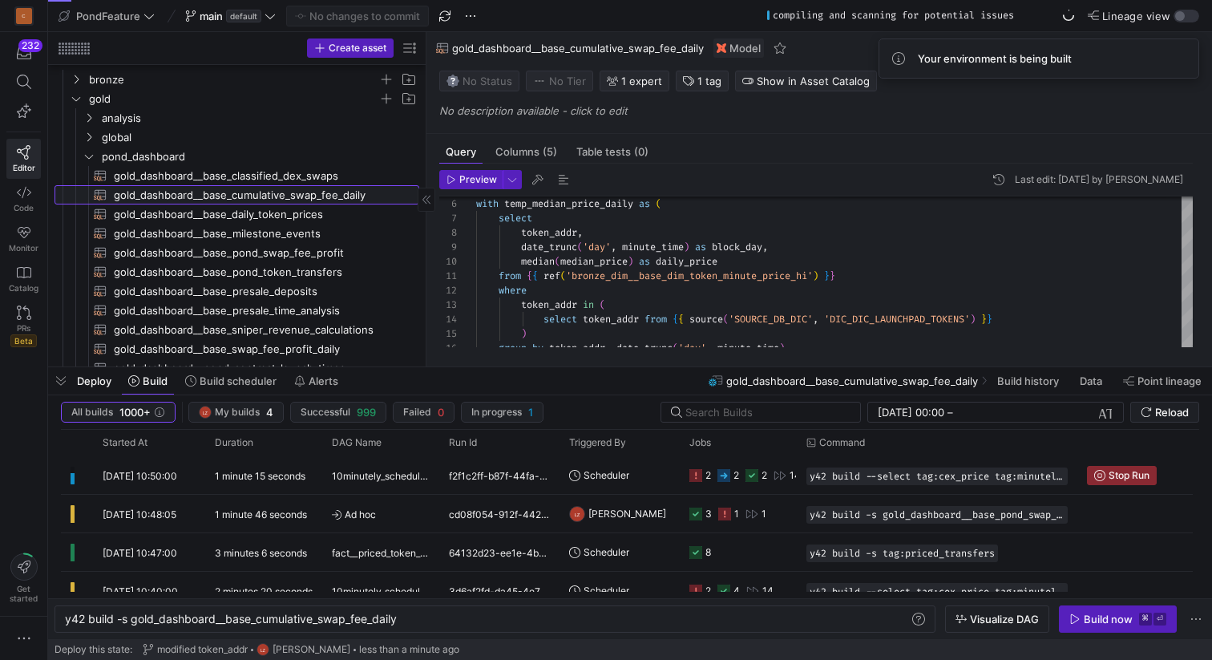
click at [355, 194] on span "gold_dashboard__base_cumulative_swap_fee_daily​​​​​​​​​​" at bounding box center [257, 195] width 287 height 18
click at [428, 614] on div "y42 build -s gold_dashboard__base_cumulative_swap_ fee_daily" at bounding box center [487, 619] width 844 height 13
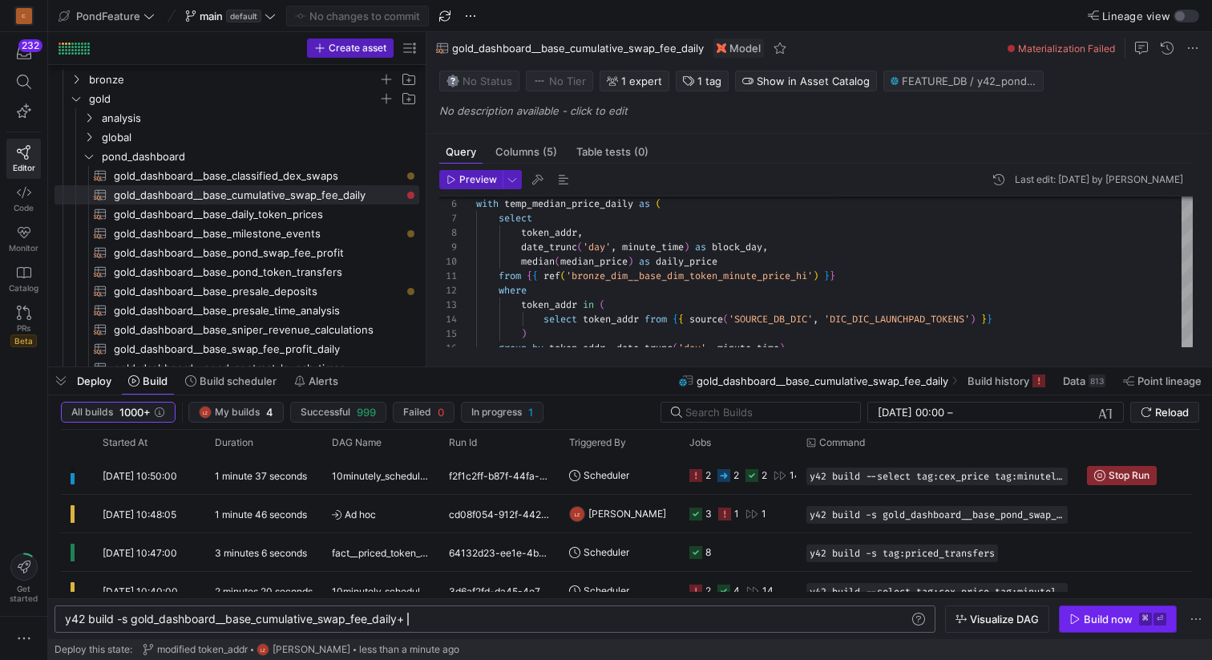
type textarea "y42 build -s gold_dashboard__base_cumulative_swap_fee_daily+"
click at [1077, 623] on icon "button" at bounding box center [1075, 618] width 11 height 11
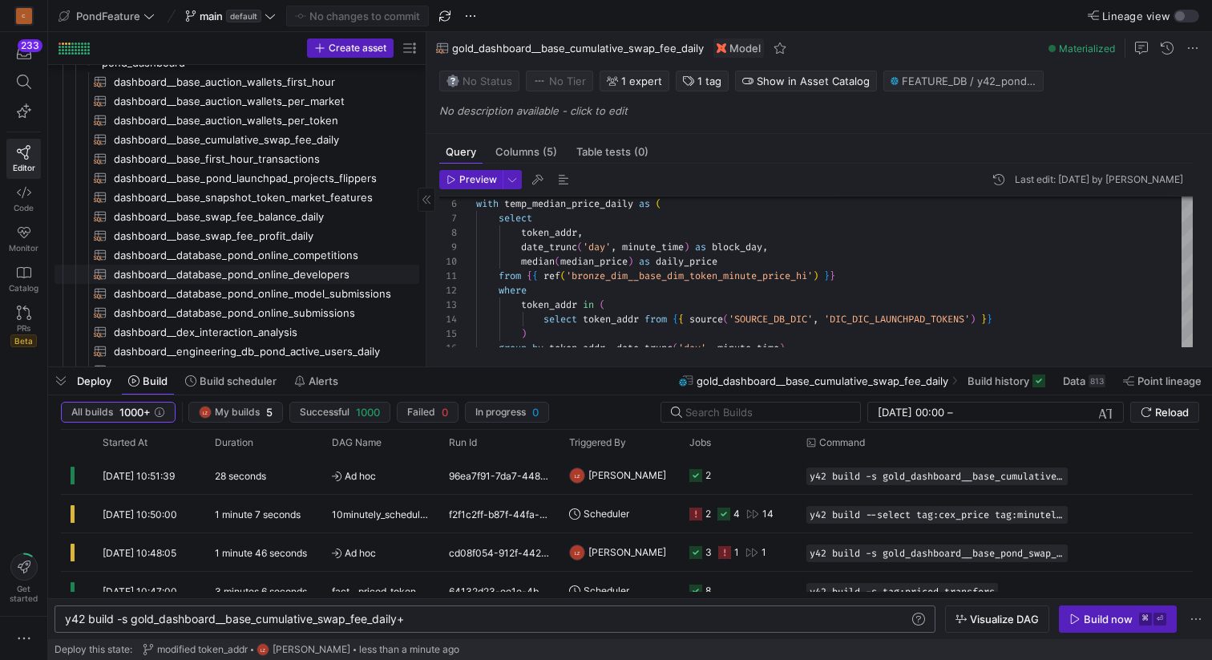
scroll to position [520, 0]
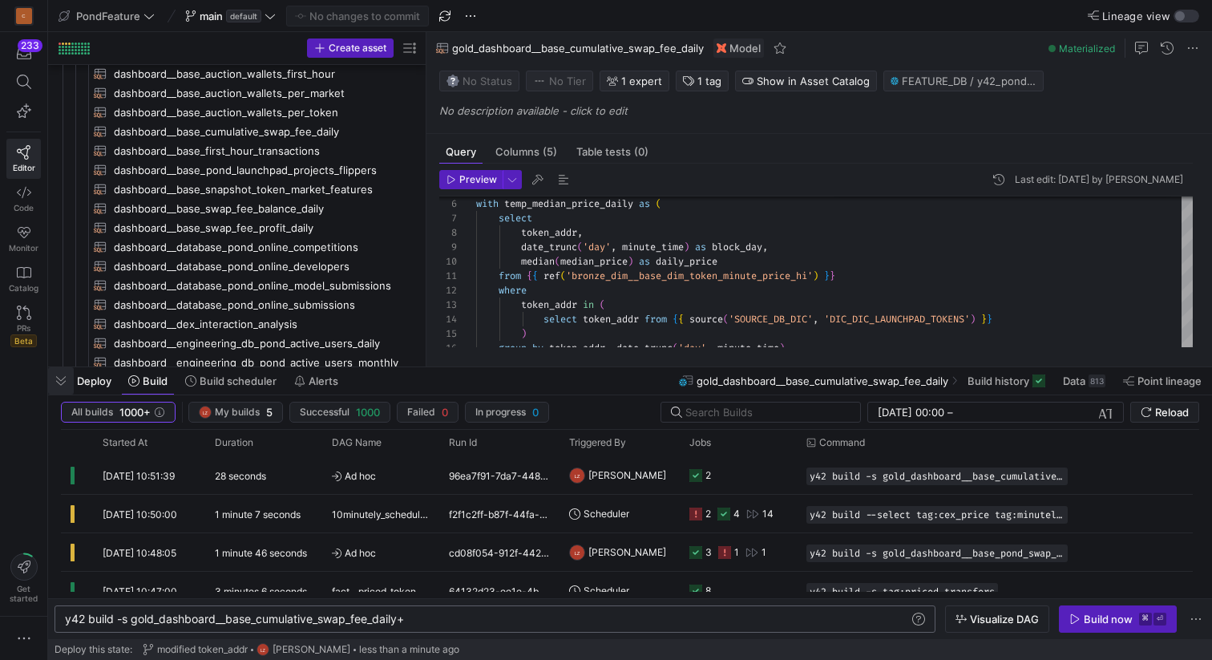
click at [57, 383] on span "button" at bounding box center [61, 380] width 26 height 27
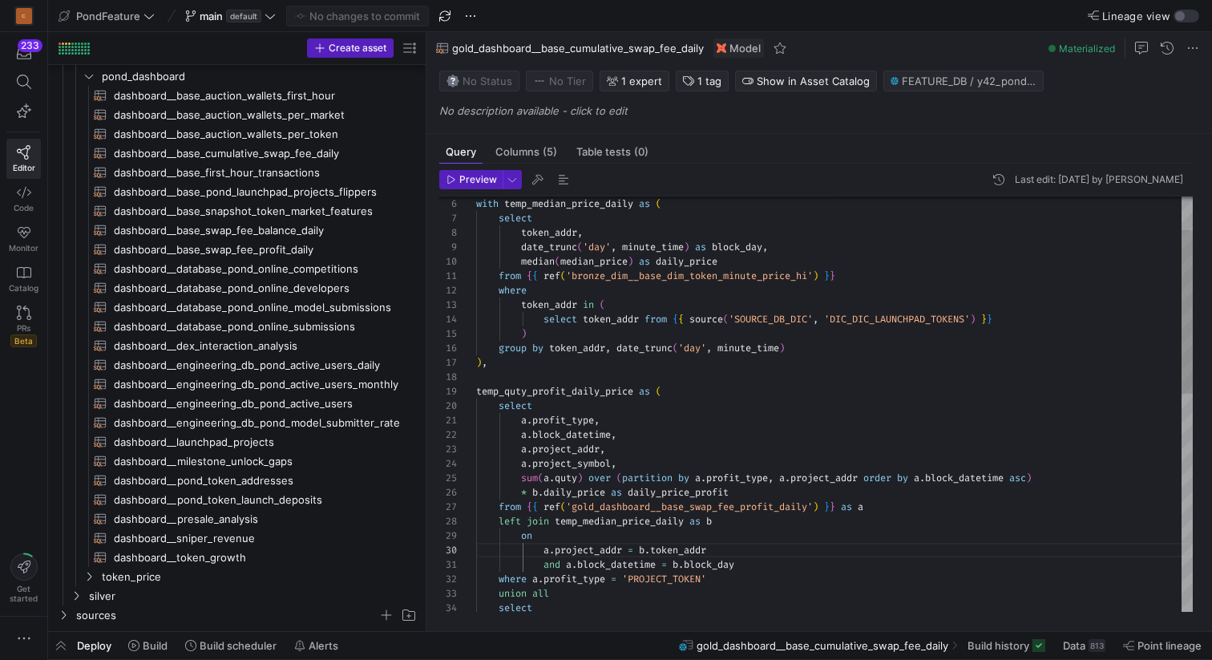
scroll to position [101, 0]
click at [574, 374] on div "group by token_addr , date_trunc ( 'day' , minute_time ) ) select token_addr fr…" at bounding box center [834, 637] width 717 height 1052
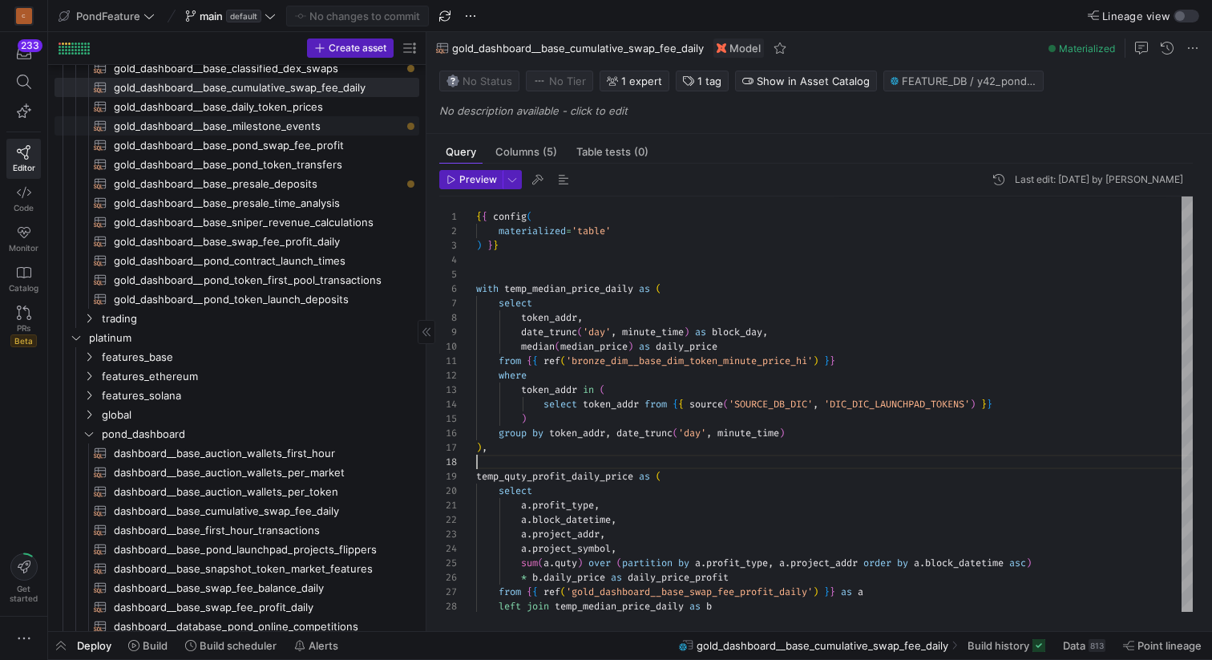
scroll to position [492, 0]
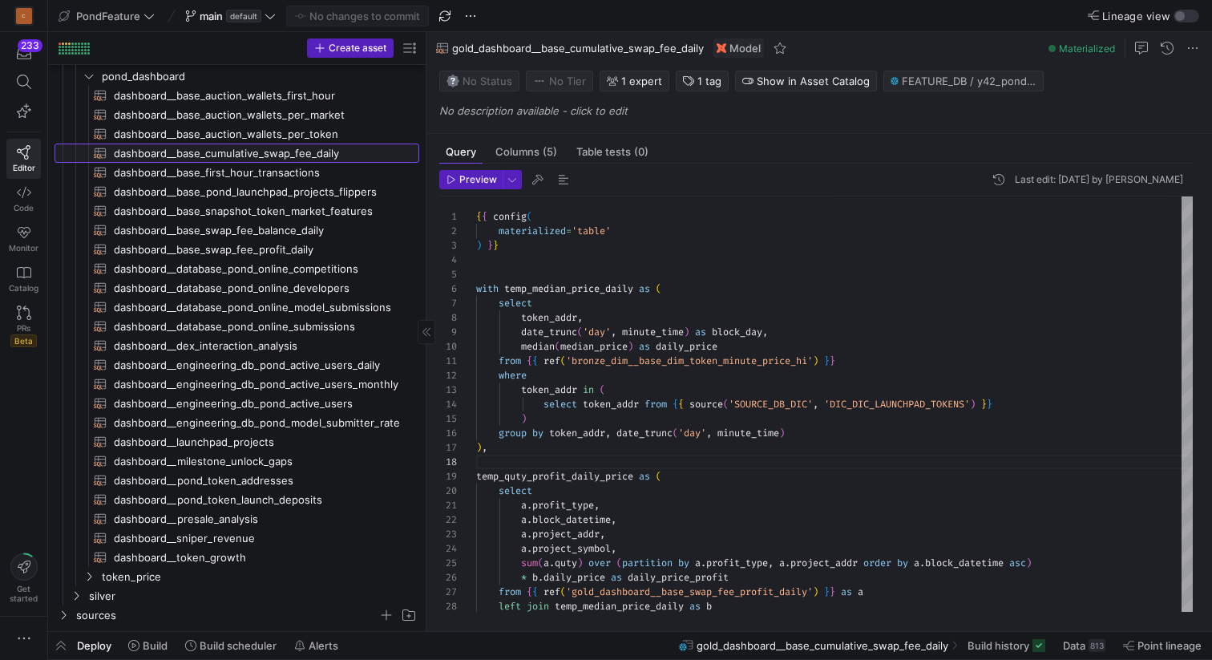
click at [293, 156] on span "dashboard__base_cumulative_swap_fee_daily​​​​​​​​​​" at bounding box center [257, 153] width 287 height 18
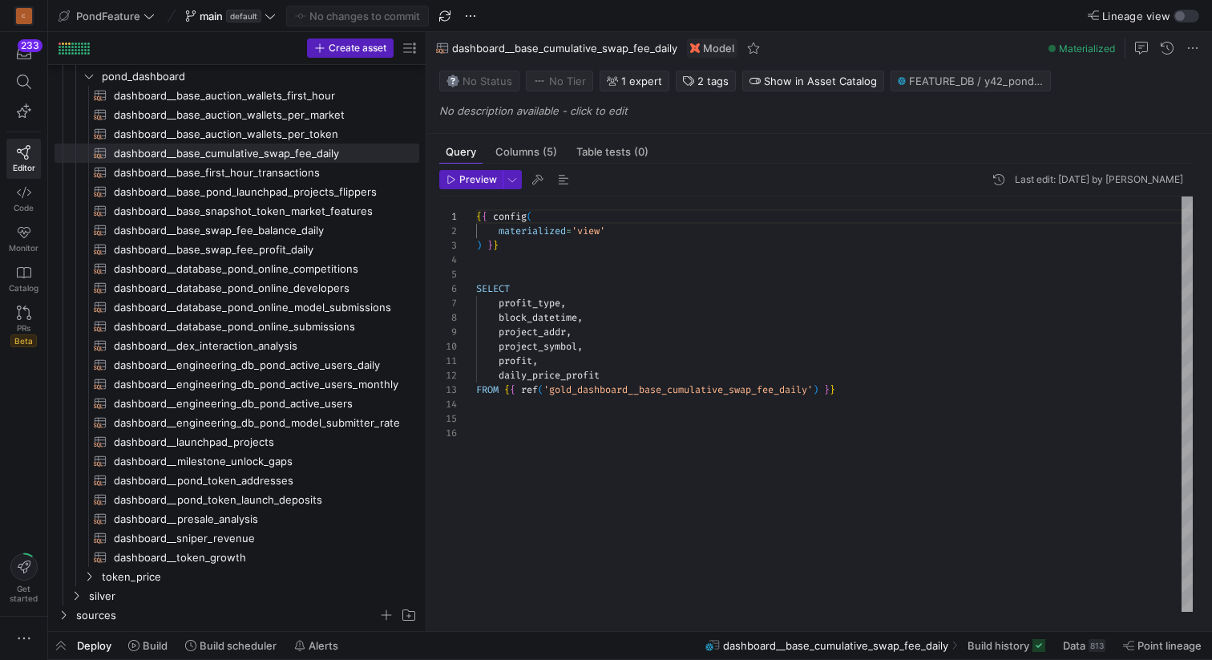
type textarea "profit, daily_price_profit FROM {{ ref('gold_dashboard__base_cumulative_swap_fe…"
click at [584, 442] on div "{ { config ( materialized = 'view' ) } } SELECT profit_type , block_datetime , …" at bounding box center [834, 403] width 717 height 415
